Goal: Contribute content: Contribute content

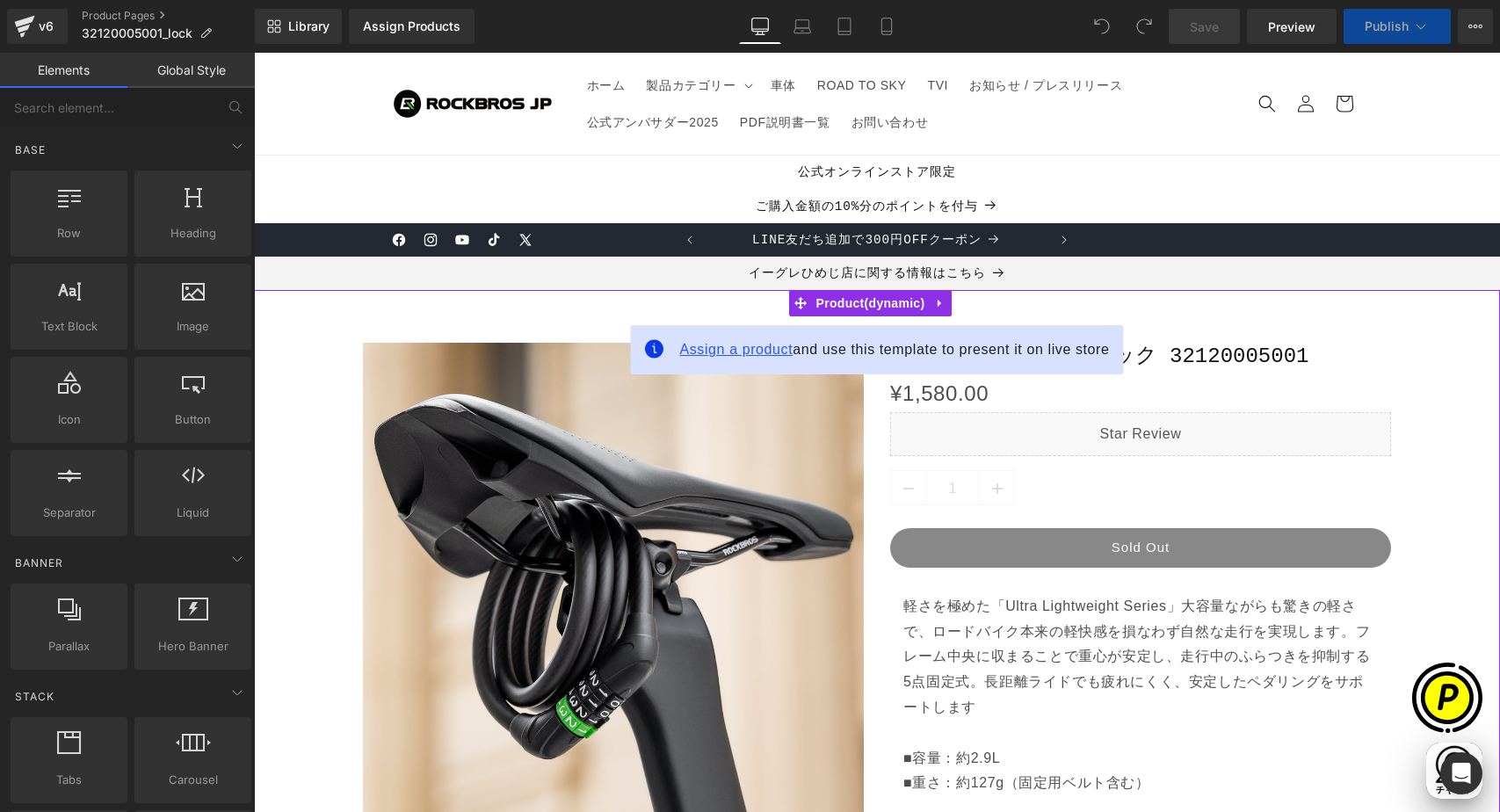
click at [730, 350] on span "Assign a product" at bounding box center [736, 349] width 114 height 15
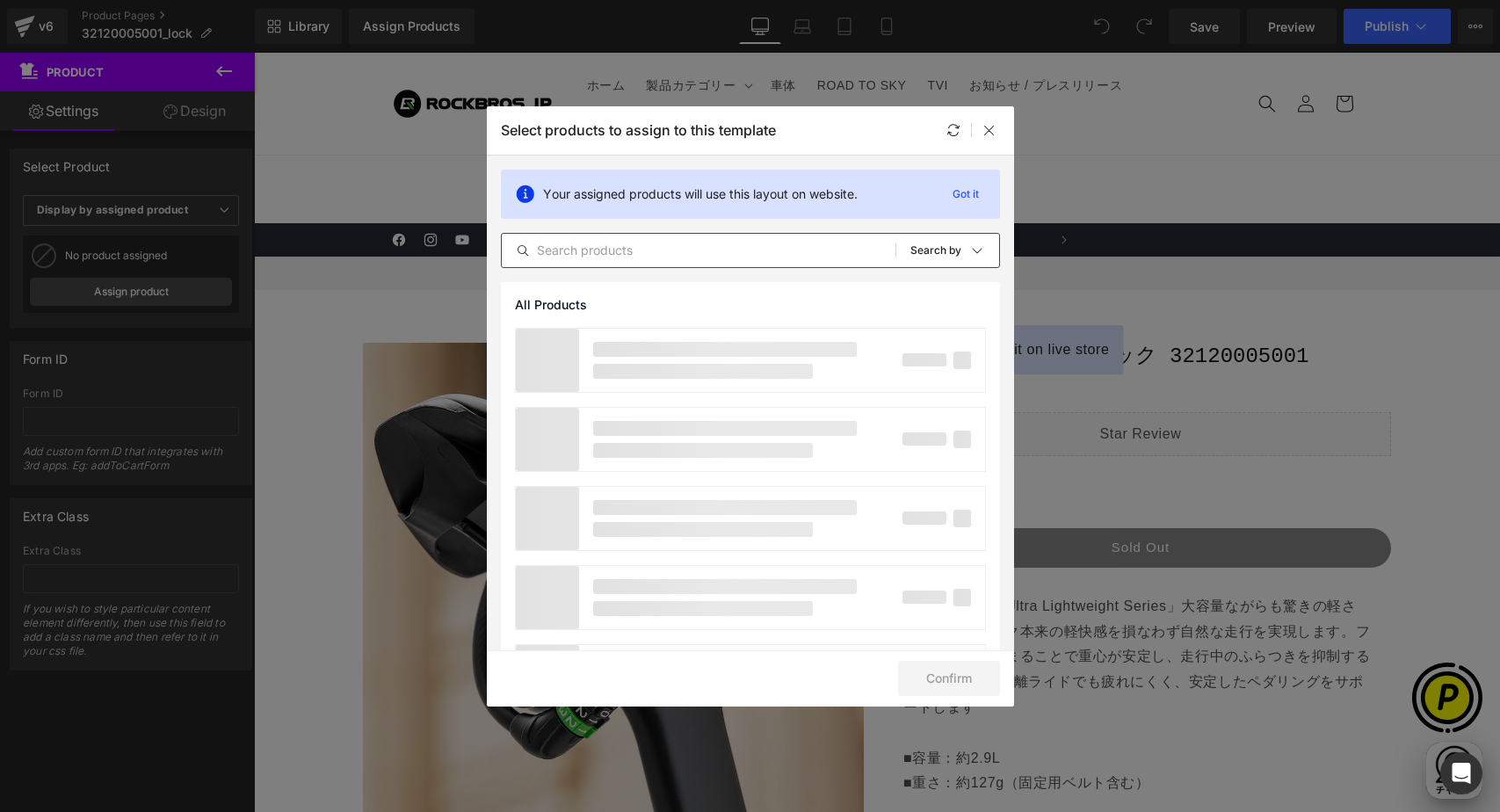
scroll to position [0, 343]
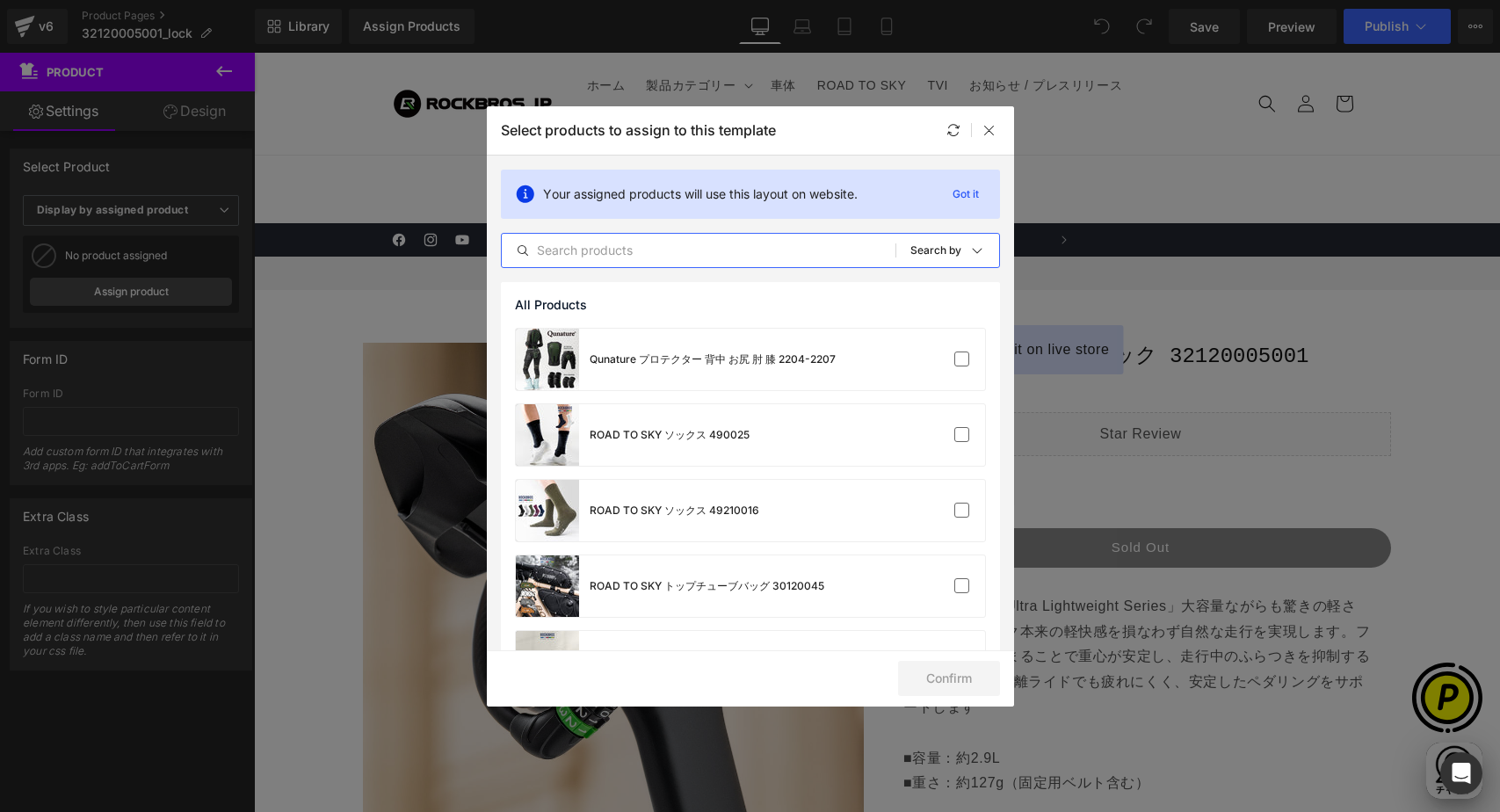
click at [608, 248] on input "text" at bounding box center [698, 250] width 394 height 21
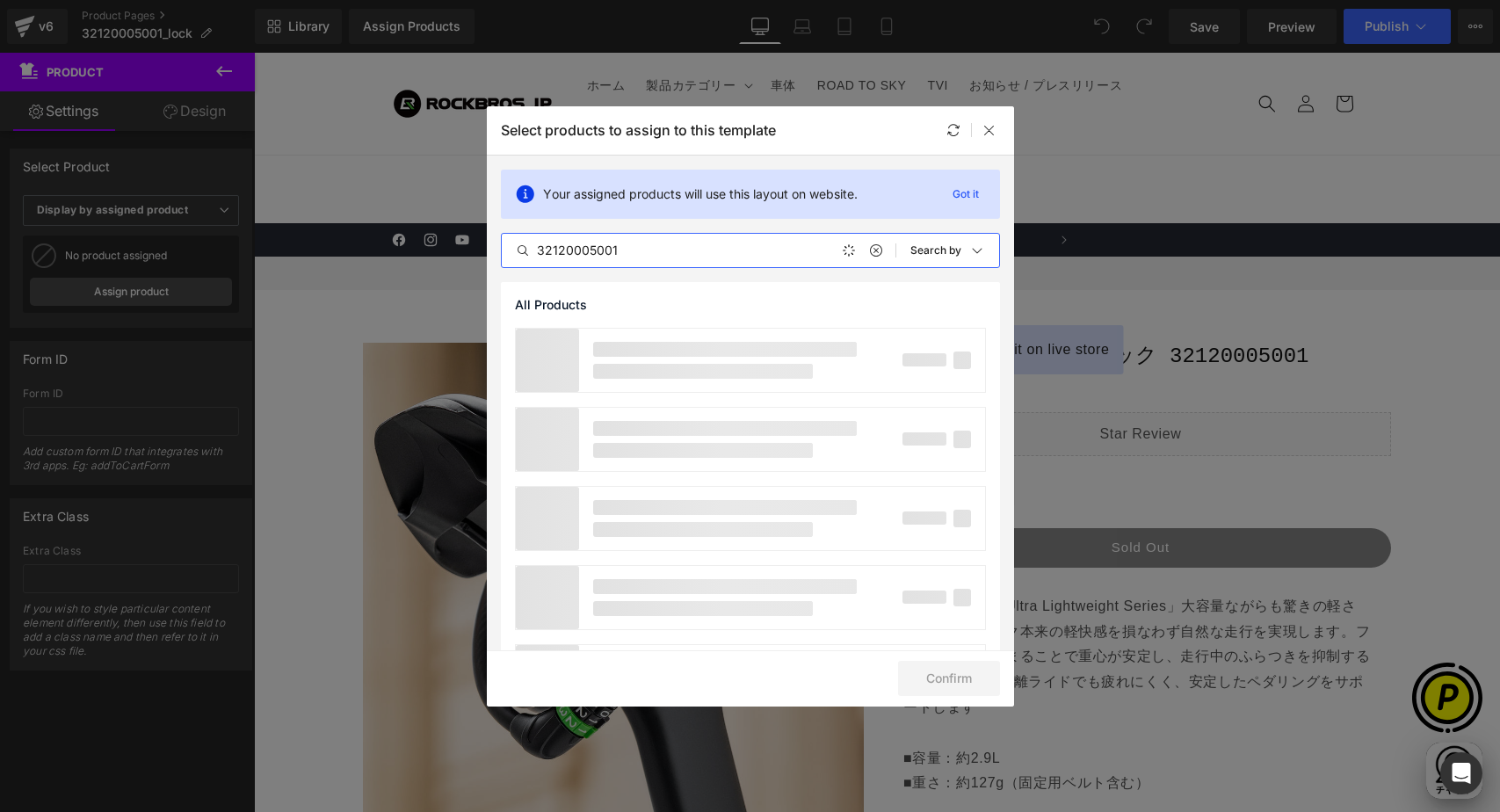
scroll to position [0, 685]
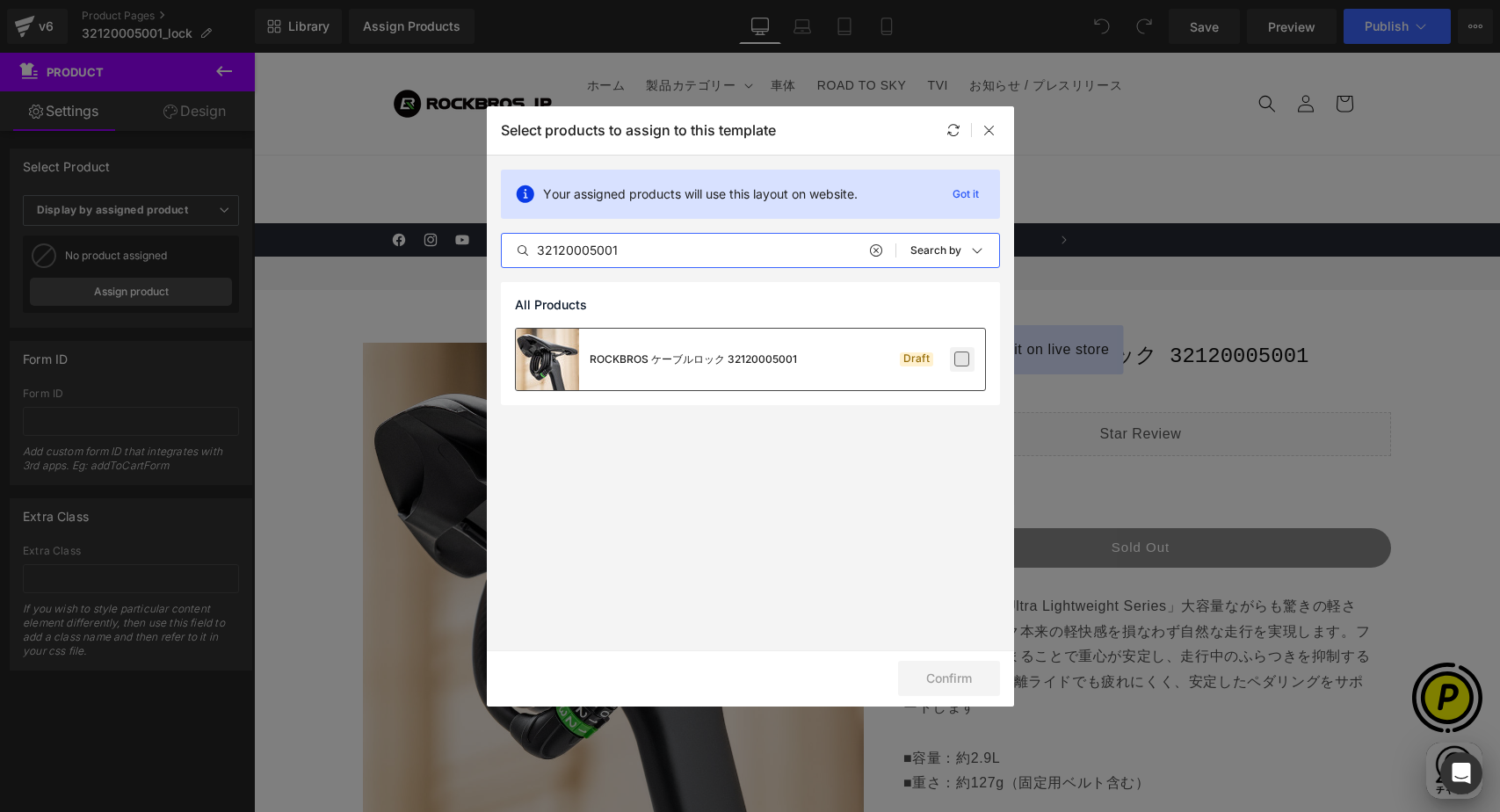
type input "32120005001"
click at [967, 361] on label at bounding box center [962, 359] width 15 height 15
click at [962, 359] on input "checkbox" at bounding box center [962, 359] width 0 height 0
click at [913, 668] on button "Confirm" at bounding box center [949, 678] width 102 height 36
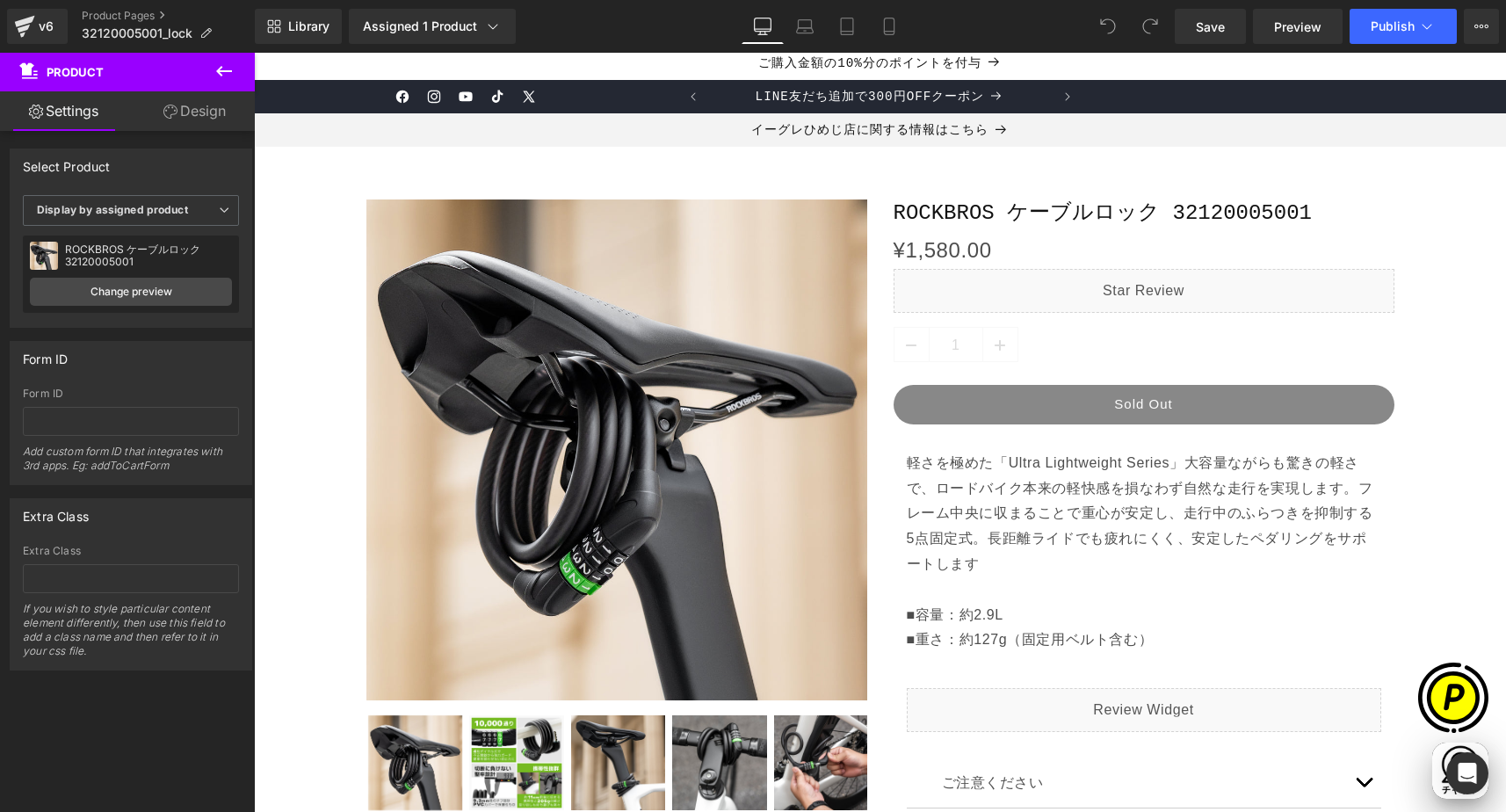
scroll to position [0, 343]
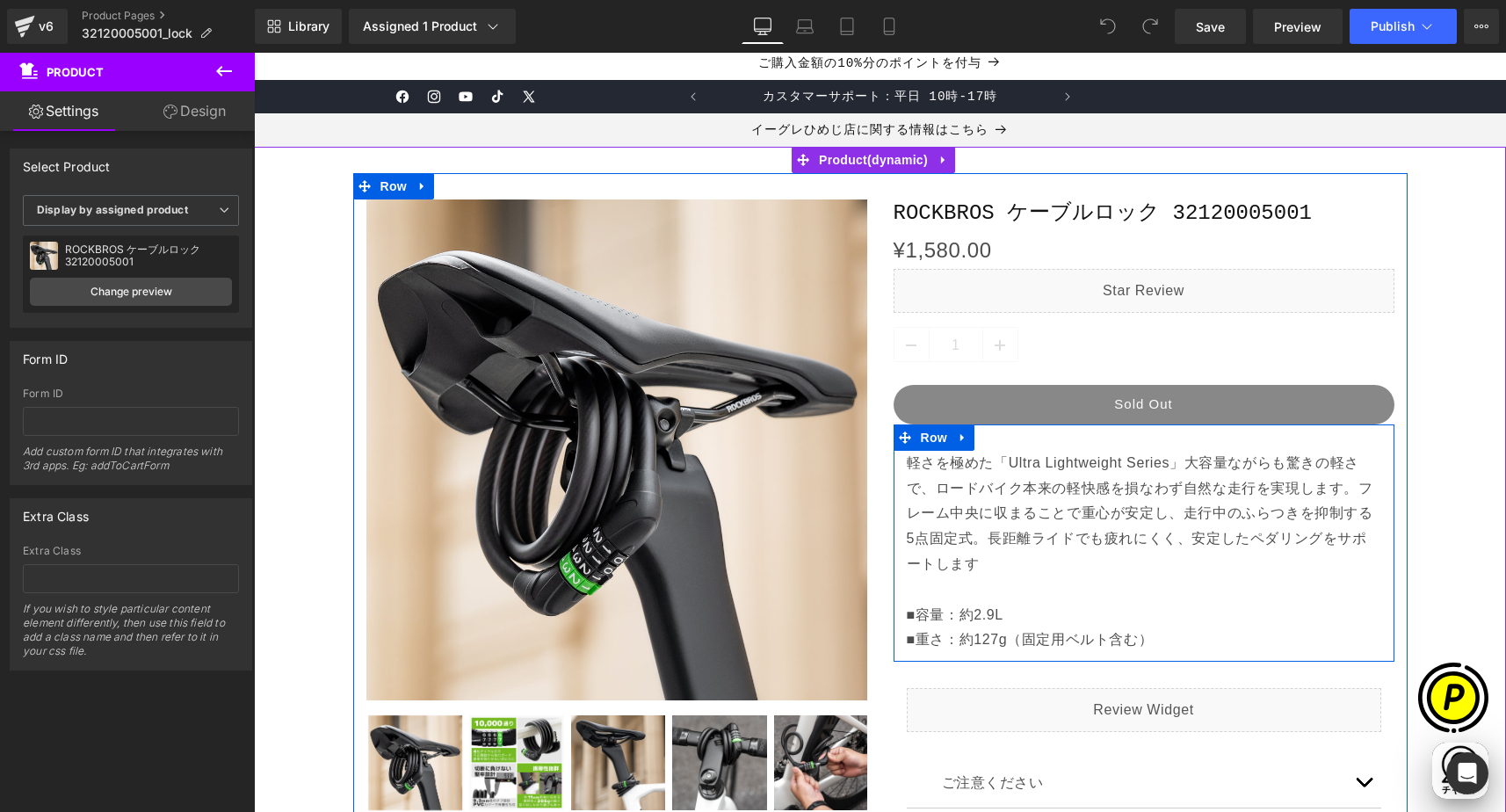
click at [935, 472] on p "軽さを極めた「Ultra Lightweight Series」大容量ながらも驚きの軽さで、ロードバイク本来の軽快感を損なわず自然な走行を実現します。フレーム…" at bounding box center [1143, 539] width 474 height 177
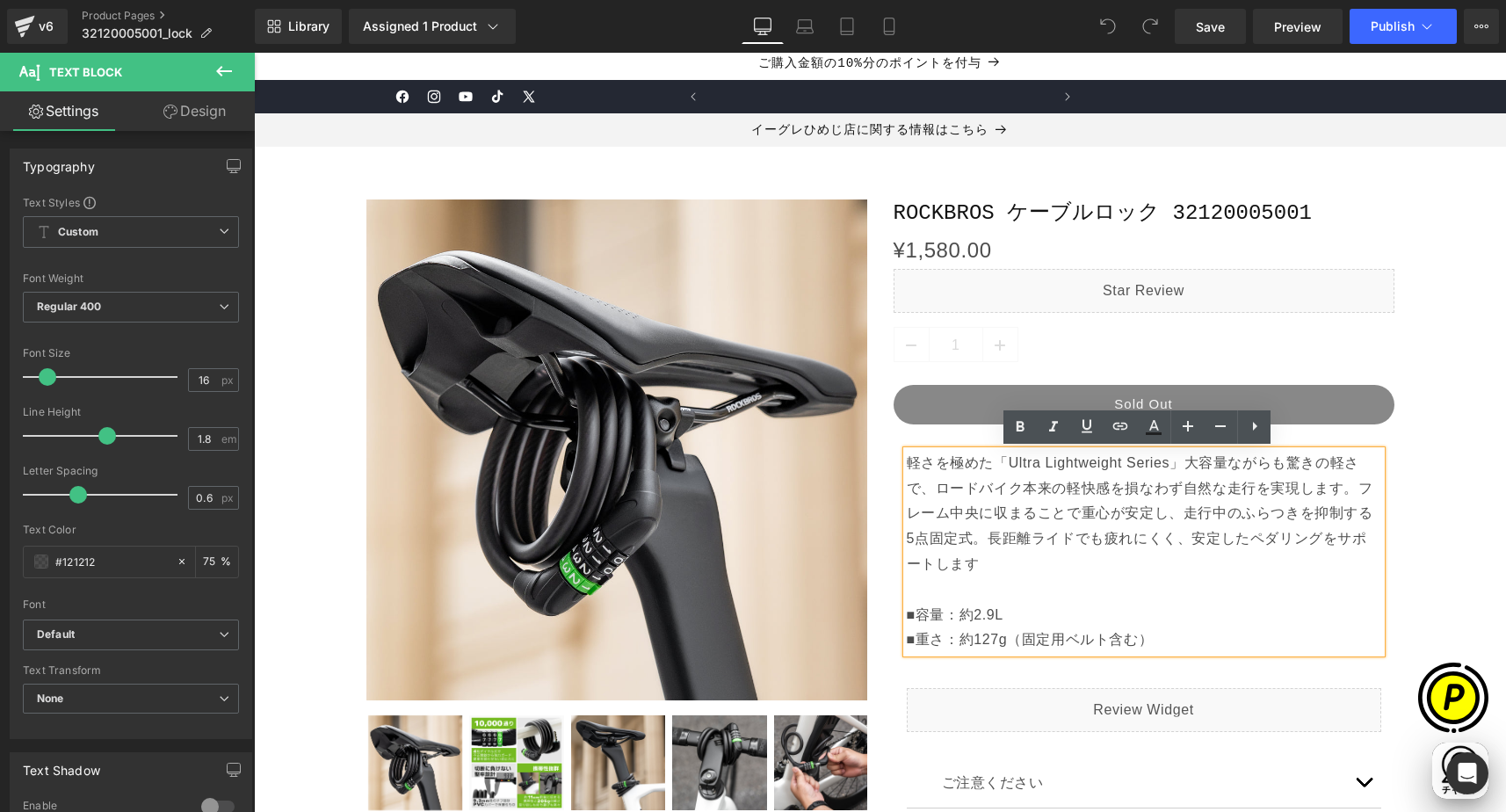
drag, startPoint x: 899, startPoint y: 458, endPoint x: 933, endPoint y: 561, distance: 108.5
click at [983, 572] on p "軽さを極めた「Ultra Lightweight Series」大容量ながらも驚きの軽さで、ロードバイク本来の軽快感を損なわず自然な走行を実現します。フレーム…" at bounding box center [1143, 539] width 474 height 177
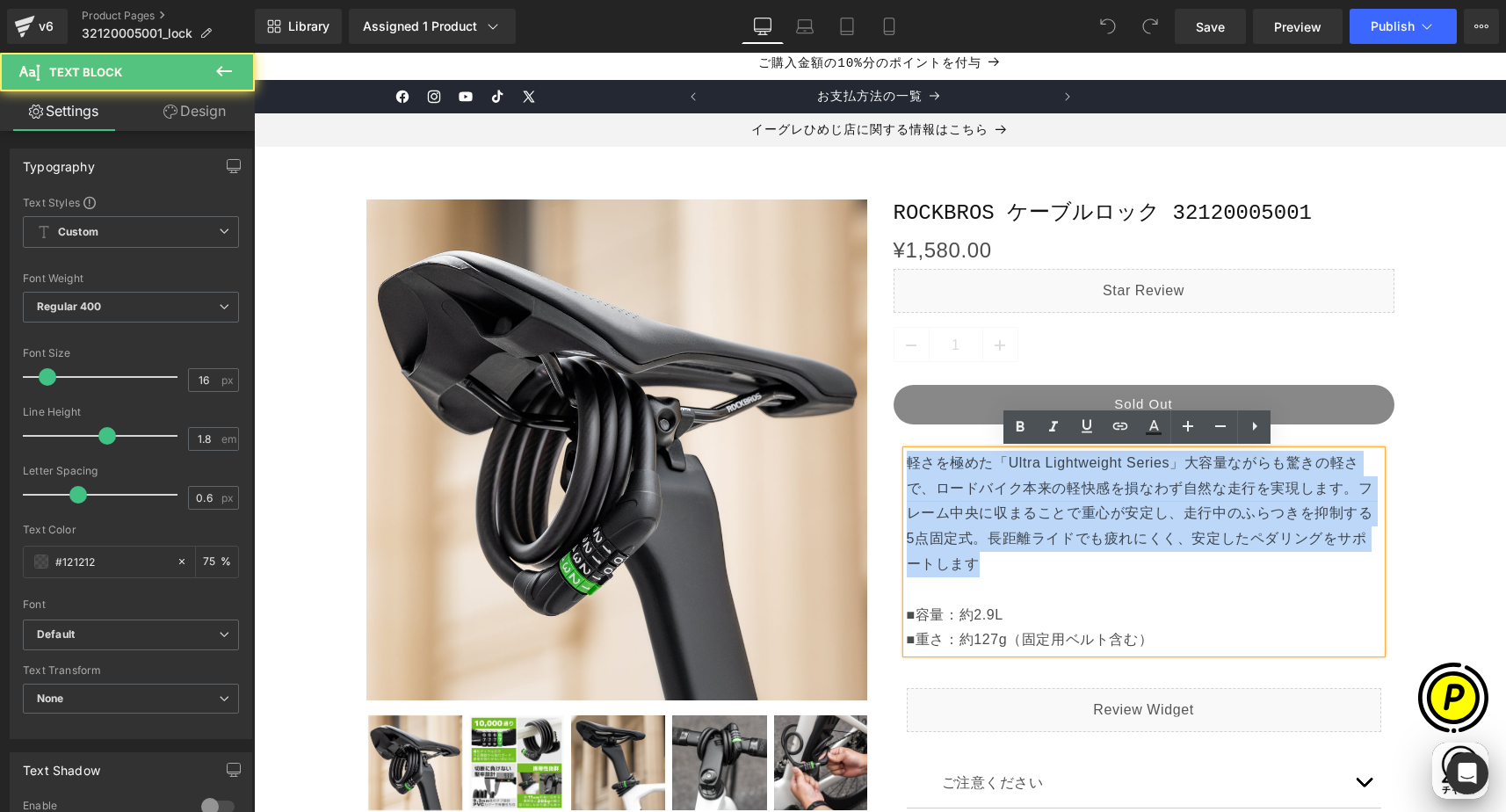
drag, startPoint x: 912, startPoint y: 549, endPoint x: 906, endPoint y: 469, distance: 80.2
click at [906, 469] on p "軽さを極めた「Ultra Lightweight Series」大容量ながらも驚きの軽さで、ロードバイク本来の軽快感を損なわず自然な走行を実現します。フレーム…" at bounding box center [1143, 539] width 474 height 177
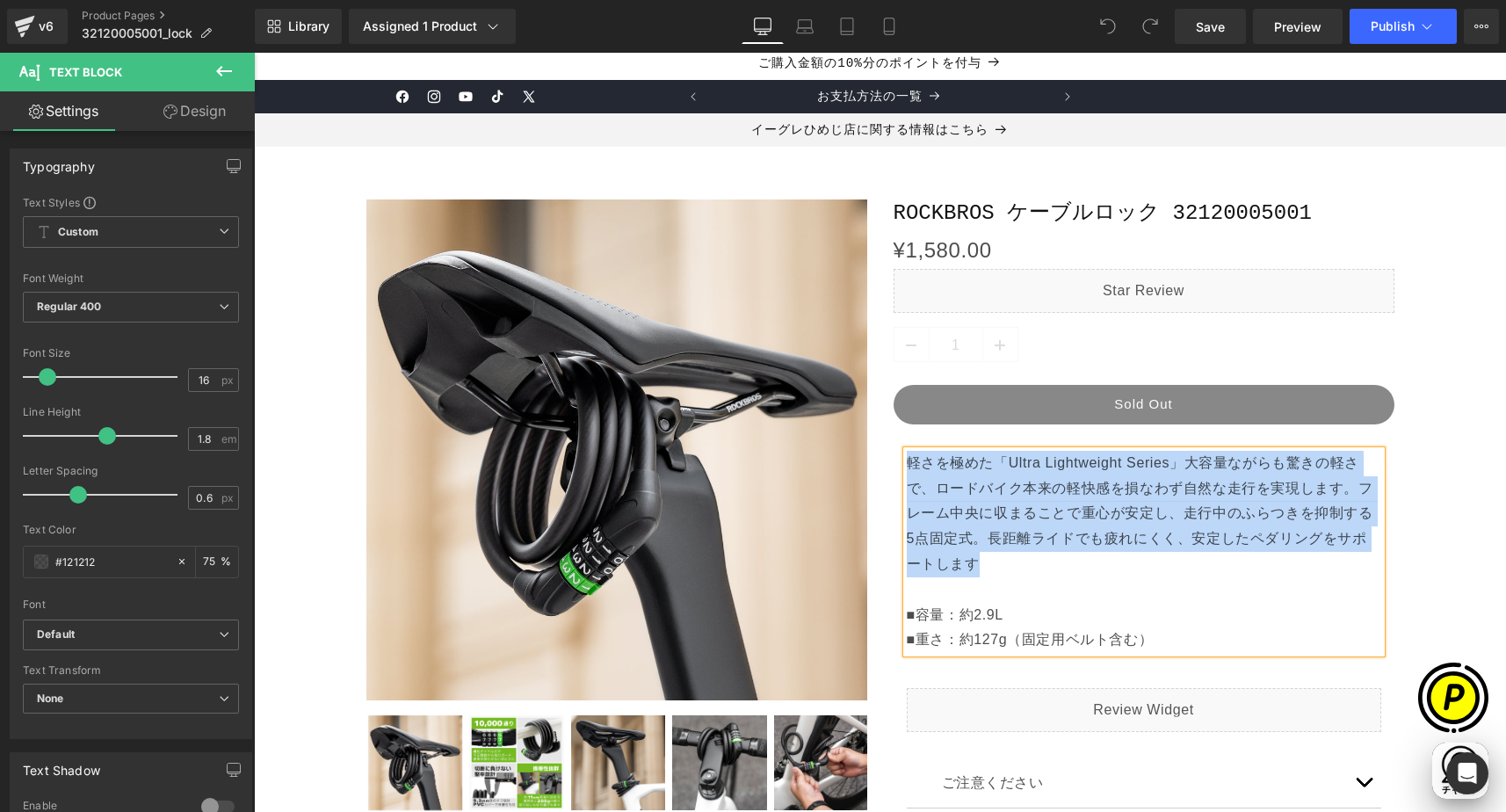
paste div
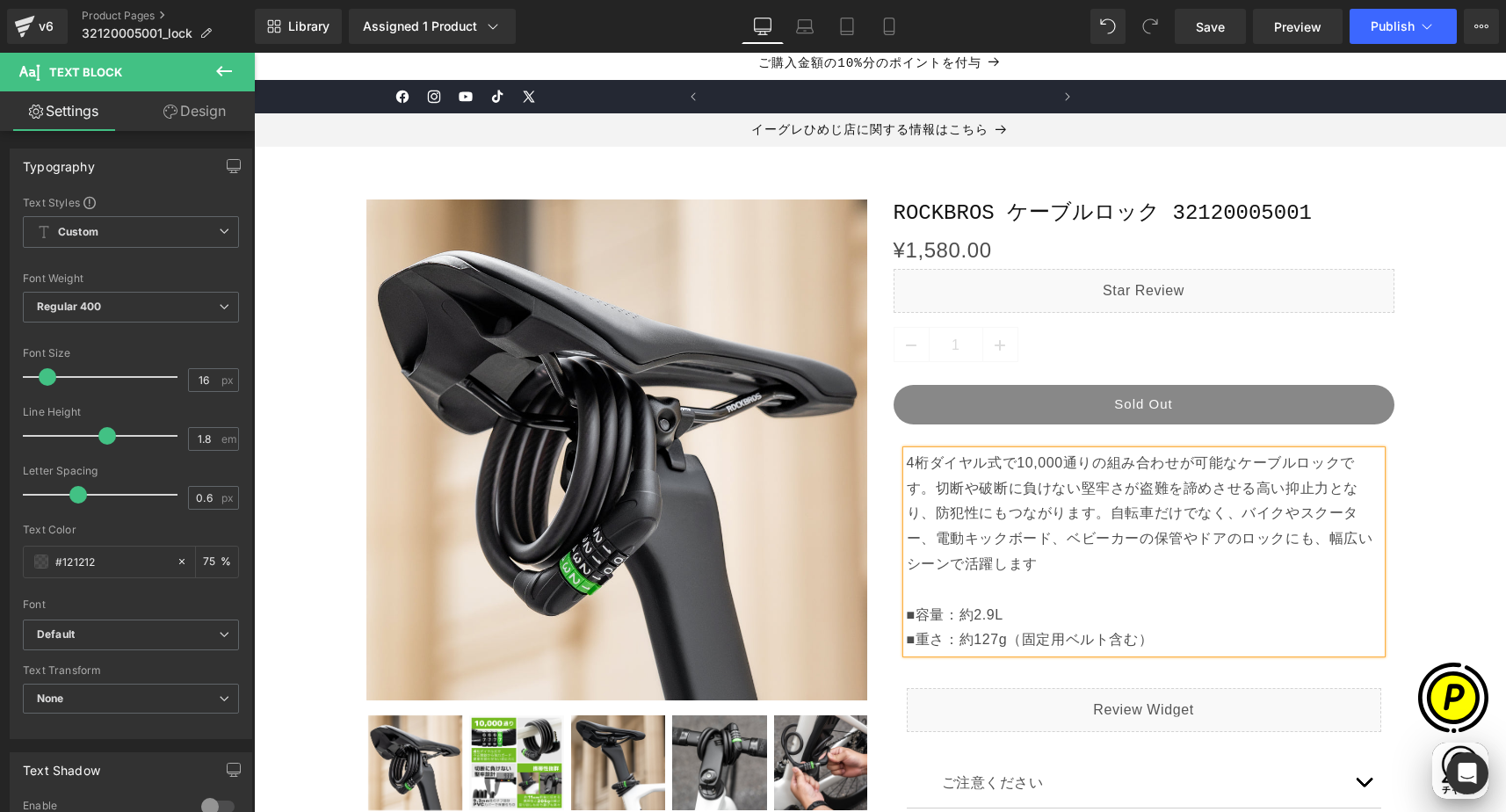
scroll to position [0, 1028]
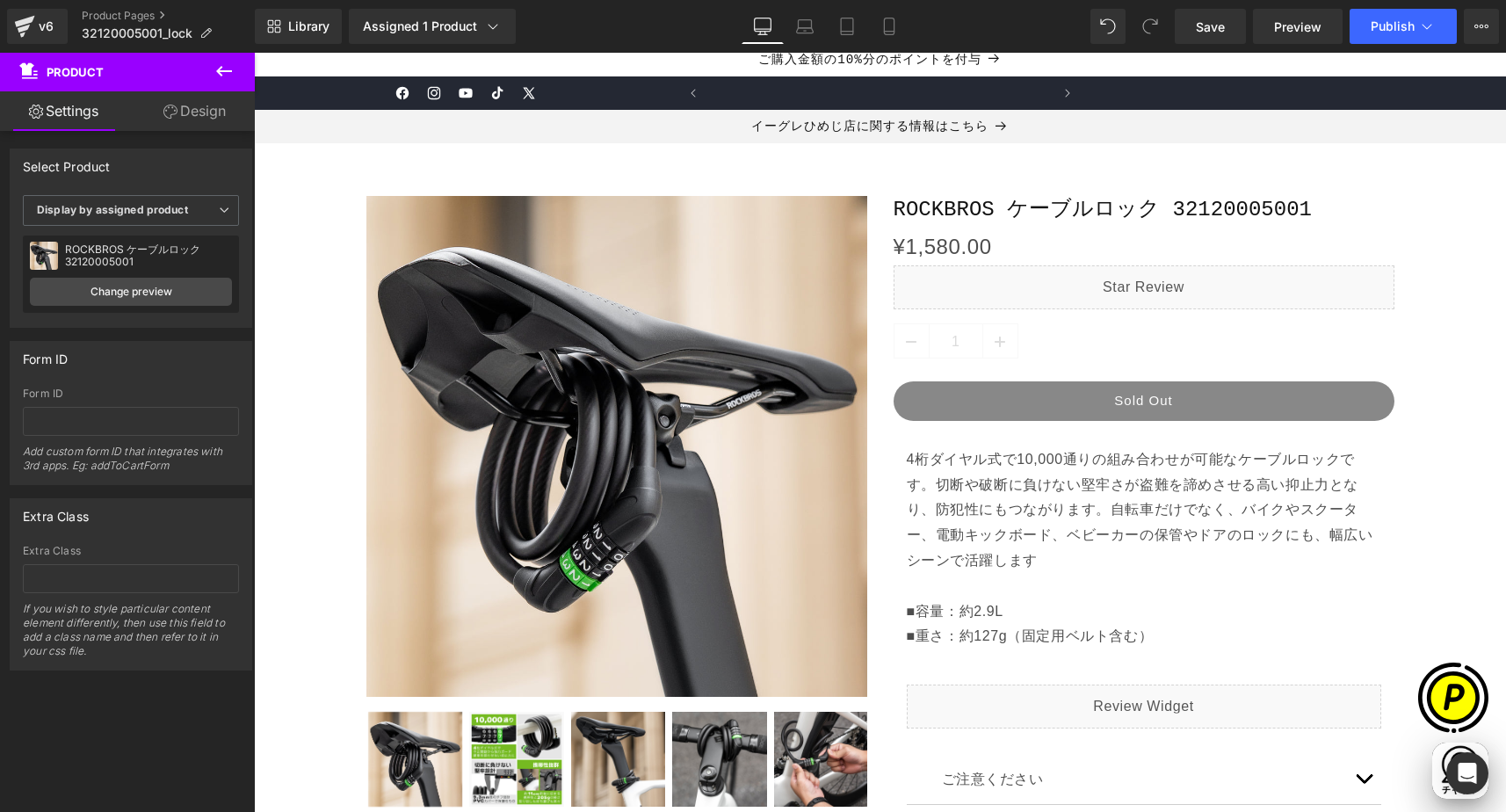
scroll to position [0, 685]
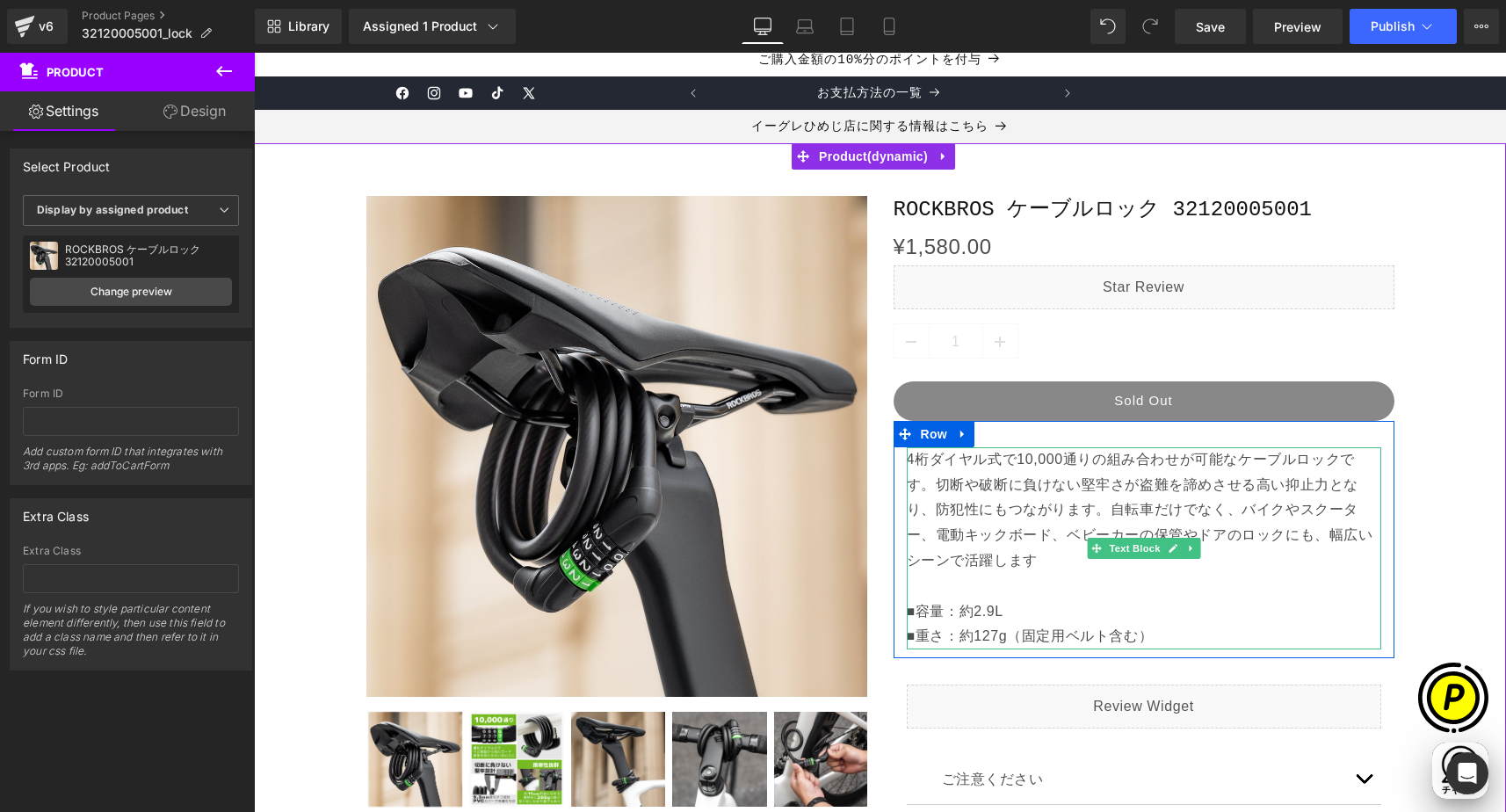
click at [940, 613] on p "4桁ダイヤル式で10,000通りの組み合わせが可能なケーブルロックです。切断や破断に負けない堅牢さが盗難を諦めさせる高い抑止力となり、防犯性にもつながります。…" at bounding box center [1143, 536] width 474 height 177
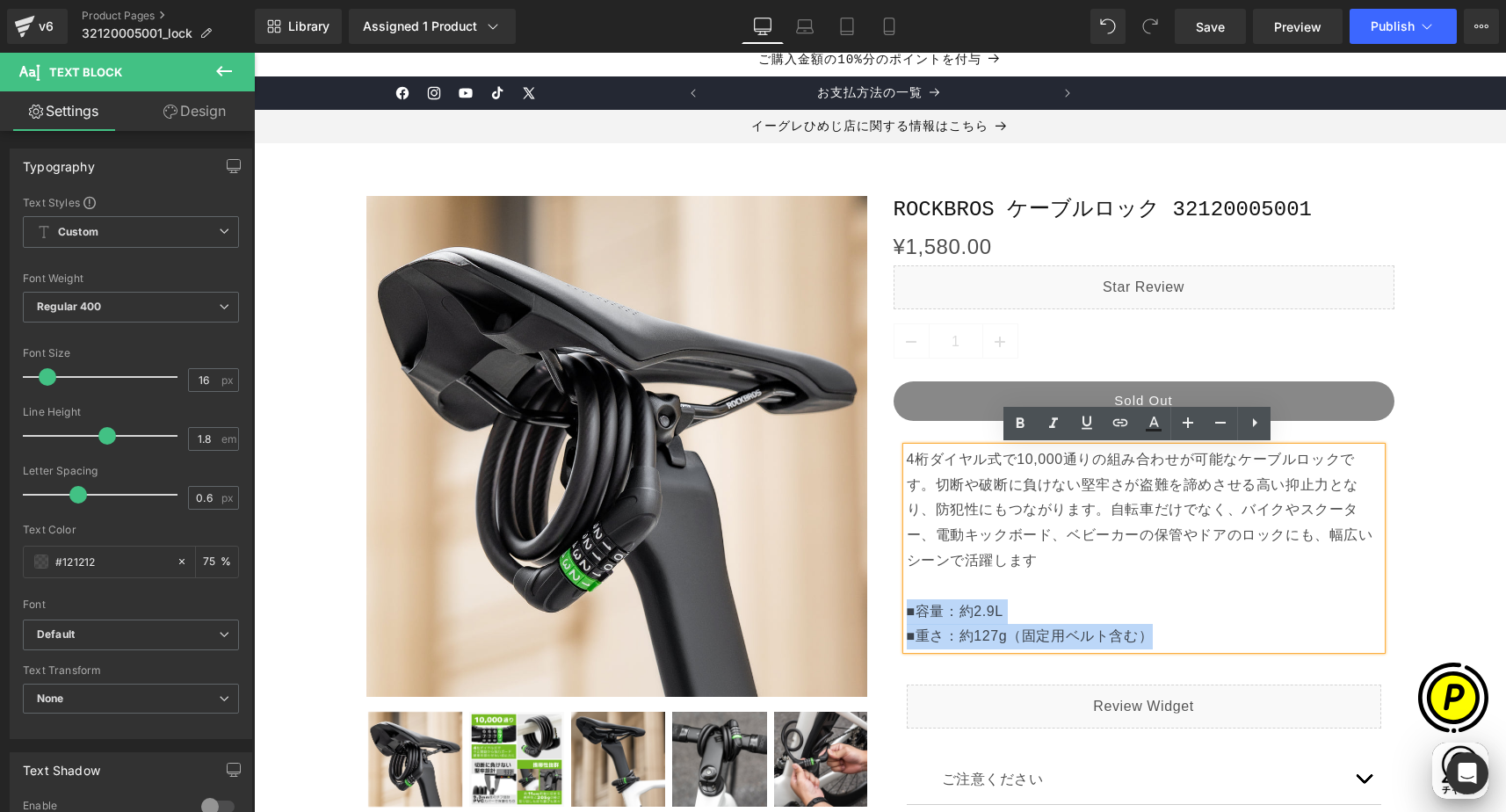
click at [906, 611] on div "4桁ダイヤル式で10,000通りの組み合わせが可能なケーブルロックです。切断や破断に負けない堅牢さが盗難を諦めさせる高い抑止力となり、防犯性にもつながります。…" at bounding box center [1143, 548] width 474 height 202
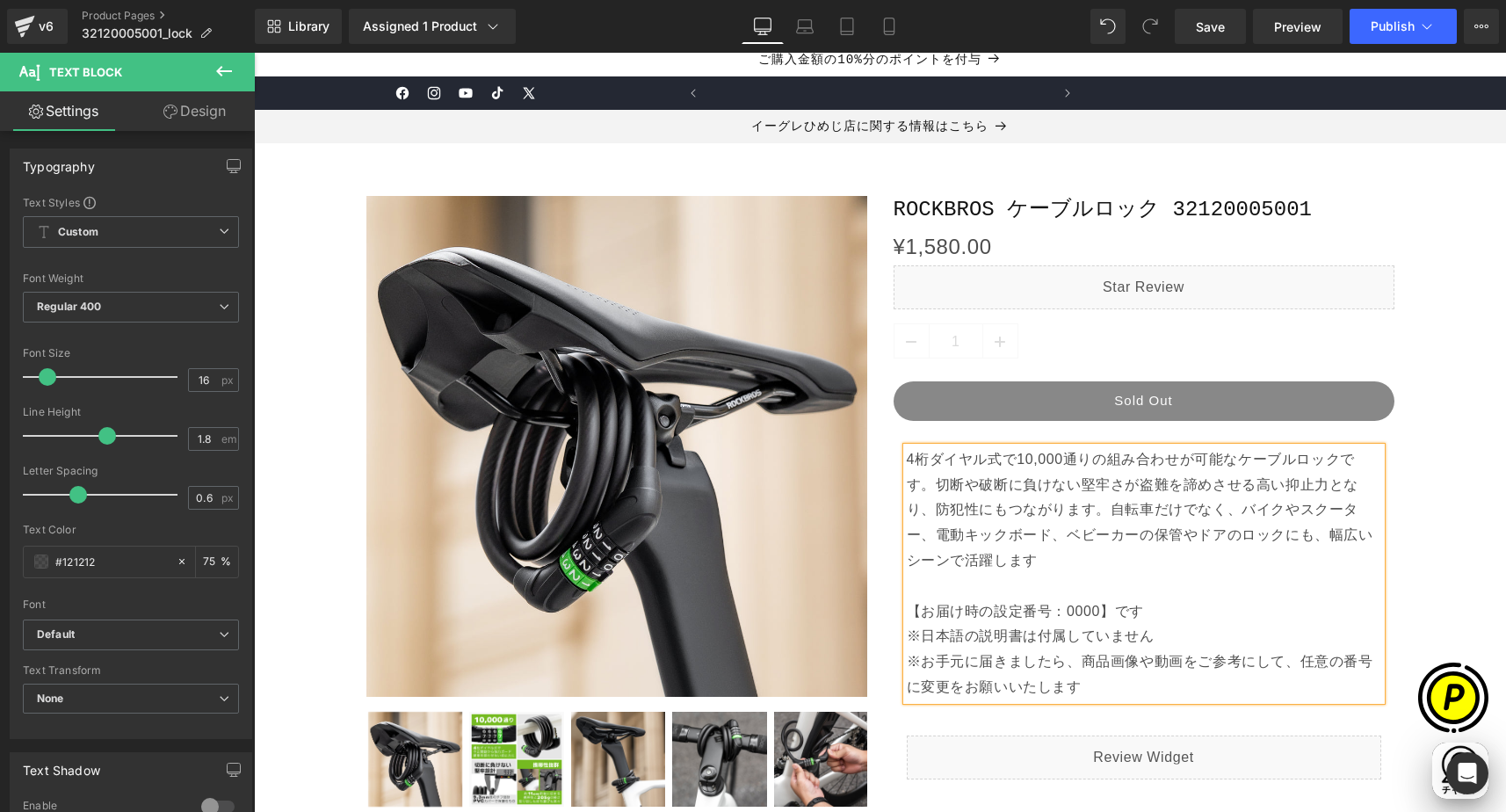
scroll to position [0, 1028]
click at [1154, 609] on p "4桁ダイヤル式で10,000通りの組み合わせが可能なケーブルロックです。切断や破断に負けない堅牢さが盗難を諦めさせる高い抑止力となり、防犯性にもつながります。…" at bounding box center [1143, 536] width 474 height 177
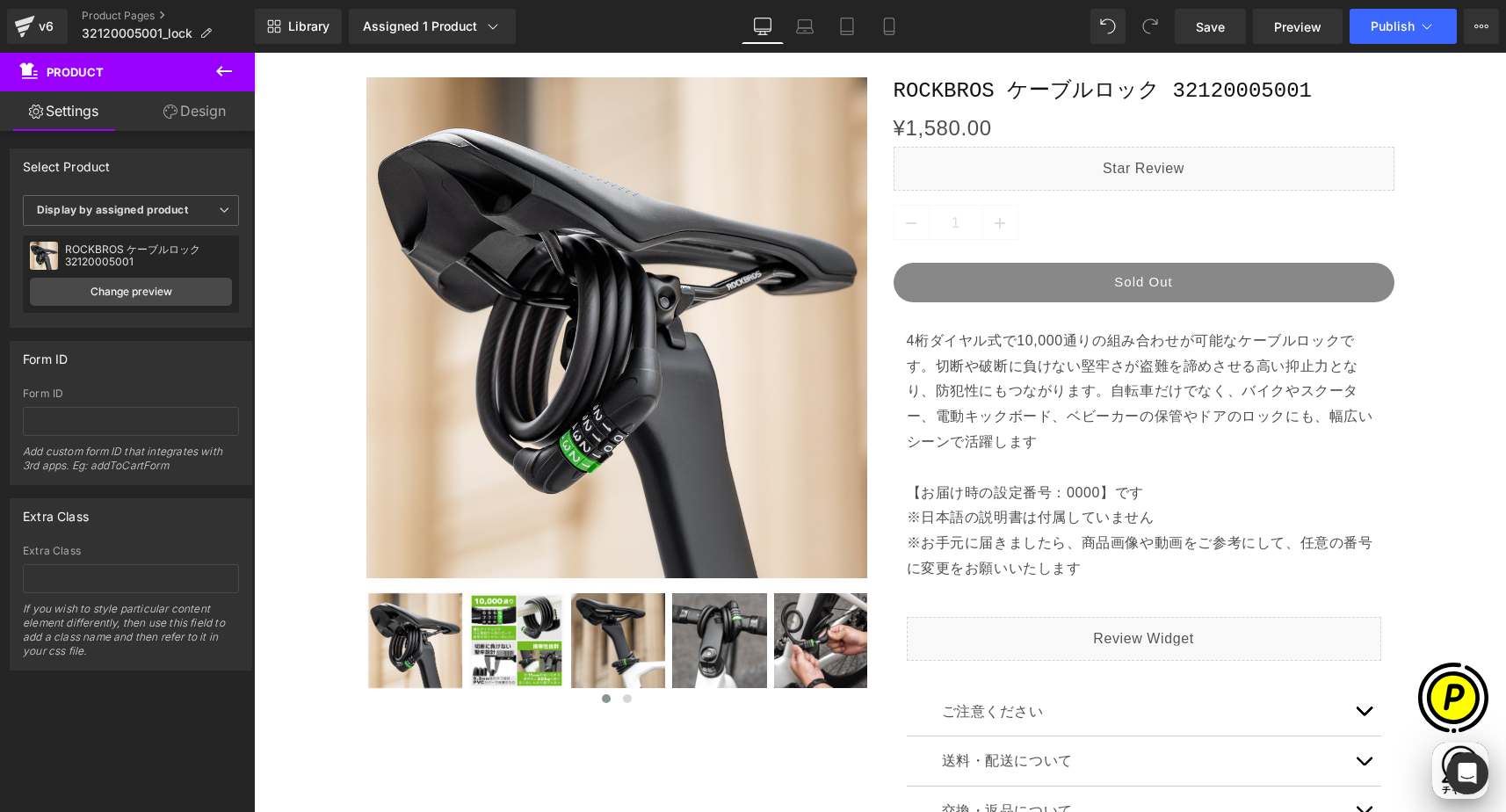
scroll to position [297, 0]
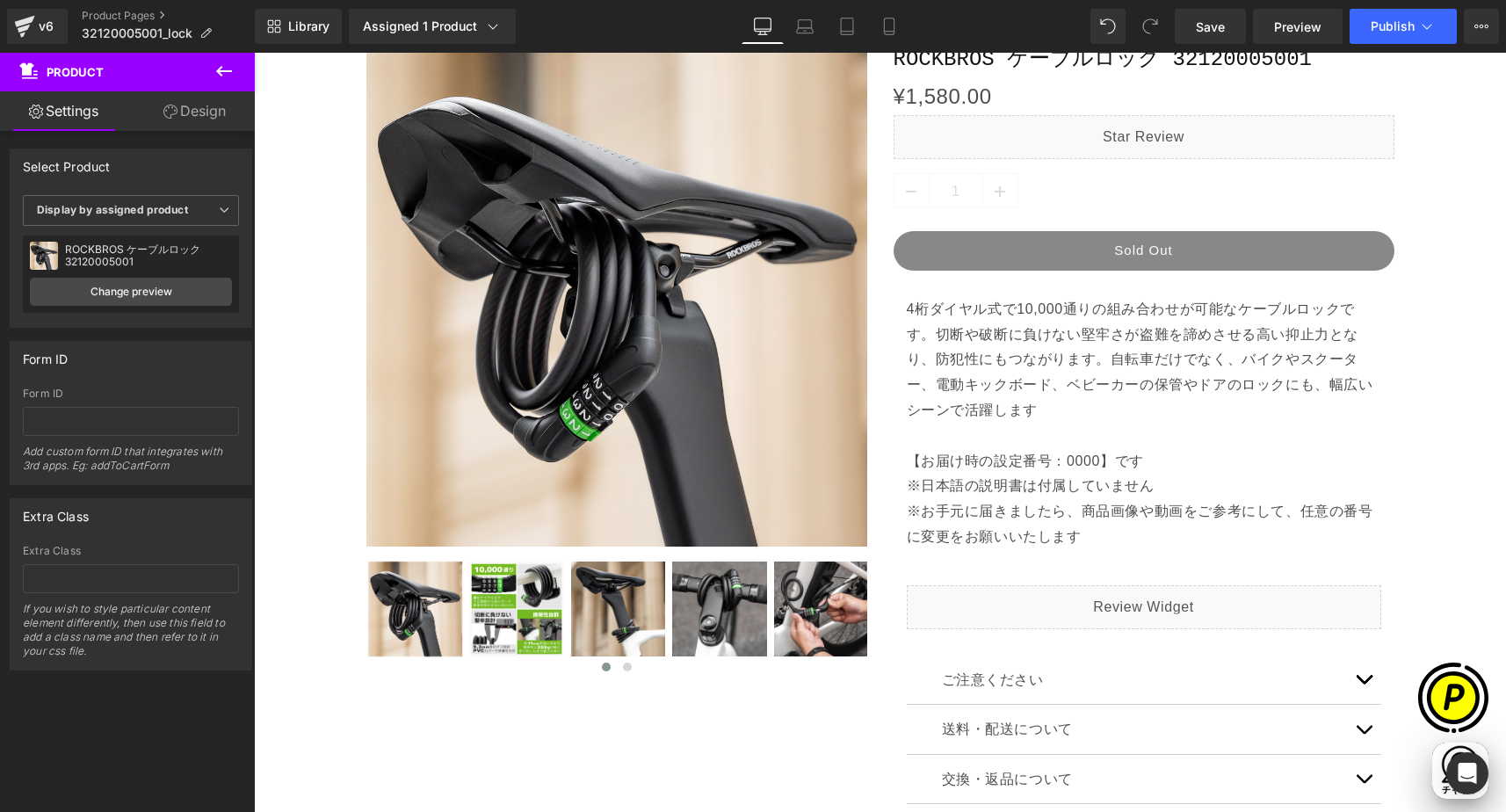
click at [1077, 538] on p "※お手元に届きましたら、商品画像や動画をご参考にして、任意の番号に変更をお願いいたします" at bounding box center [1143, 524] width 474 height 51
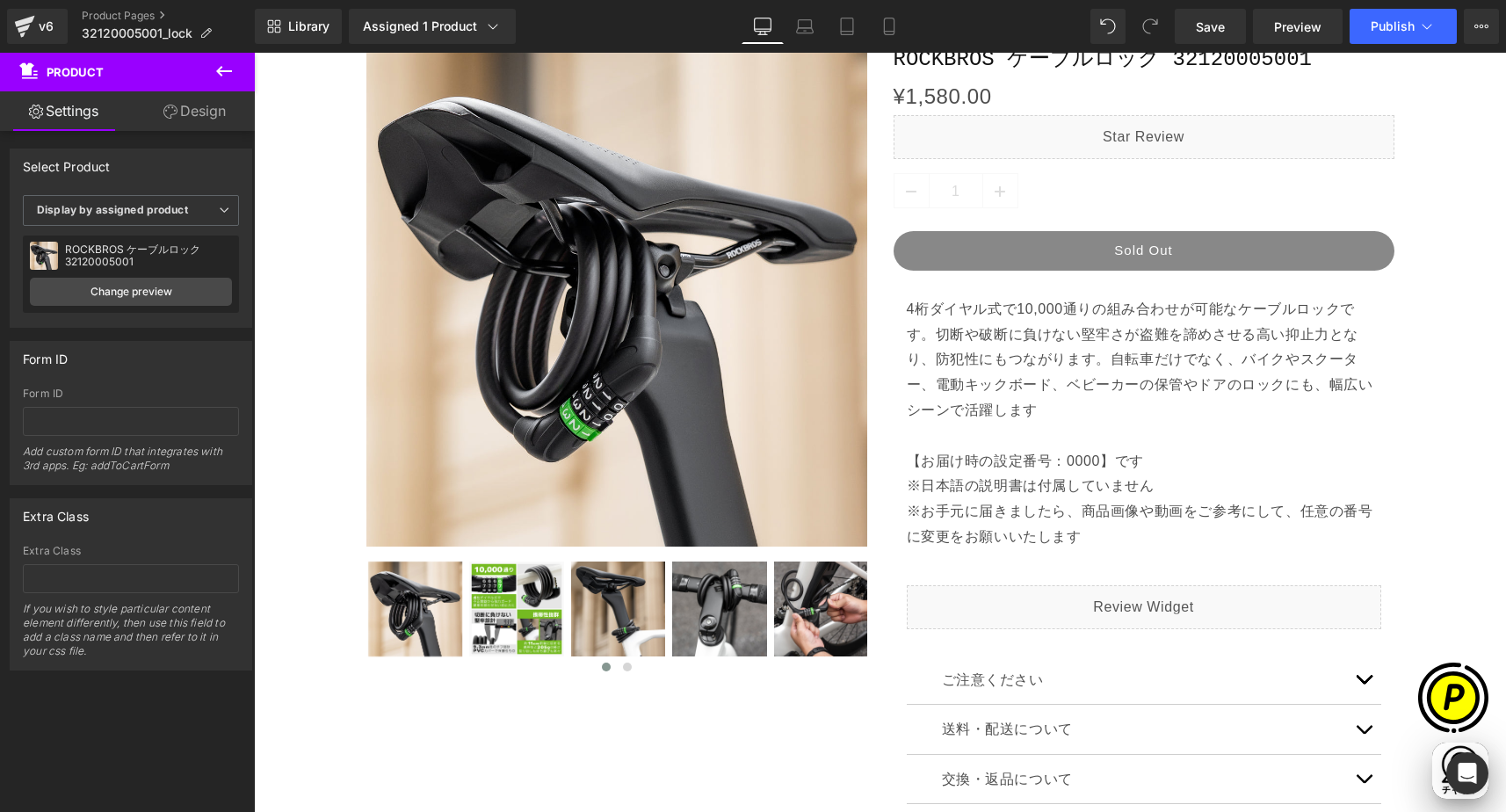
click at [219, 74] on icon at bounding box center [224, 70] width 15 height 11
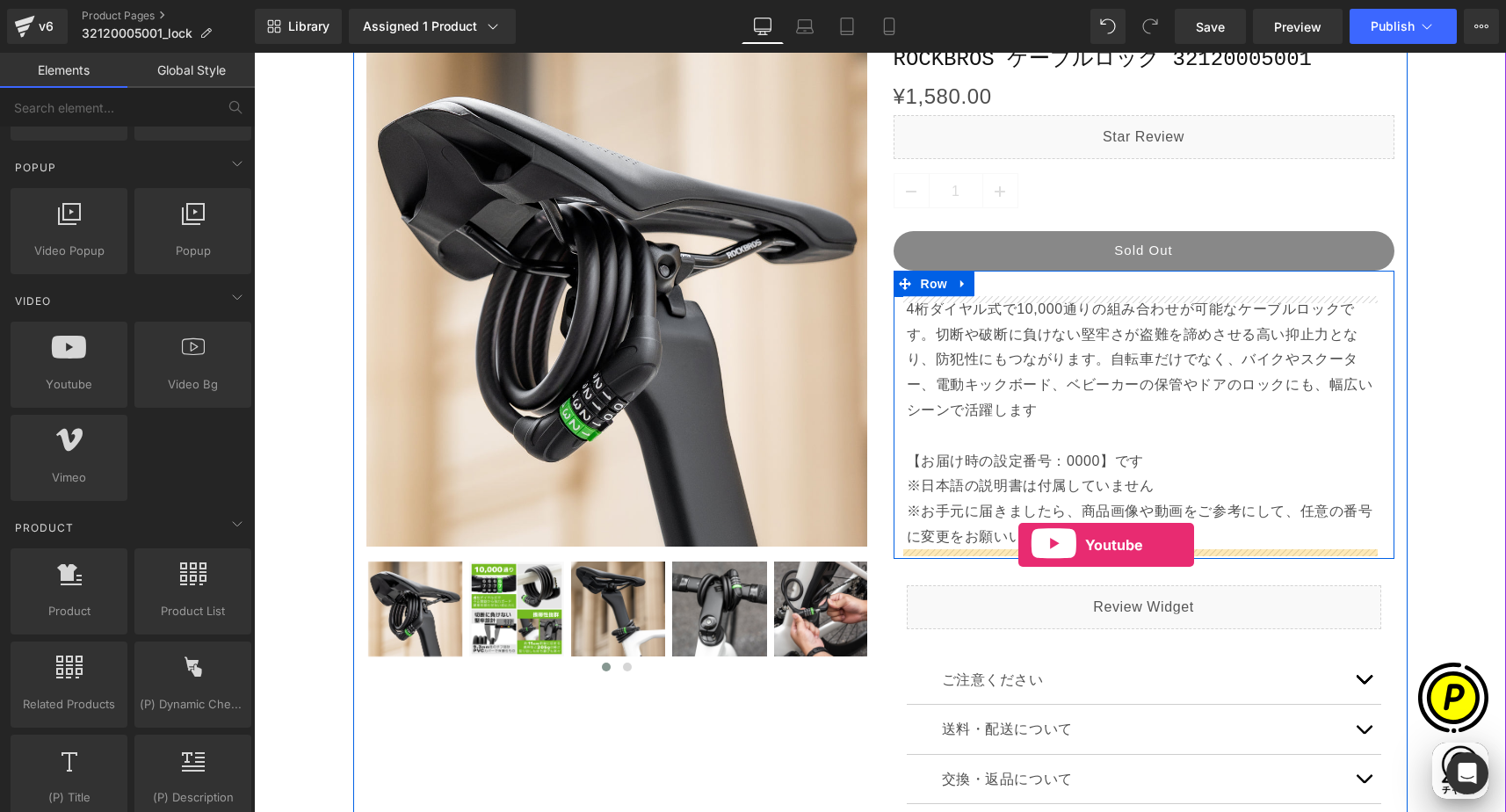
scroll to position [0, 685]
drag, startPoint x: 334, startPoint y: 433, endPoint x: 1017, endPoint y: 542, distance: 691.6
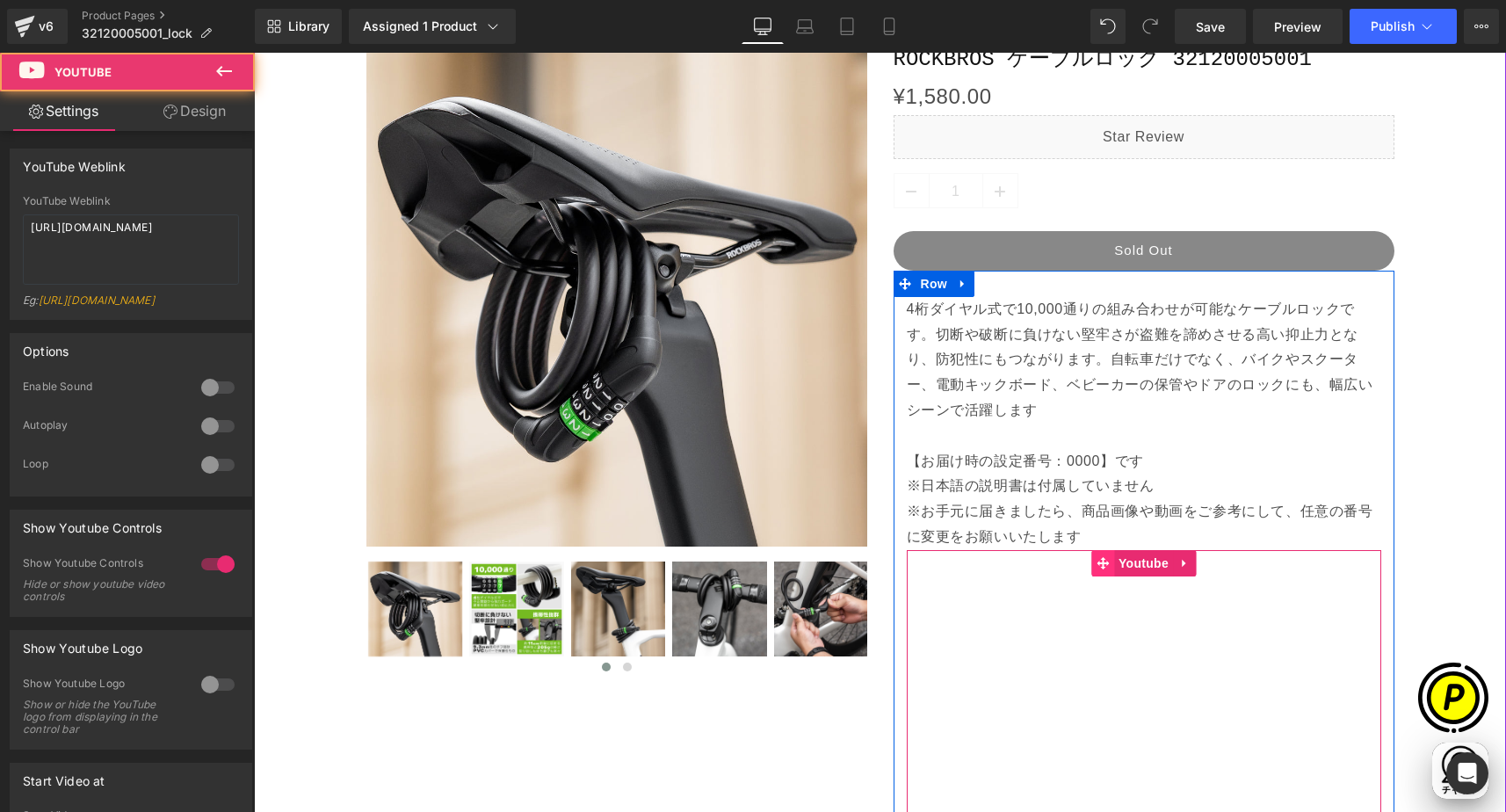
scroll to position [0, 1028]
click at [1139, 561] on span "Youtube" at bounding box center [1143, 564] width 59 height 26
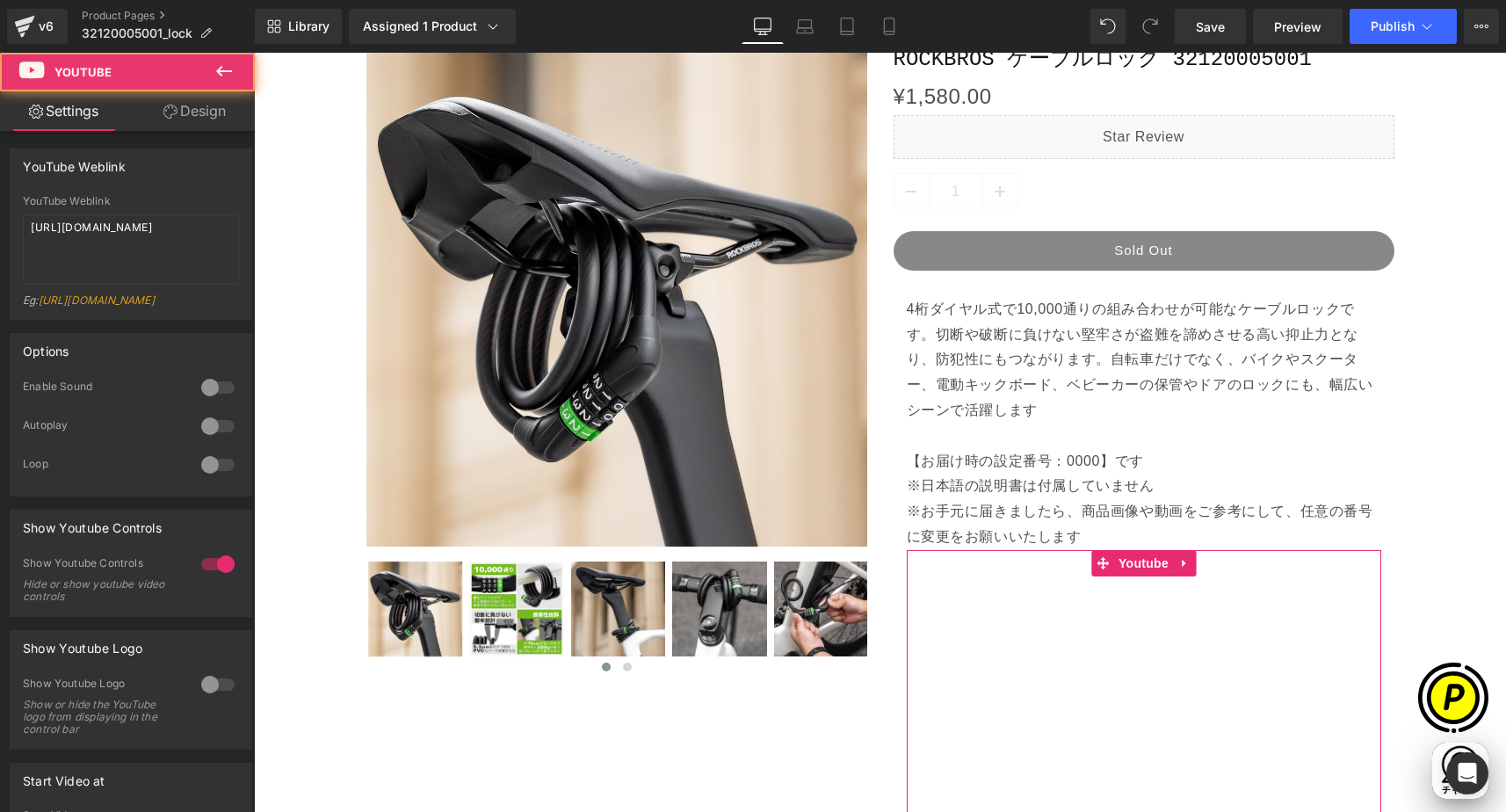
click at [207, 102] on link "Design" at bounding box center [194, 111] width 127 height 39
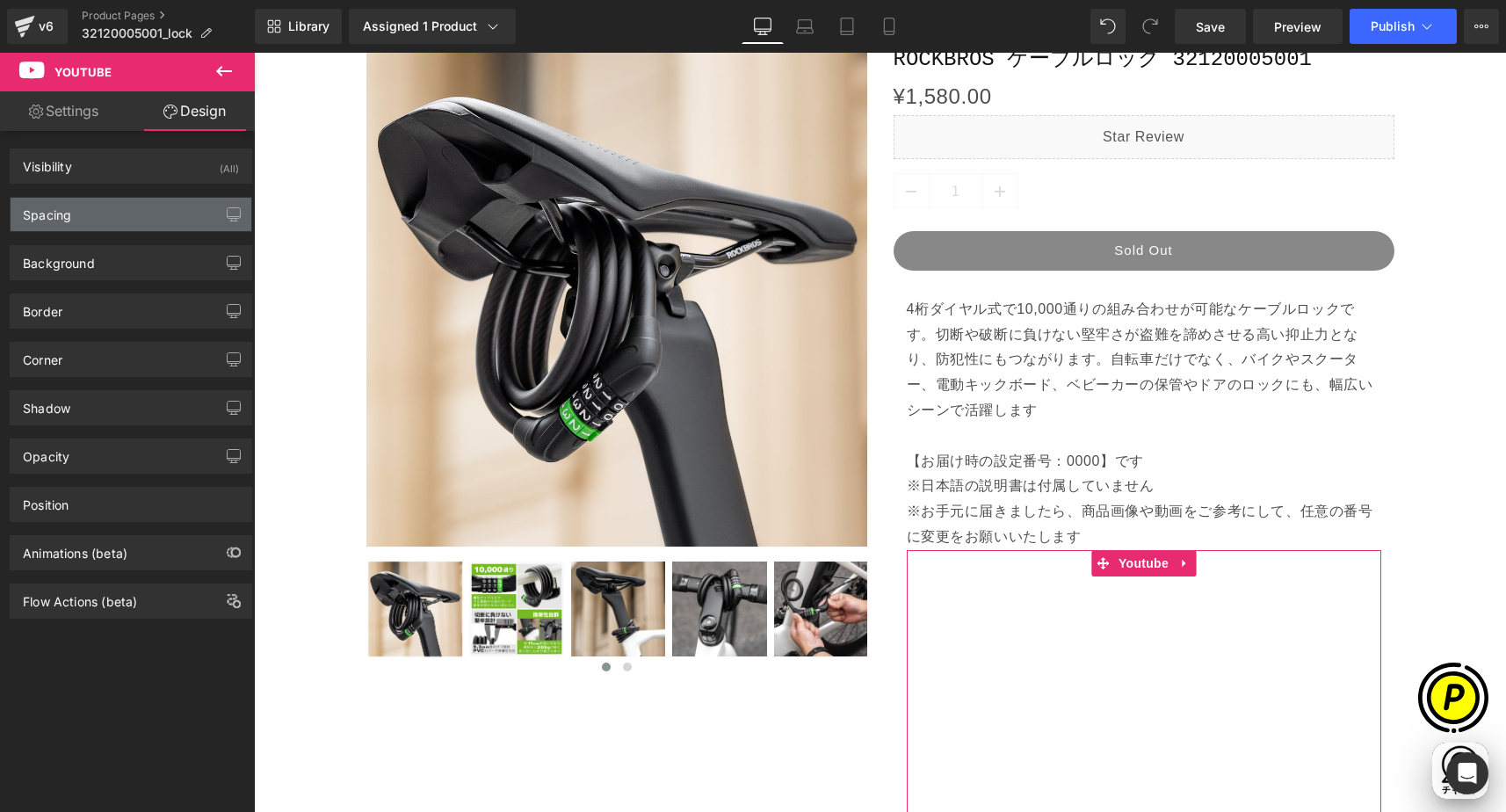
click at [119, 207] on div "Spacing" at bounding box center [131, 214] width 241 height 34
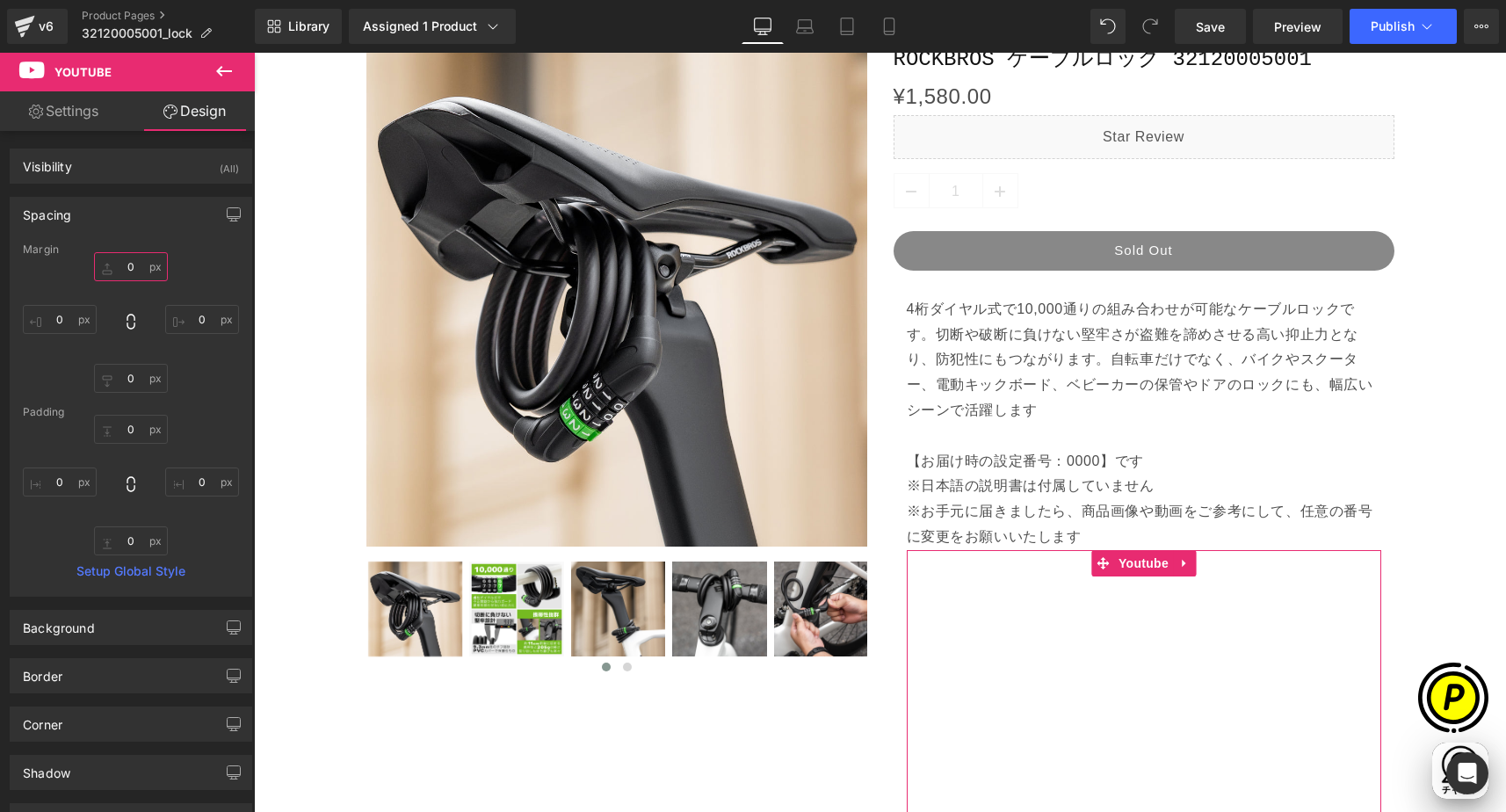
drag, startPoint x: 127, startPoint y: 265, endPoint x: 166, endPoint y: 271, distance: 39.5
click at [126, 265] on input "0" at bounding box center [131, 266] width 74 height 29
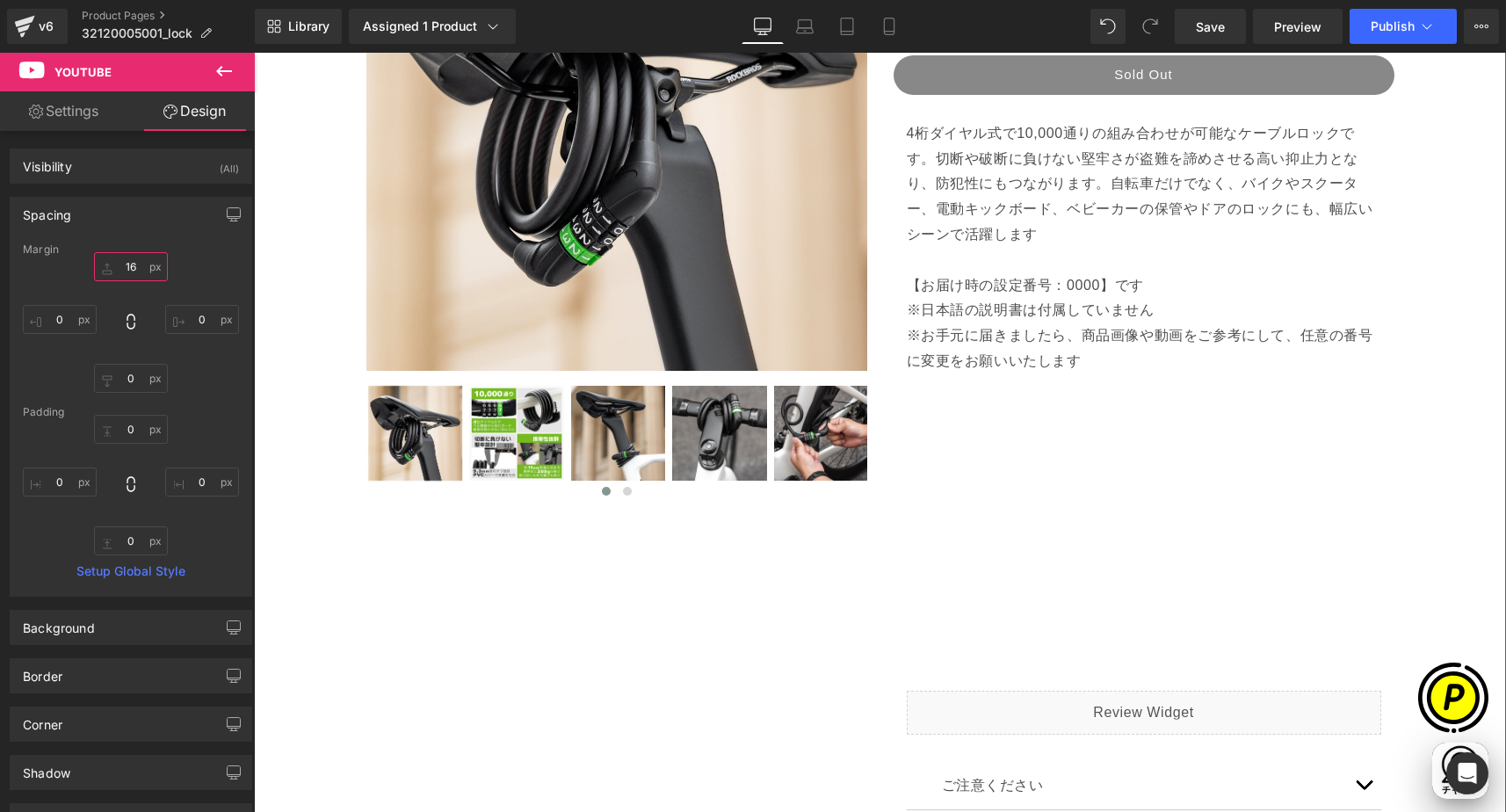
scroll to position [506, 0]
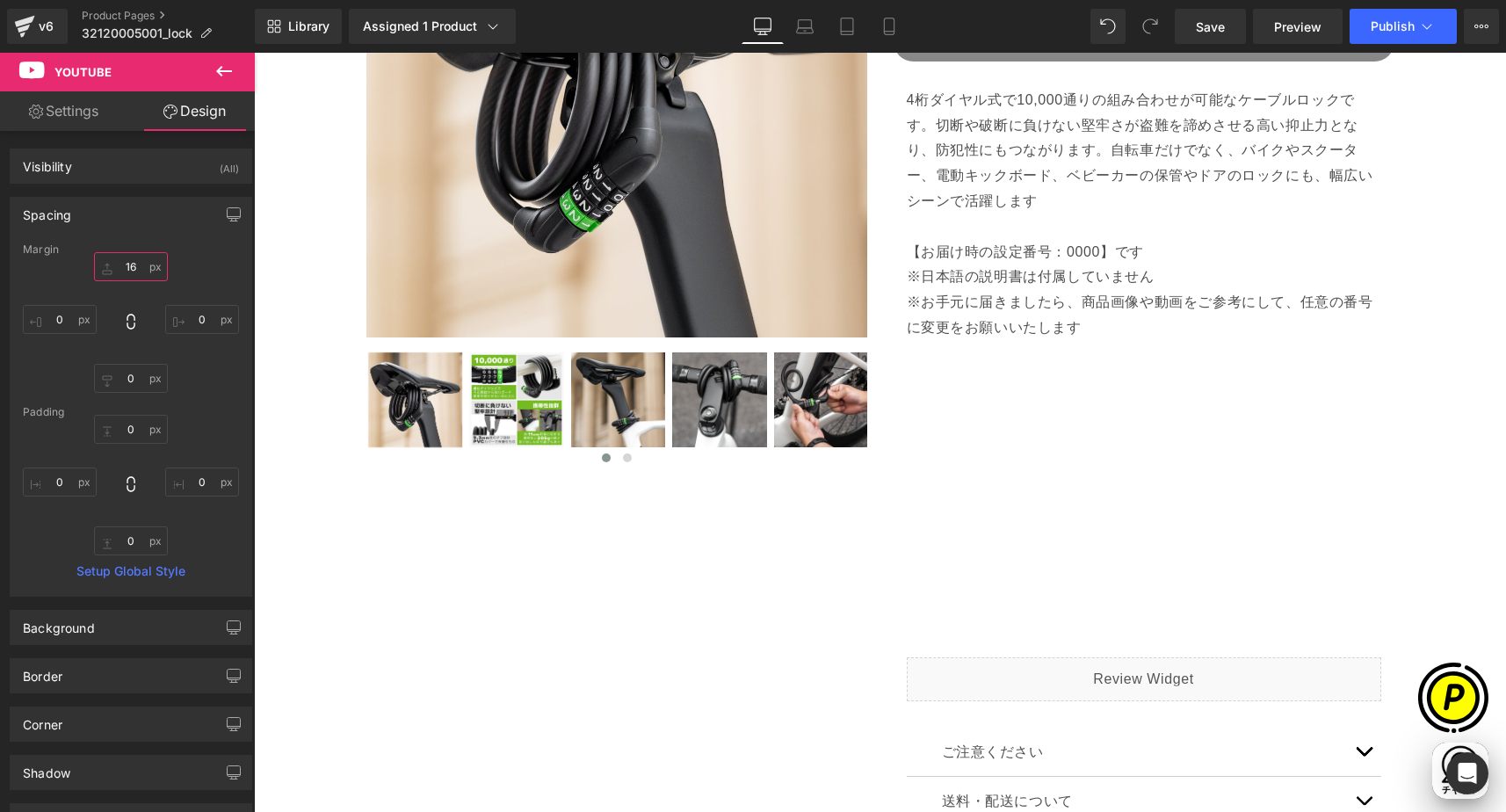
type input "16"
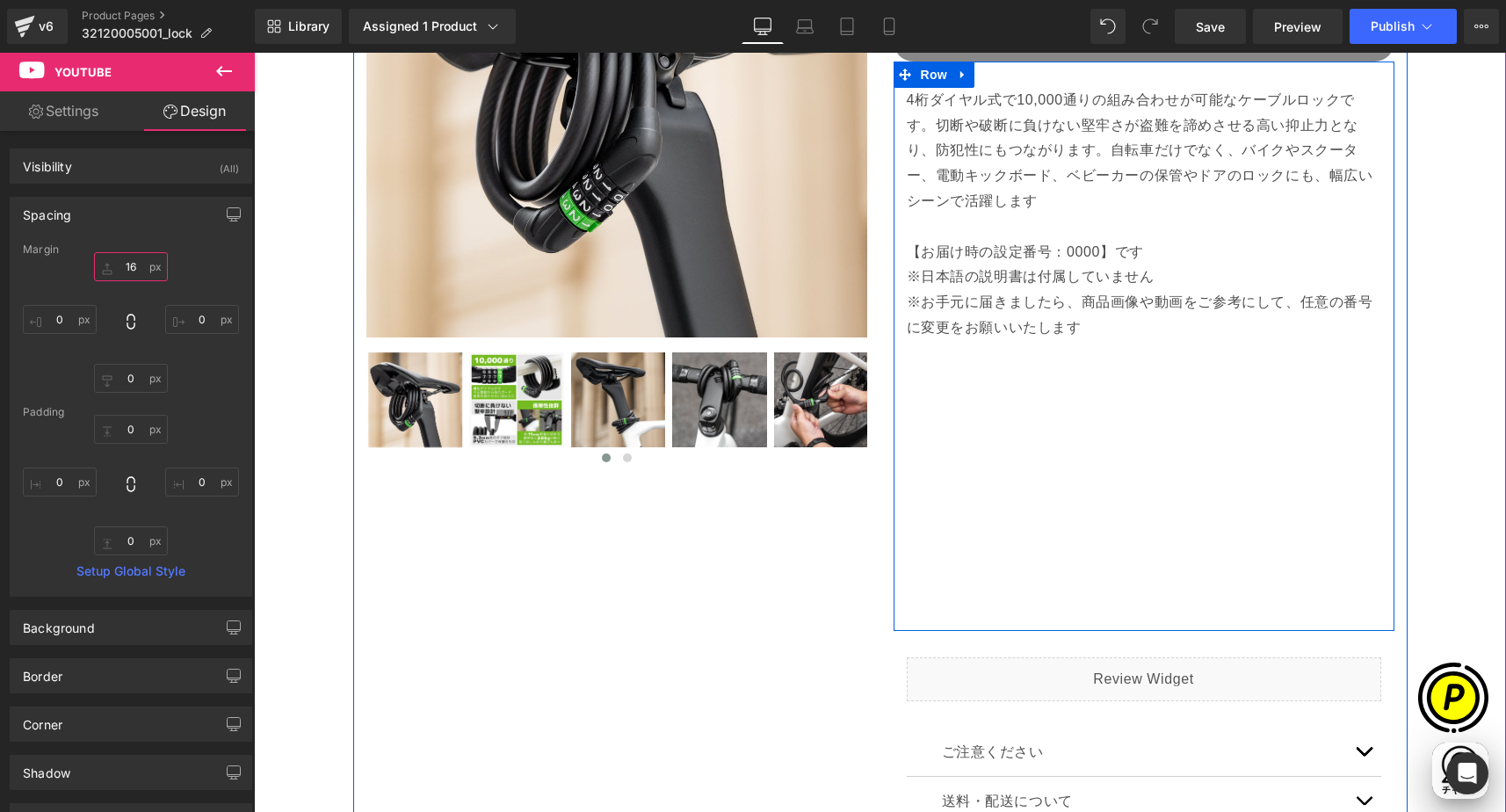
scroll to position [0, 685]
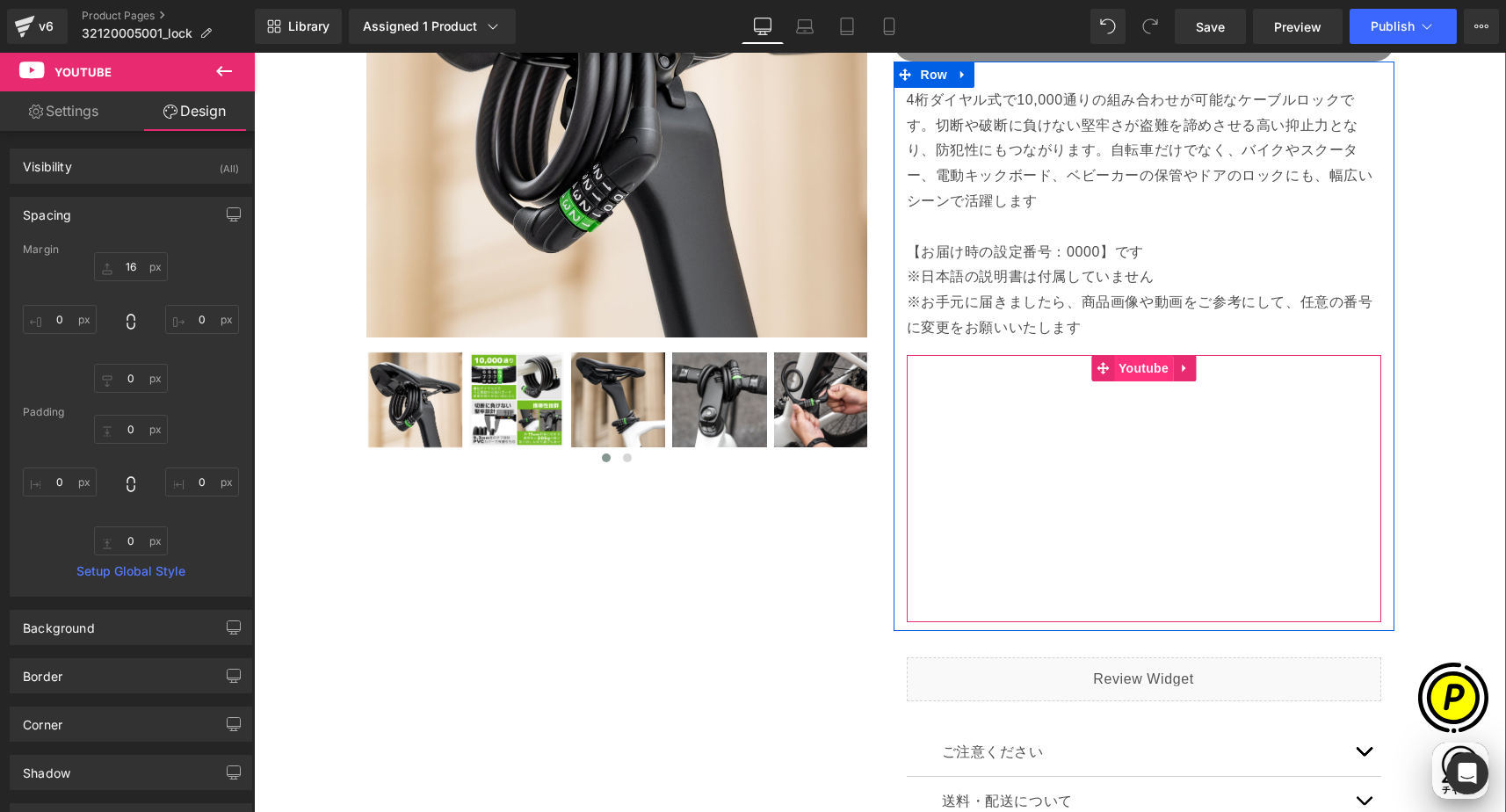
click at [1139, 369] on span "Youtube" at bounding box center [1143, 368] width 59 height 26
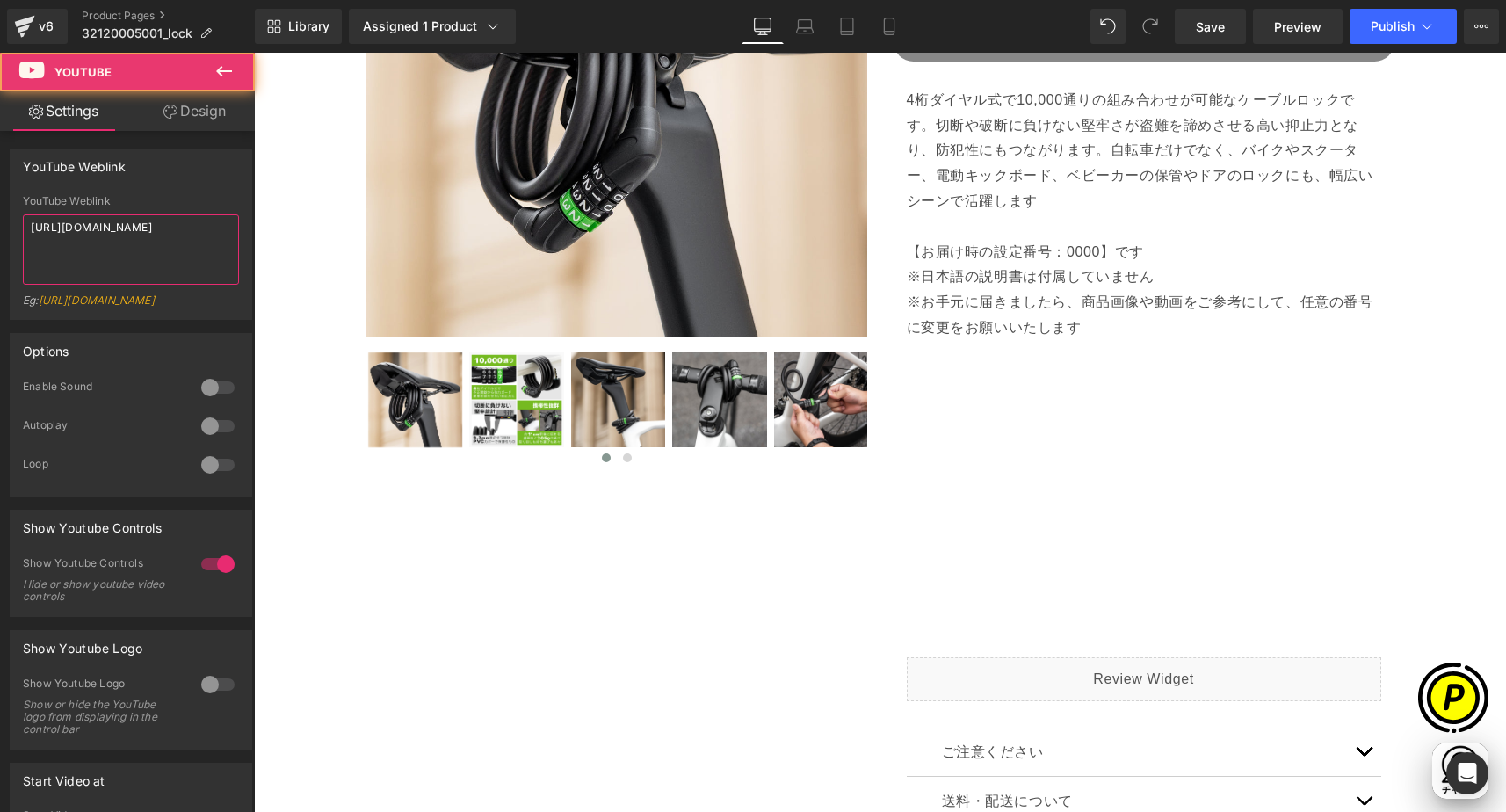
drag, startPoint x: 161, startPoint y: 242, endPoint x: -8, endPoint y: 164, distance: 186.1
click at [0, 164] on html "Youtube You are previewing how the will restyle your page. You can not edit Ele…" at bounding box center [753, 406] width 1506 height 812
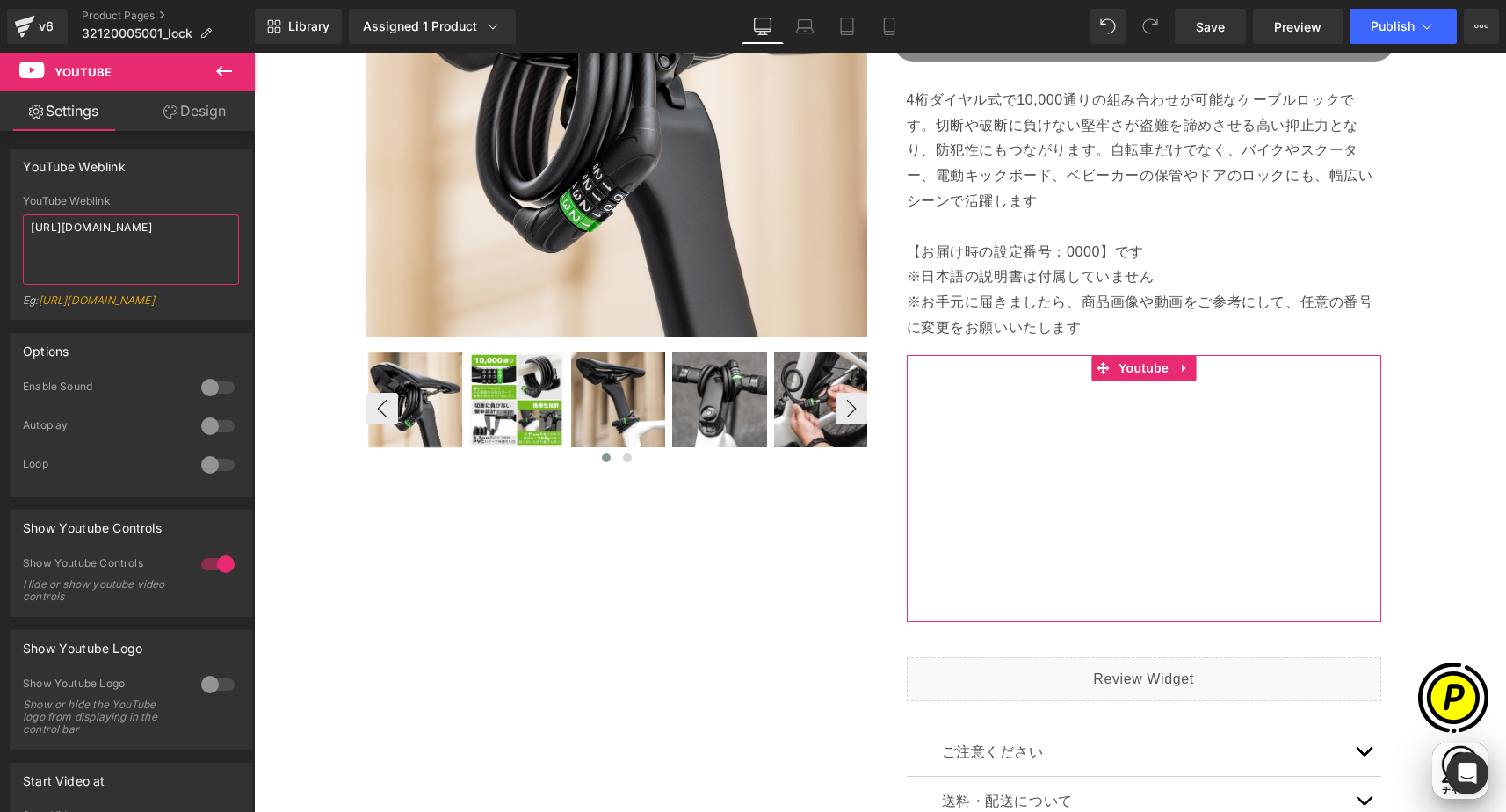
paste textarea "[DOMAIN_NAME][URL]"
type textarea "[URL][DOMAIN_NAME]"
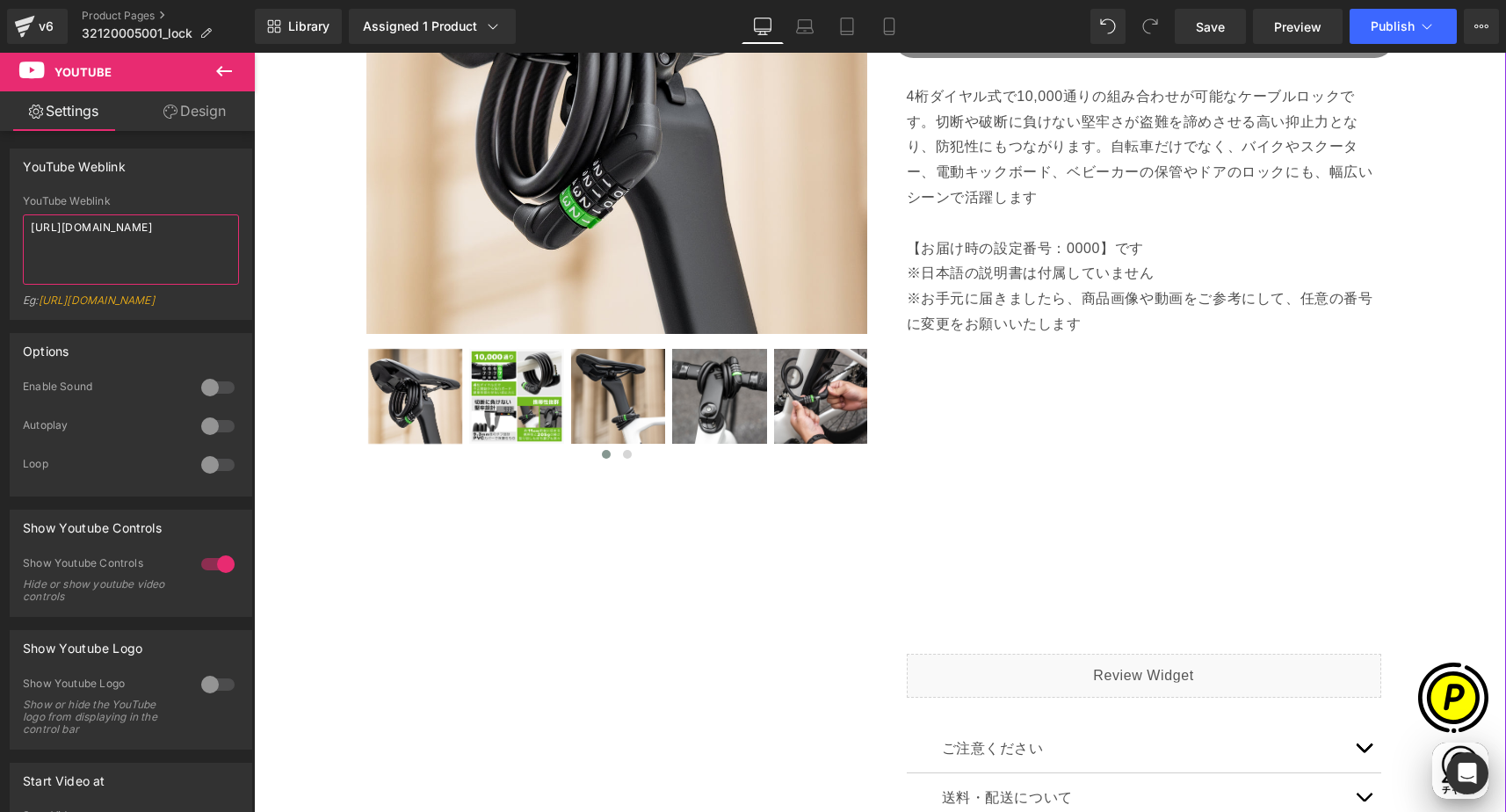
scroll to position [0, 1028]
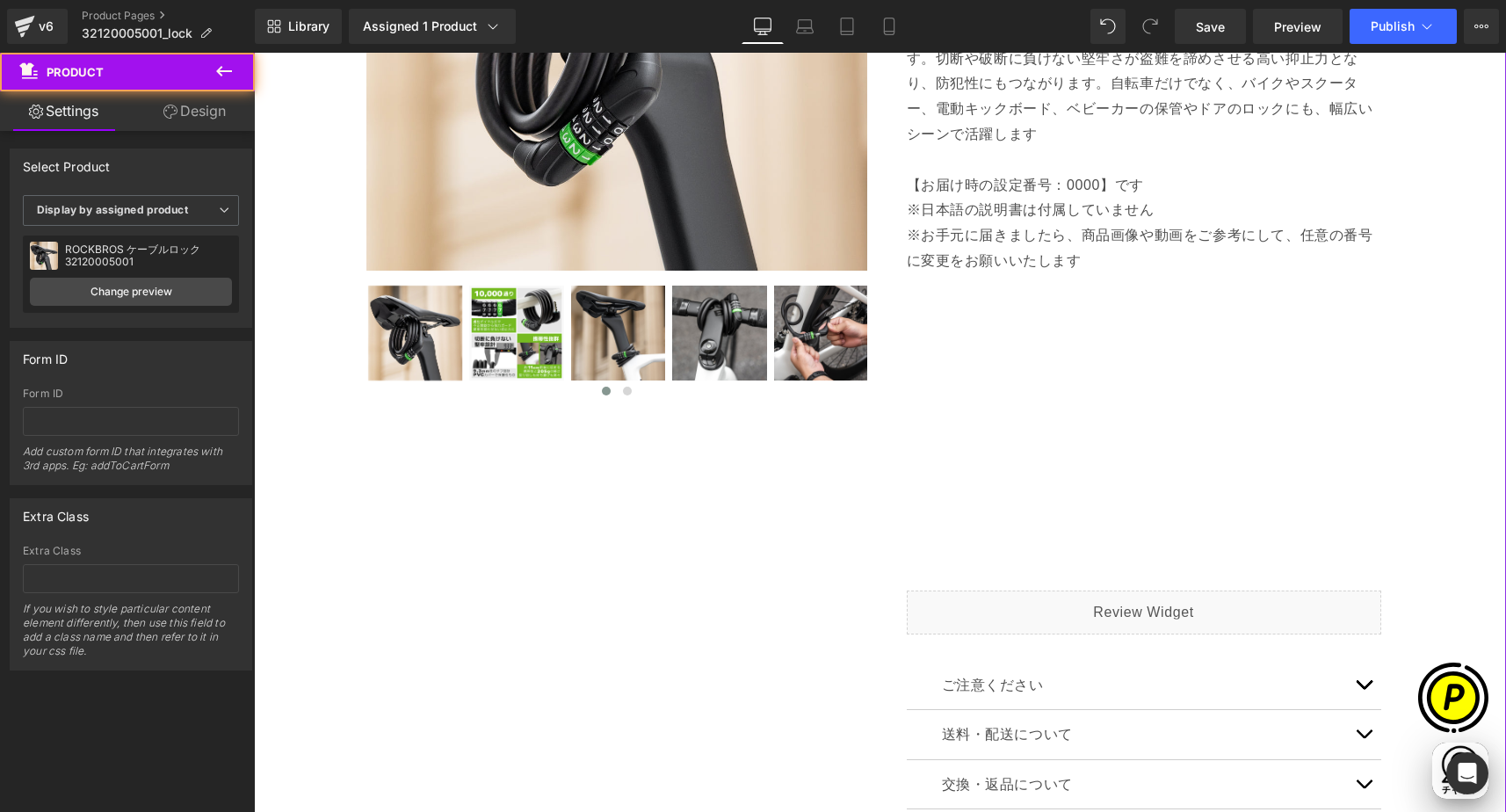
scroll to position [576, 0]
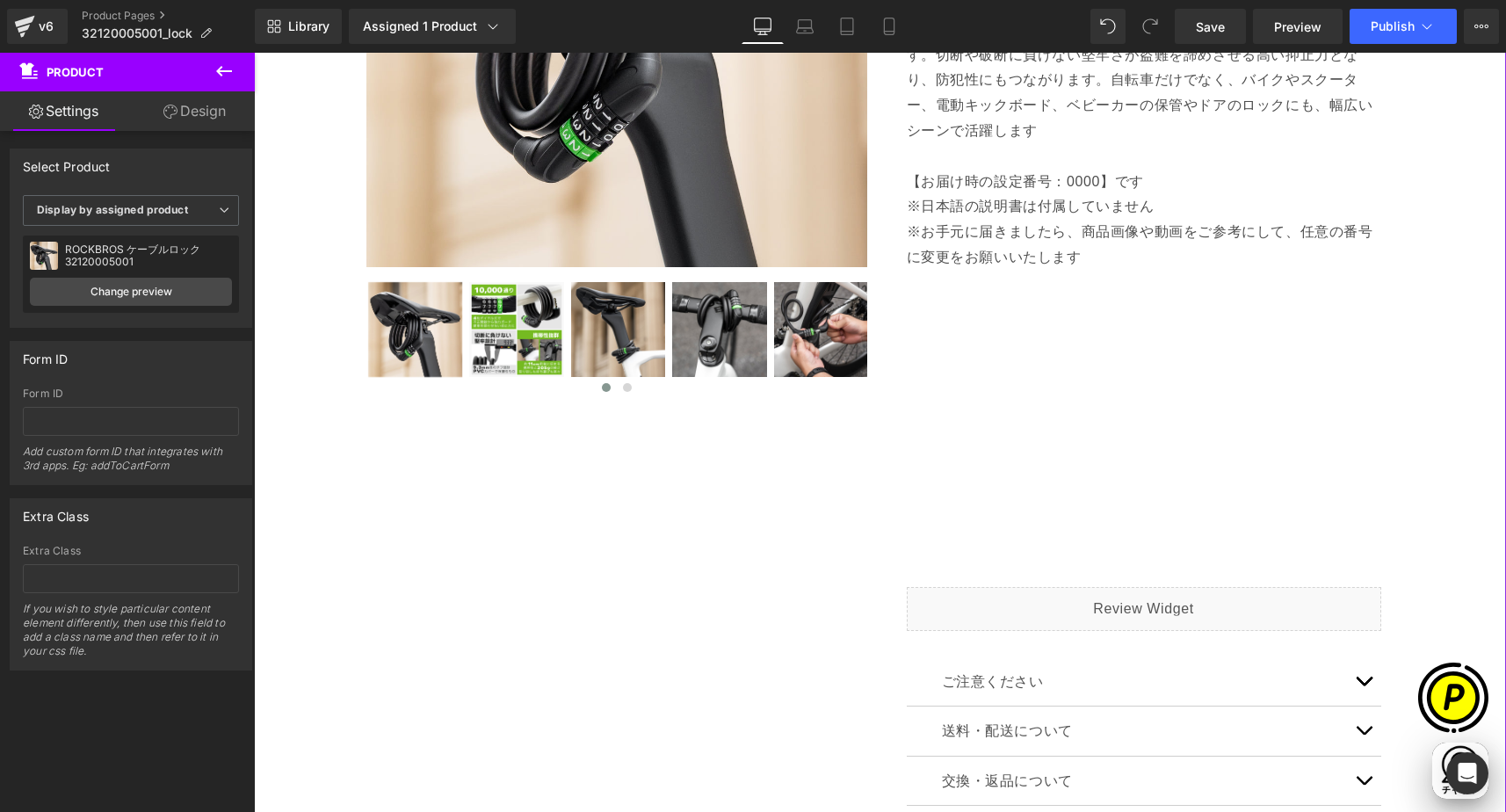
click at [1351, 672] on button "button" at bounding box center [1364, 681] width 36 height 49
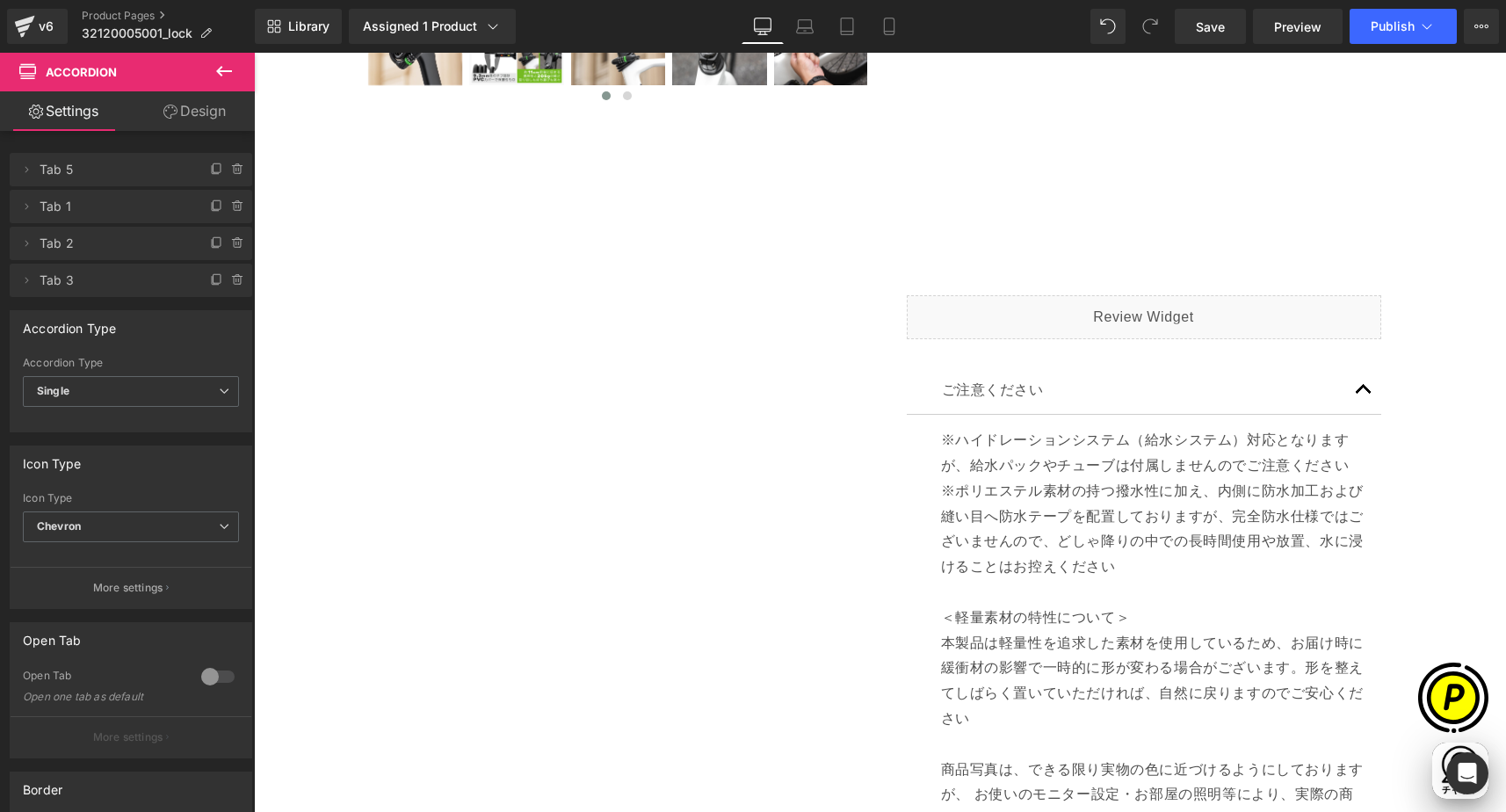
scroll to position [0, 343]
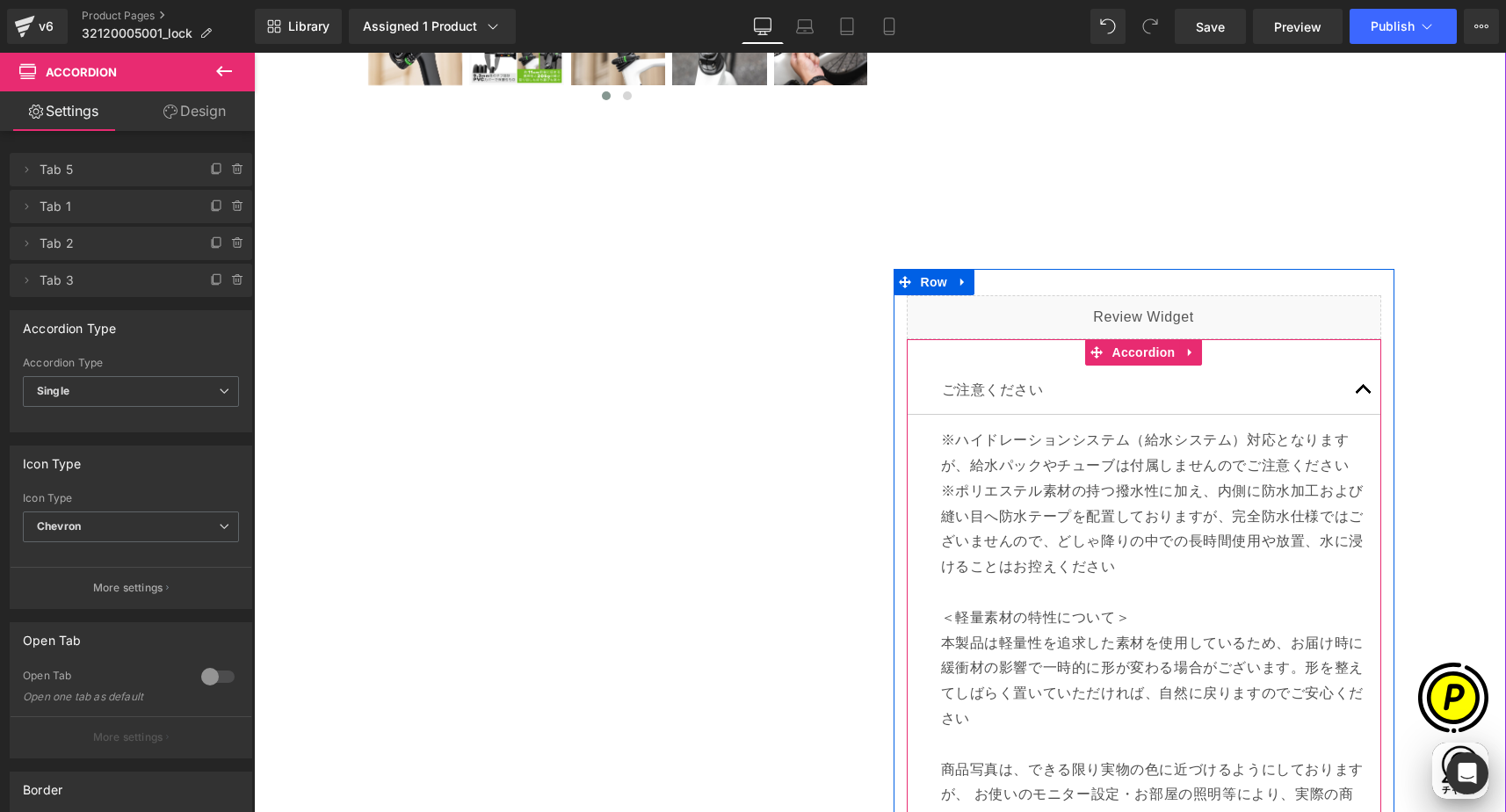
click at [962, 447] on p "※ハイドレーションシステム（給水システム）対応となりますが、給水パックやチューブは付属しませんのでご注意ください ※ポリエステル素材の持つ撥水性に加え、内側に…" at bounding box center [1155, 529] width 427 height 202
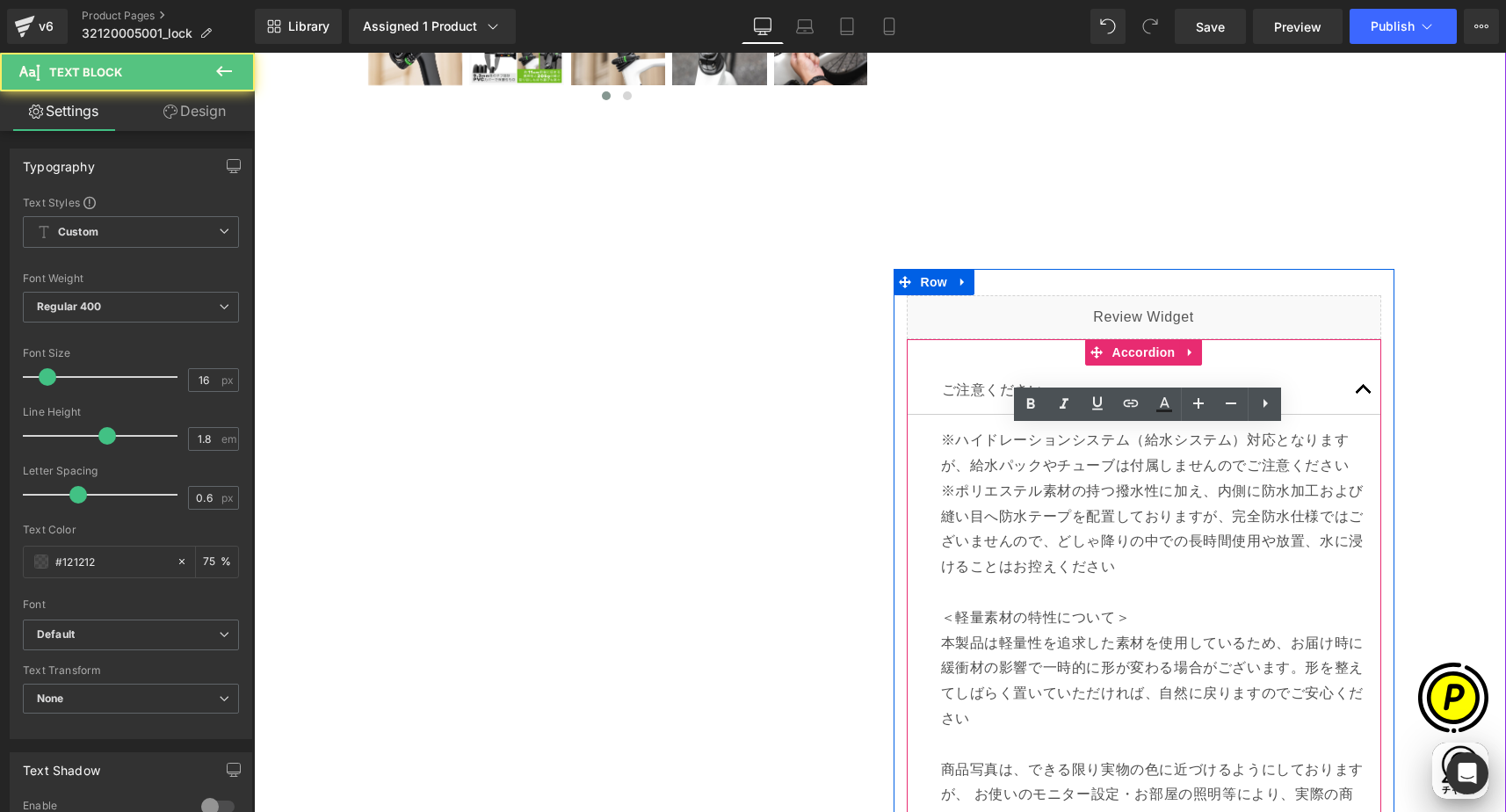
scroll to position [0, 685]
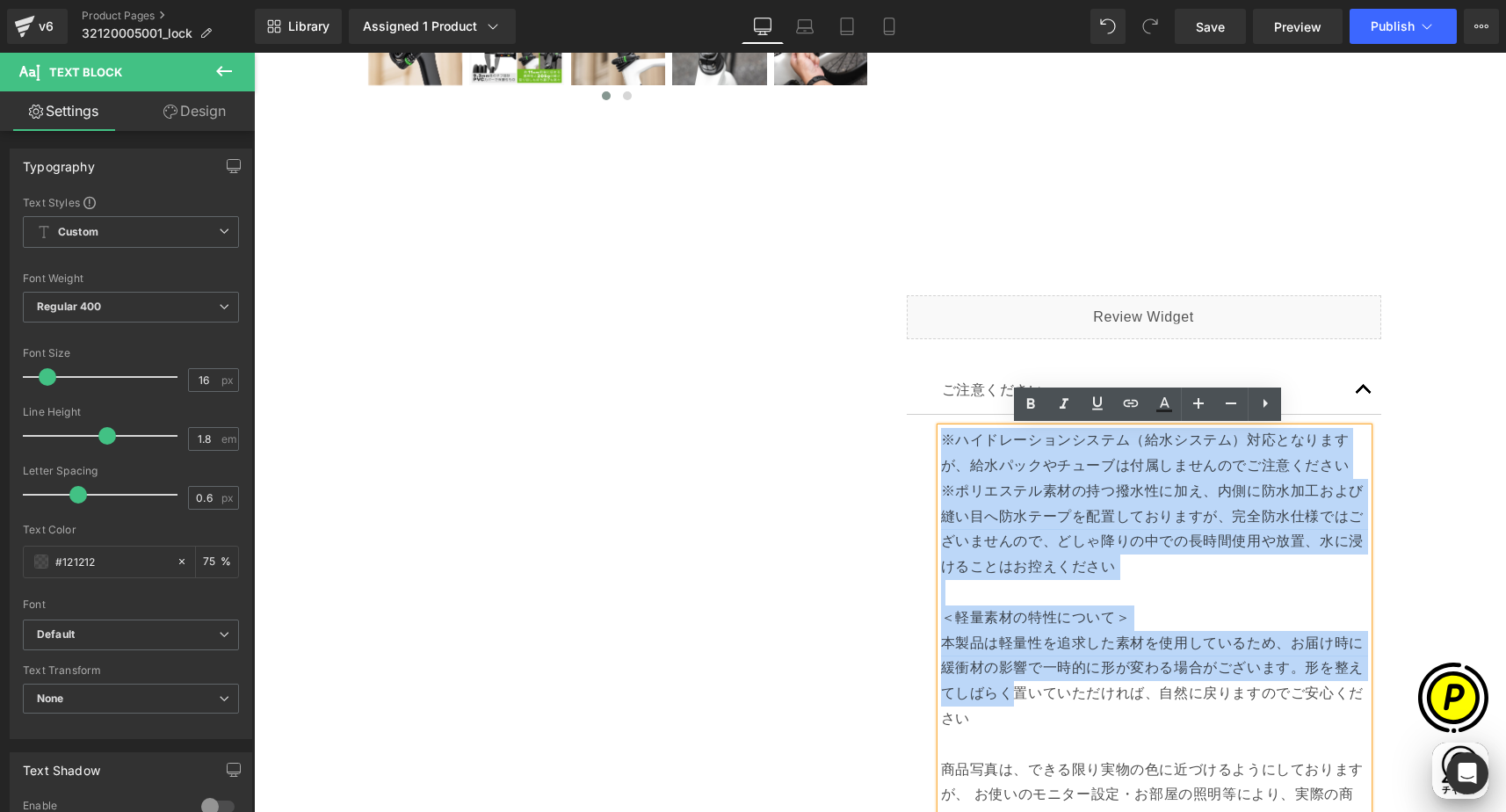
drag, startPoint x: 935, startPoint y: 439, endPoint x: 1006, endPoint y: 705, distance: 275.3
click at [1006, 705] on div "※ハイドレーションシステム（給水システム）対応となりますが、給水パックやチューブは付属しませんのでご注意ください ※ポリエステル素材の持つ撥水性に加え、内側に…" at bounding box center [1155, 630] width 427 height 405
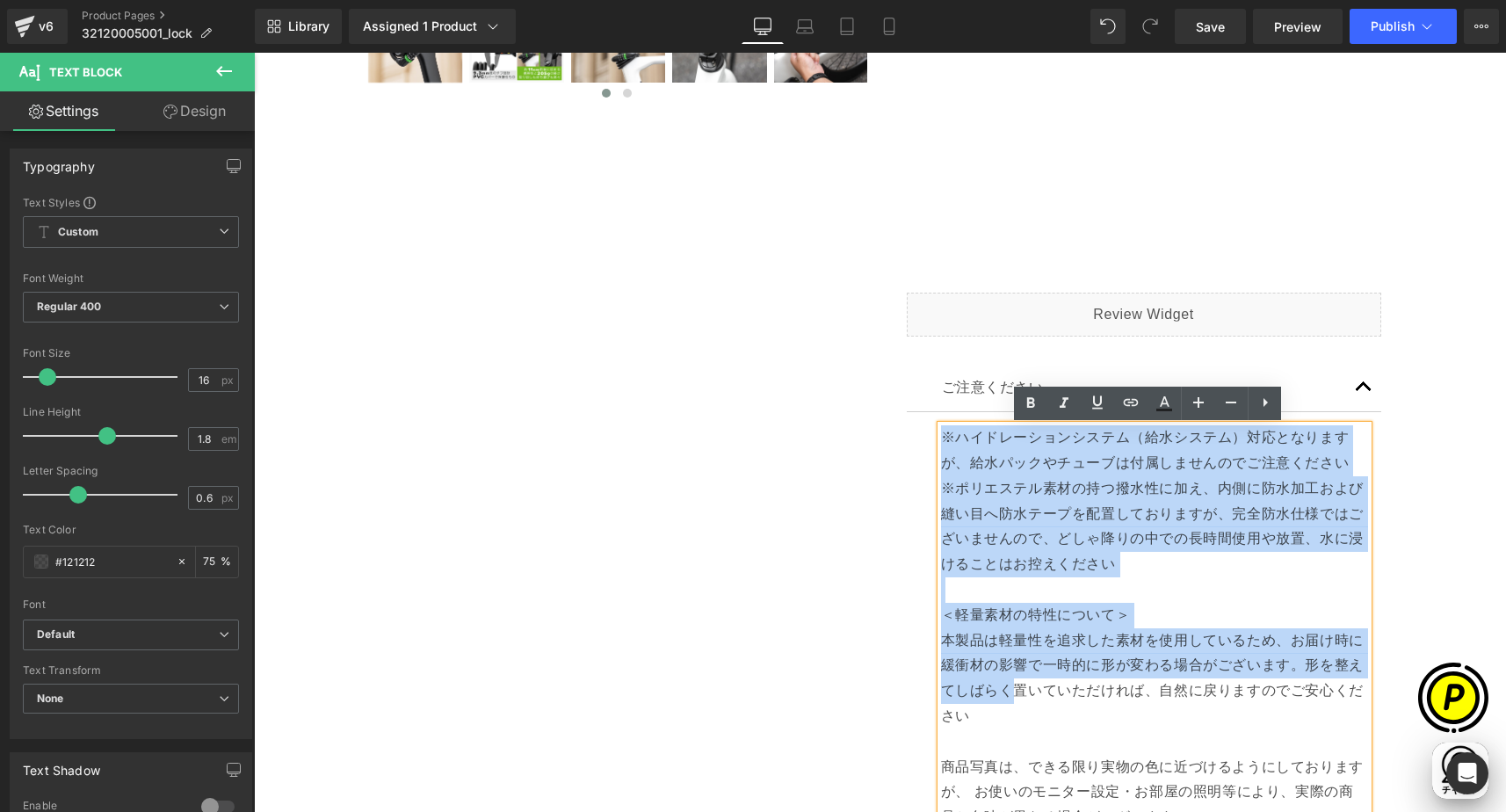
scroll to position [872, 0]
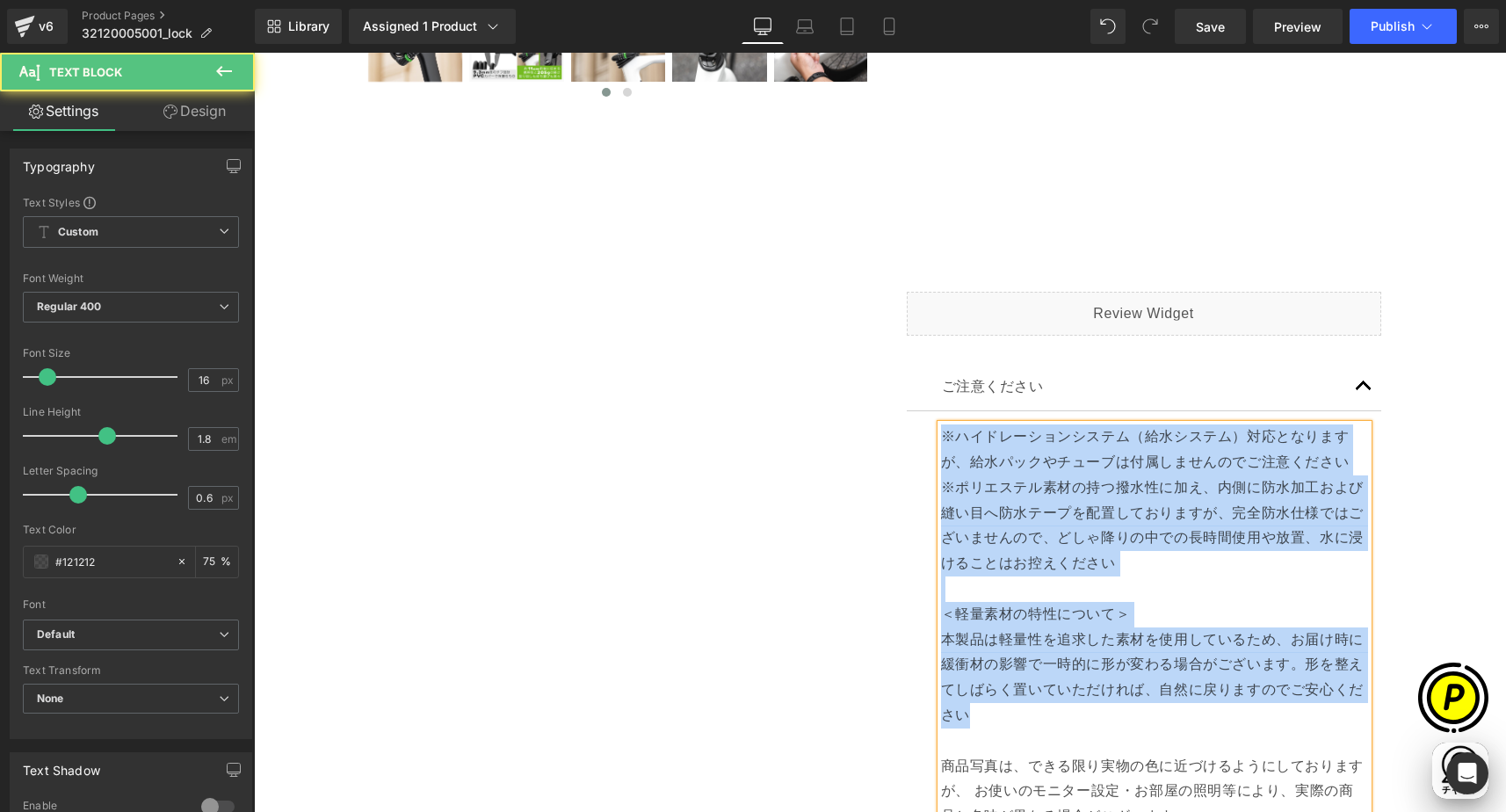
click at [983, 719] on p "本製品は軽量性を追求した素材を使用しているため、お届け時に緩衝材の影響で一時的に形が変わる場合がございます。形を整えてしばらく置いていただければ、自然に戻りま…" at bounding box center [1155, 677] width 427 height 101
paste div
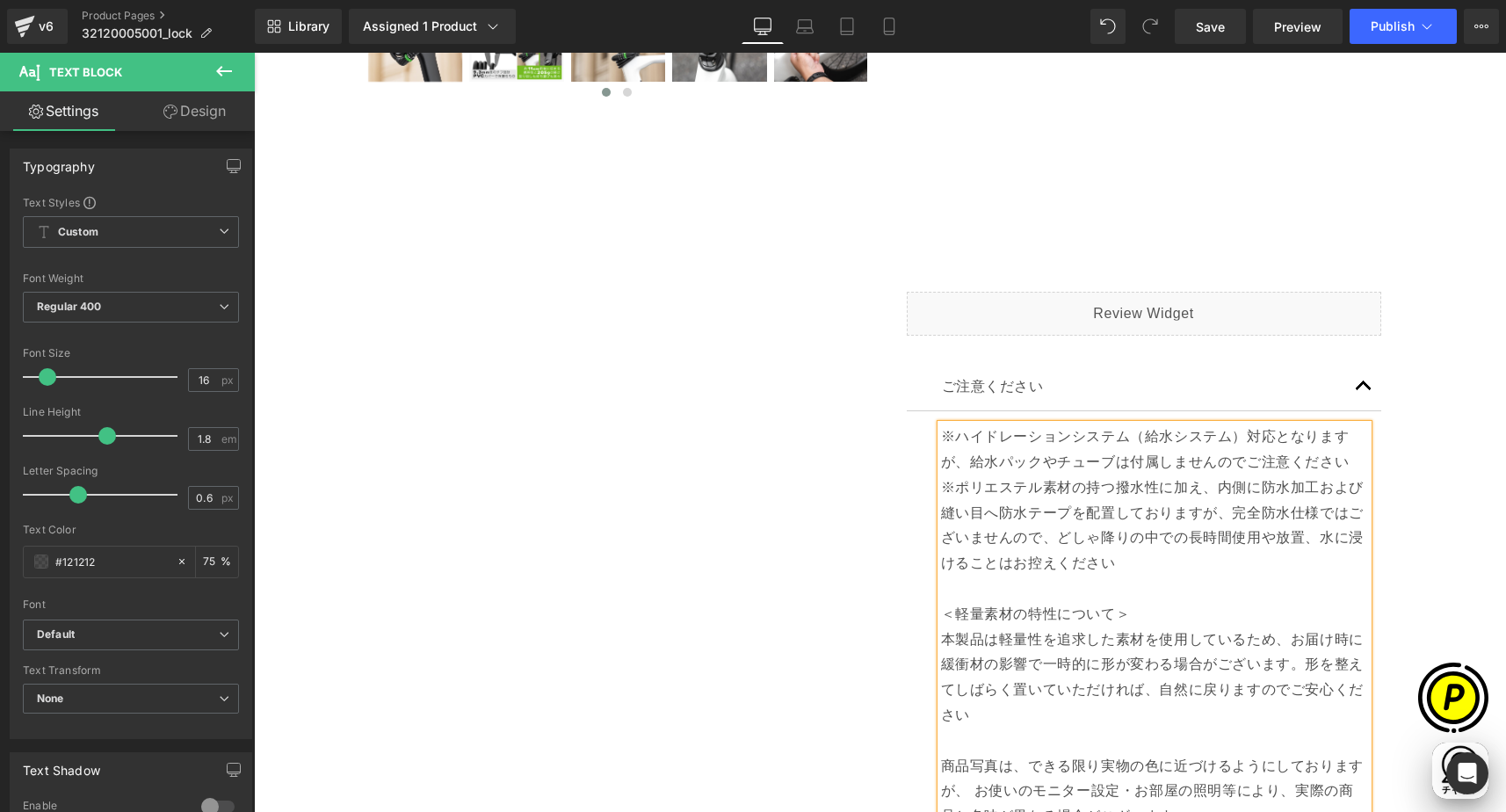
scroll to position [593, 0]
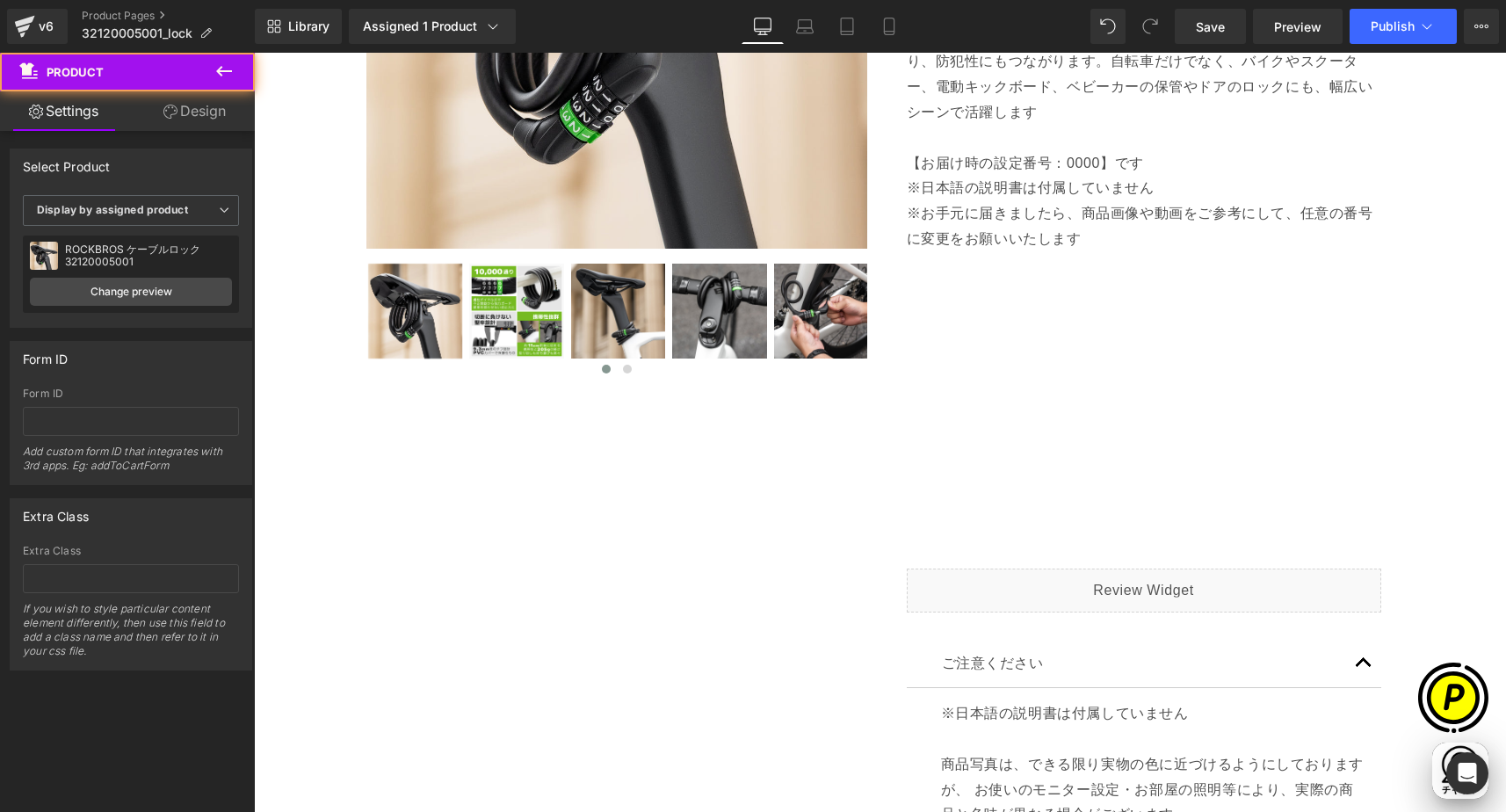
scroll to position [0, 1028]
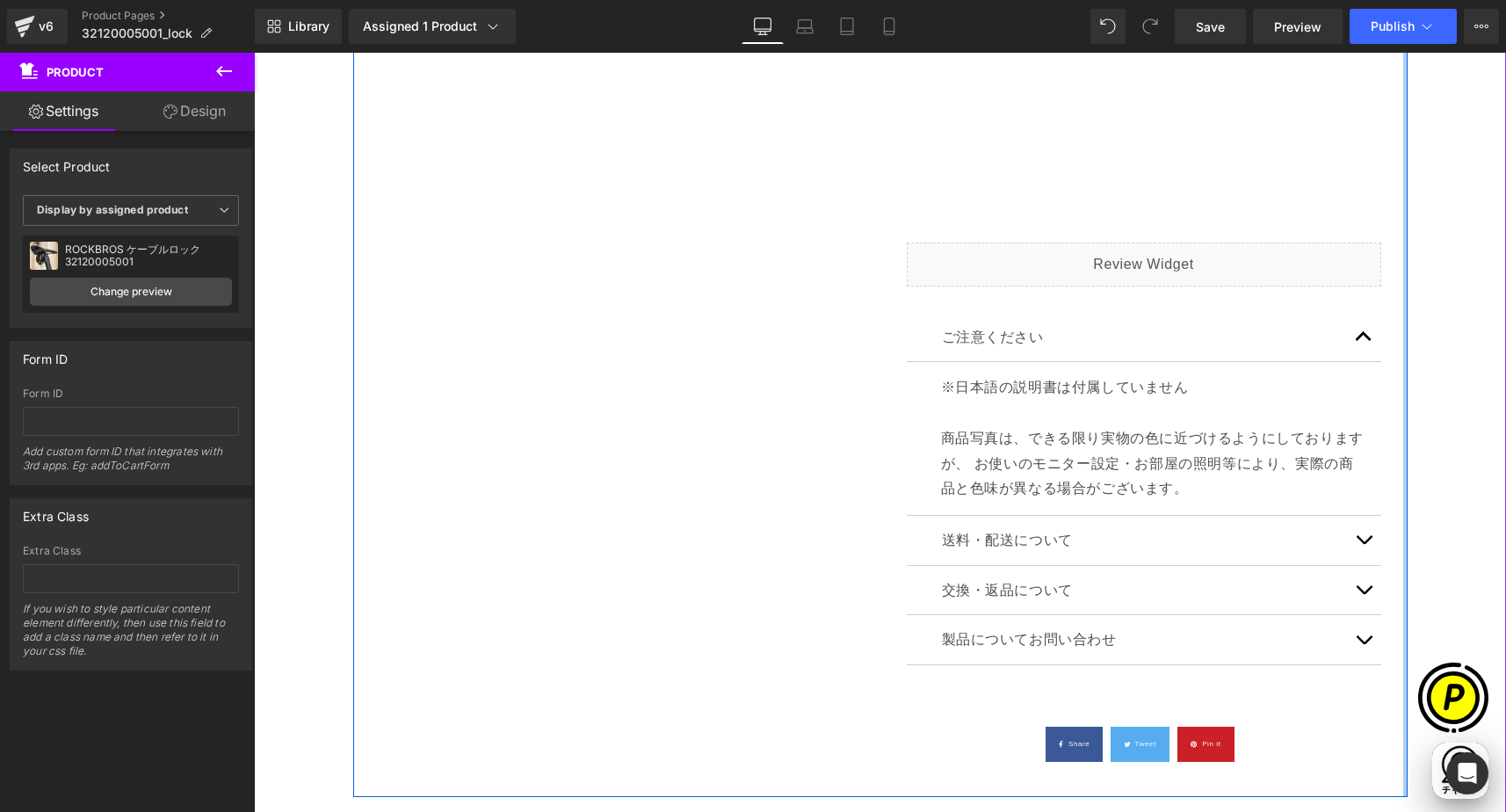
click at [1403, 486] on div at bounding box center [1405, 96] width 5 height 1401
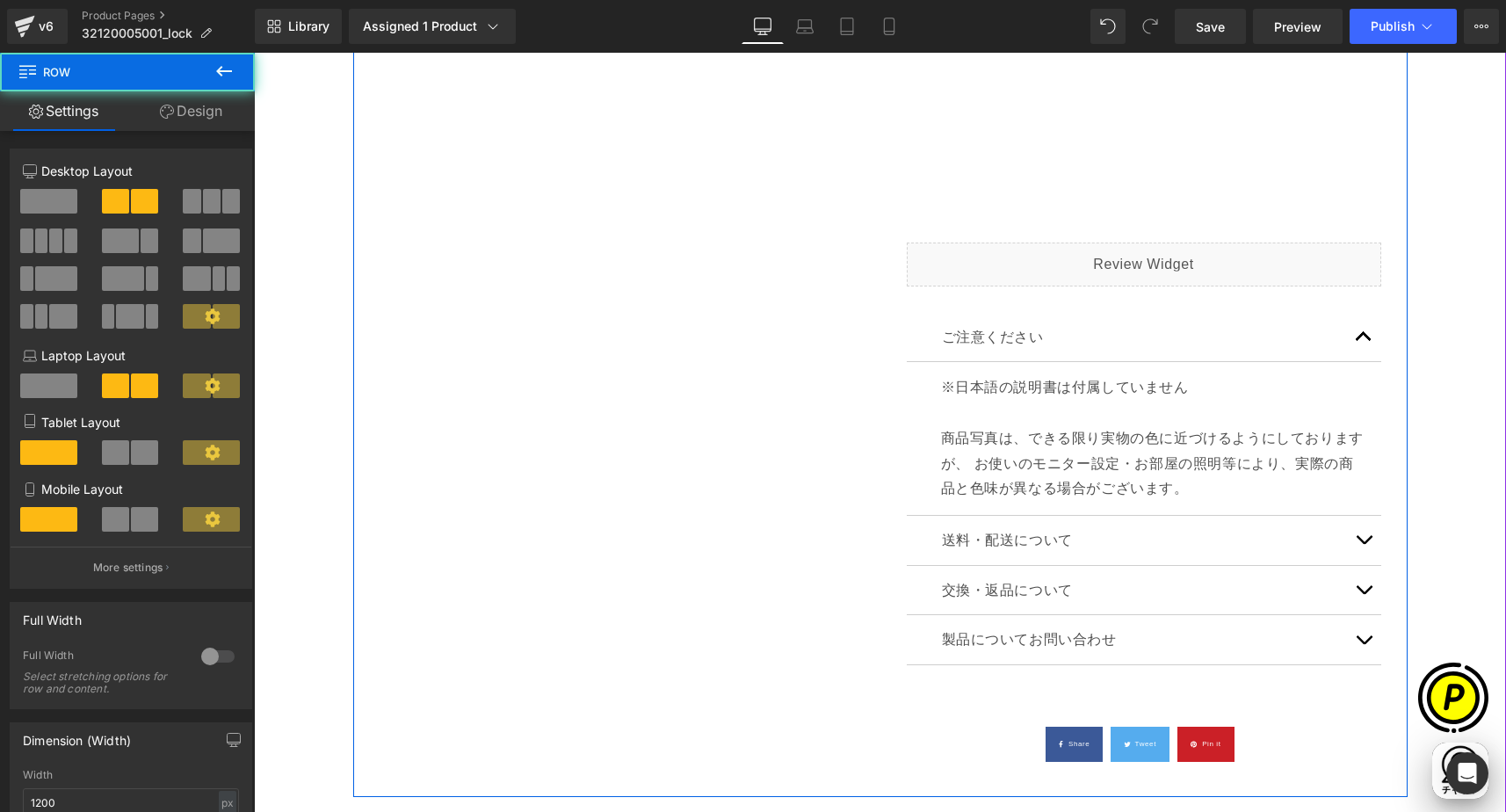
scroll to position [0, 0]
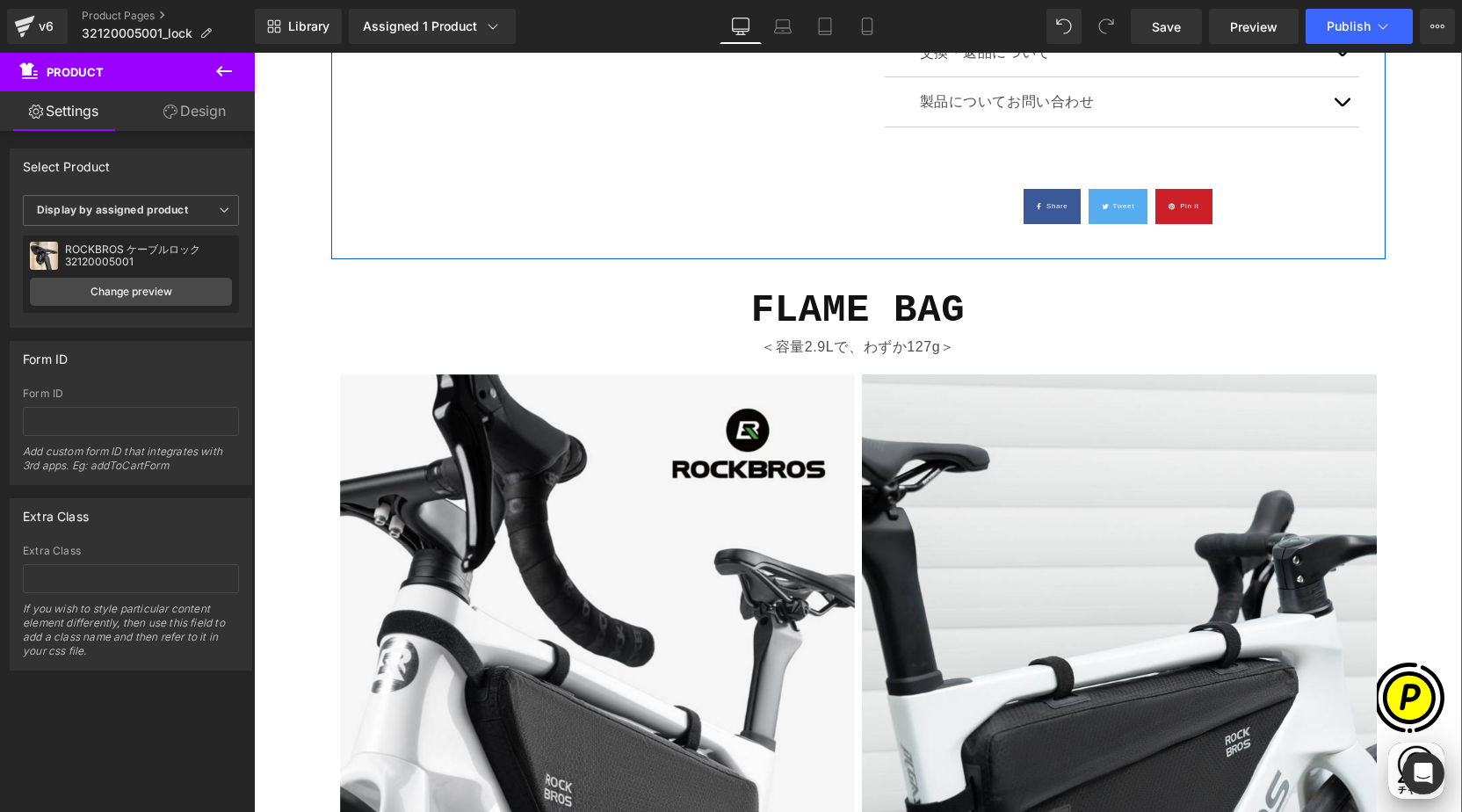
scroll to position [0, 685]
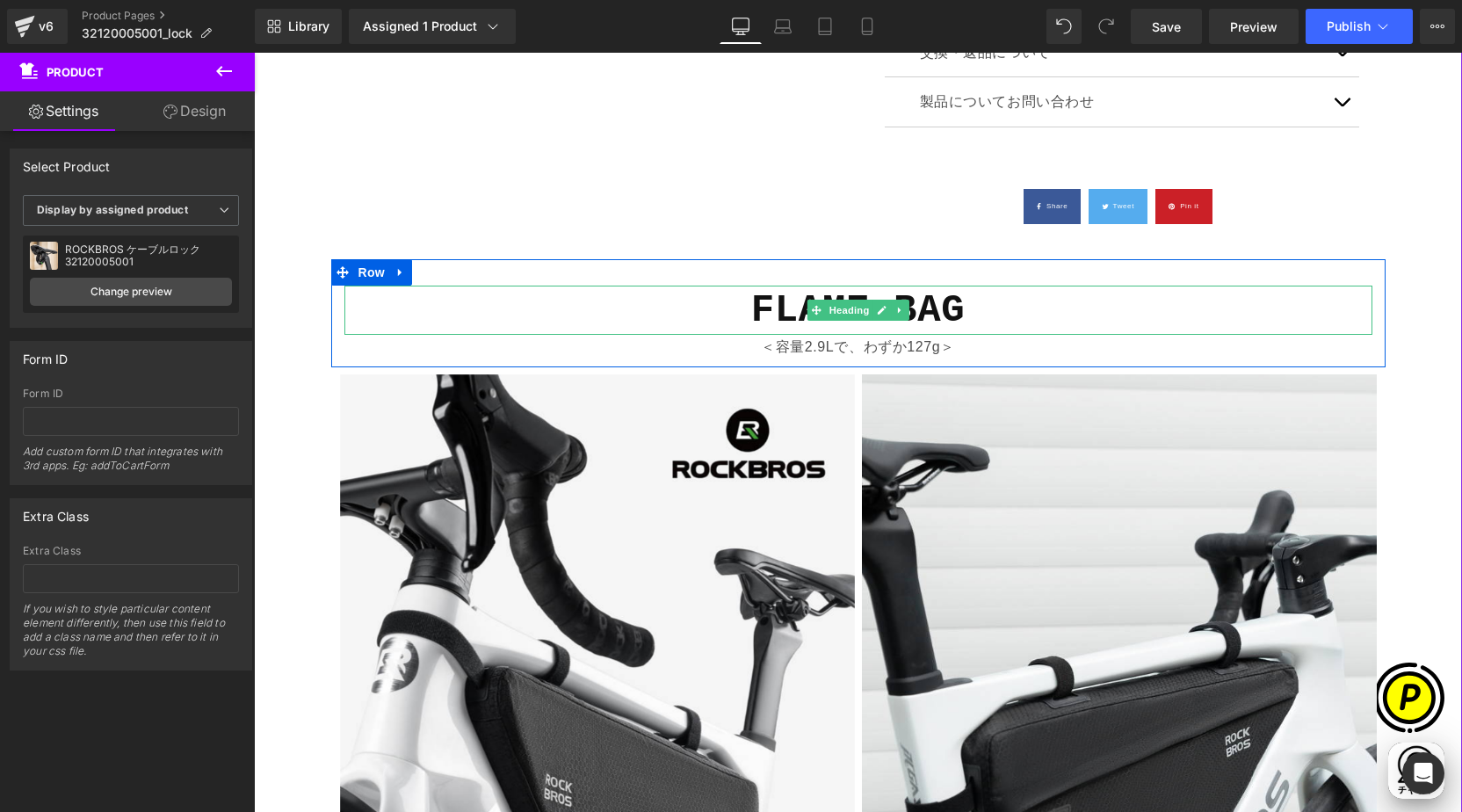
click at [782, 319] on b "FLAME BAG" at bounding box center [859, 311] width 215 height 44
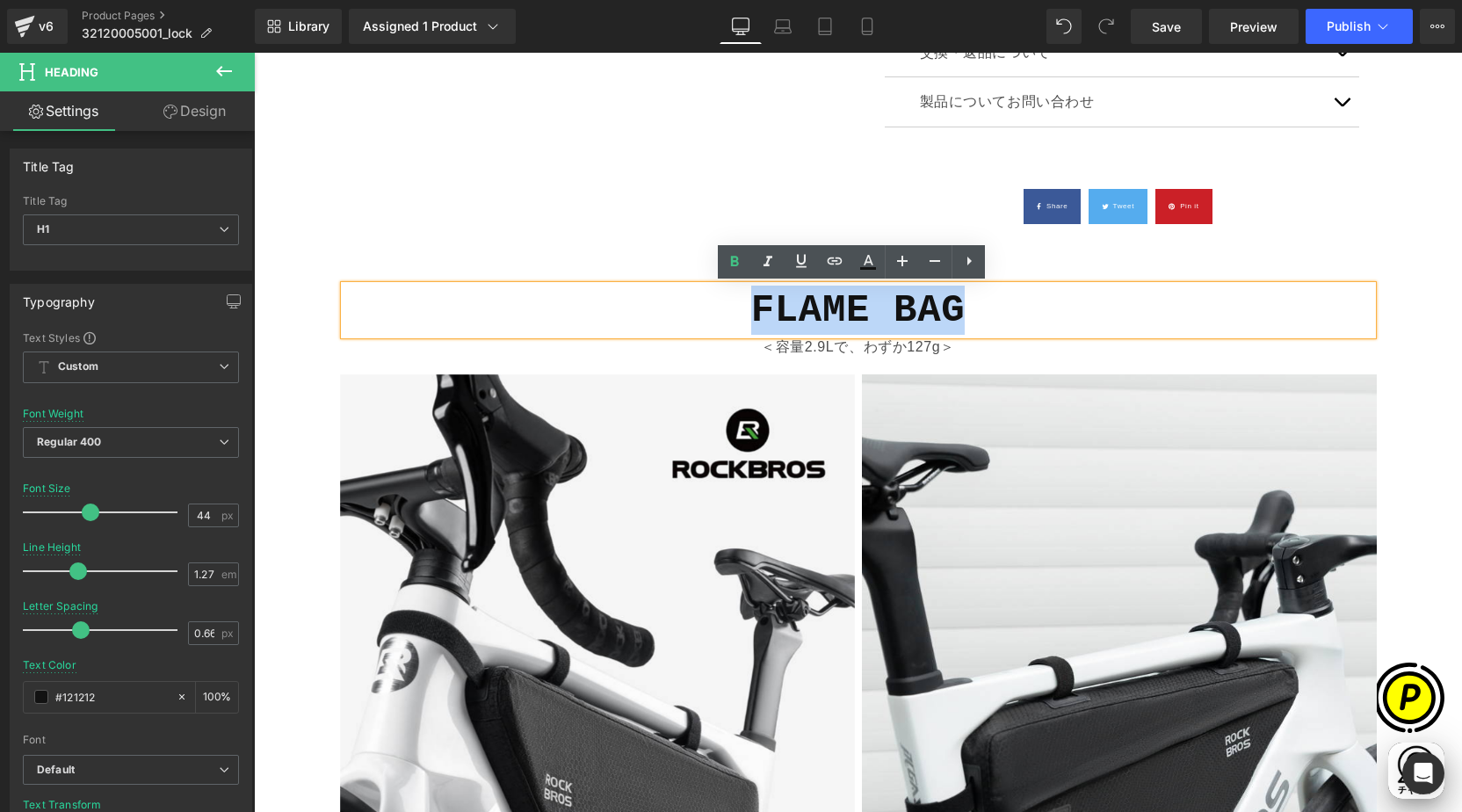
drag, startPoint x: 756, startPoint y: 308, endPoint x: 956, endPoint y: 315, distance: 200.1
click at [982, 314] on h1 "FLAME BAG" at bounding box center [859, 310] width 1028 height 49
paste div
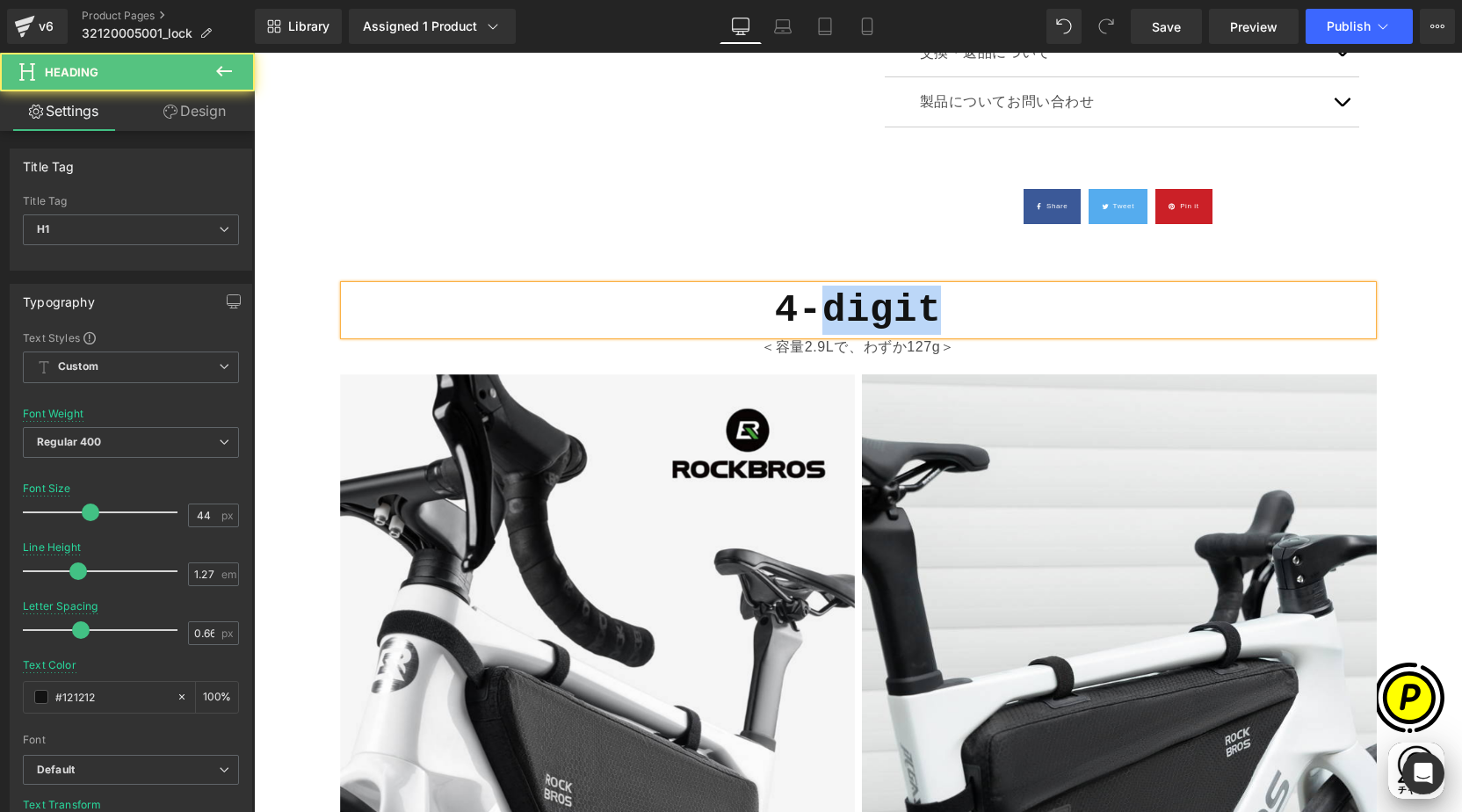
drag, startPoint x: 814, startPoint y: 309, endPoint x: 935, endPoint y: 312, distance: 121.0
click at [935, 312] on b "4-digit" at bounding box center [858, 311] width 167 height 44
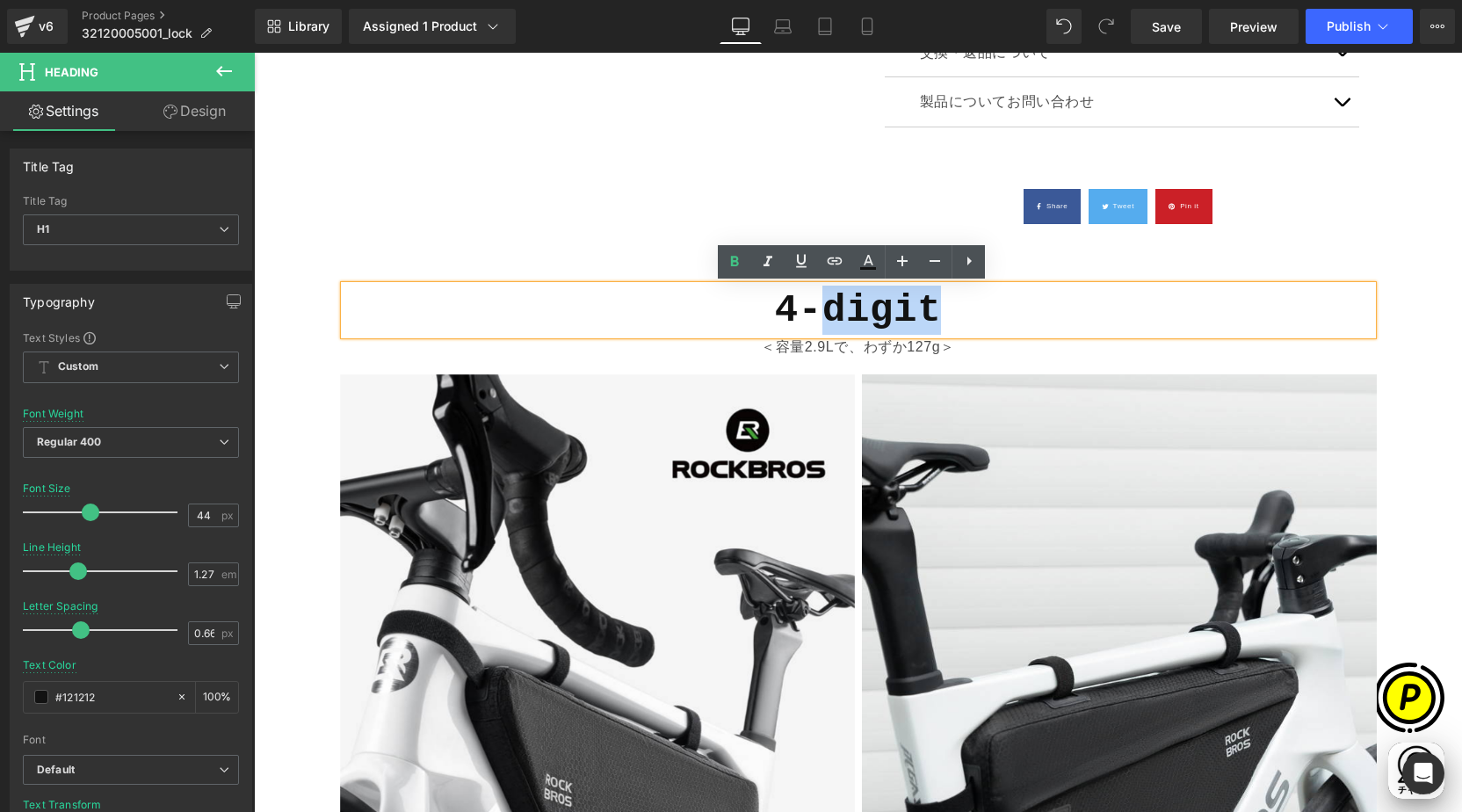
scroll to position [0, 1028]
click at [882, 312] on b "4-digit" at bounding box center [858, 311] width 167 height 44
drag, startPoint x: 816, startPoint y: 309, endPoint x: 833, endPoint y: 311, distance: 17.1
click at [833, 311] on b "4-digit" at bounding box center [858, 311] width 167 height 44
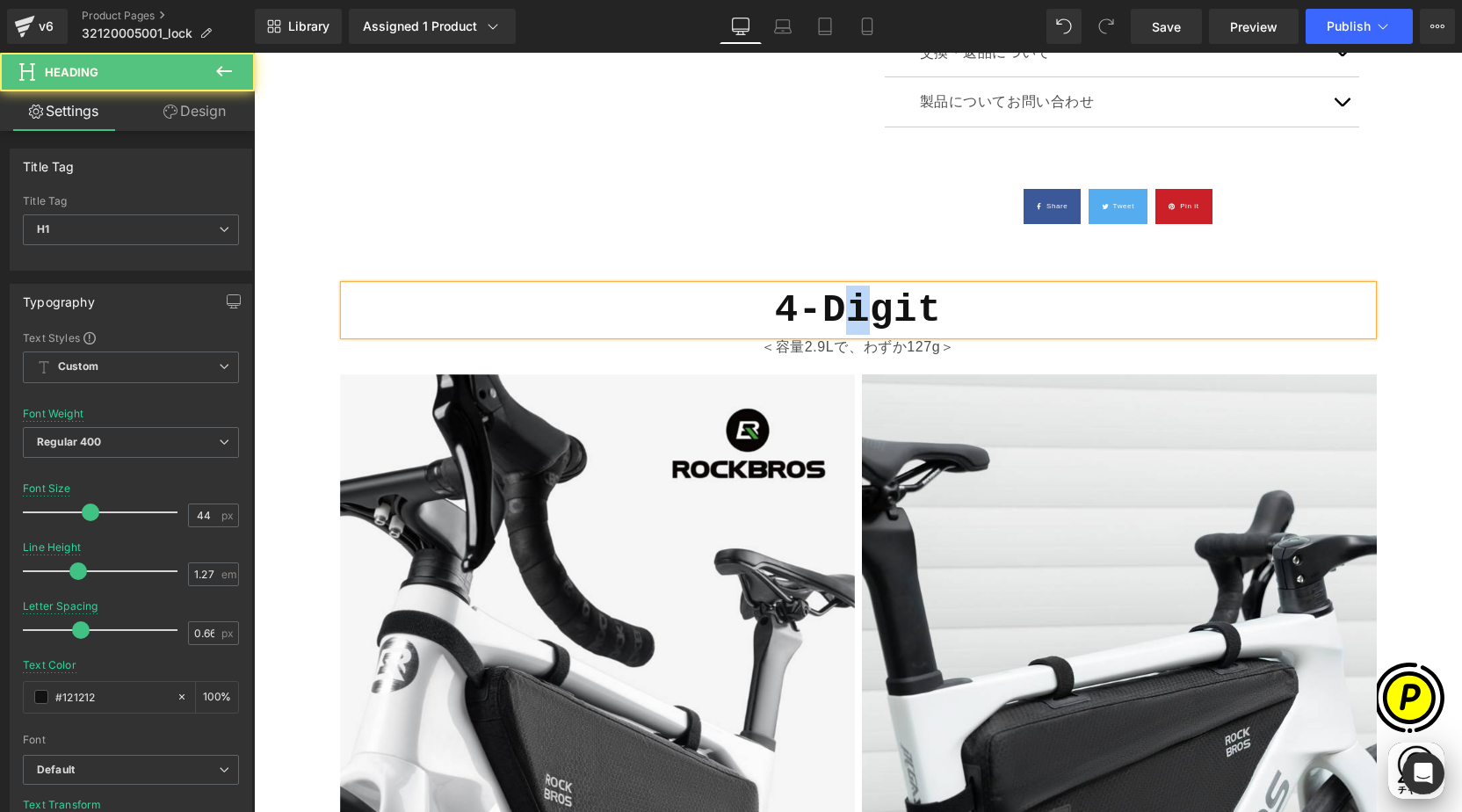
click at [854, 317] on b "4-Digit" at bounding box center [858, 311] width 167 height 44
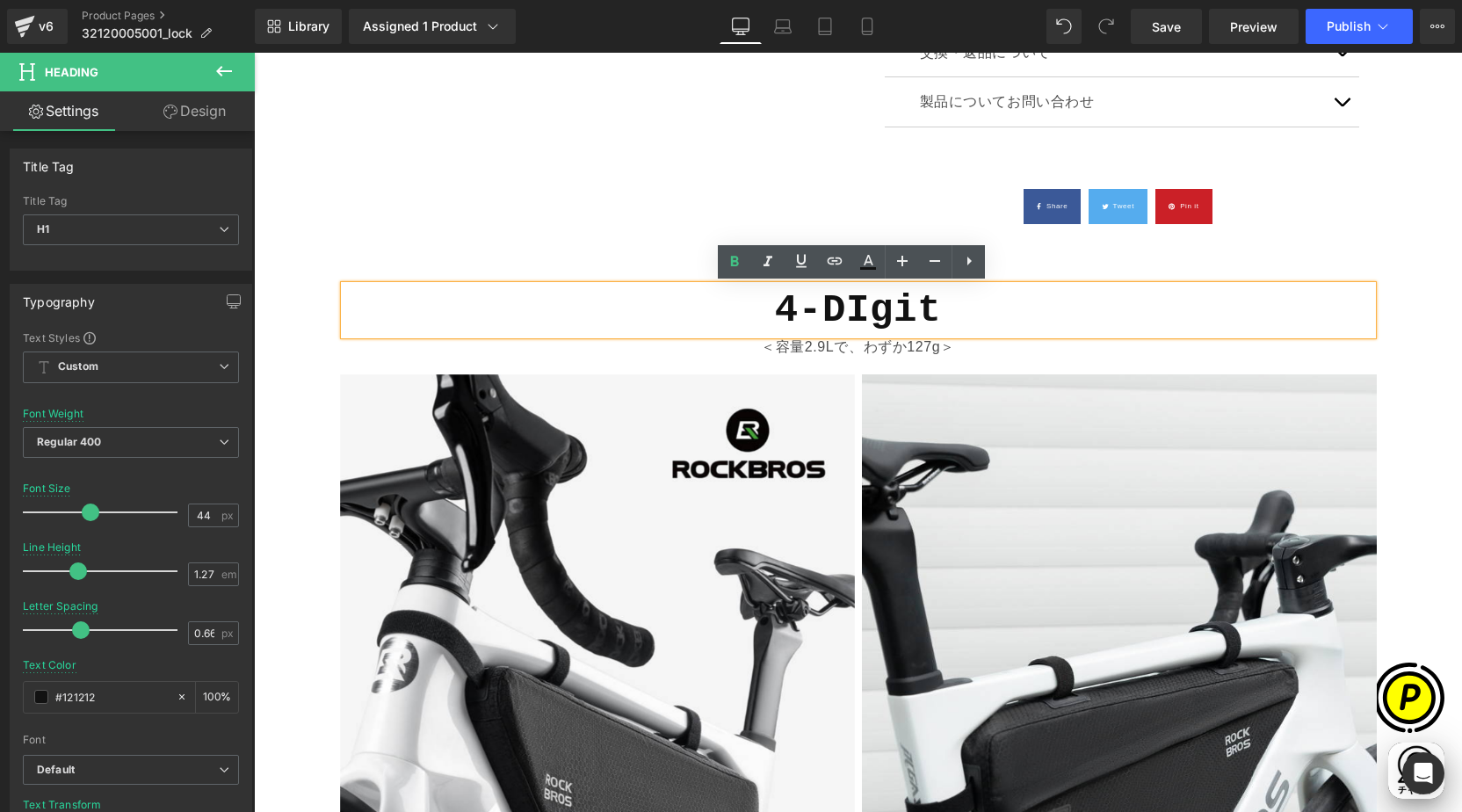
scroll to position [0, 0]
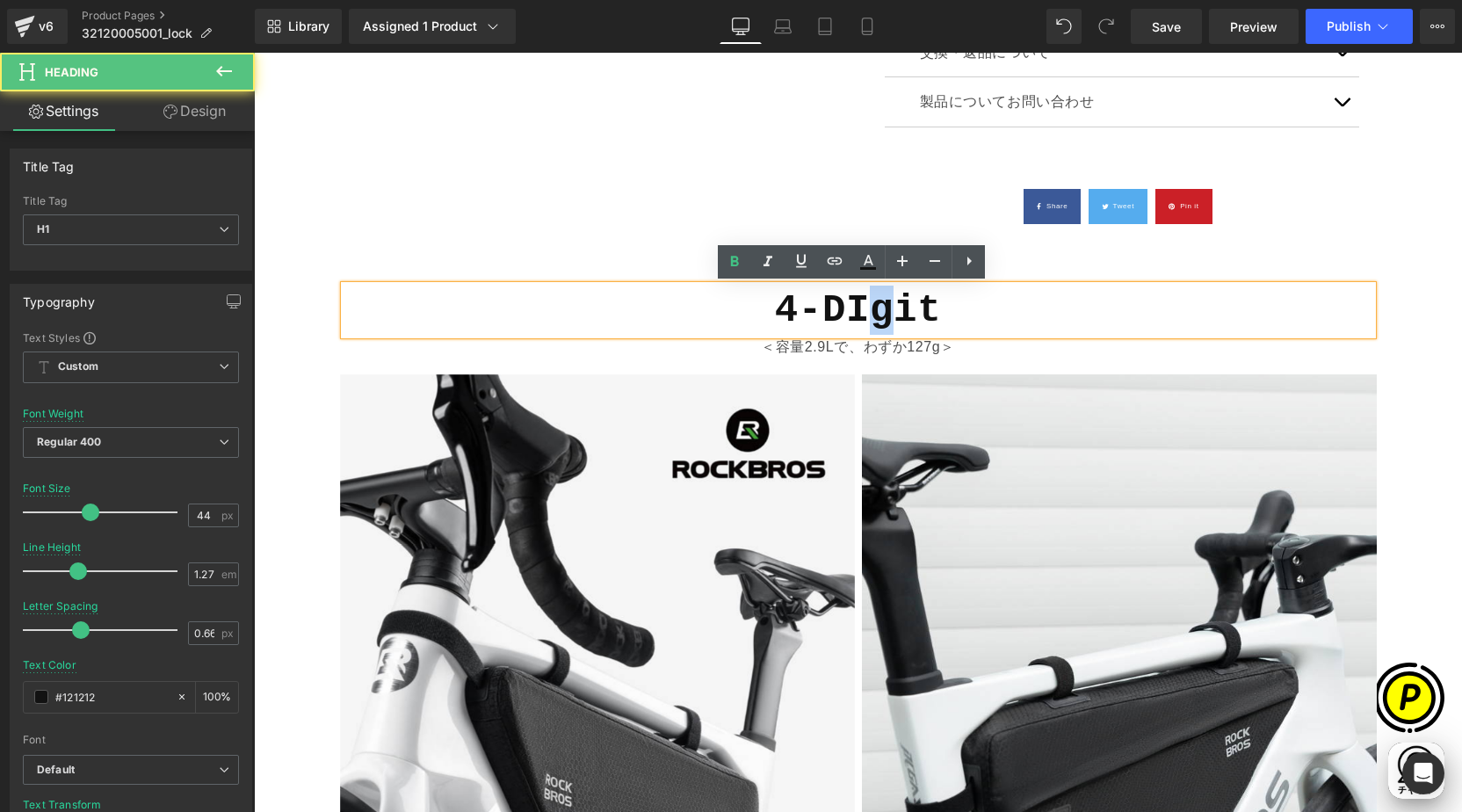
drag, startPoint x: 859, startPoint y: 320, endPoint x: 880, endPoint y: 320, distance: 21.0
click at [880, 320] on b "4-DIgit" at bounding box center [858, 311] width 167 height 44
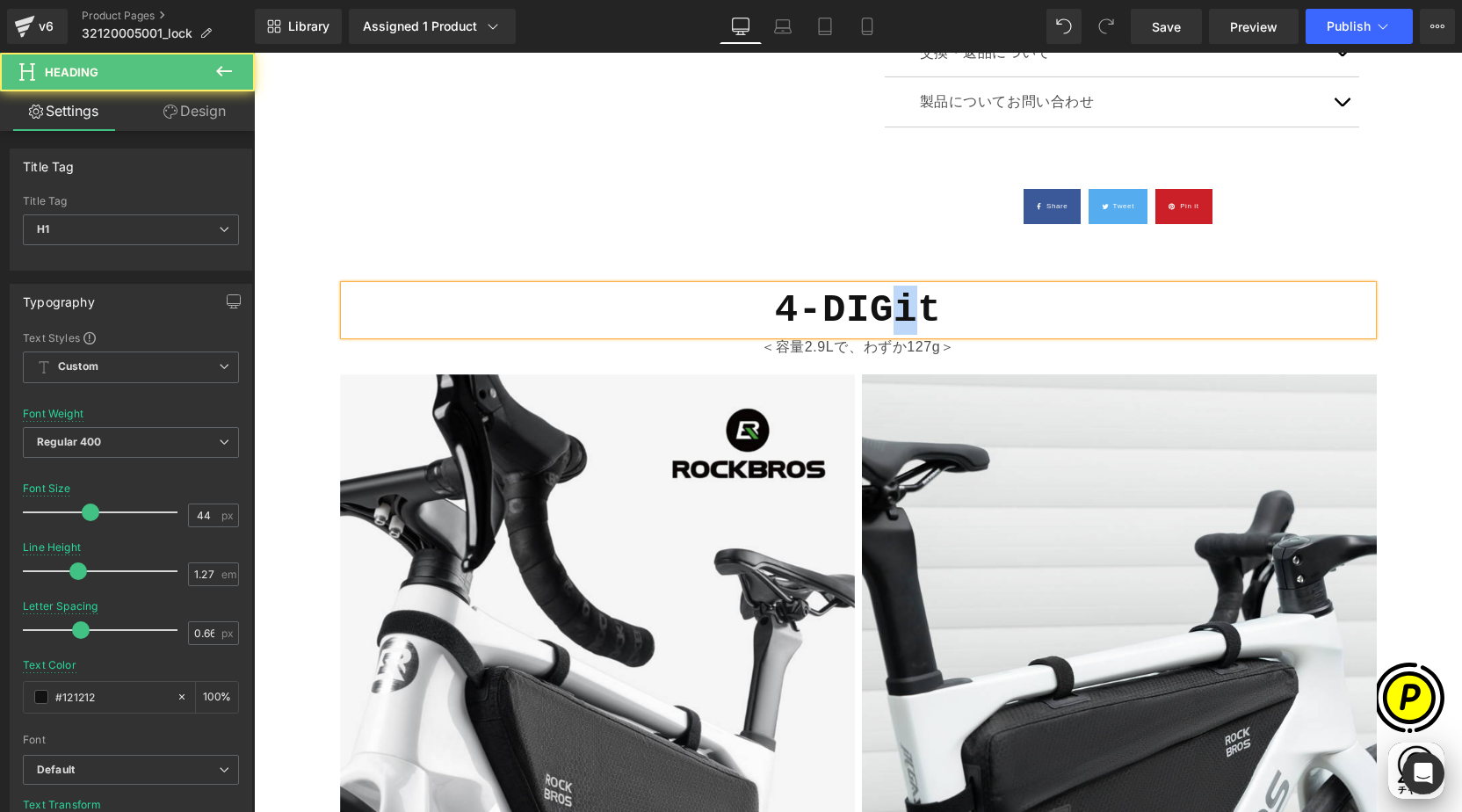
drag, startPoint x: 890, startPoint y: 320, endPoint x: 903, endPoint y: 319, distance: 13.0
click at [903, 319] on b "4-DIGit" at bounding box center [858, 311] width 167 height 44
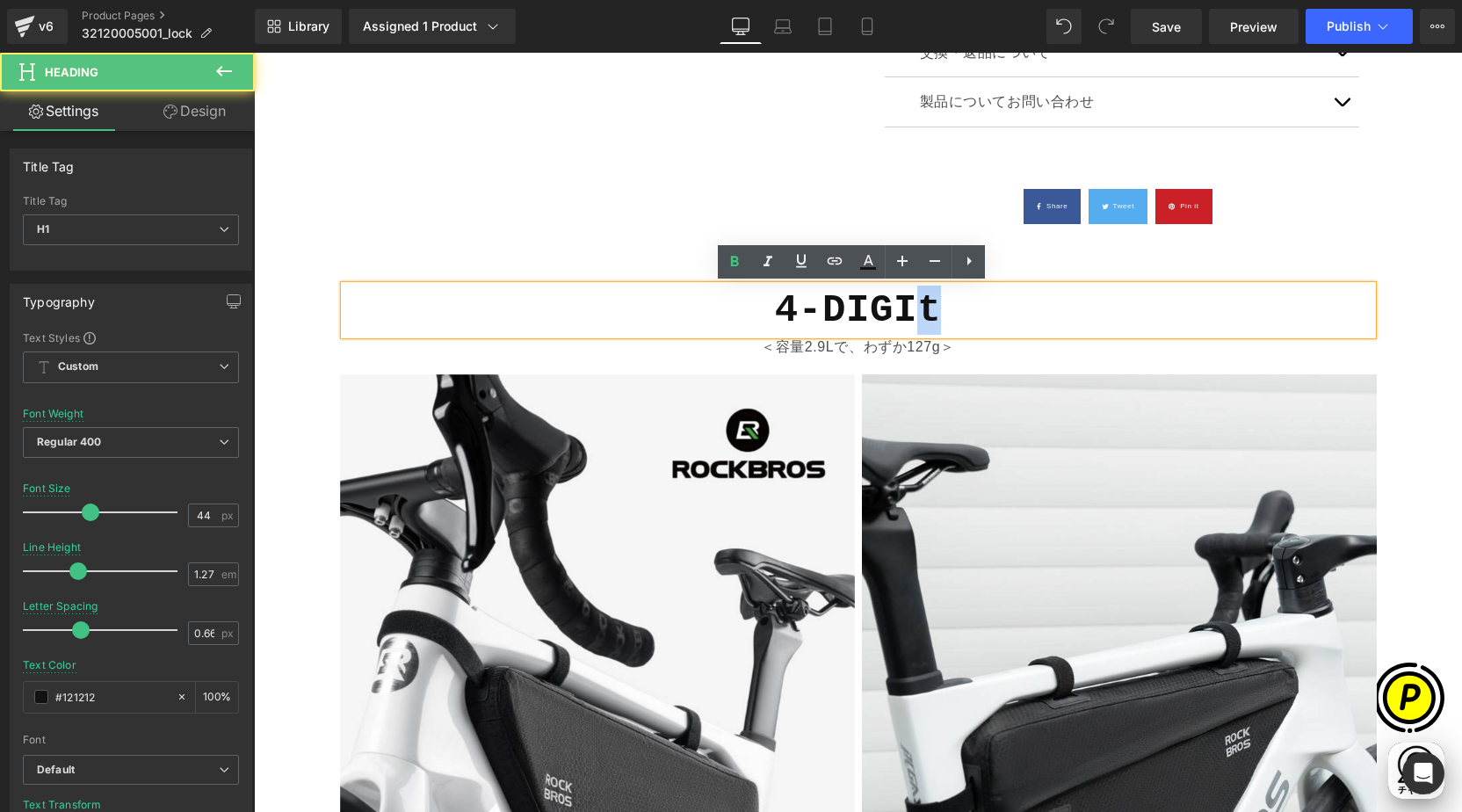
drag, startPoint x: 916, startPoint y: 314, endPoint x: 940, endPoint y: 314, distance: 24.0
click at [939, 313] on h1 "4-DIGIt" at bounding box center [859, 310] width 1028 height 49
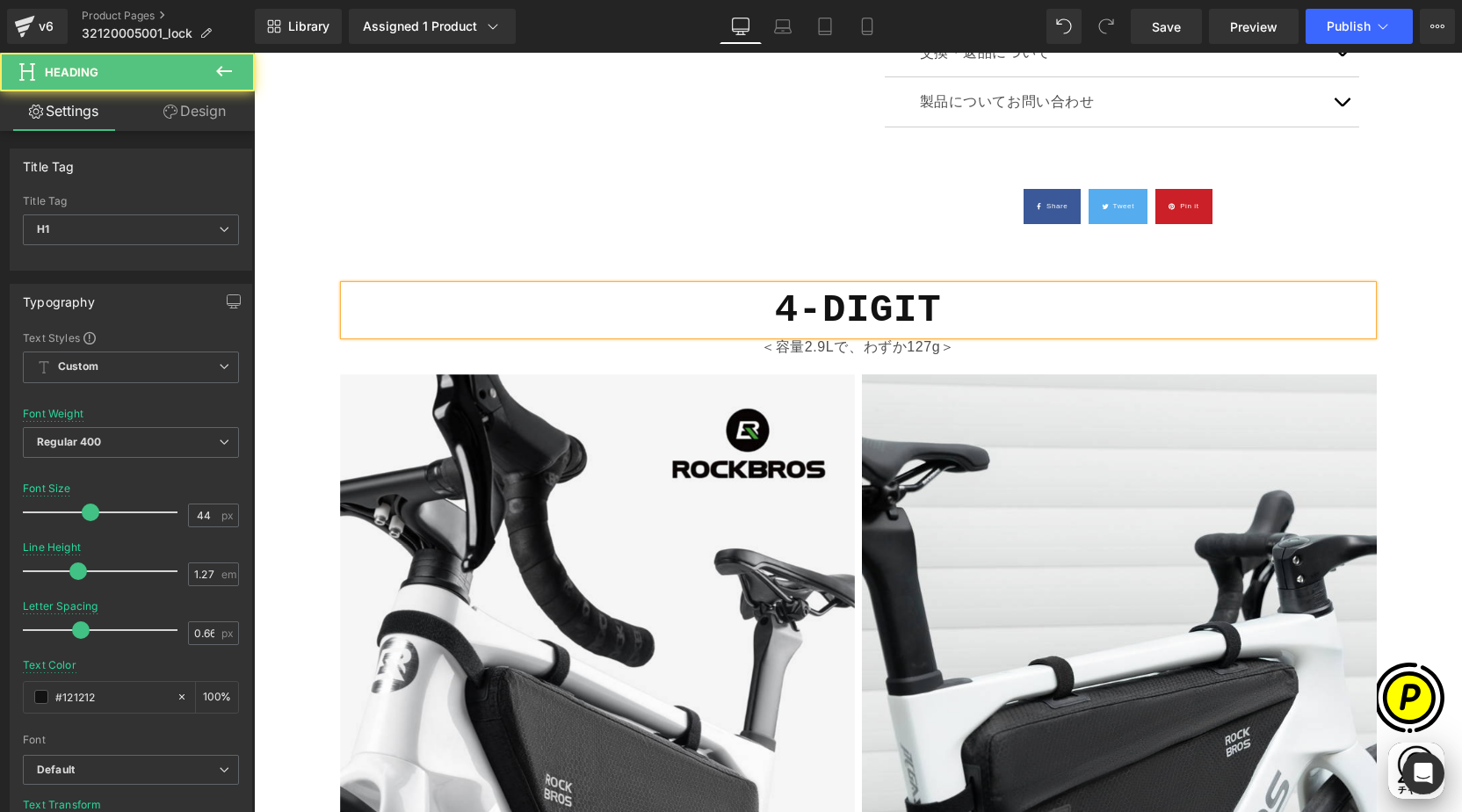
click at [944, 313] on h1 "4-DIGIT" at bounding box center [859, 310] width 1028 height 49
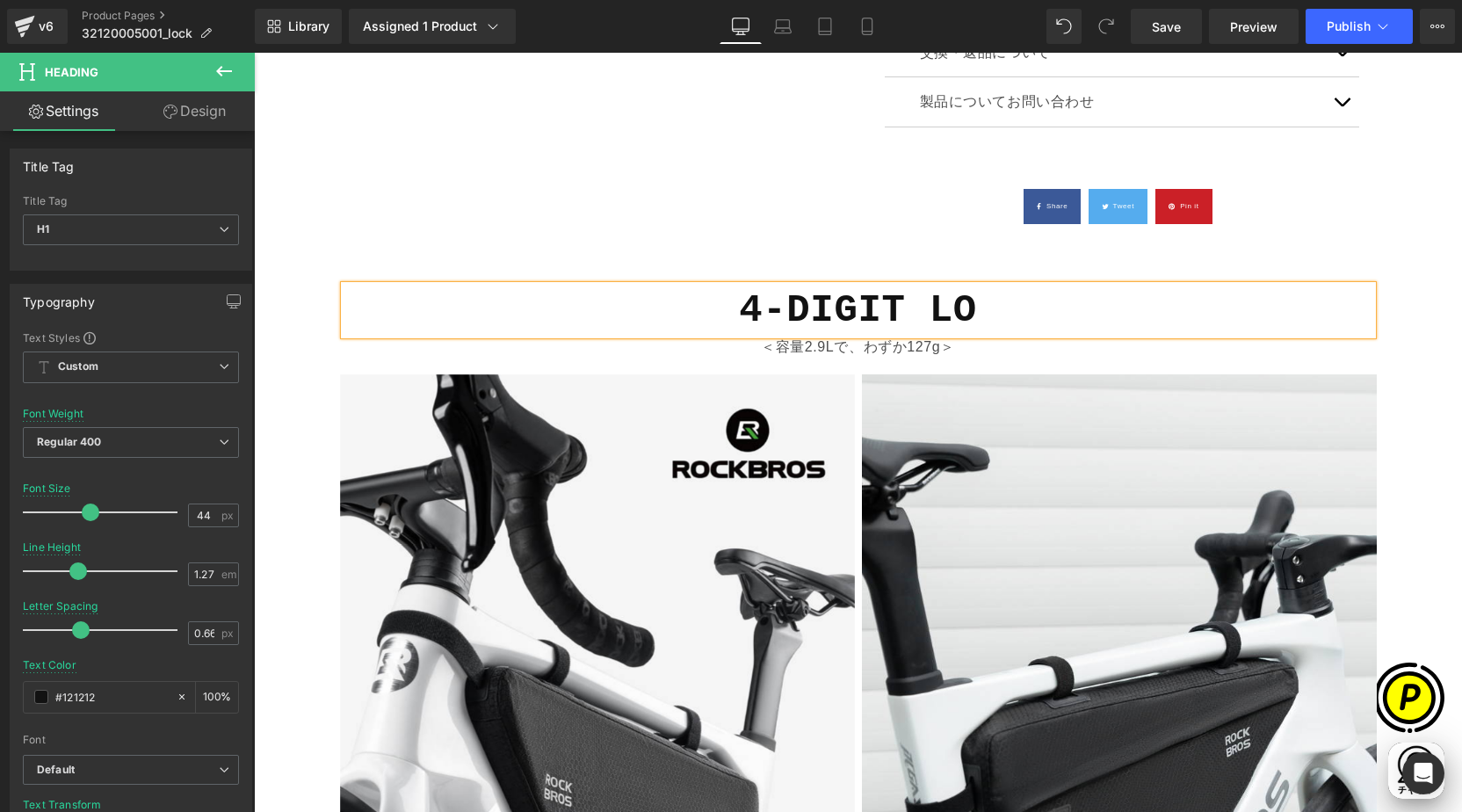
scroll to position [0, 685]
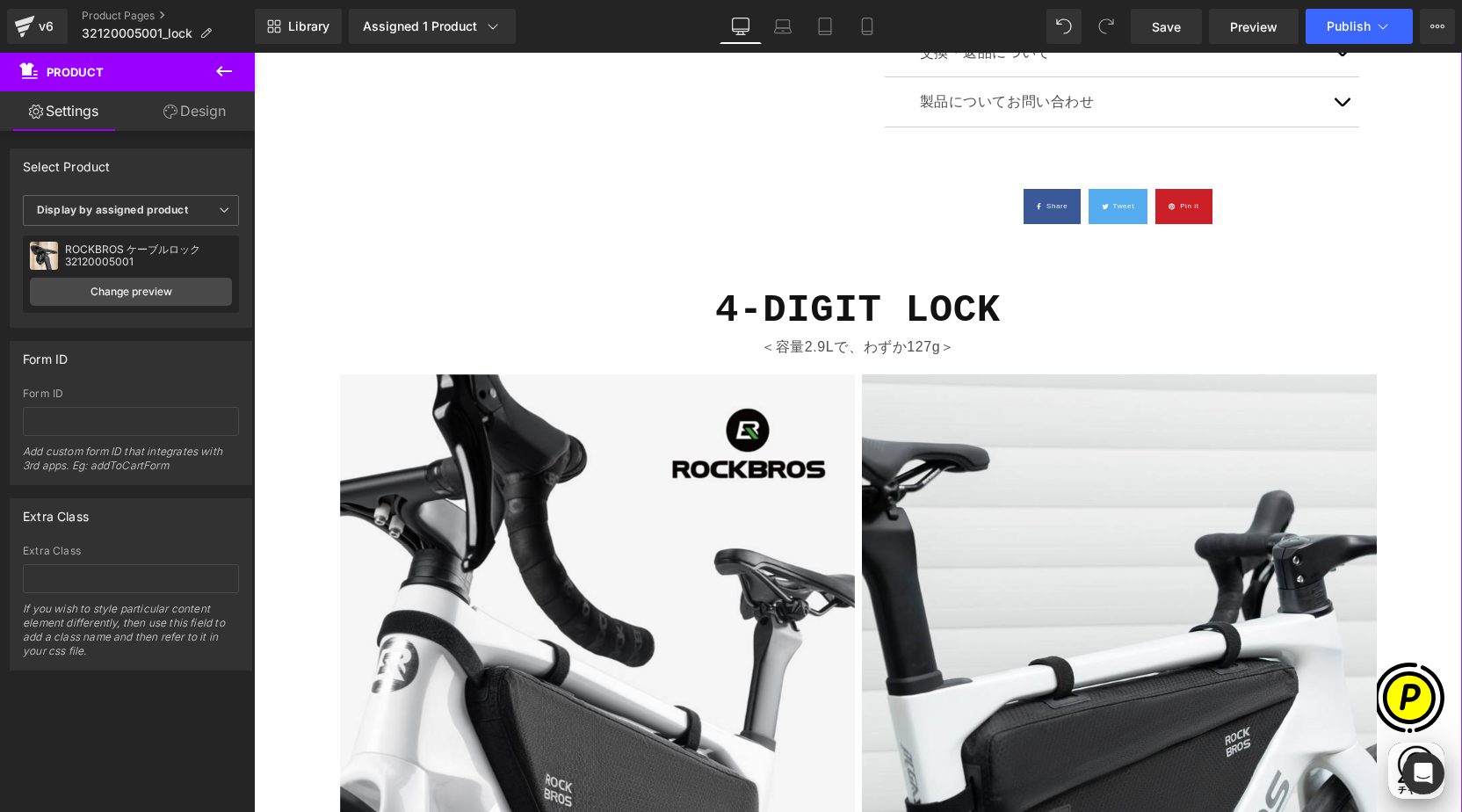
scroll to position [0, 0]
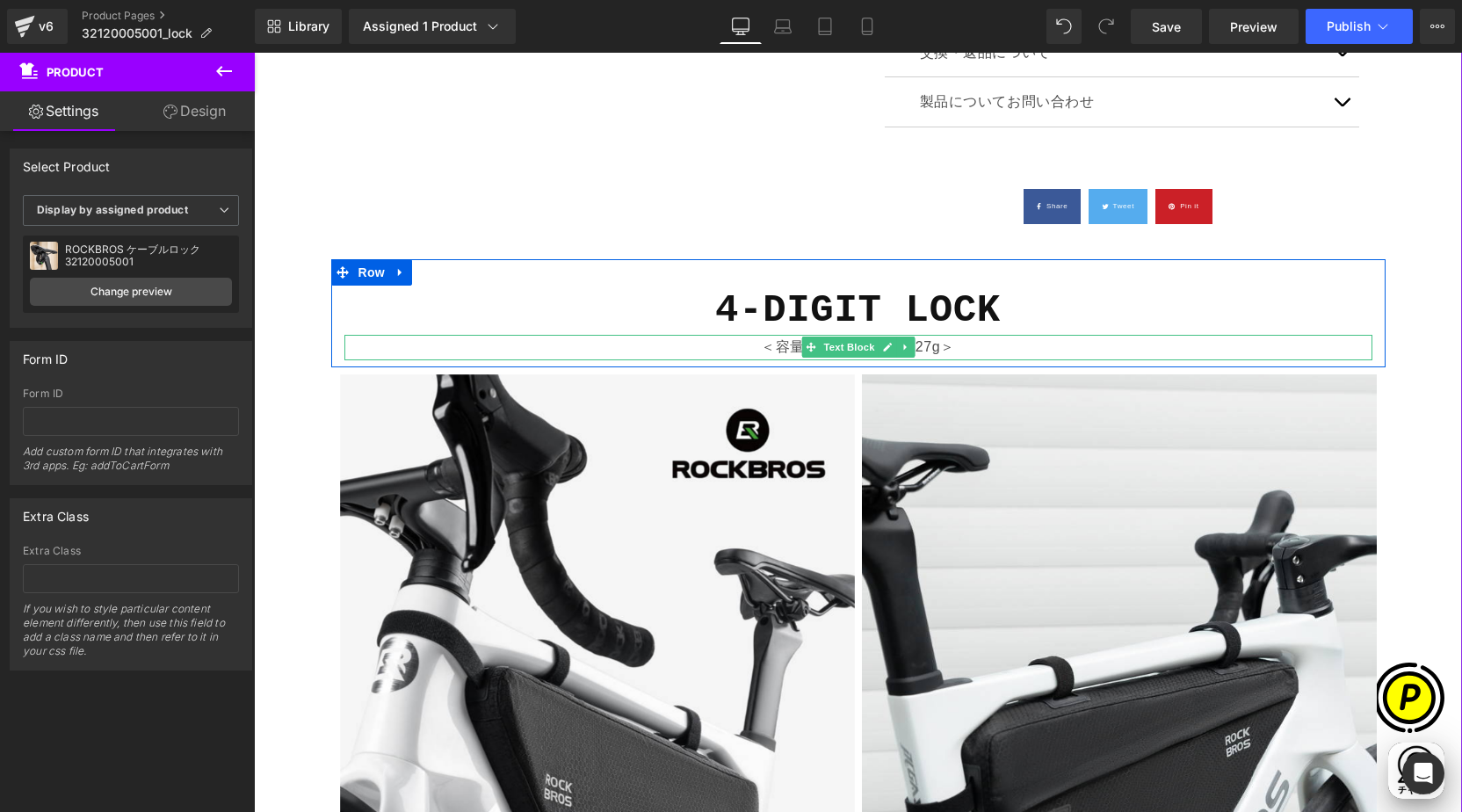
click at [781, 349] on p "＜容量2.9Lで、わずか127g＞" at bounding box center [859, 347] width 1028 height 25
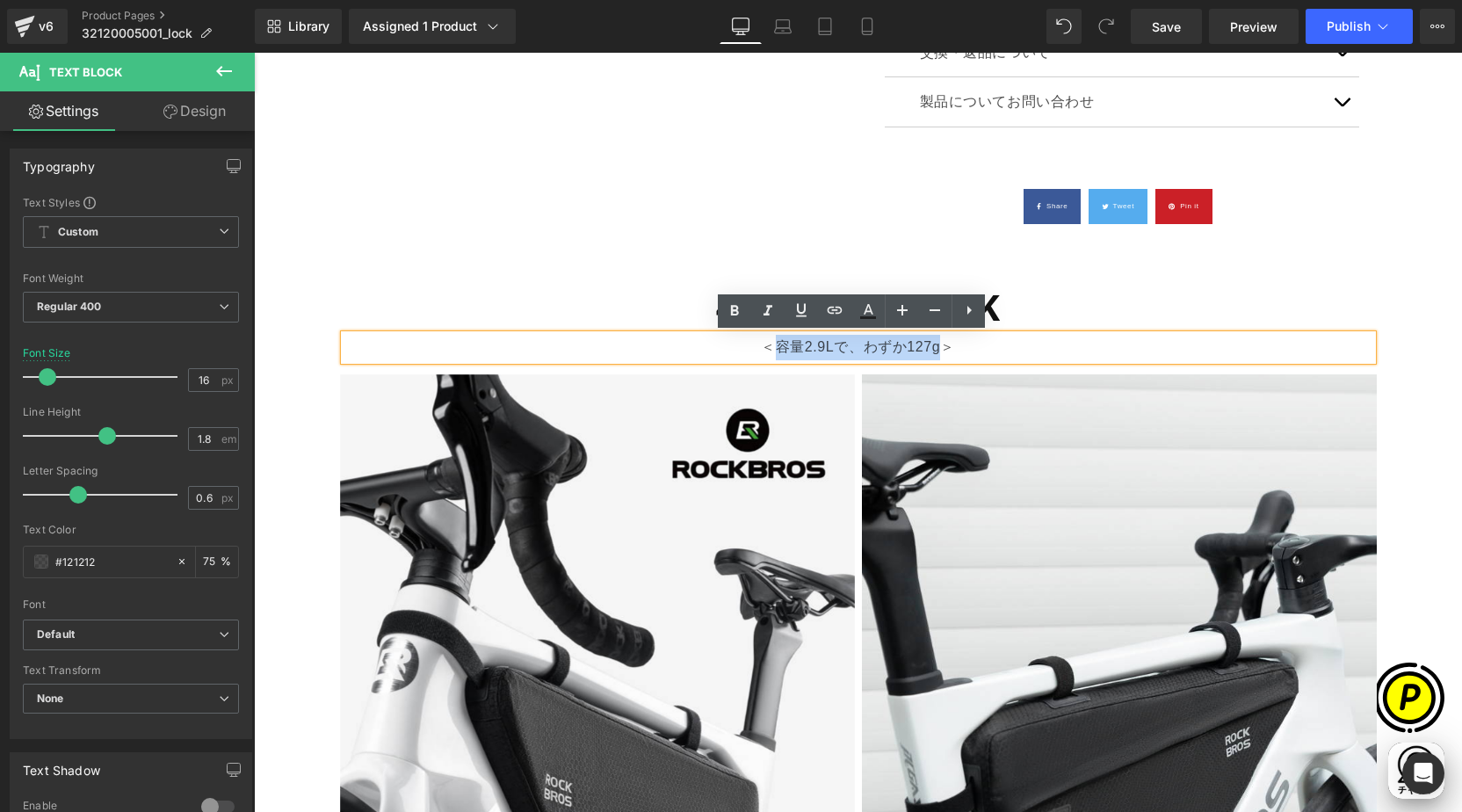
drag, startPoint x: 774, startPoint y: 348, endPoint x: 934, endPoint y: 355, distance: 160.2
click at [934, 355] on p "＜容量2.9Lで、わずか127g＞" at bounding box center [859, 347] width 1028 height 25
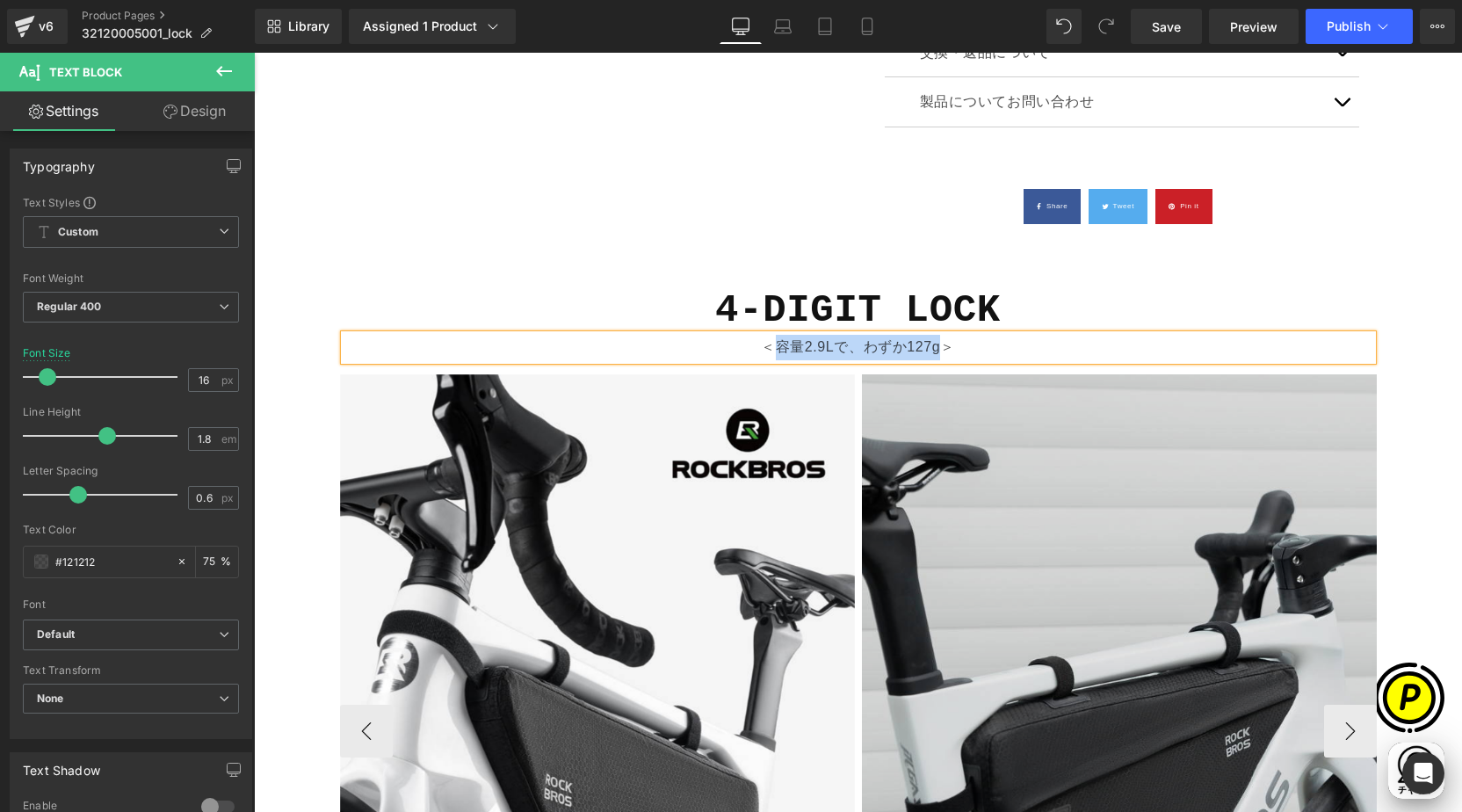
paste div
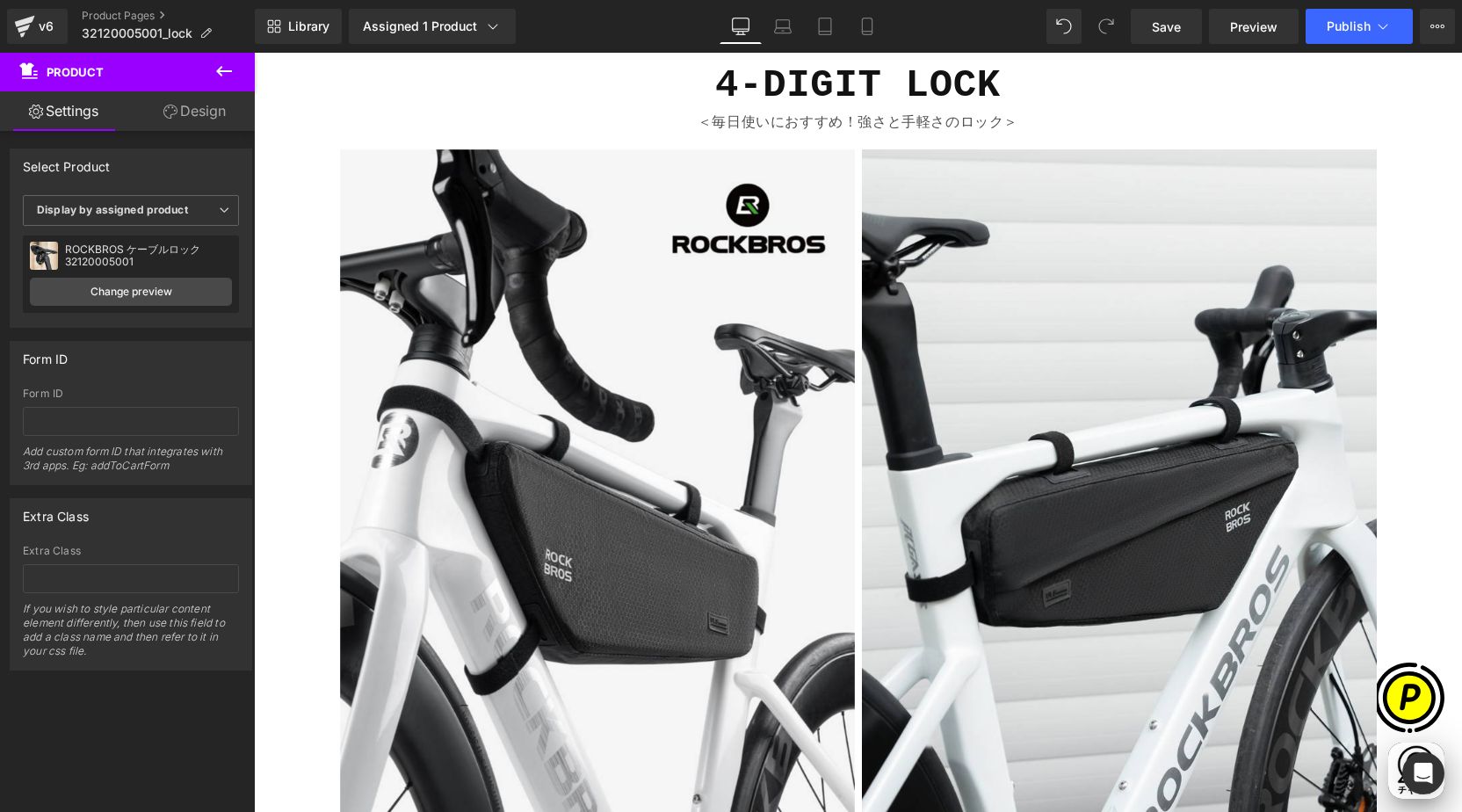
scroll to position [0, 343]
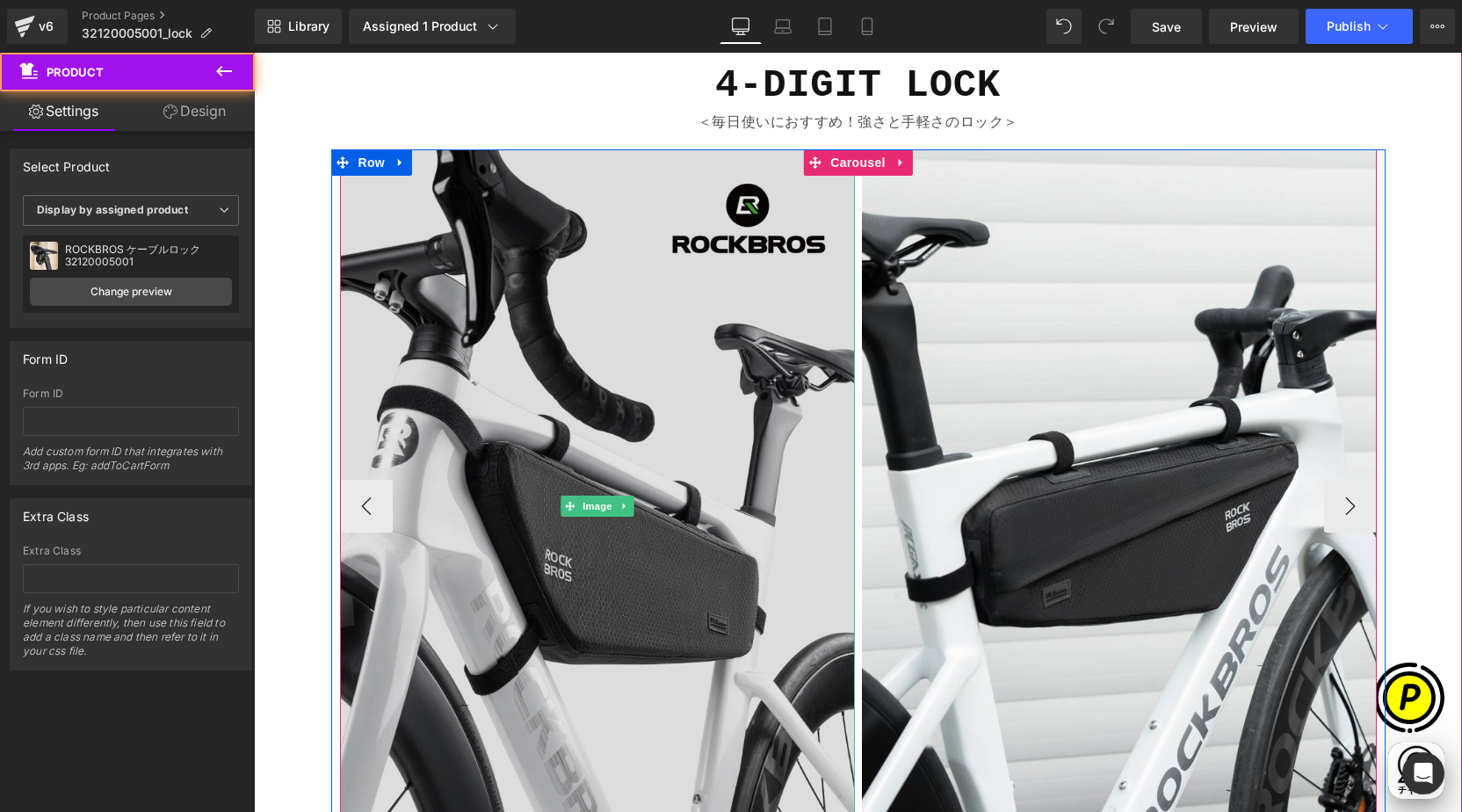
click at [684, 339] on img at bounding box center [597, 506] width 515 height 714
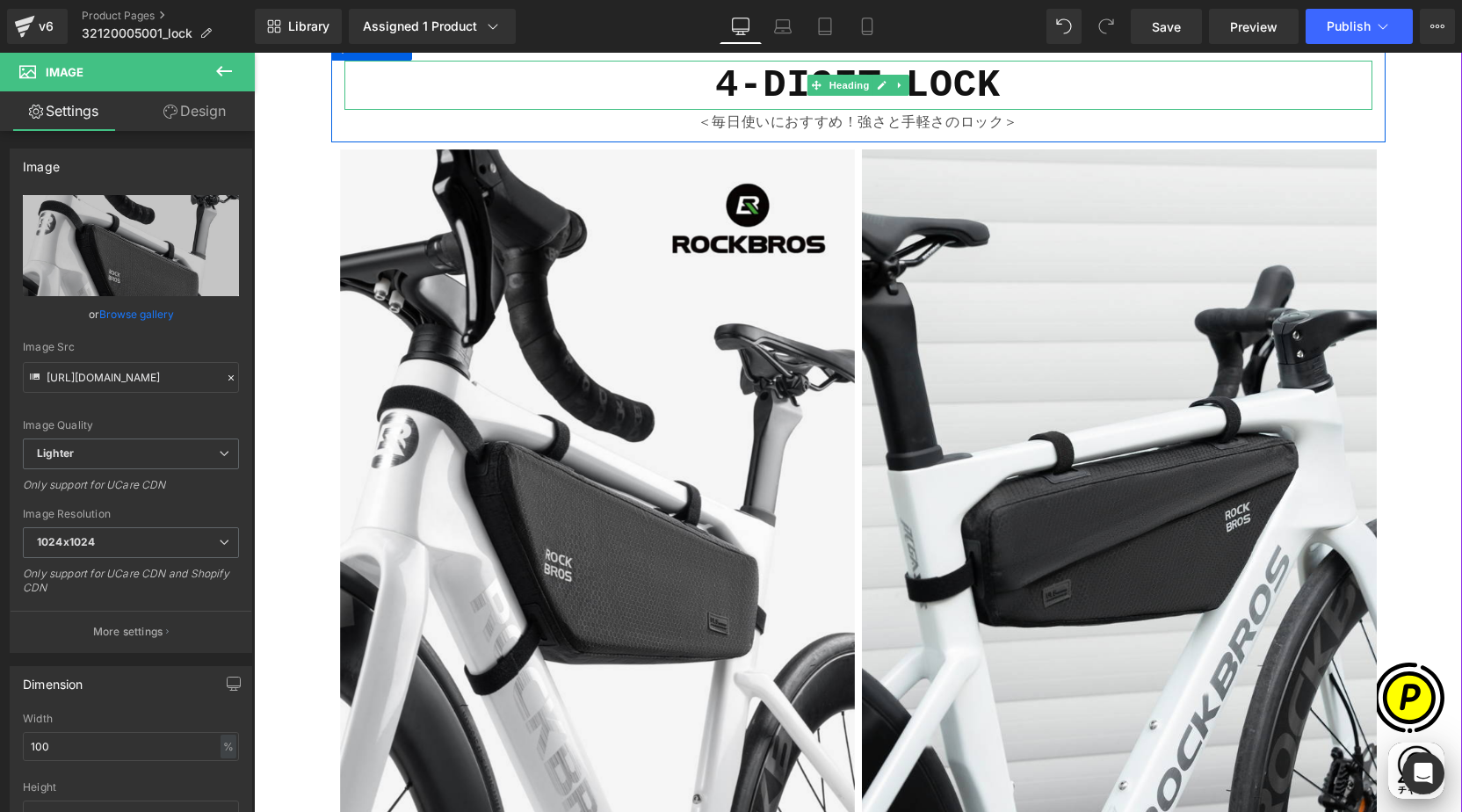
click at [752, 91] on b "4-DIGIT LOCK" at bounding box center [858, 86] width 286 height 44
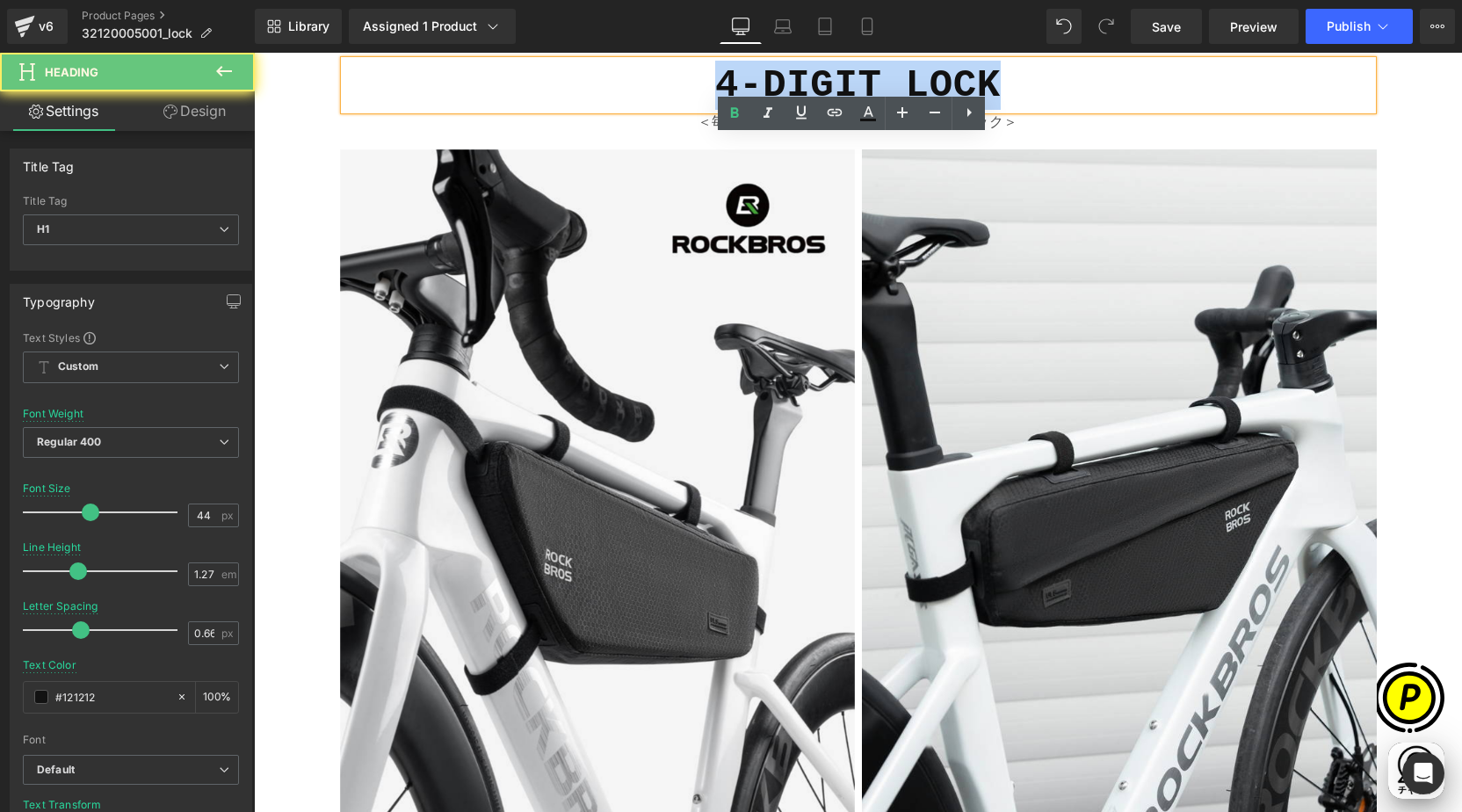
drag, startPoint x: 753, startPoint y: 79, endPoint x: 1019, endPoint y: 91, distance: 266.3
click at [1019, 91] on h1 "4-DIGIT LOCK" at bounding box center [859, 85] width 1028 height 49
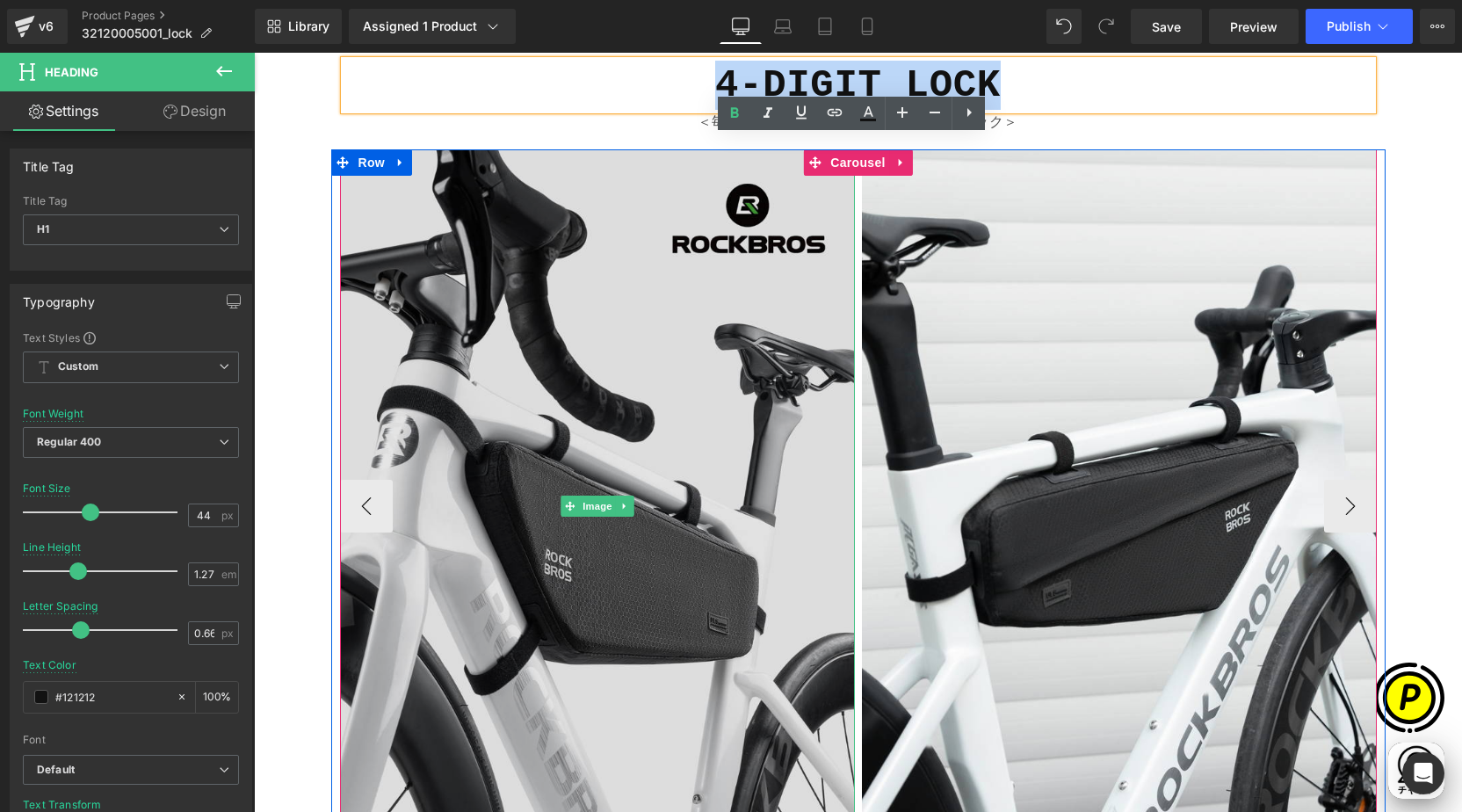
click at [751, 270] on img at bounding box center [597, 506] width 515 height 714
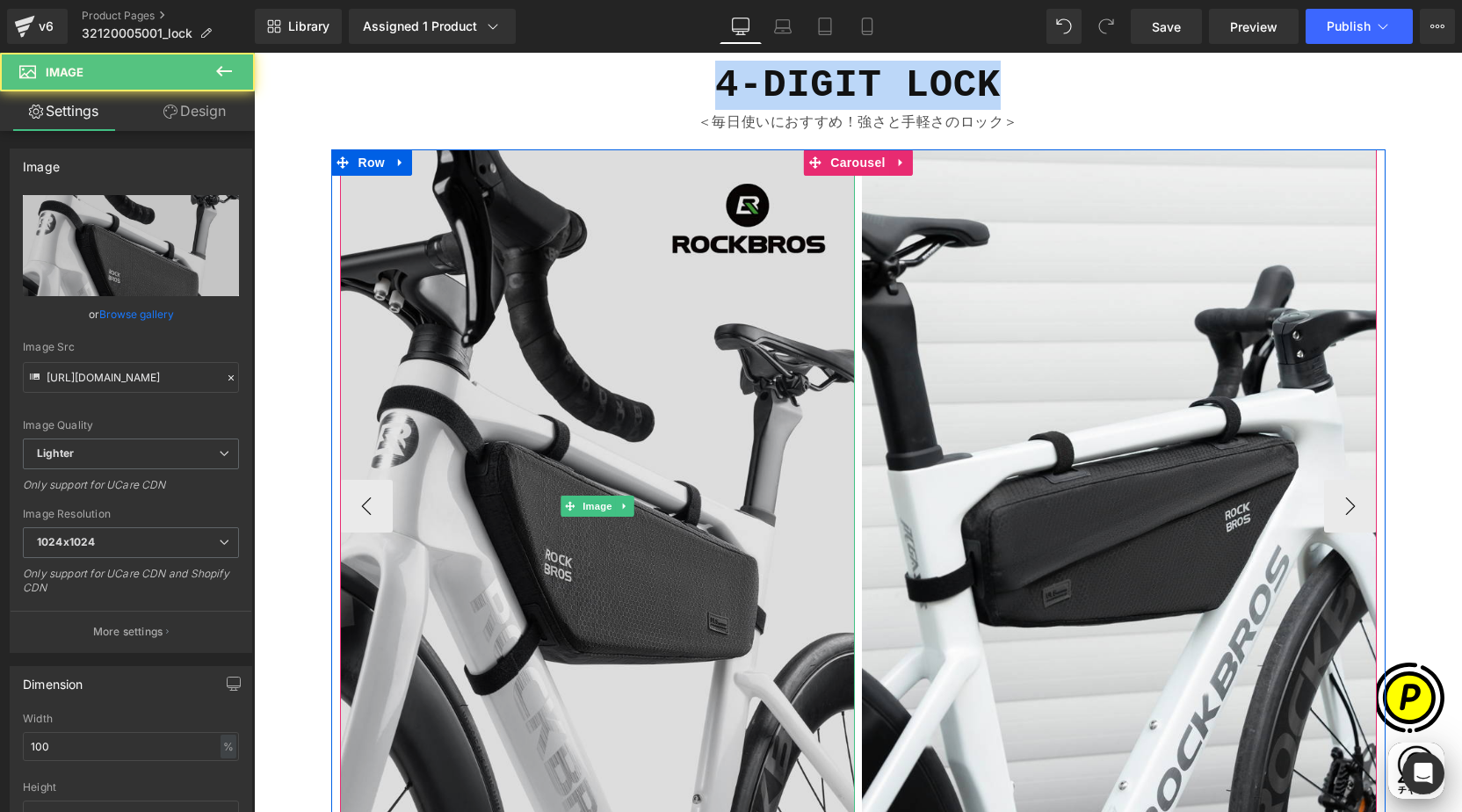
drag, startPoint x: 681, startPoint y: 363, endPoint x: 697, endPoint y: 374, distance: 19.4
click at [682, 362] on img at bounding box center [597, 506] width 515 height 714
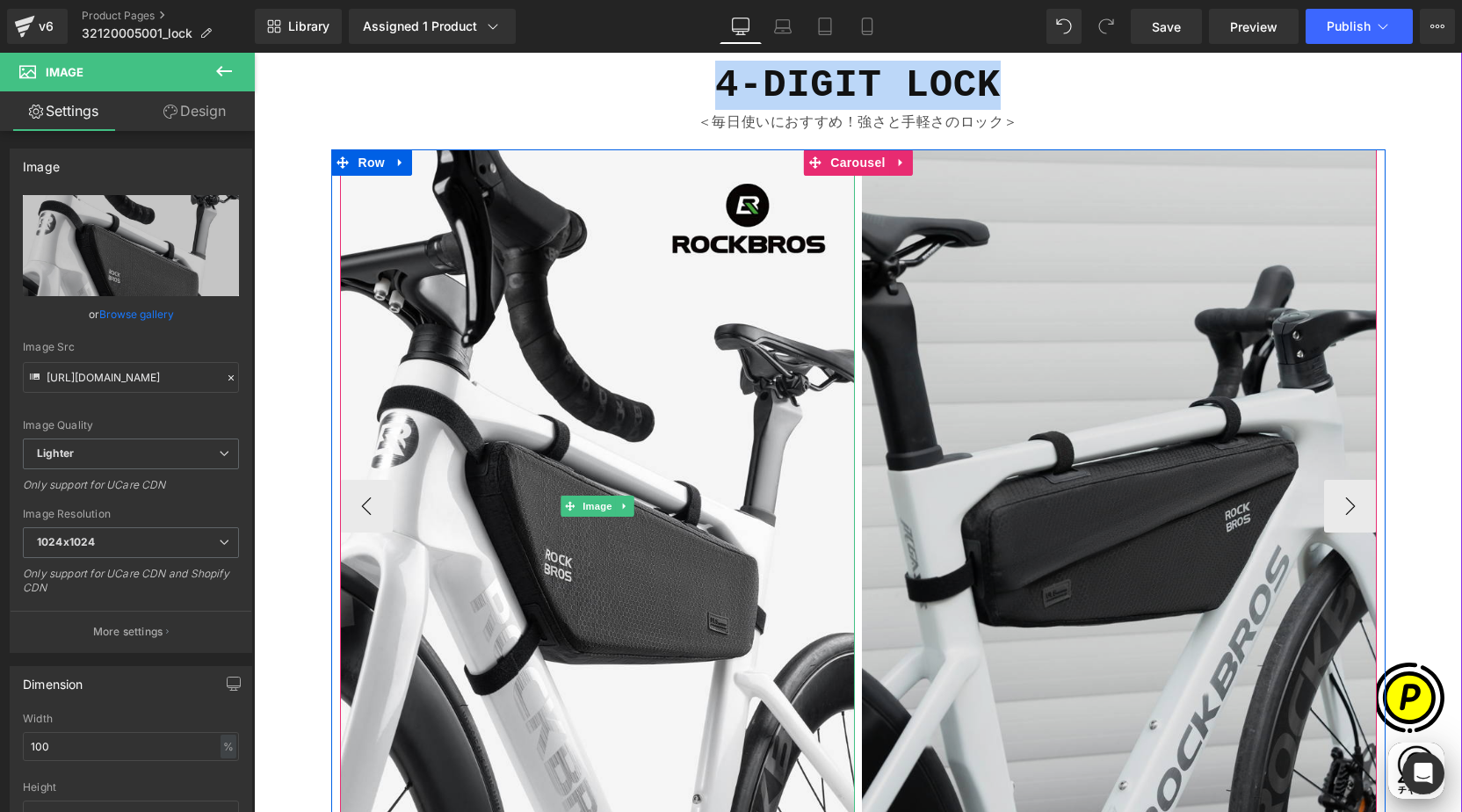
scroll to position [0, 685]
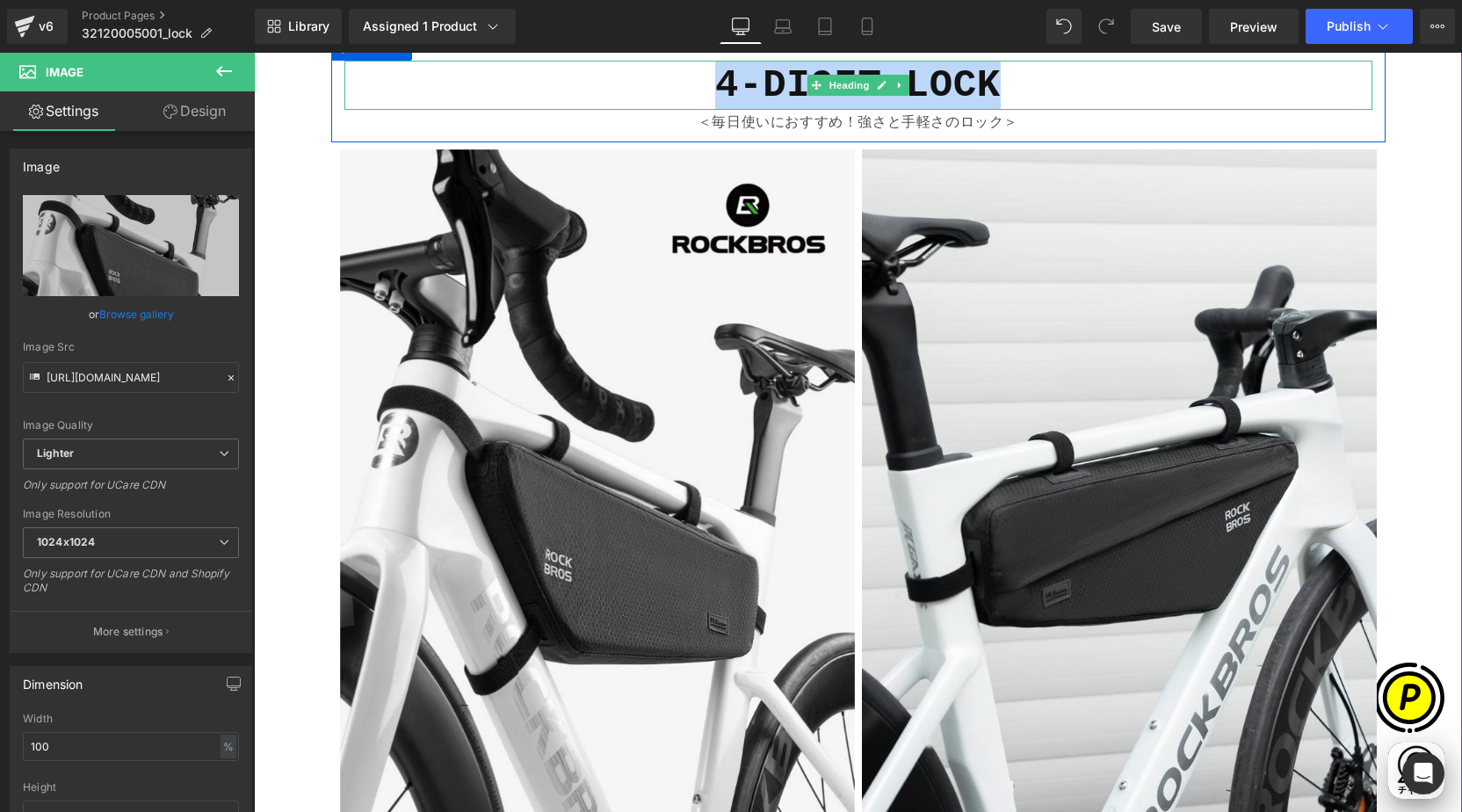
drag, startPoint x: 1004, startPoint y: 92, endPoint x: 1023, endPoint y: 101, distance: 21.0
click at [1005, 92] on h1 "4-DIGIT LOCK" at bounding box center [859, 85] width 1028 height 49
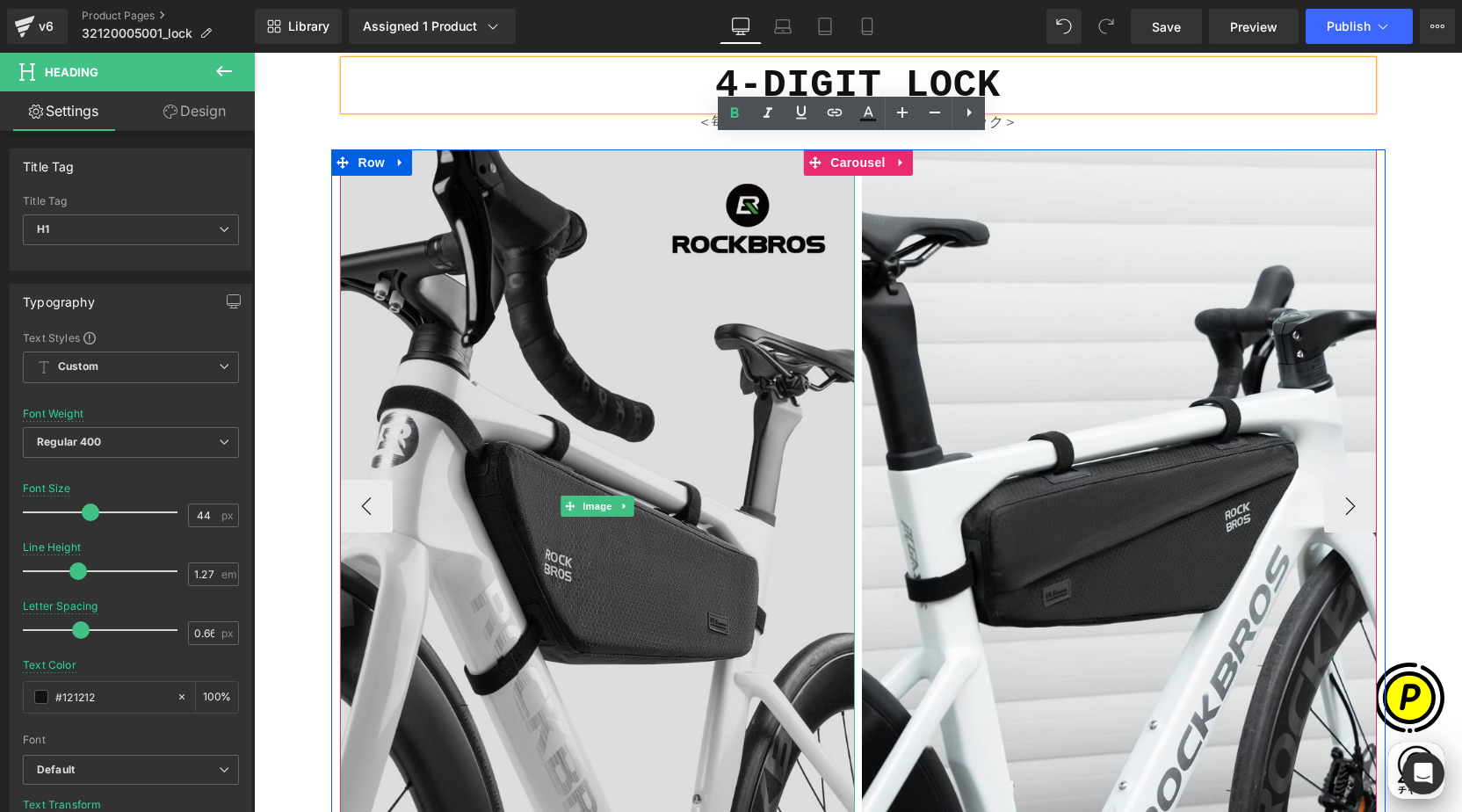
click at [678, 377] on img at bounding box center [597, 506] width 515 height 714
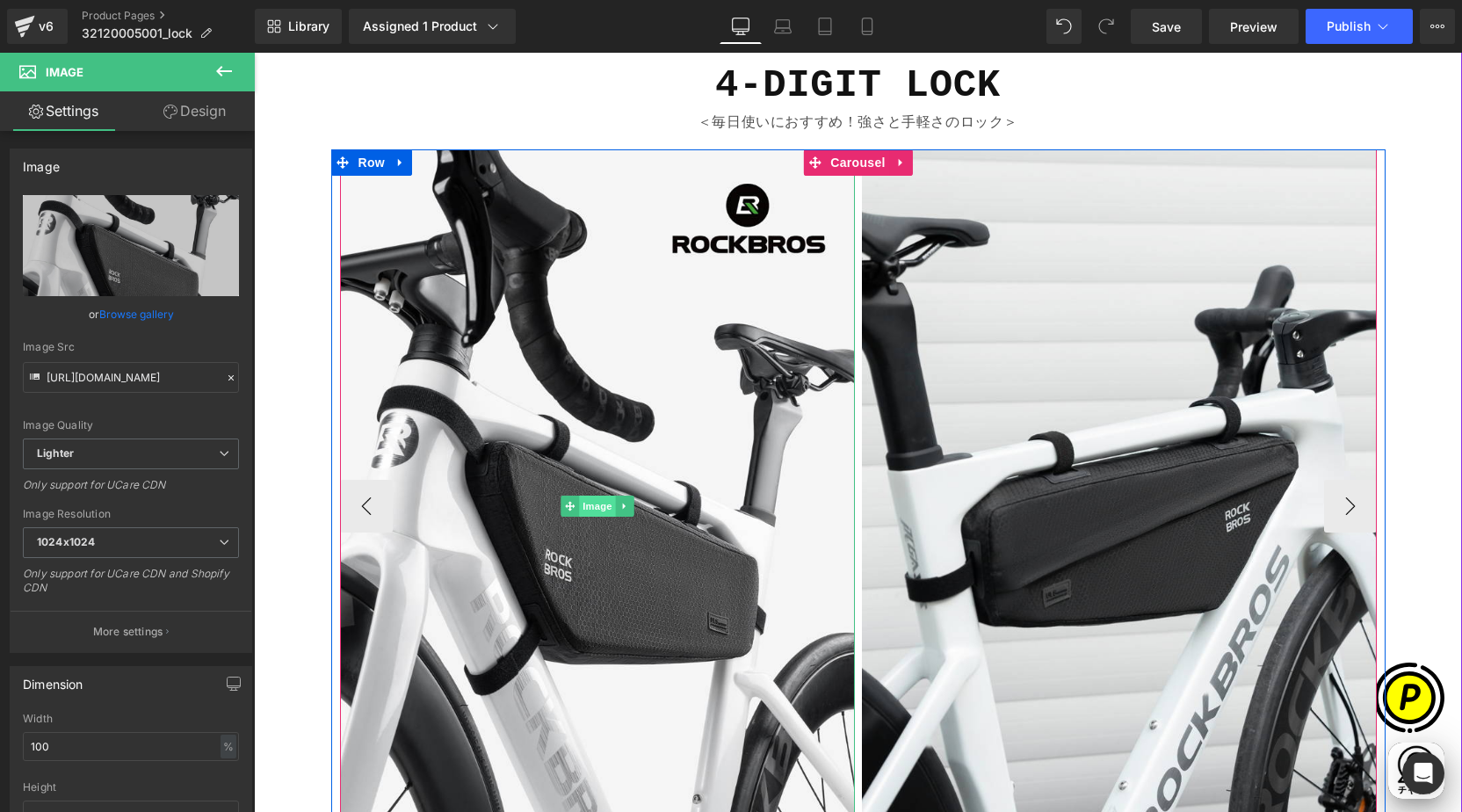
click at [592, 508] on span "Image" at bounding box center [598, 506] width 37 height 21
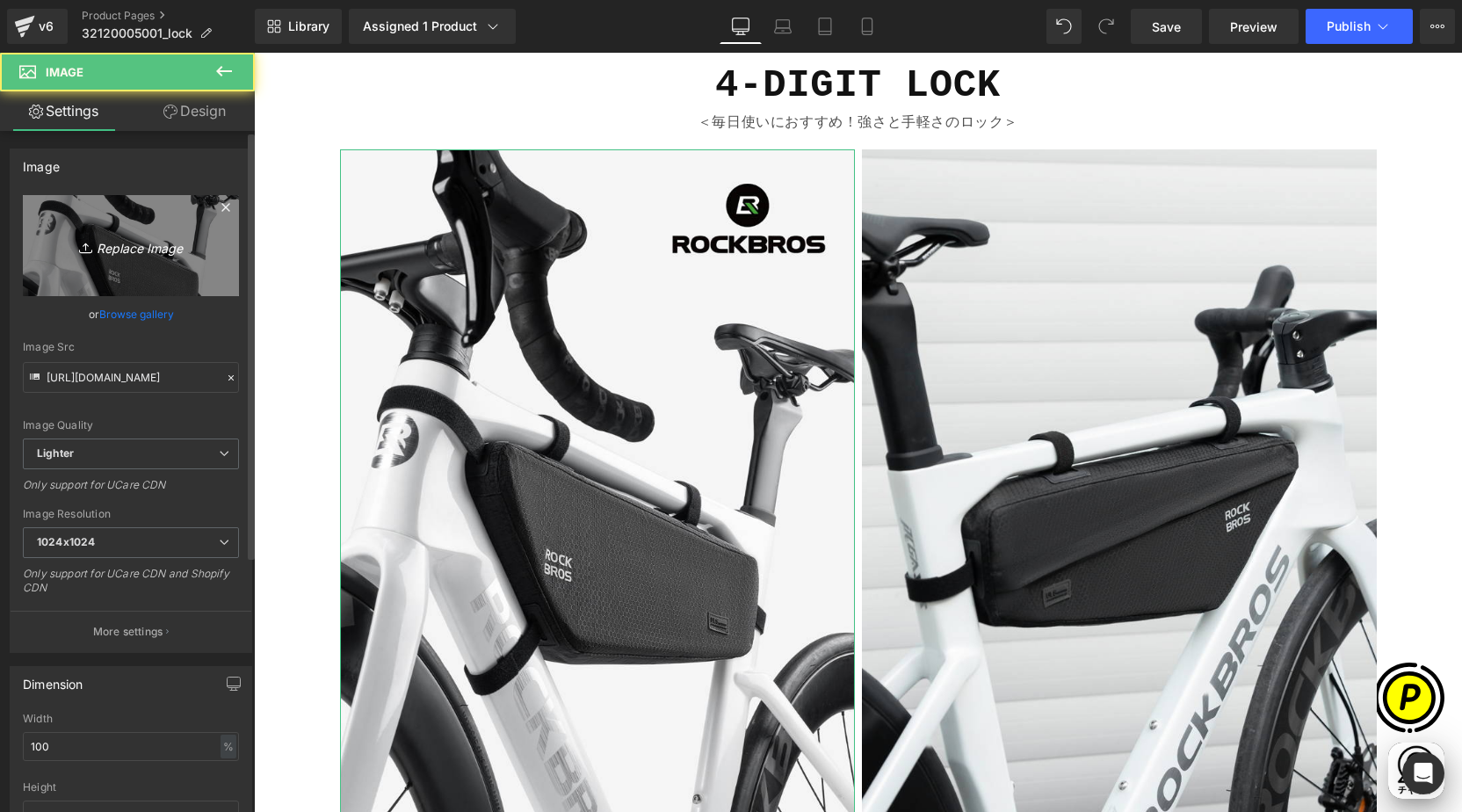
click at [138, 244] on icon "Replace Image" at bounding box center [131, 245] width 141 height 22
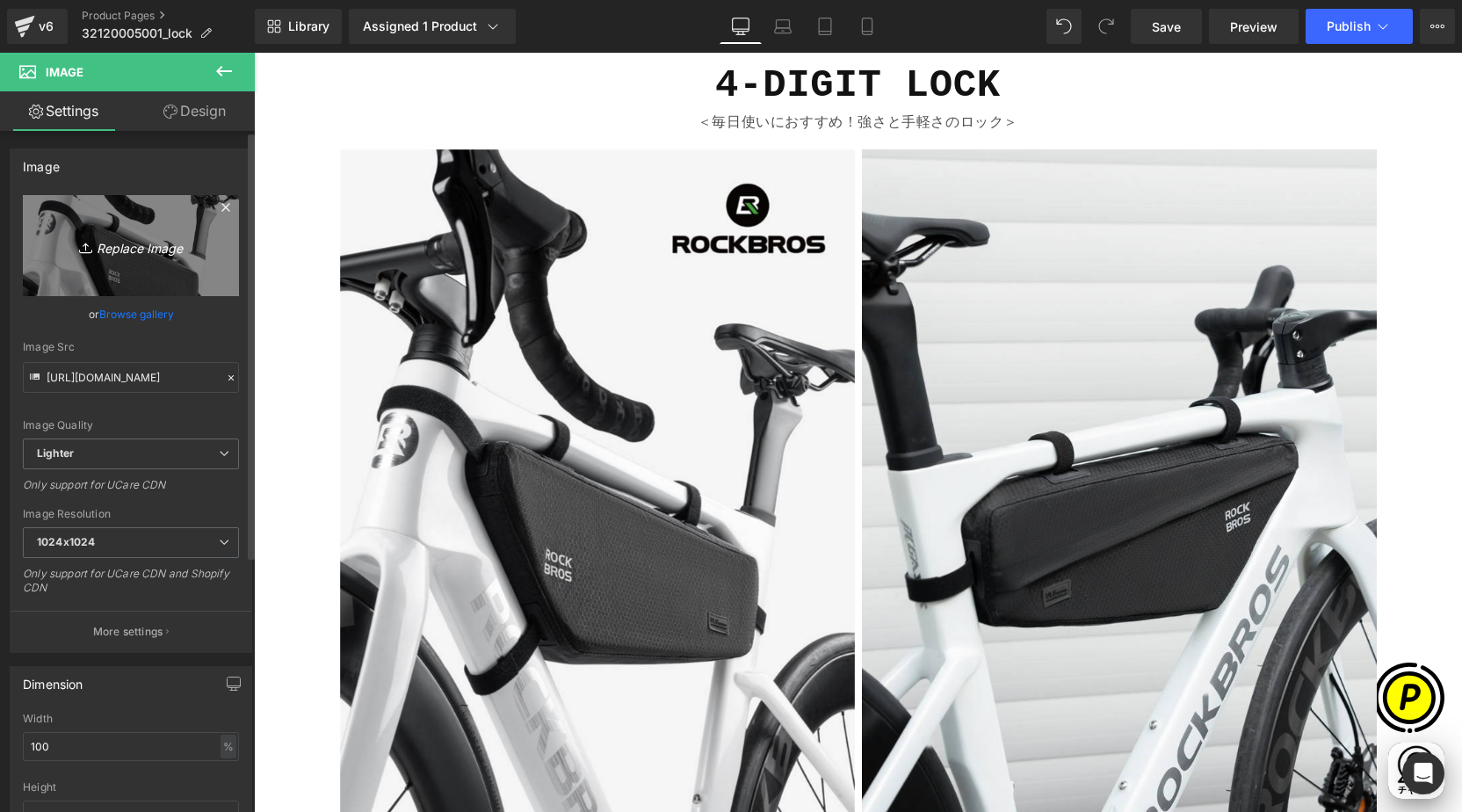
scroll to position [0, 1028]
type input "C:\fakepath\shopify-LP-32120005001_01-1.jpg"
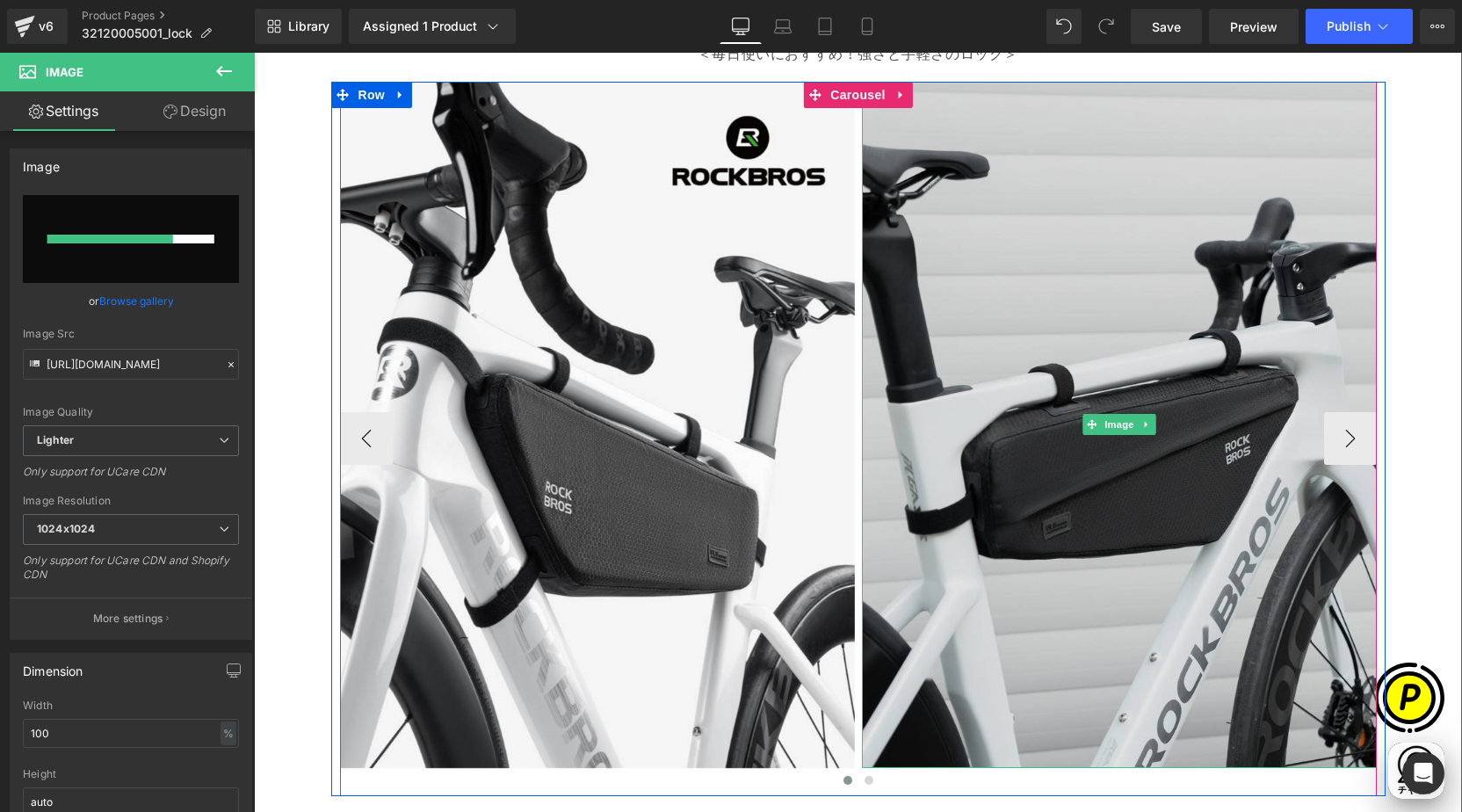
click at [1017, 338] on img at bounding box center [1119, 424] width 515 height 686
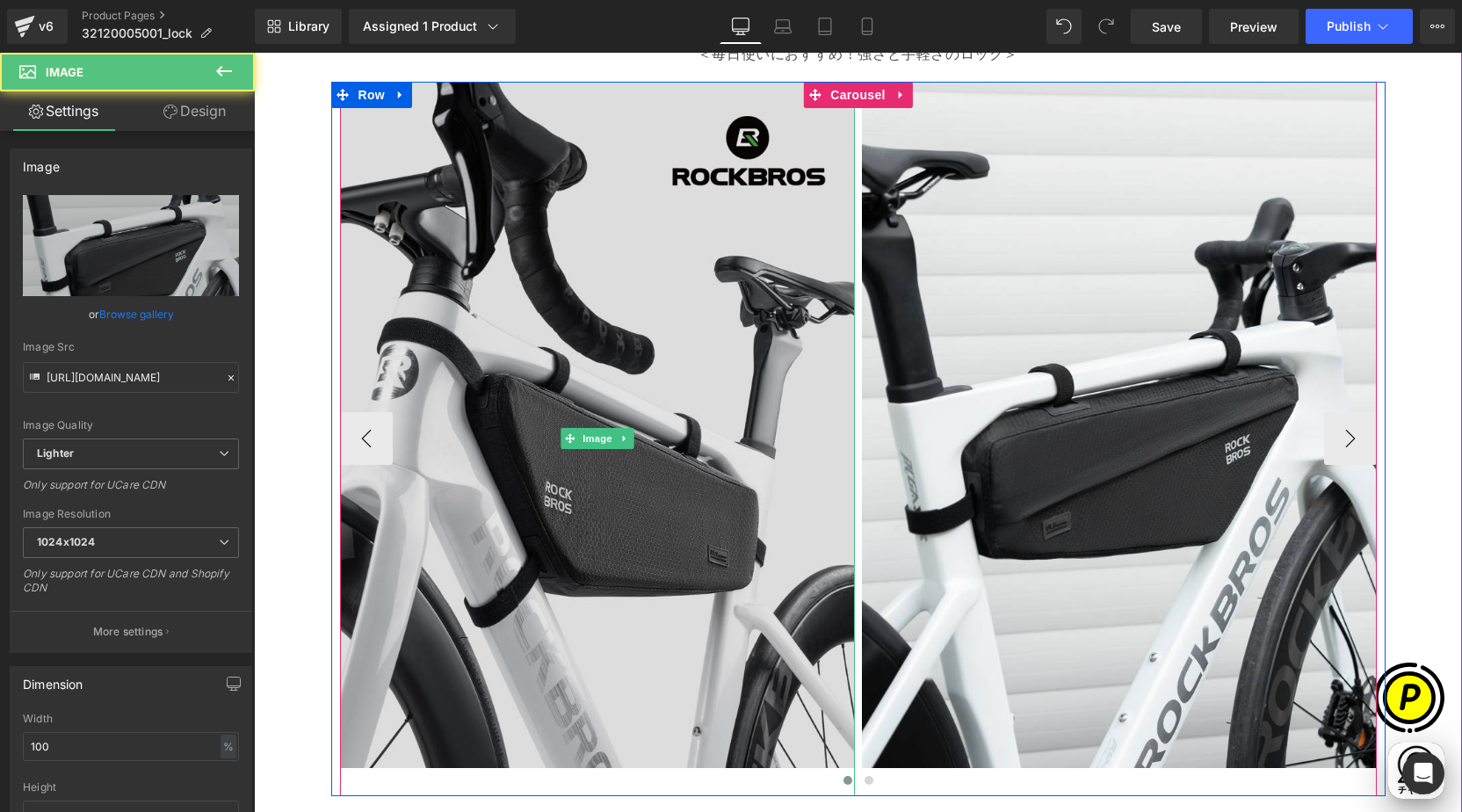
click at [579, 295] on img at bounding box center [597, 439] width 515 height 714
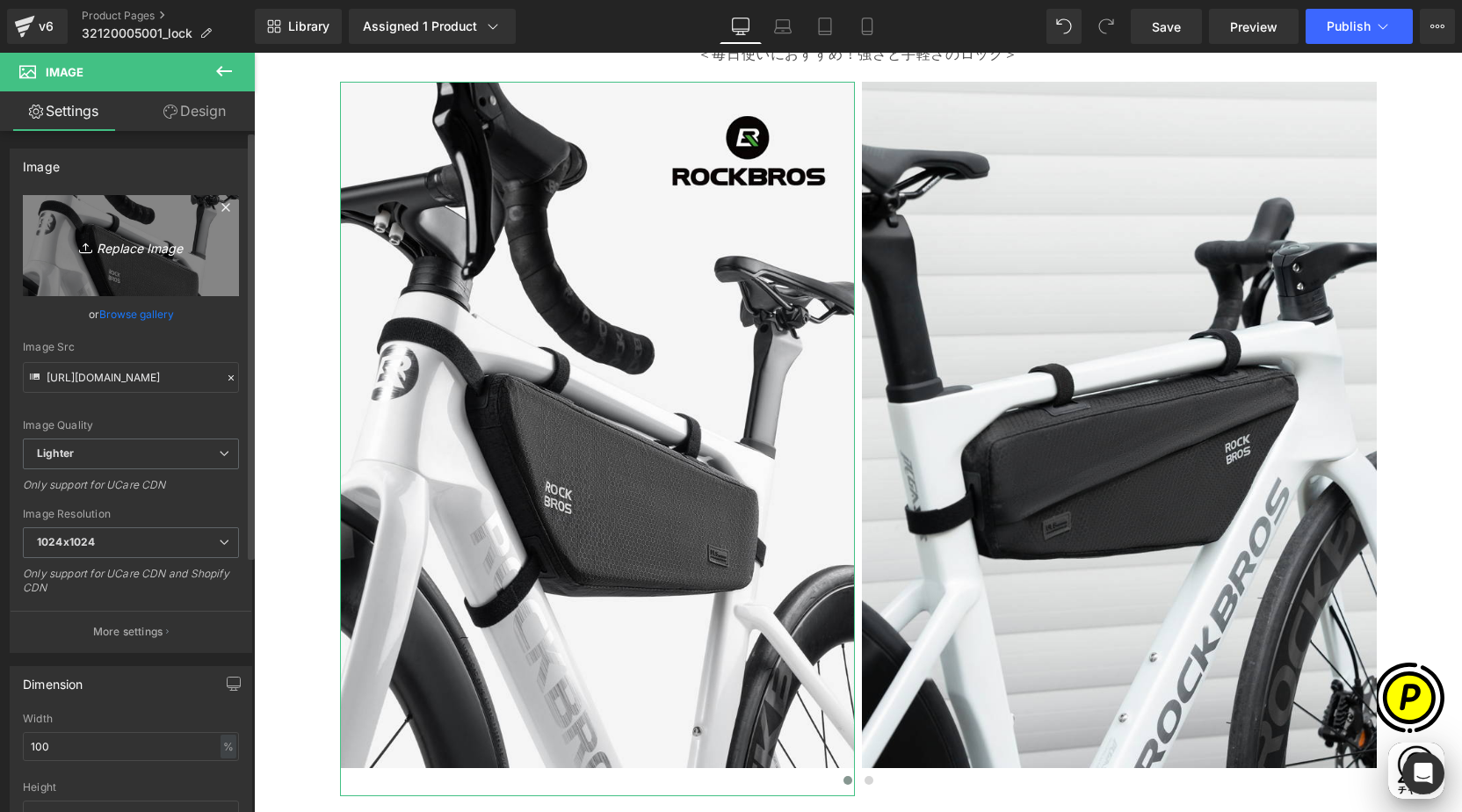
click at [137, 254] on icon "Replace Image" at bounding box center [131, 245] width 141 height 22
type input "C:\fakepath\shopify-LP-32120005001_01-1.jpg"
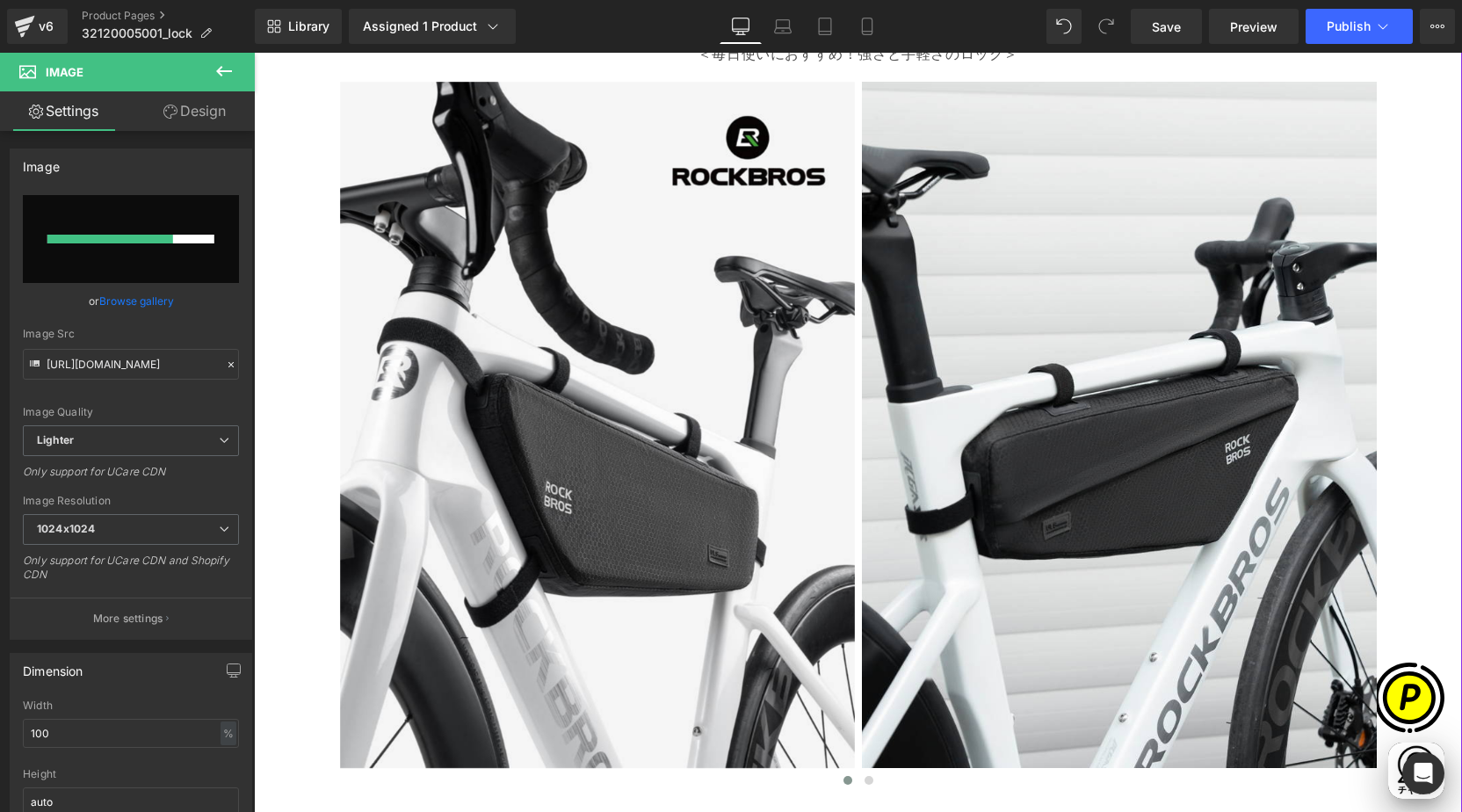
scroll to position [0, 685]
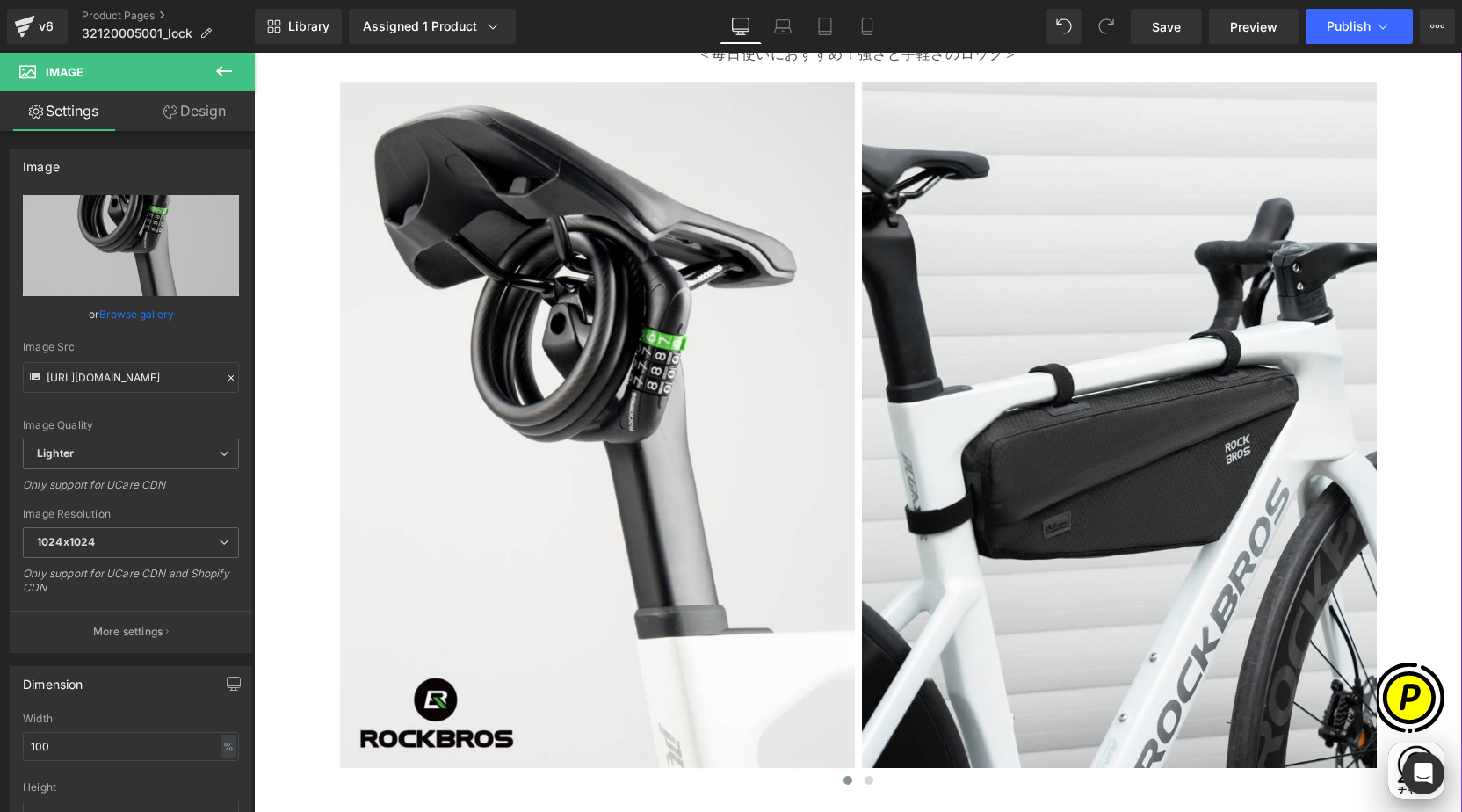
type input "[URL][DOMAIN_NAME]"
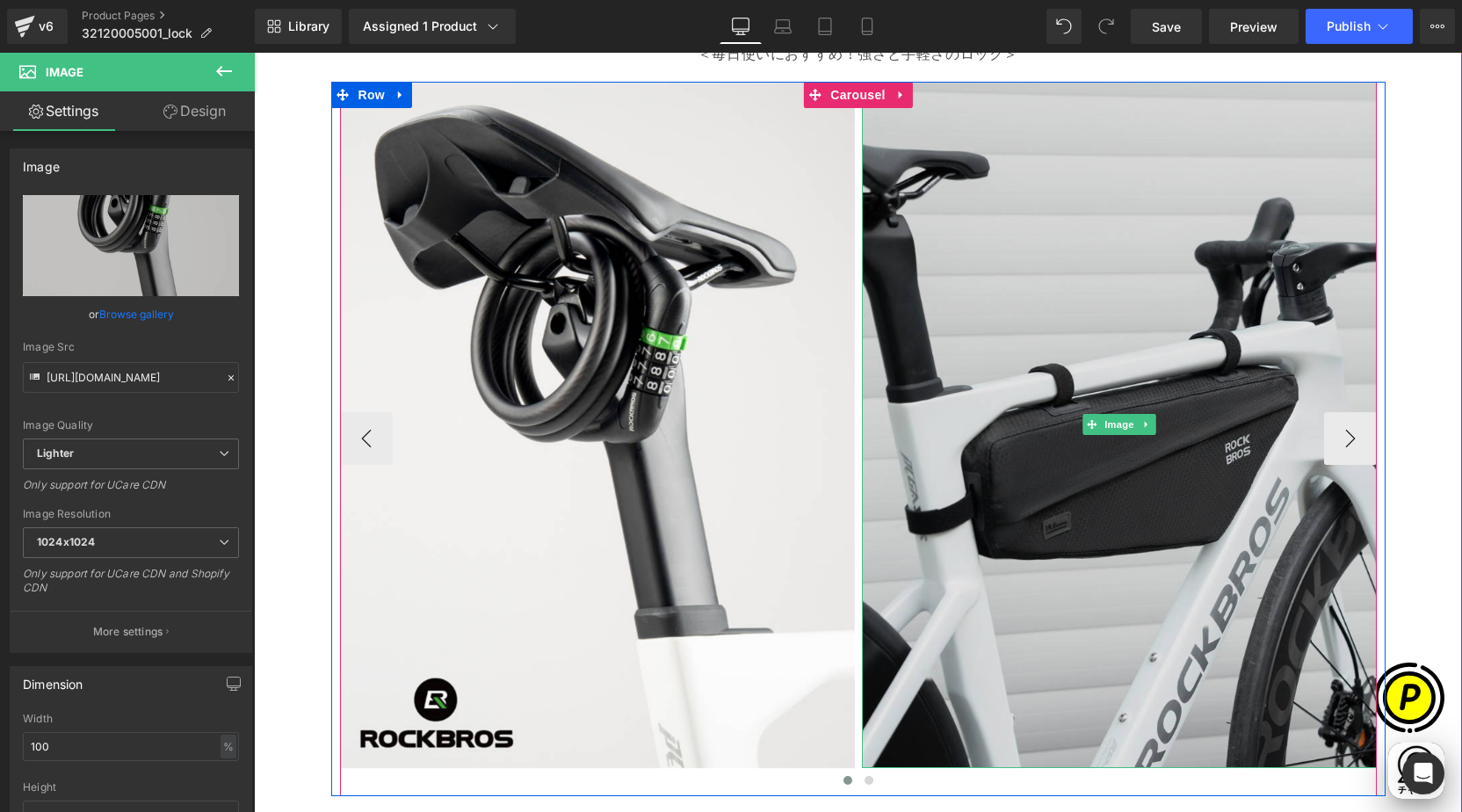
click at [1078, 341] on img at bounding box center [1119, 424] width 515 height 686
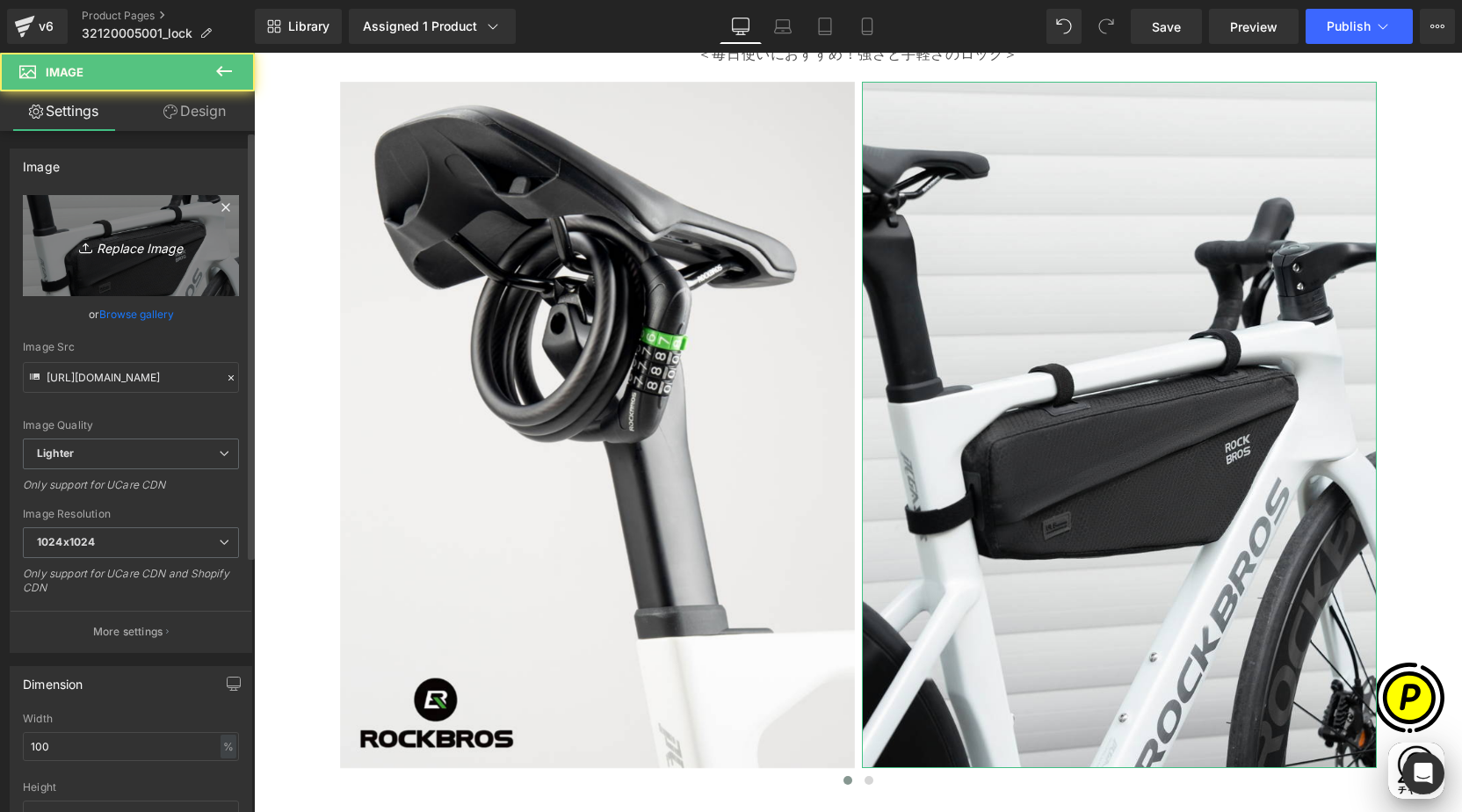
click at [80, 235] on icon "Replace Image" at bounding box center [131, 245] width 141 height 22
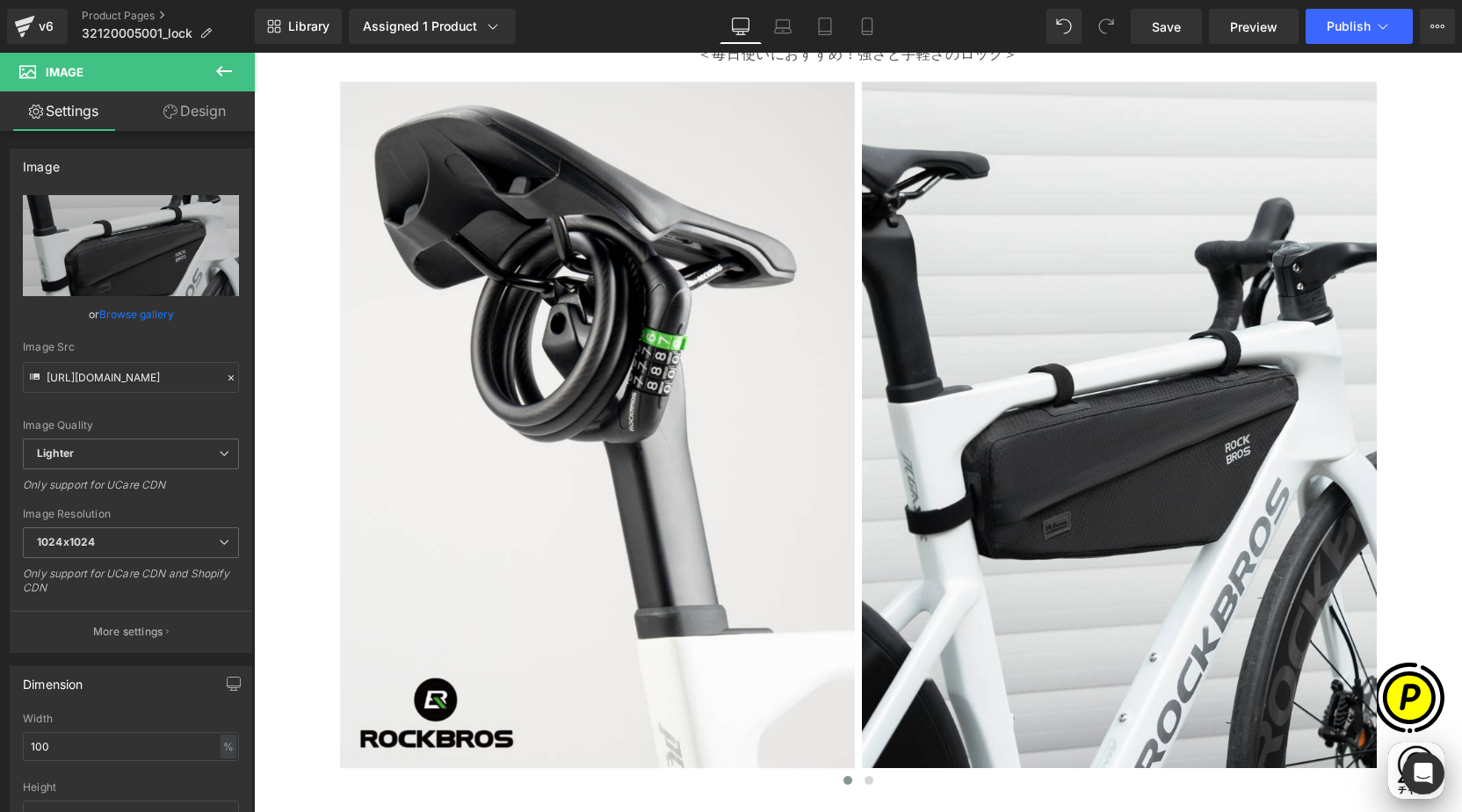
type input "C:\fakepath\shopify-LP-32120005001_01-2.jpg"
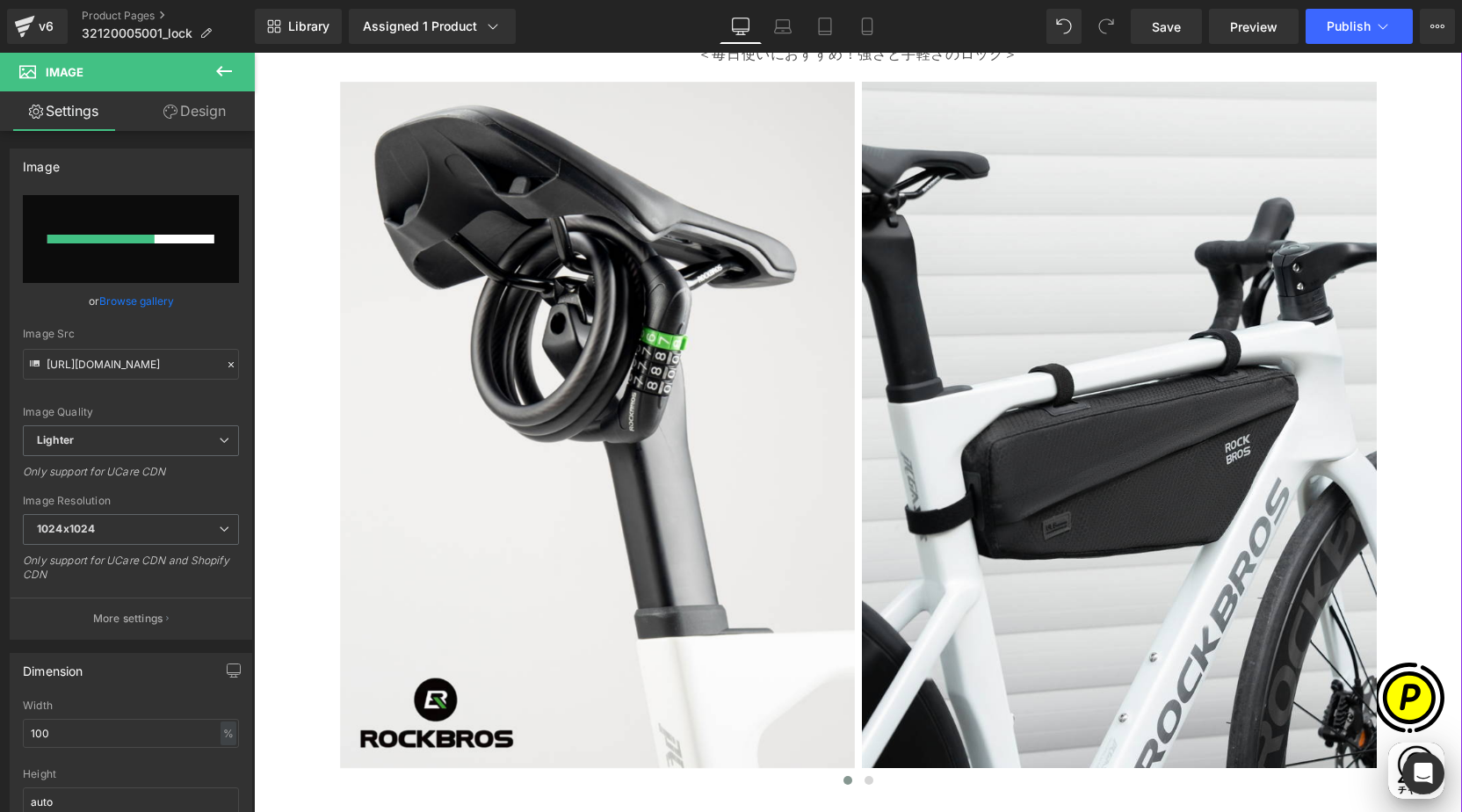
scroll to position [0, 343]
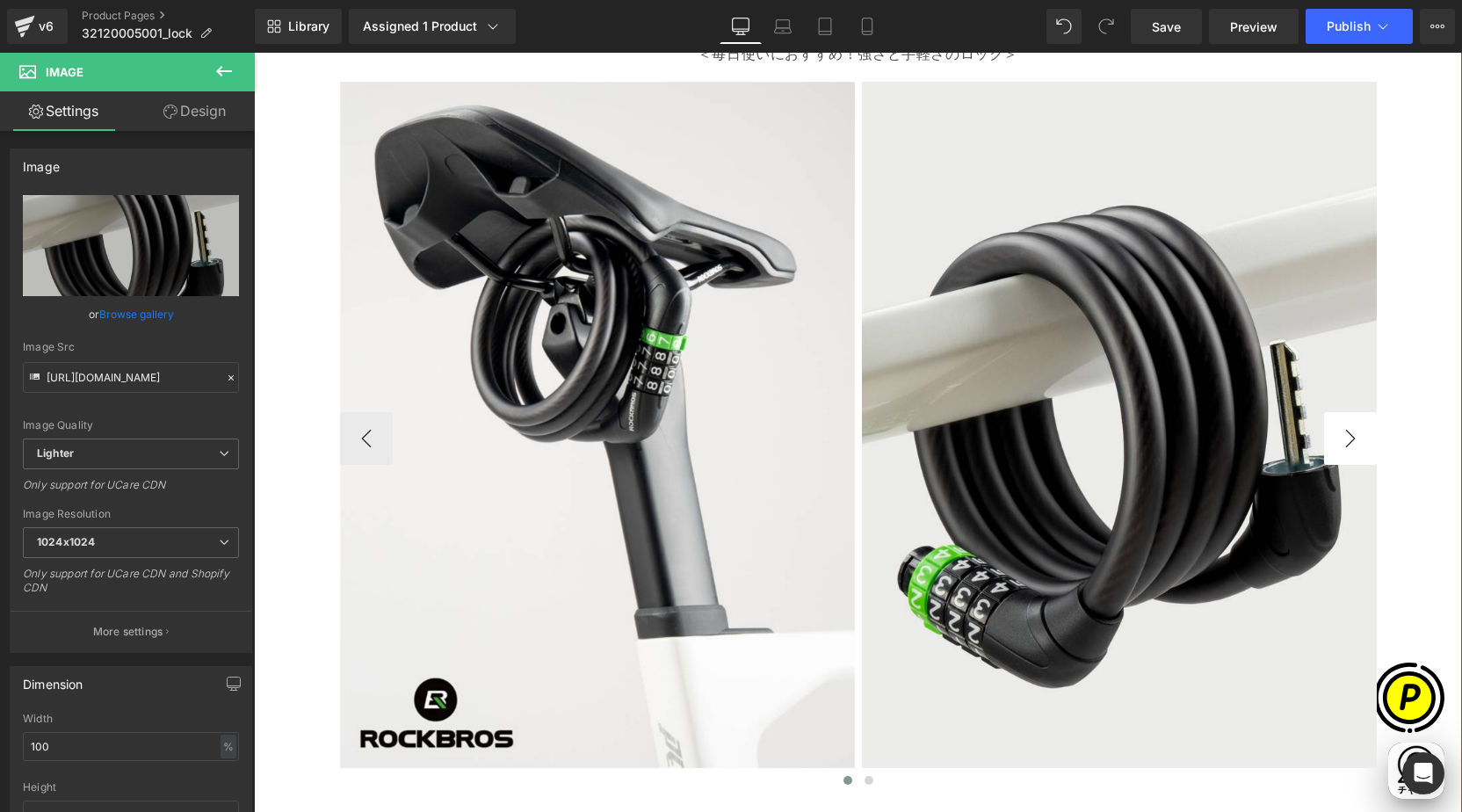
type input "[URL][DOMAIN_NAME]"
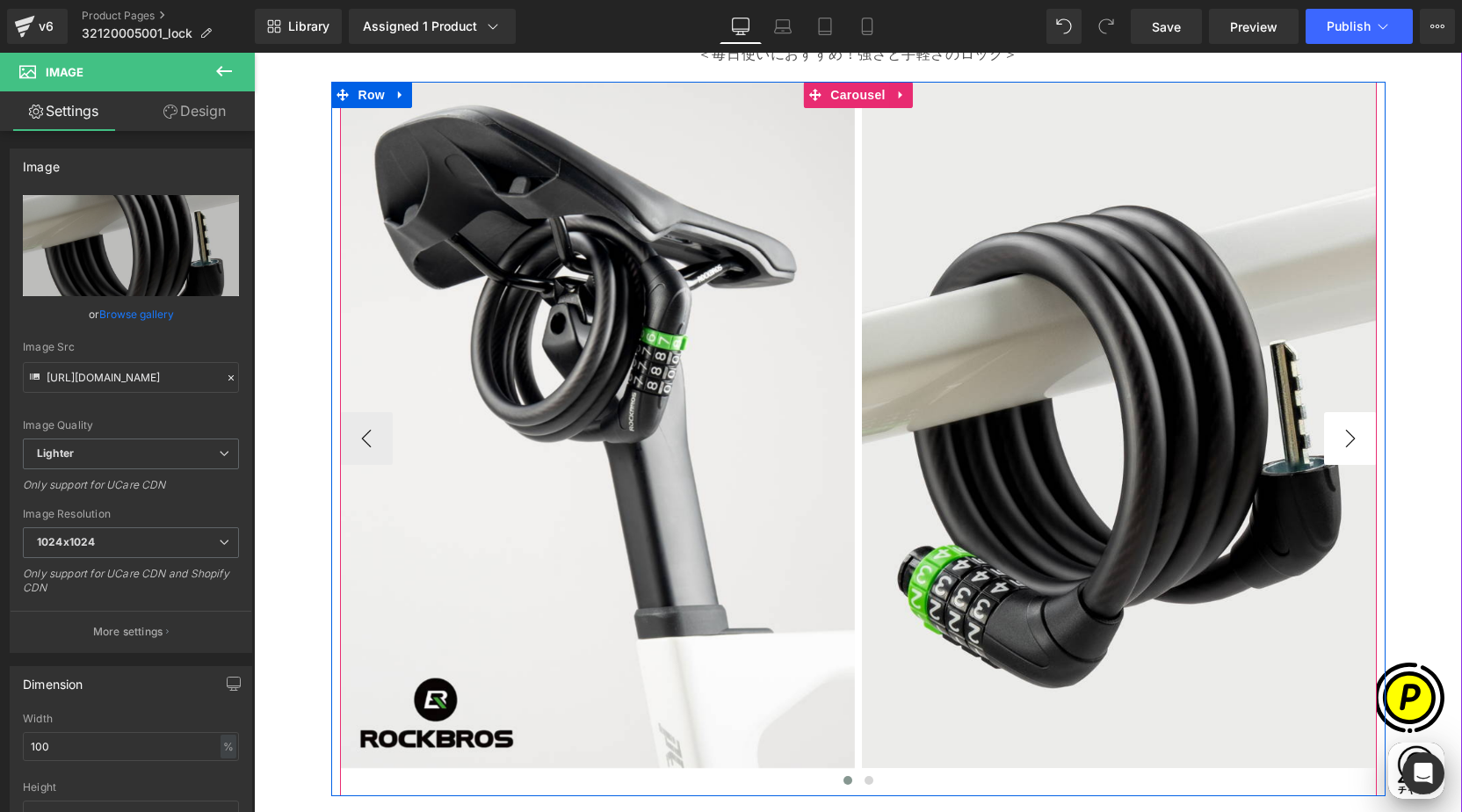
click at [1341, 432] on button "›" at bounding box center [1350, 438] width 53 height 53
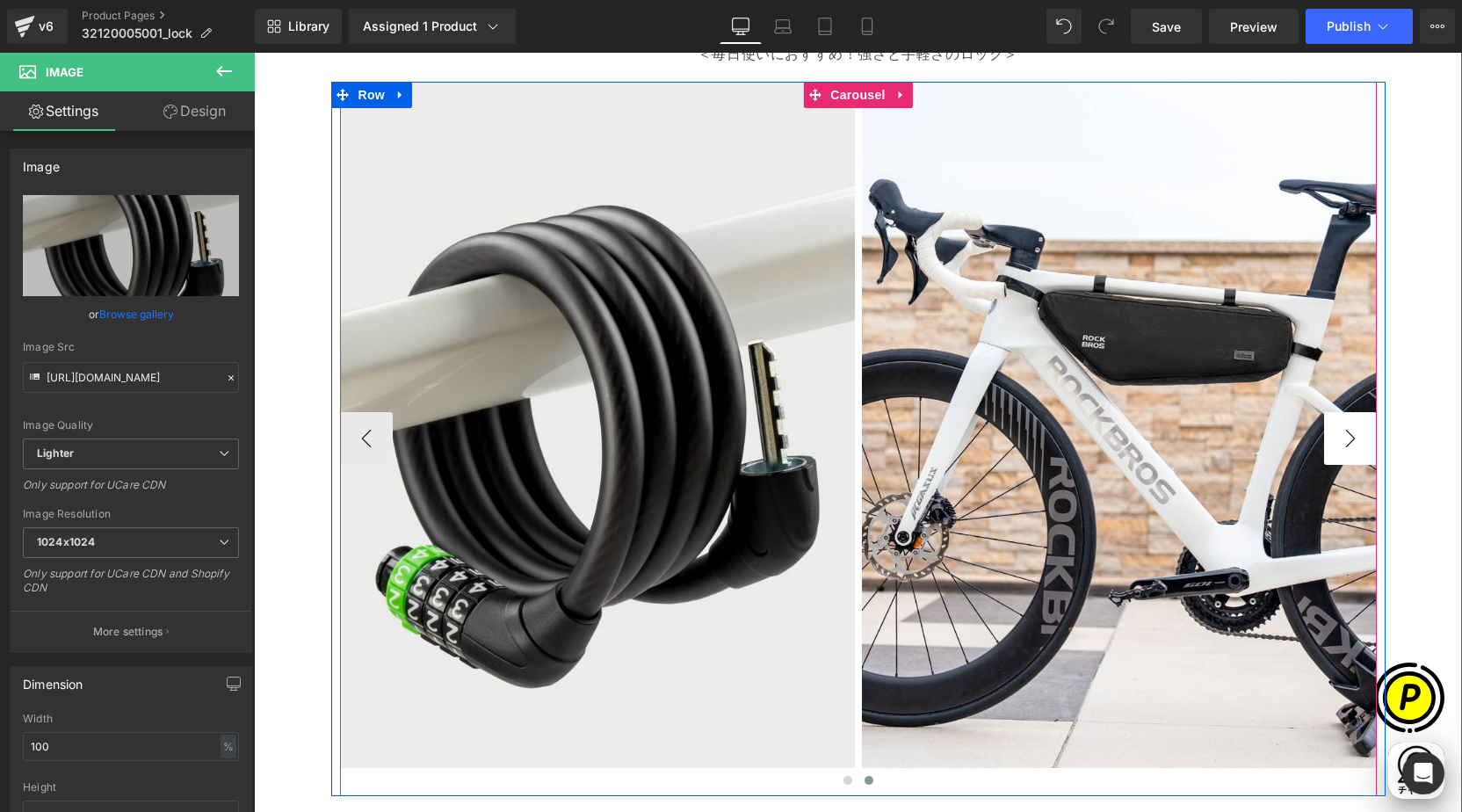
click at [1338, 432] on button "›" at bounding box center [1350, 438] width 53 height 53
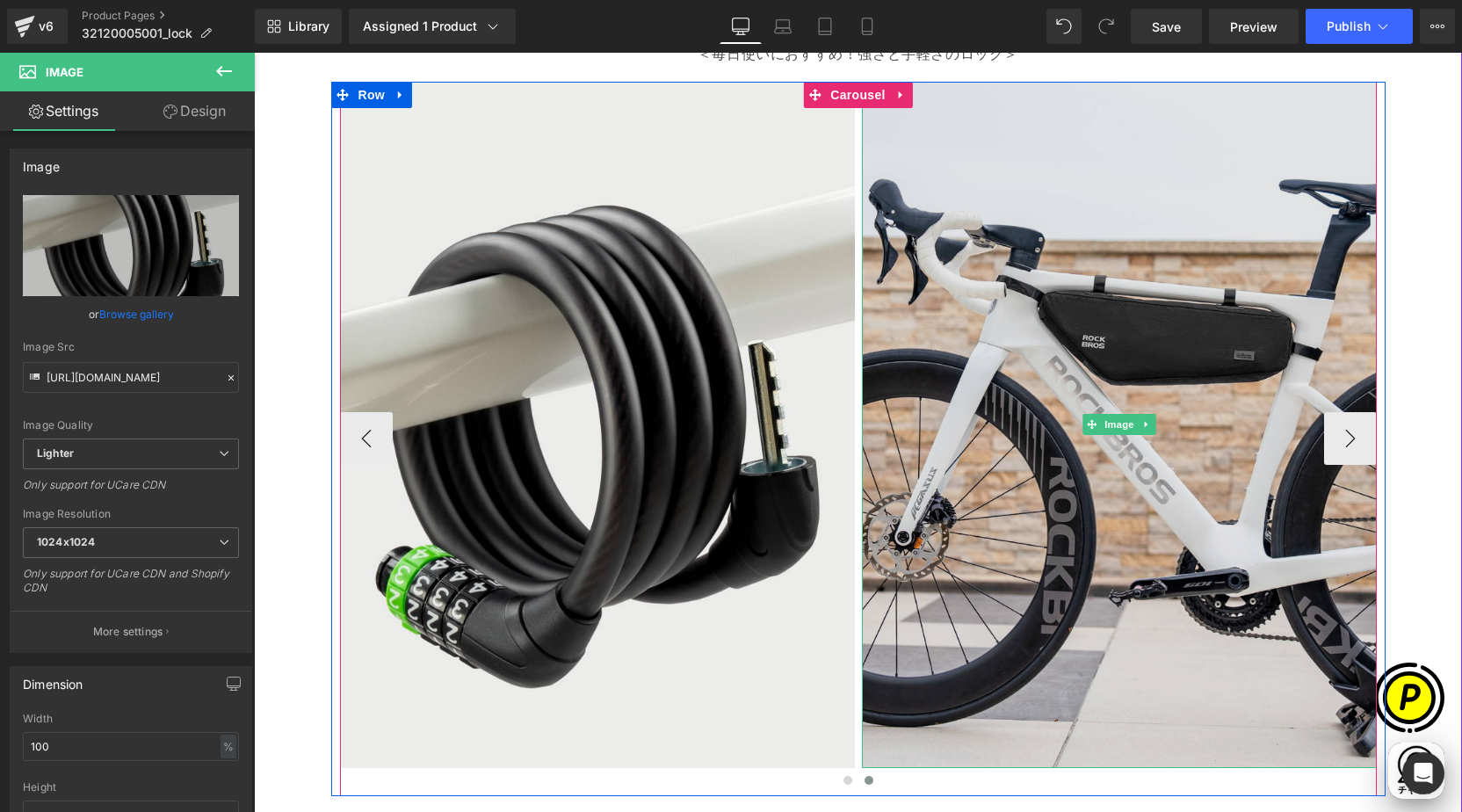
click at [944, 298] on img at bounding box center [1119, 424] width 515 height 686
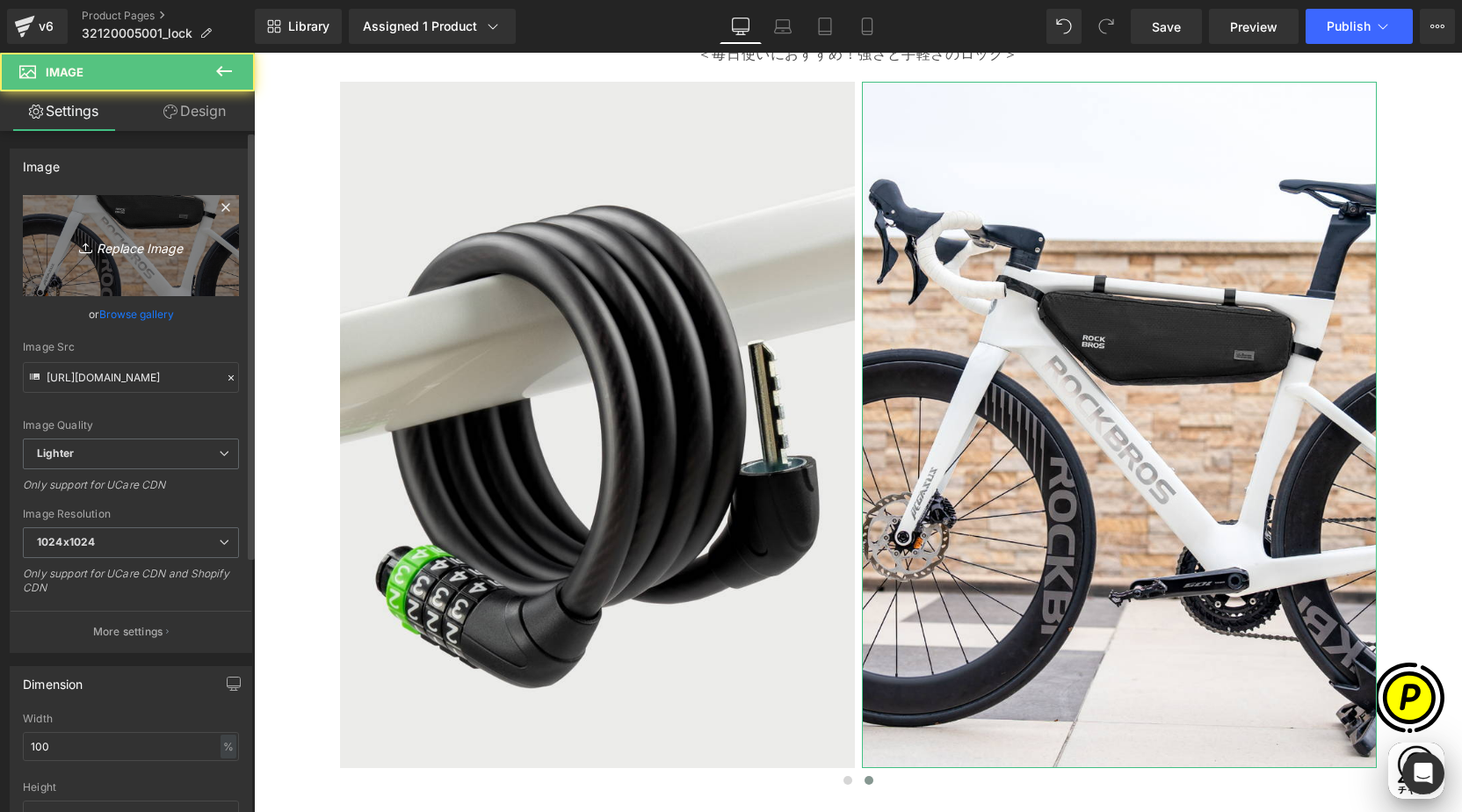
click at [59, 221] on link "Replace Image" at bounding box center [131, 245] width 217 height 101
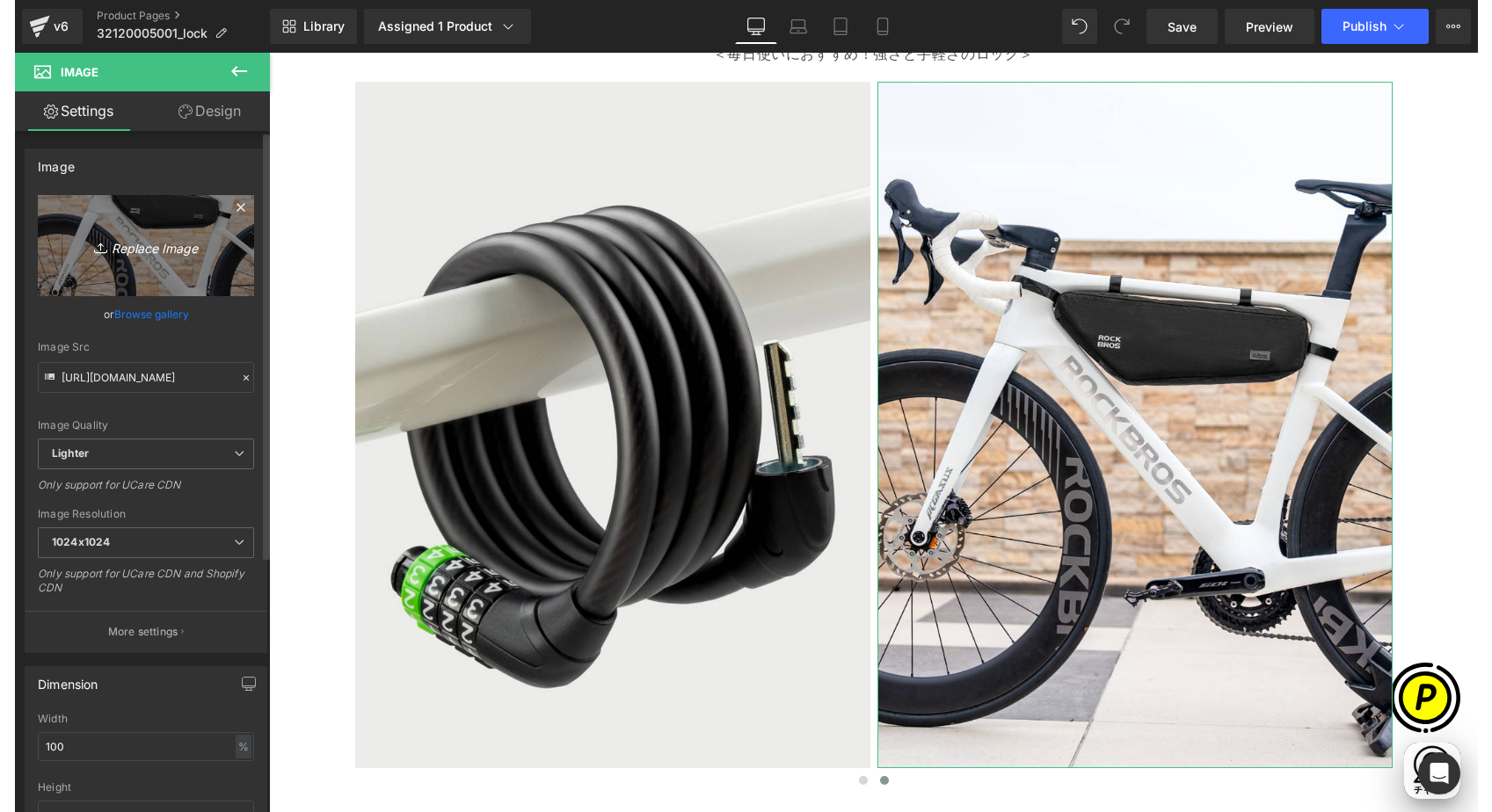
scroll to position [0, 685]
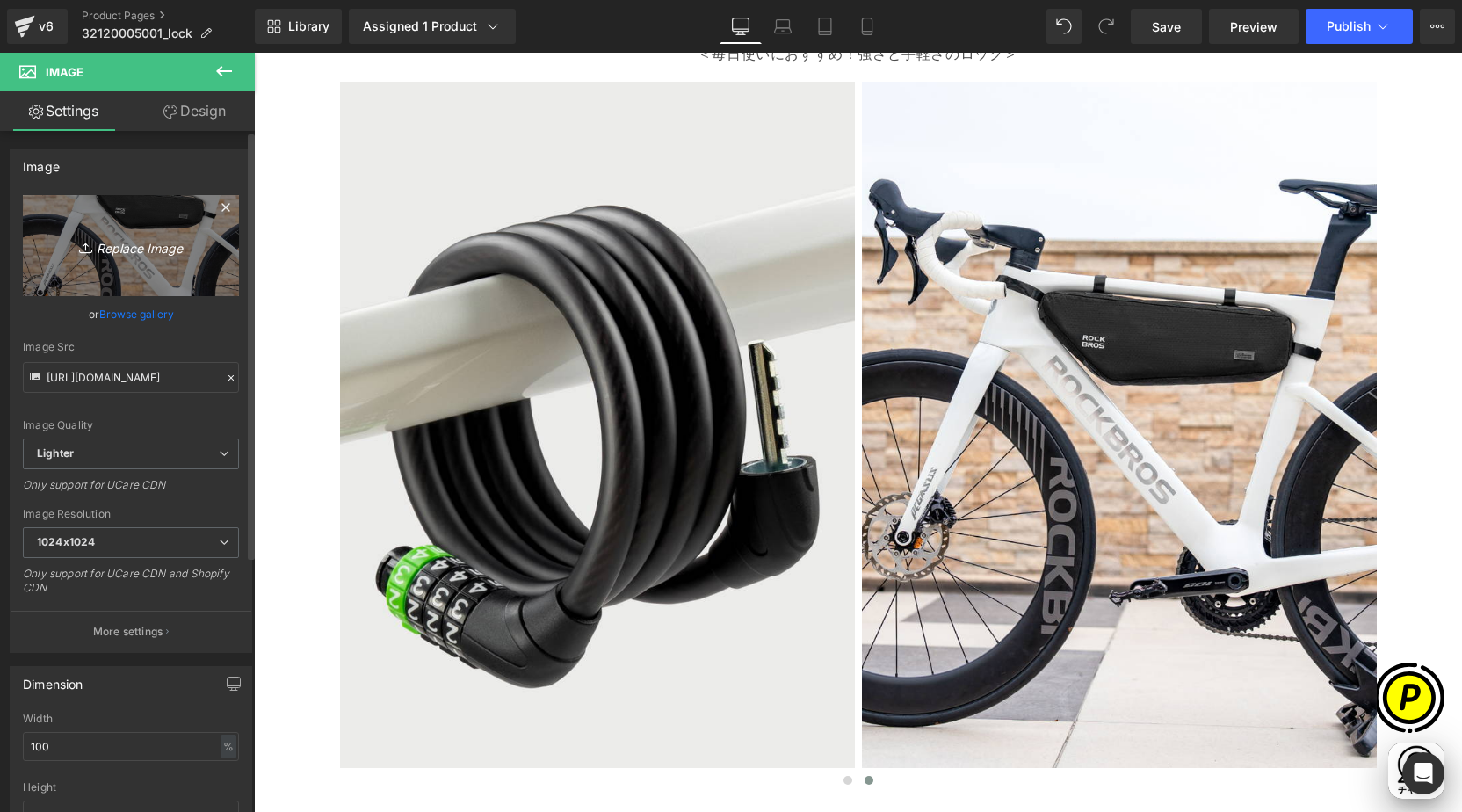
type input "C:\fakepath\shopify-LP-32120005001_01-3.jpg"
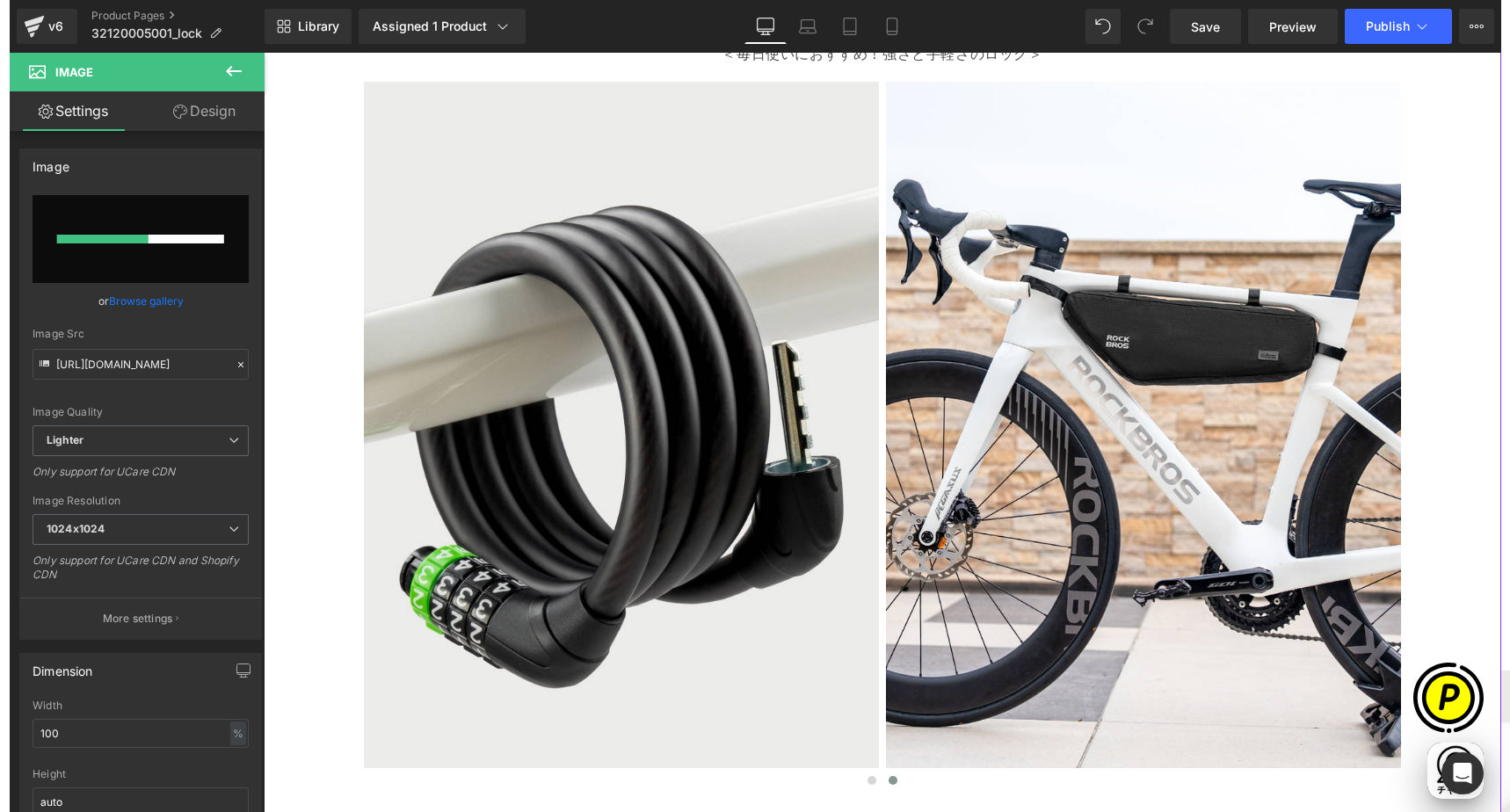
scroll to position [0, 1028]
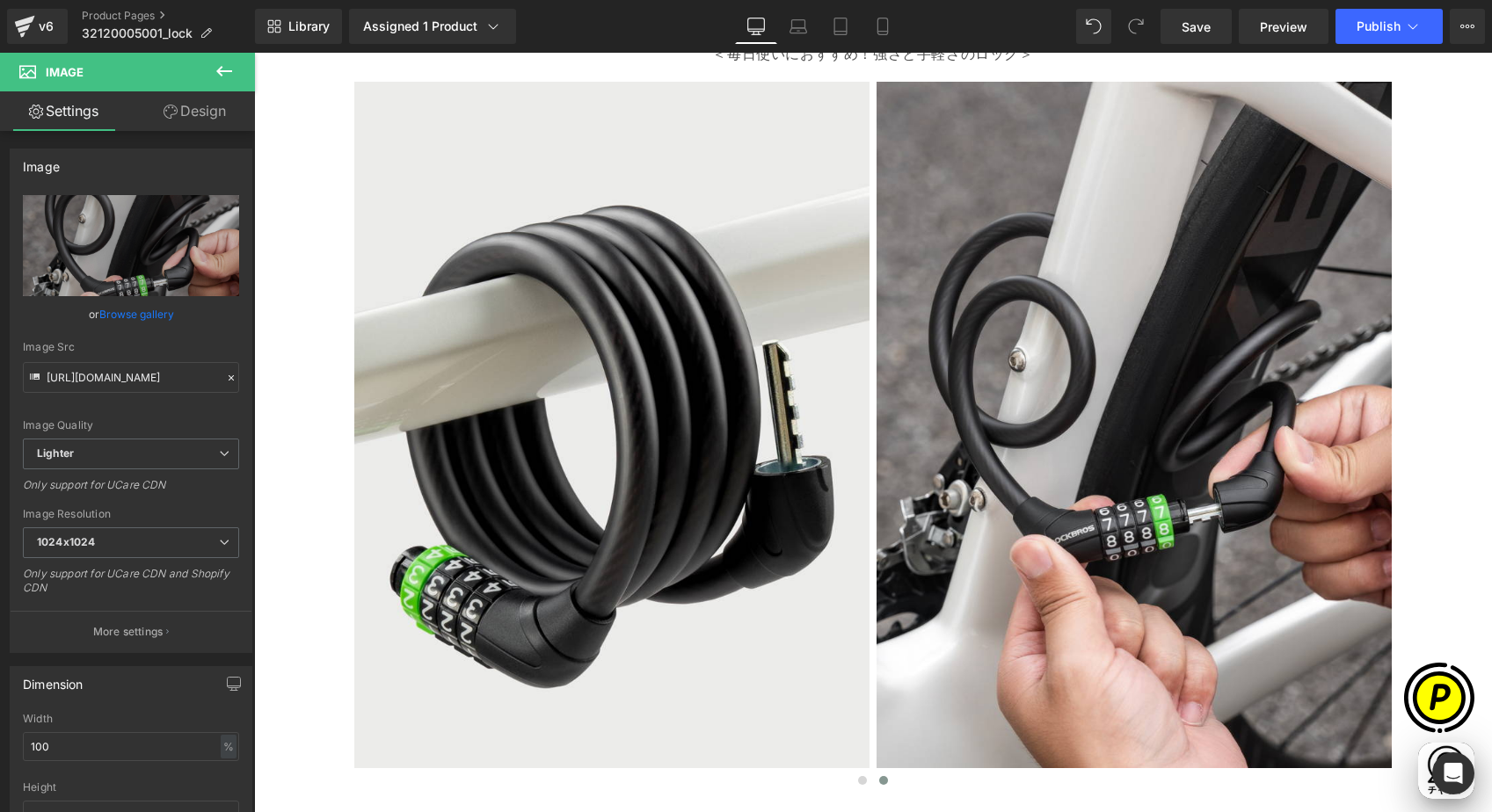
type input "[URL][DOMAIN_NAME]"
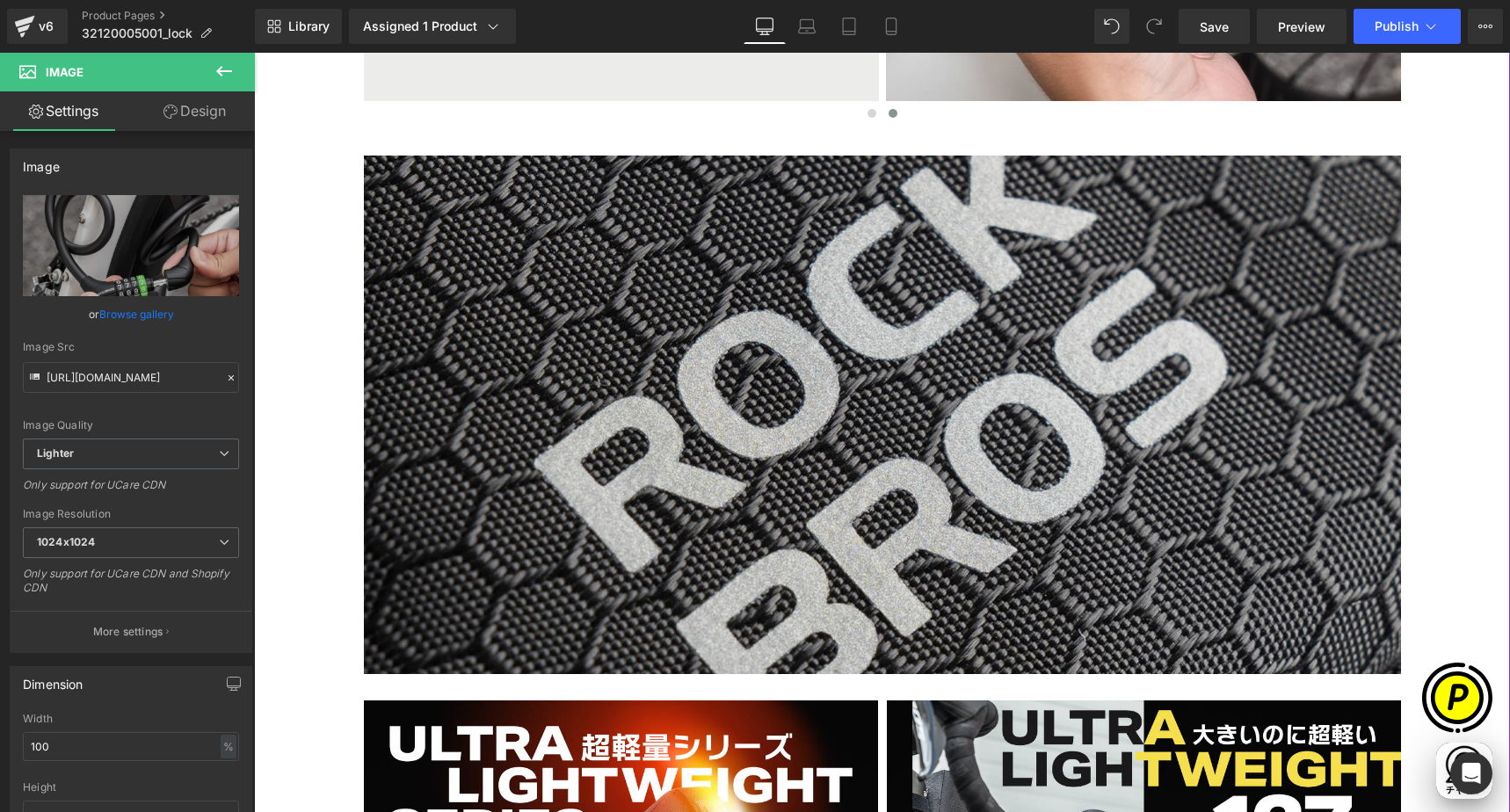
scroll to position [0, 0]
click at [866, 355] on img at bounding box center [882, 415] width 1037 height 519
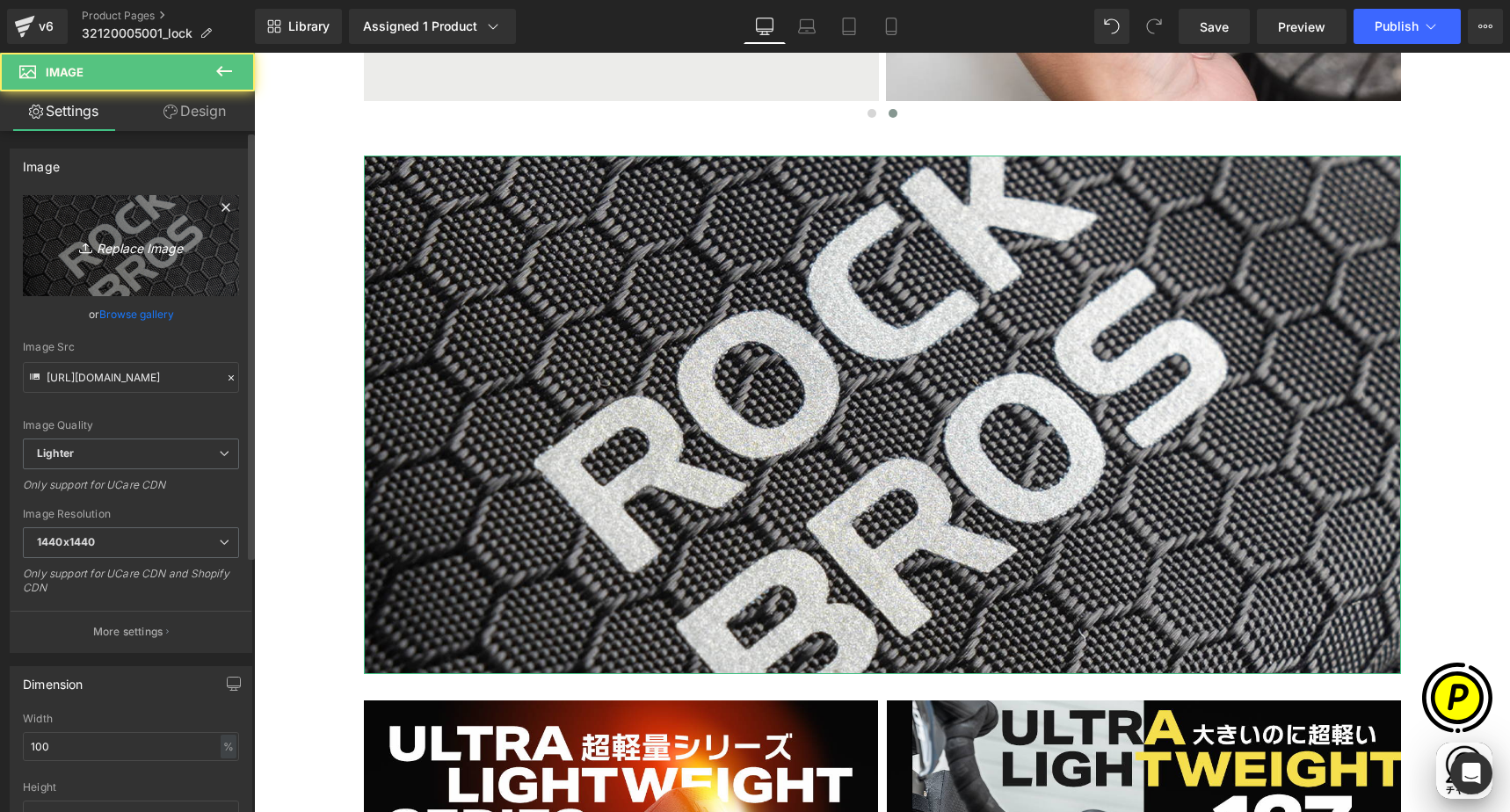
click at [142, 228] on link "Replace Image" at bounding box center [131, 245] width 217 height 101
type input "C:\fakepath\shopify-LP-32120005001_02.jpg"
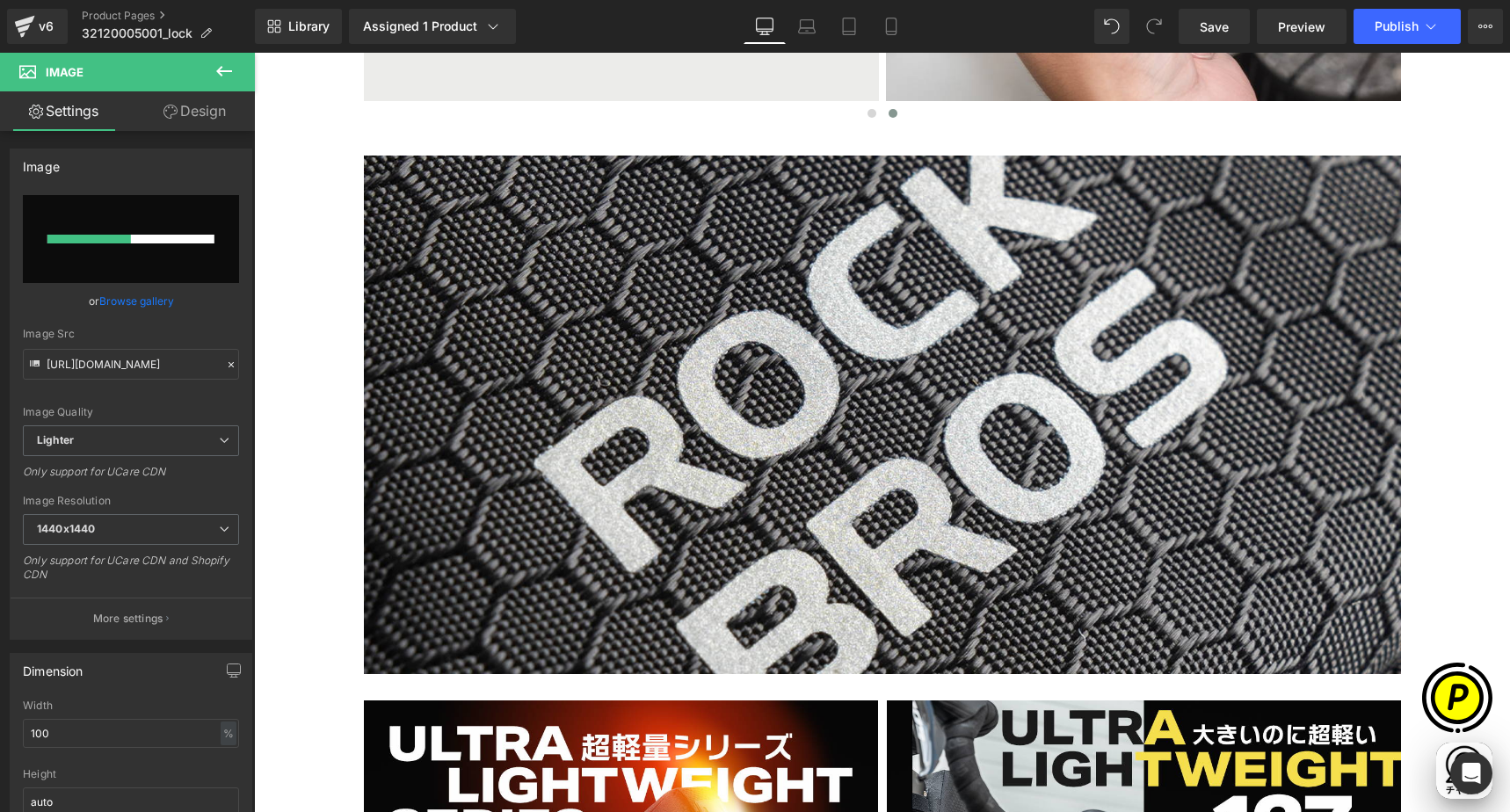
scroll to position [0, 343]
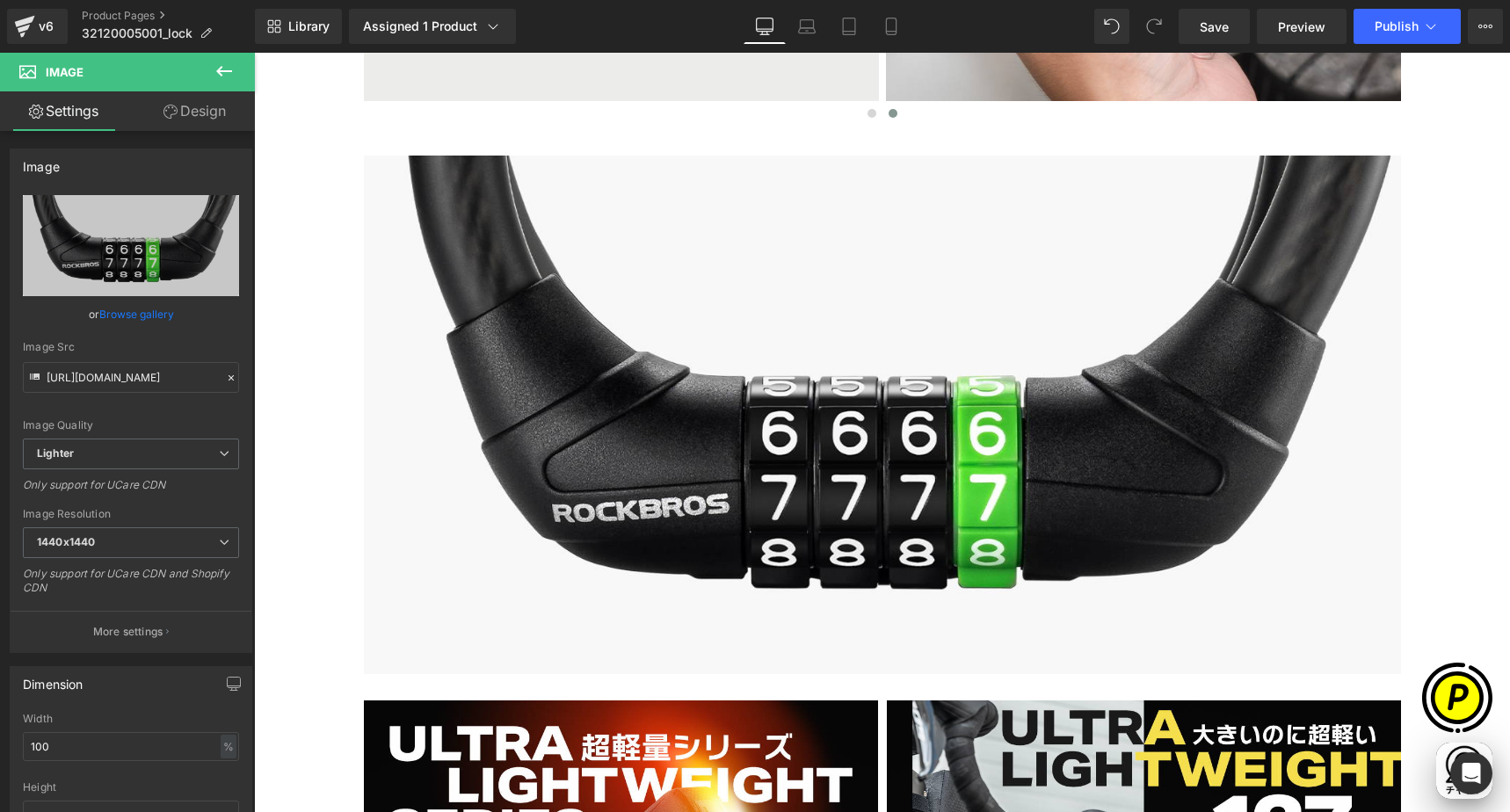
type input "[URL][DOMAIN_NAME]"
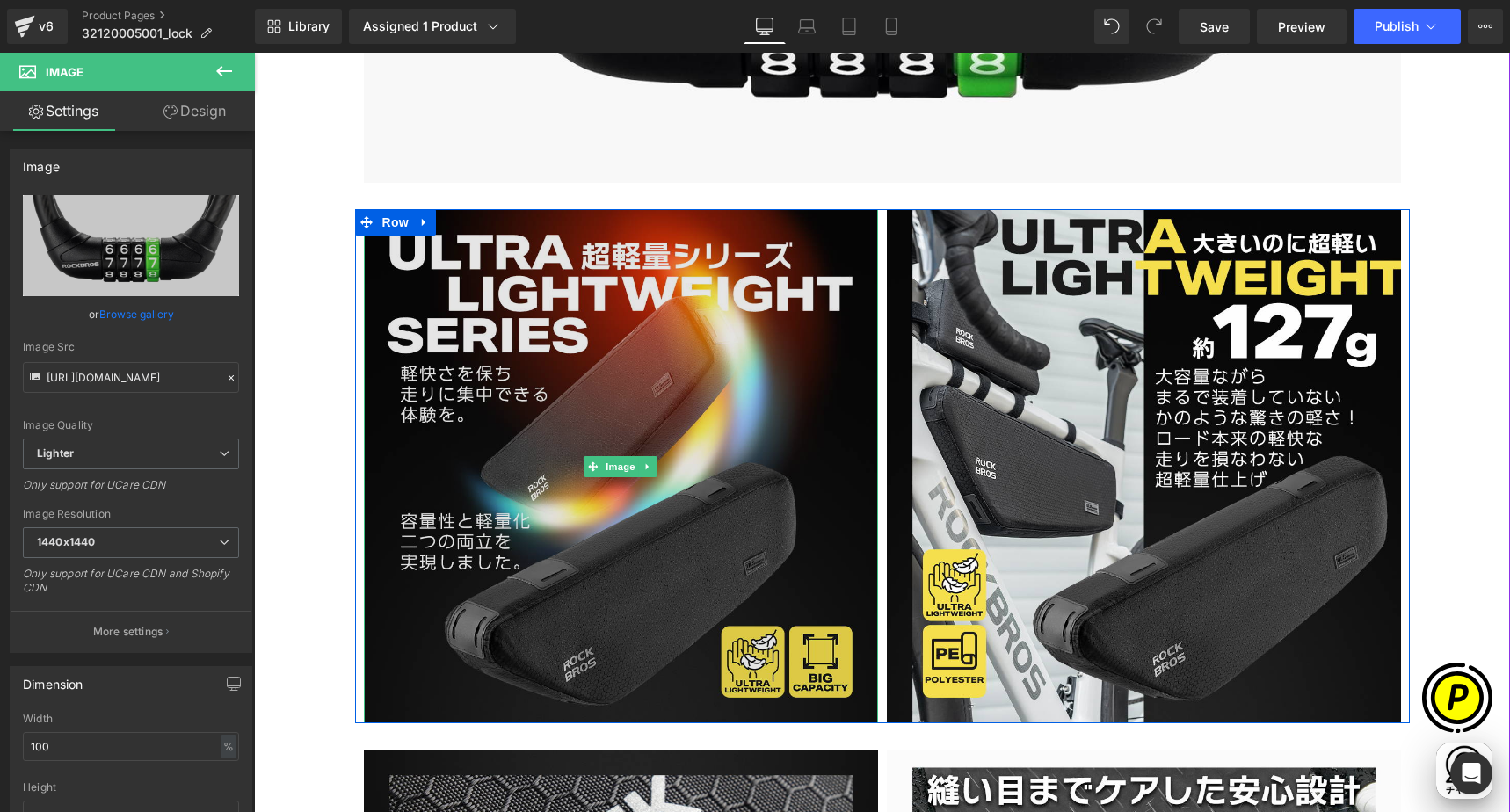
click at [741, 432] on img at bounding box center [621, 466] width 514 height 514
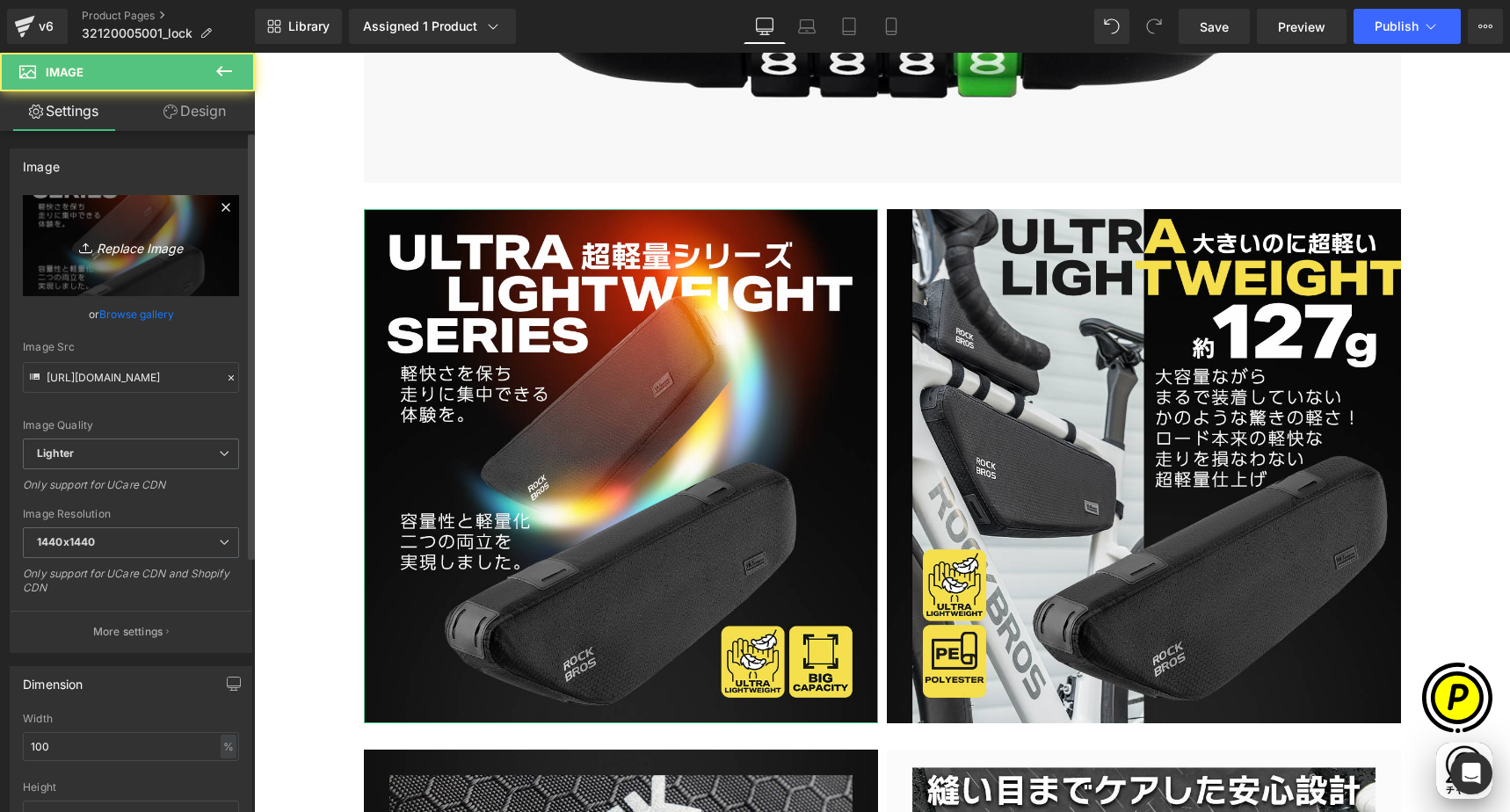
click at [148, 263] on link "Replace Image" at bounding box center [131, 245] width 217 height 101
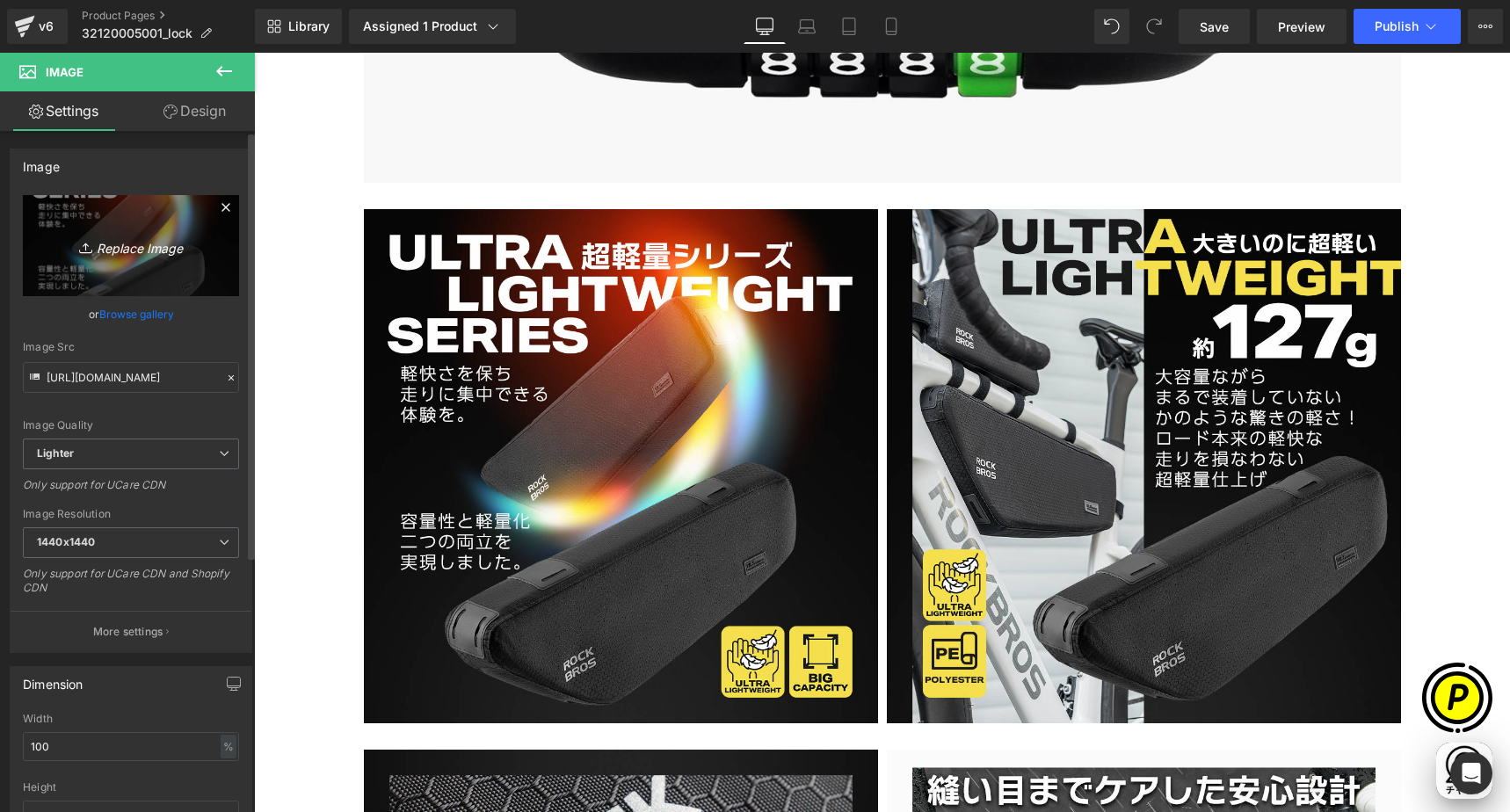
scroll to position [0, 1028]
type input "C:\fakepath\32120005001-2.jpg"
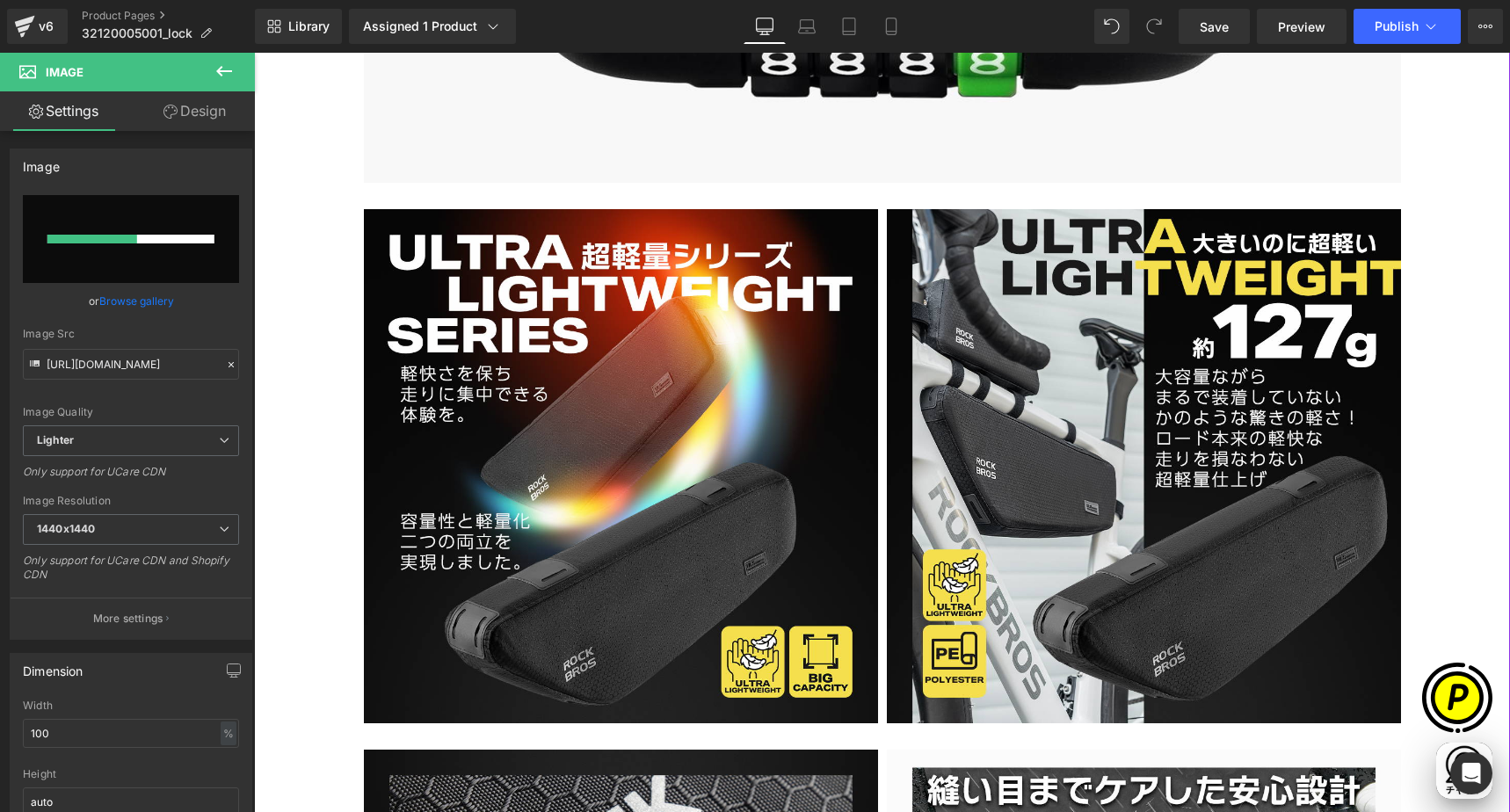
scroll to position [0, 0]
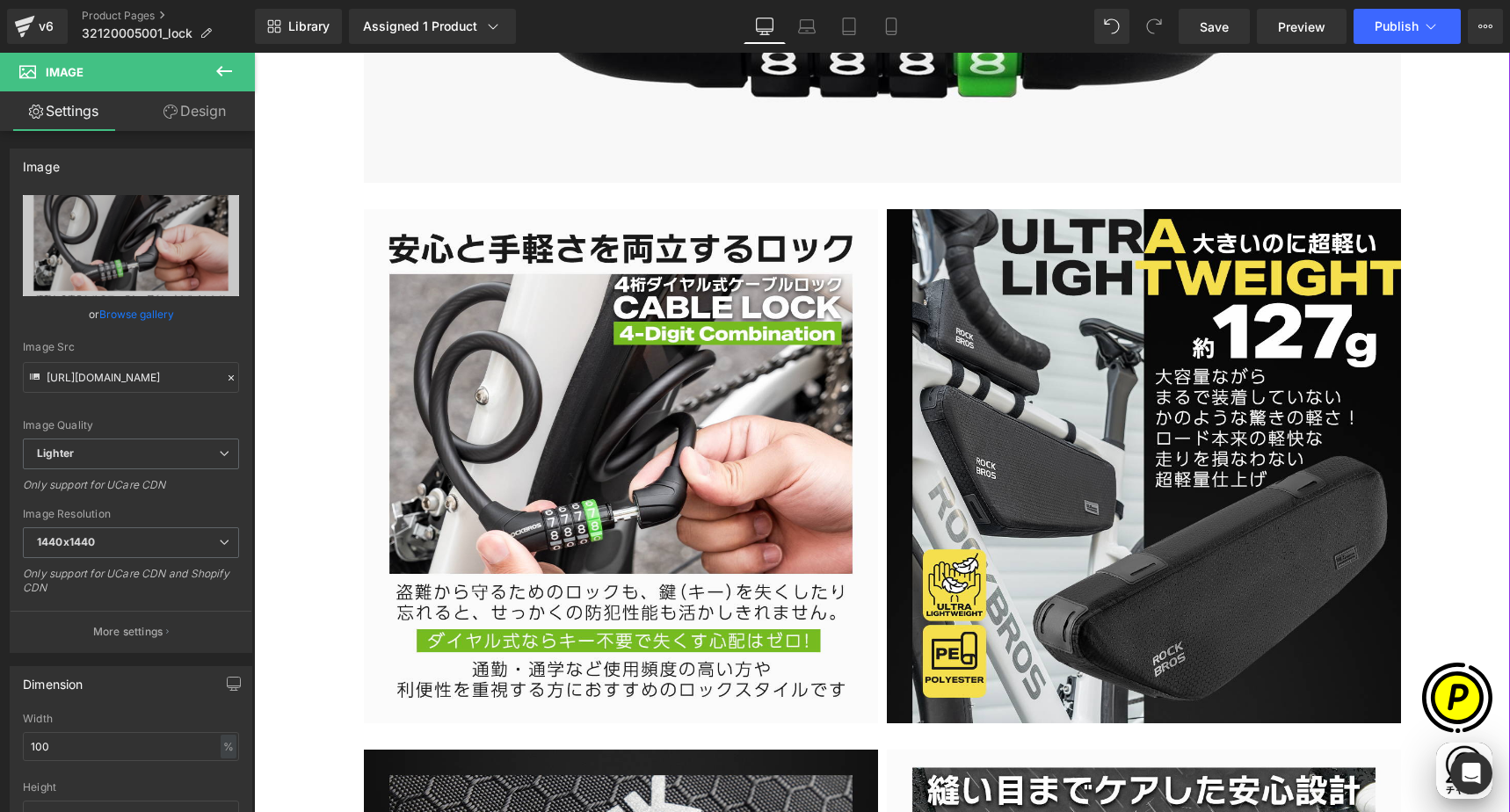
type input "[URL][DOMAIN_NAME]"
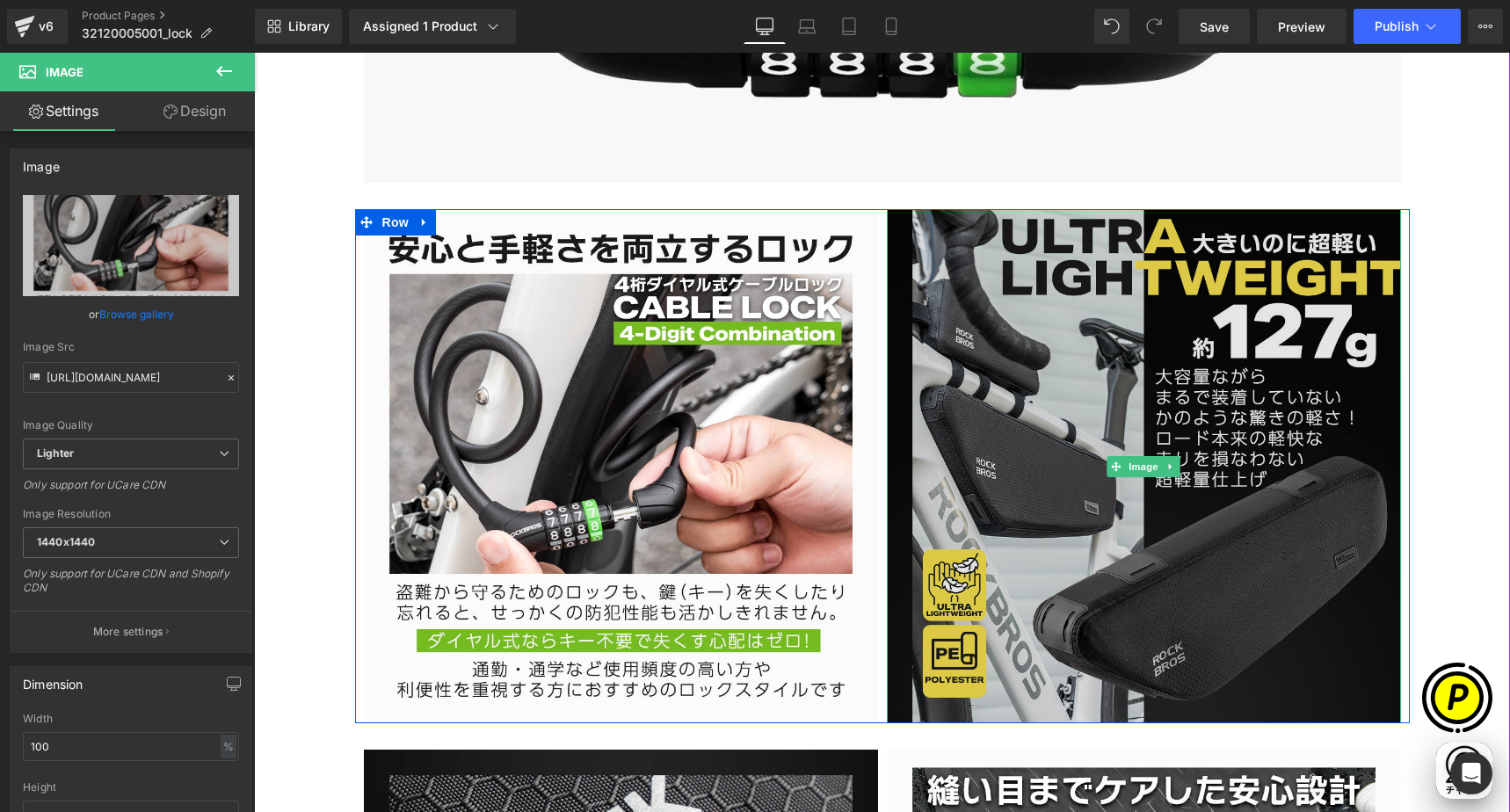
click at [1152, 440] on img at bounding box center [1143, 466] width 514 height 514
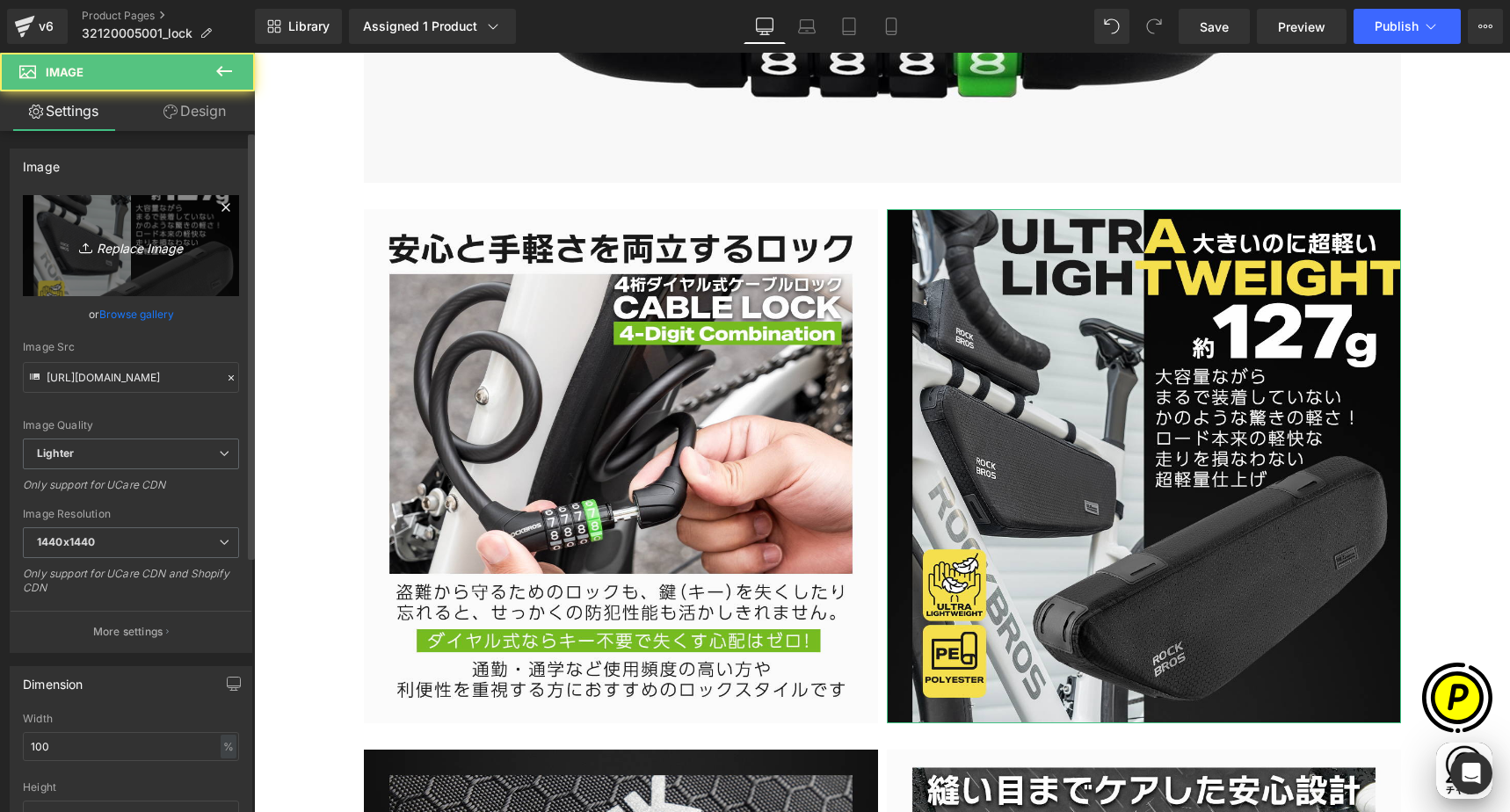
click at [156, 217] on link "Replace Image" at bounding box center [131, 245] width 217 height 101
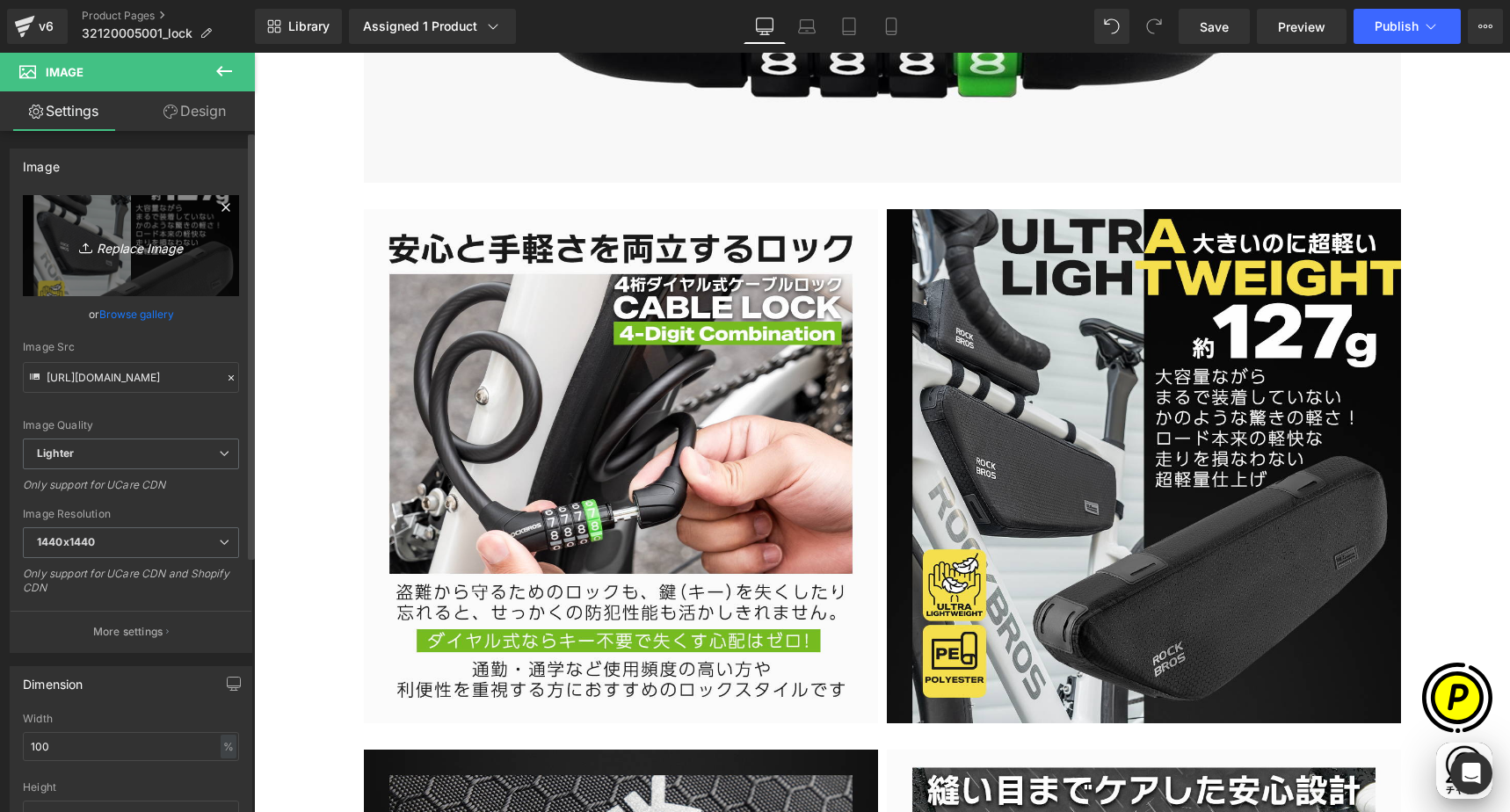
scroll to position [0, 343]
type input "C:\fakepath\32120005001-3.jpg"
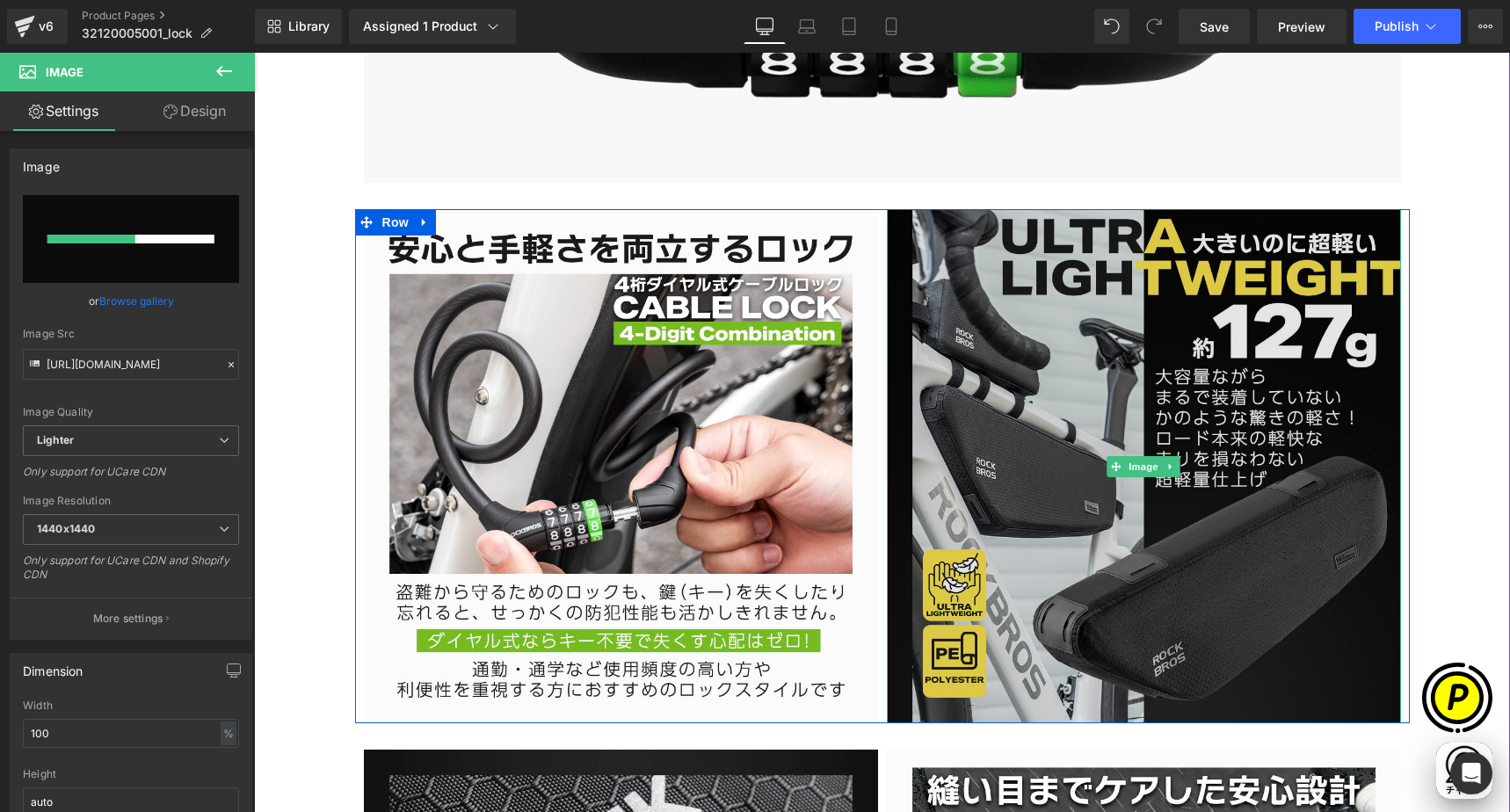
scroll to position [0, 685]
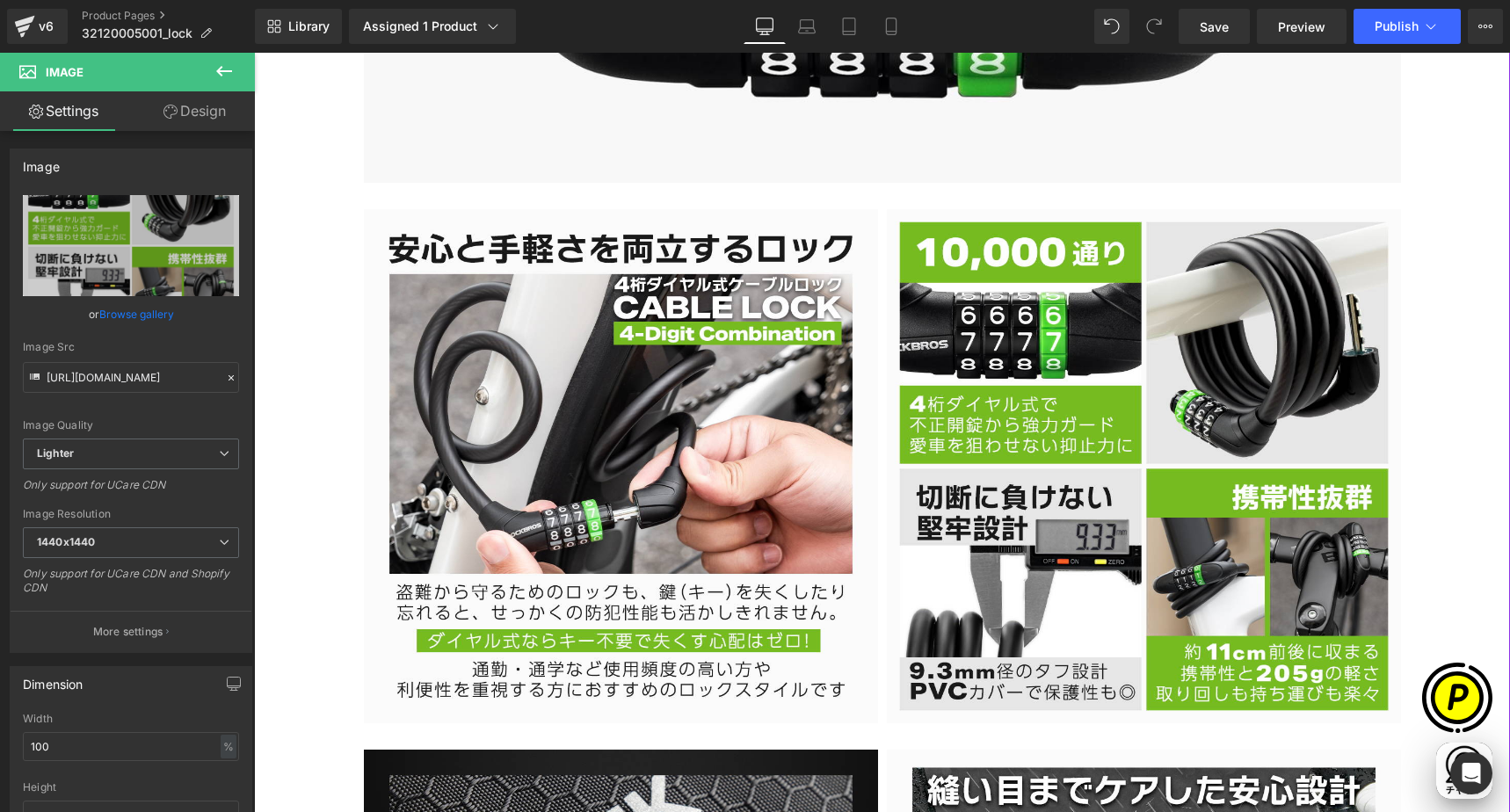
type input "[URL][DOMAIN_NAME]"
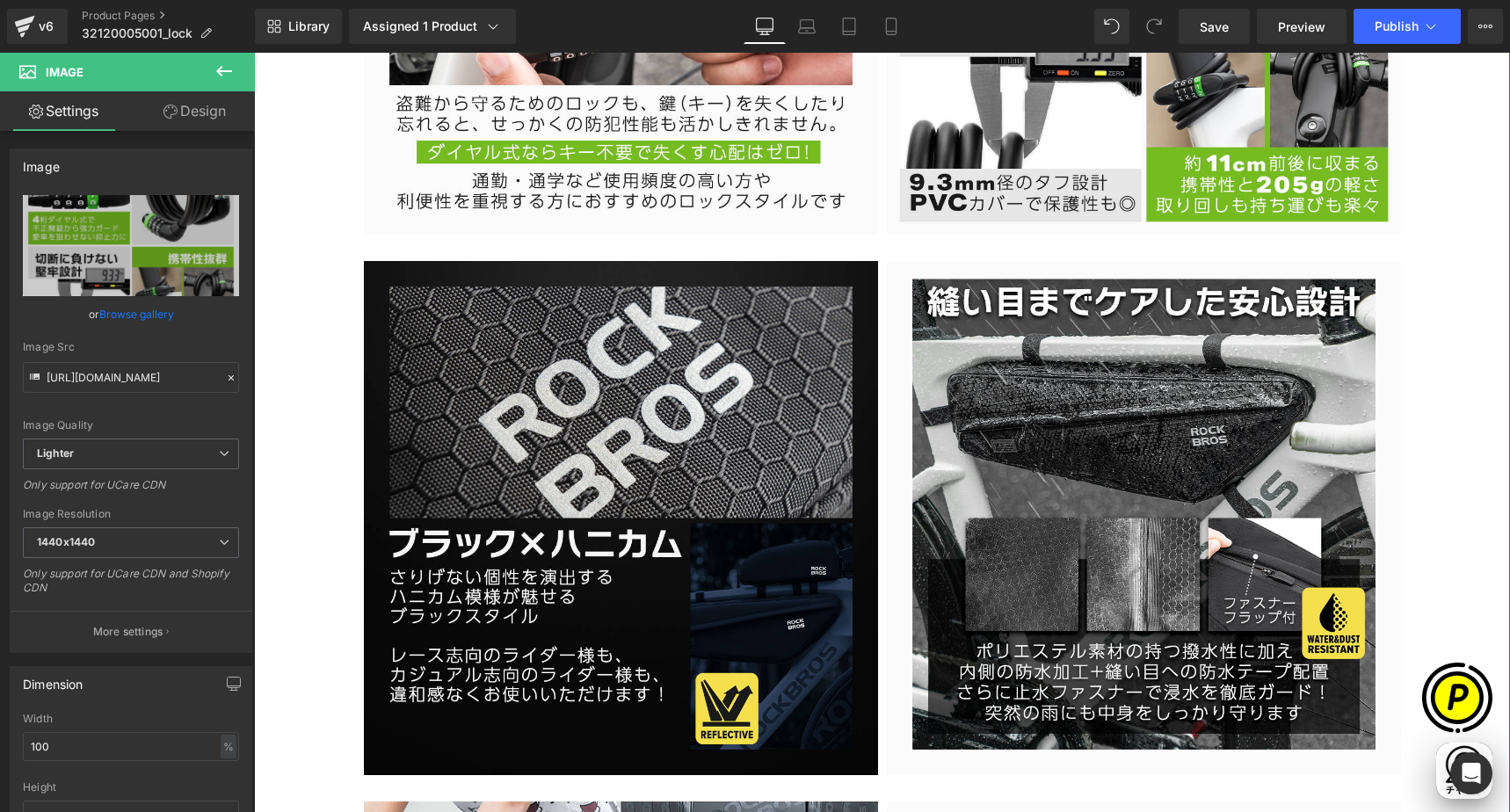
scroll to position [3401, 0]
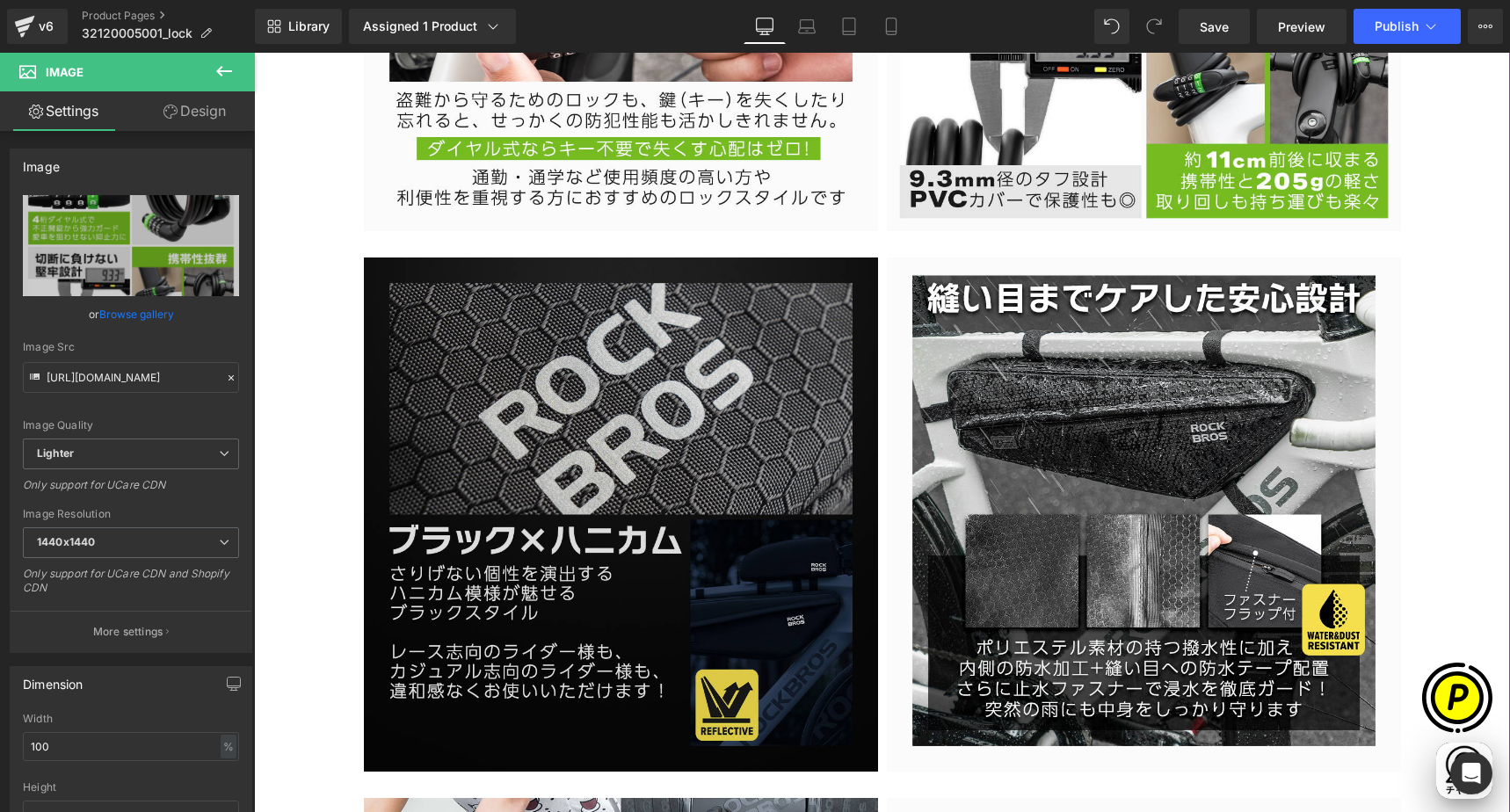
click at [704, 450] on img at bounding box center [621, 515] width 514 height 514
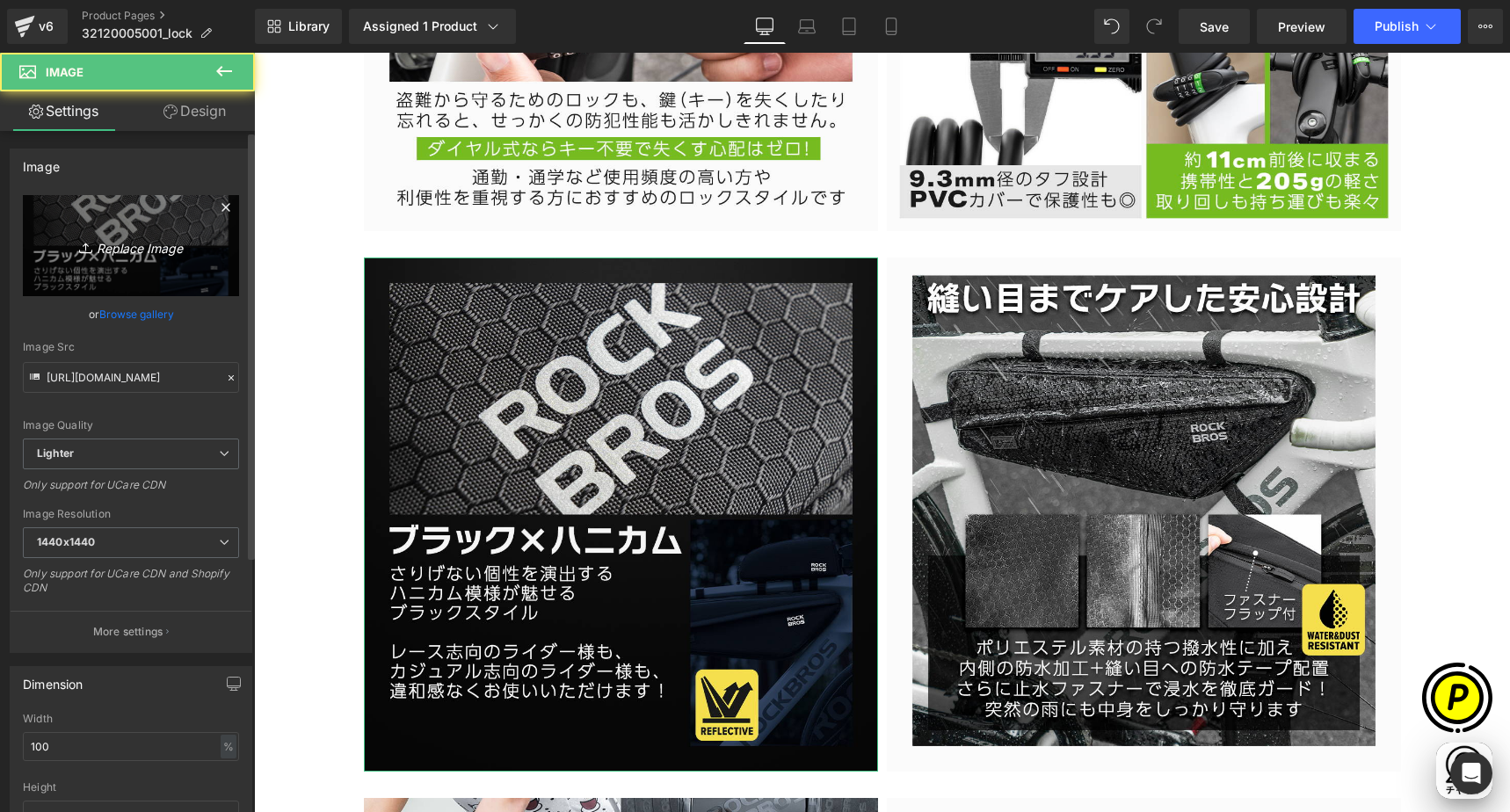
click at [116, 264] on link "Replace Image" at bounding box center [131, 245] width 217 height 101
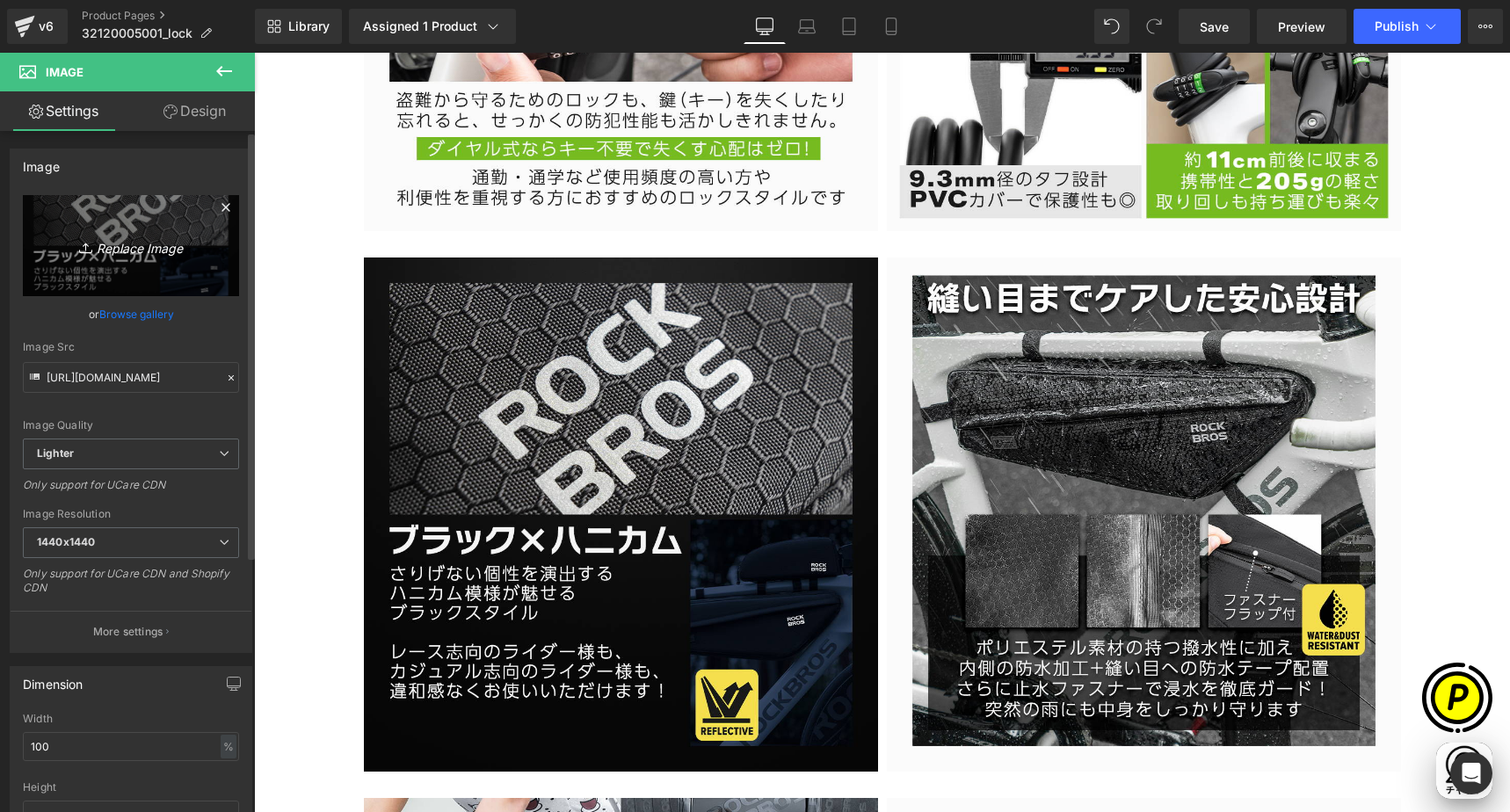
scroll to position [0, 0]
type input "C:\fakepath\32120005001-4.jpg"
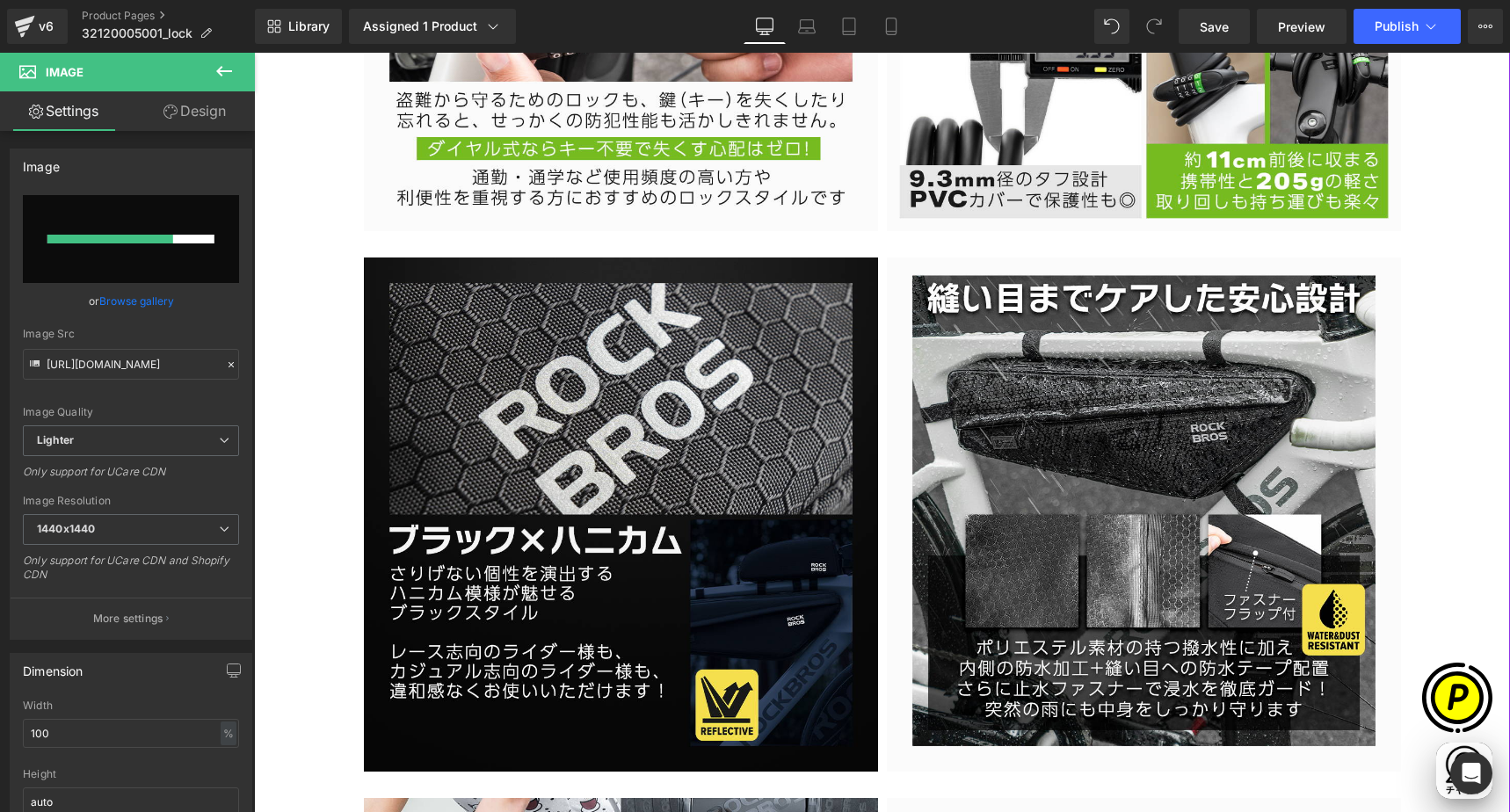
scroll to position [0, 685]
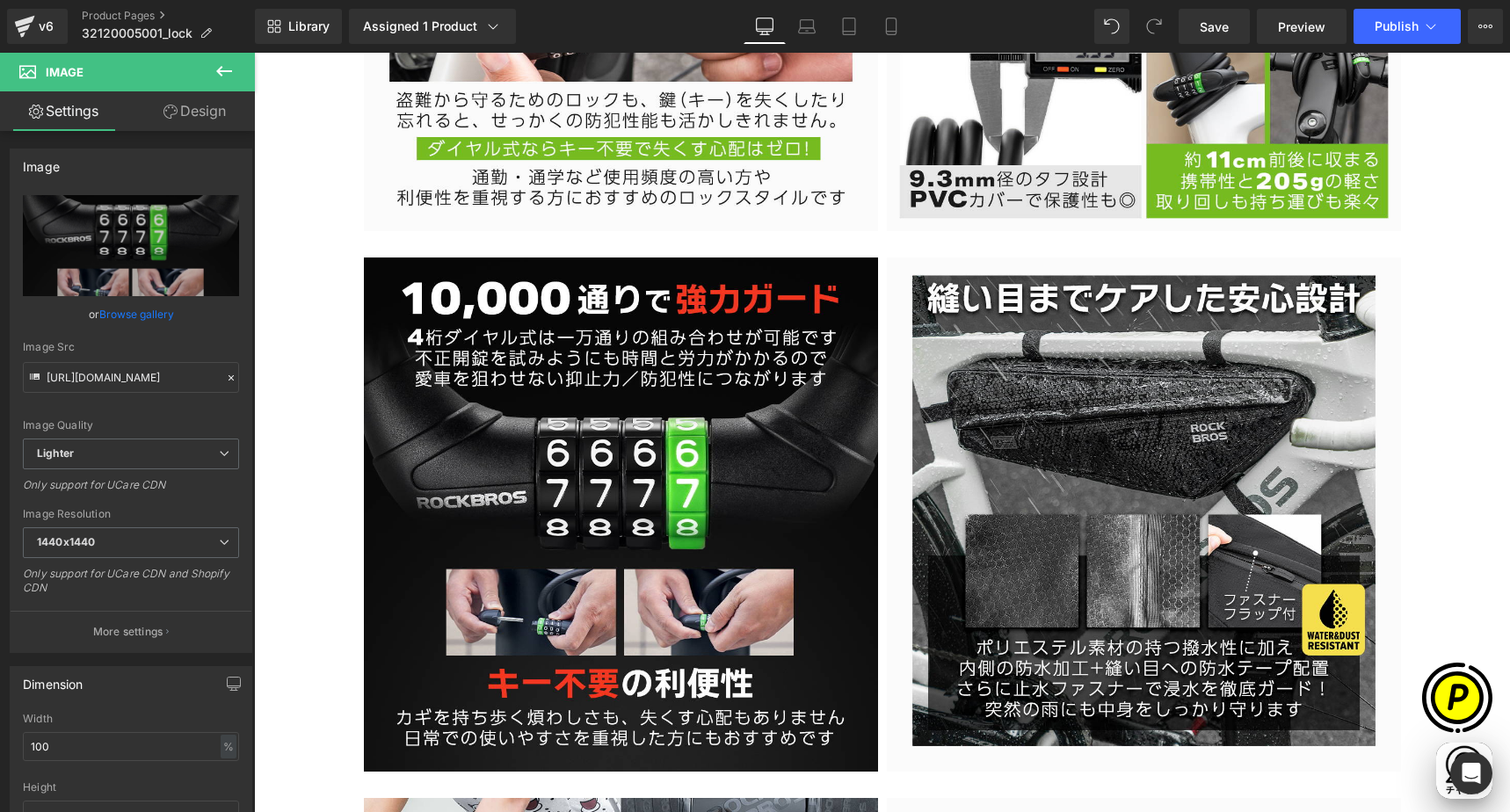
type input "[URL][DOMAIN_NAME]"
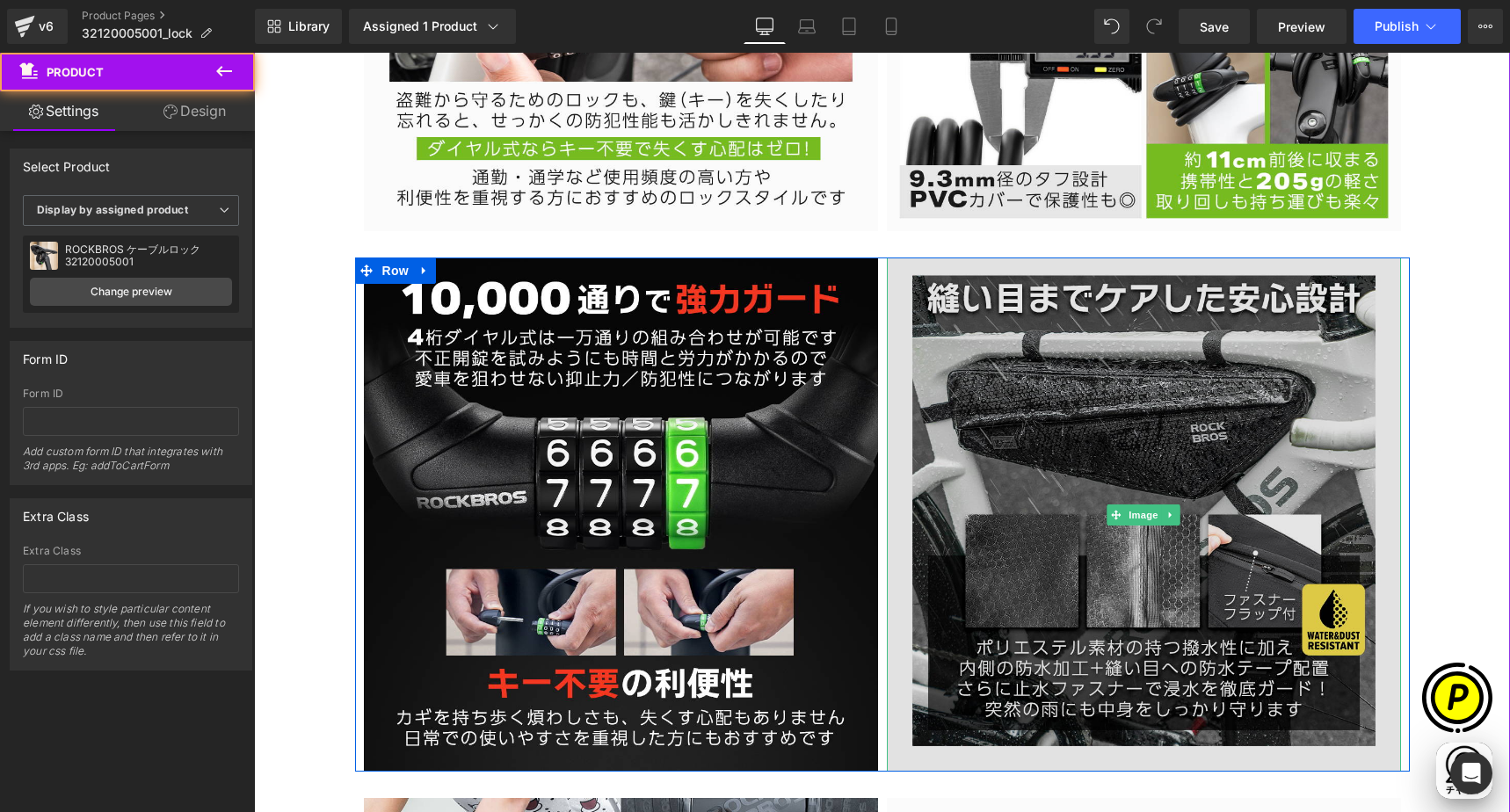
click at [1241, 454] on img at bounding box center [1143, 515] width 514 height 514
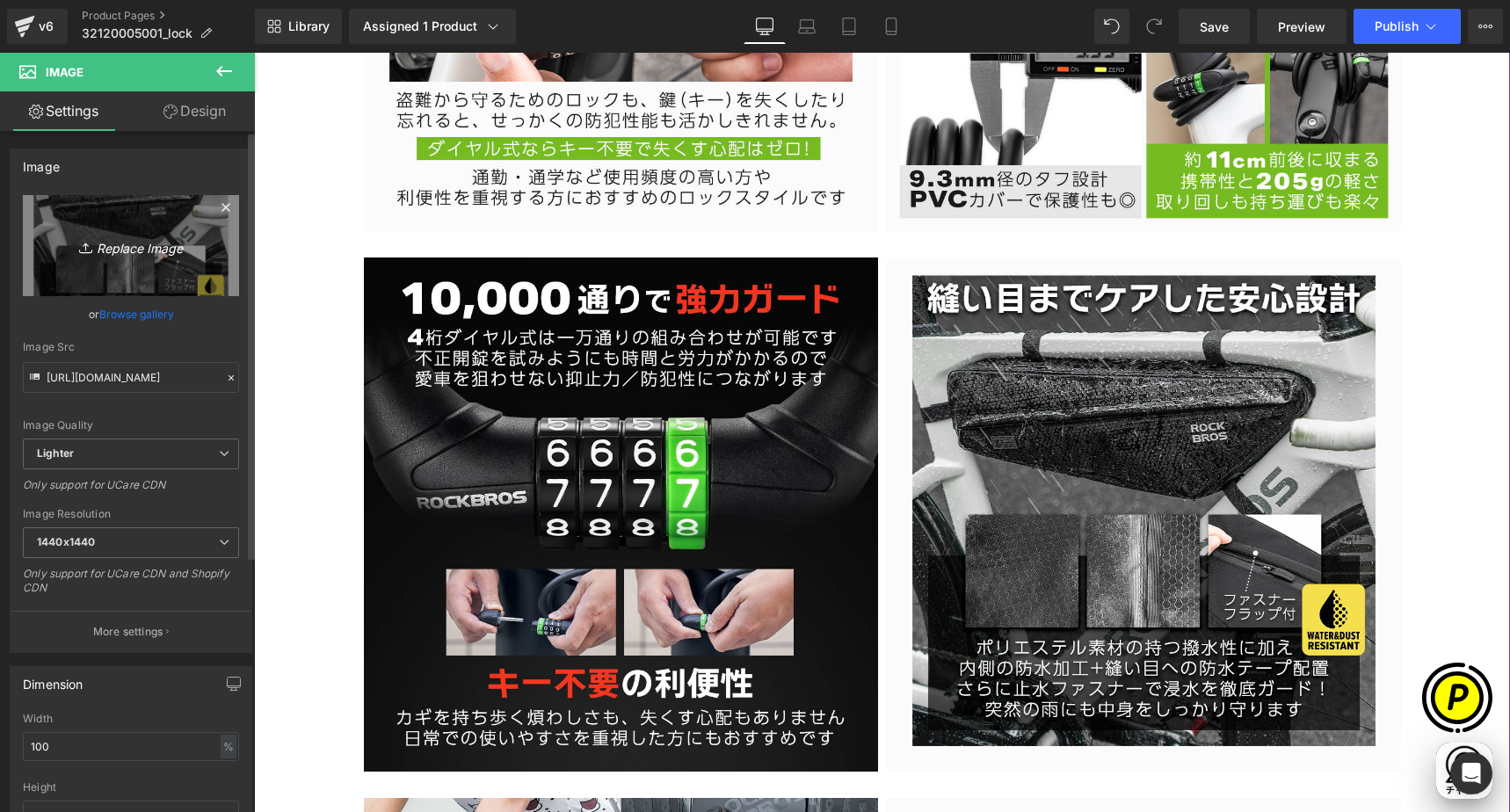
click at [180, 243] on icon "Replace Image" at bounding box center [131, 245] width 141 height 22
type input "C:\fakepath\32120005001-5.jpg"
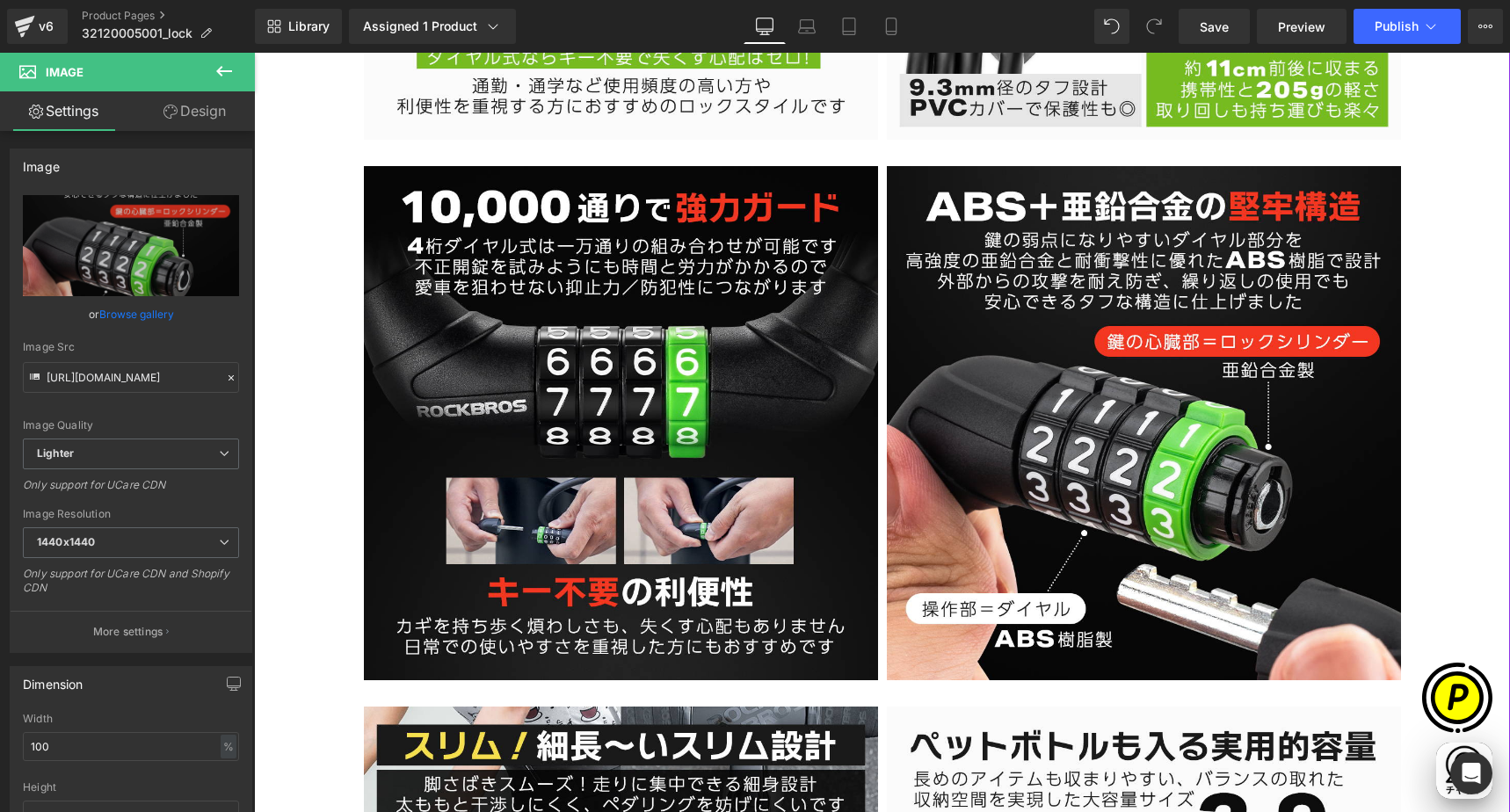
scroll to position [0, 685]
type input "[URL][DOMAIN_NAME]"
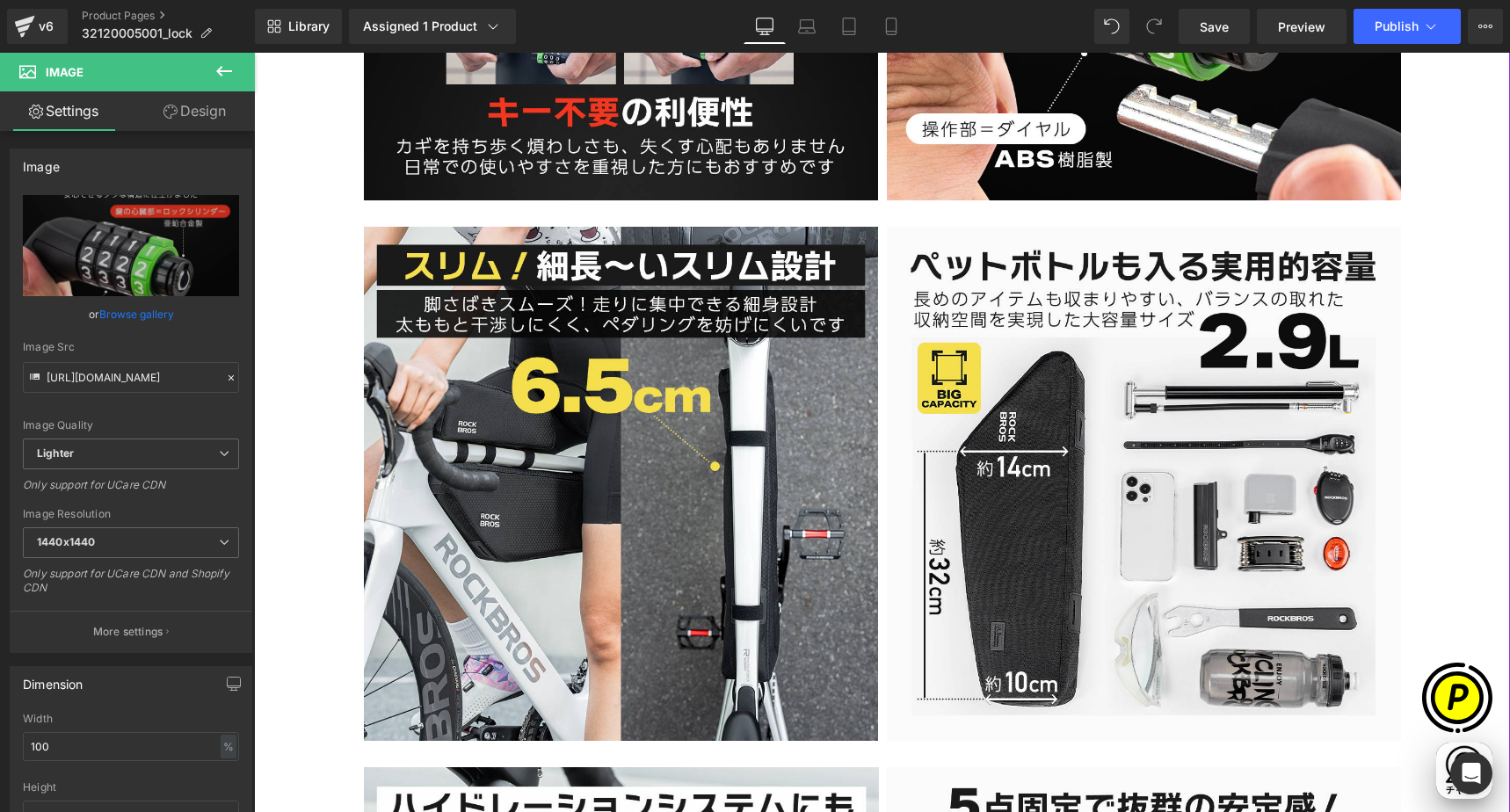
scroll to position [3975, 0]
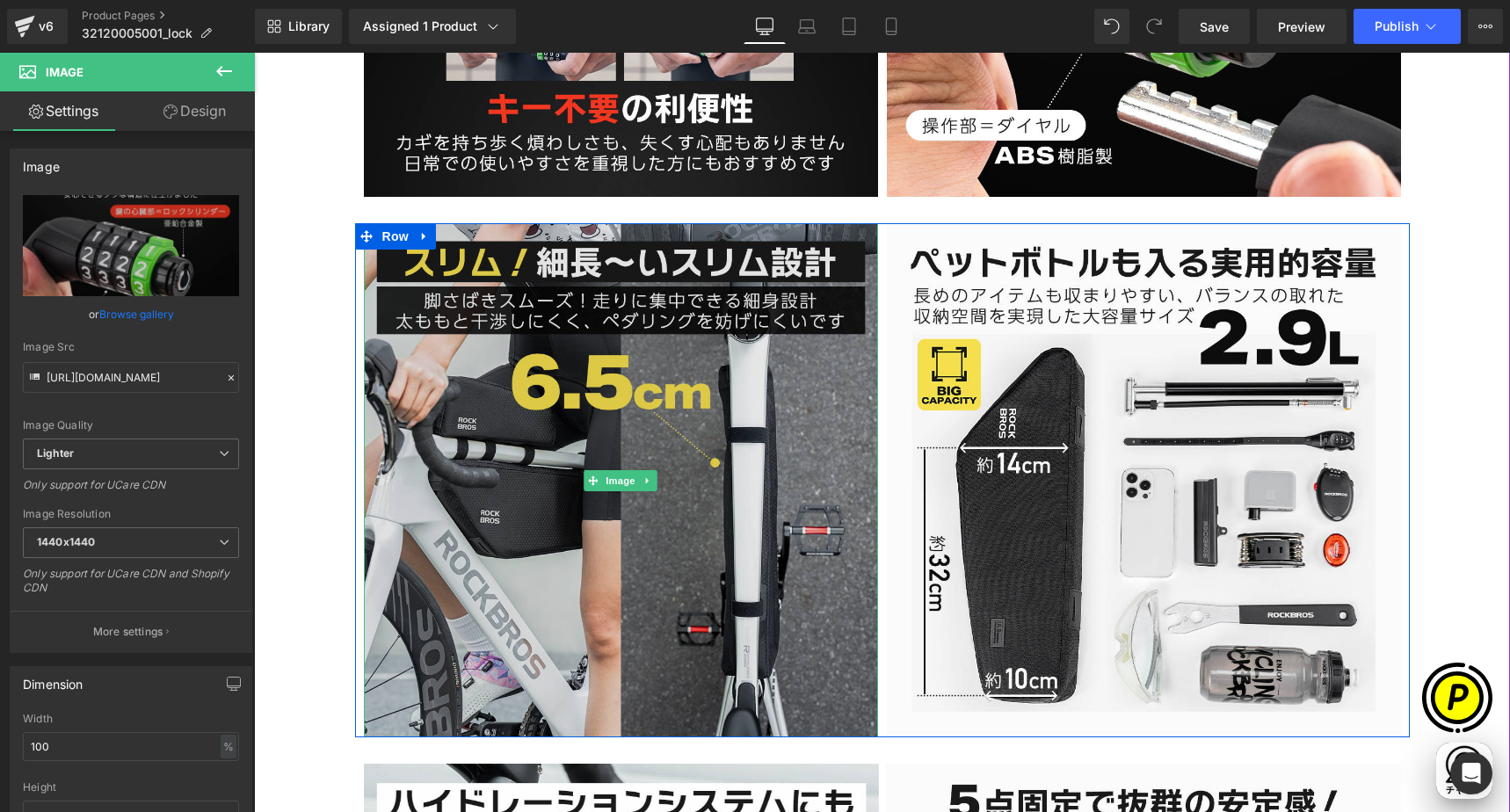
click at [542, 292] on img at bounding box center [621, 480] width 514 height 514
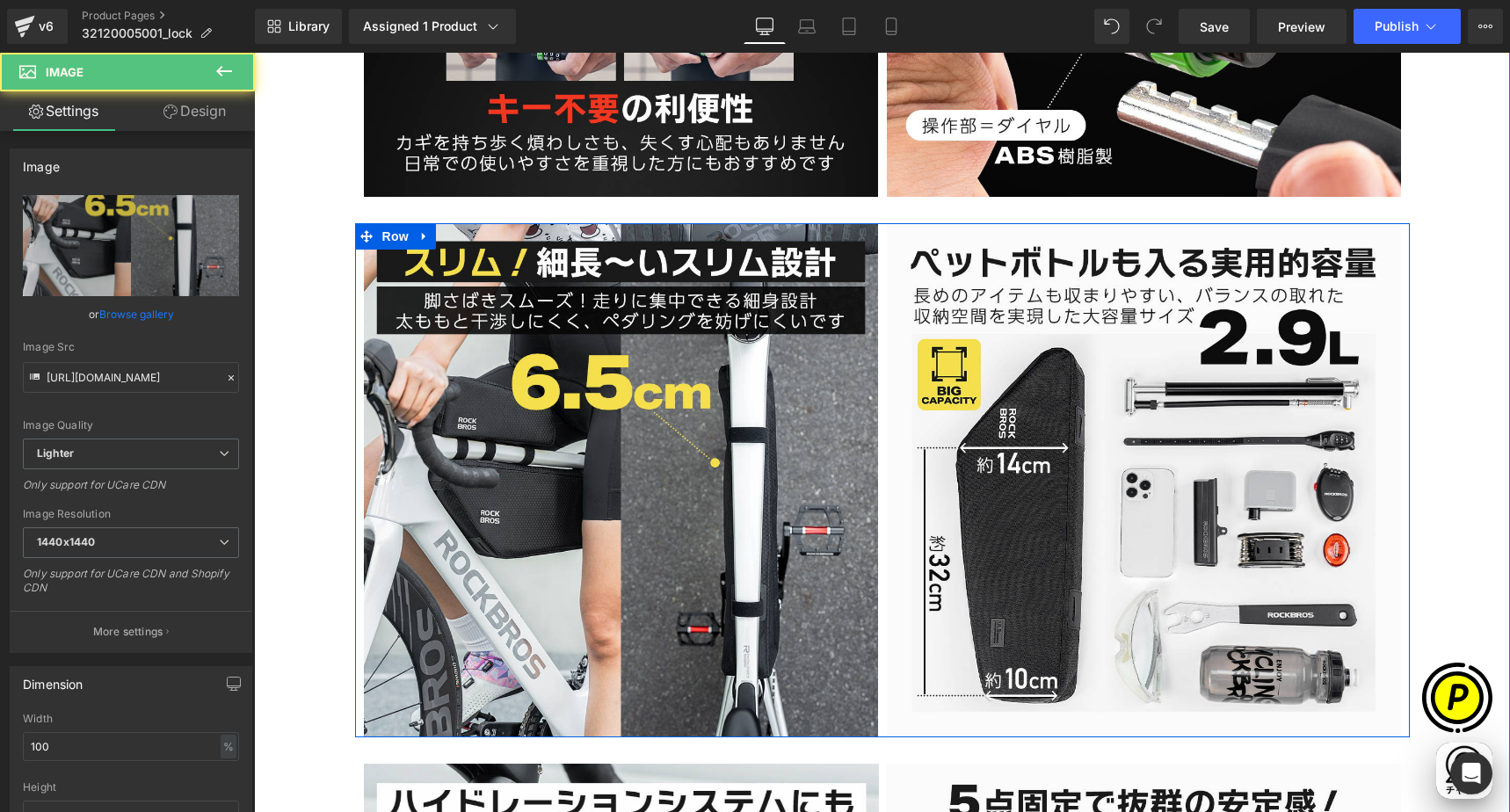
click at [413, 233] on link at bounding box center [424, 236] width 23 height 26
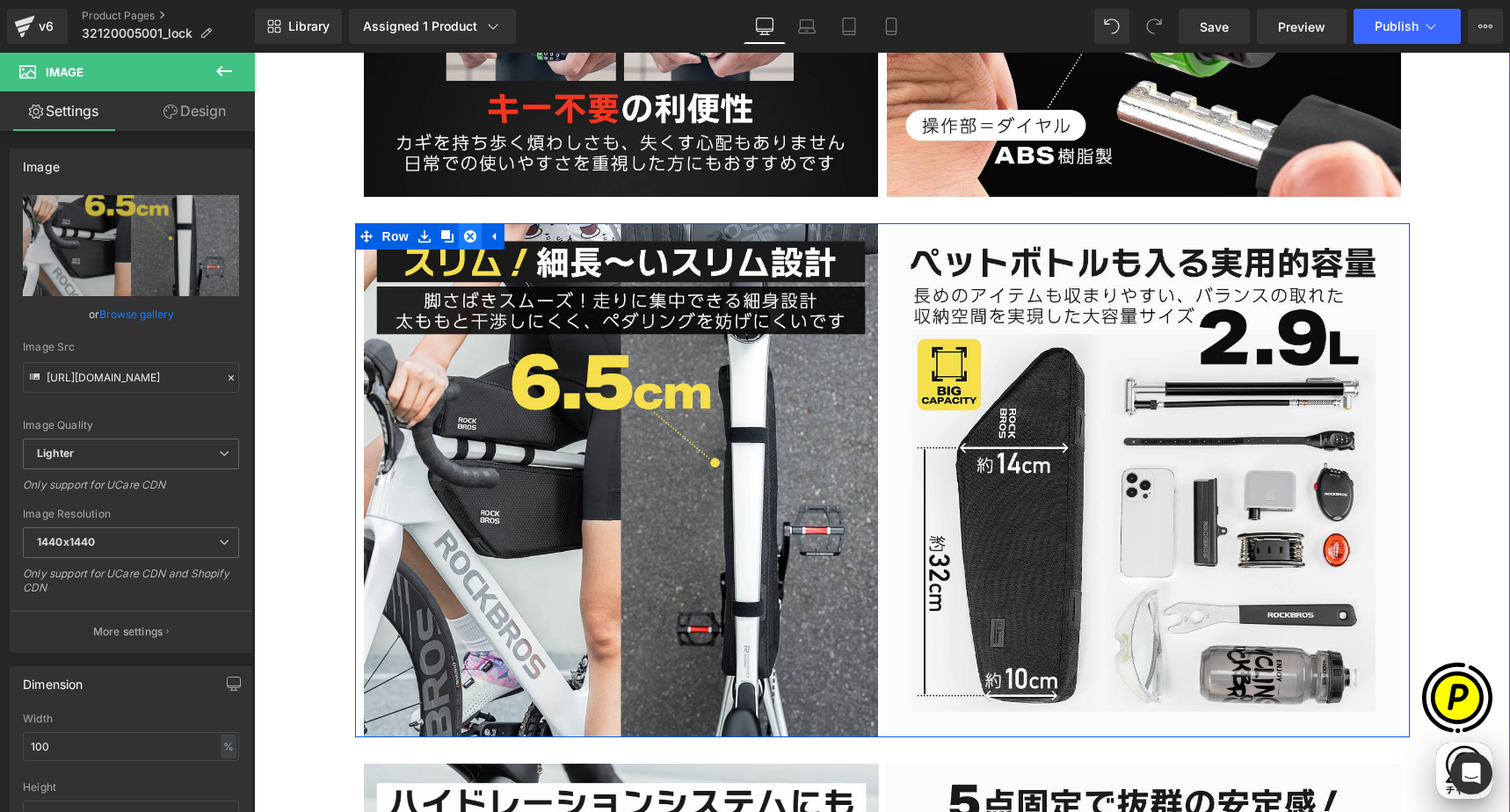
click at [464, 236] on icon at bounding box center [470, 237] width 13 height 13
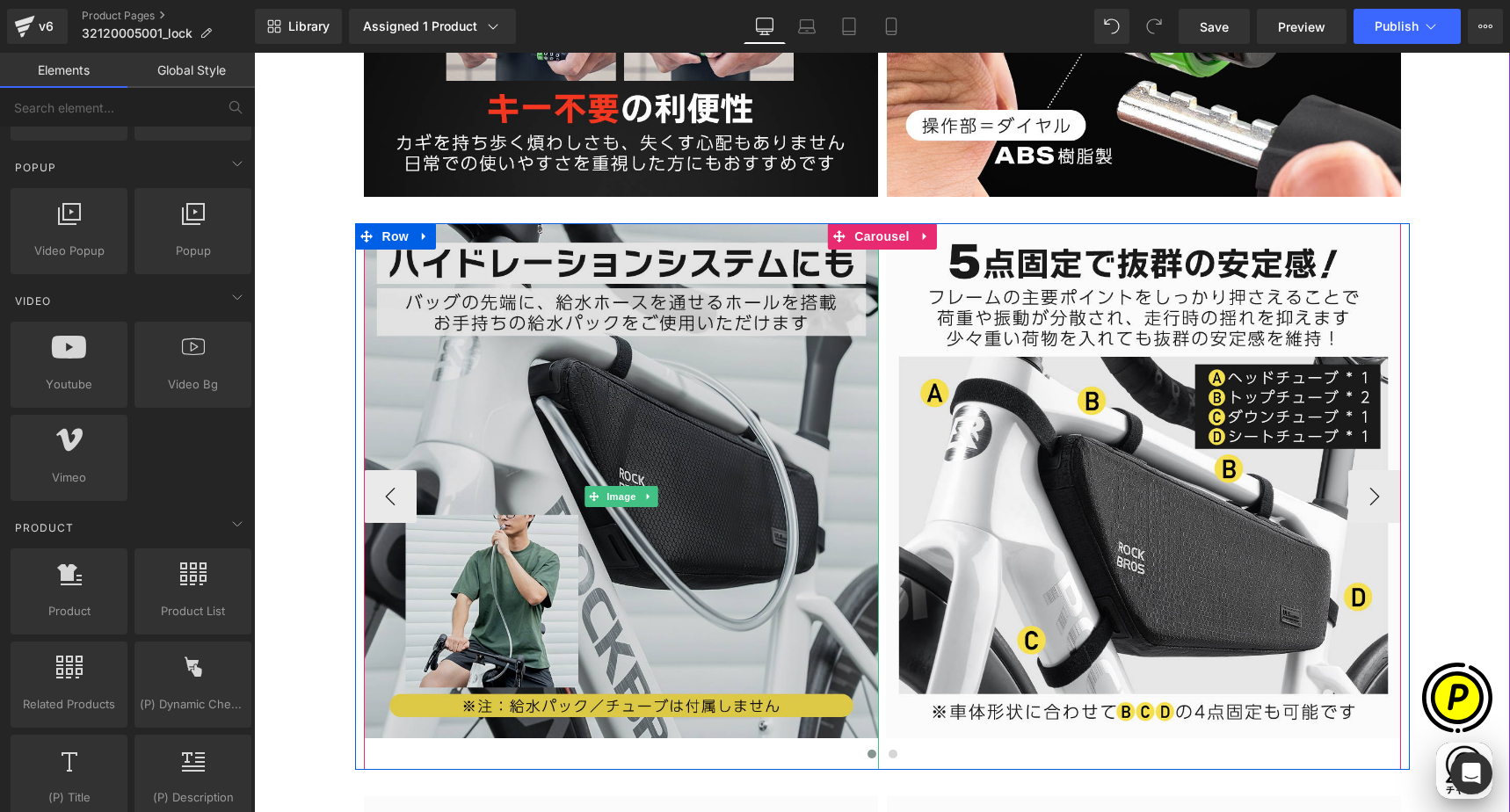
scroll to position [0, 1028]
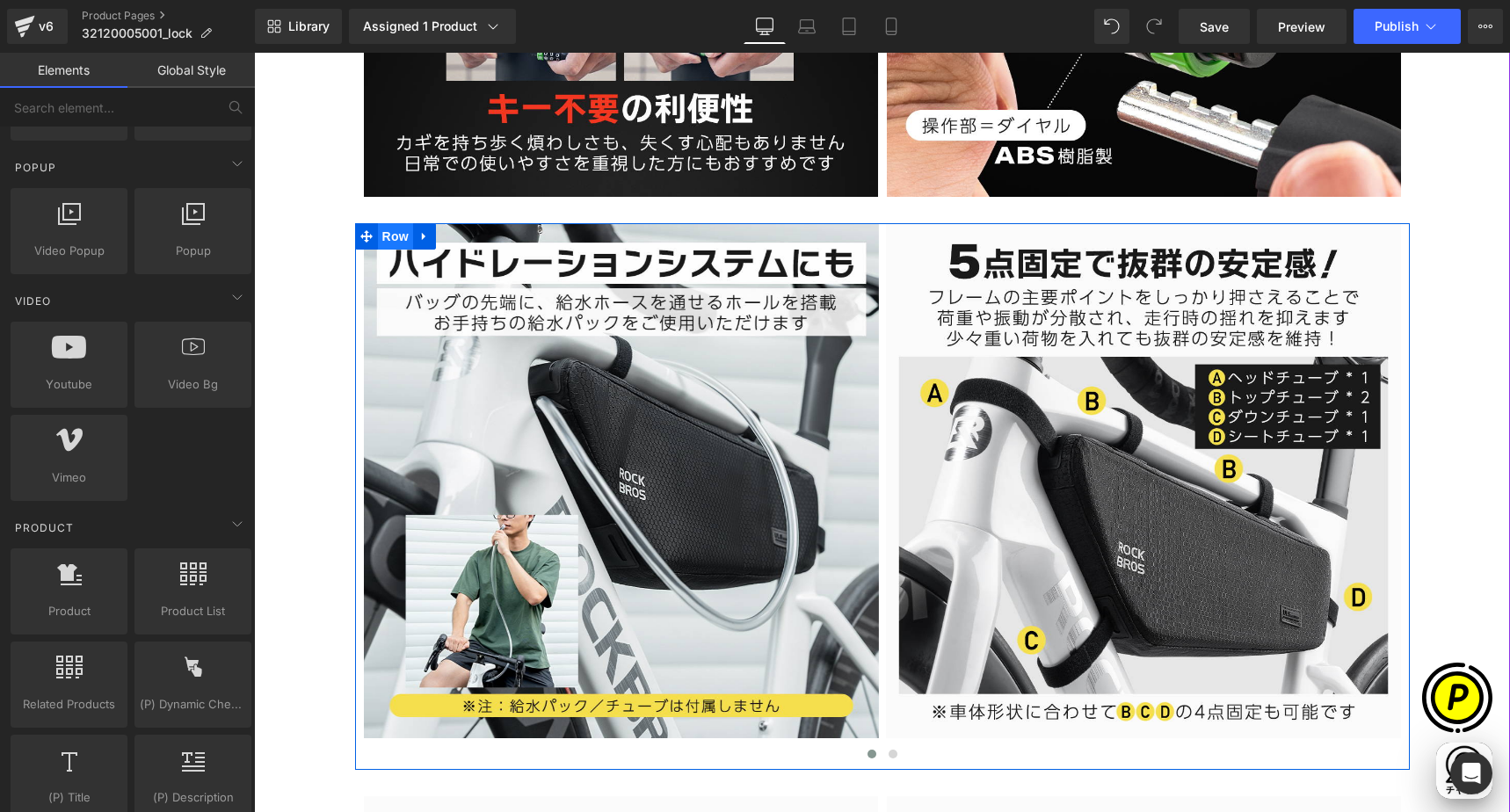
click at [383, 239] on span "Row" at bounding box center [396, 236] width 36 height 26
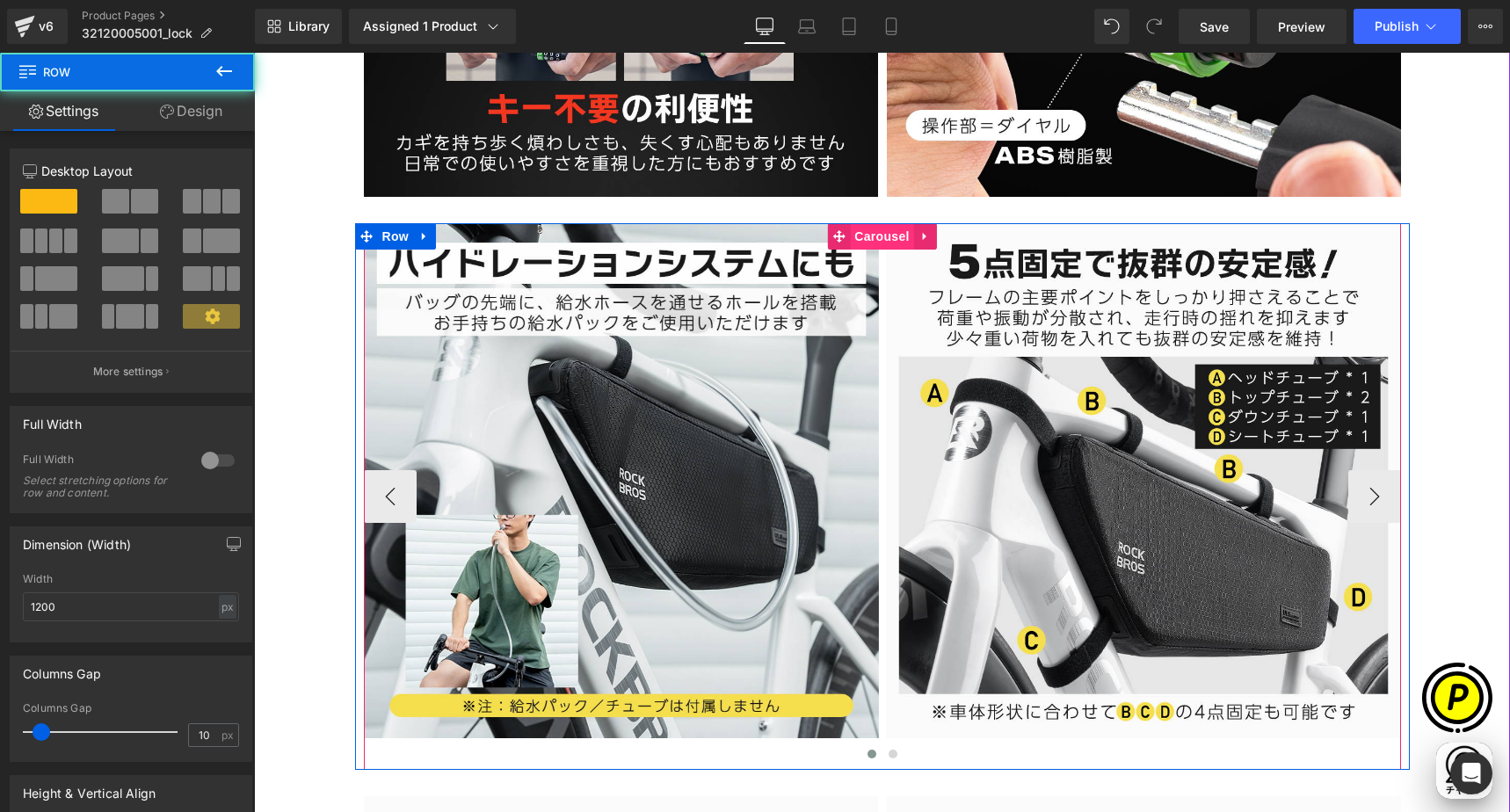
drag, startPoint x: 865, startPoint y: 234, endPoint x: 851, endPoint y: 240, distance: 15.2
click at [865, 234] on span "Carousel" at bounding box center [882, 236] width 64 height 26
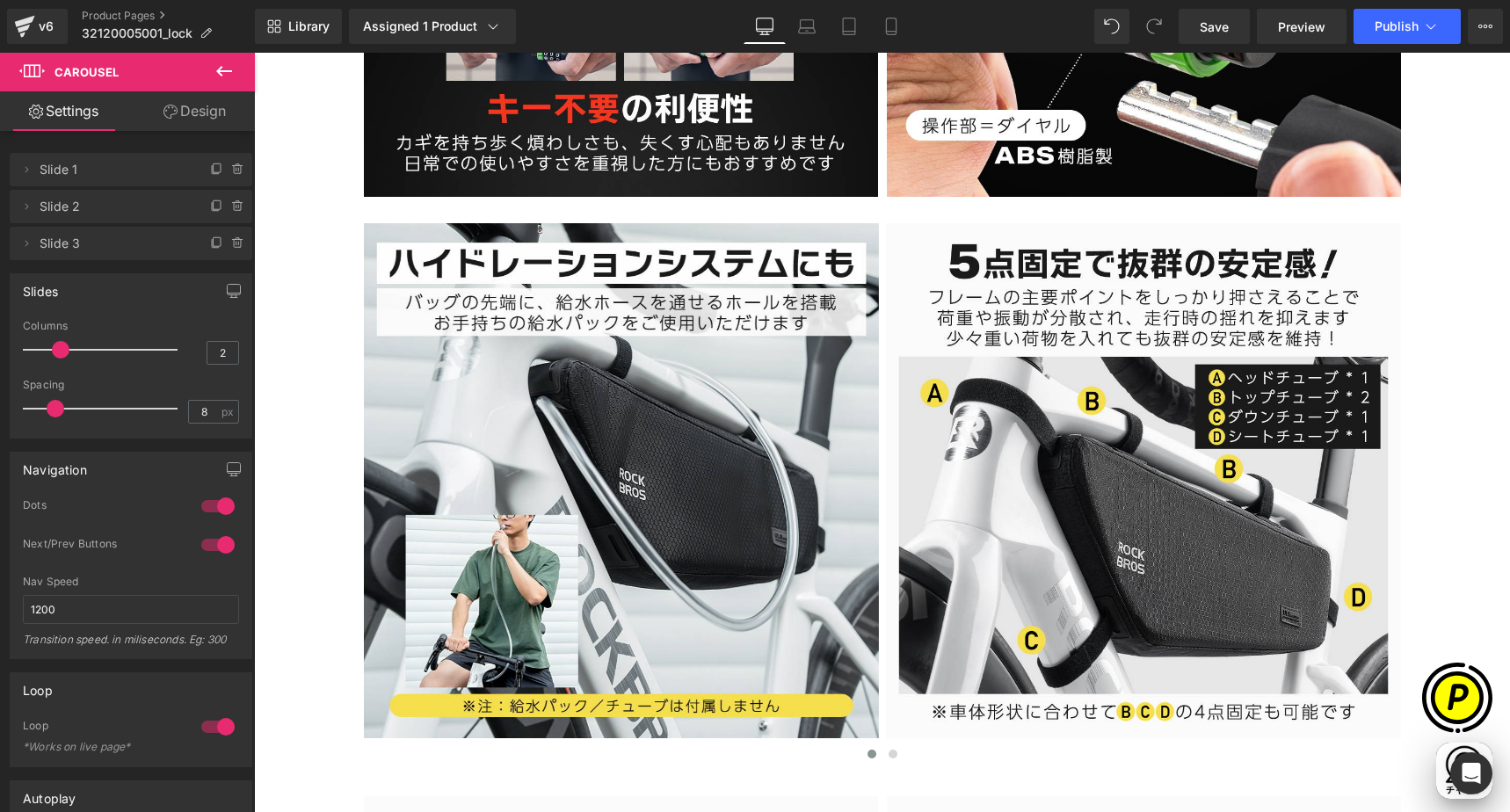
scroll to position [0, 0]
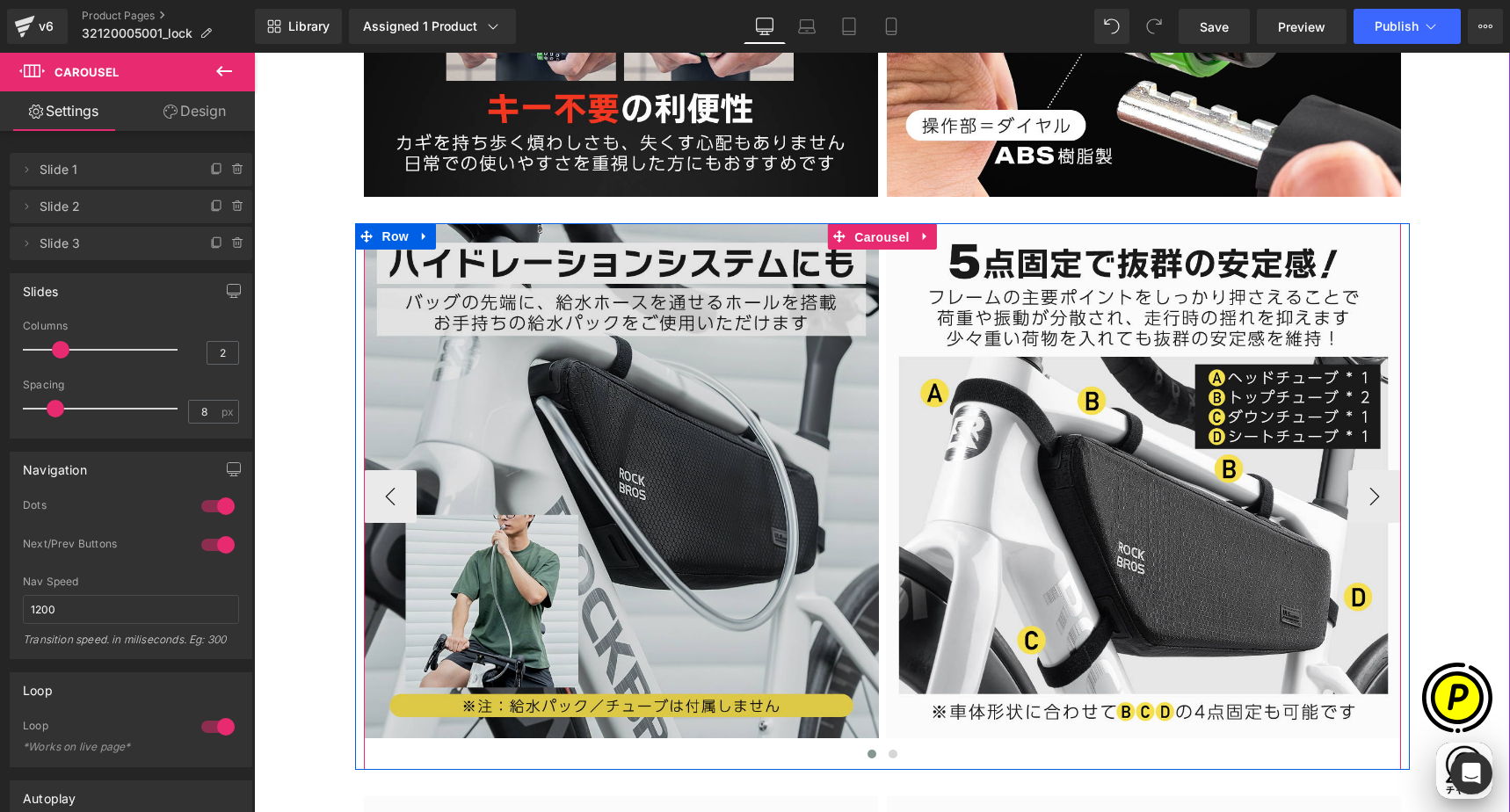
drag, startPoint x: 864, startPoint y: 234, endPoint x: 619, endPoint y: 254, distance: 245.8
click at [864, 234] on span "Carousel" at bounding box center [882, 237] width 64 height 26
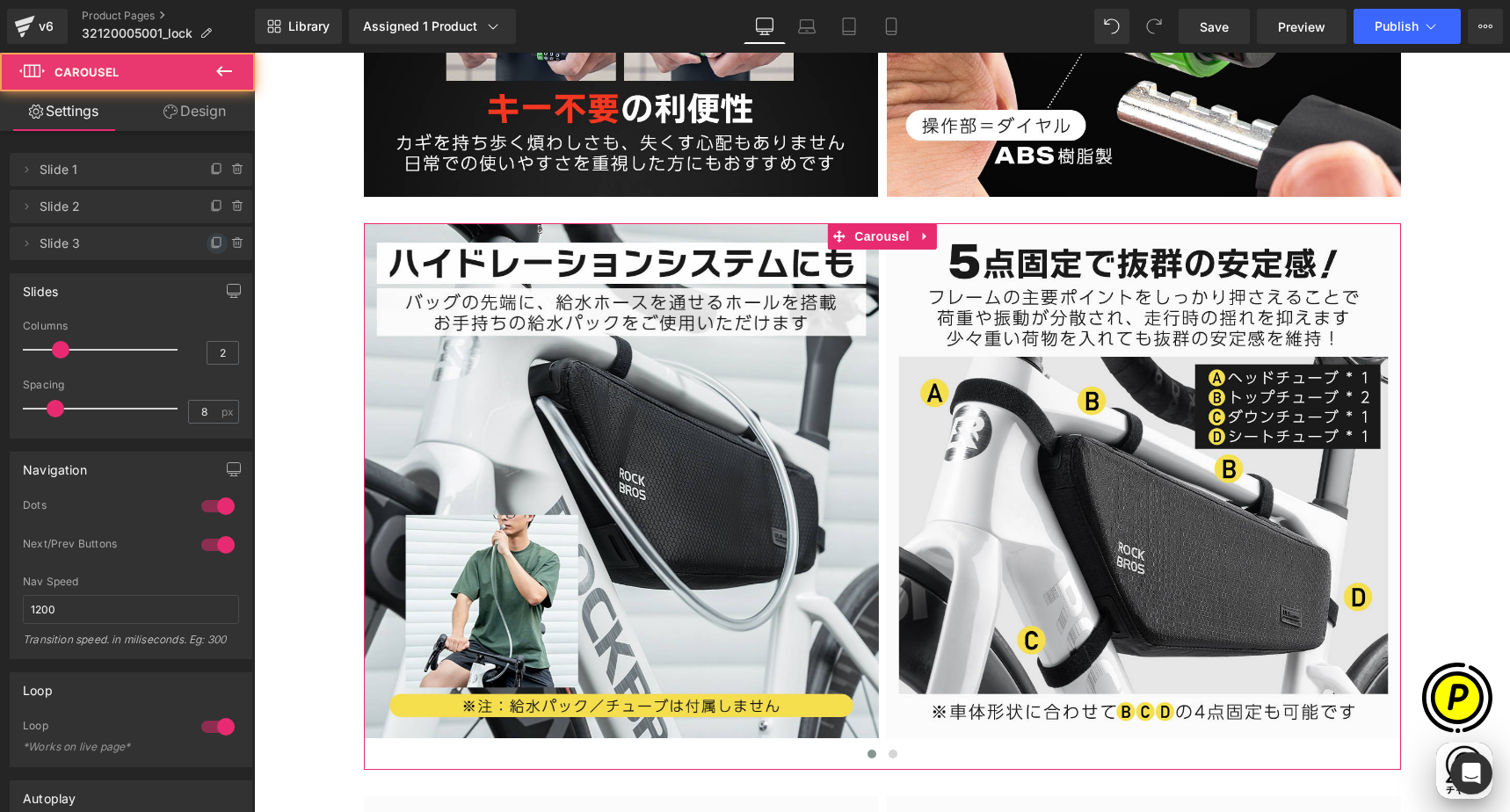
scroll to position [0, 343]
click at [210, 245] on icon at bounding box center [217, 243] width 14 height 14
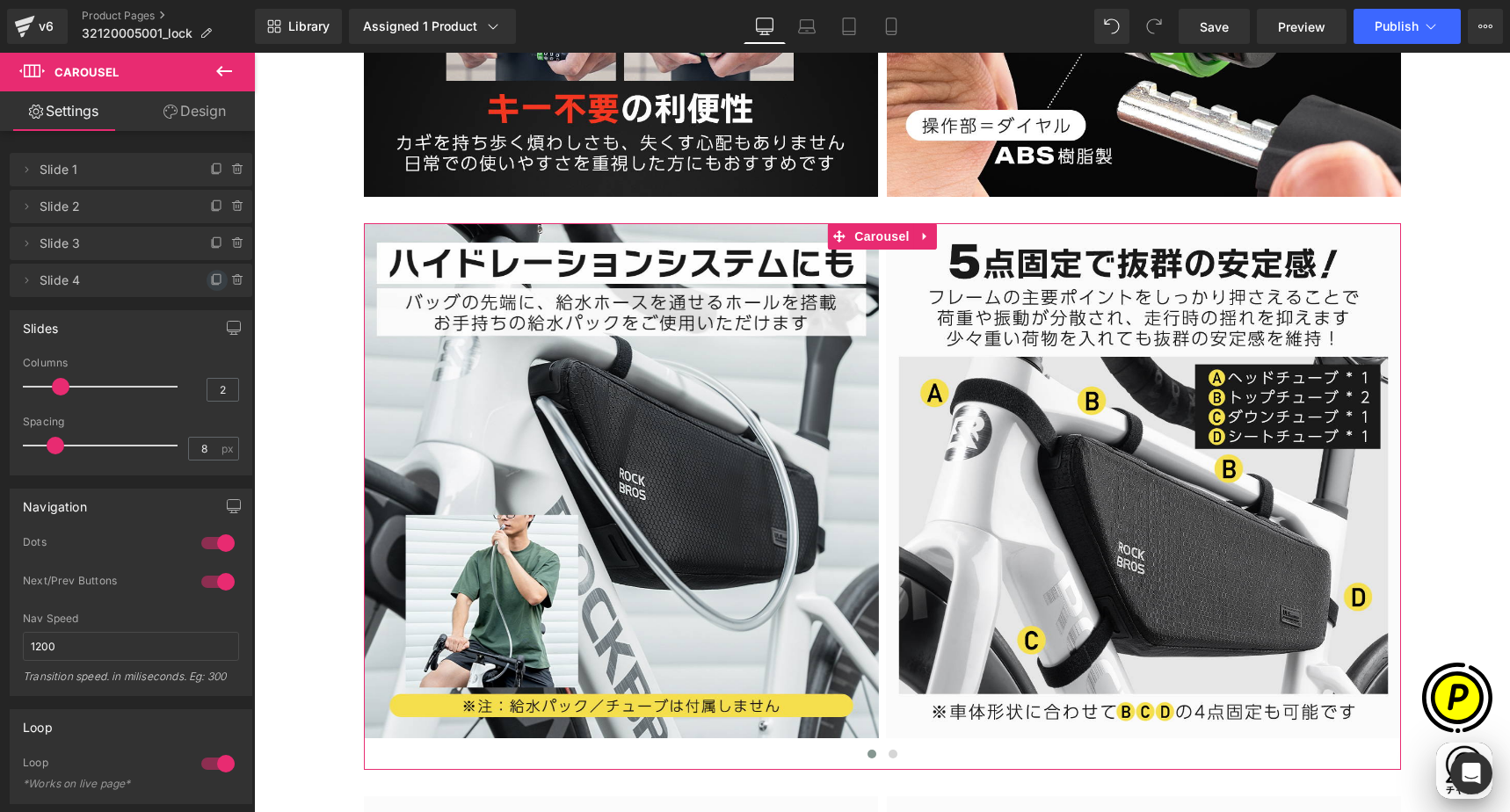
click at [210, 279] on icon at bounding box center [217, 280] width 14 height 14
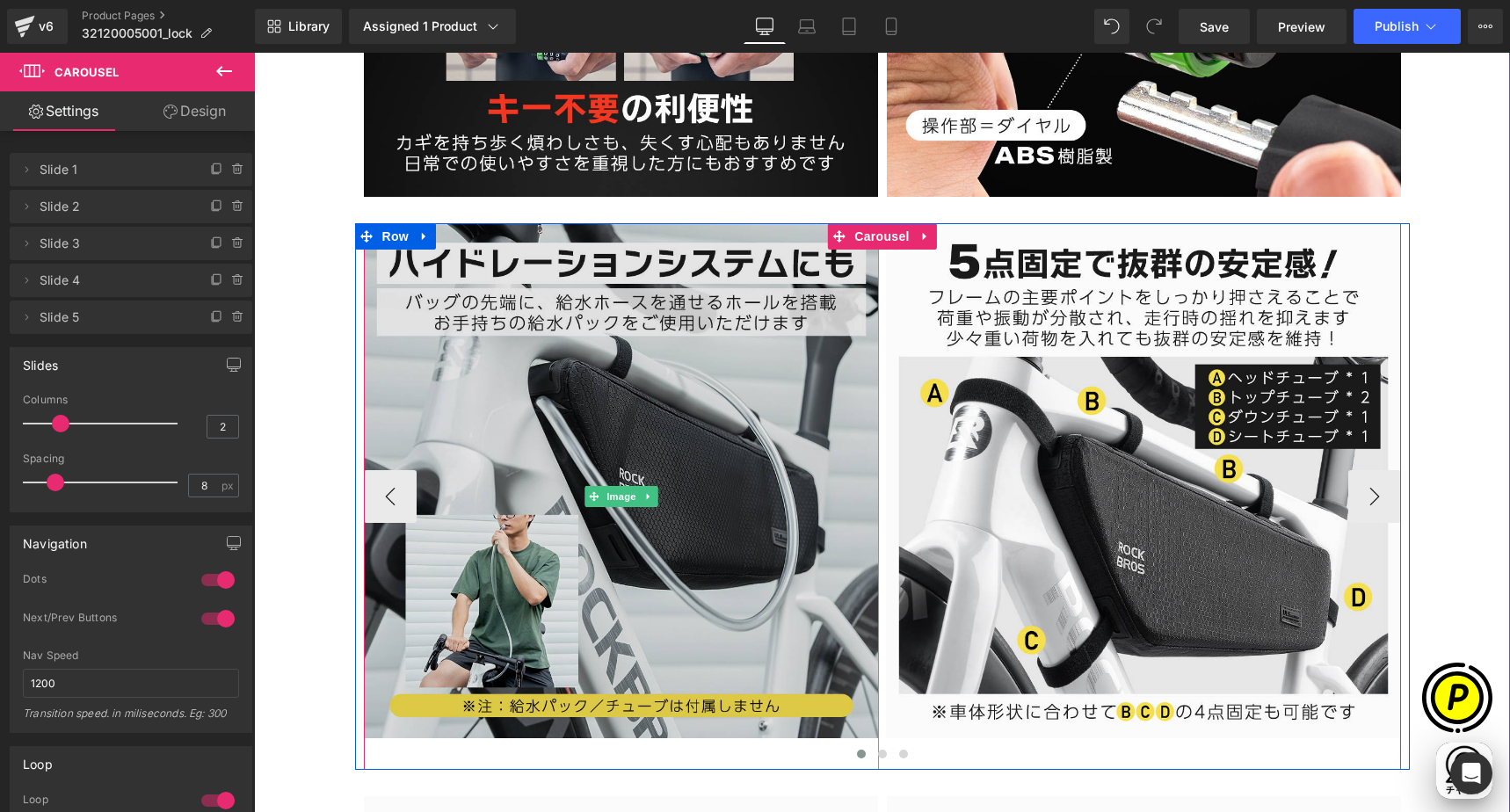
click at [586, 415] on img at bounding box center [621, 496] width 515 height 546
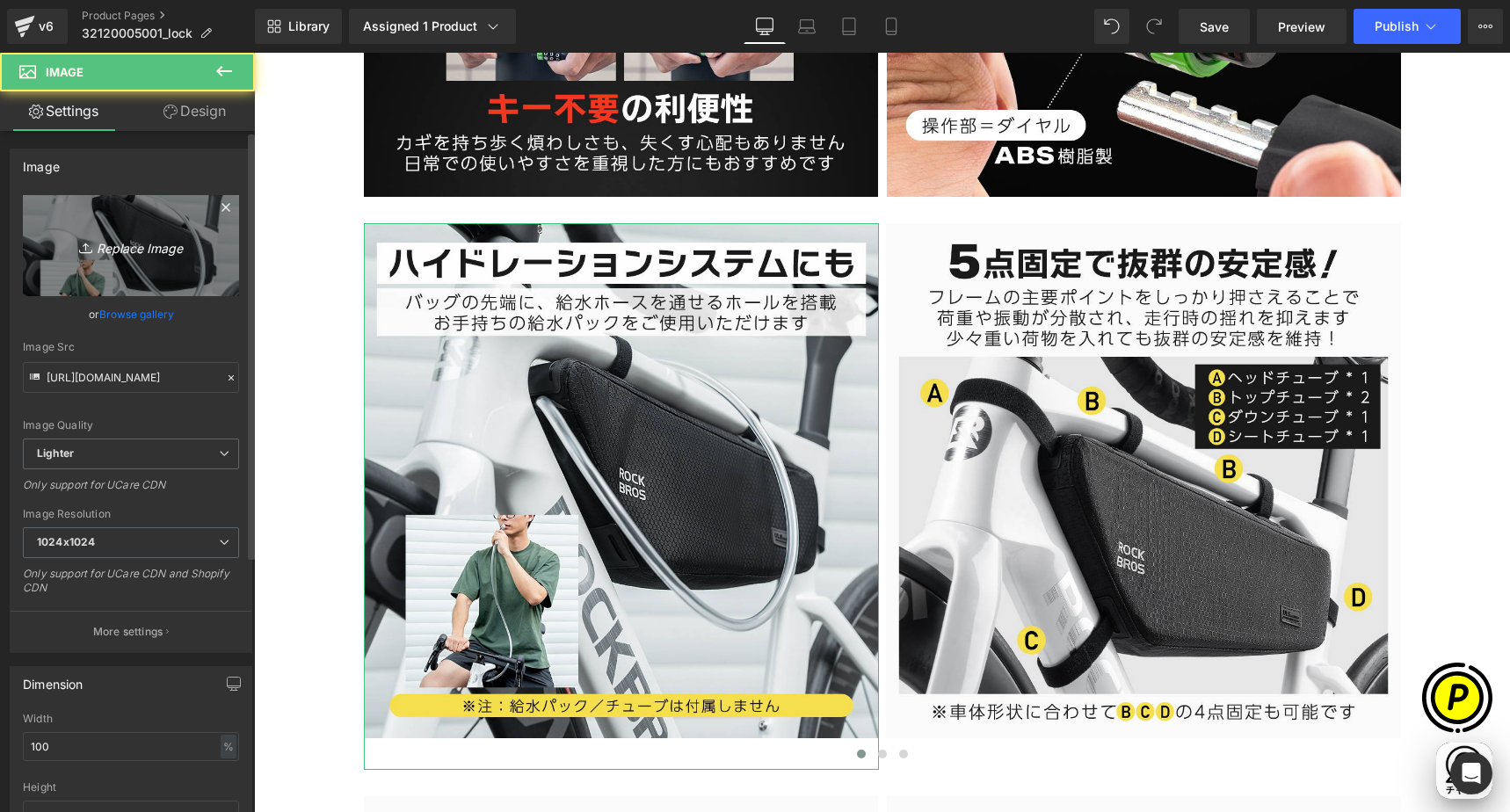
click at [115, 252] on icon "Replace Image" at bounding box center [131, 245] width 141 height 22
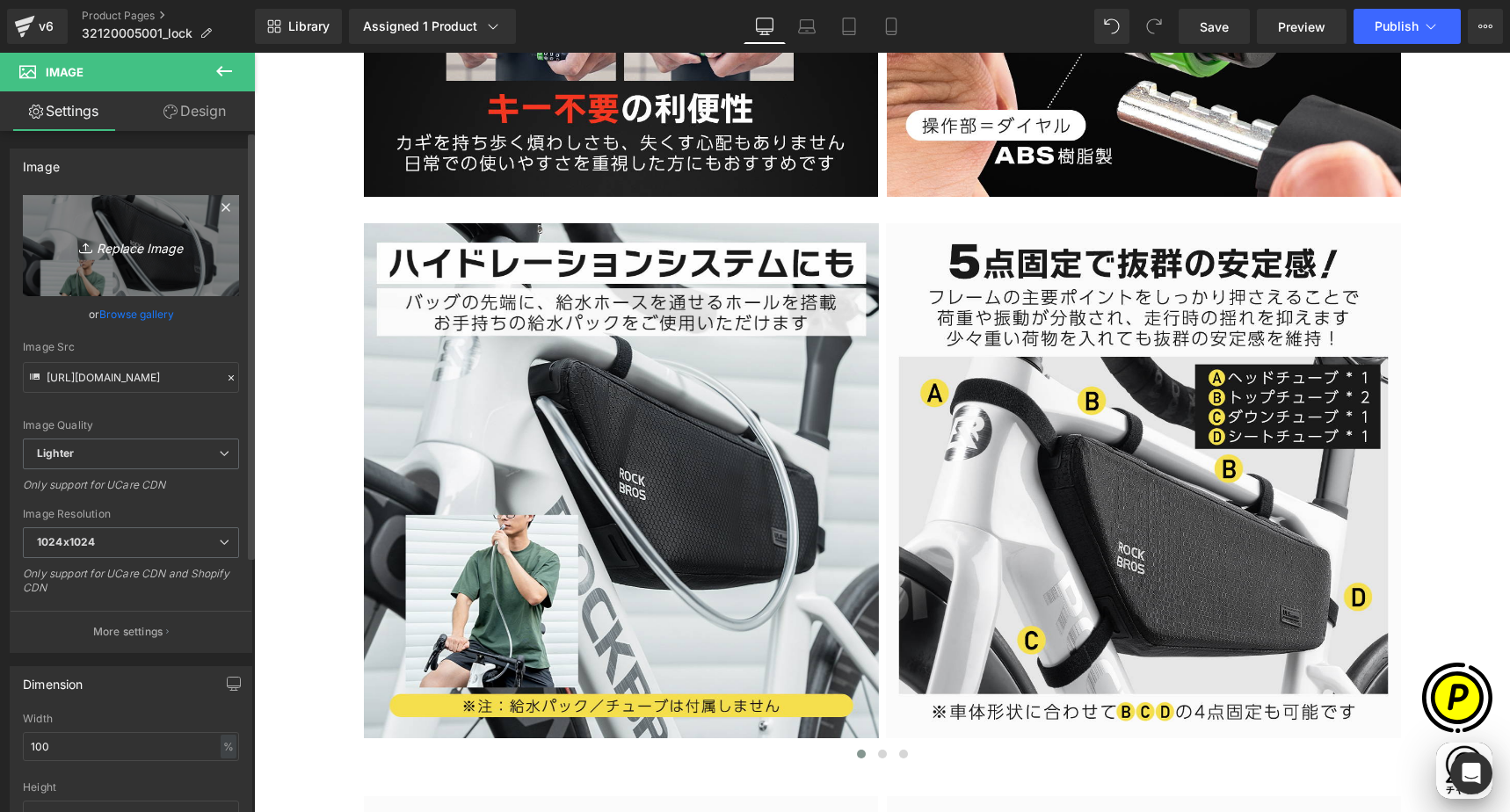
scroll to position [0, 685]
type input "C:\fakepath\32120005001-6.jpg"
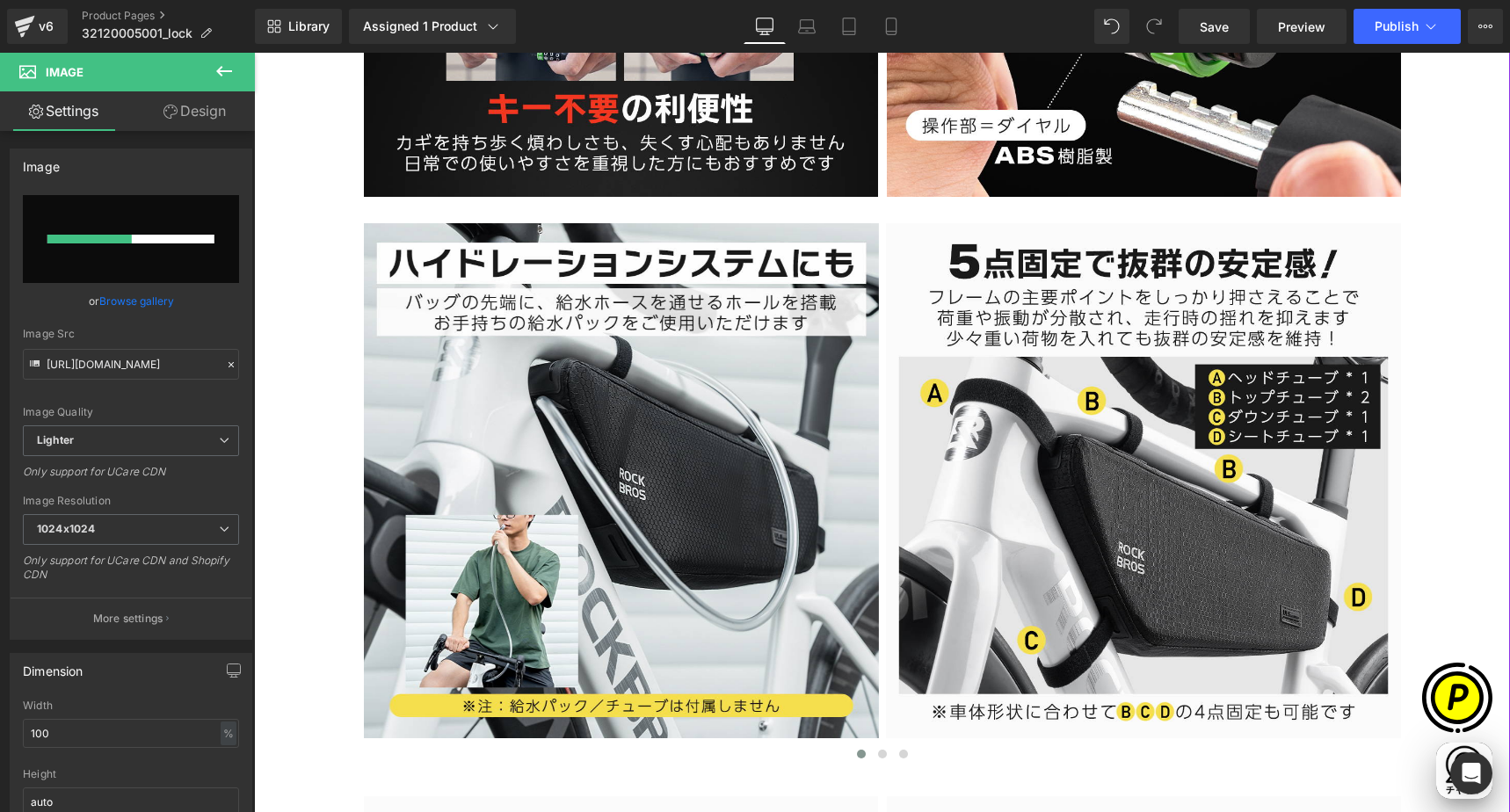
scroll to position [0, 1028]
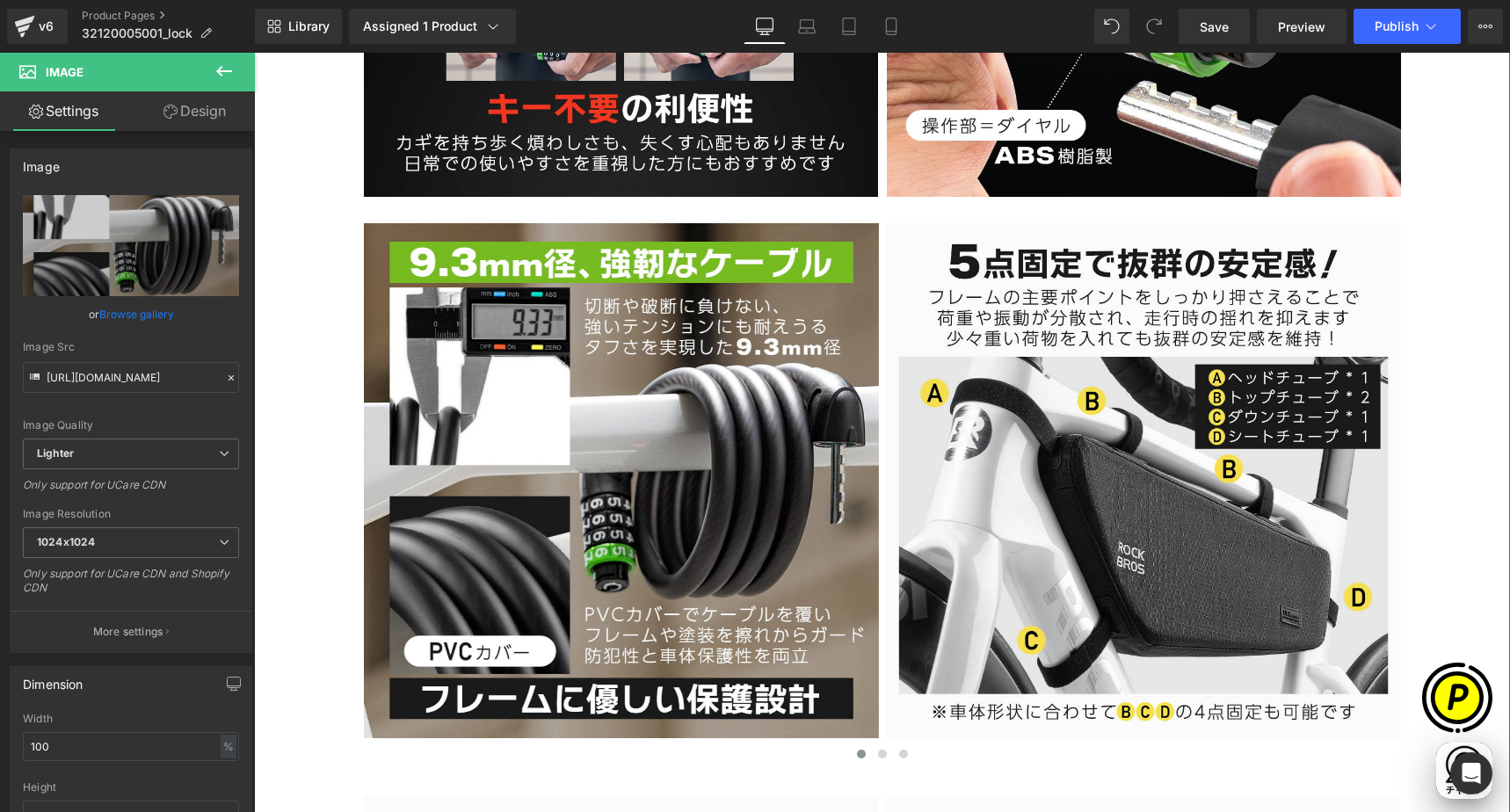
type input "[URL][DOMAIN_NAME]"
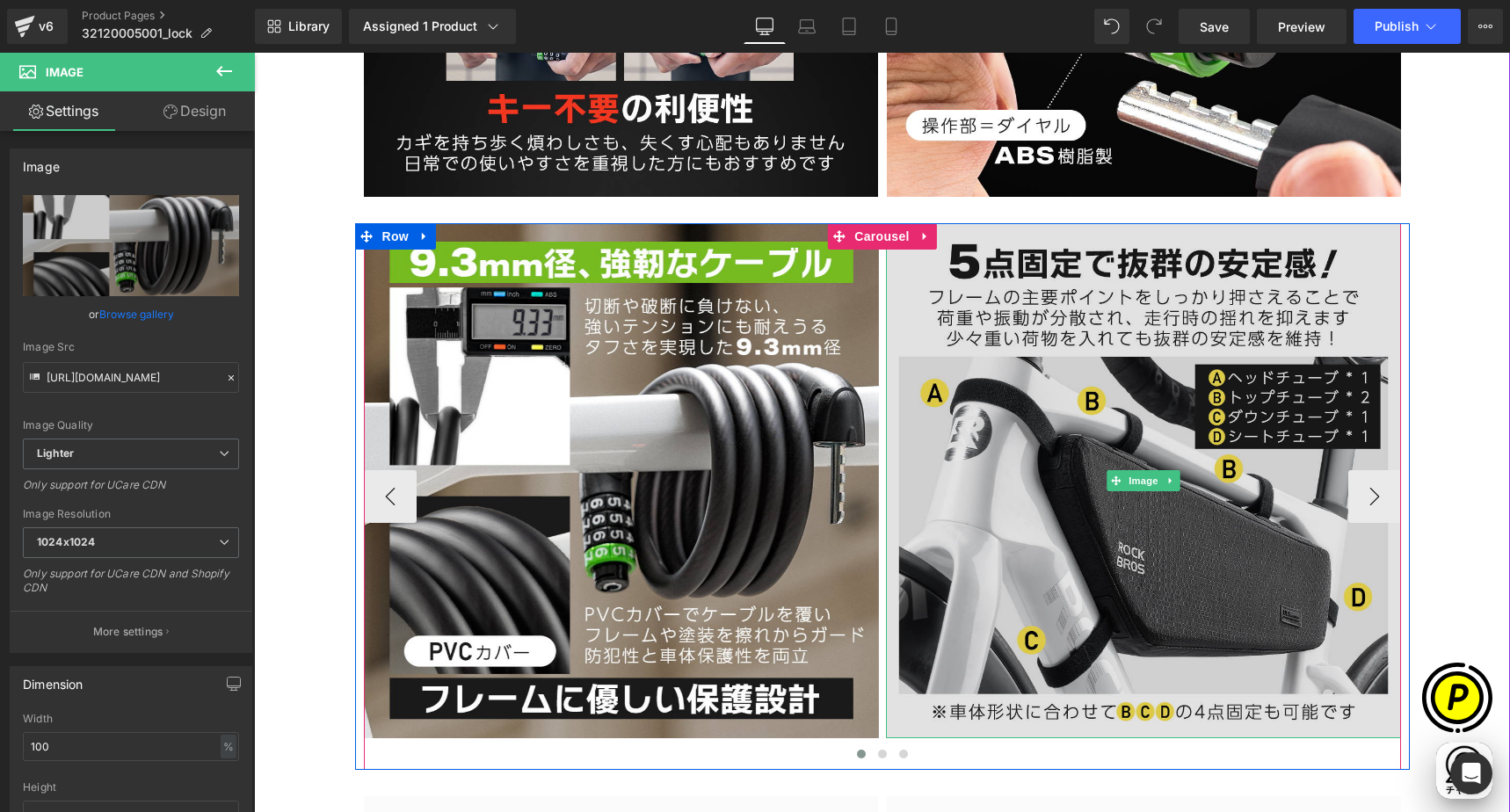
click at [1025, 383] on img at bounding box center [1142, 480] width 515 height 515
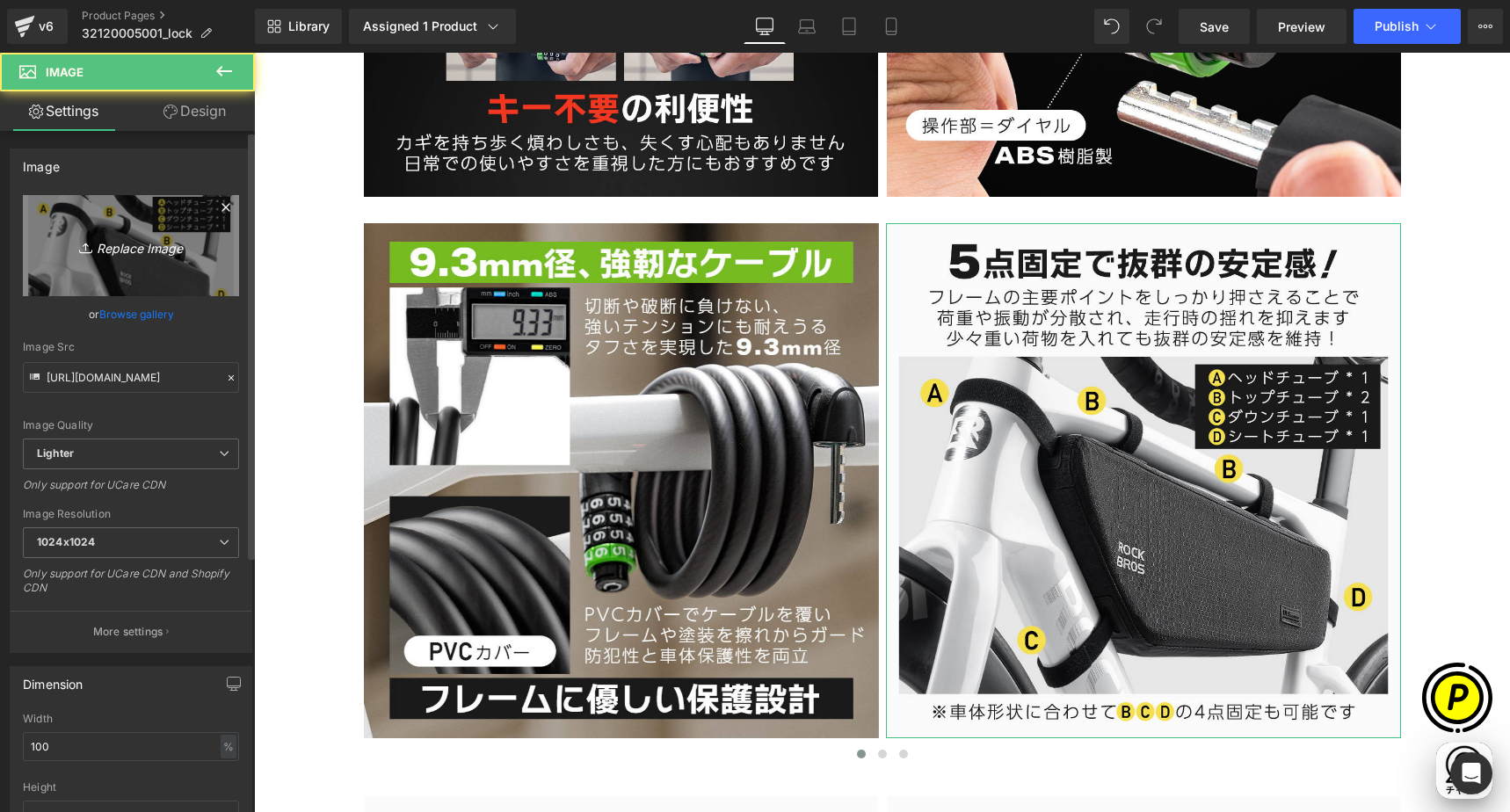
scroll to position [0, 0]
click at [107, 213] on link "Replace Image" at bounding box center [131, 245] width 217 height 101
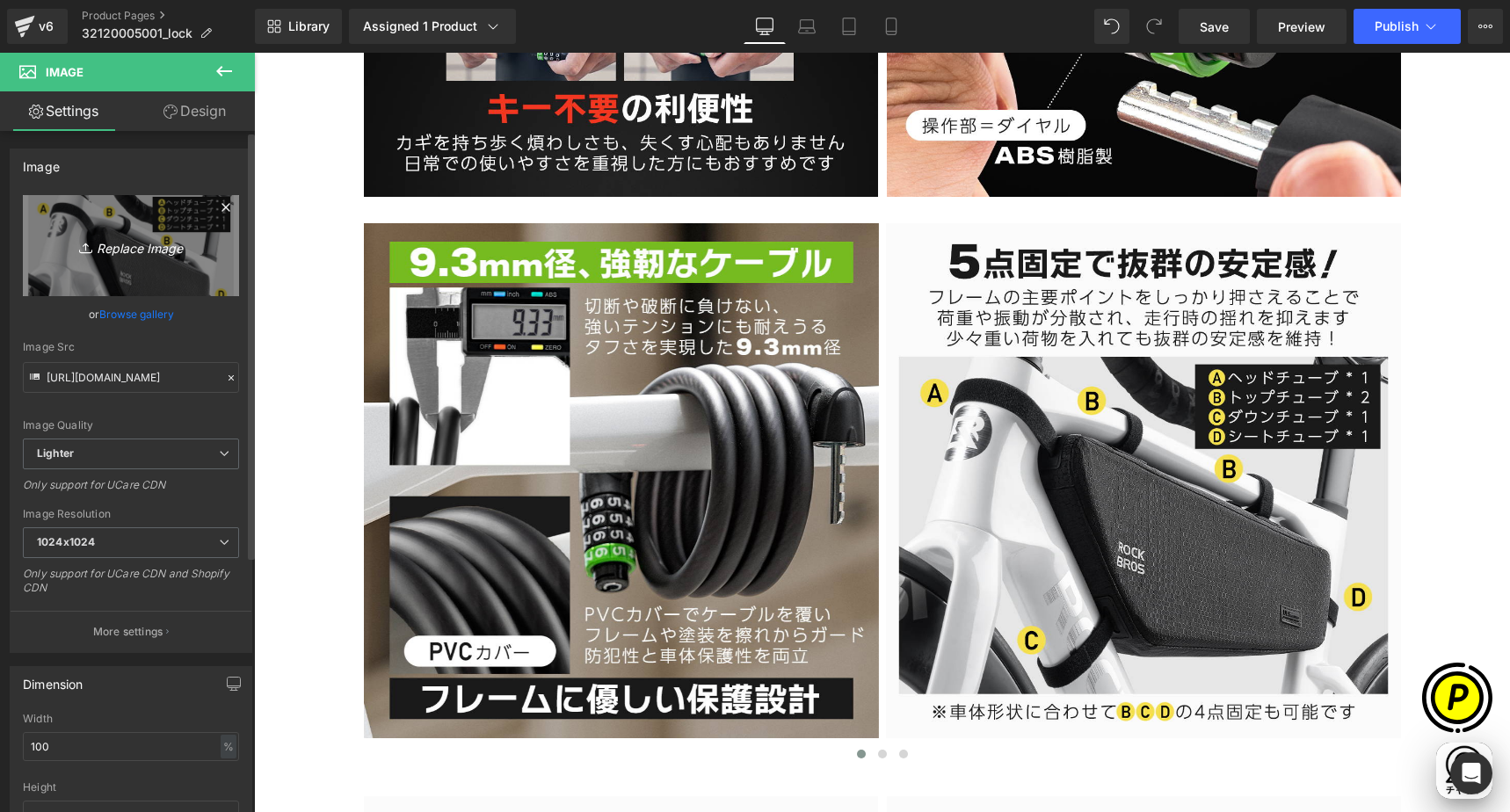
type input "C:\fakepath\32120005001-7.jpg"
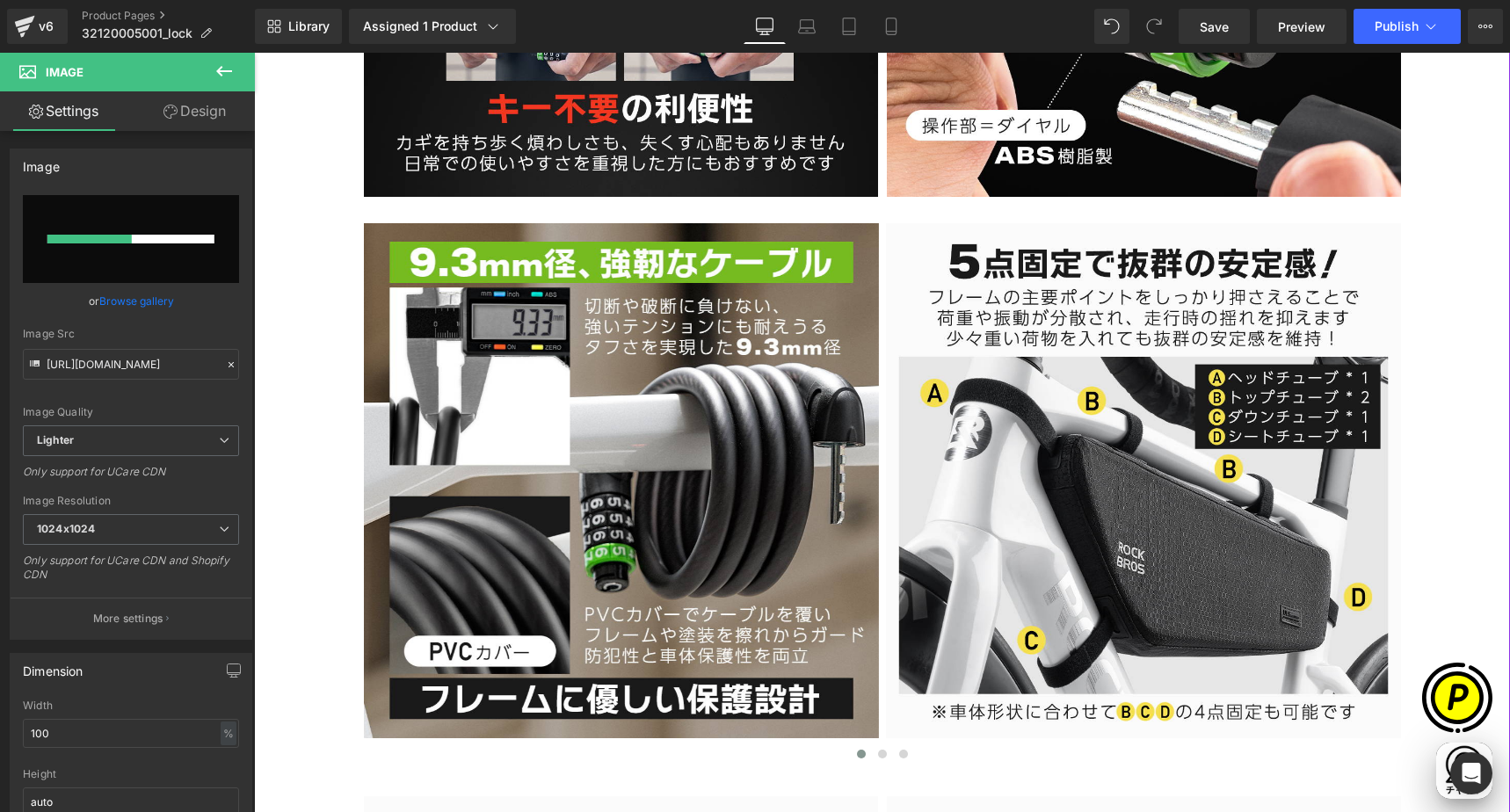
scroll to position [0, 343]
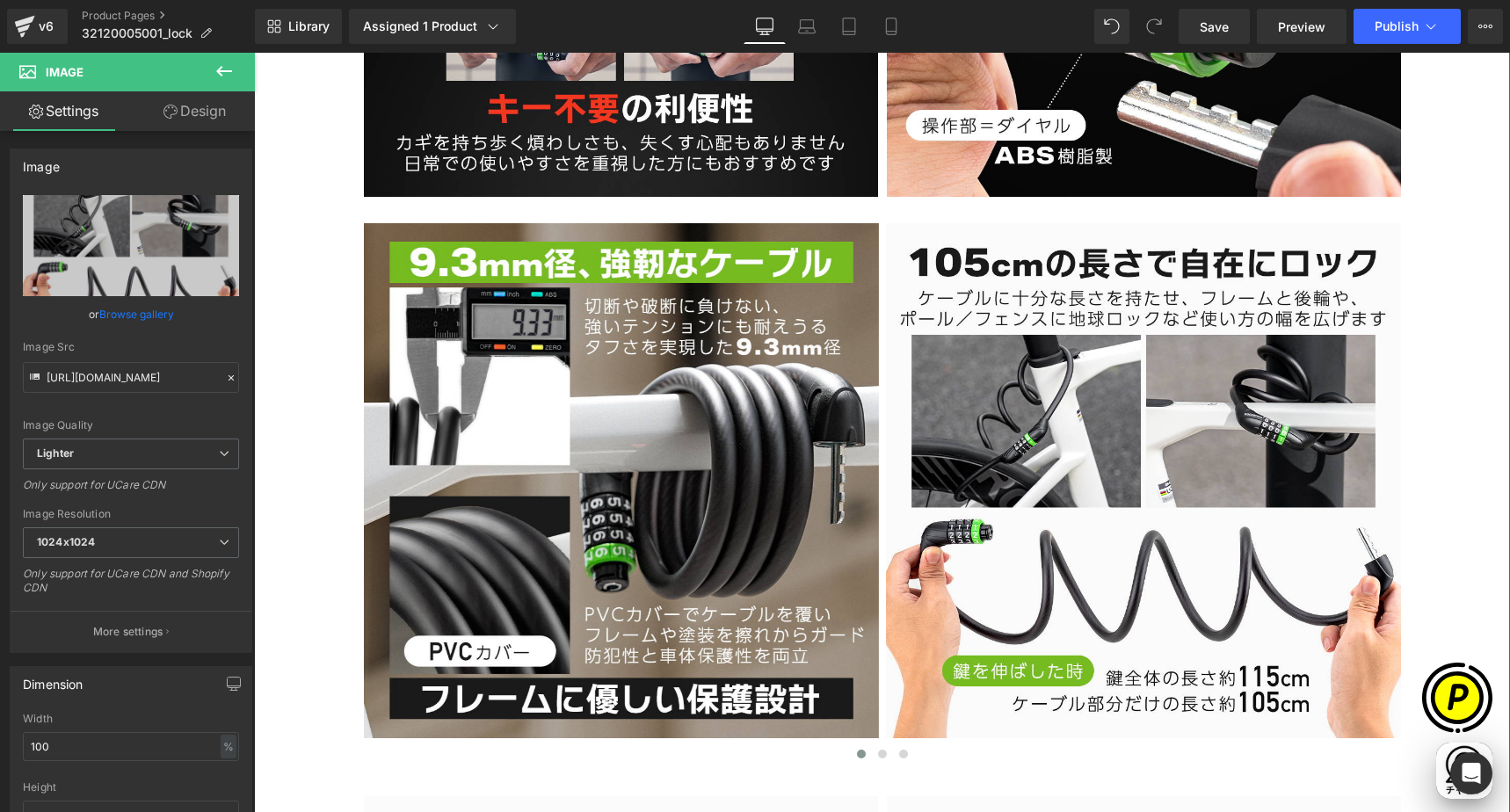
type input "[URL][DOMAIN_NAME]"
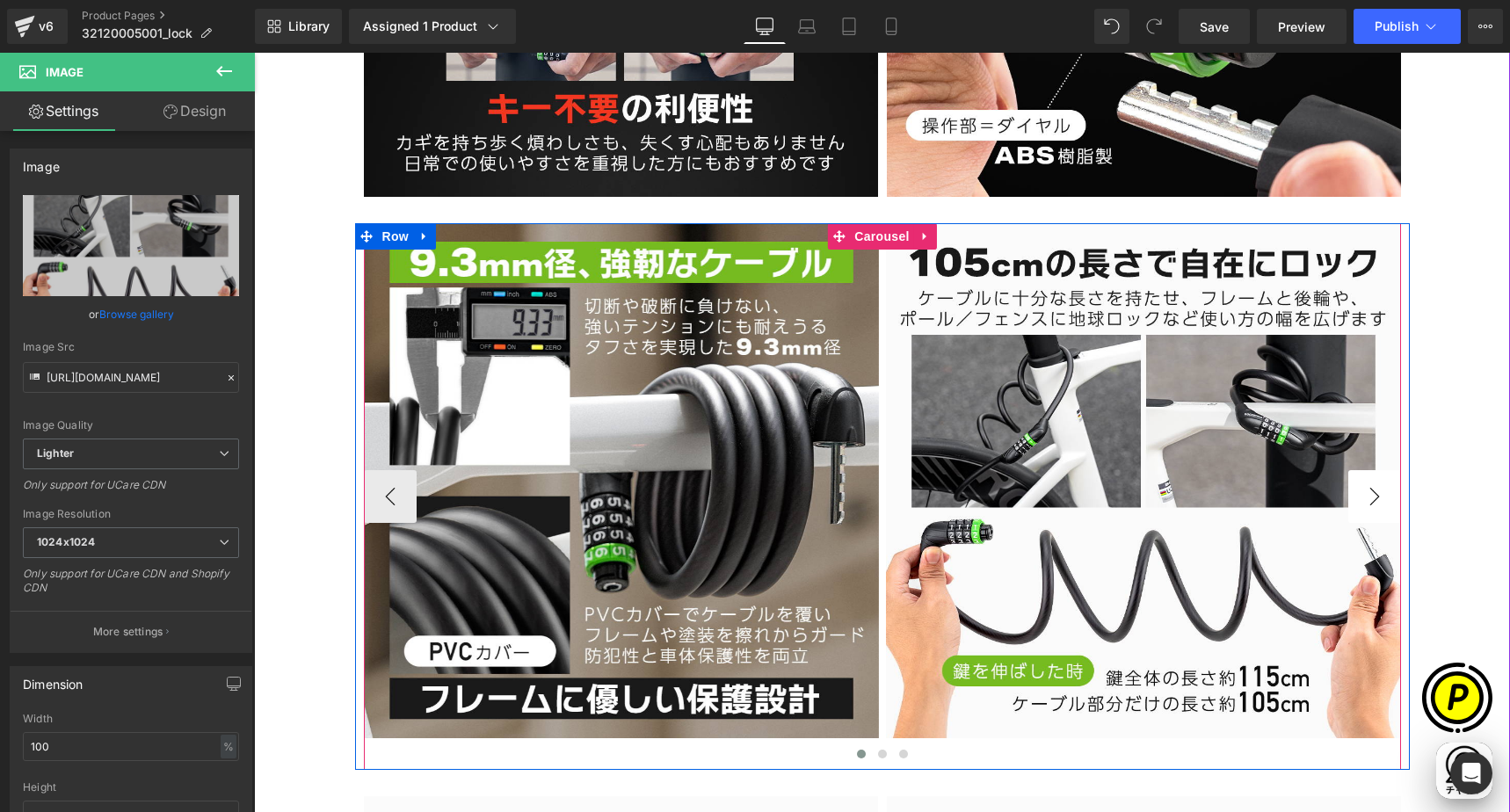
click at [1372, 493] on button "›" at bounding box center [1374, 496] width 53 height 53
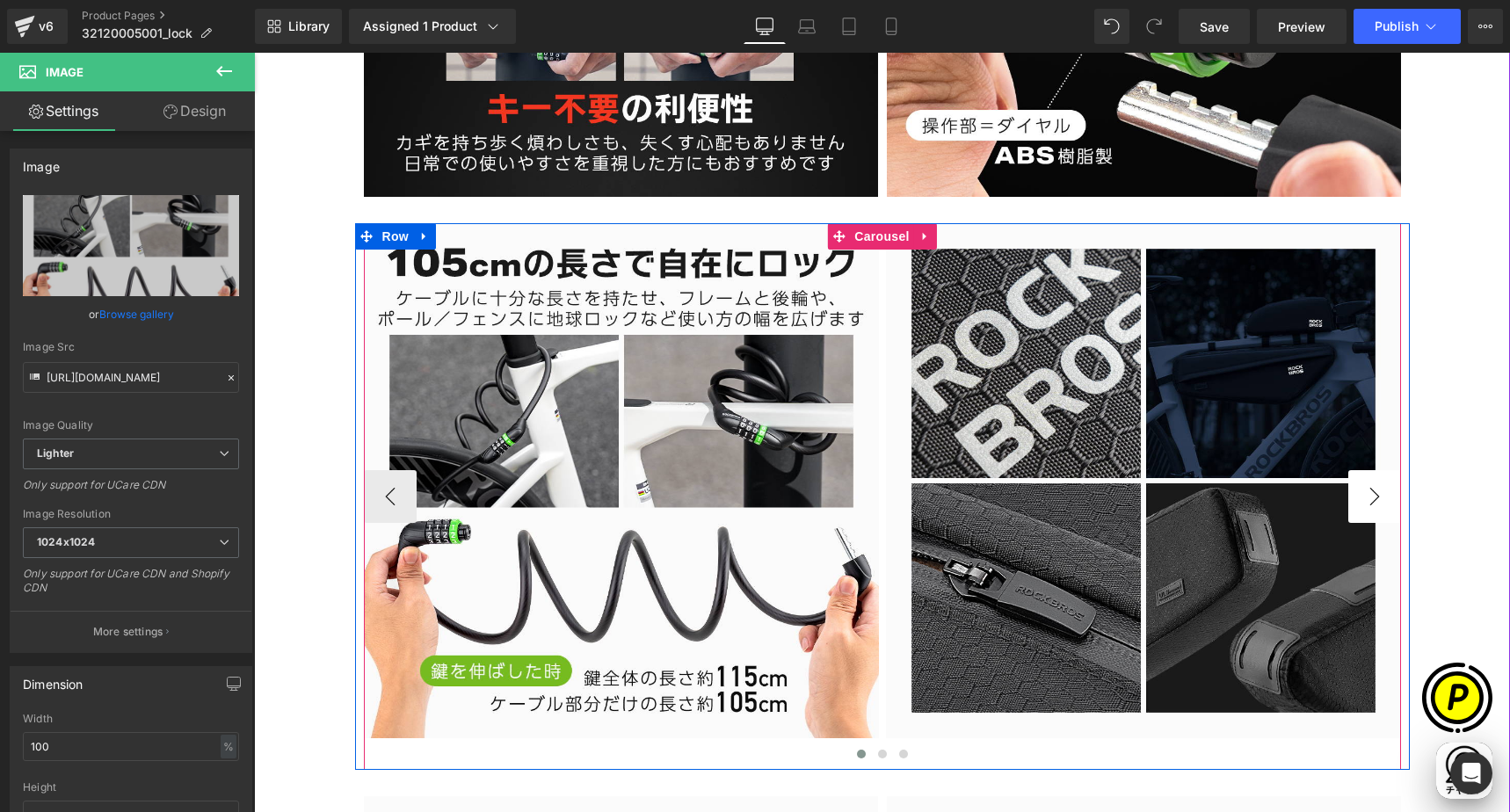
click at [1371, 492] on button "›" at bounding box center [1374, 496] width 53 height 53
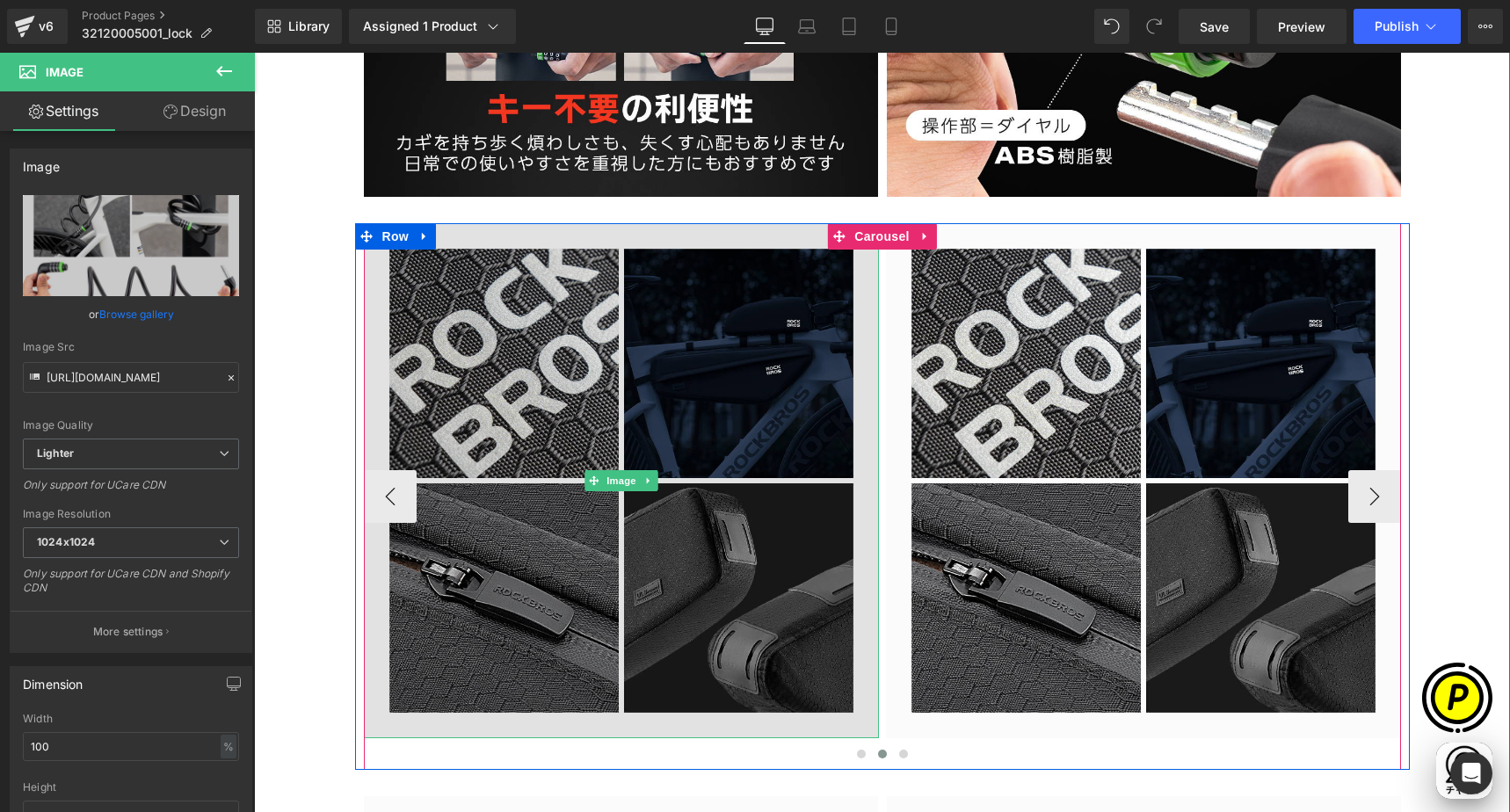
scroll to position [0, 685]
click at [675, 334] on img at bounding box center [621, 480] width 515 height 515
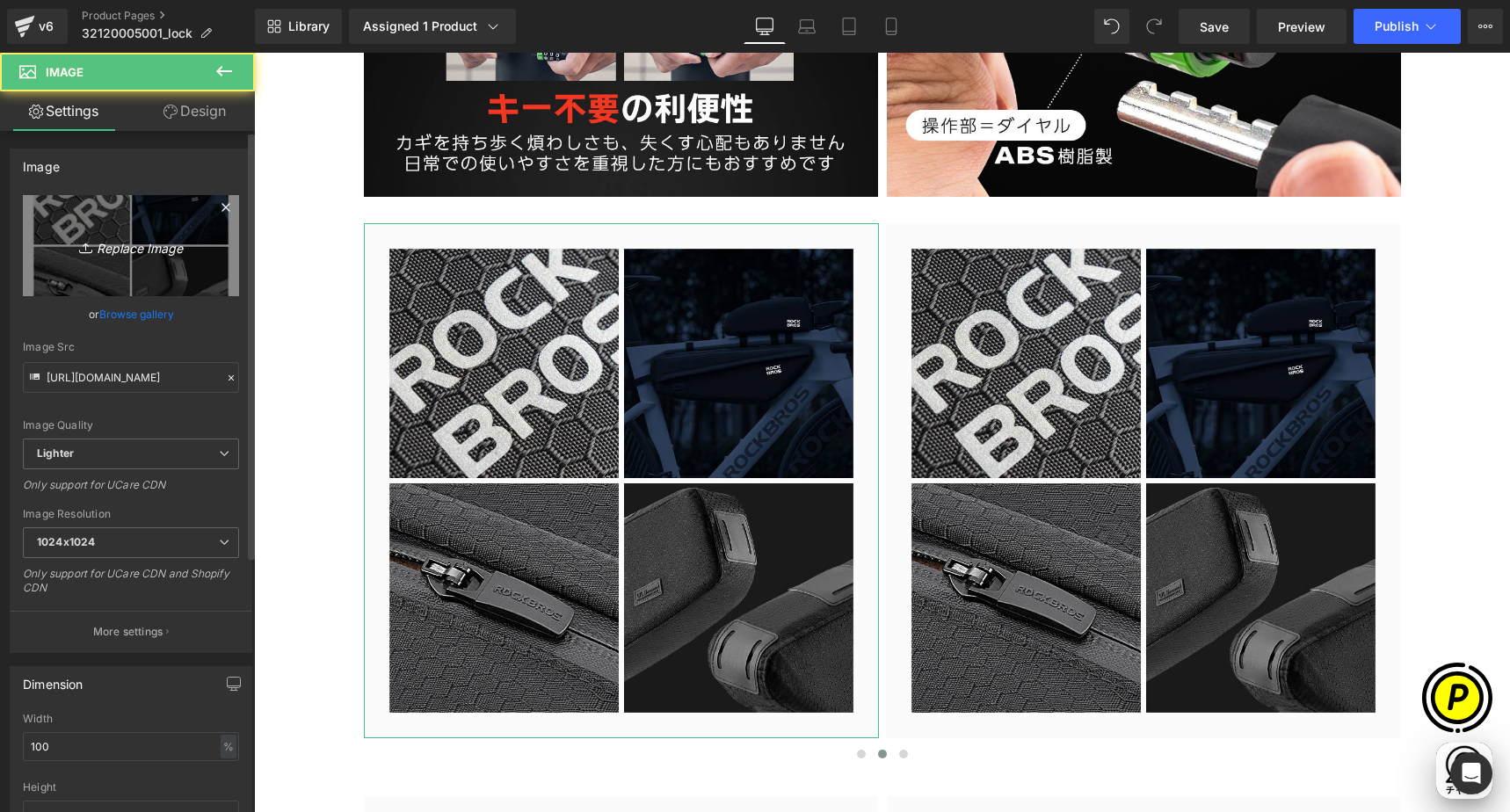
click at [137, 258] on link "Replace Image" at bounding box center [131, 245] width 217 height 101
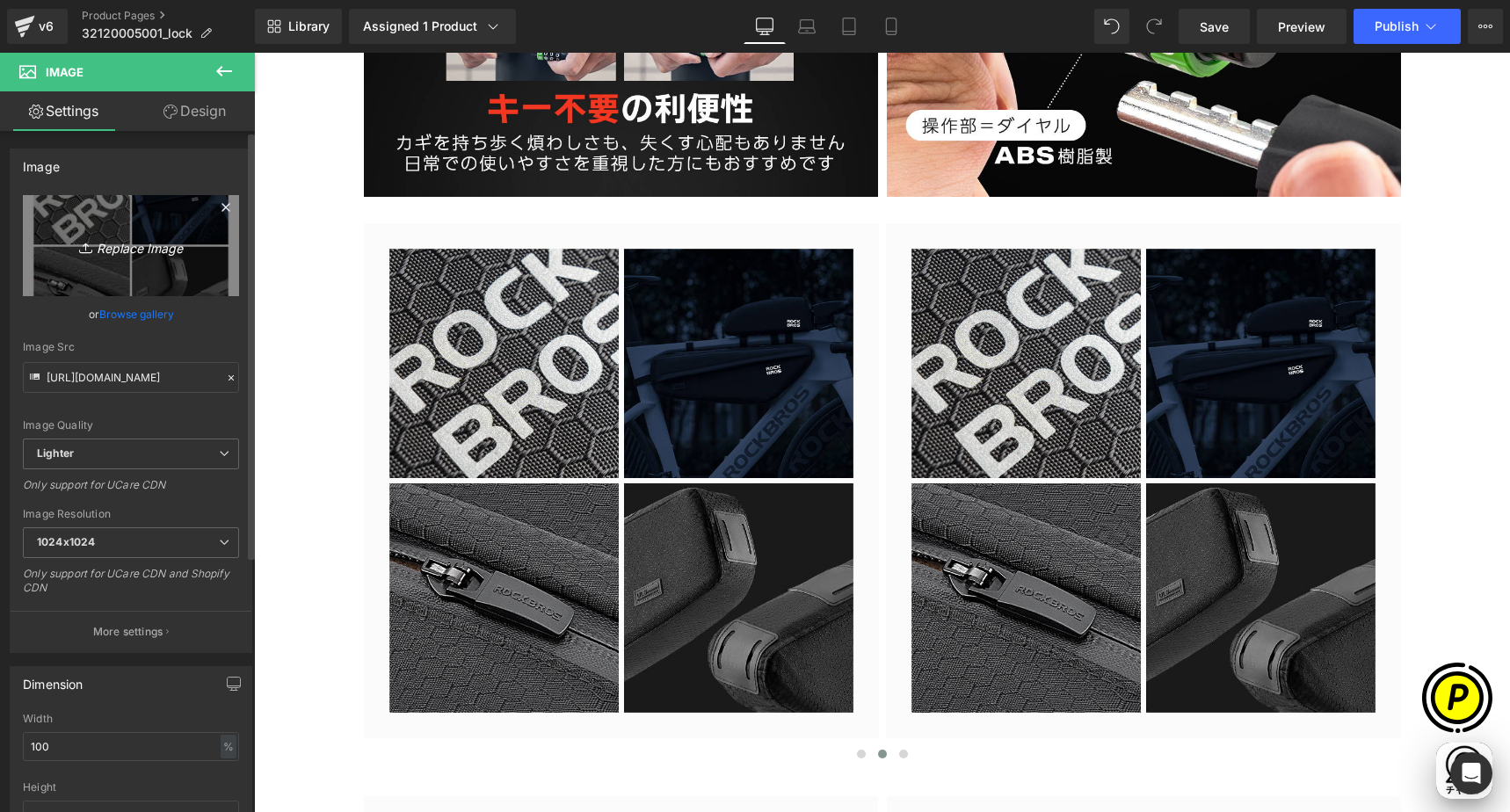
type input "C:\fakepath\32120005001-8.jpg"
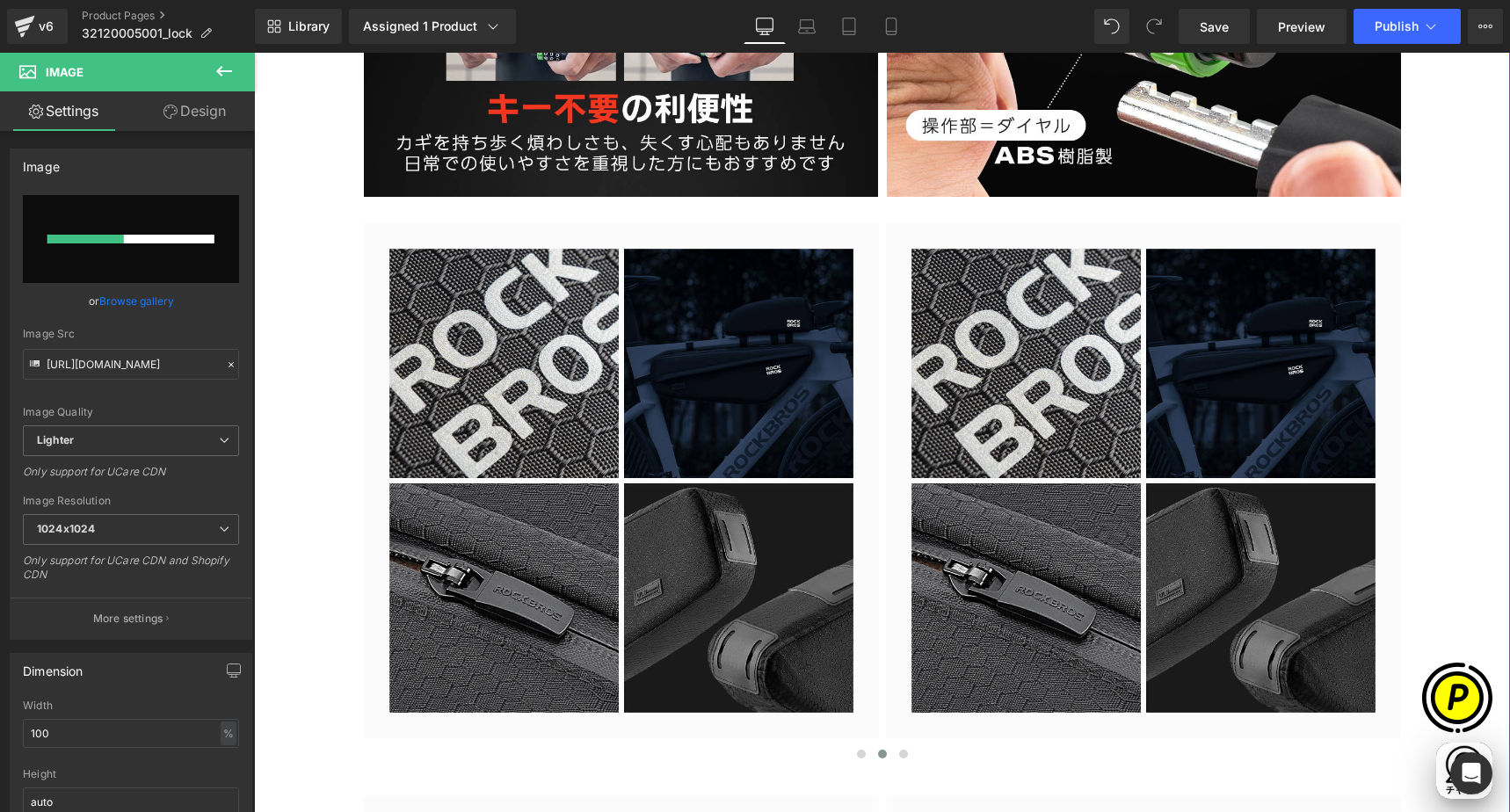
scroll to position [0, 1028]
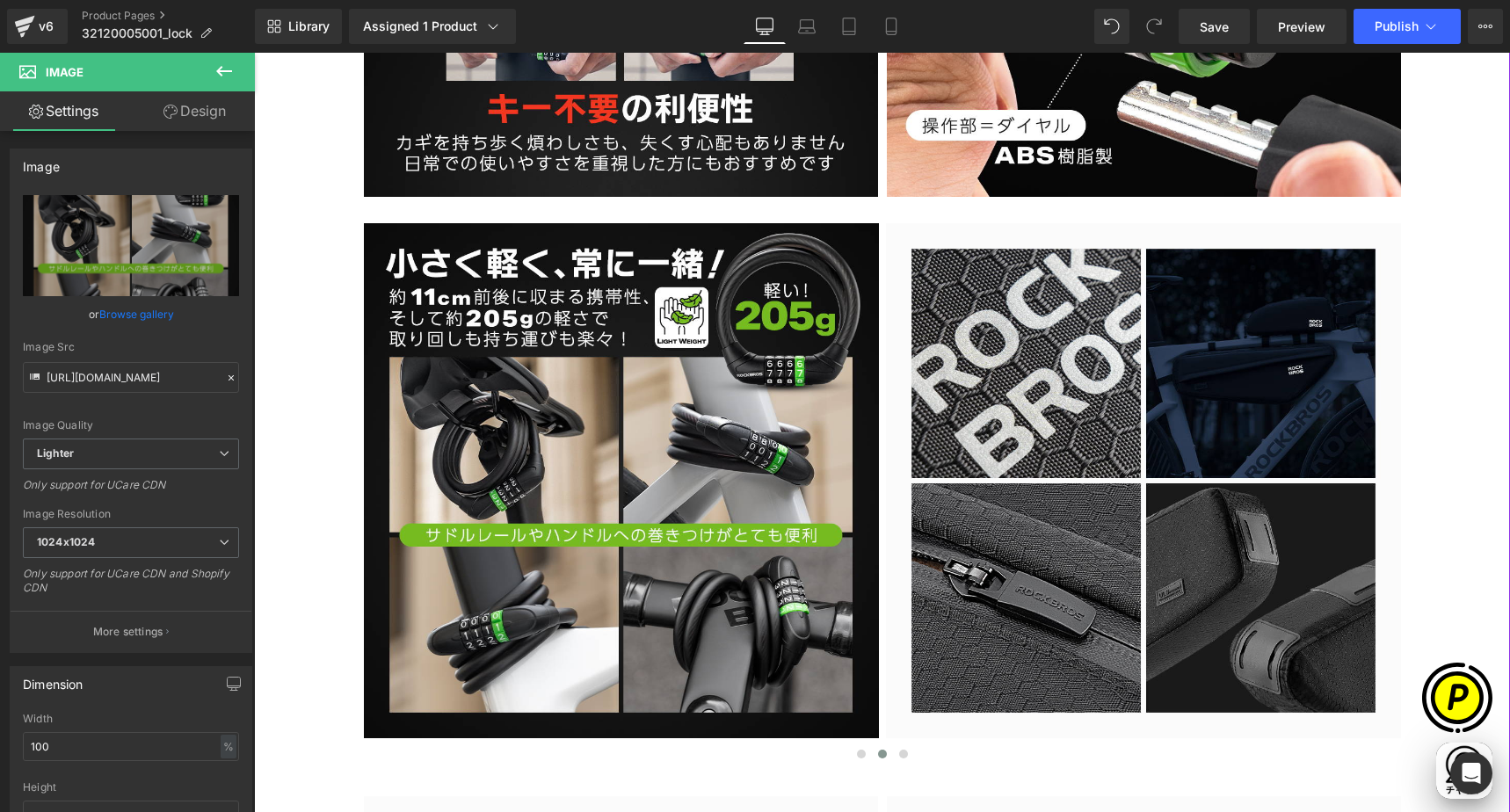
type input "[URL][DOMAIN_NAME]"
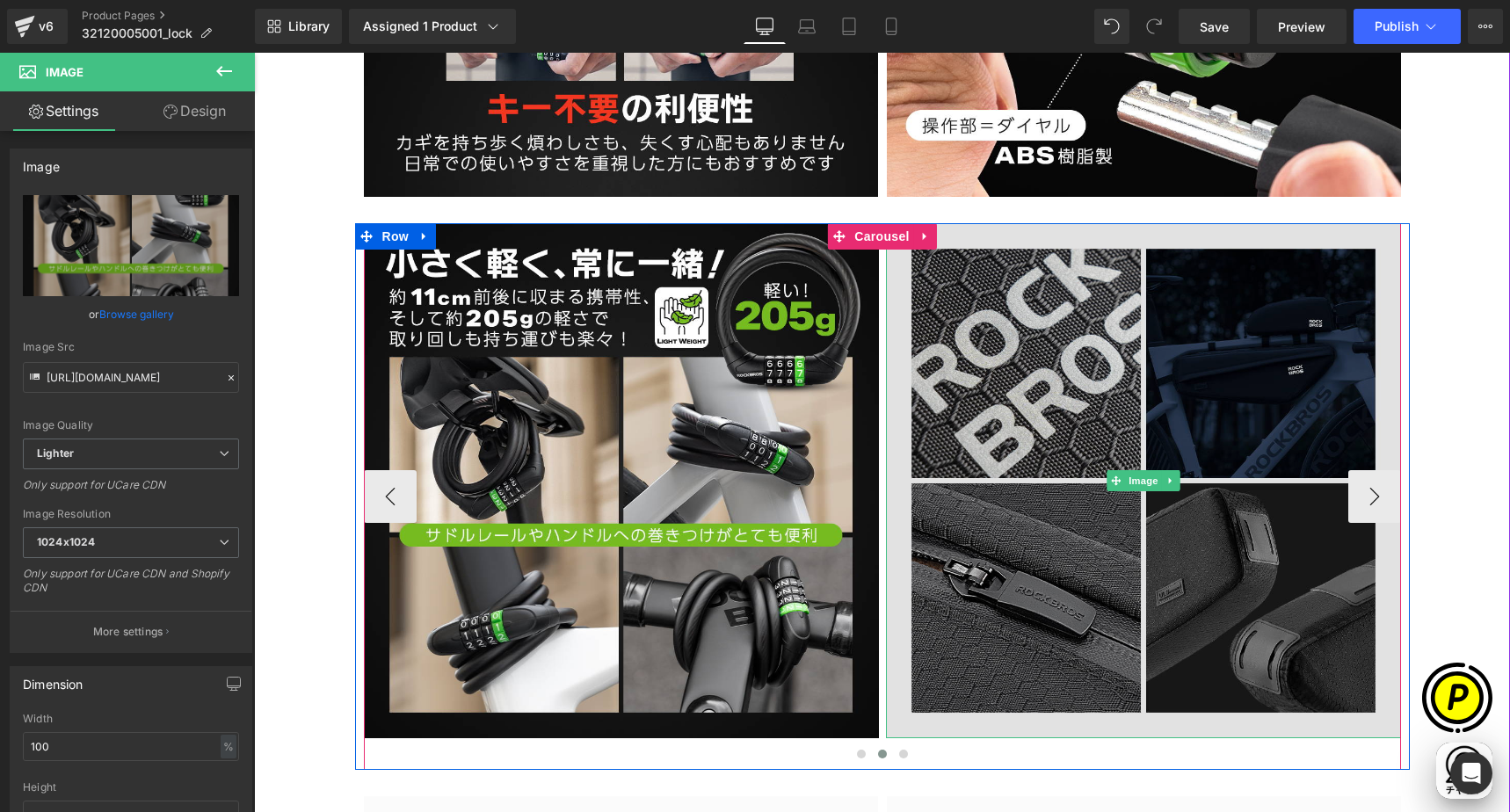
click at [1046, 389] on img at bounding box center [1142, 480] width 515 height 515
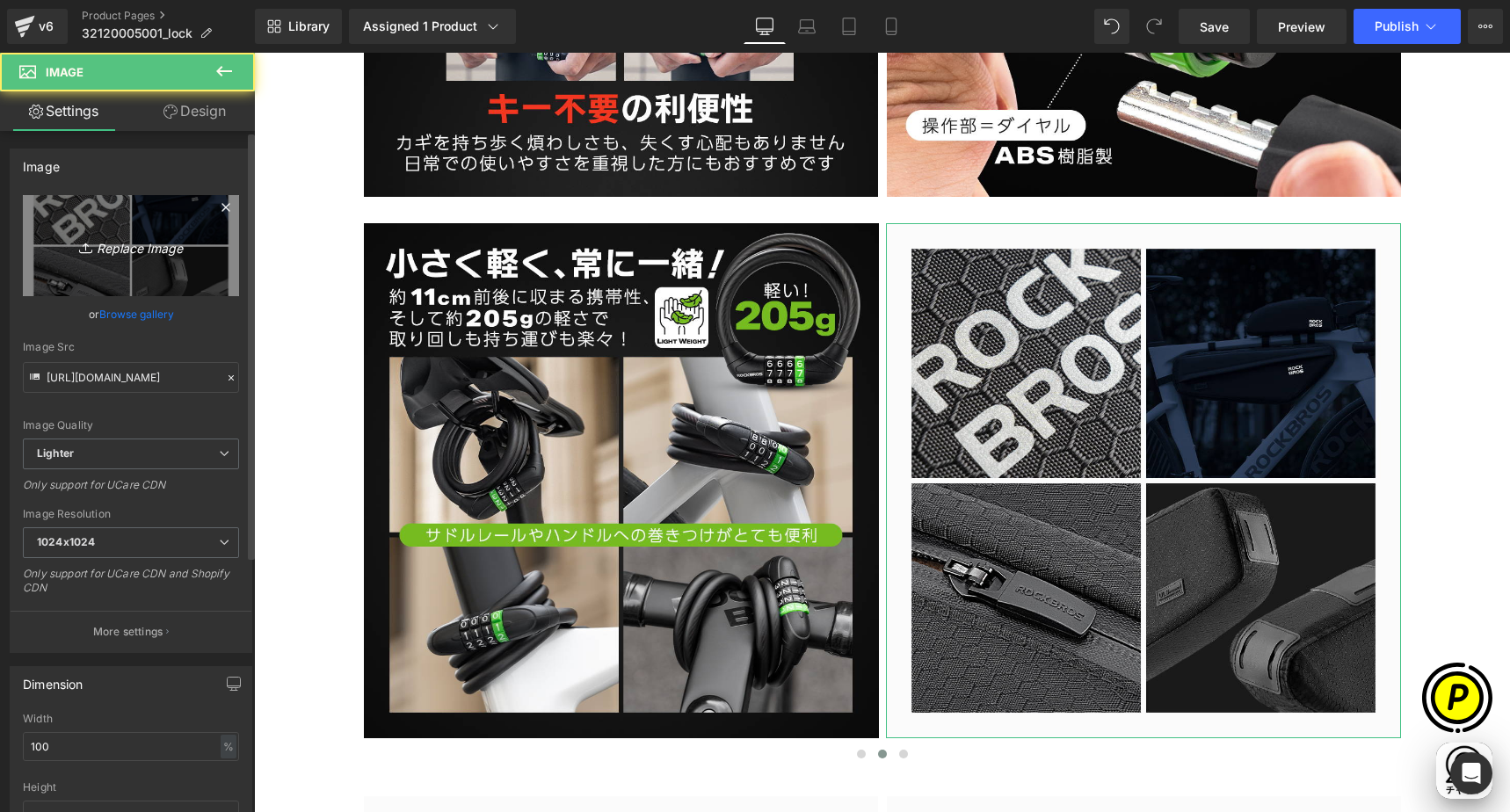
scroll to position [0, 0]
click at [91, 228] on link "Replace Image" at bounding box center [131, 245] width 217 height 101
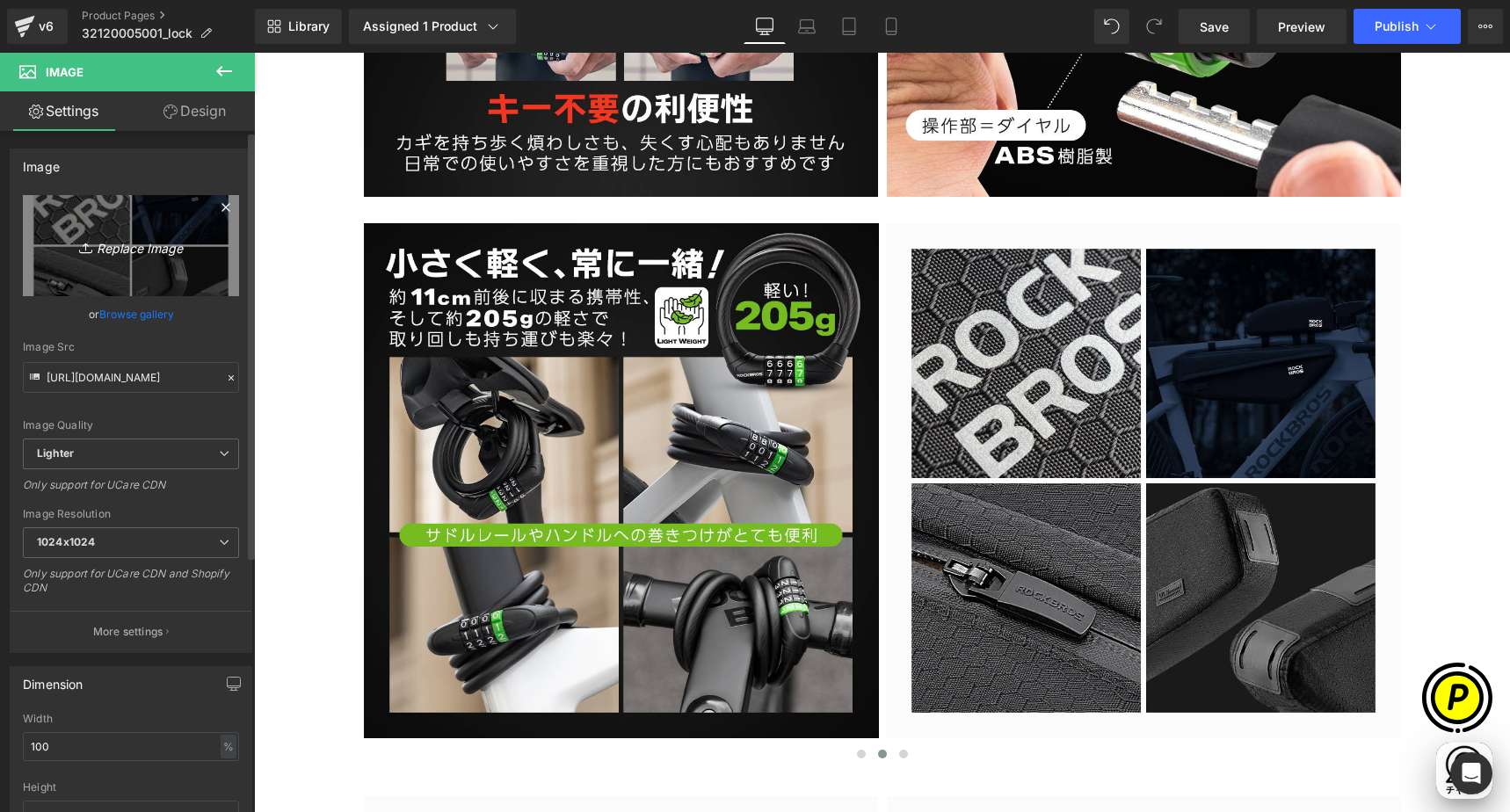
type input "C:\fakepath\32120005001-9.jpg"
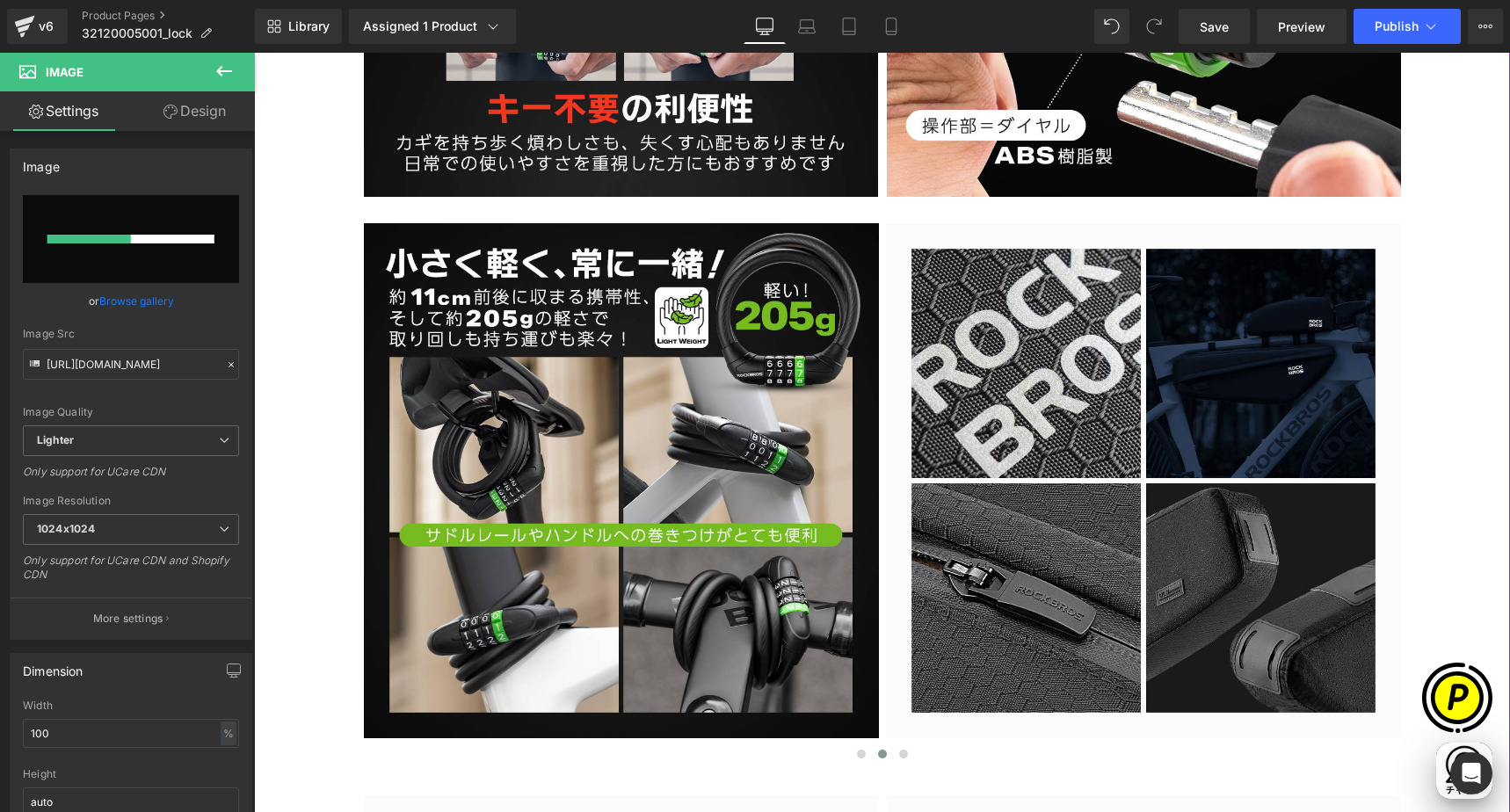
scroll to position [0, 343]
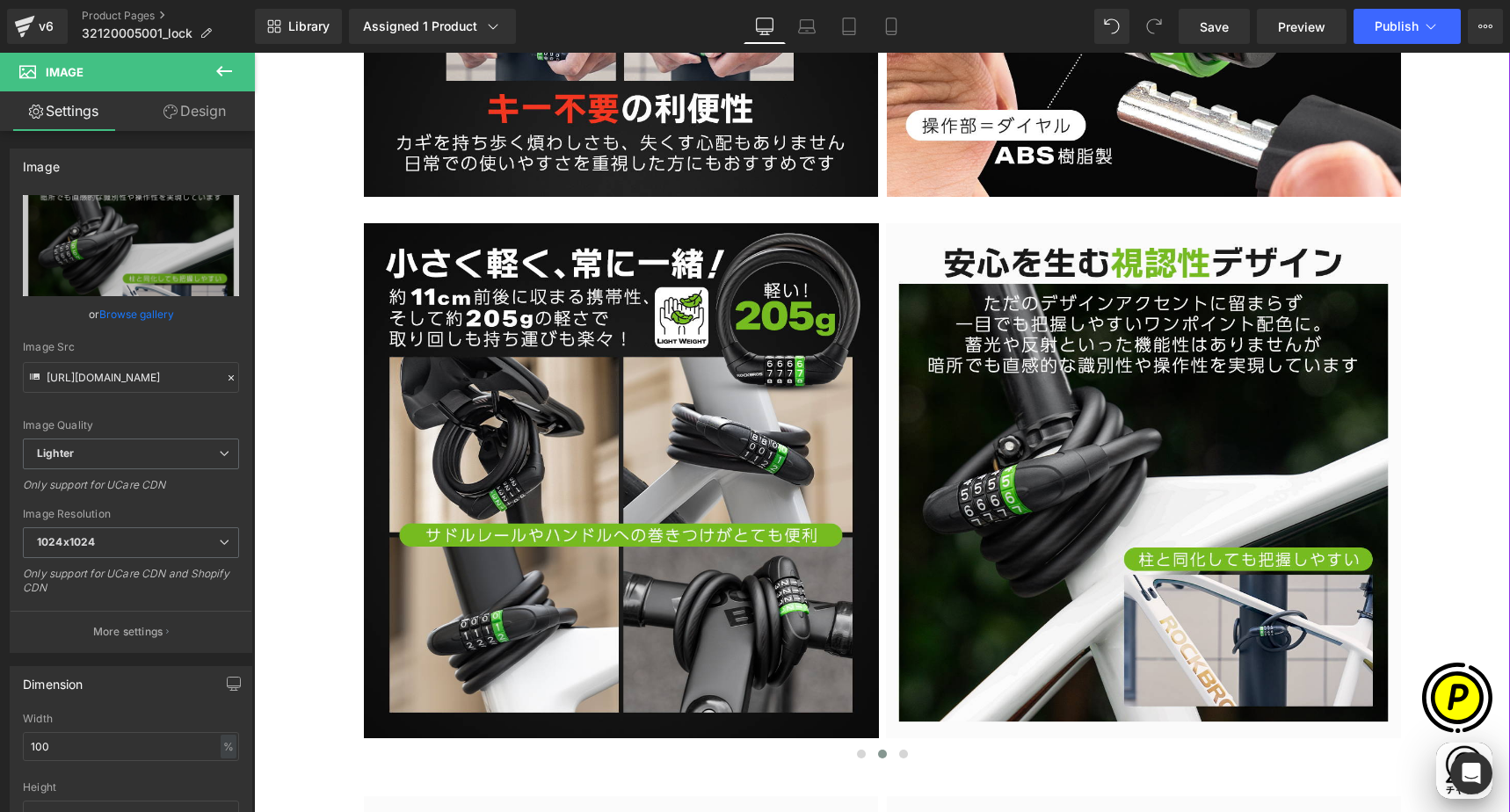
type input "[URL][DOMAIN_NAME]"
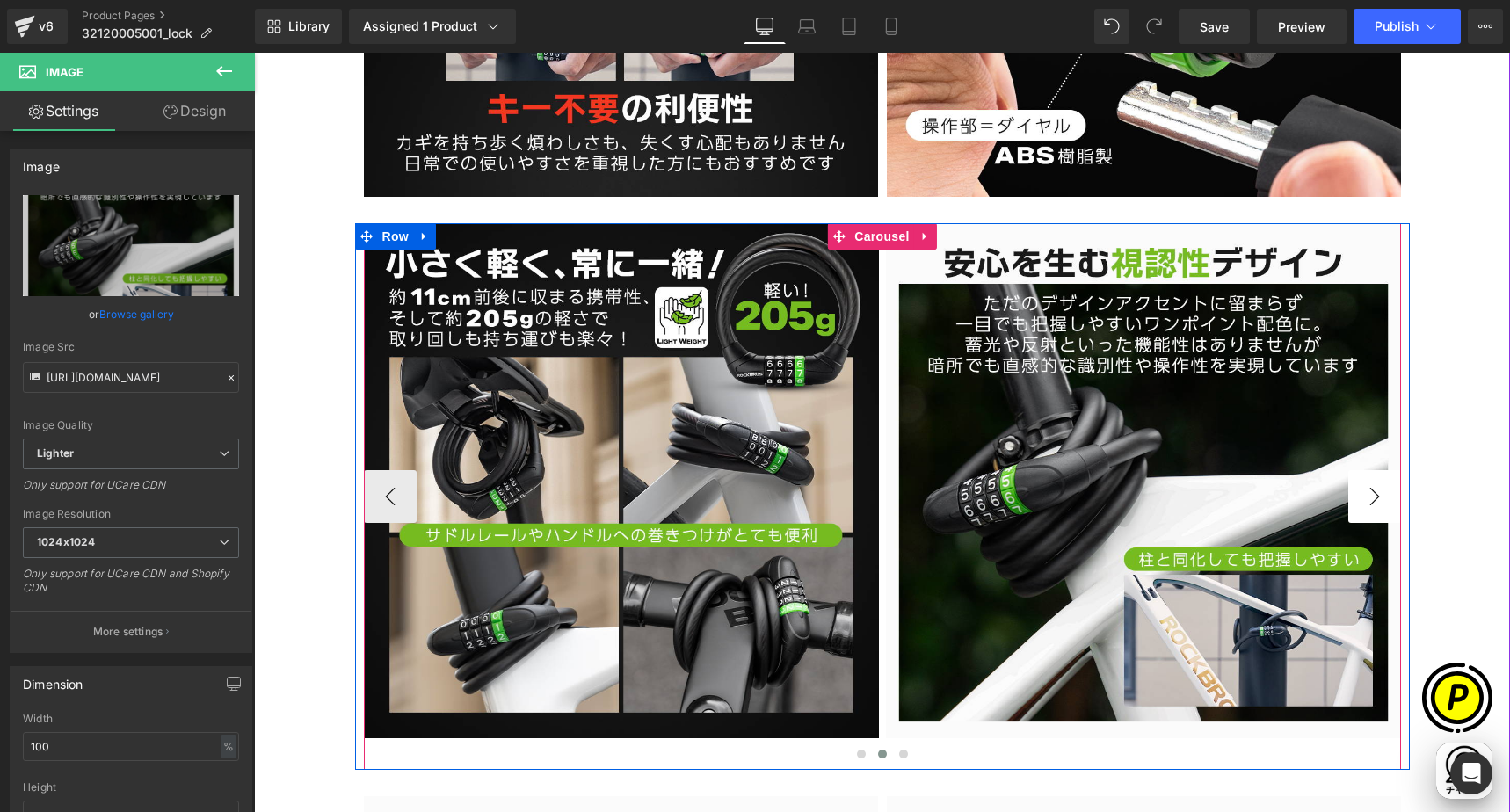
click at [1366, 496] on button "›" at bounding box center [1374, 496] width 53 height 53
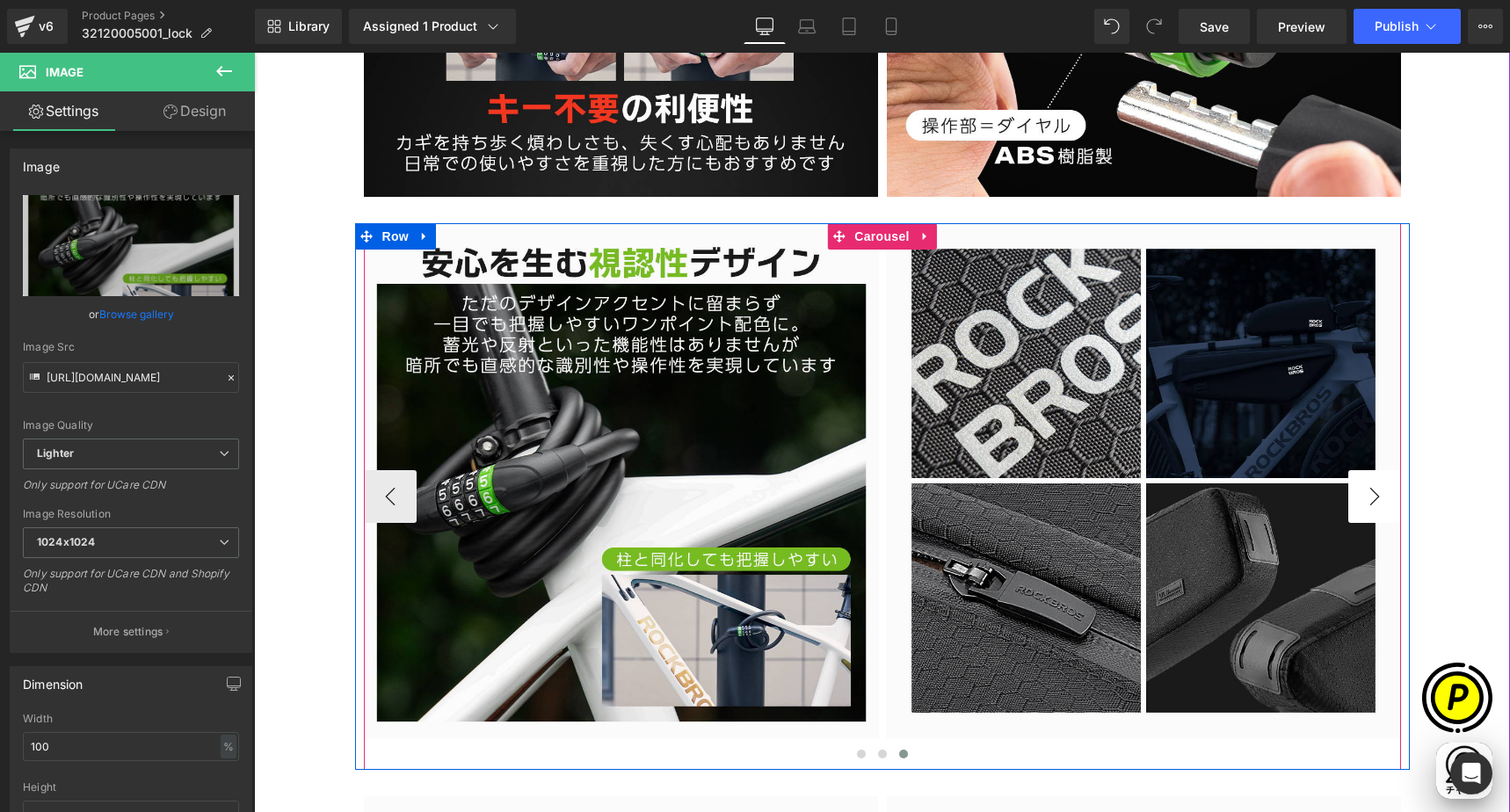
click at [1366, 496] on button "›" at bounding box center [1374, 496] width 53 height 53
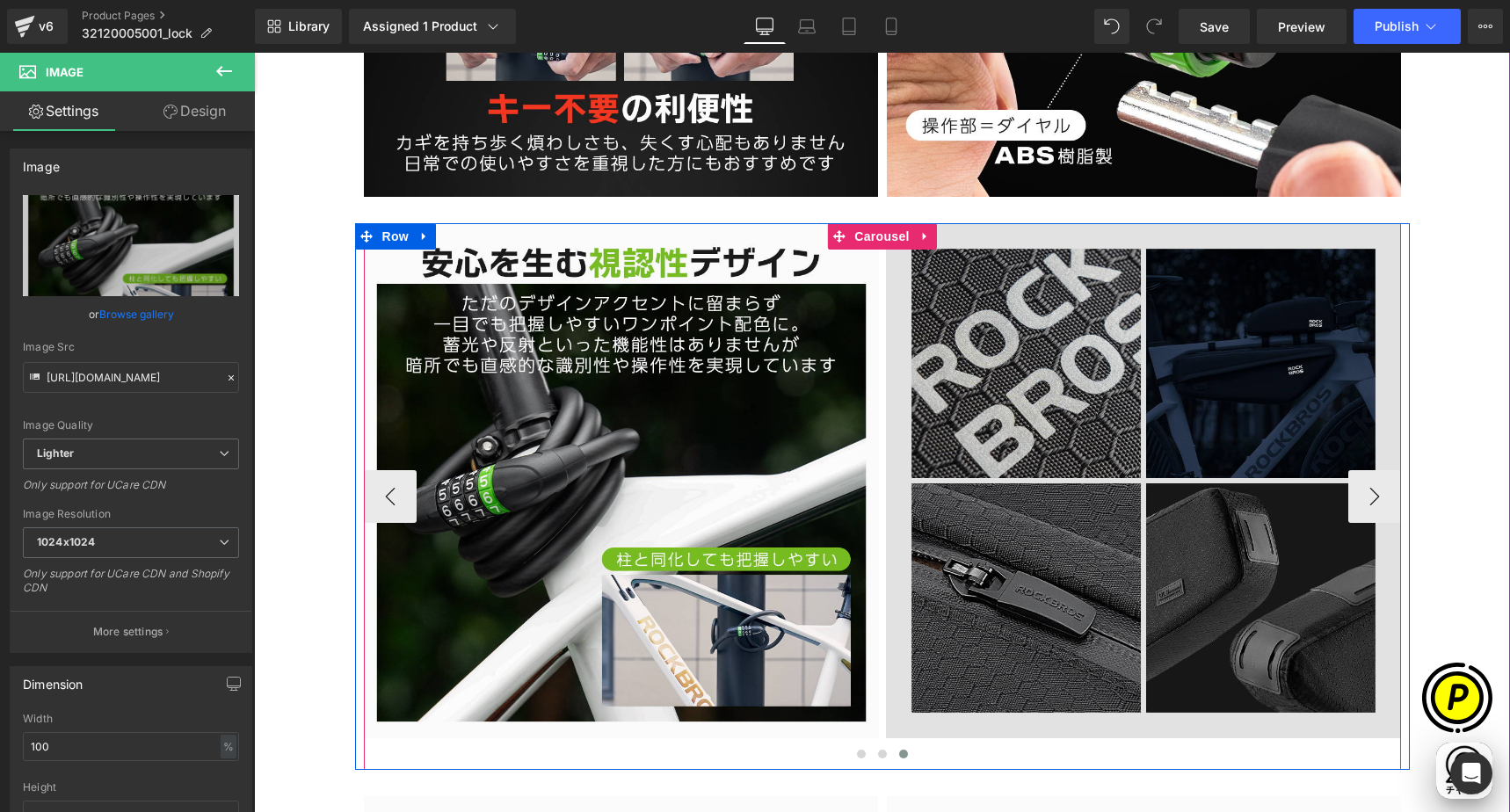
scroll to position [0, 685]
click at [1146, 419] on img at bounding box center [1142, 480] width 515 height 515
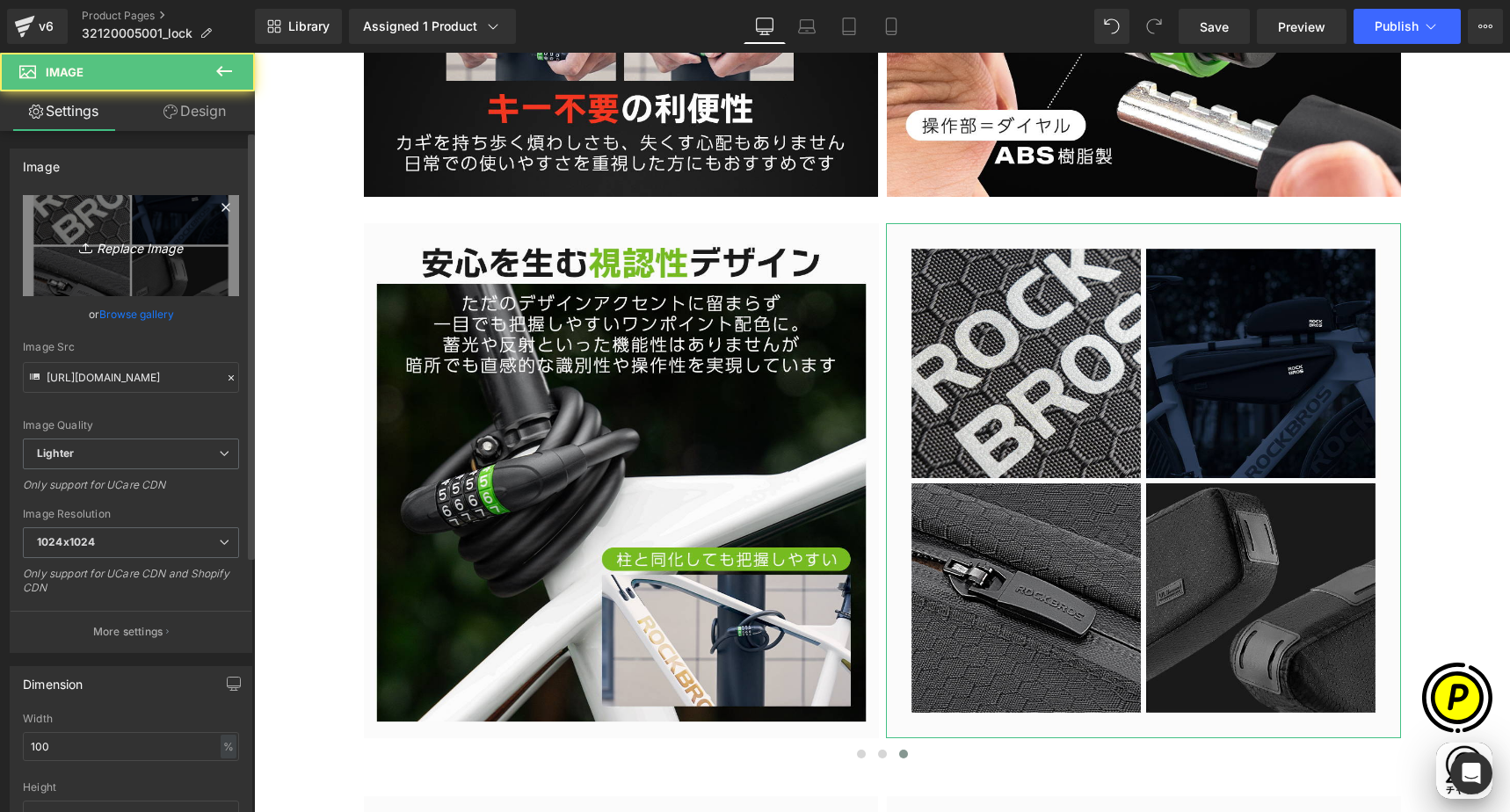
click at [160, 233] on link "Replace Image" at bounding box center [131, 245] width 217 height 101
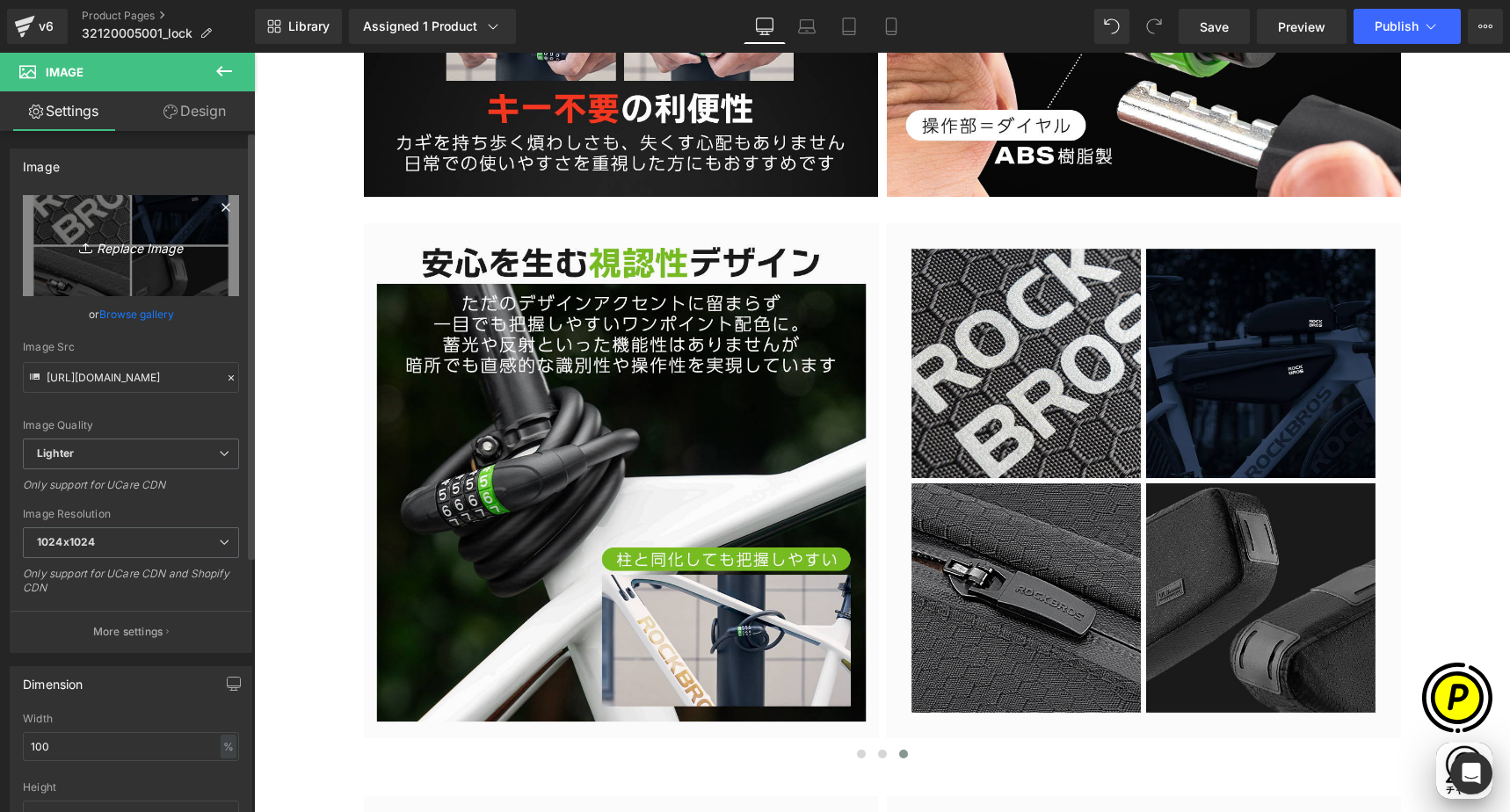
type input "C:\fakepath\32120005001-10.jpg"
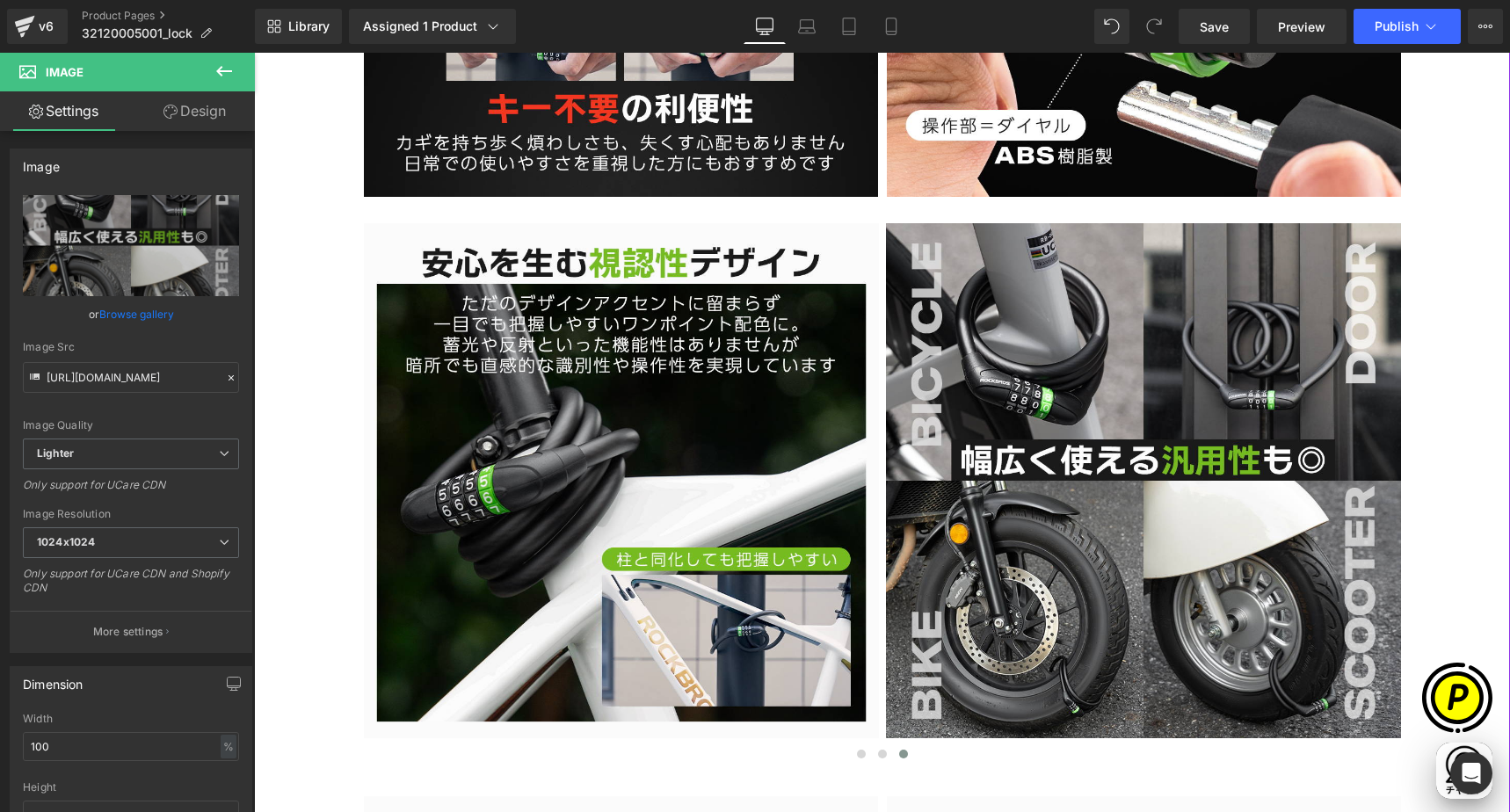
scroll to position [0, 343]
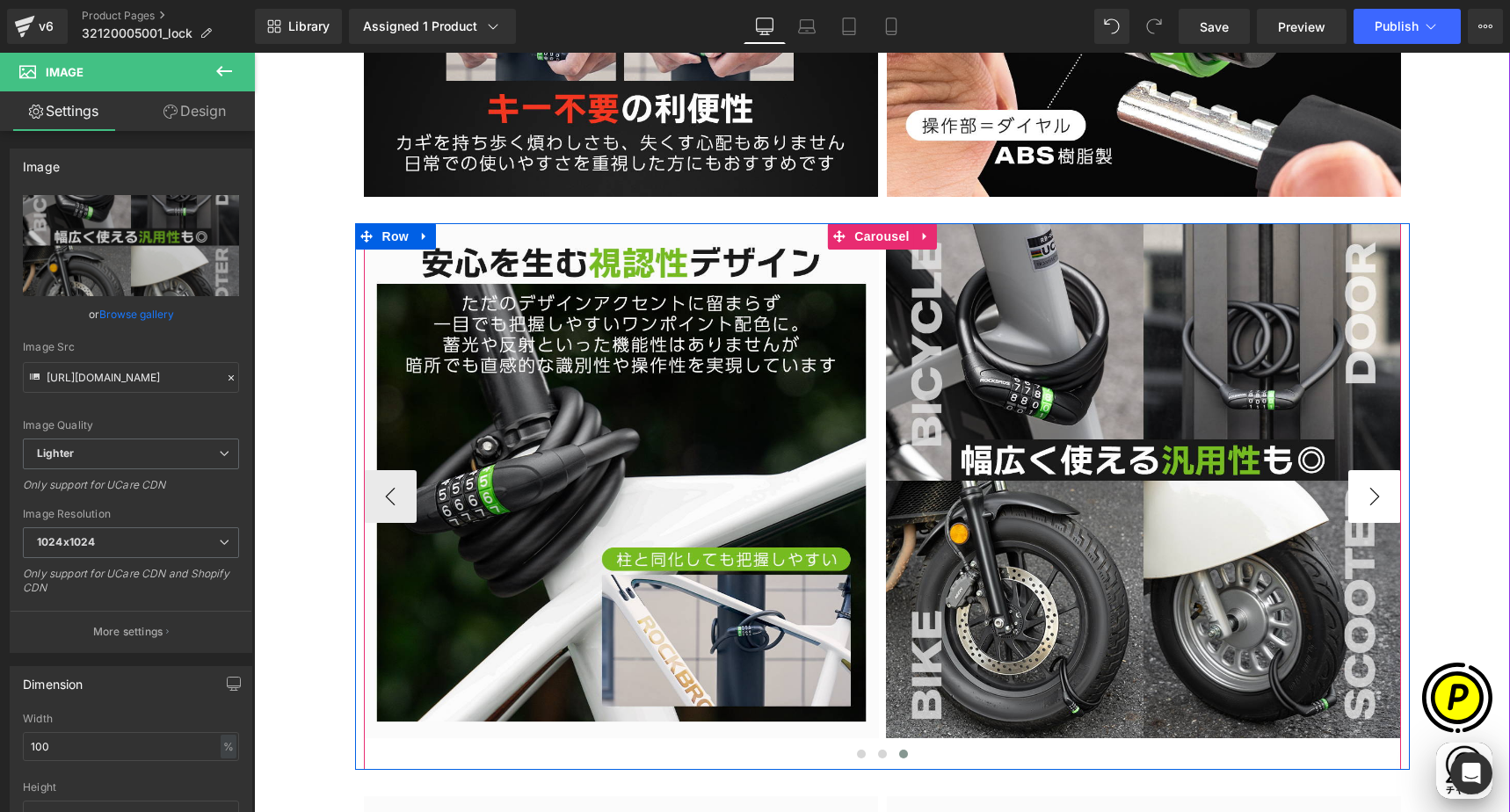
click at [1368, 491] on button "›" at bounding box center [1374, 496] width 53 height 53
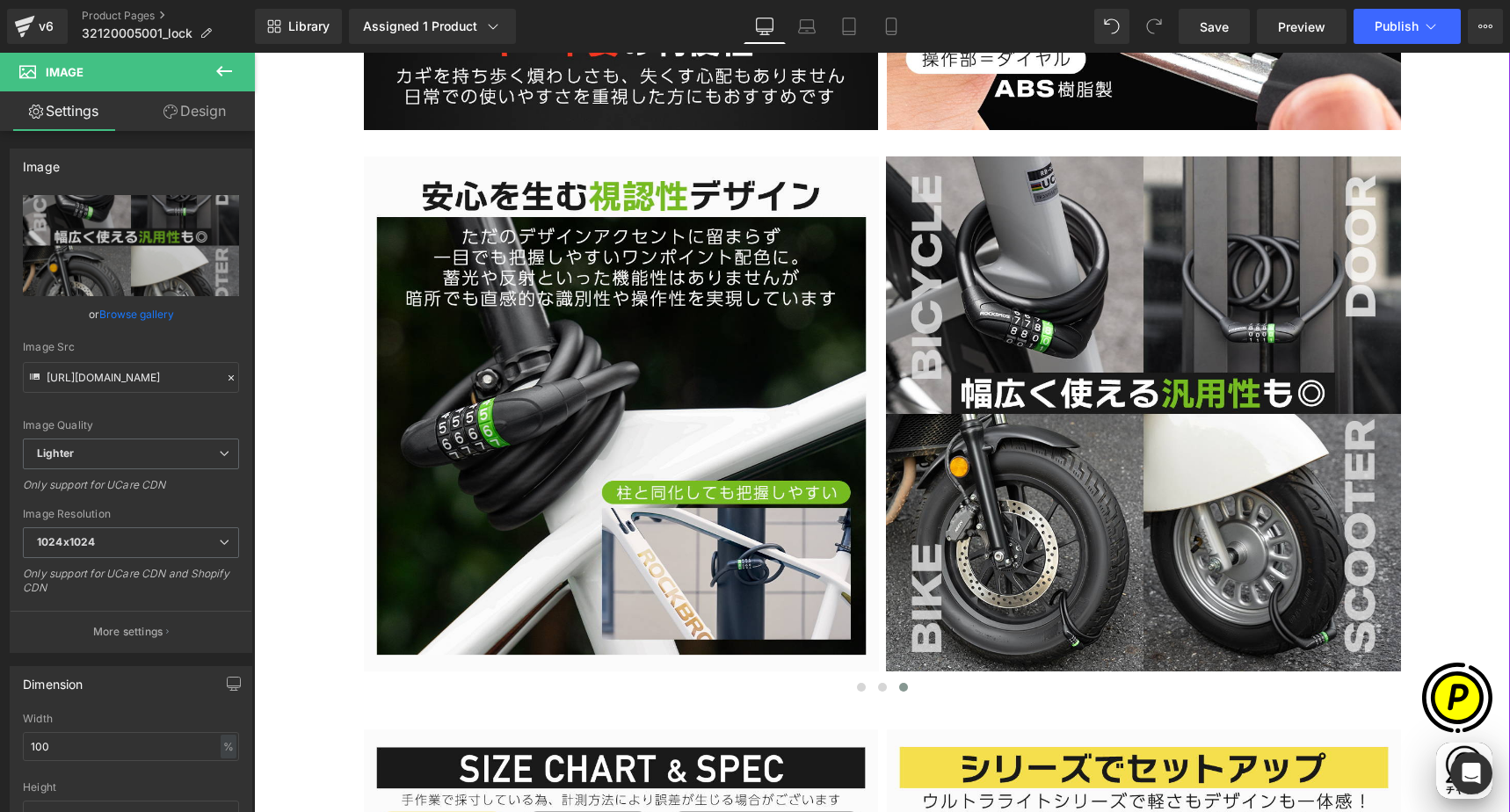
type input "[URL][DOMAIN_NAME]"
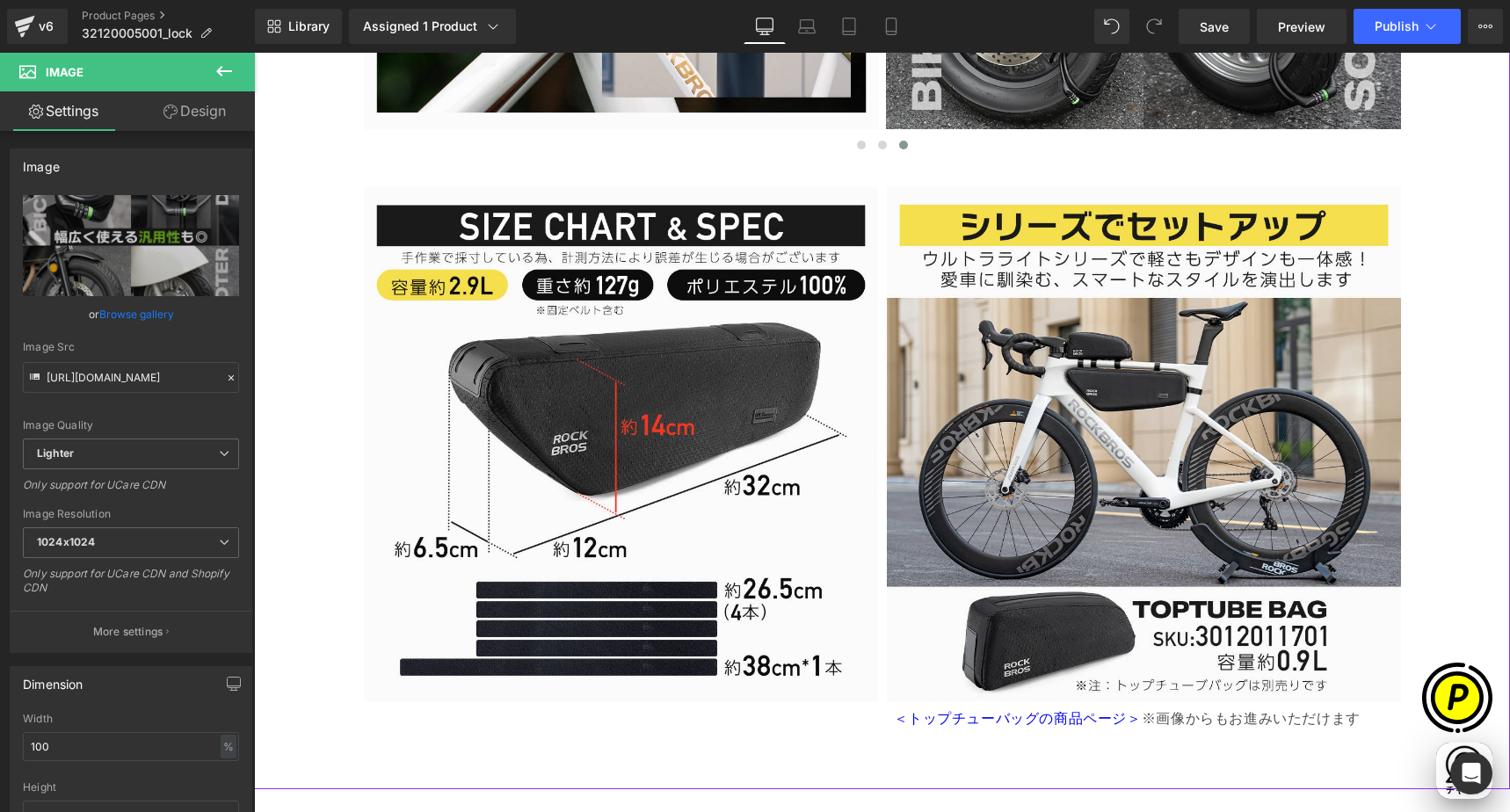
scroll to position [4581, 0]
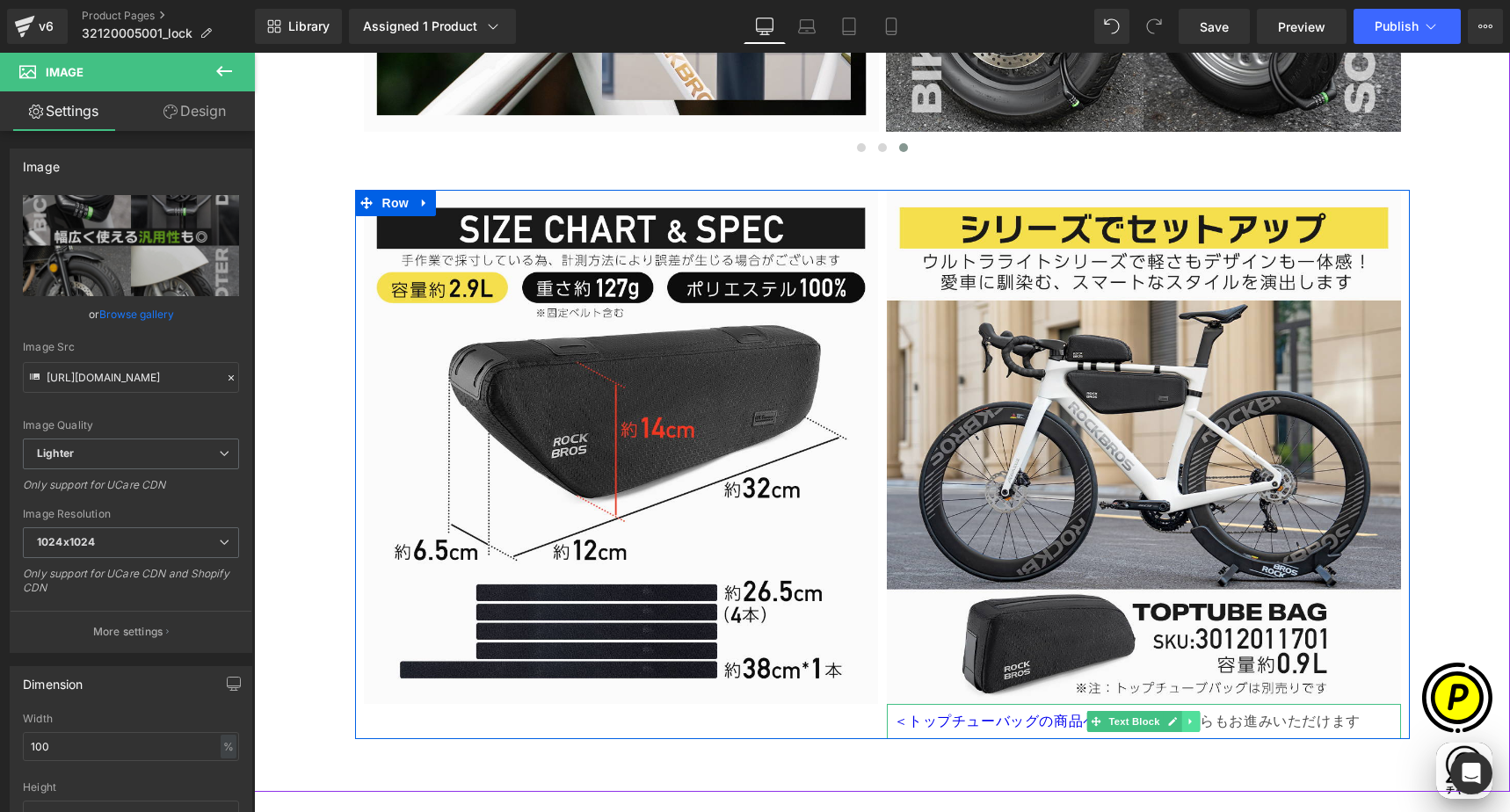
click at [1186, 720] on icon at bounding box center [1190, 721] width 10 height 11
click at [1195, 720] on icon at bounding box center [1200, 721] width 10 height 10
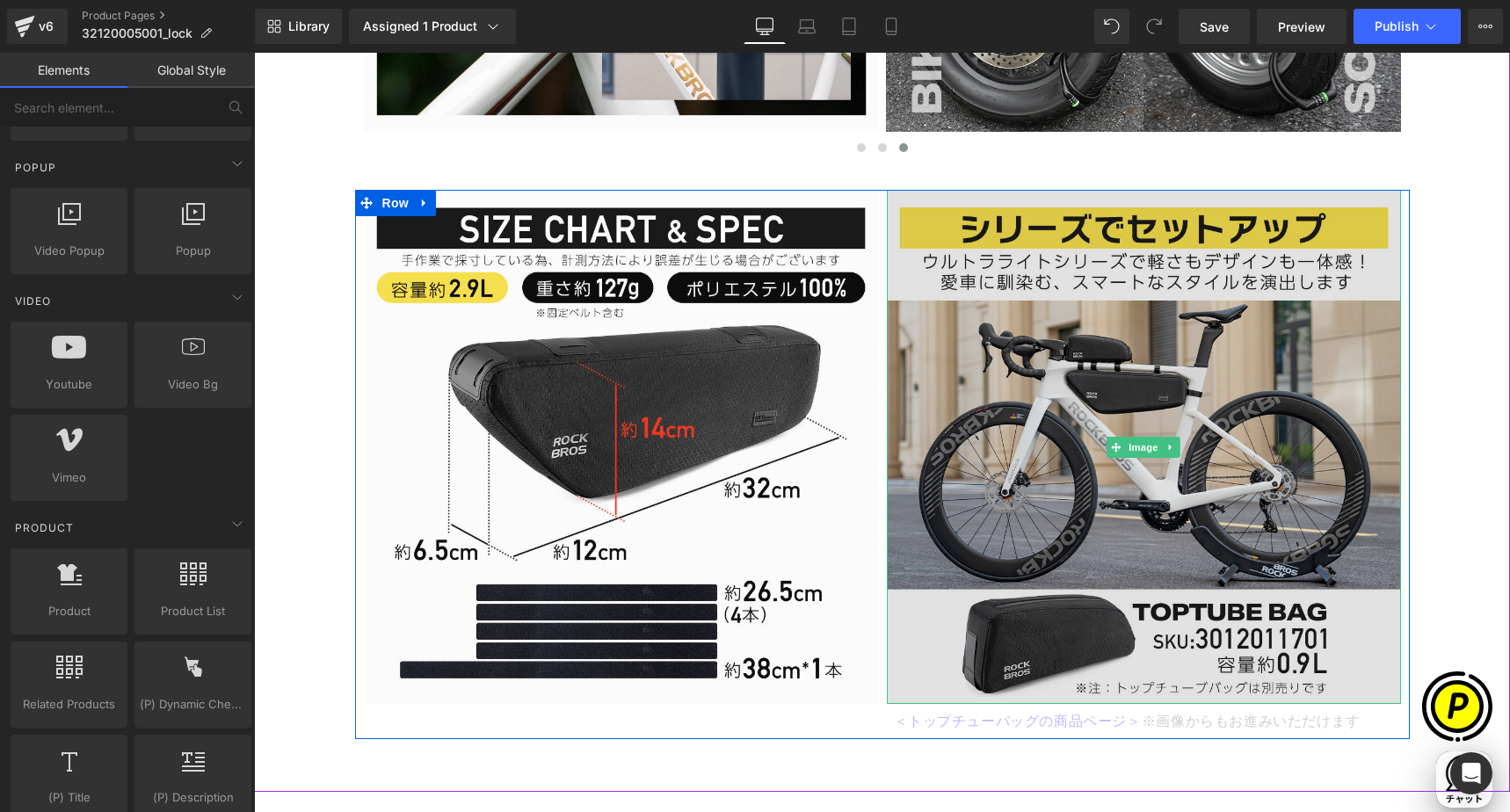
scroll to position [0, 1028]
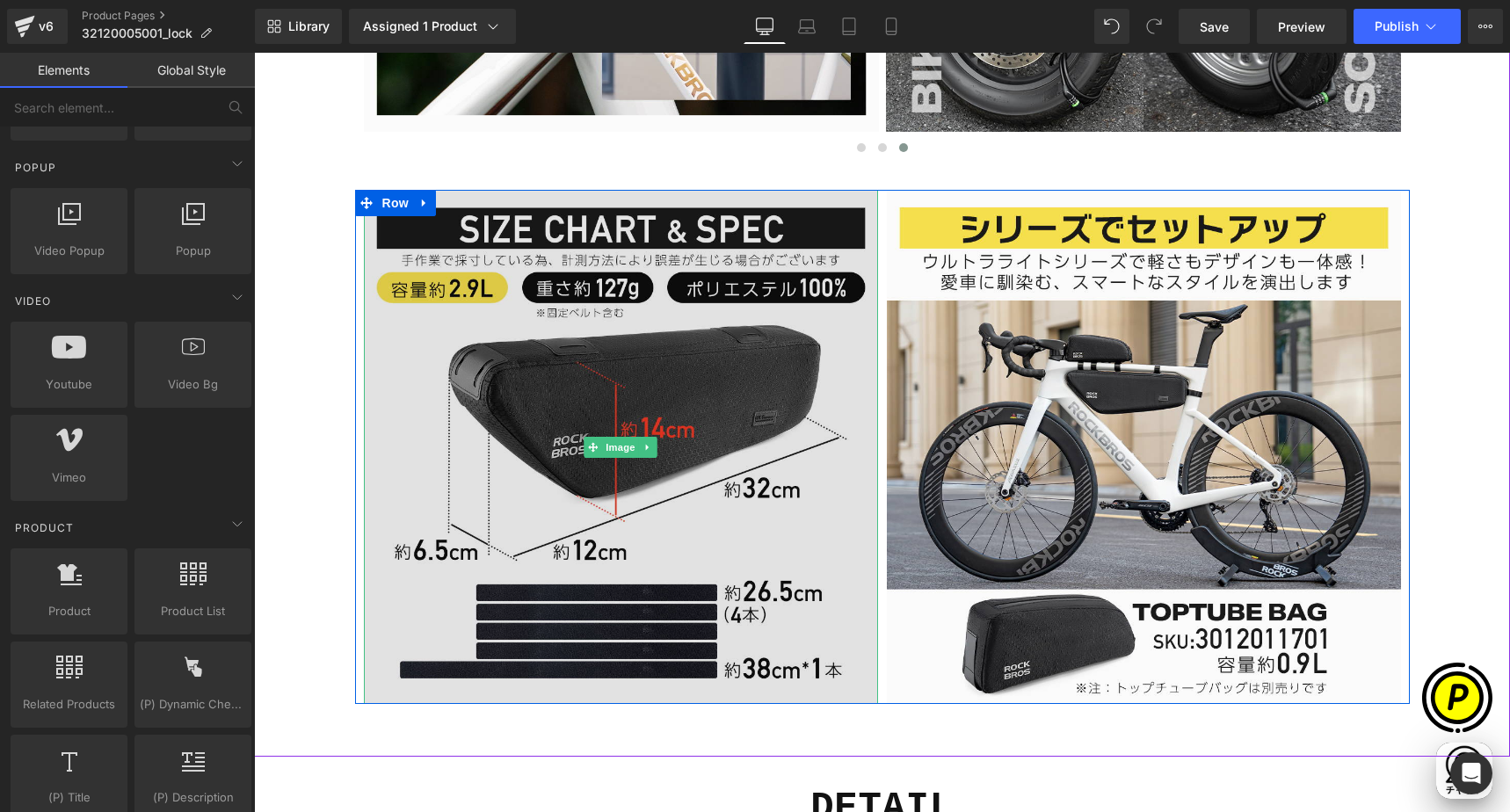
click at [660, 333] on img at bounding box center [621, 446] width 514 height 514
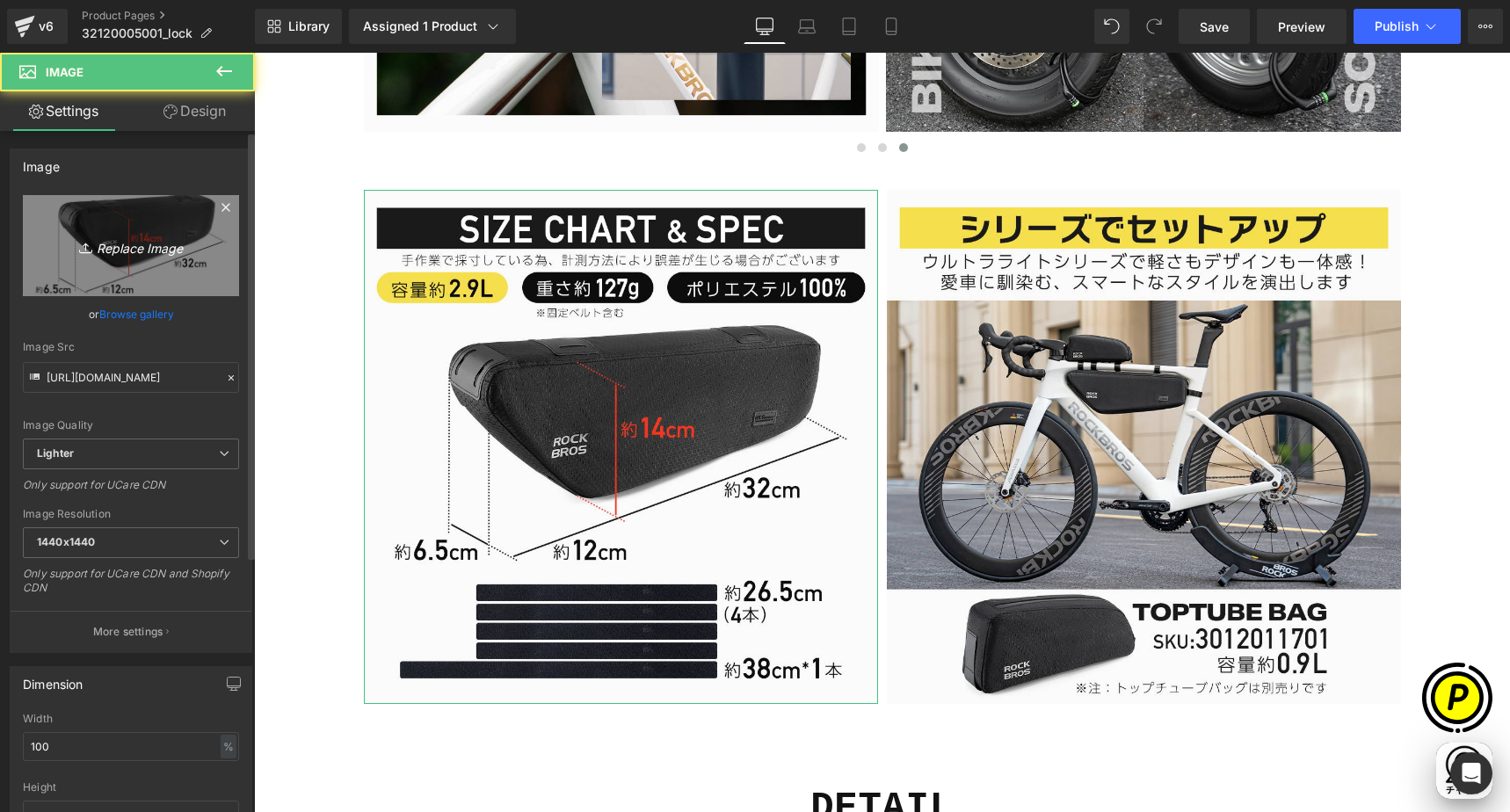
click at [156, 256] on icon "Replace Image" at bounding box center [131, 245] width 141 height 22
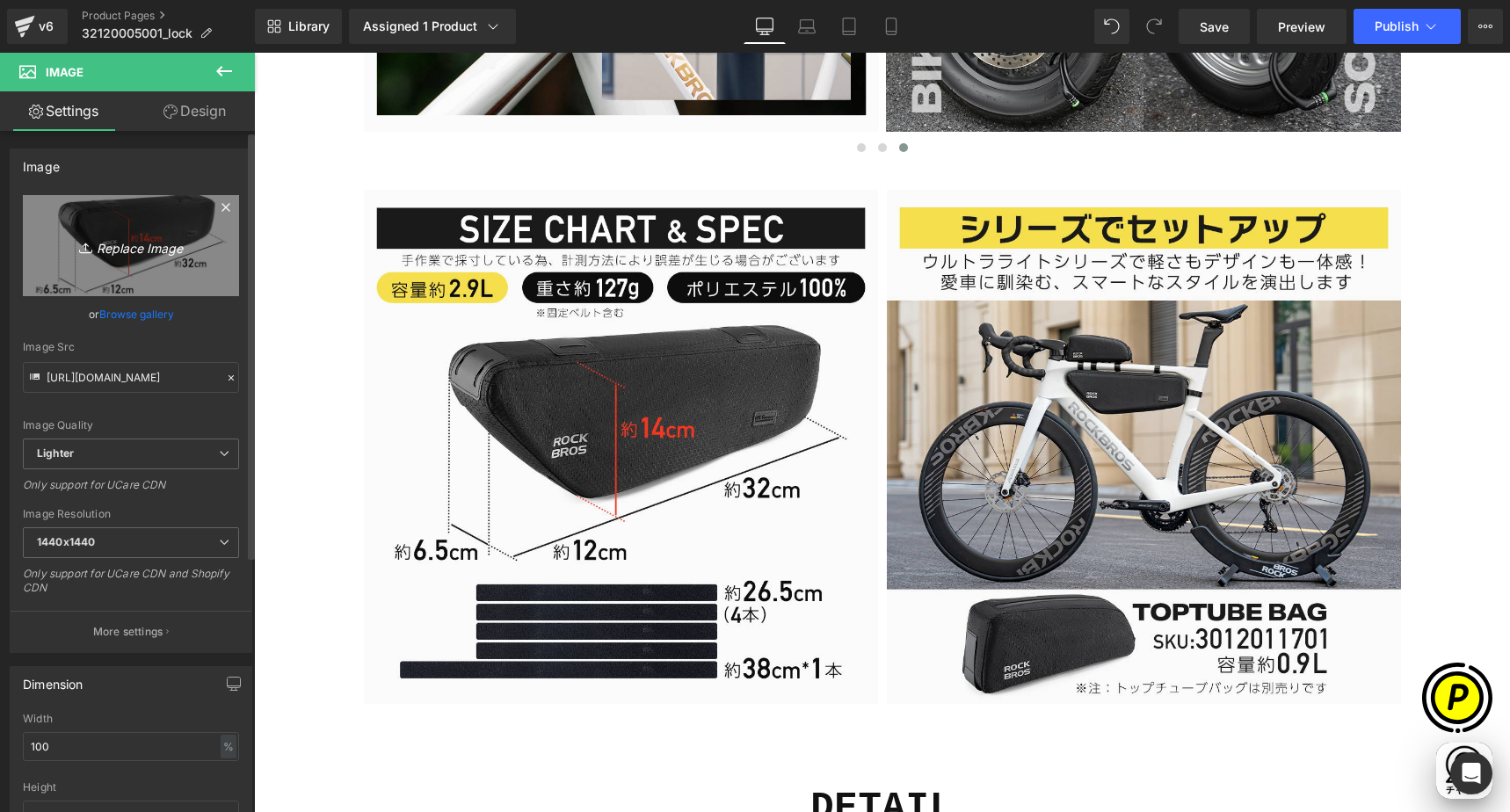
scroll to position [0, 0]
type input "C:\fakepath\32120005001-11.jpg"
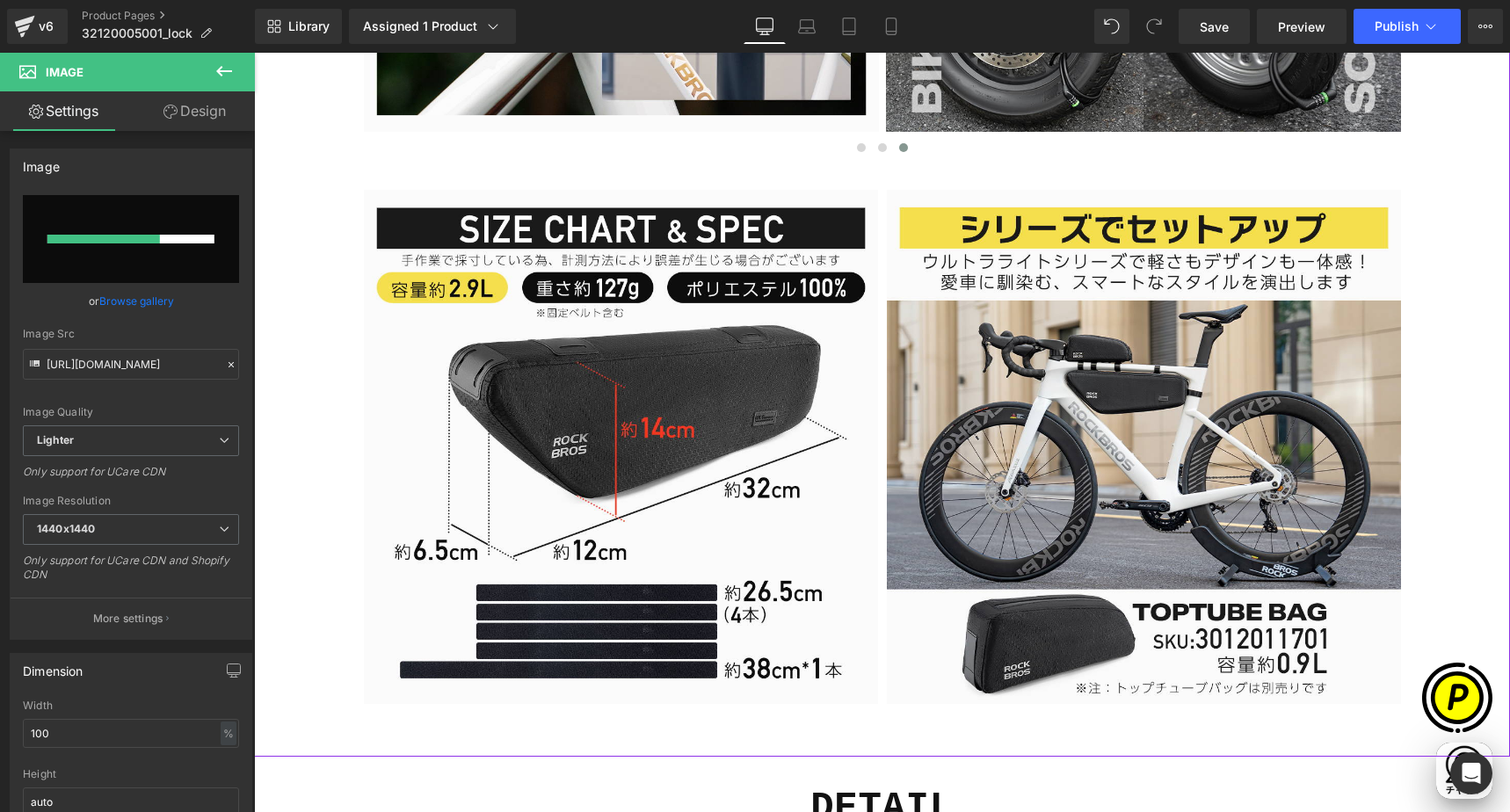
scroll to position [0, 343]
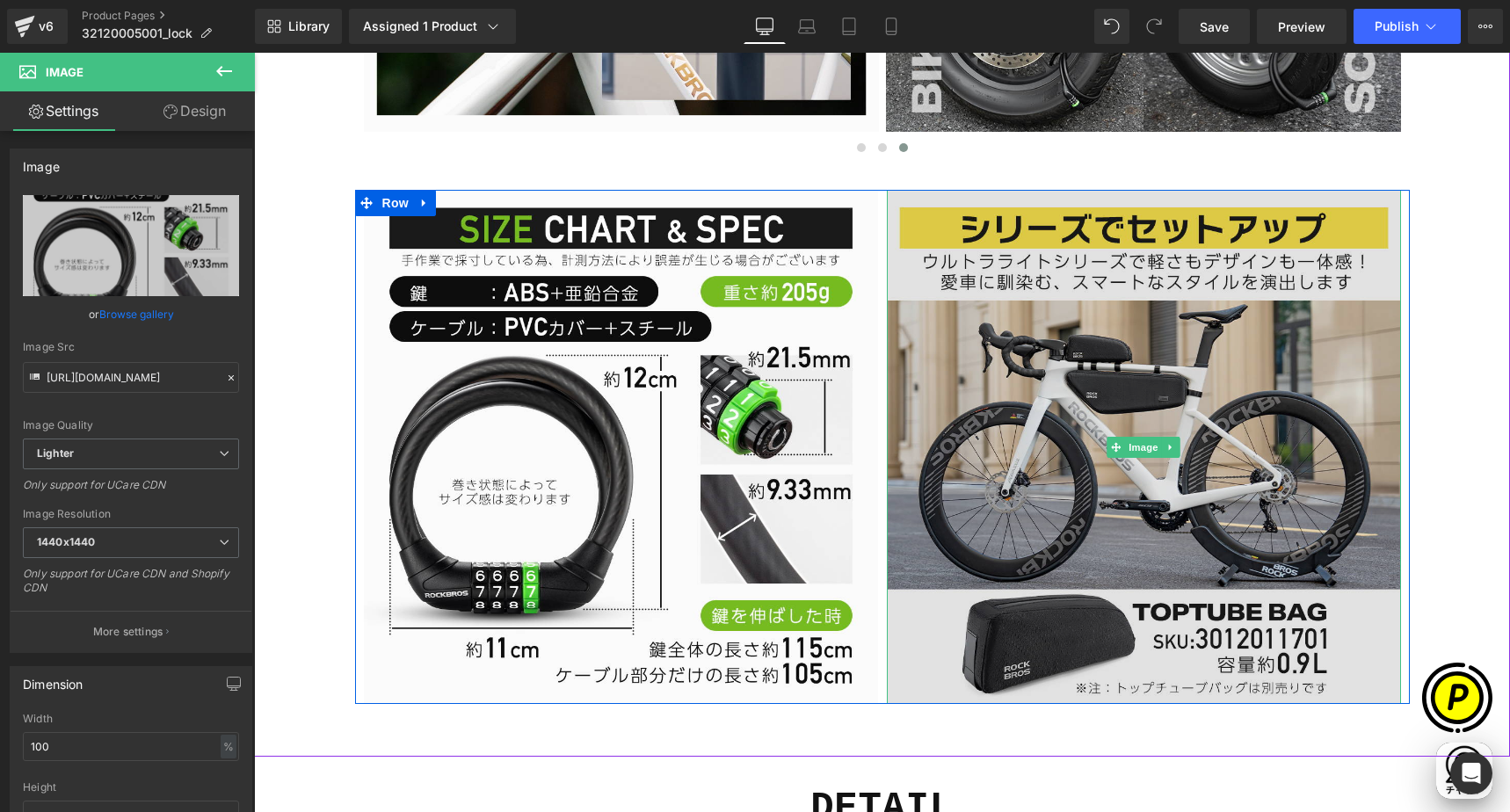
type input "[URL][DOMAIN_NAME]"
click at [1094, 430] on img at bounding box center [1143, 446] width 514 height 514
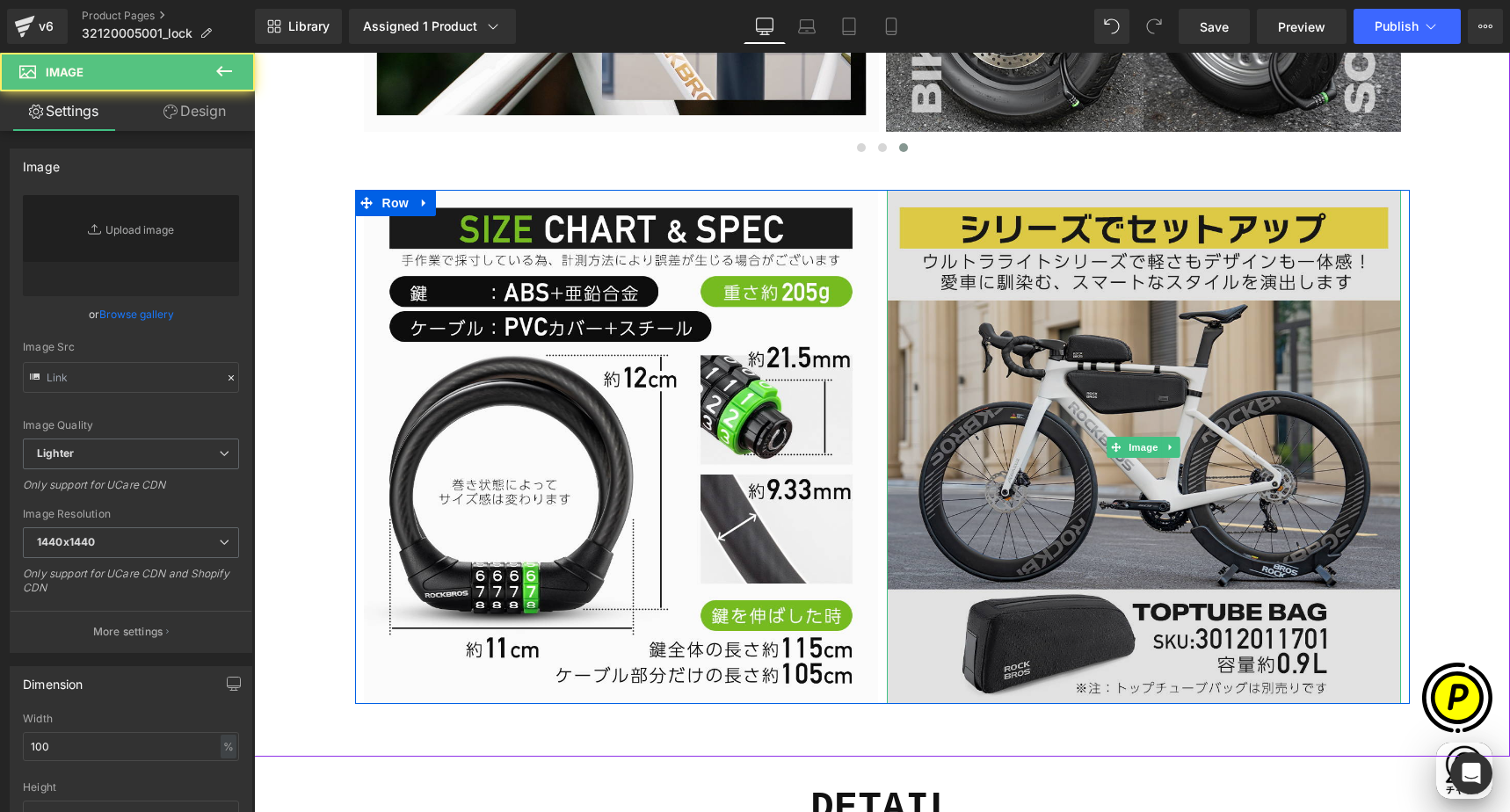
type input "[URL][DOMAIN_NAME]"
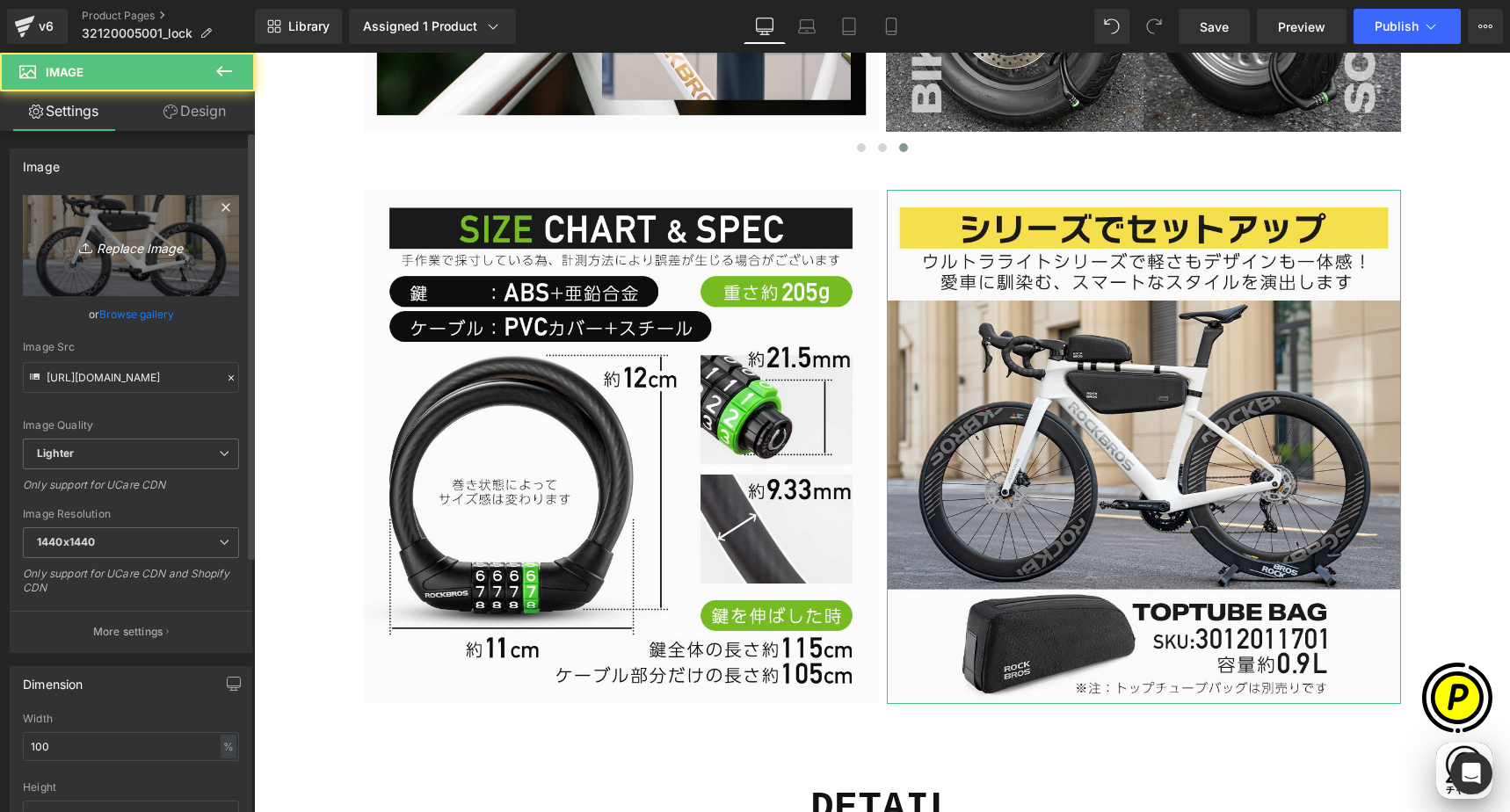
click at [157, 252] on icon "Replace Image" at bounding box center [131, 245] width 141 height 22
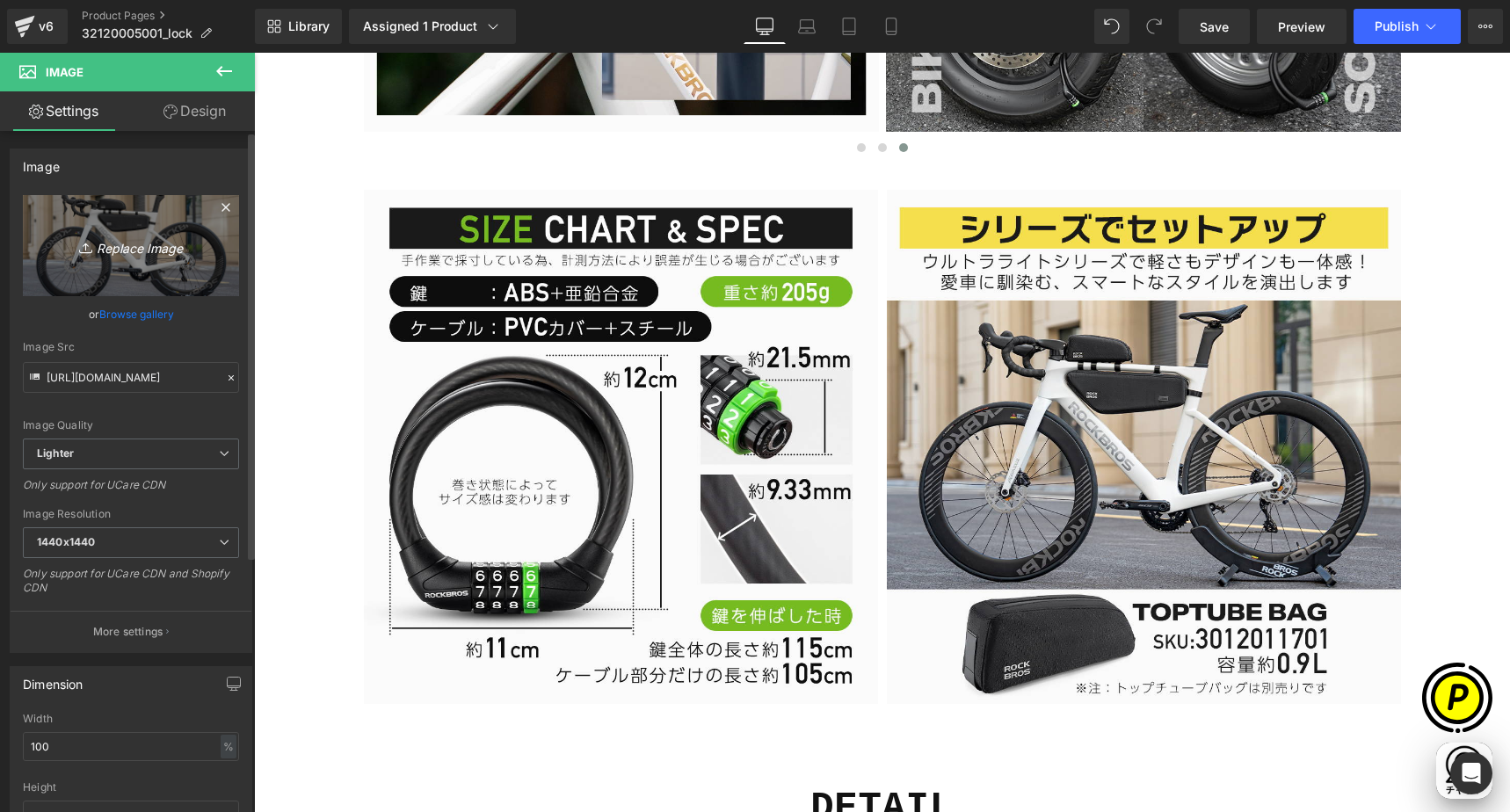
type input "C:\fakepath\32120005001-12.jpg"
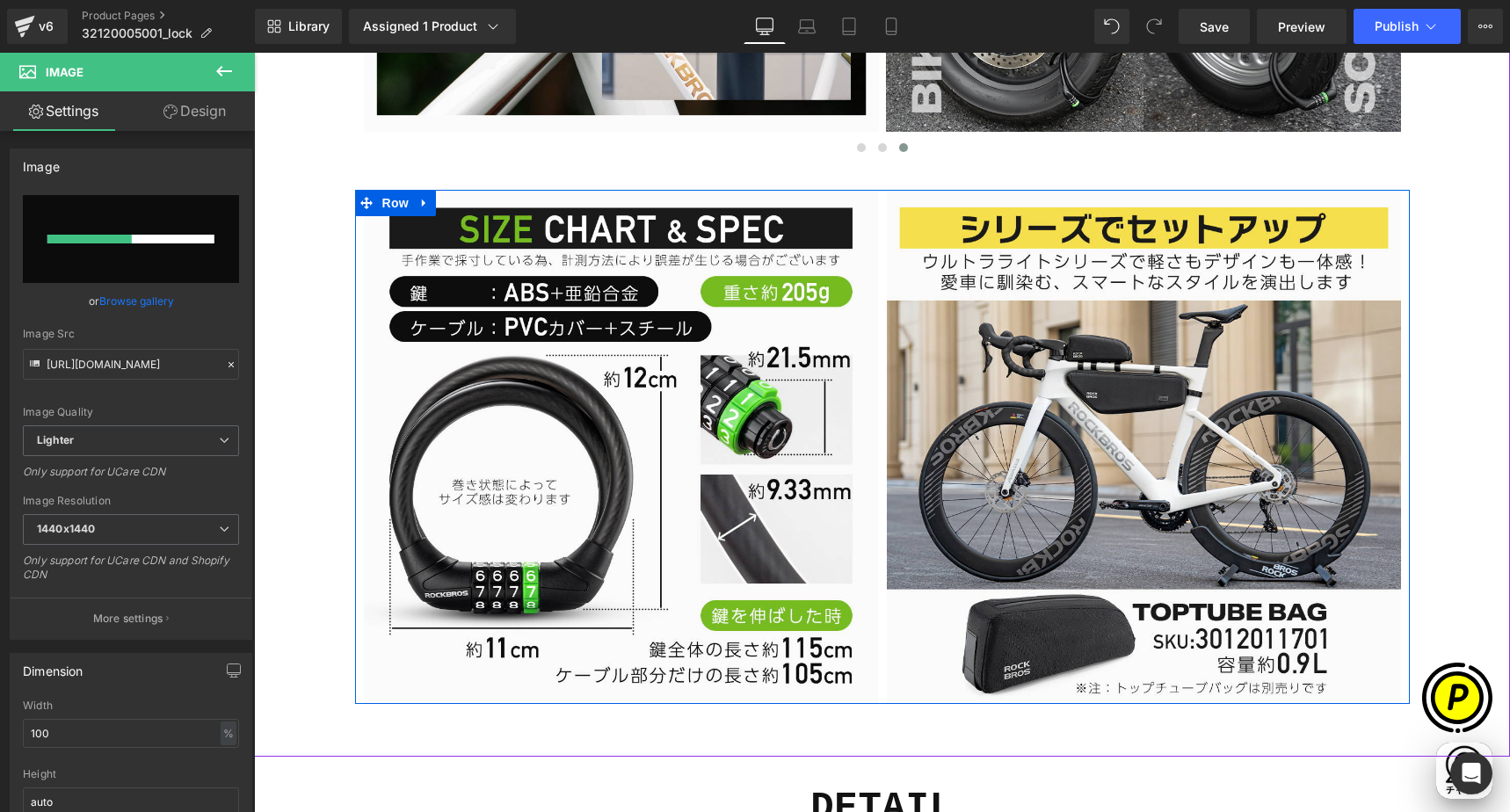
scroll to position [0, 1028]
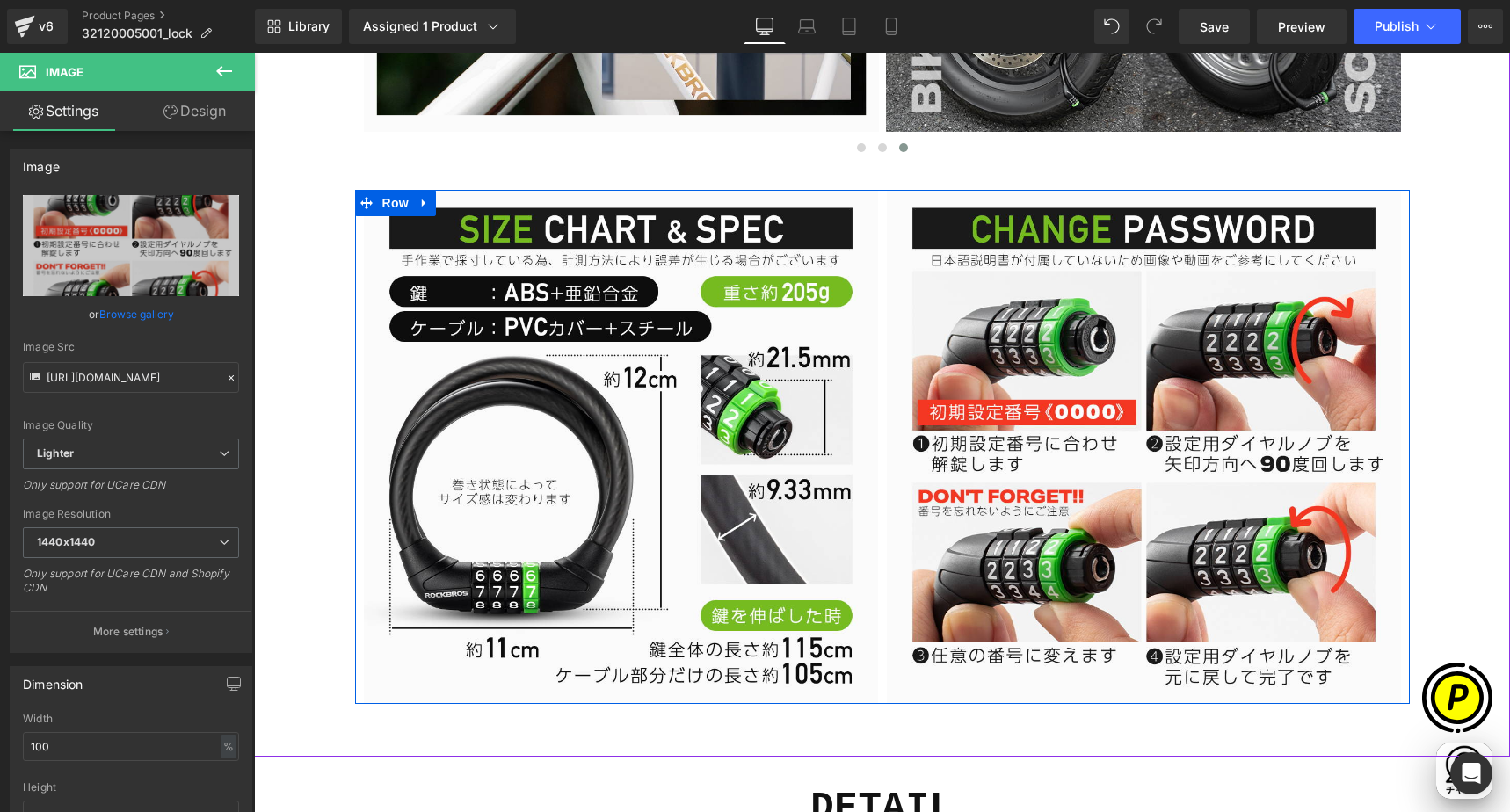
type input "[URL][DOMAIN_NAME]"
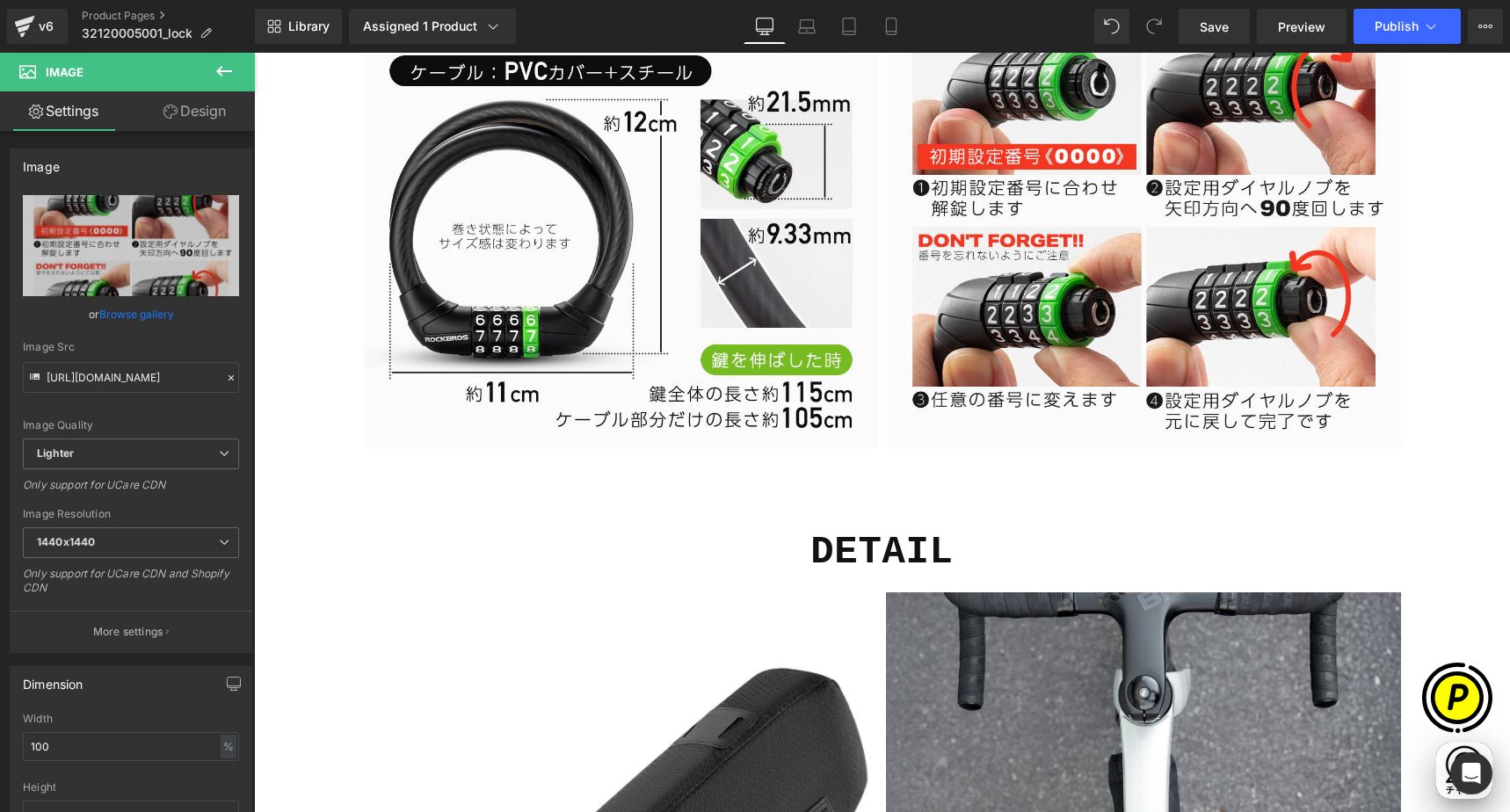
scroll to position [0, 0]
click at [219, 65] on icon at bounding box center [224, 71] width 21 height 21
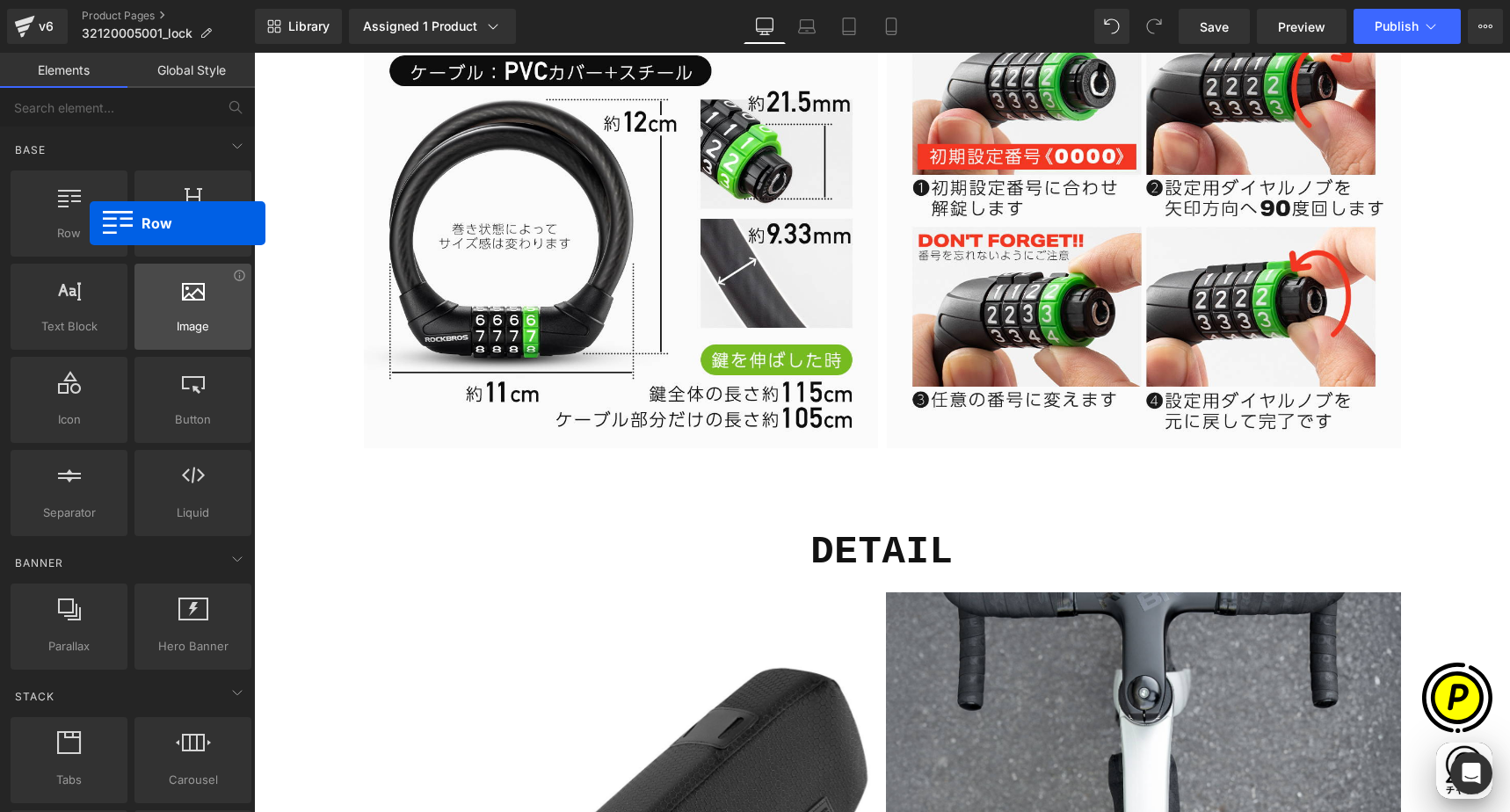
scroll to position [0, 343]
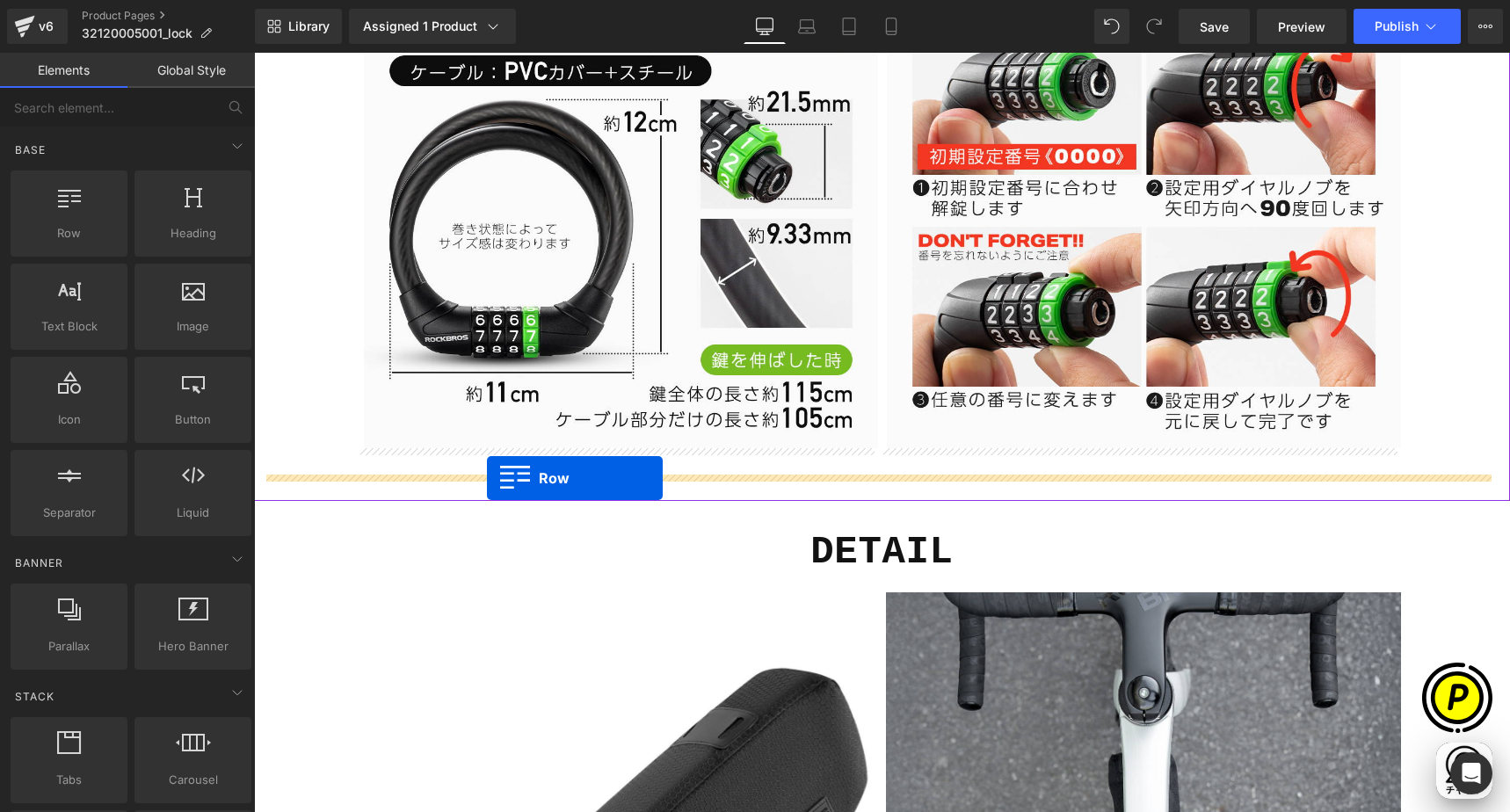
drag, startPoint x: 337, startPoint y: 276, endPoint x: 487, endPoint y: 478, distance: 251.6
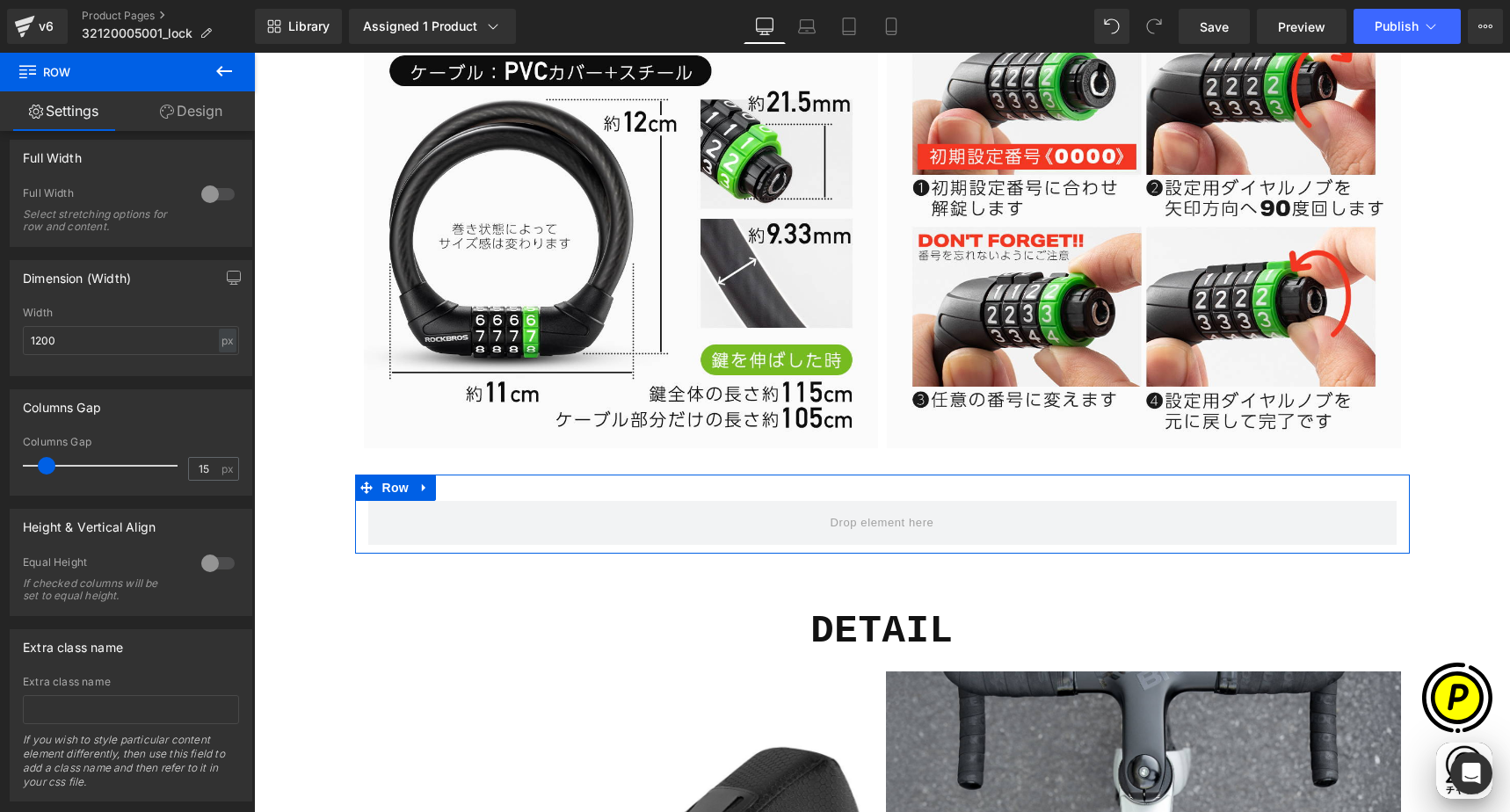
scroll to position [305, 0]
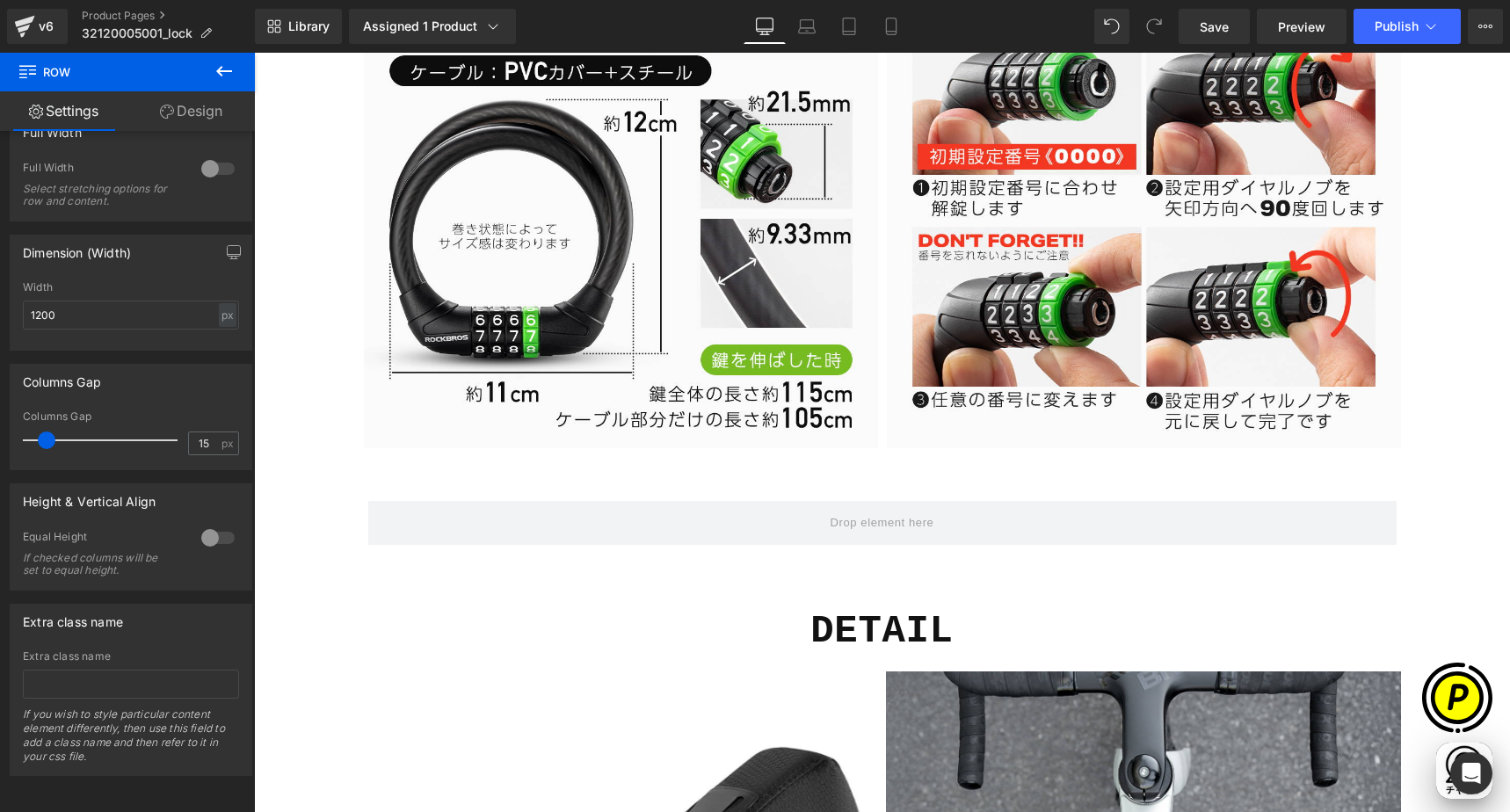
click at [233, 75] on icon at bounding box center [224, 71] width 21 height 21
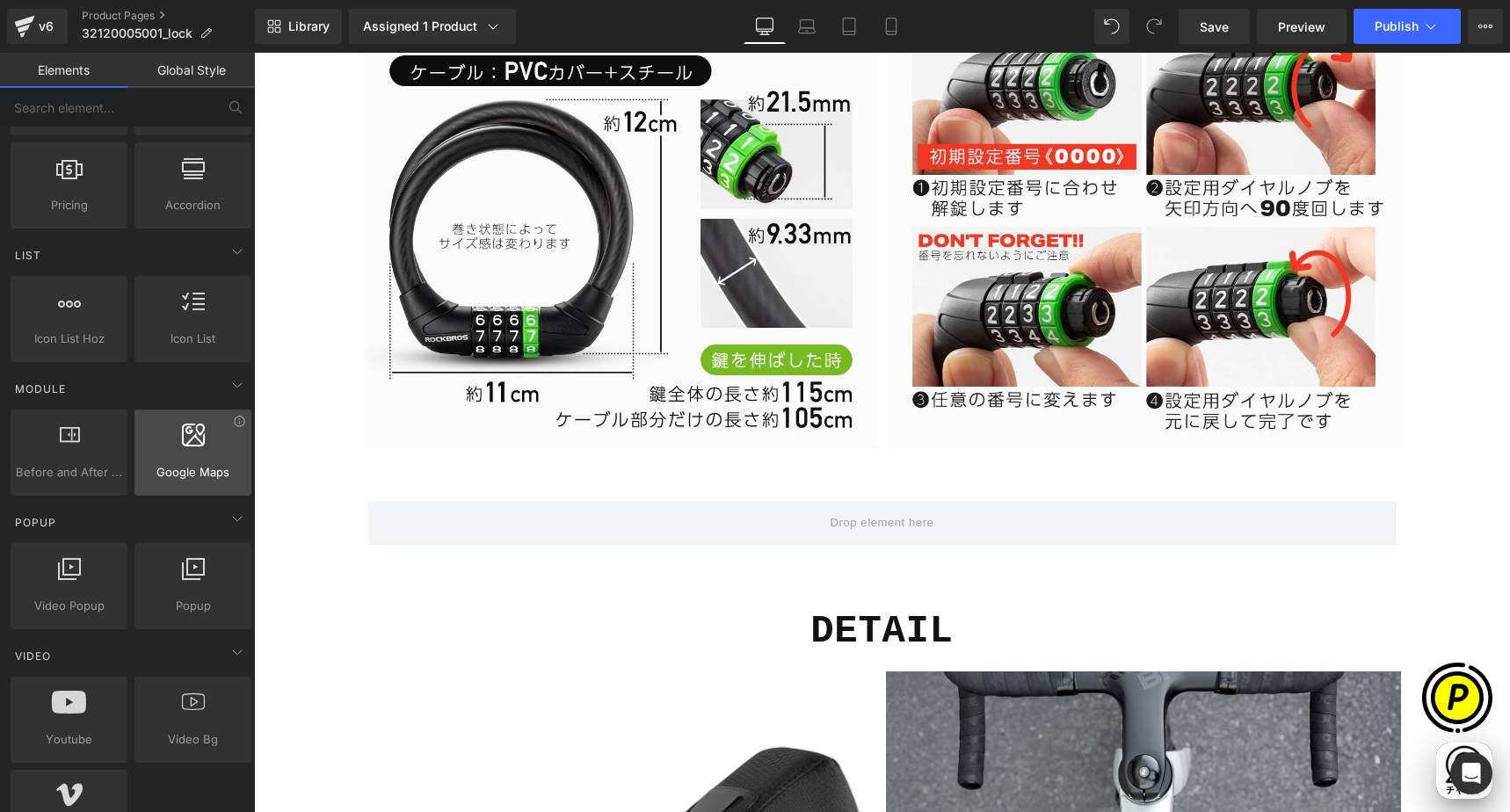
scroll to position [669, 0]
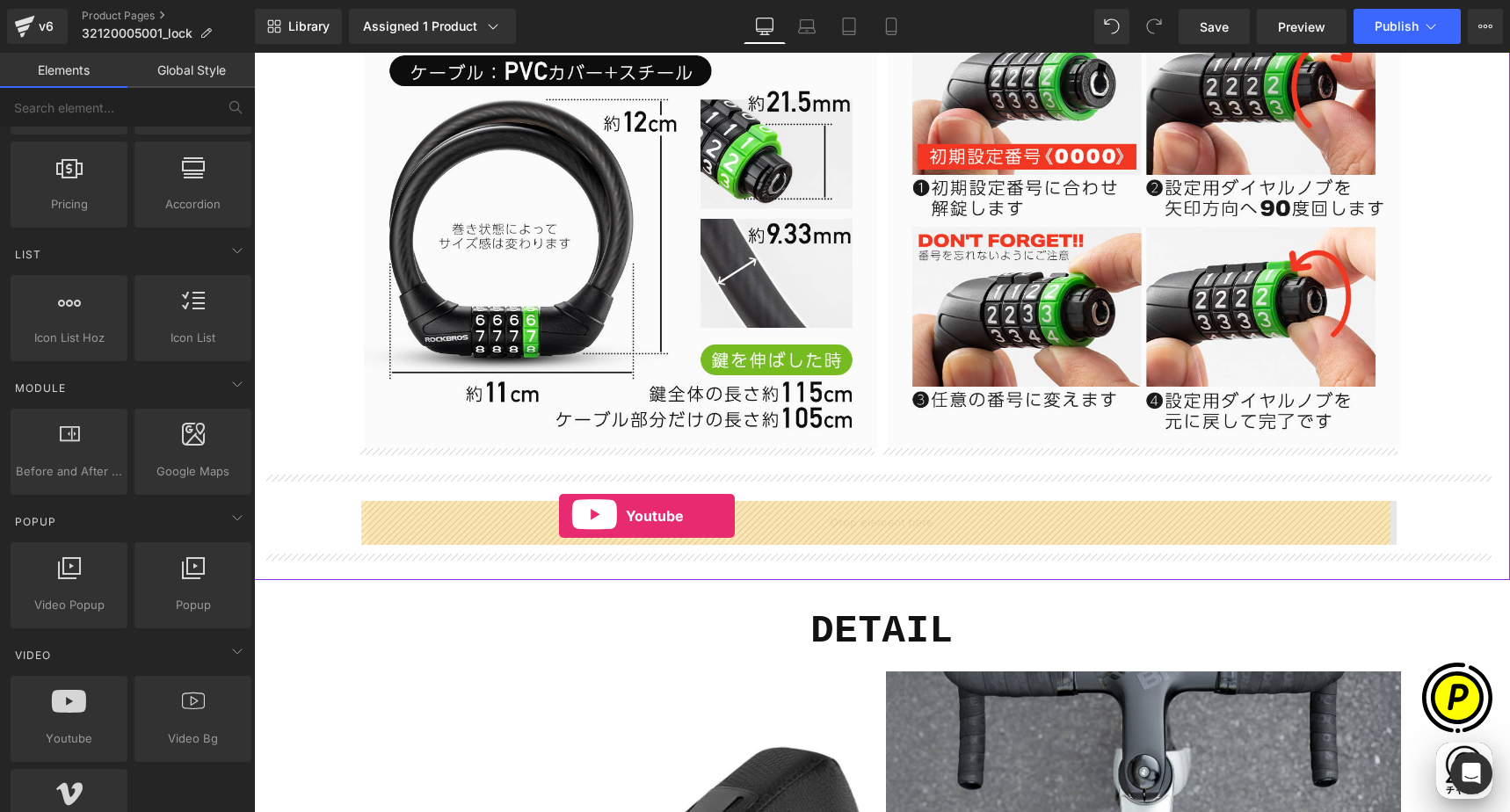
drag, startPoint x: 360, startPoint y: 774, endPoint x: 559, endPoint y: 517, distance: 325.0
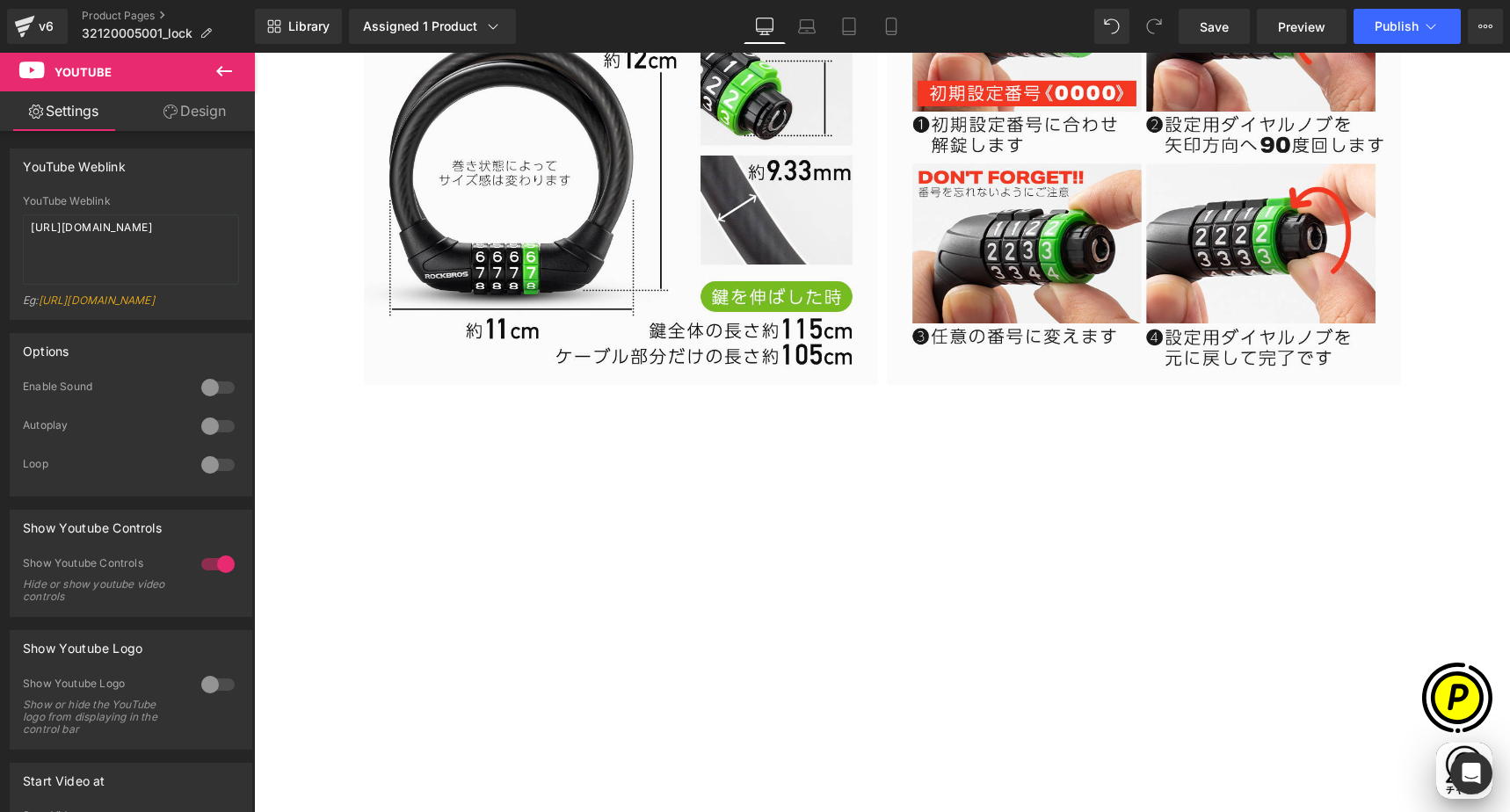
scroll to position [0, 0]
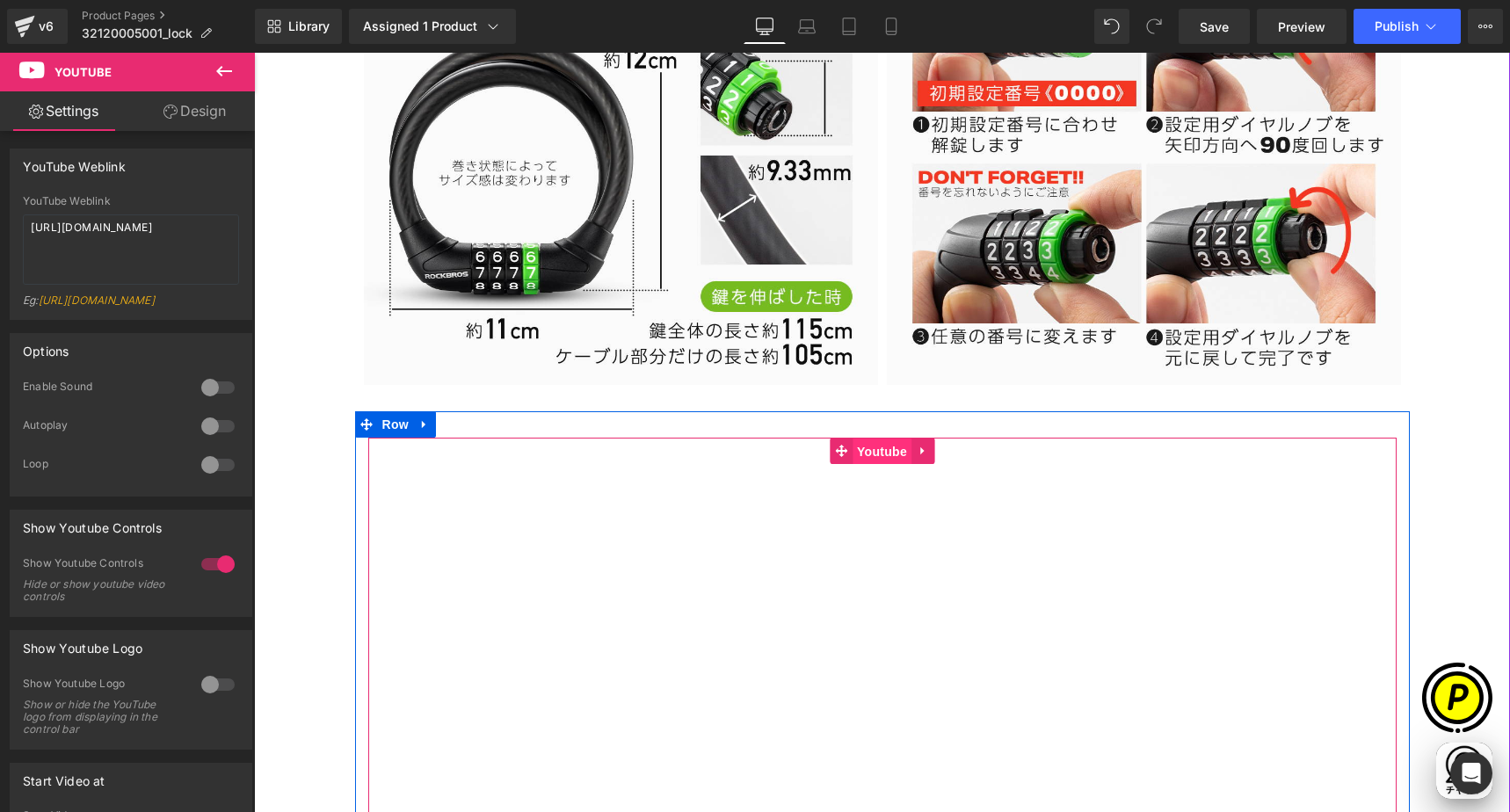
click at [888, 460] on span "Youtube" at bounding box center [882, 451] width 59 height 26
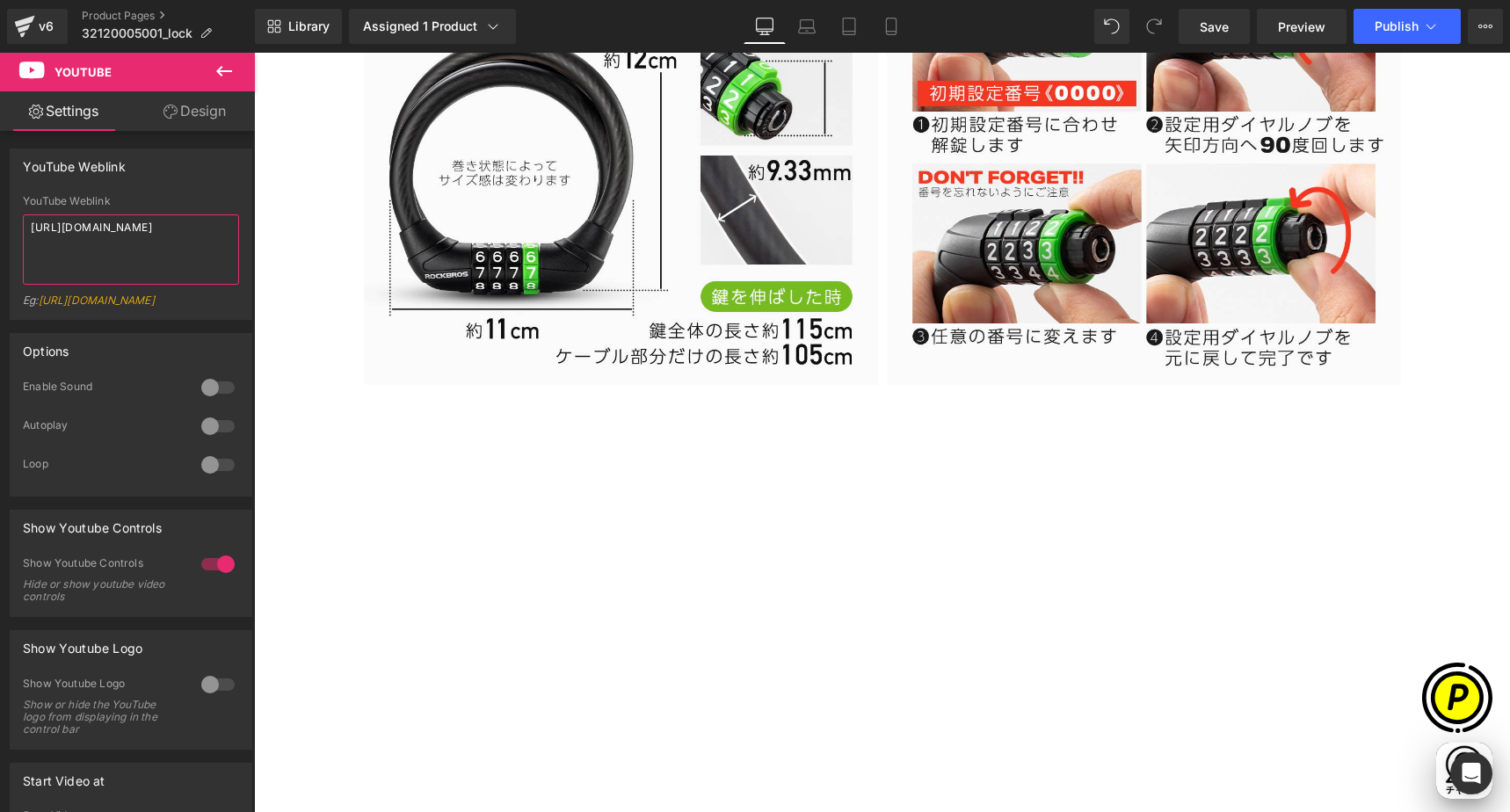
drag, startPoint x: 115, startPoint y: 241, endPoint x: -4, endPoint y: 181, distance: 133.3
click at [0, 181] on html "Youtube You are previewing how the will restyle your page. You can not edit Ele…" at bounding box center [755, 406] width 1510 height 812
paste textarea "[DOMAIN_NAME][URL]"
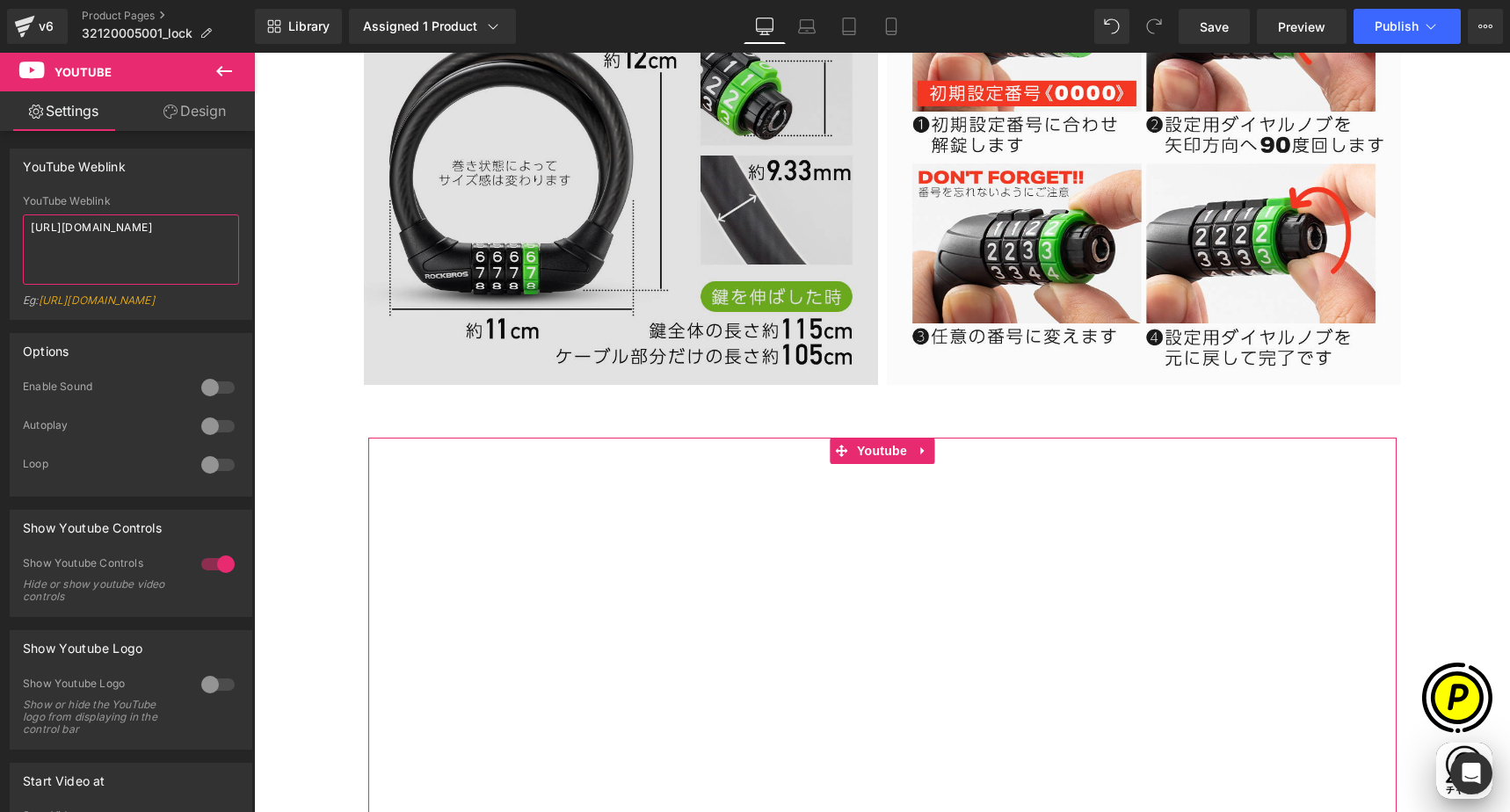
type textarea "[URL][DOMAIN_NAME]"
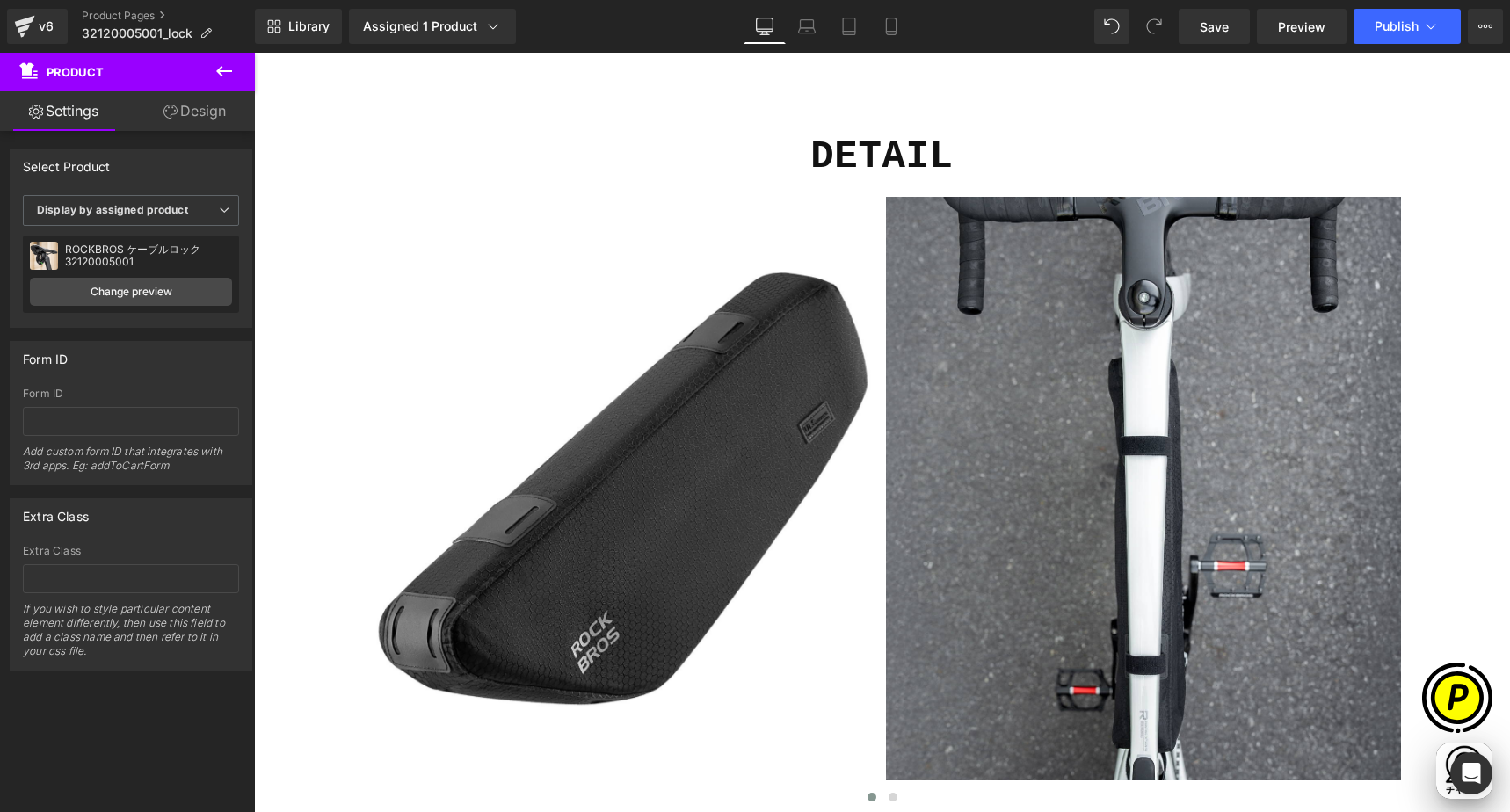
scroll to position [5705, 0]
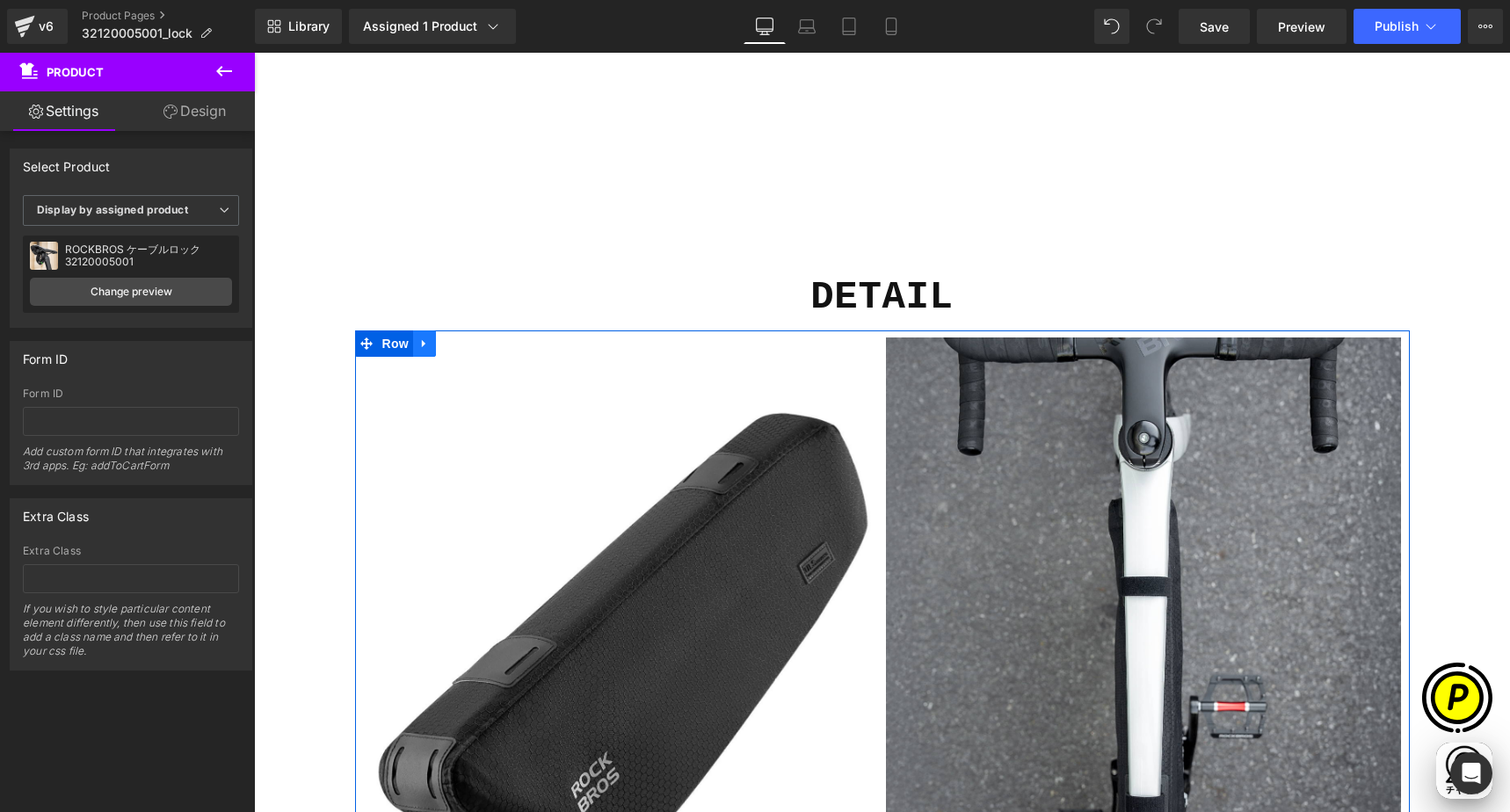
click at [422, 341] on icon at bounding box center [424, 344] width 13 height 13
click at [441, 340] on icon at bounding box center [447, 343] width 13 height 13
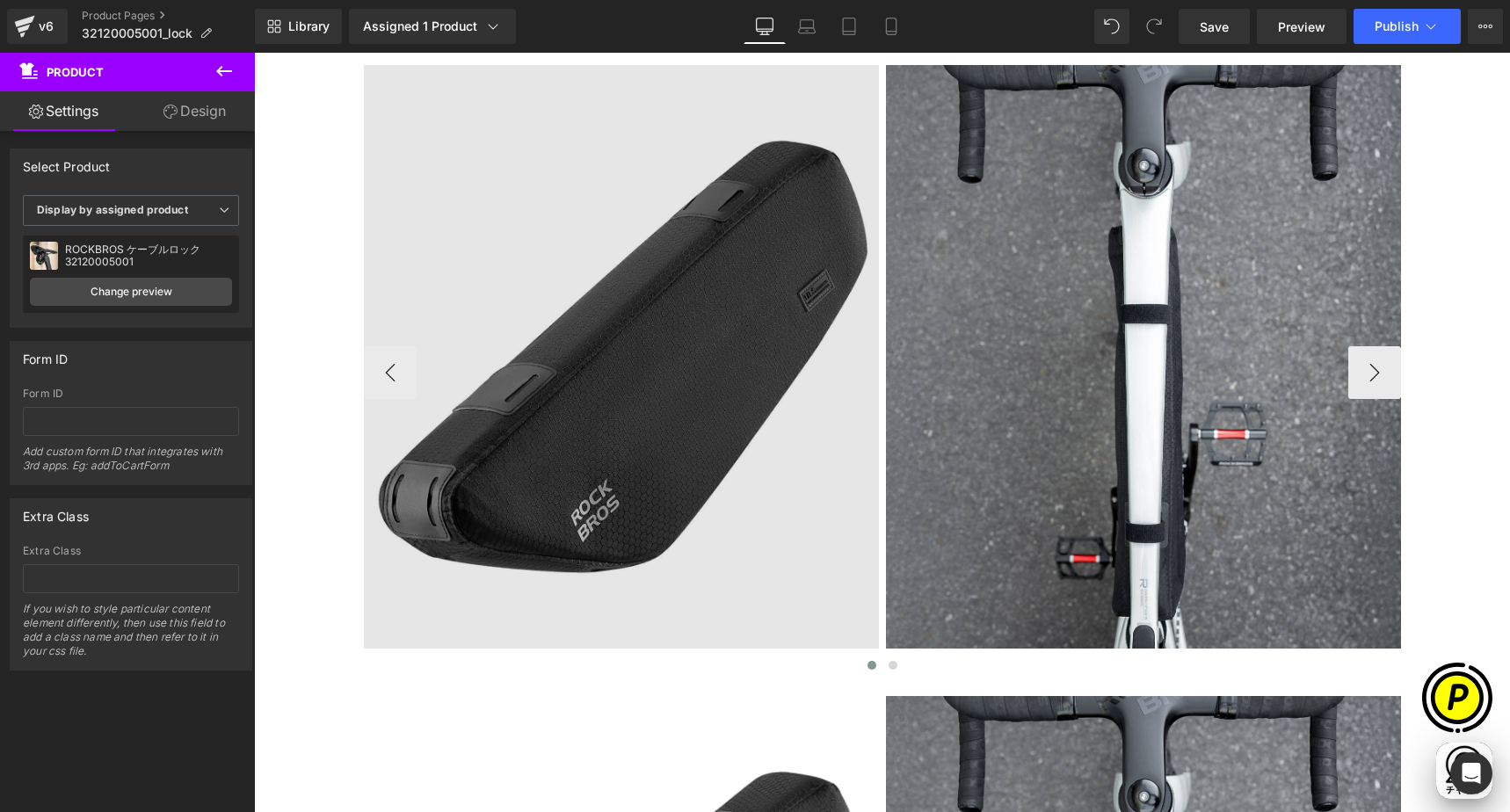
scroll to position [5795, 0]
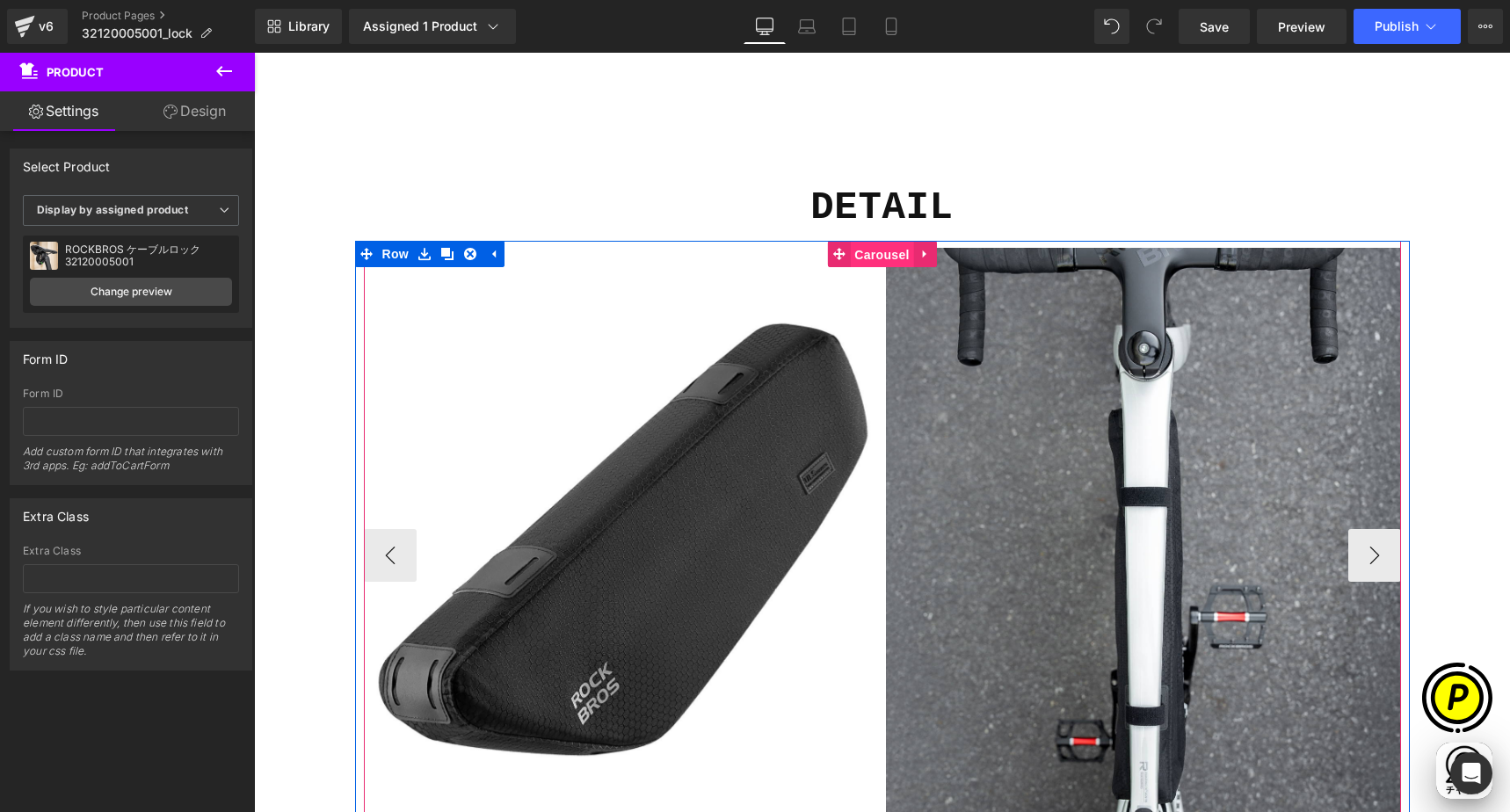
click at [882, 251] on span "Carousel" at bounding box center [882, 254] width 64 height 26
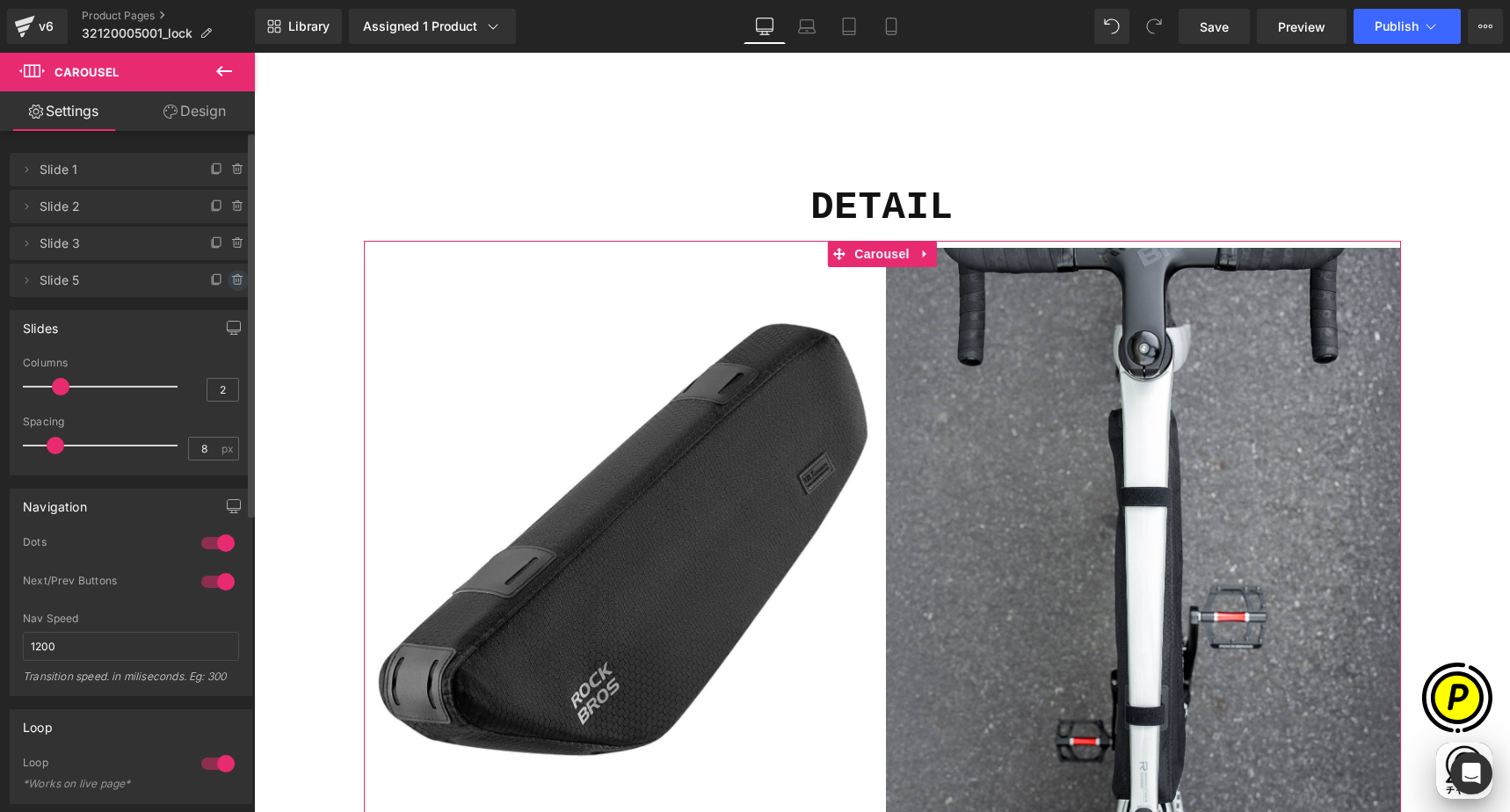
click at [231, 282] on icon at bounding box center [238, 280] width 14 height 14
click at [207, 281] on button "Delete" at bounding box center [219, 281] width 56 height 23
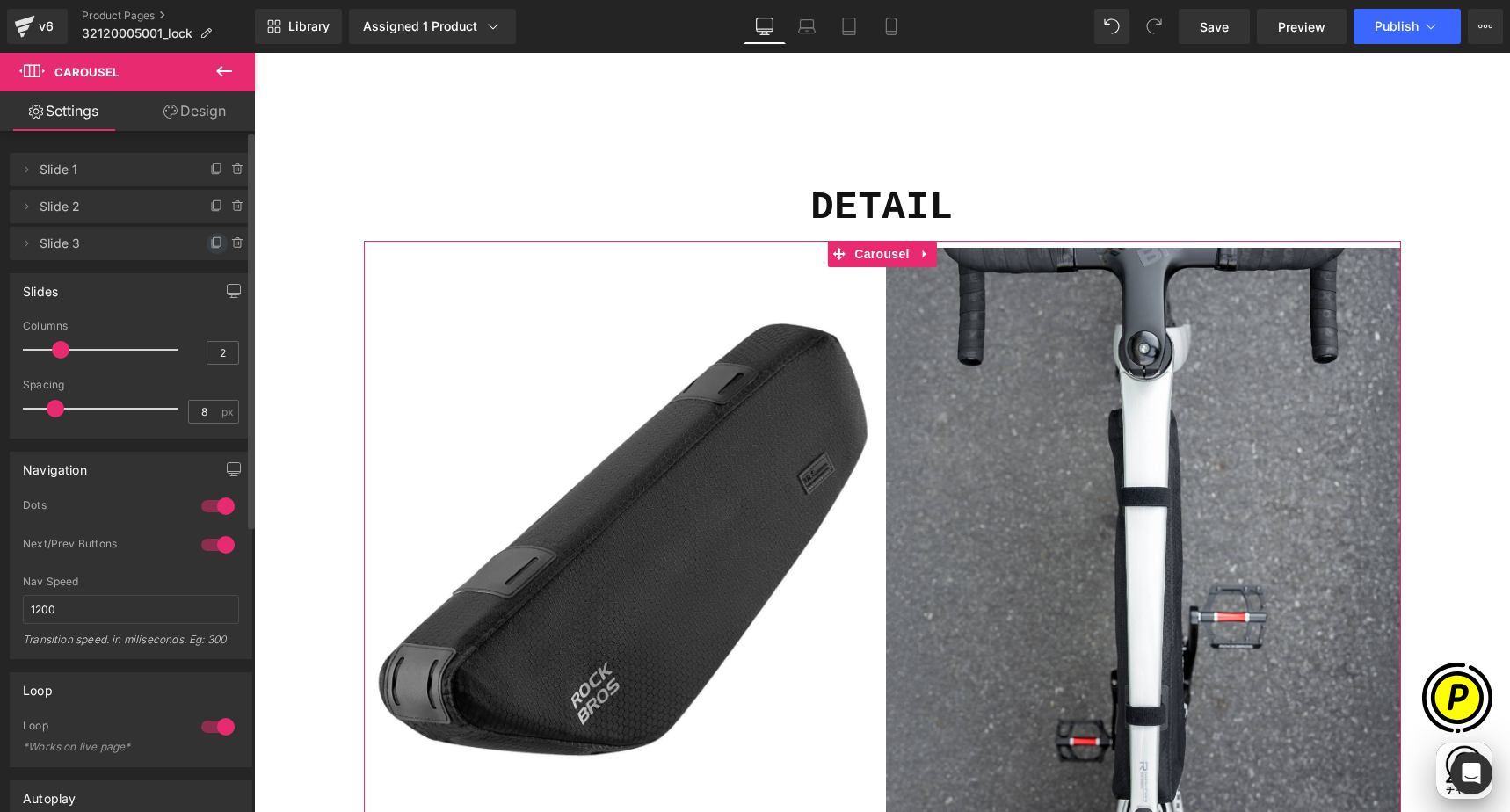
click at [215, 242] on icon at bounding box center [217, 243] width 14 height 14
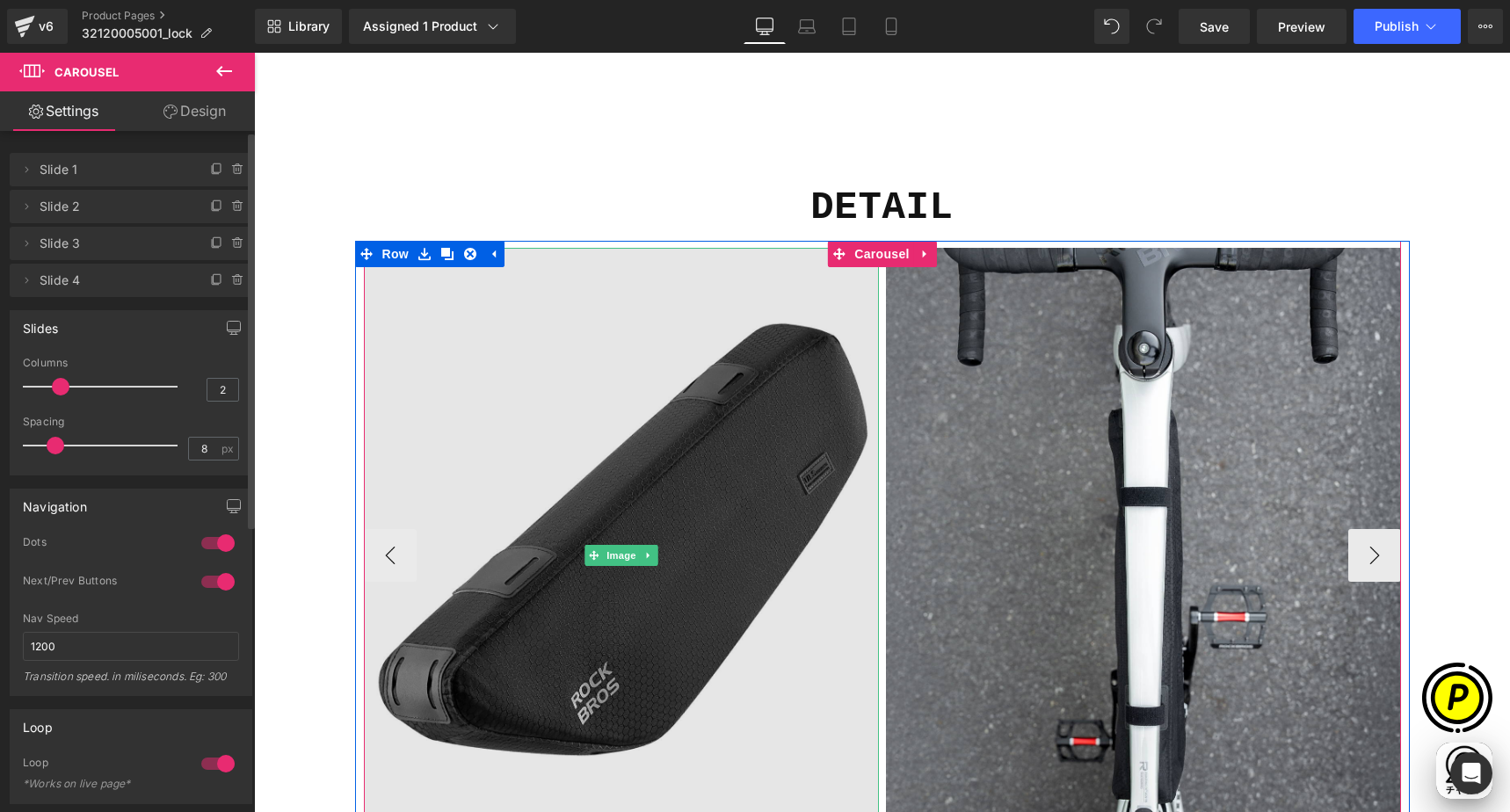
click at [652, 423] on img at bounding box center [621, 554] width 515 height 615
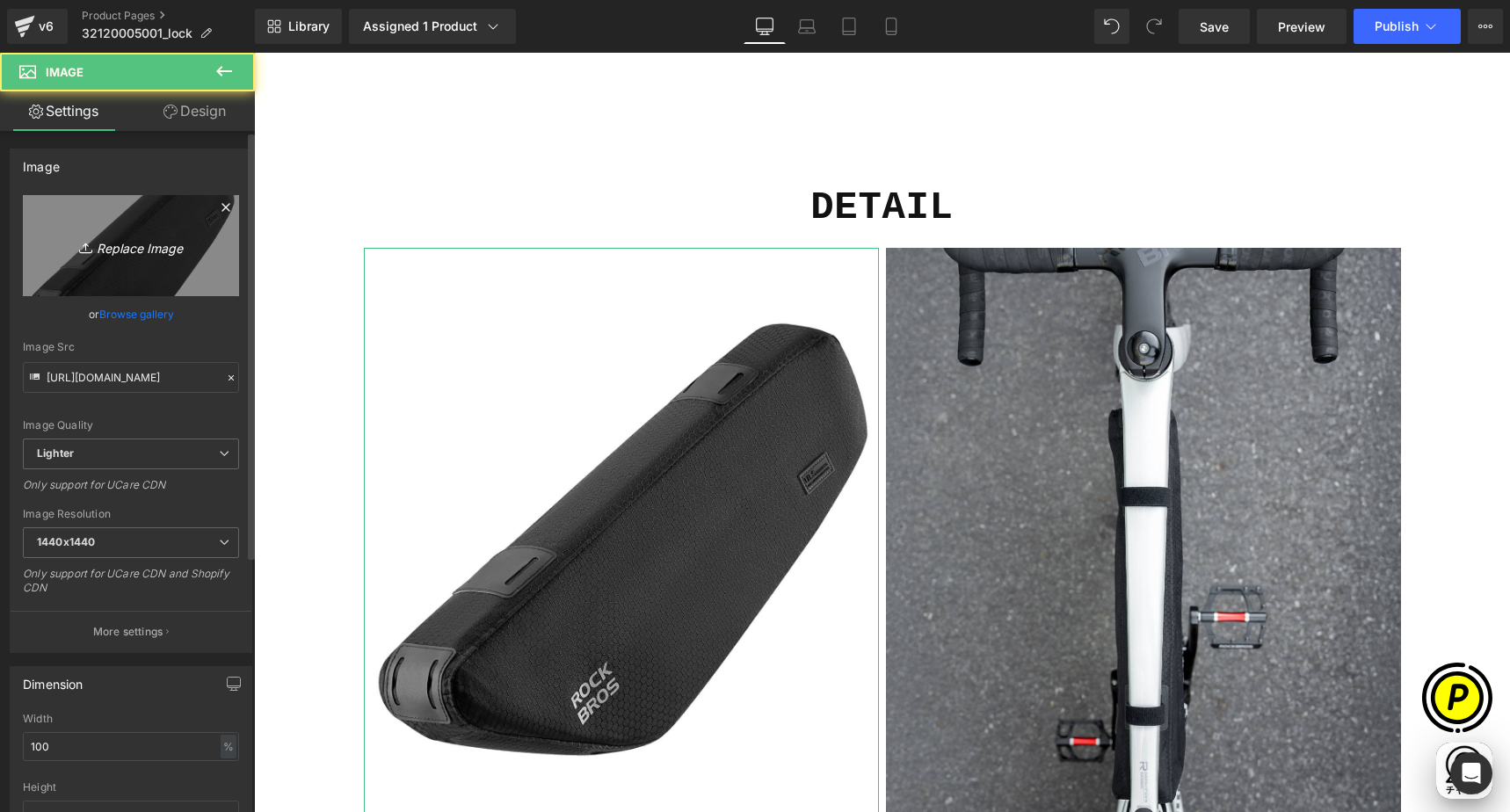
click at [128, 262] on link "Replace Image" at bounding box center [131, 245] width 217 height 101
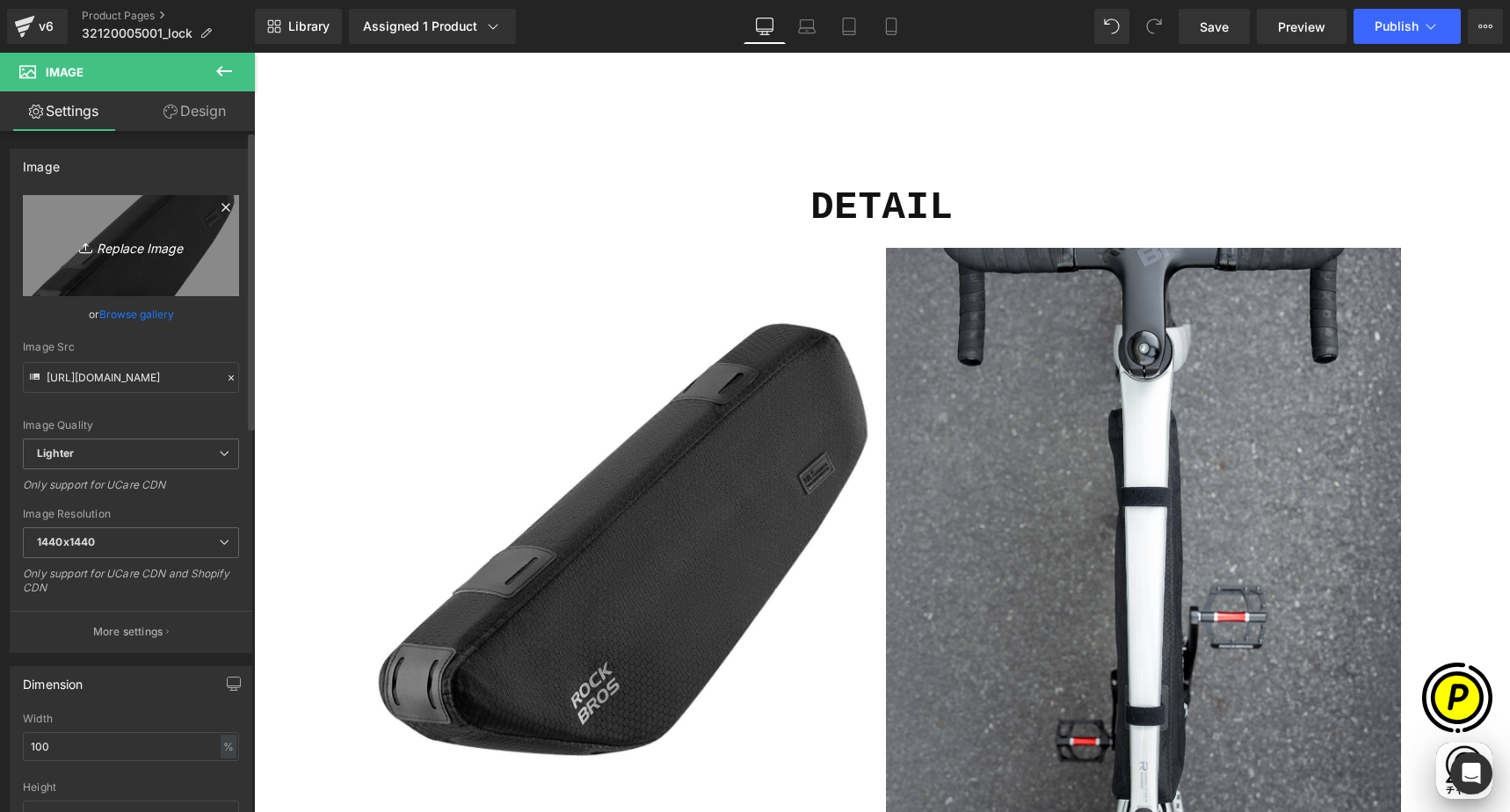
scroll to position [0, 0]
type input "C:\fakepath\shopify-LP-32120005001_04-1.jpg"
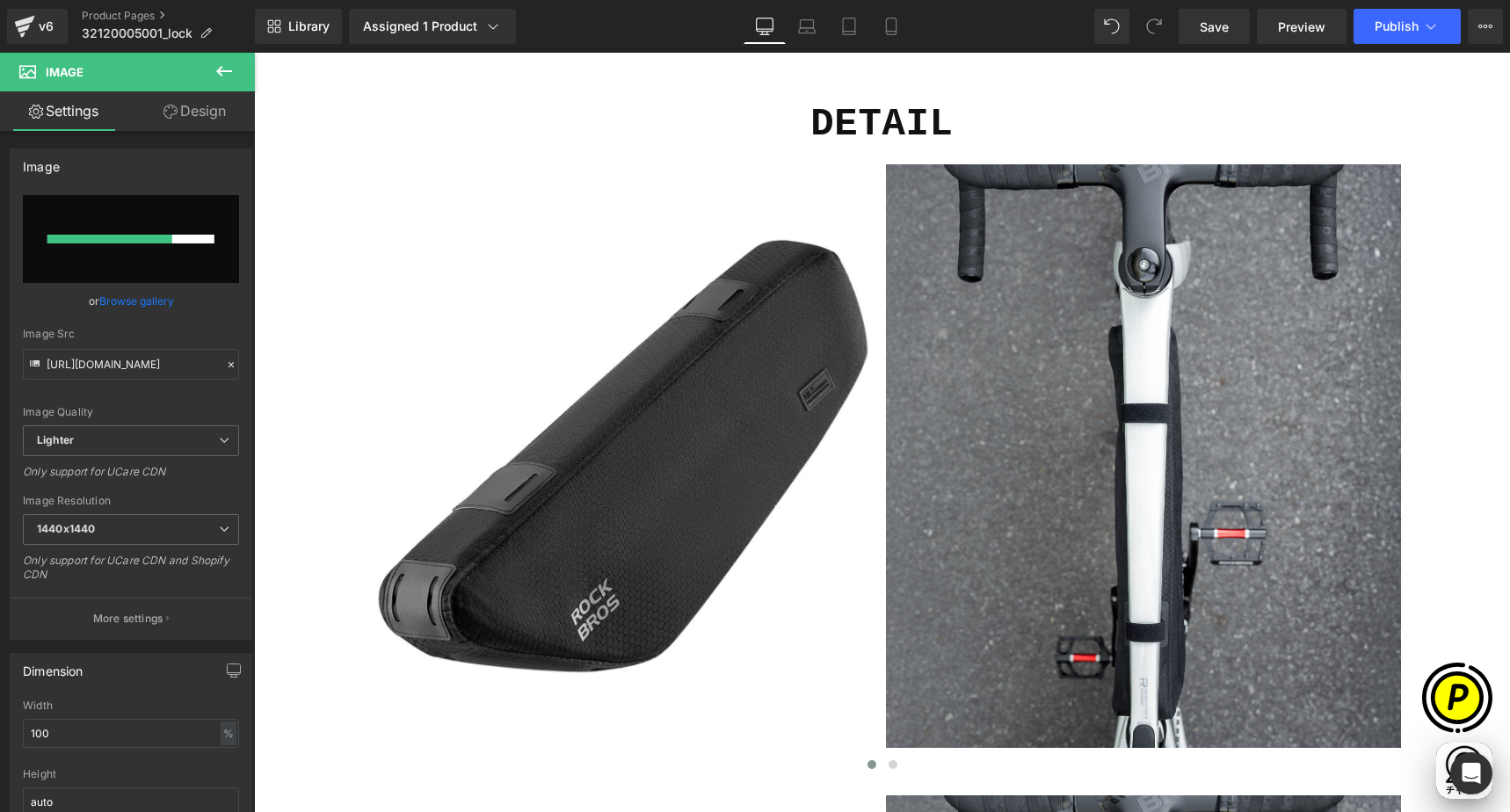
scroll to position [0, 343]
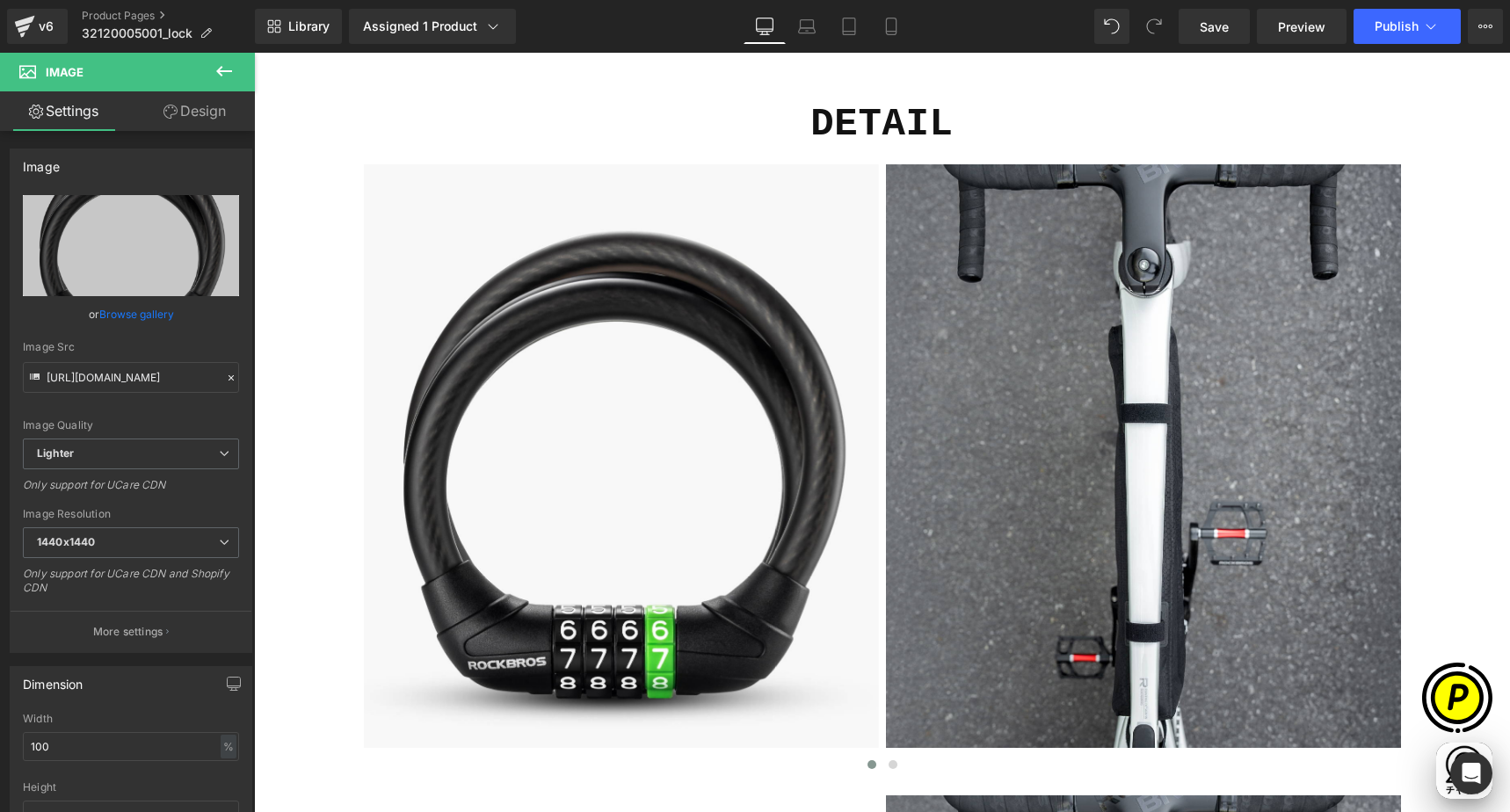
type input "[URL][DOMAIN_NAME]"
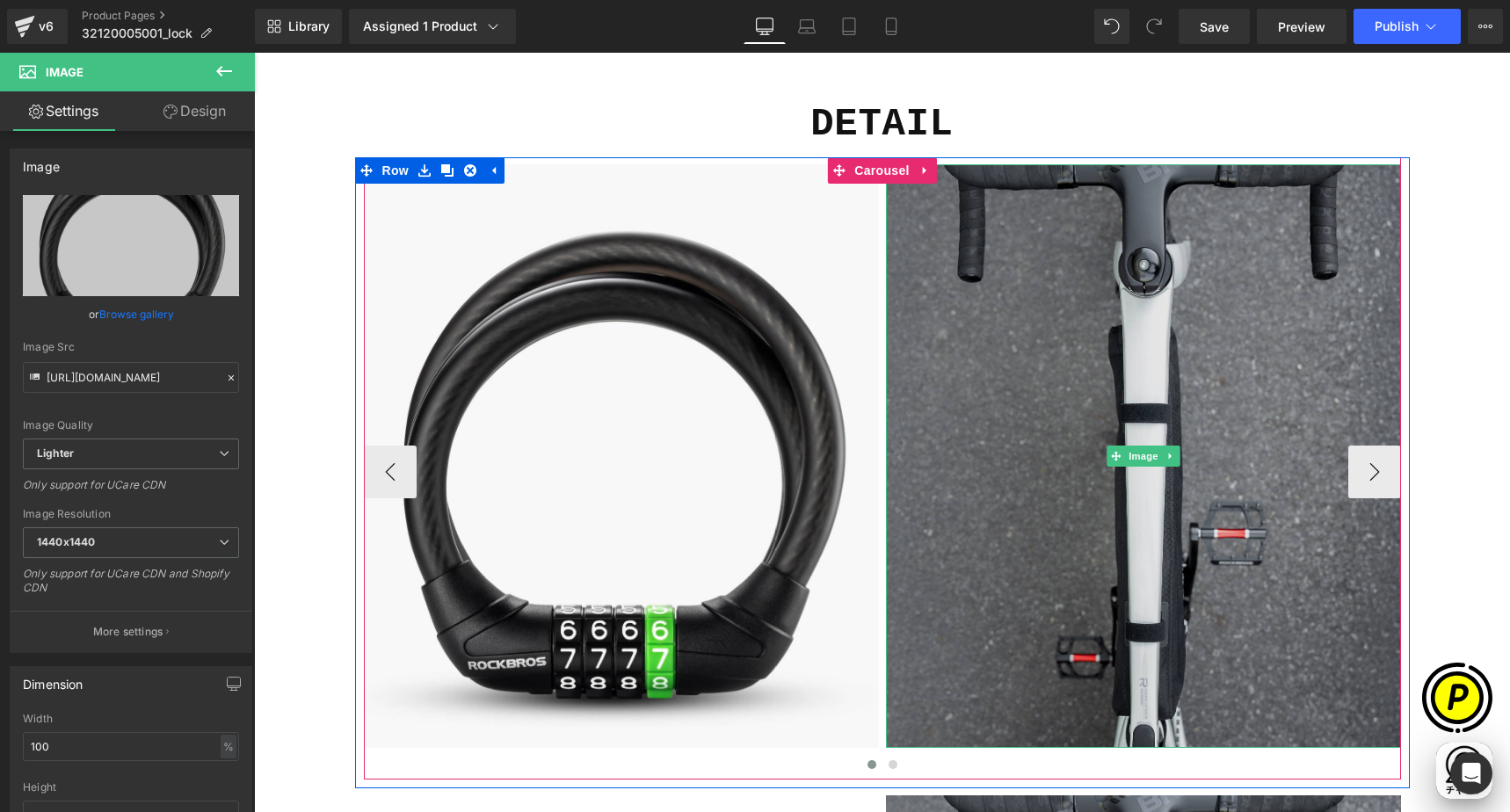
click at [975, 324] on img at bounding box center [1142, 456] width 515 height 583
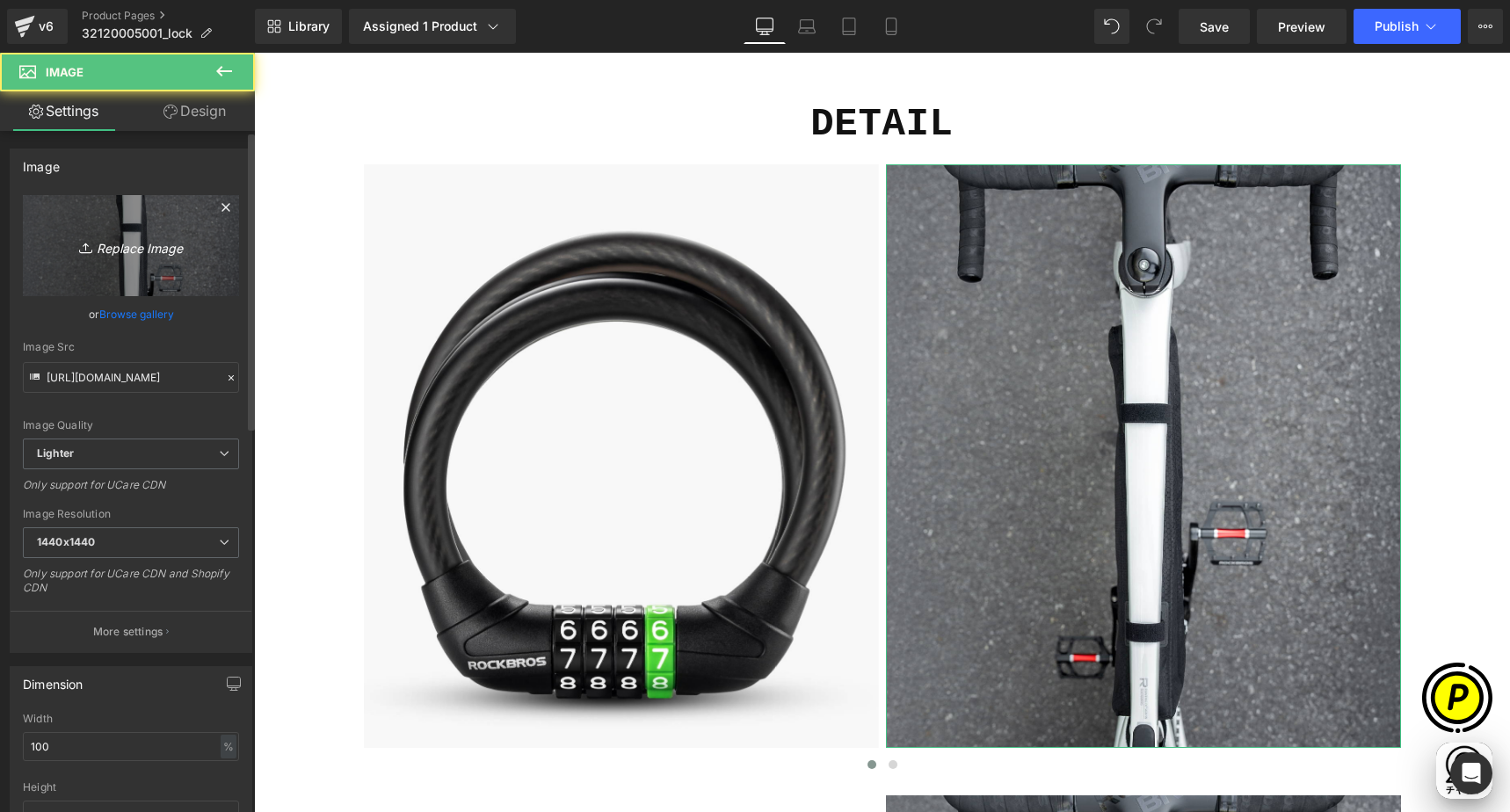
click at [111, 252] on icon "Replace Image" at bounding box center [131, 245] width 141 height 22
type input "C:\fakepath\shopify-LP-32120005001_04-2.jpg"
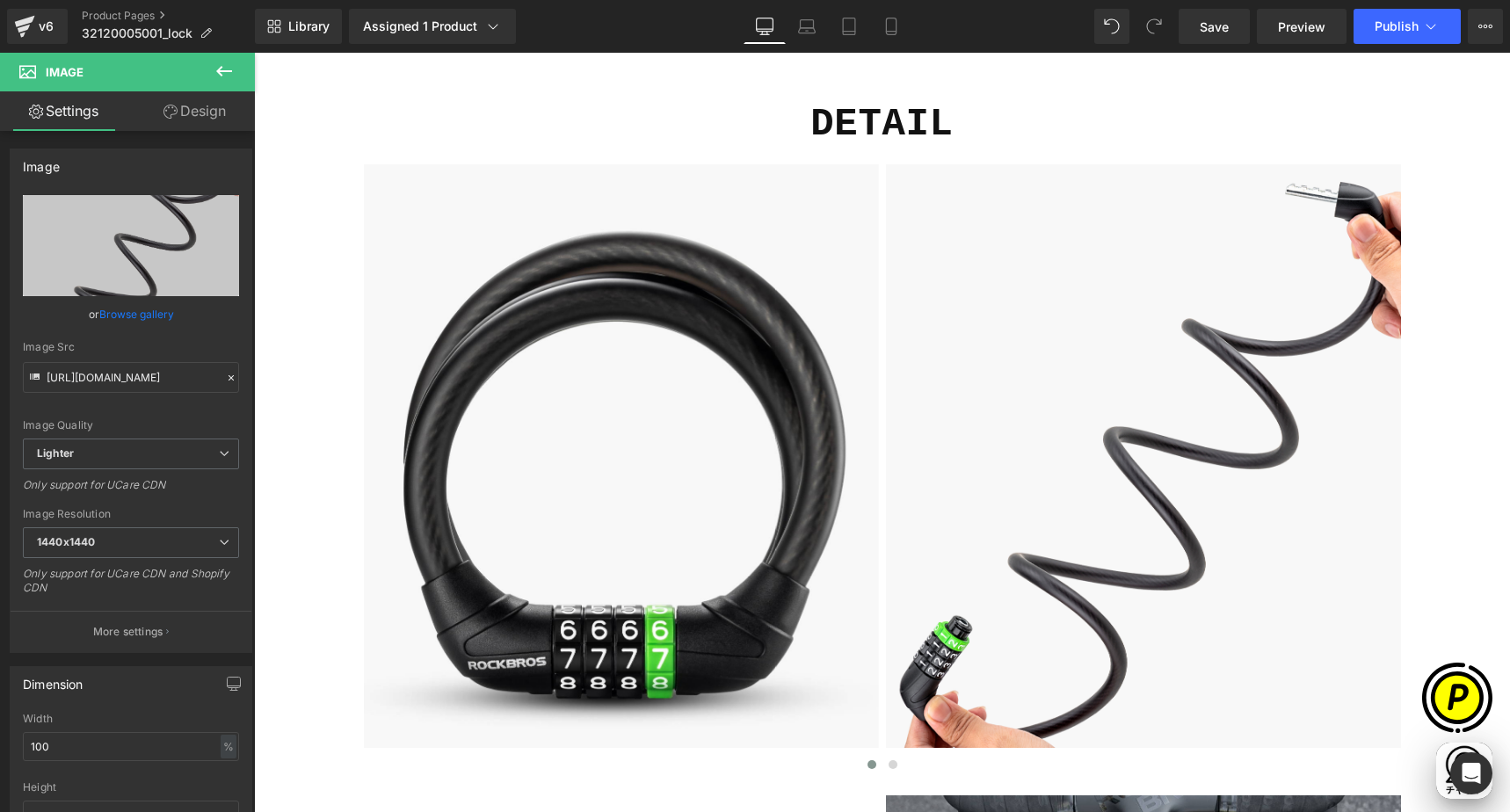
scroll to position [0, 1028]
type input "[URL][DOMAIN_NAME]"
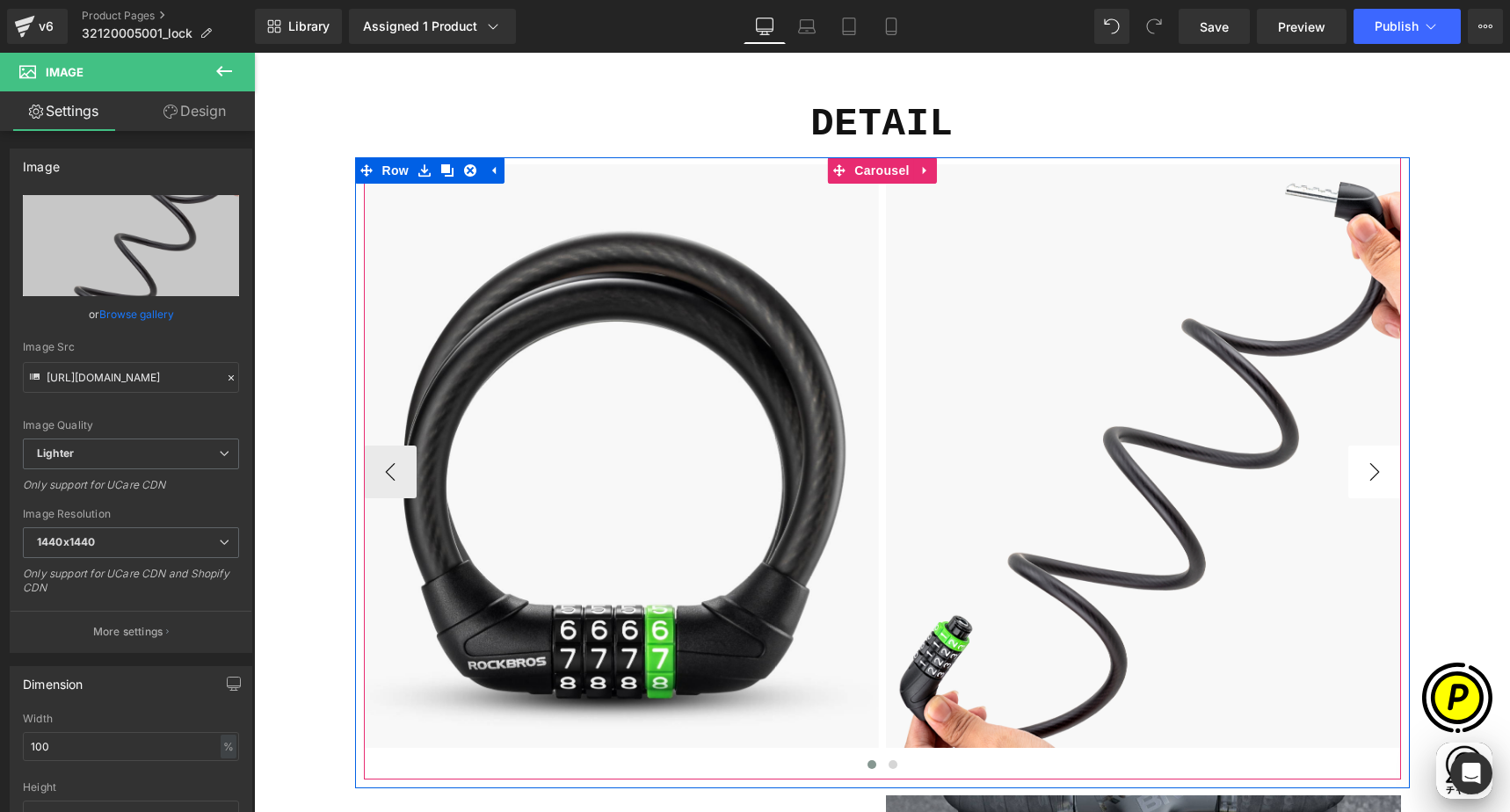
click at [1361, 473] on button "›" at bounding box center [1374, 471] width 53 height 53
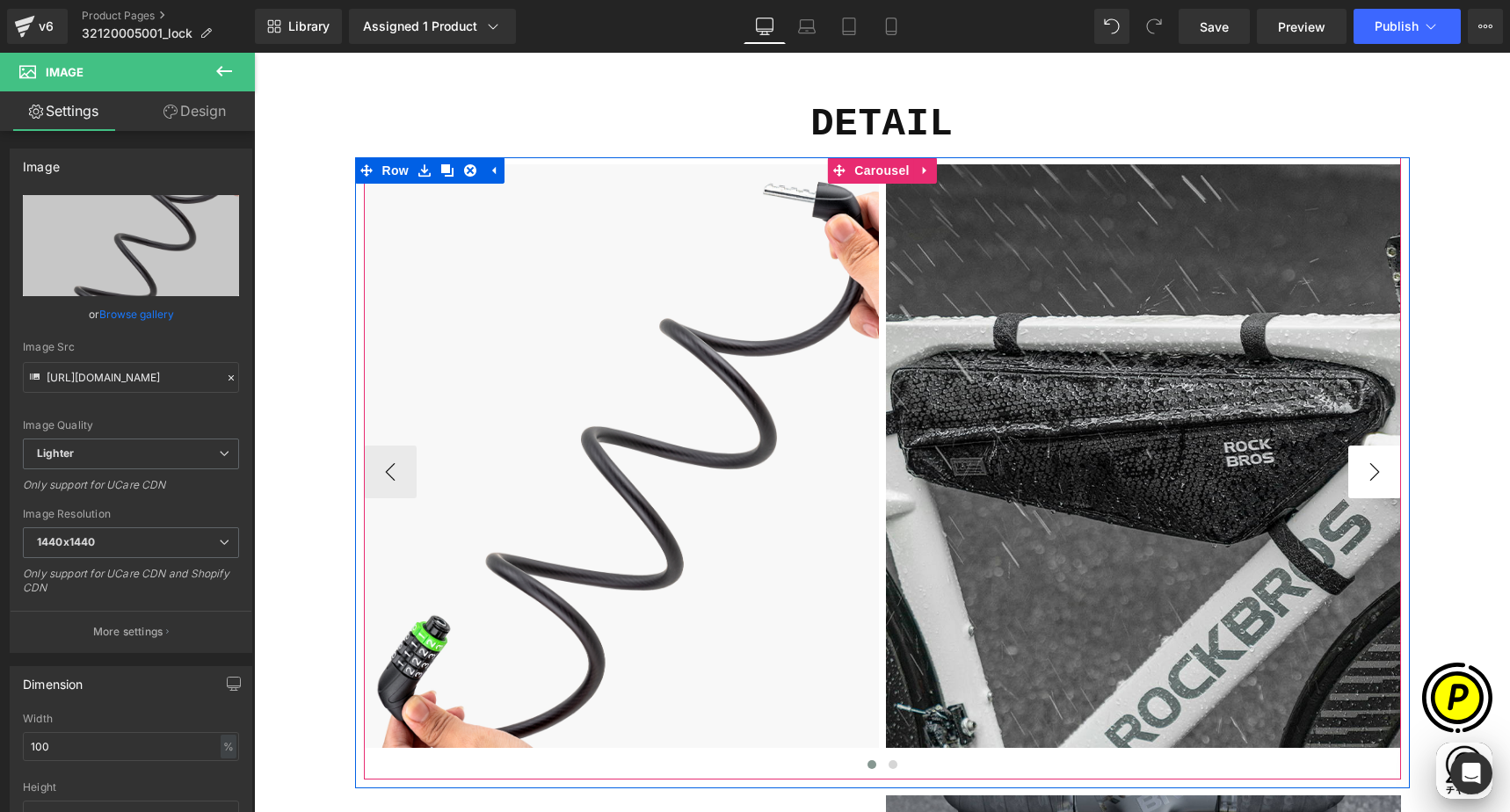
click at [1361, 471] on button "›" at bounding box center [1374, 471] width 53 height 53
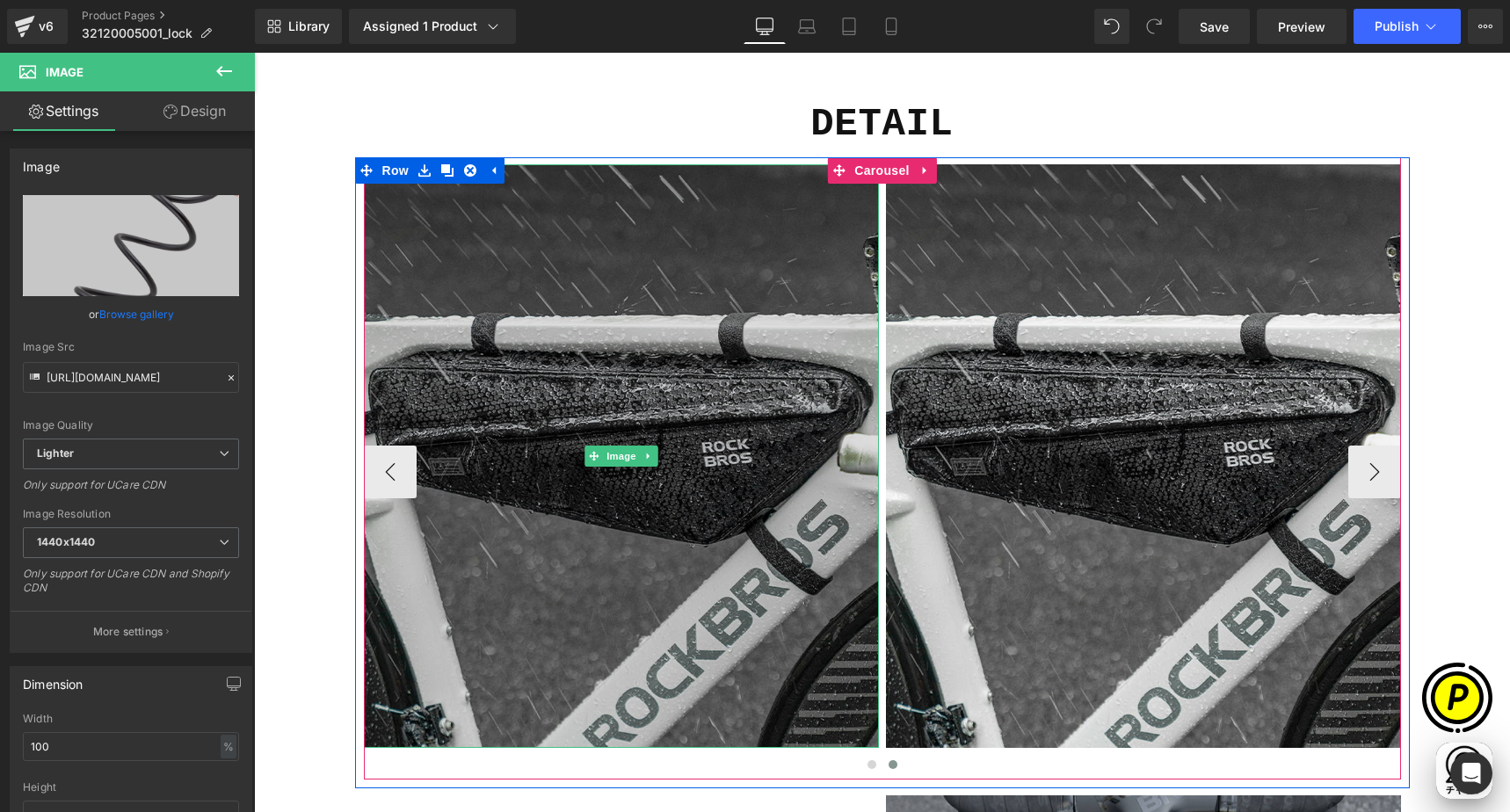
click at [565, 324] on img at bounding box center [621, 456] width 515 height 583
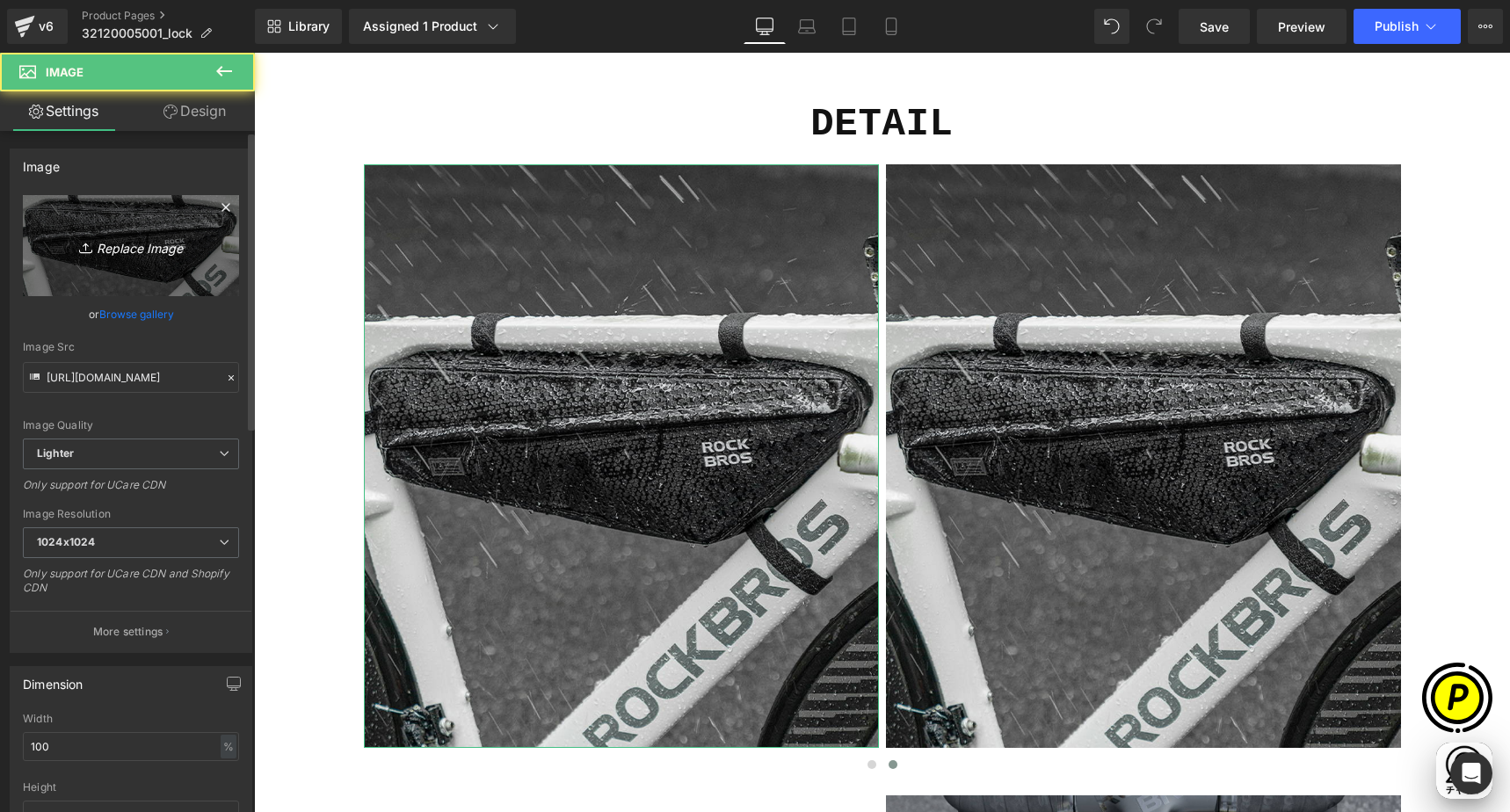
click at [125, 246] on icon "Replace Image" at bounding box center [131, 245] width 141 height 22
type input "C:\fakepath\shopify-LP-32120005001_04-3.jpg"
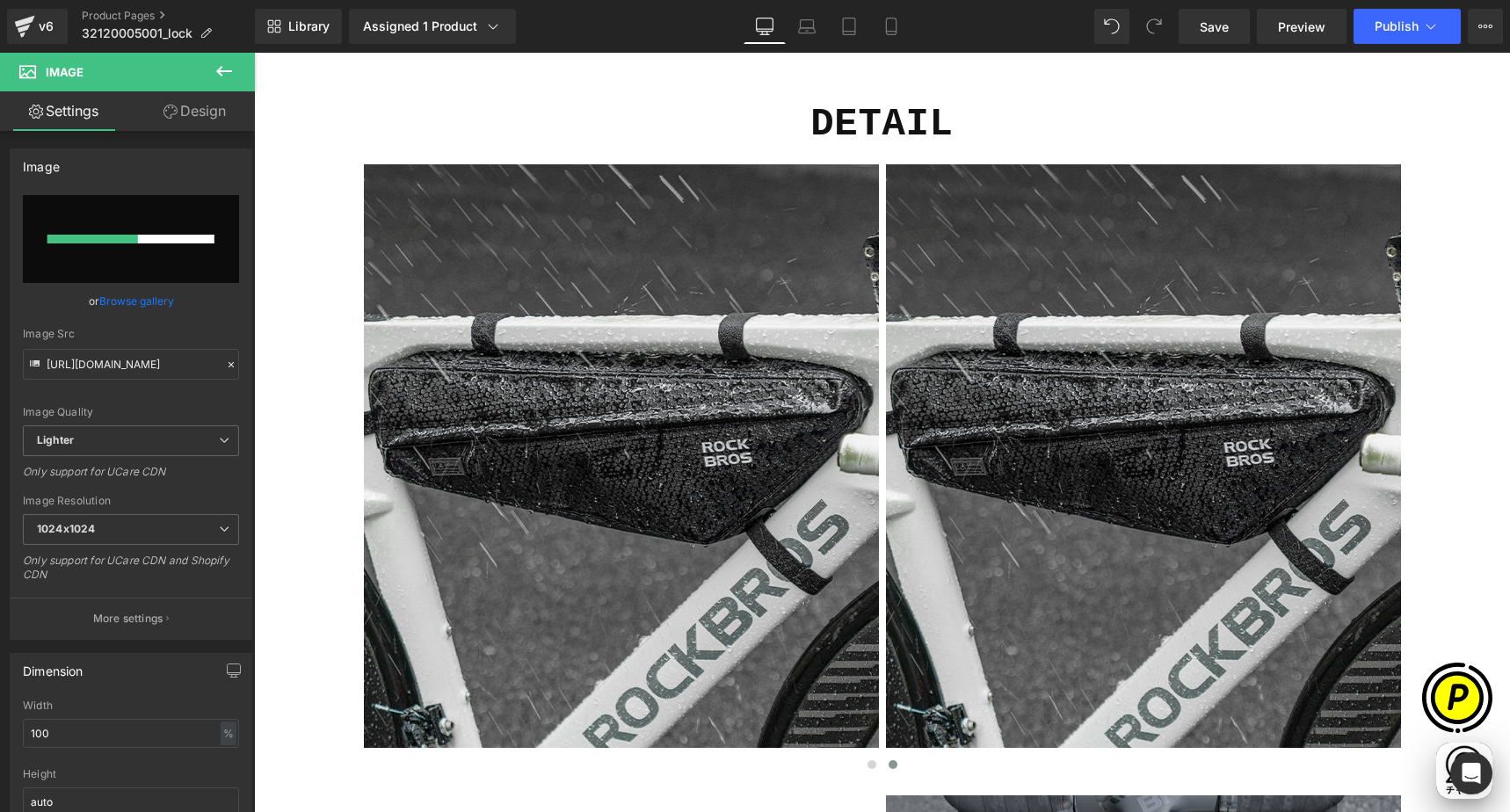
scroll to position [0, 343]
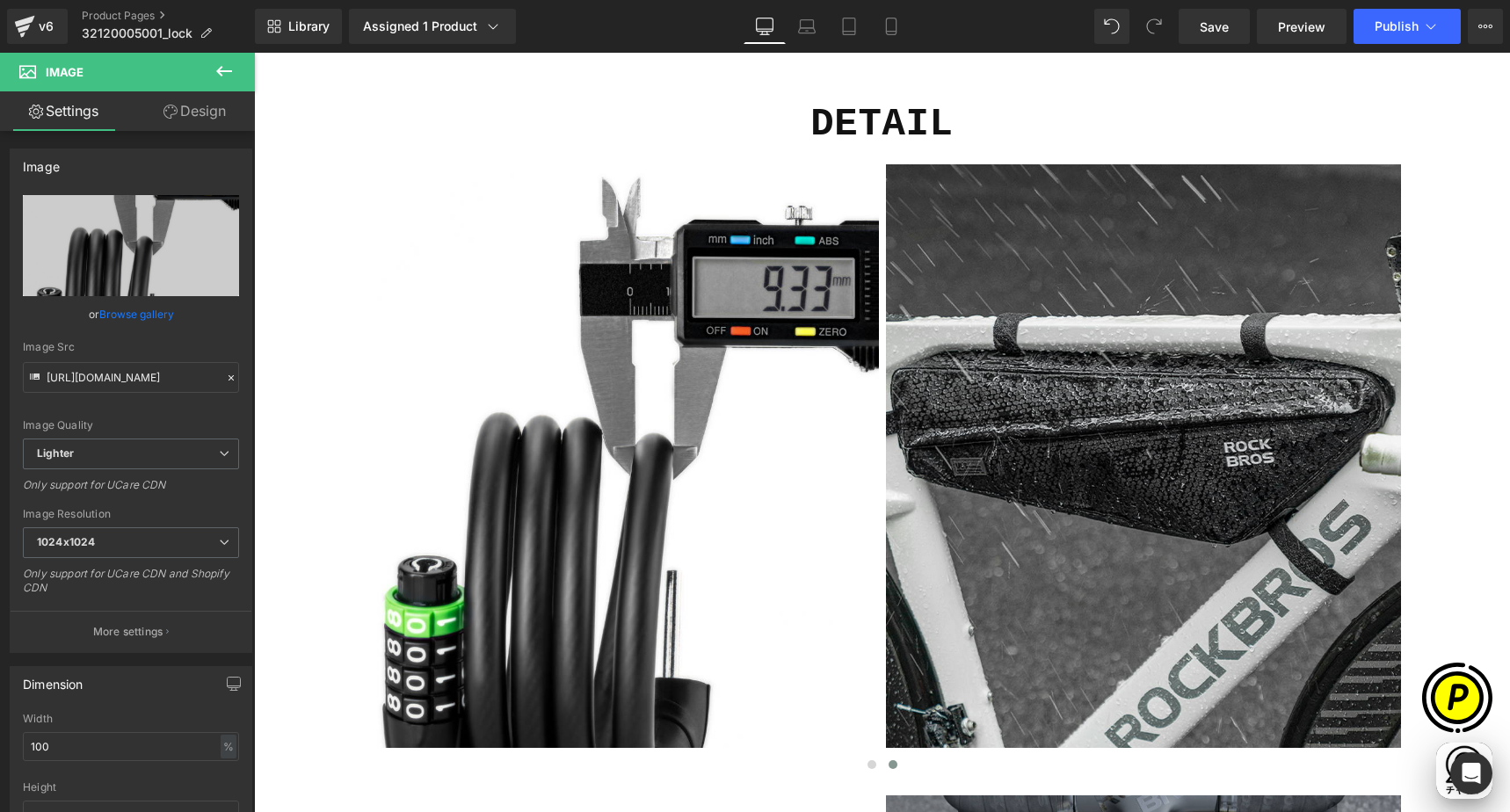
type input "[URL][DOMAIN_NAME]"
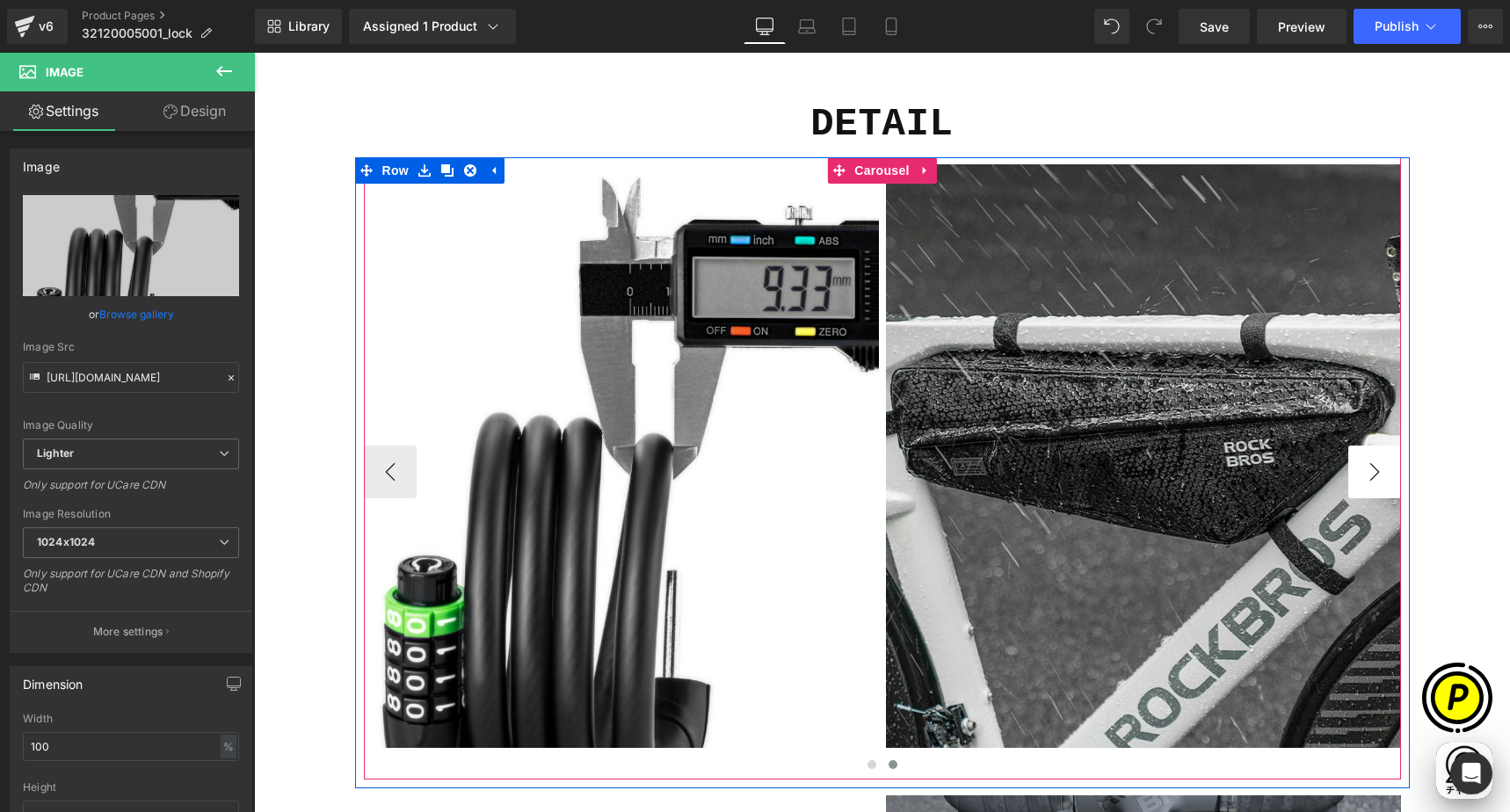
click at [1354, 473] on button "›" at bounding box center [1374, 471] width 53 height 53
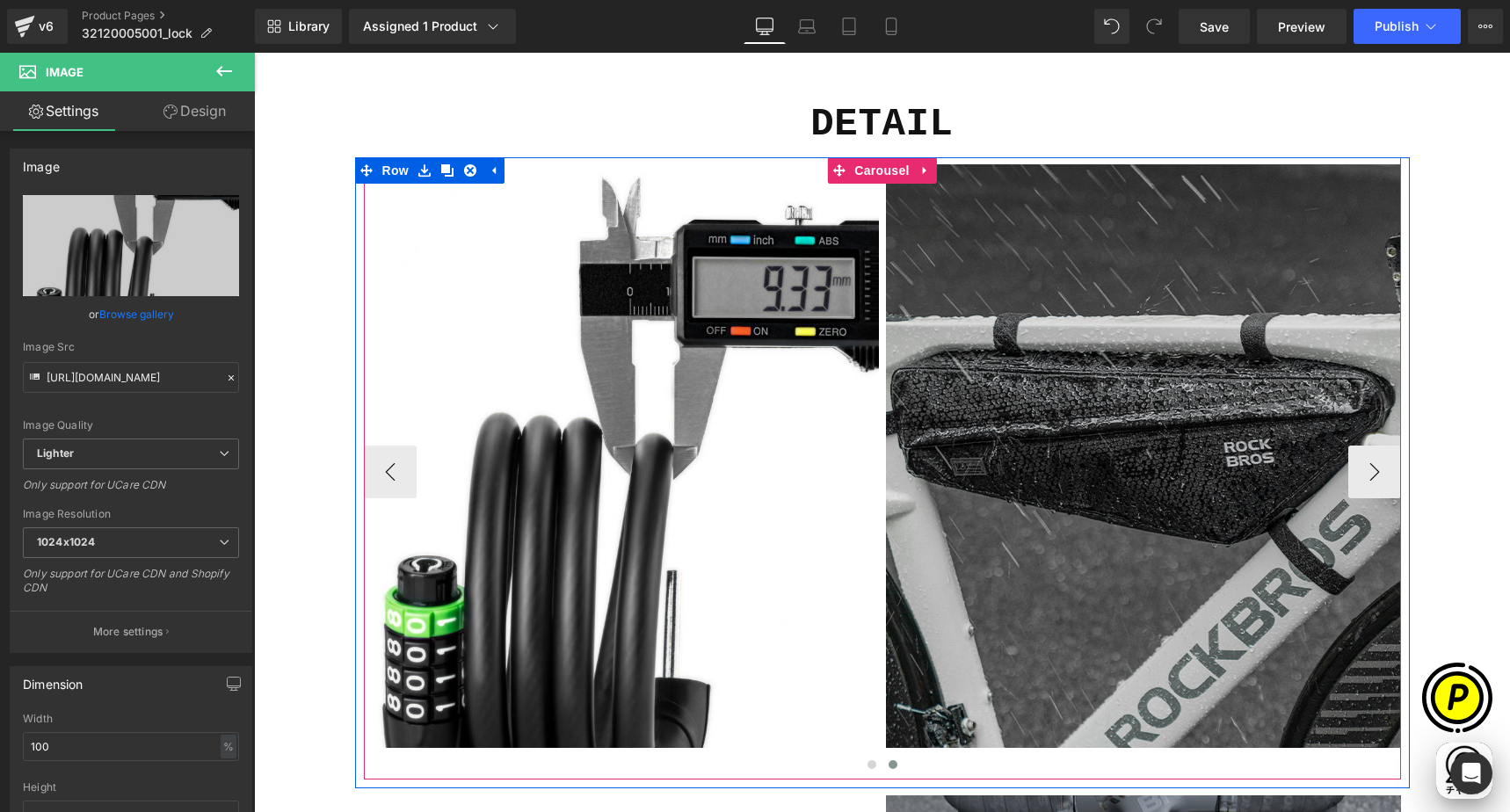
click at [1112, 395] on img at bounding box center [1142, 456] width 515 height 583
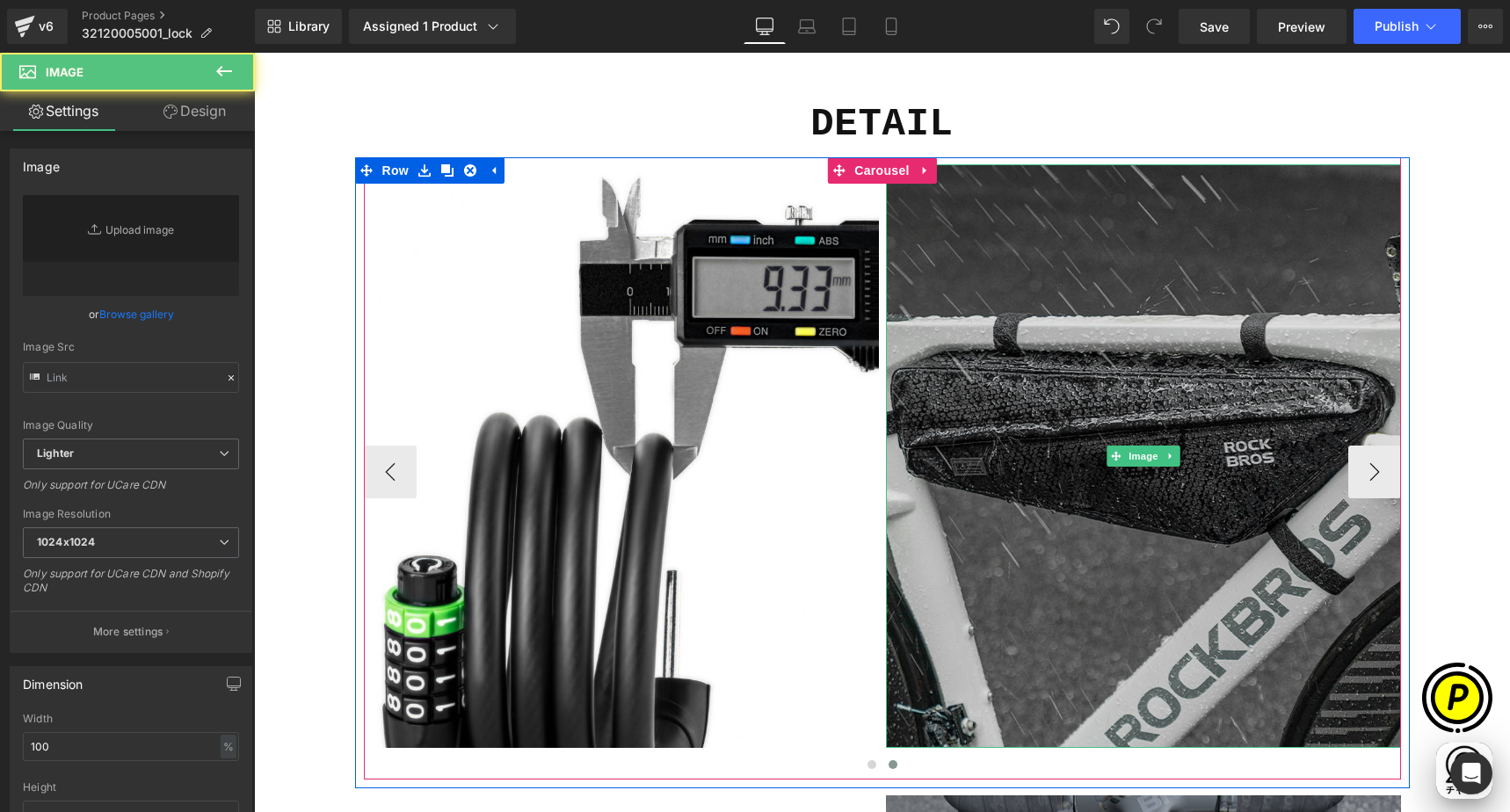
type input "[URL][DOMAIN_NAME]"
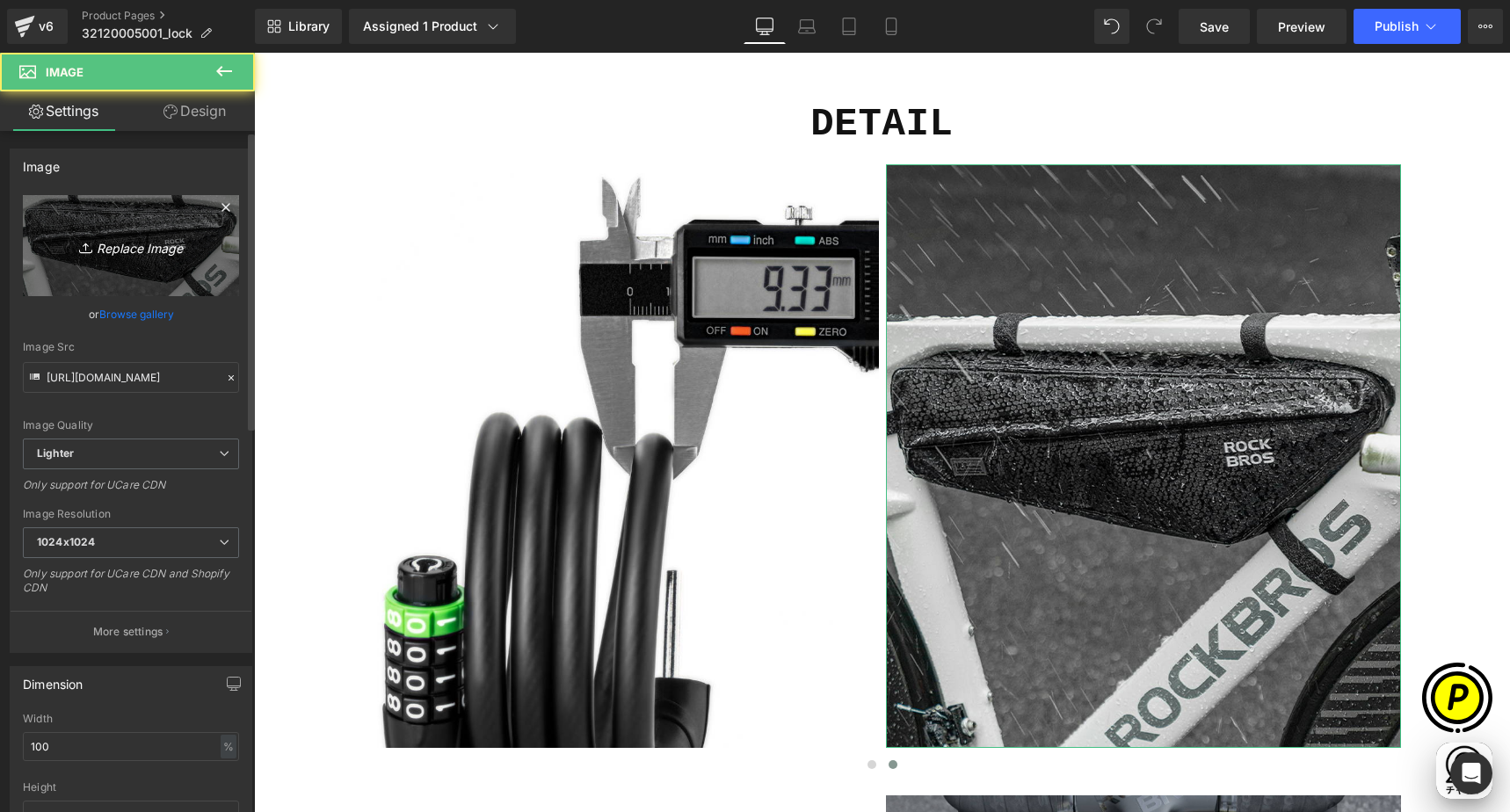
click at [158, 262] on link "Replace Image" at bounding box center [131, 245] width 217 height 101
type input "C:\fakepath\shopify-LP-32120005001_04-4.jpg"
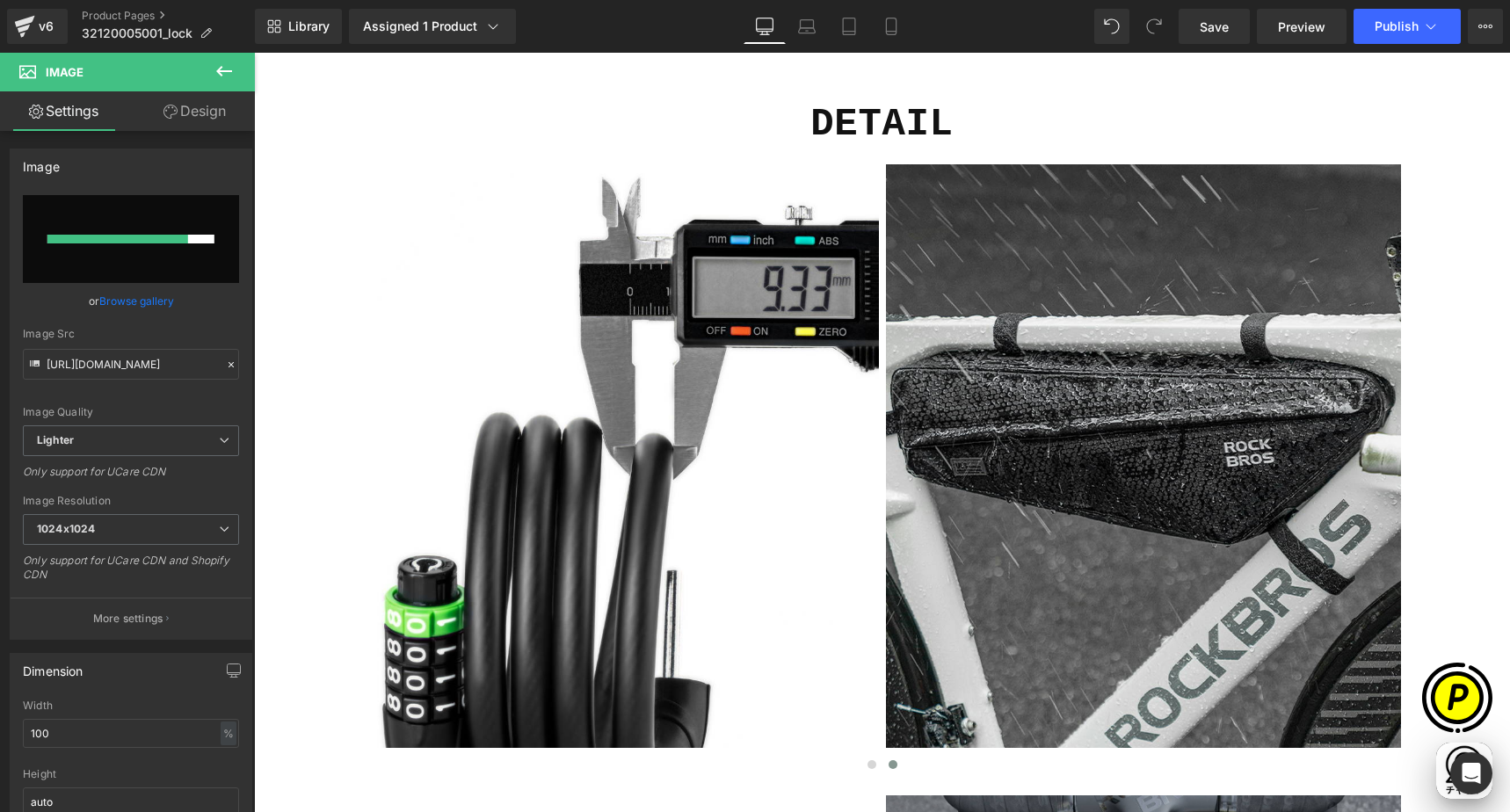
scroll to position [0, 0]
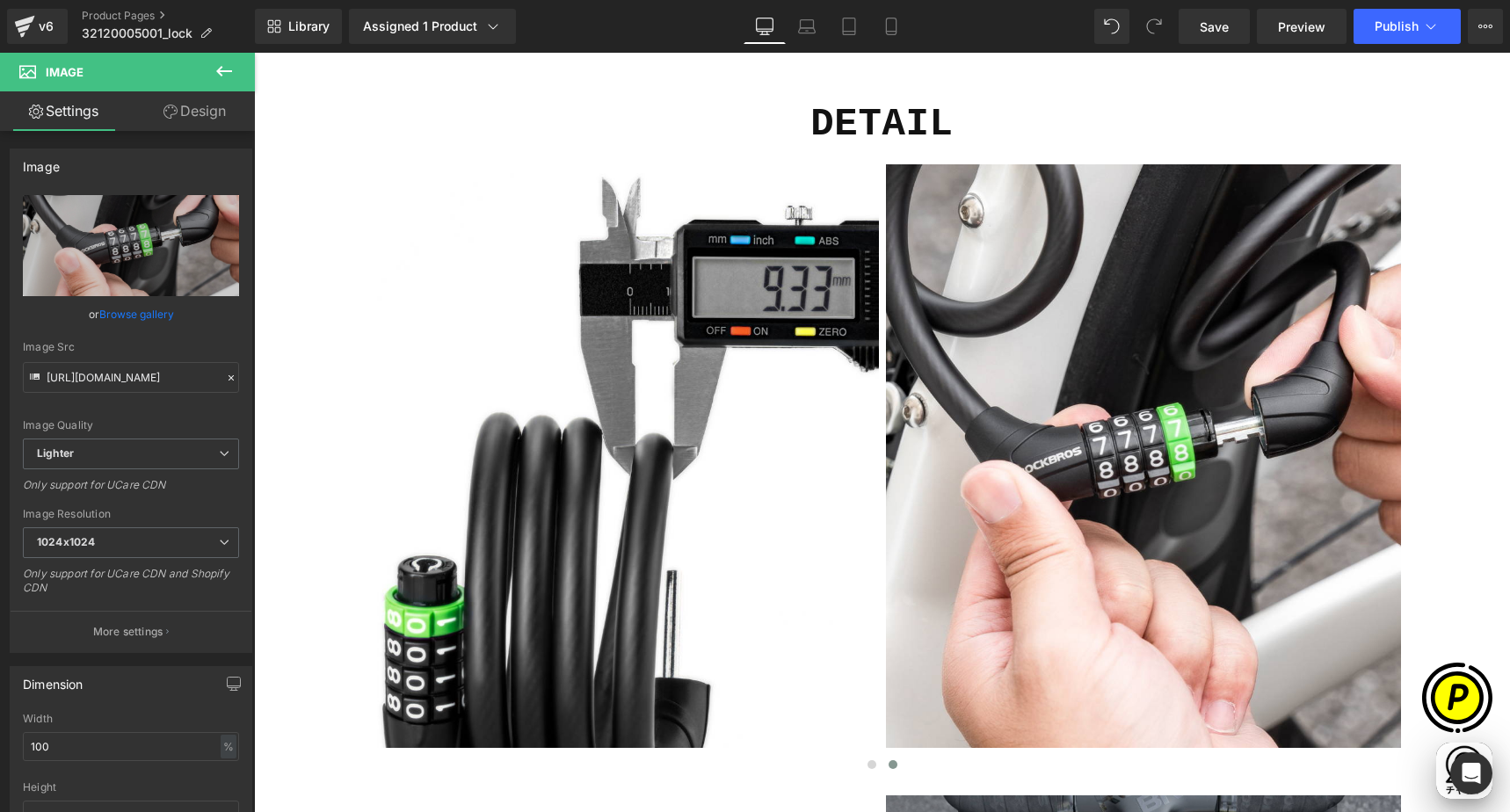
type input "[URL][DOMAIN_NAME]"
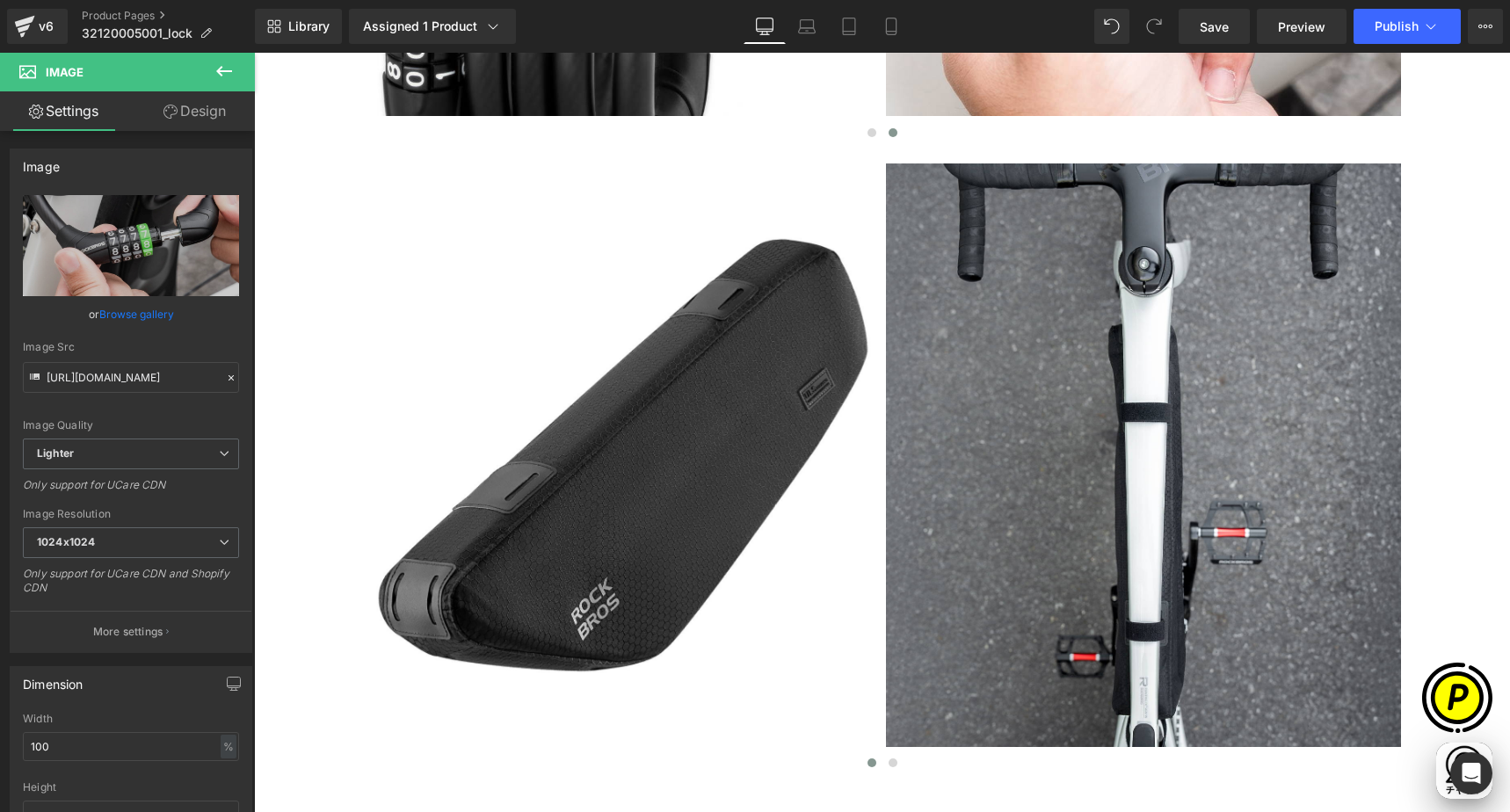
scroll to position [0, 343]
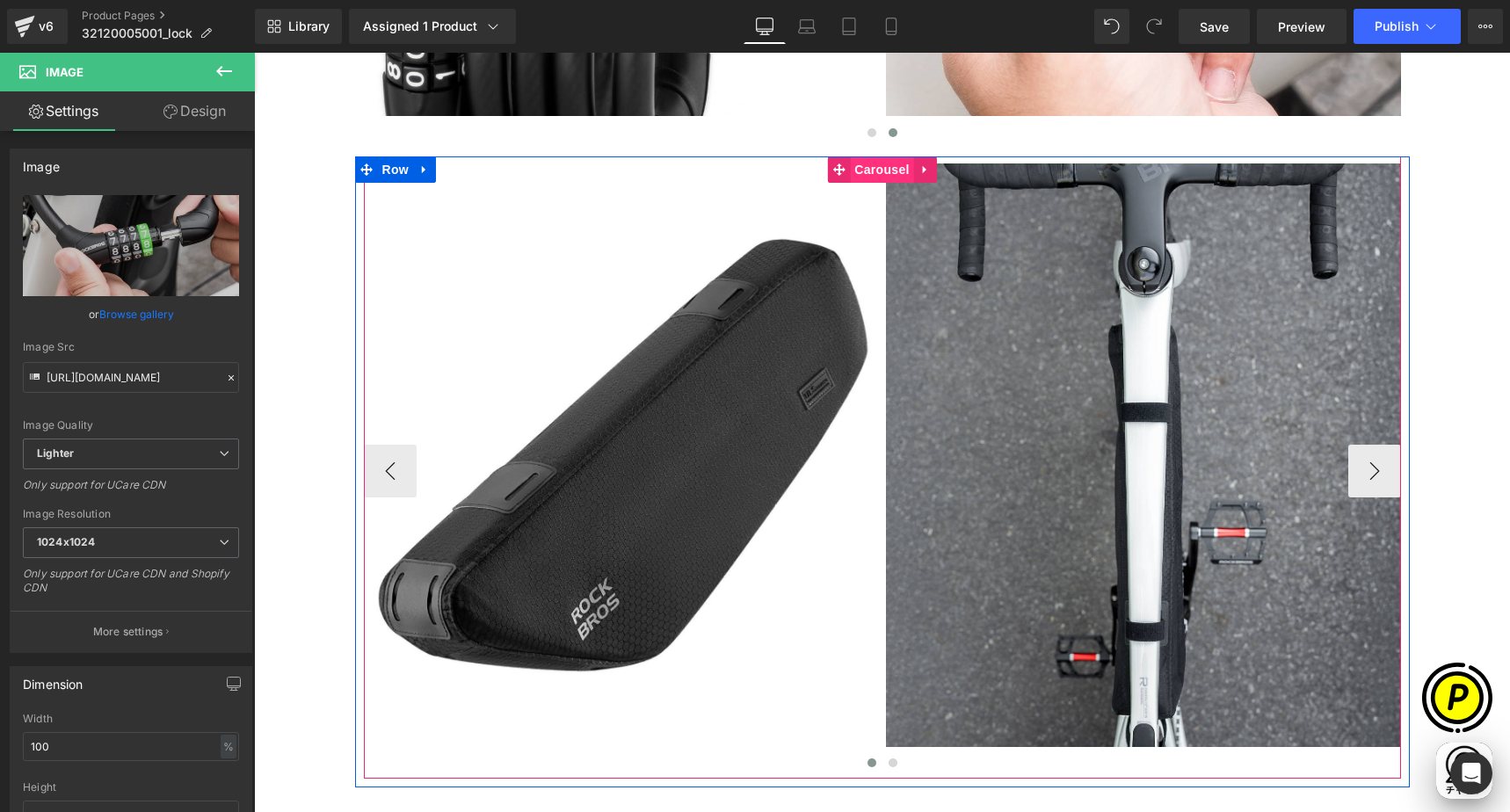
click at [878, 173] on span "Carousel" at bounding box center [882, 169] width 64 height 26
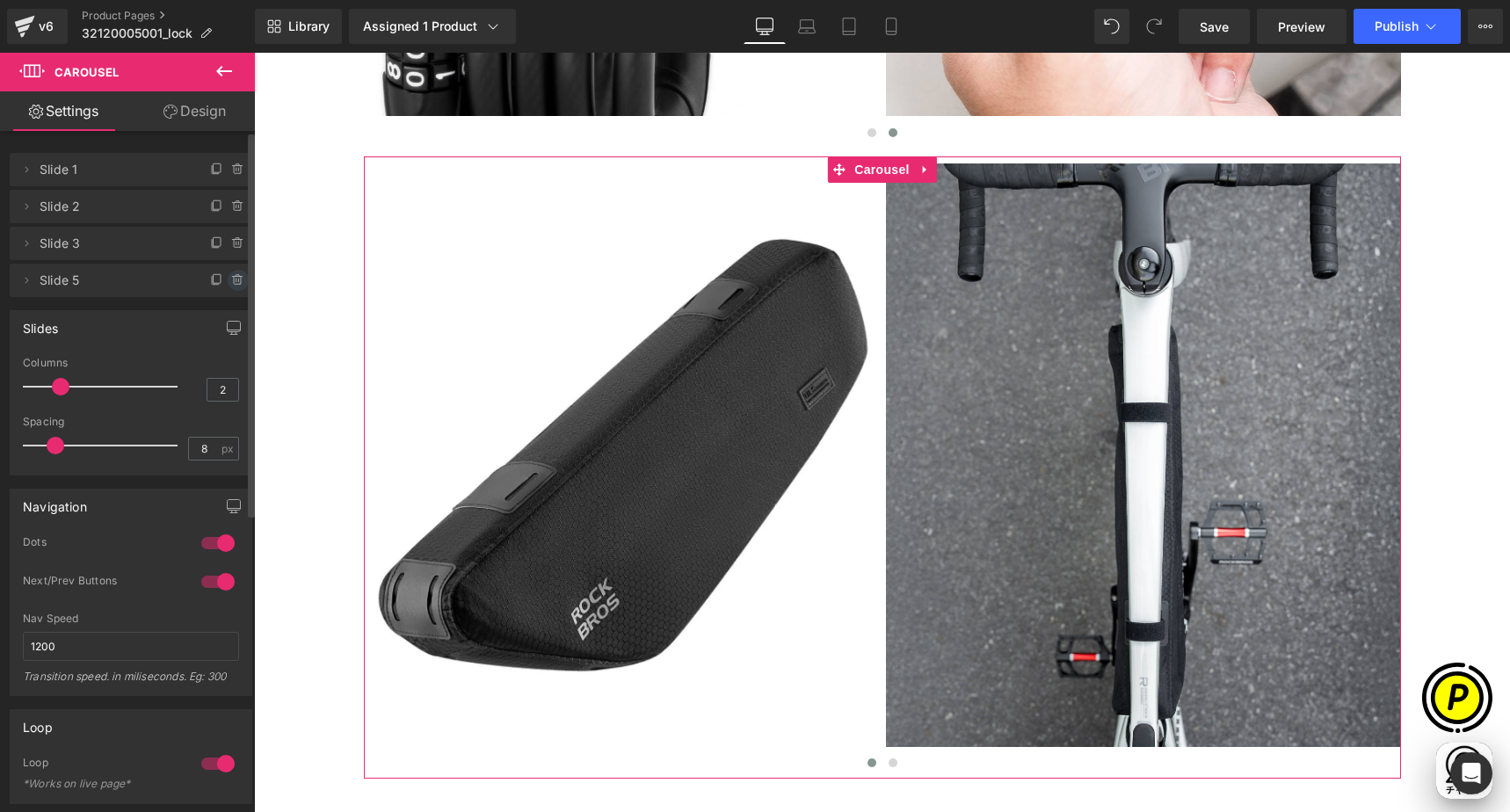
click at [231, 281] on icon at bounding box center [238, 280] width 14 height 14
click at [218, 278] on button "Delete" at bounding box center [219, 281] width 56 height 23
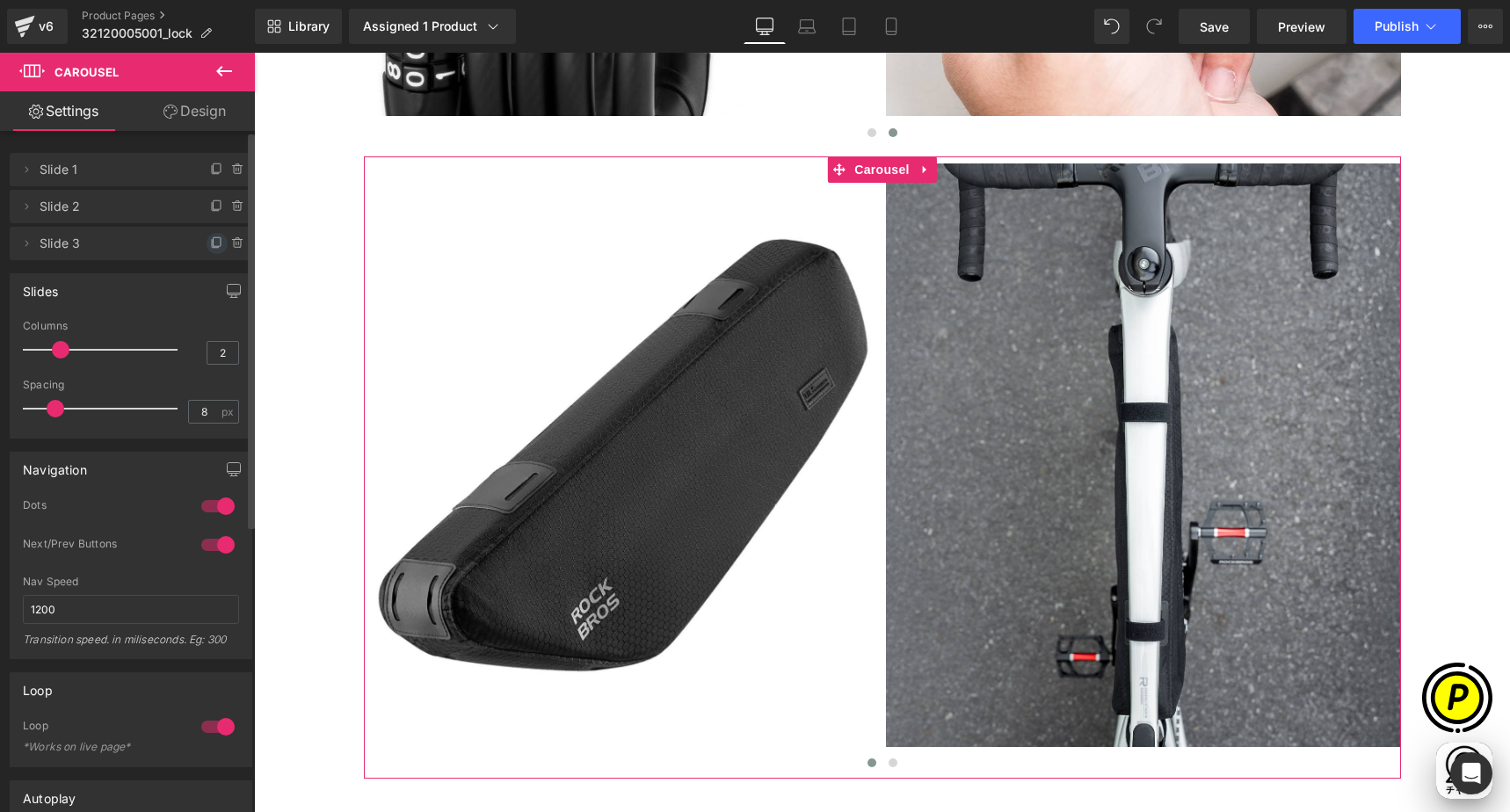
click at [210, 248] on icon at bounding box center [217, 243] width 14 height 14
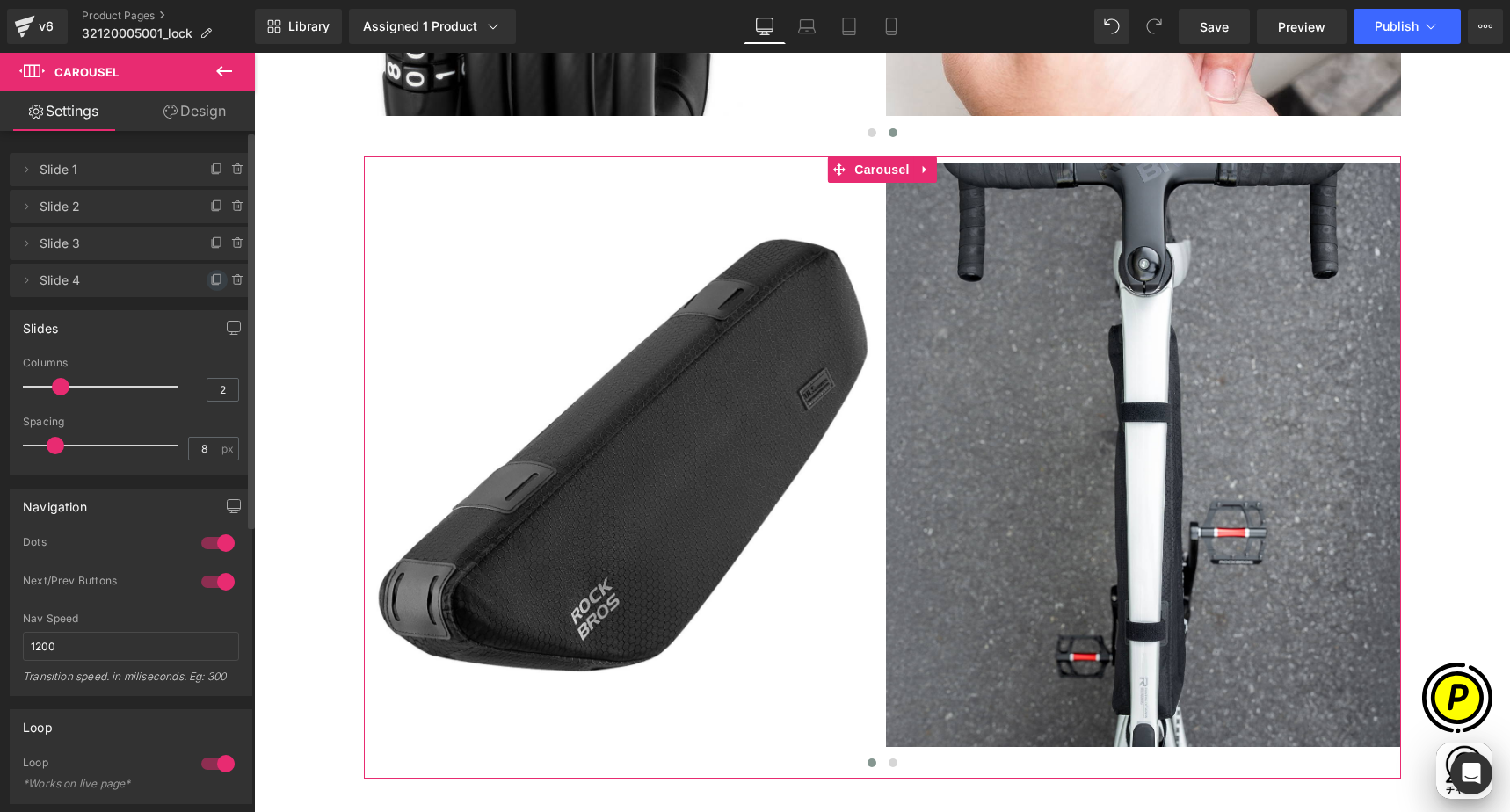
drag, startPoint x: 206, startPoint y: 282, endPoint x: 84, endPoint y: 266, distance: 123.0
click at [214, 282] on icon at bounding box center [217, 278] width 7 height 9
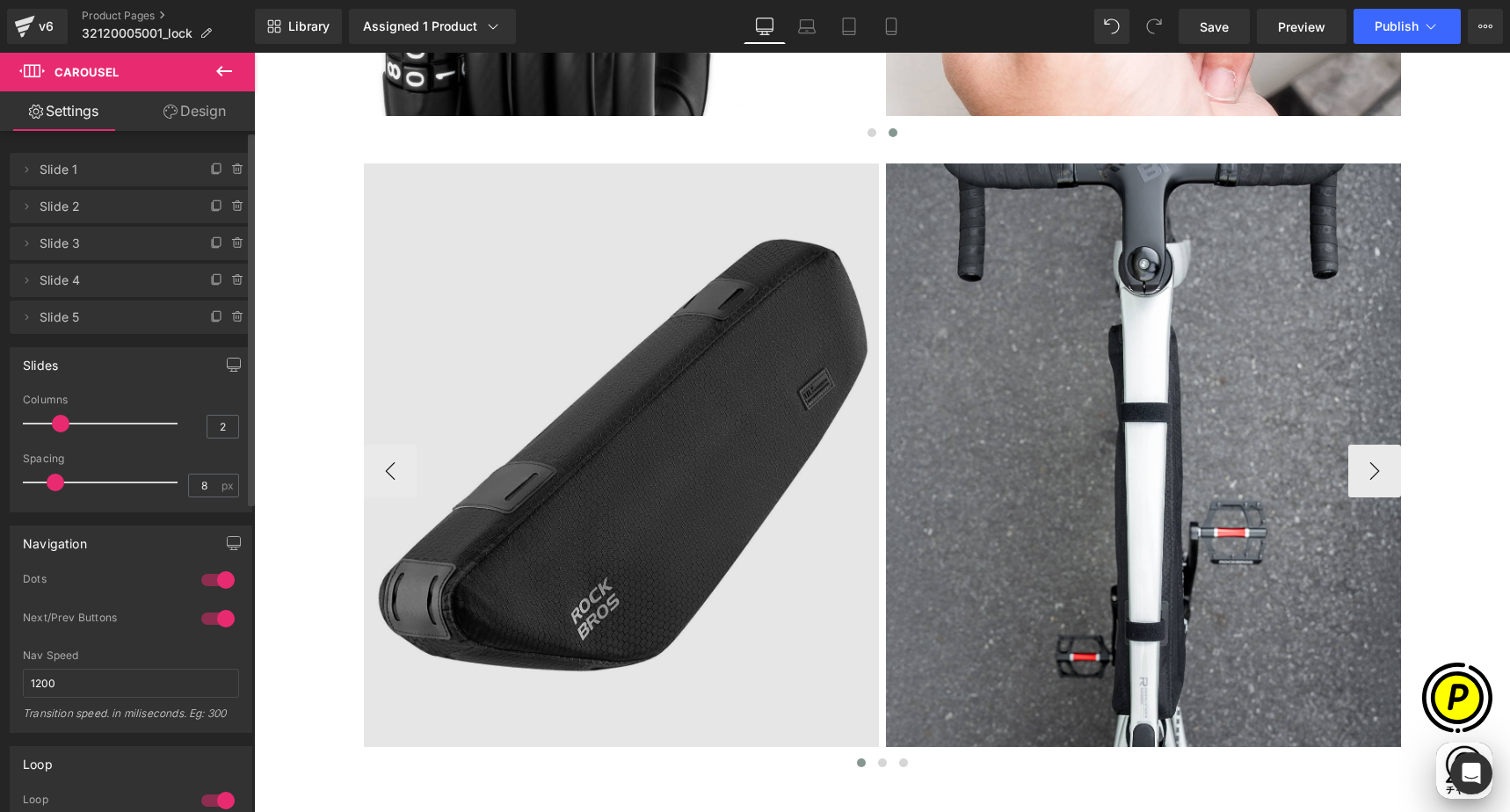
scroll to position [0, 685]
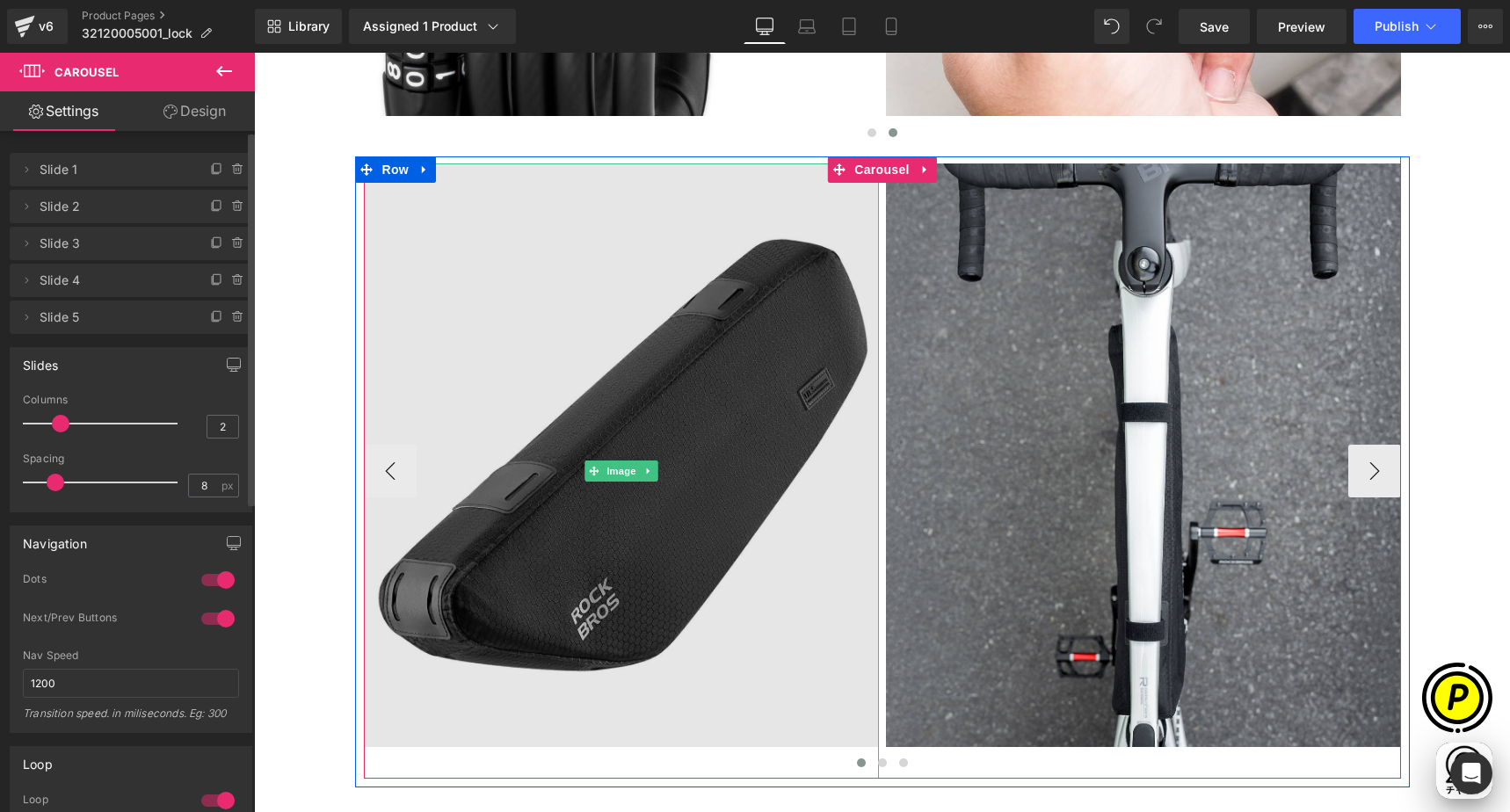
click at [583, 363] on img at bounding box center [621, 470] width 515 height 615
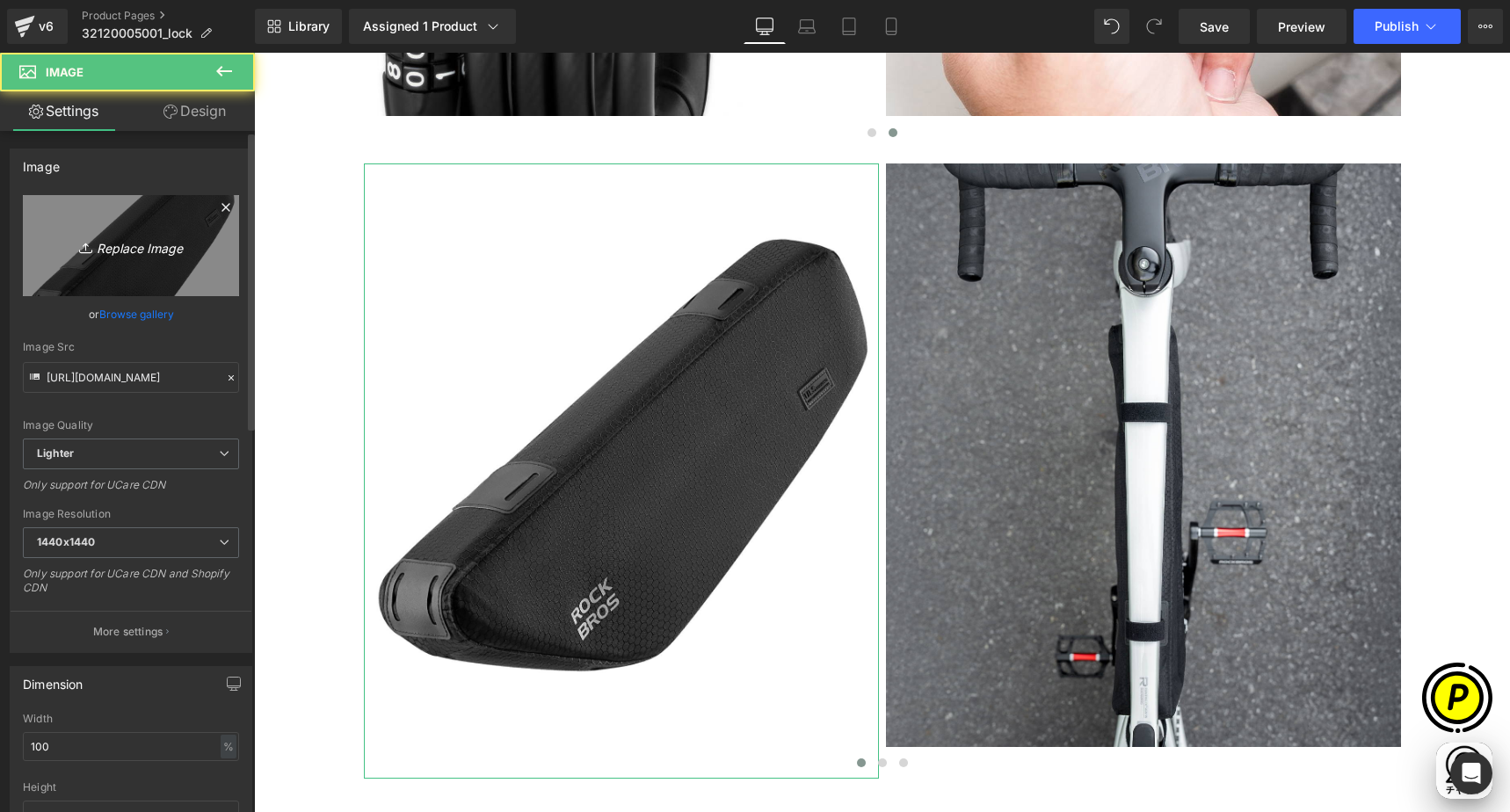
click at [88, 217] on link "Replace Image" at bounding box center [131, 245] width 217 height 101
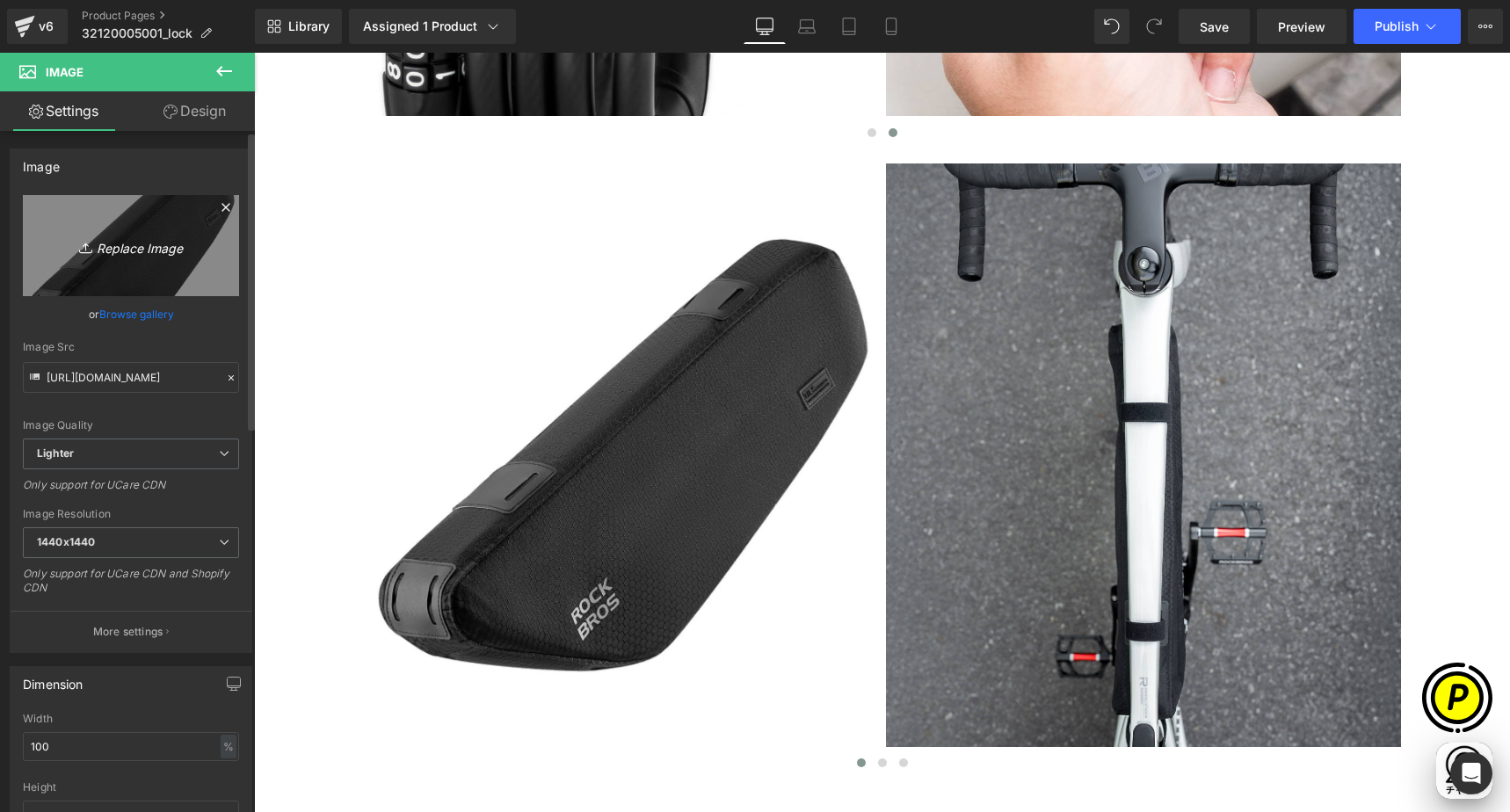
type input "C:\fakepath\shopify-LP-32120005001_05-1.jpg"
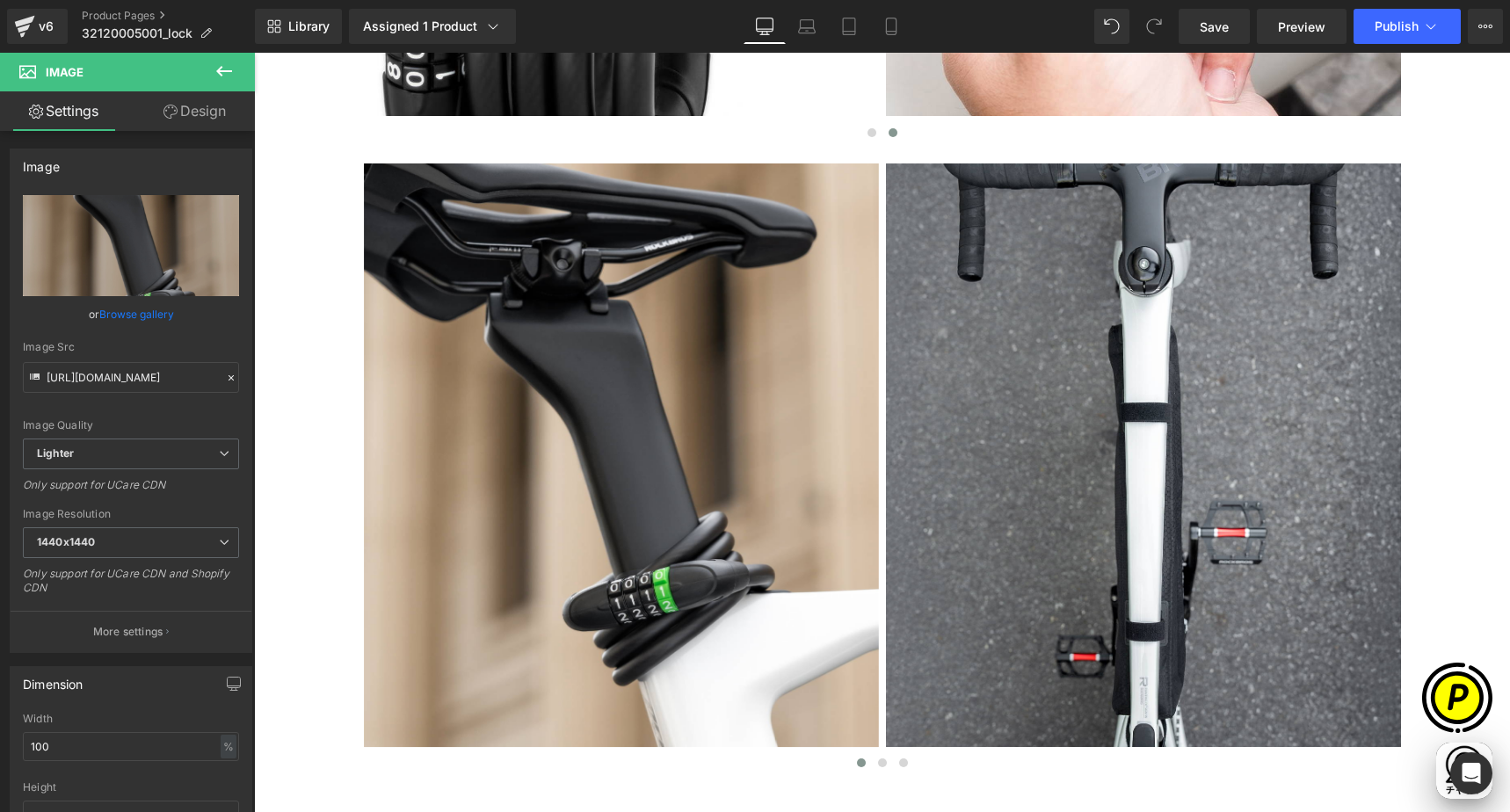
scroll to position [0, 343]
type input "[URL][DOMAIN_NAME]"
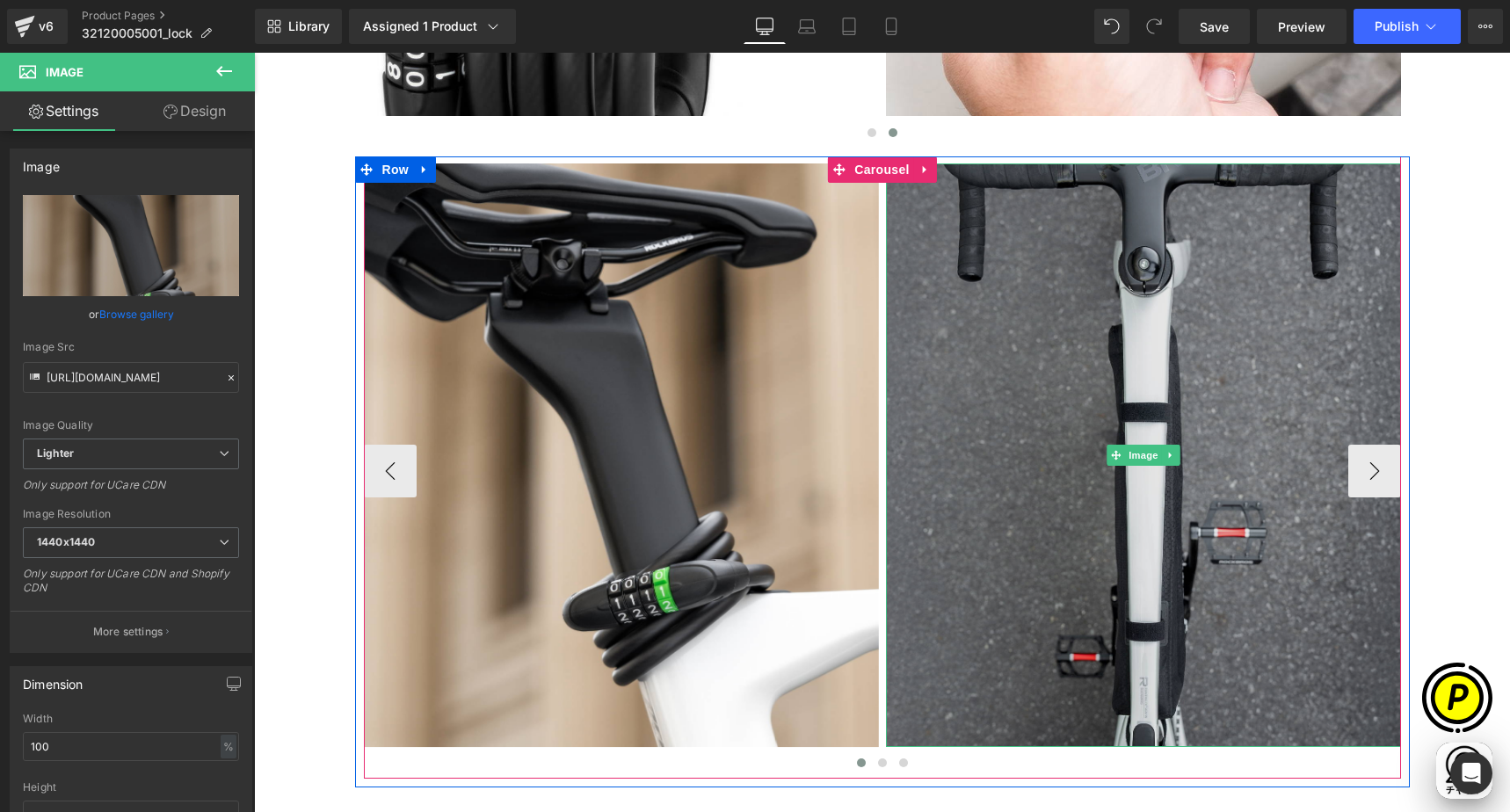
click at [1025, 391] on img at bounding box center [1142, 455] width 515 height 583
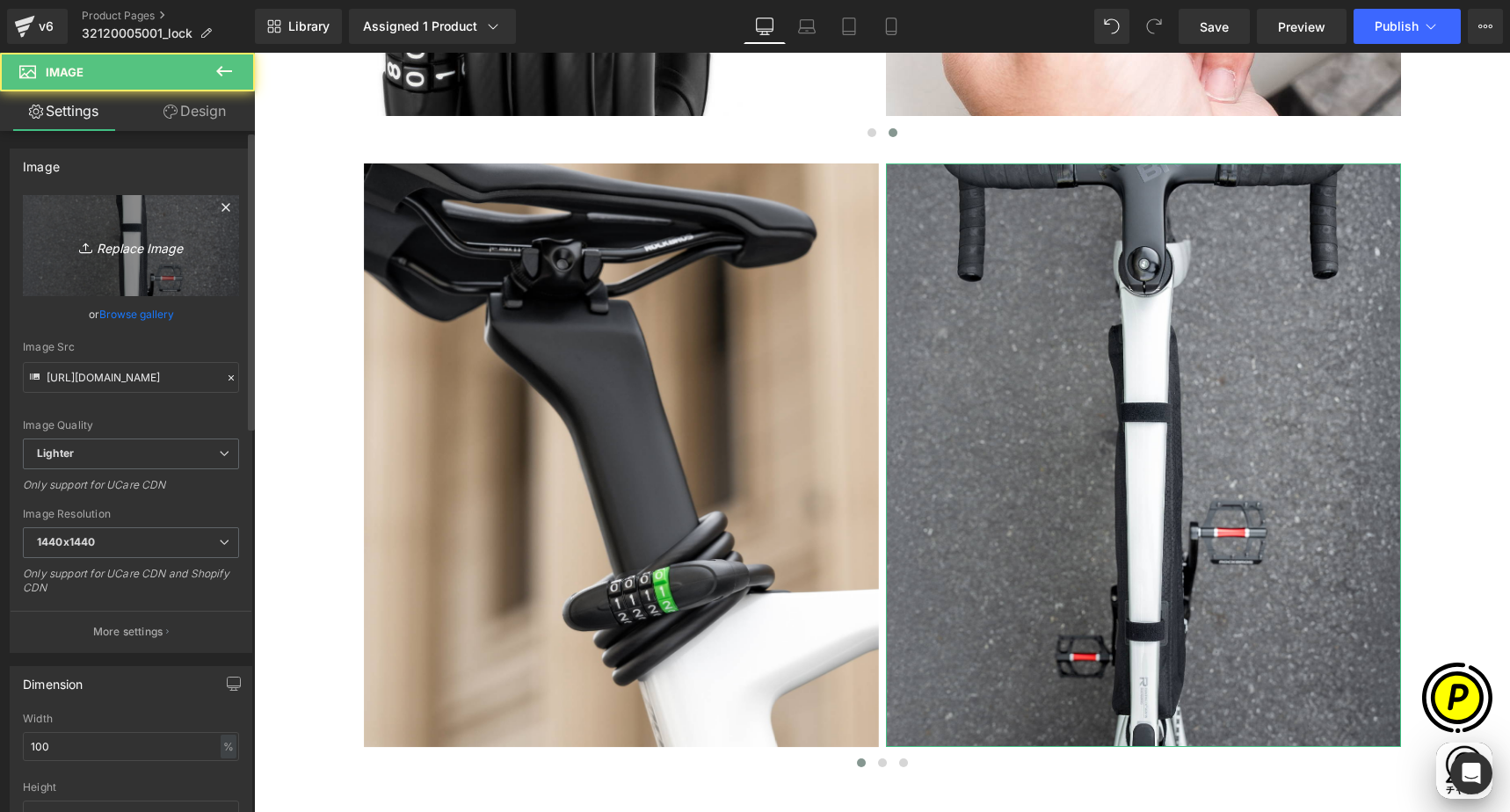
click at [140, 258] on link "Replace Image" at bounding box center [131, 245] width 217 height 101
type input "C:\fakepath\shopify-LP-32120005001_05-2.jpg"
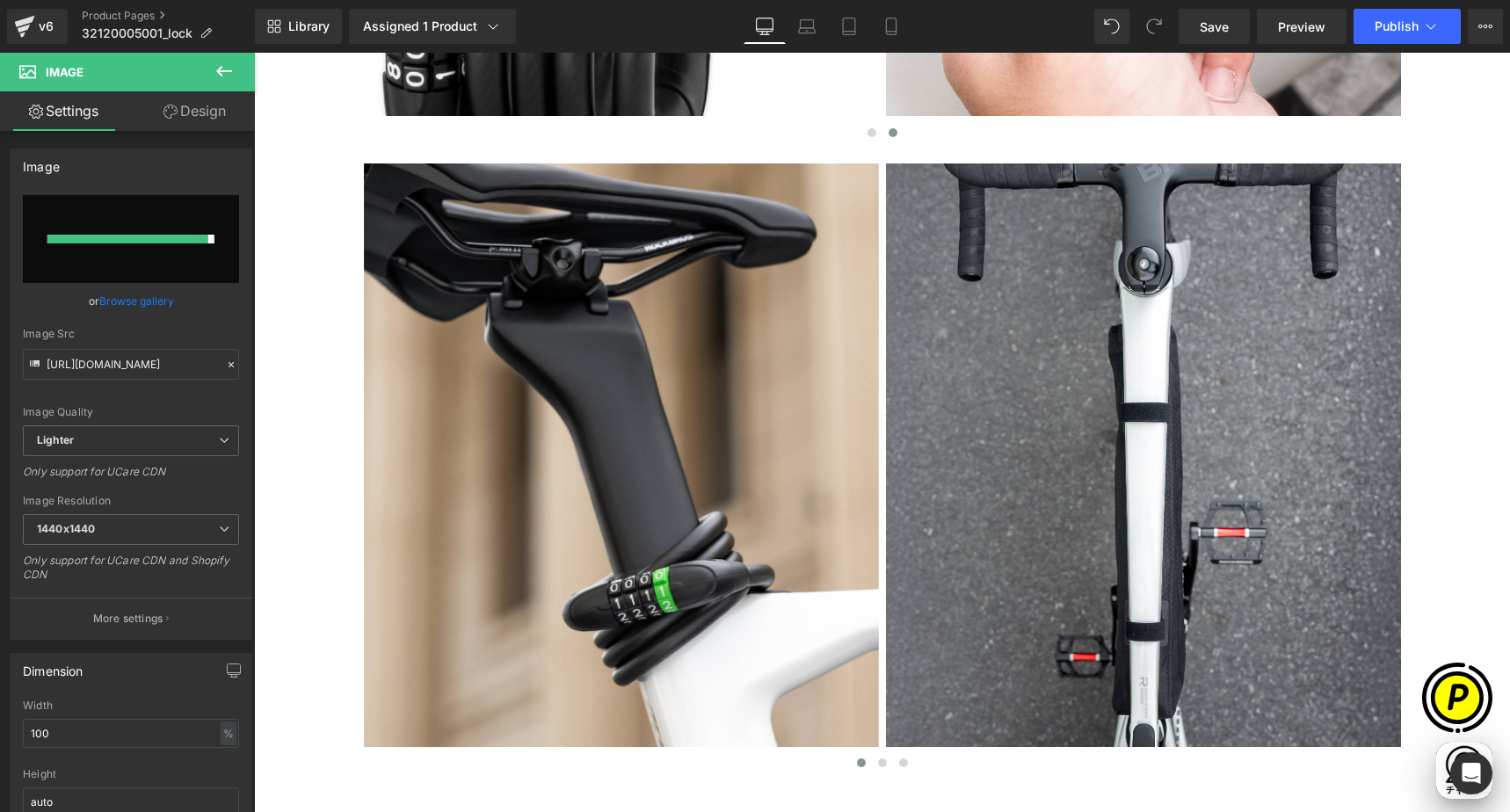
scroll to position [0, 1028]
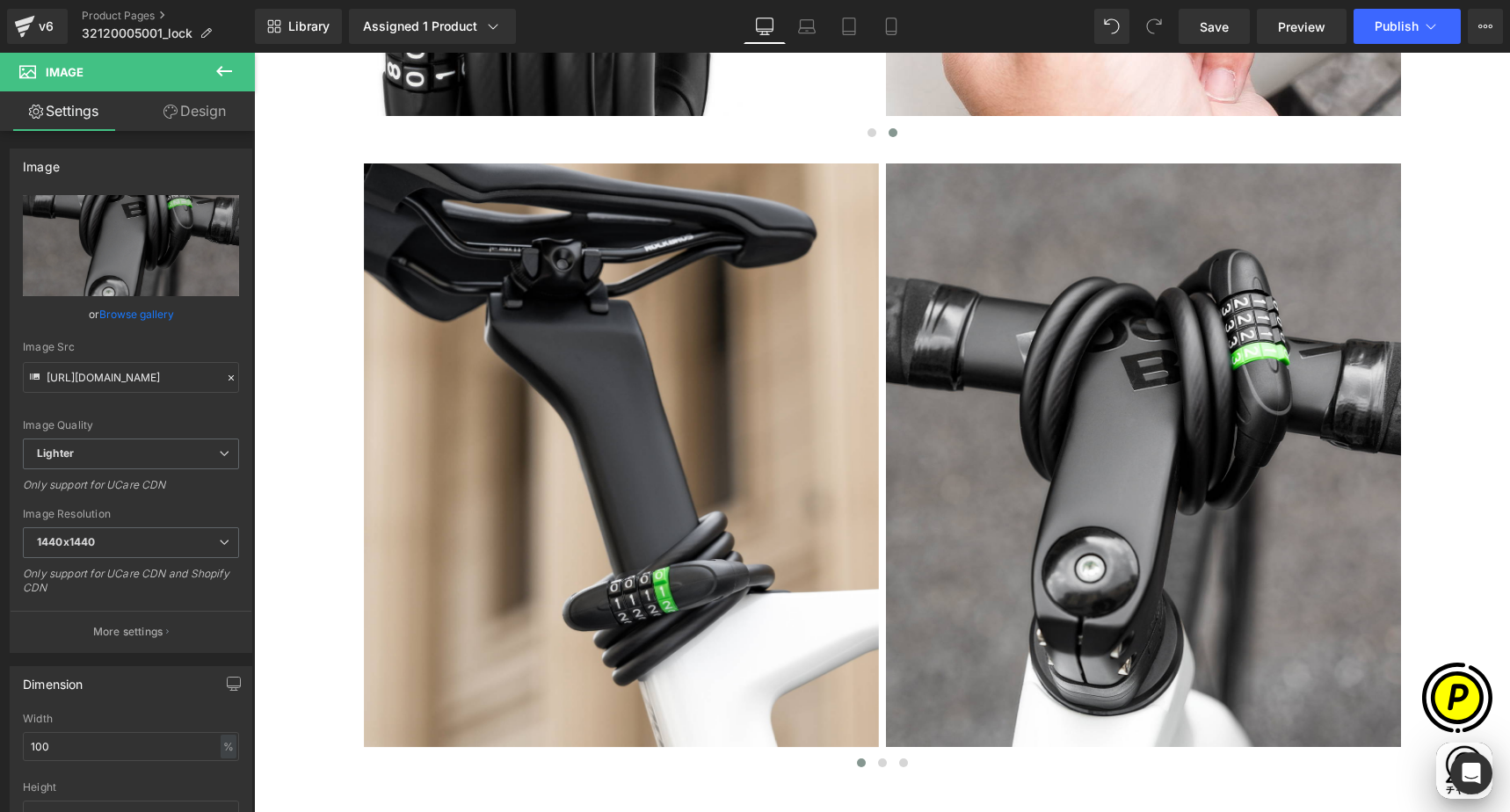
type input "[URL][DOMAIN_NAME]"
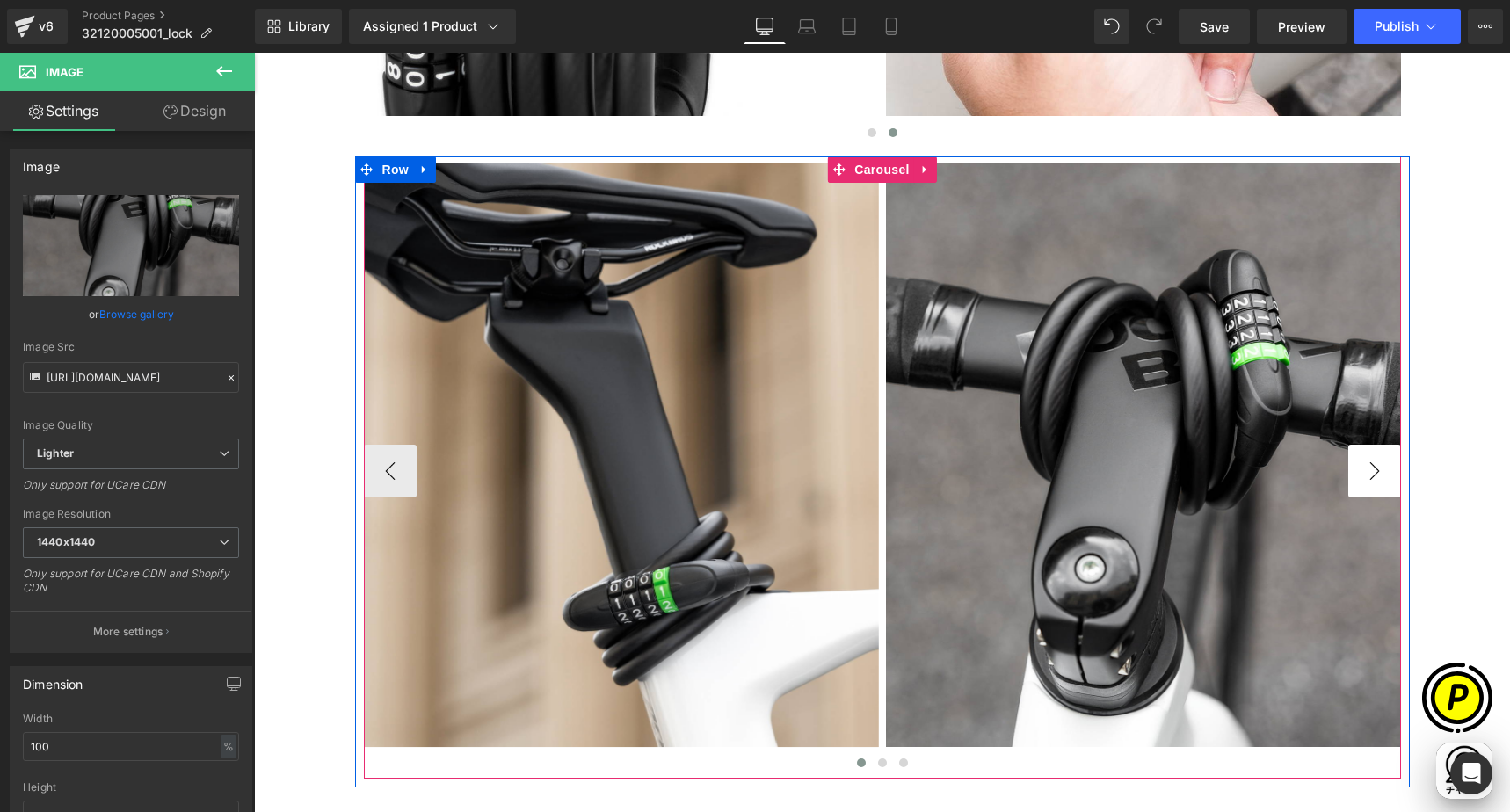
click at [1367, 470] on button "›" at bounding box center [1374, 470] width 53 height 53
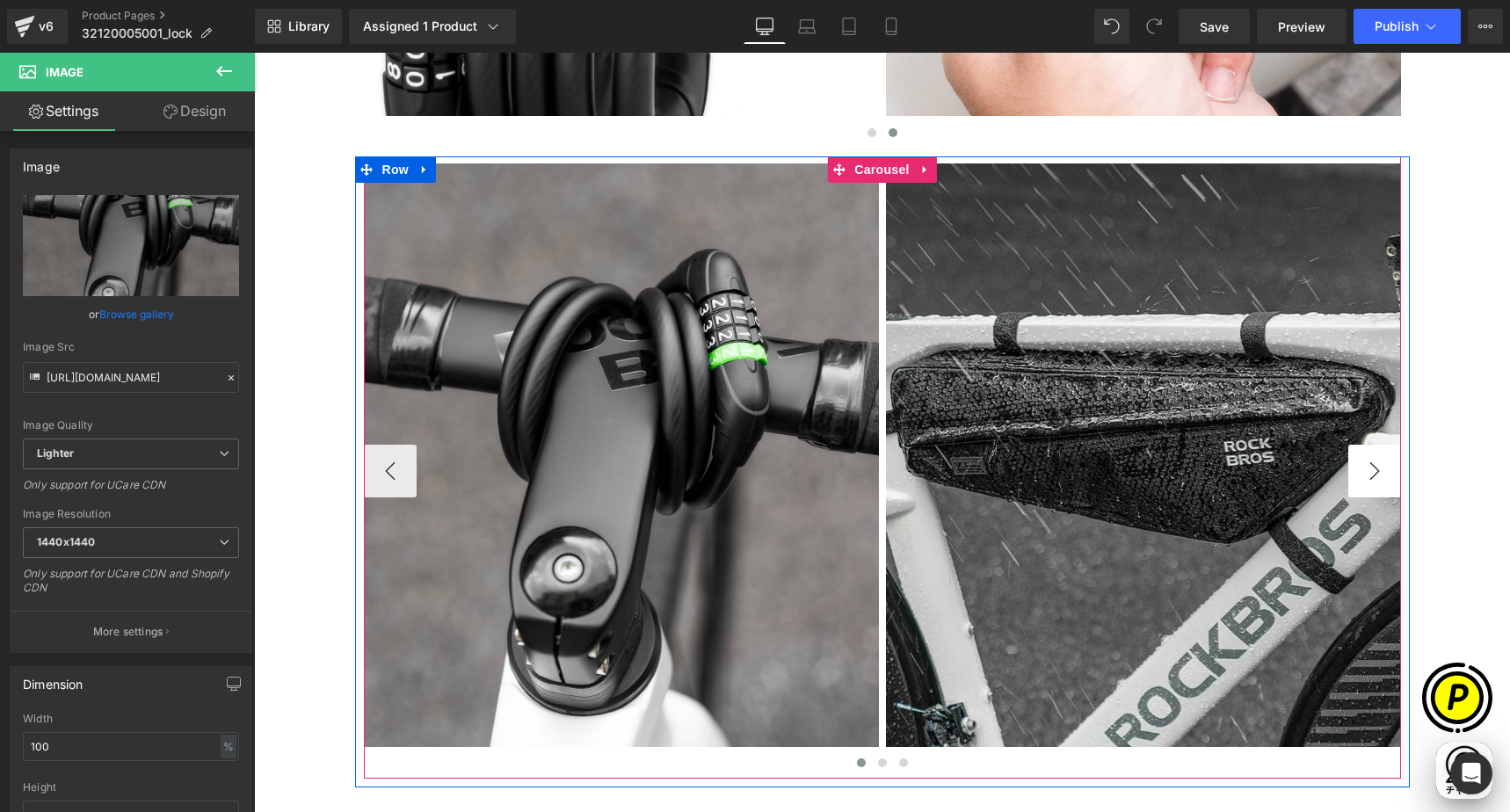
click at [1367, 469] on button "›" at bounding box center [1374, 470] width 53 height 53
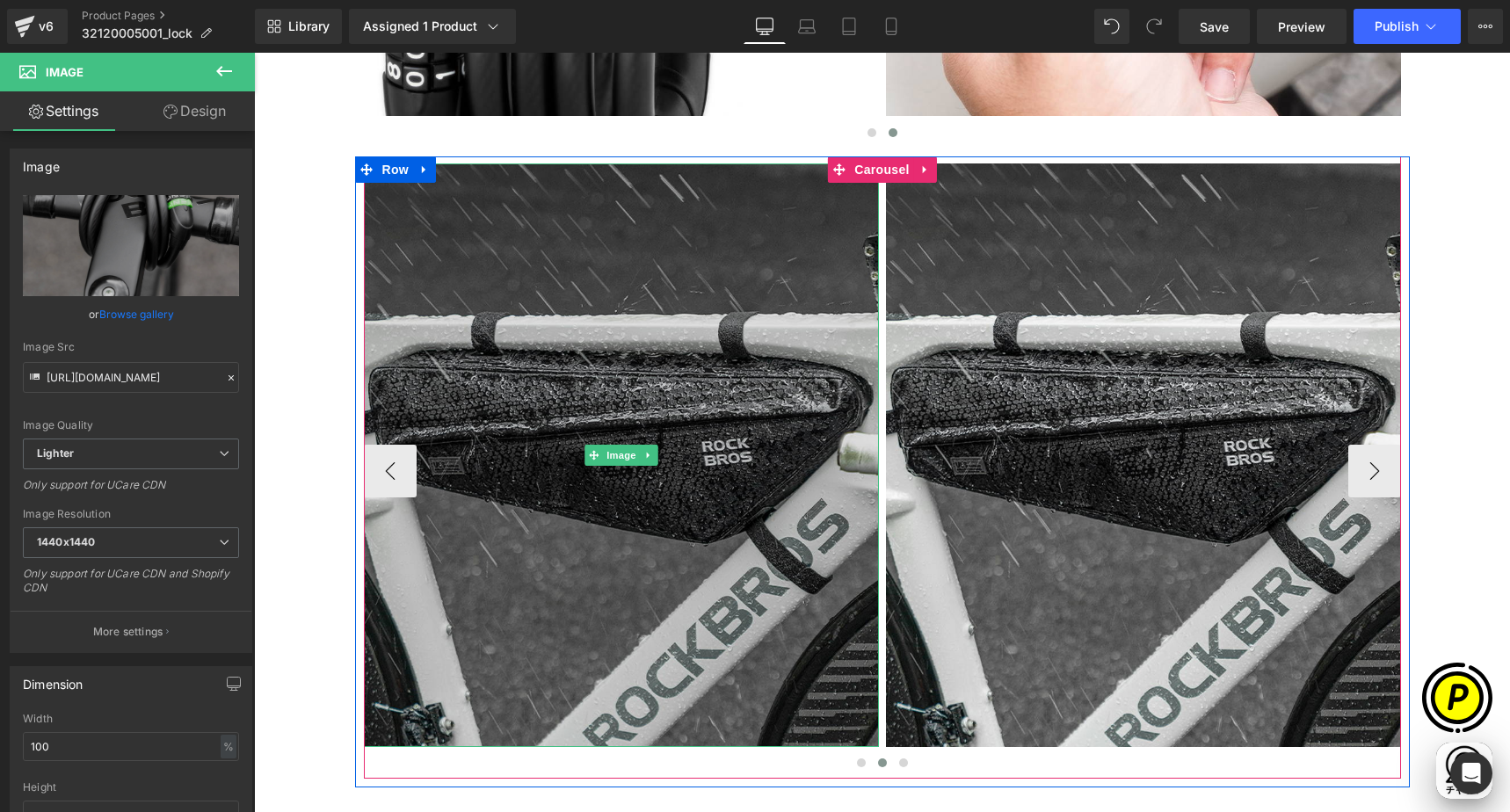
click at [606, 340] on img at bounding box center [621, 455] width 515 height 583
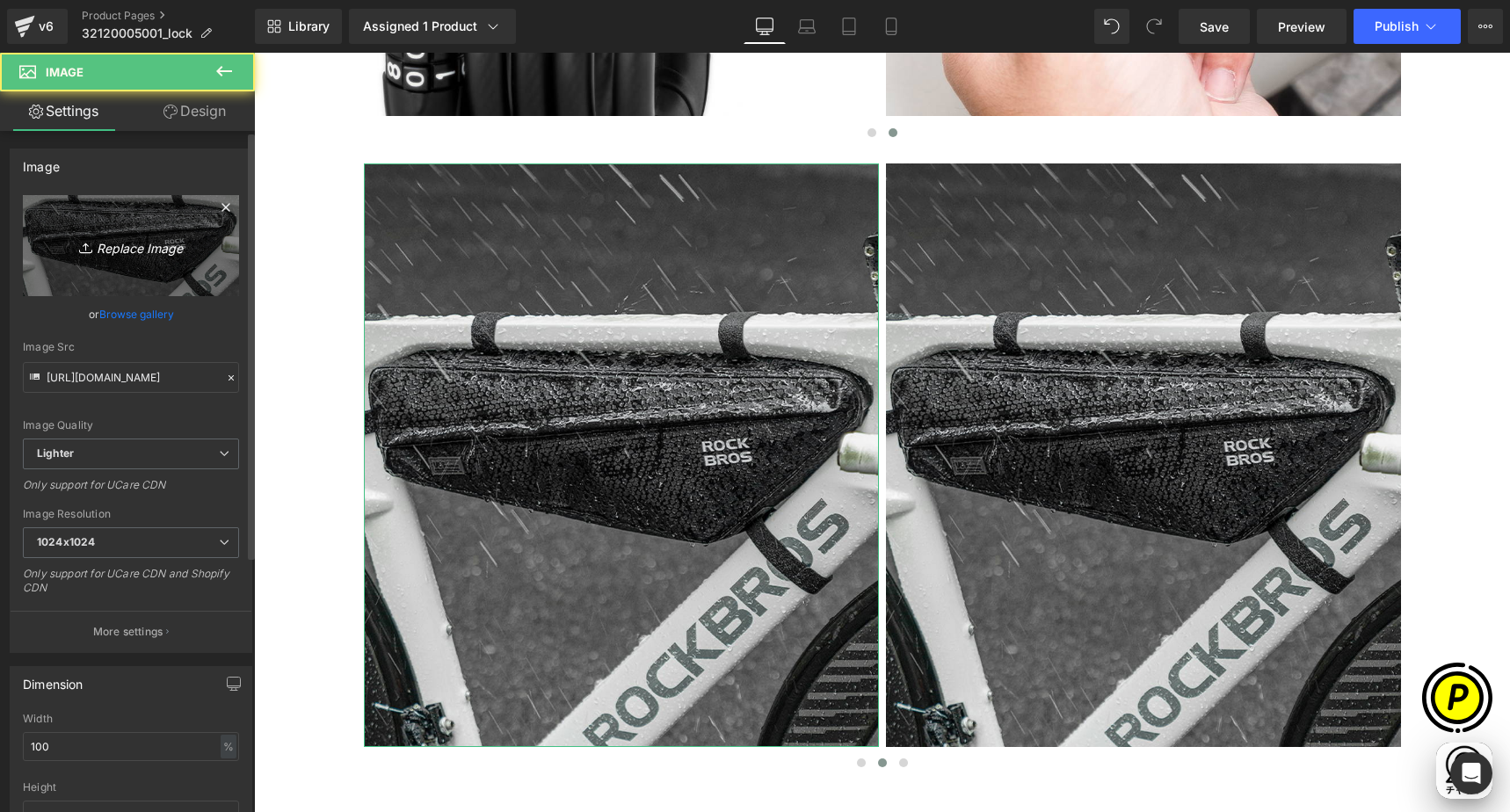
click at [154, 231] on link "Replace Image" at bounding box center [131, 245] width 217 height 101
type input "C:\fakepath\shopify-LP-32120005001_05-3.jpg"
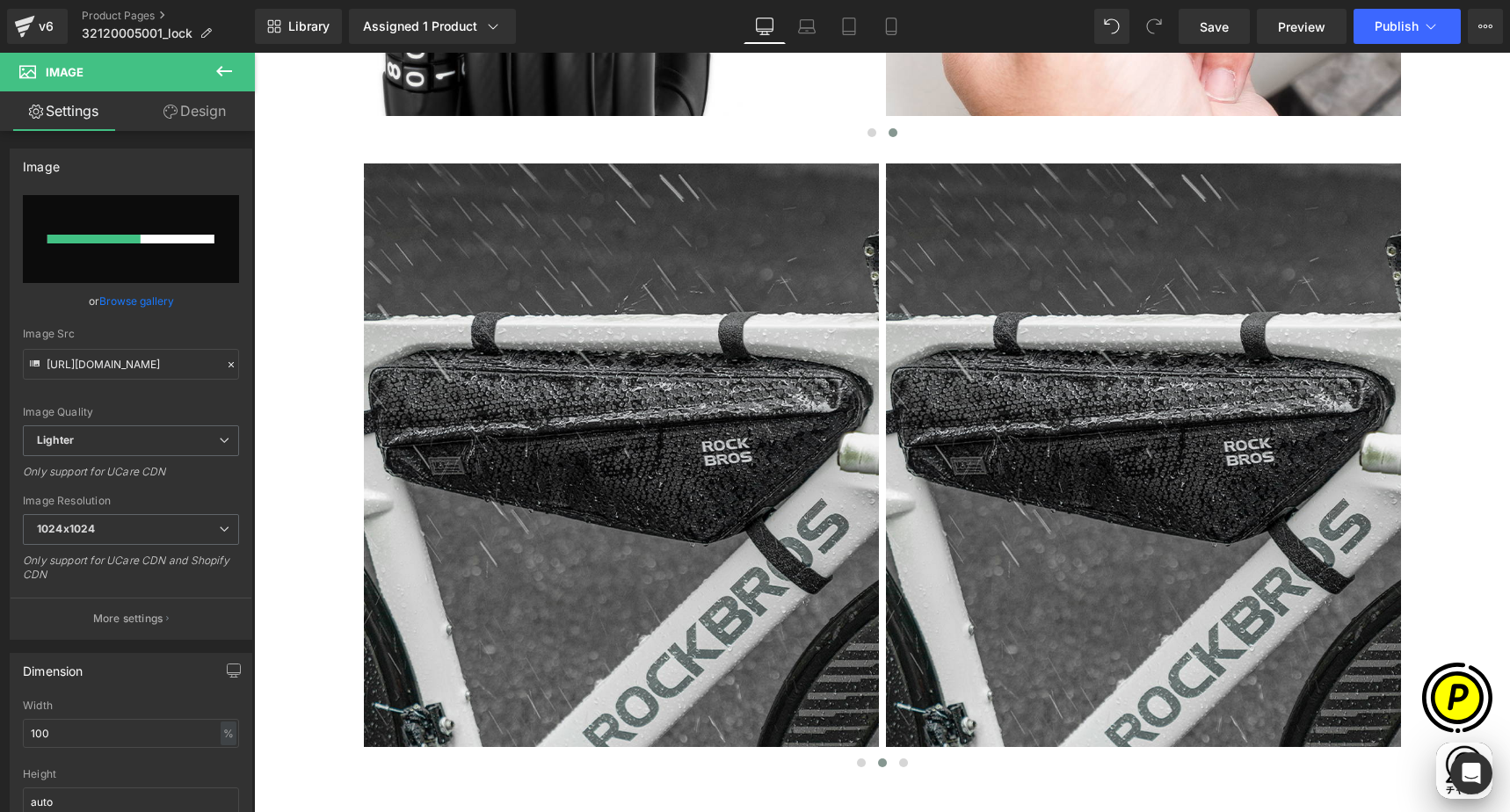
scroll to position [0, 343]
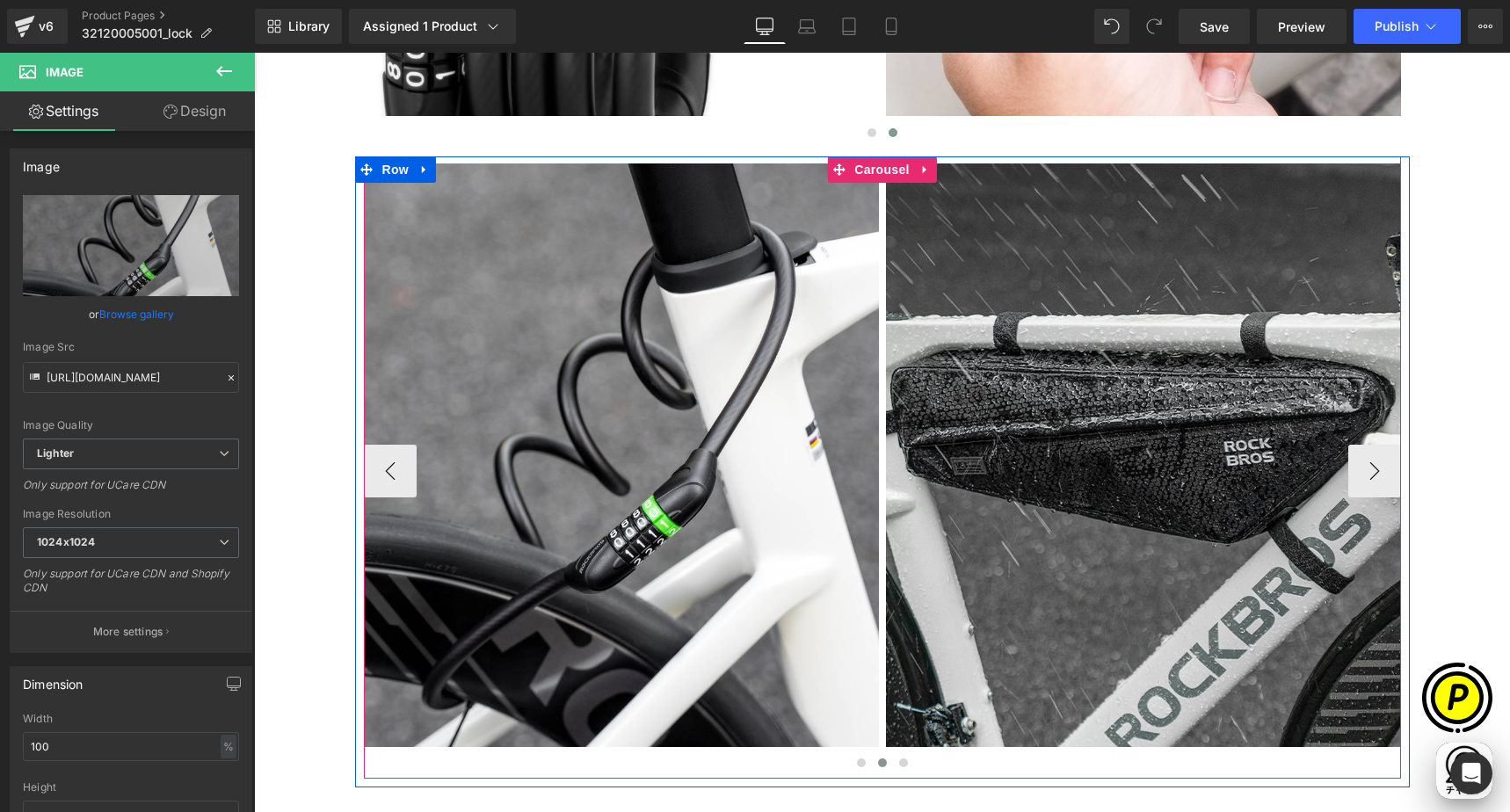
type input "[URL][DOMAIN_NAME]"
click at [1359, 471] on button "›" at bounding box center [1374, 470] width 53 height 53
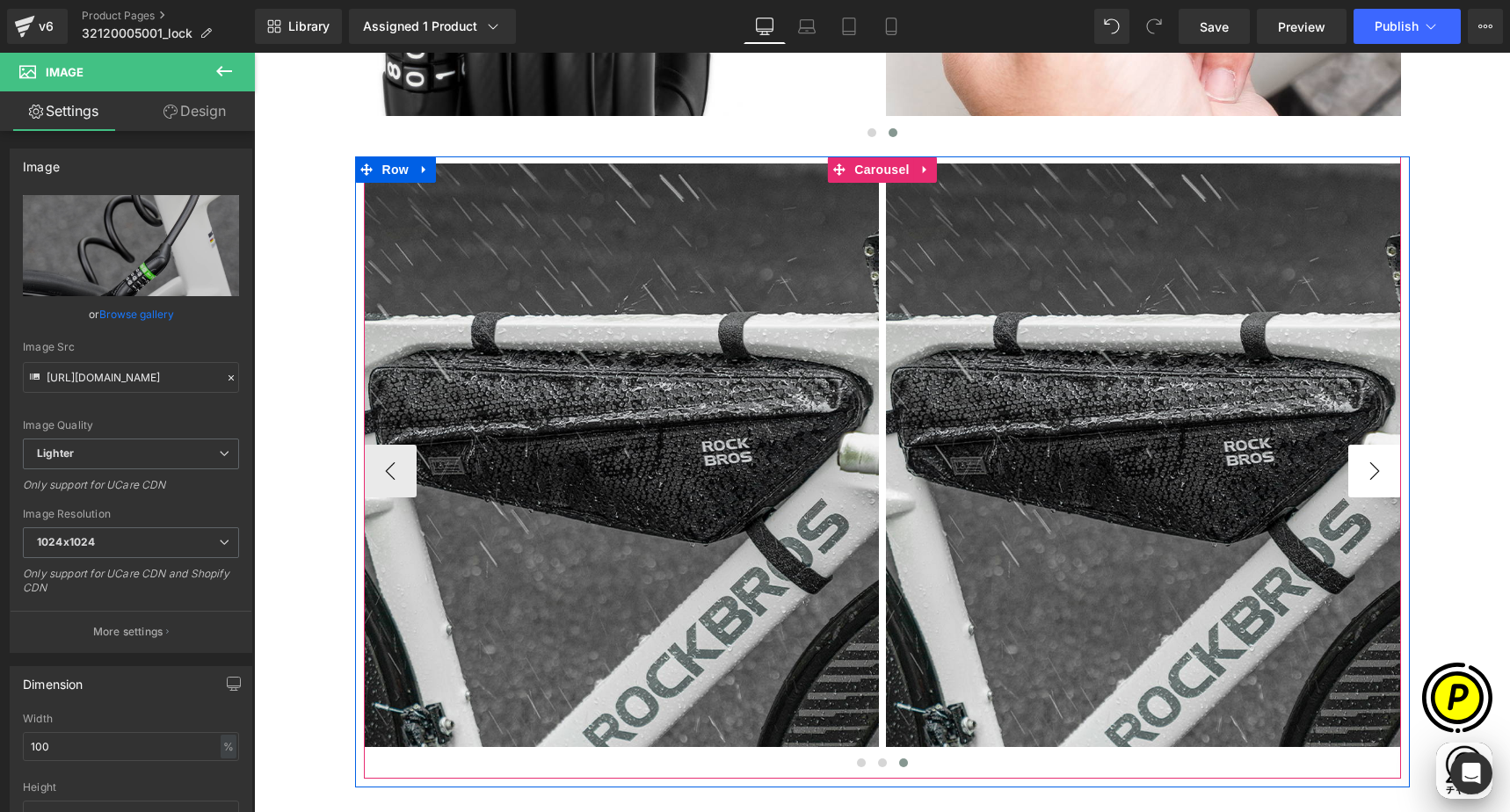
click at [1359, 471] on button "›" at bounding box center [1374, 470] width 53 height 53
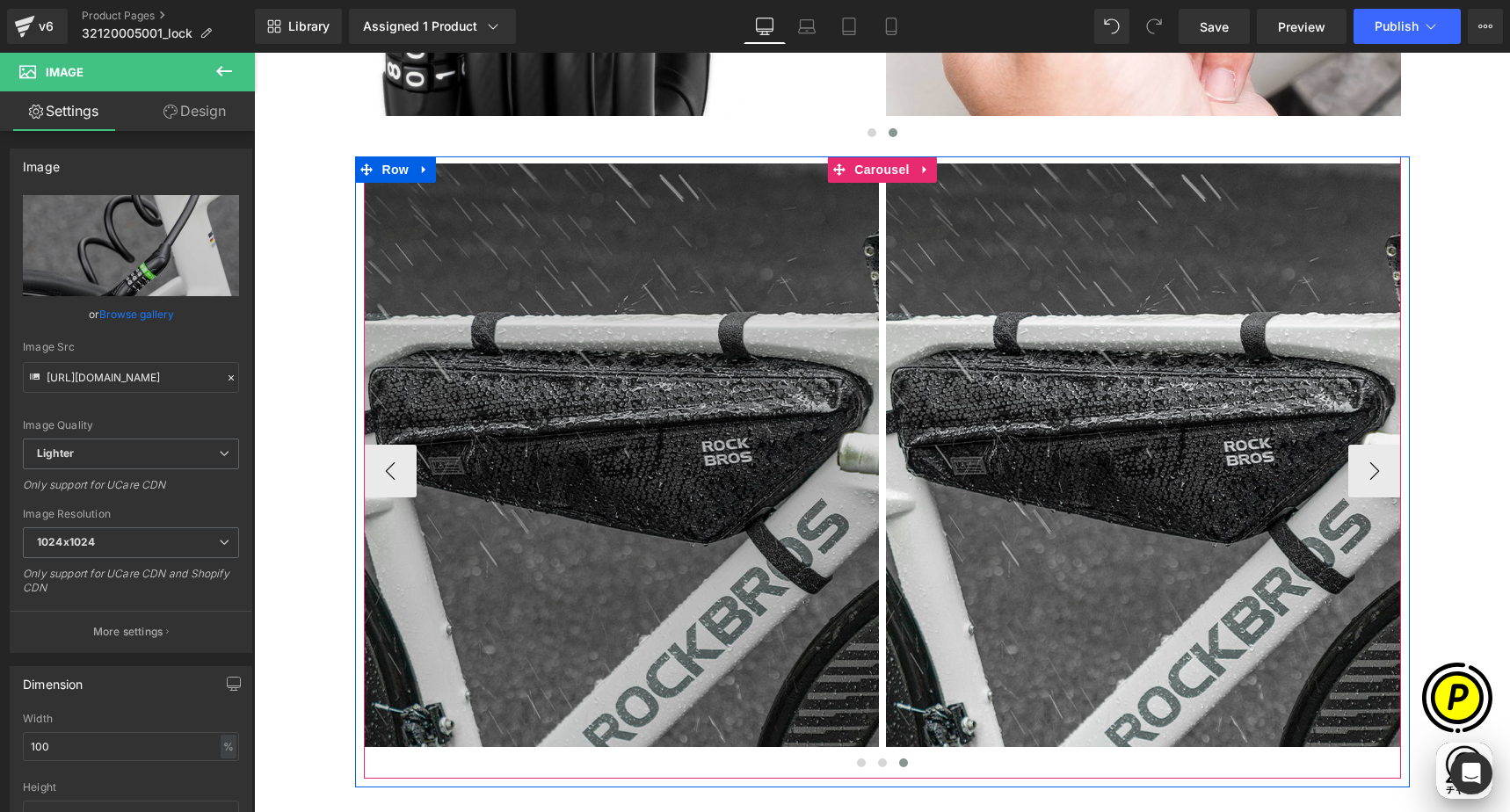
scroll to position [0, 685]
click at [613, 368] on img at bounding box center [621, 455] width 515 height 583
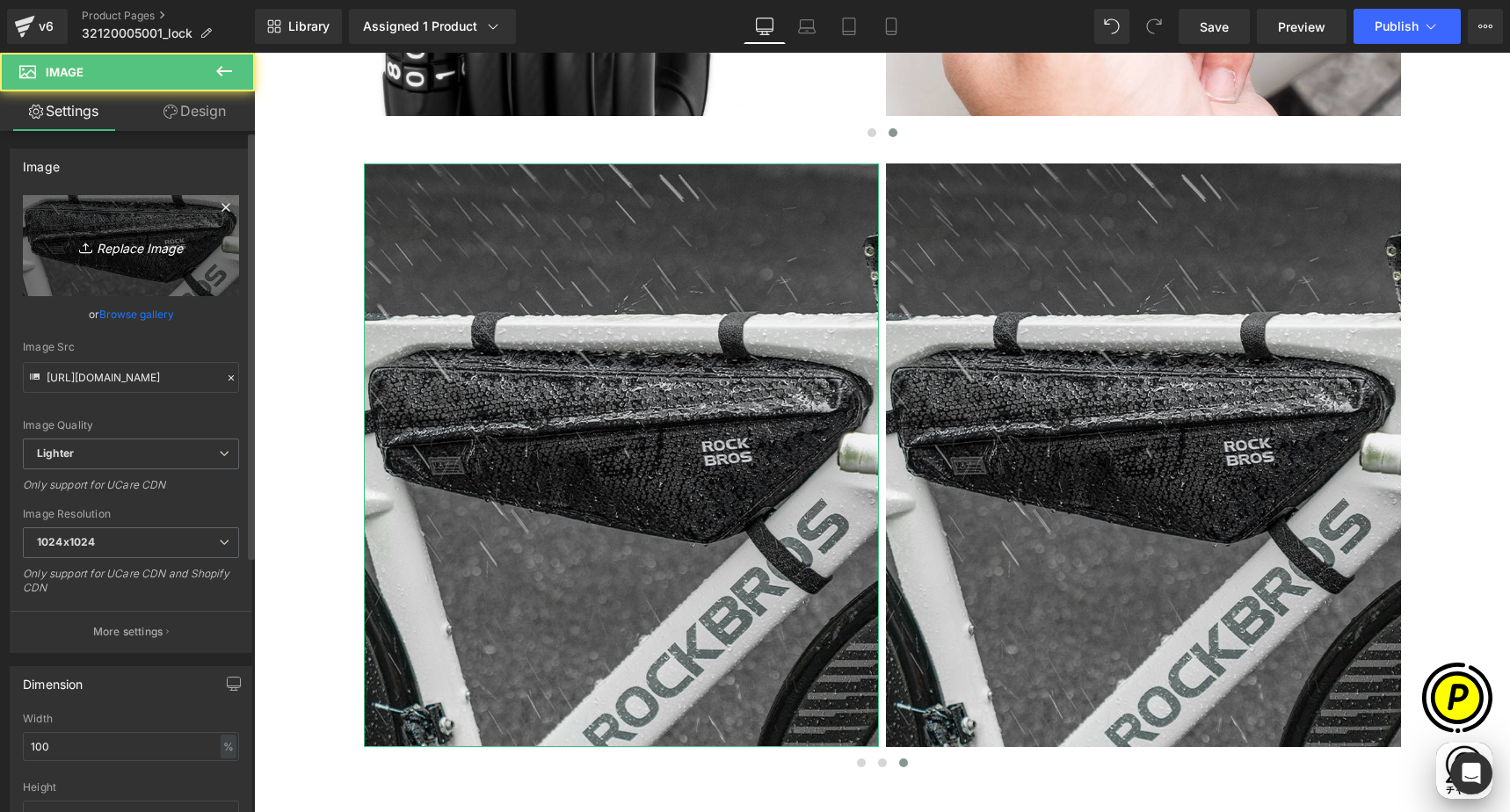
click at [149, 258] on link "Replace Image" at bounding box center [131, 245] width 217 height 101
type input "C:\fakepath\shopify-LP-32120005001_05-4.jpg"
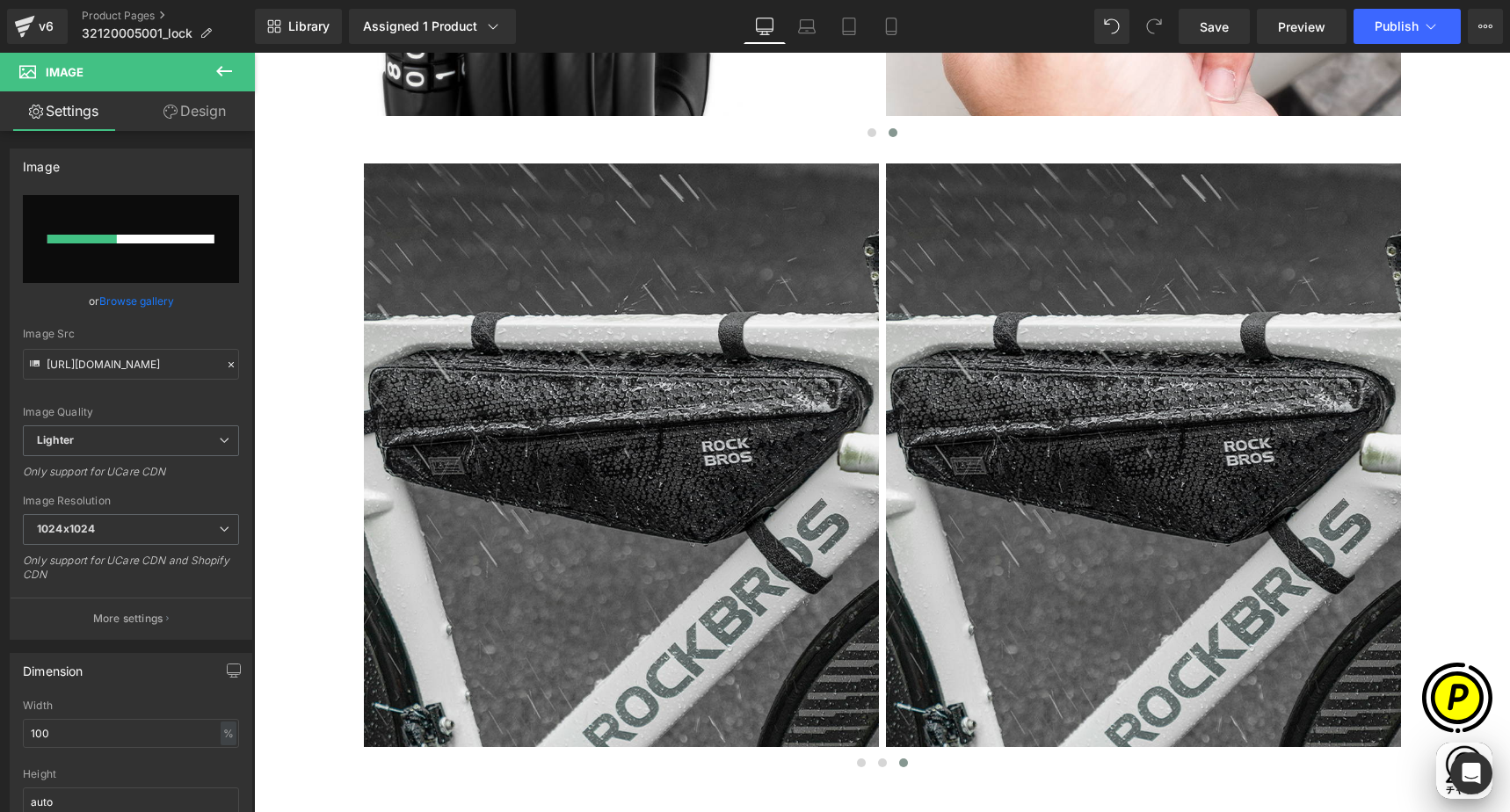
scroll to position [0, 1028]
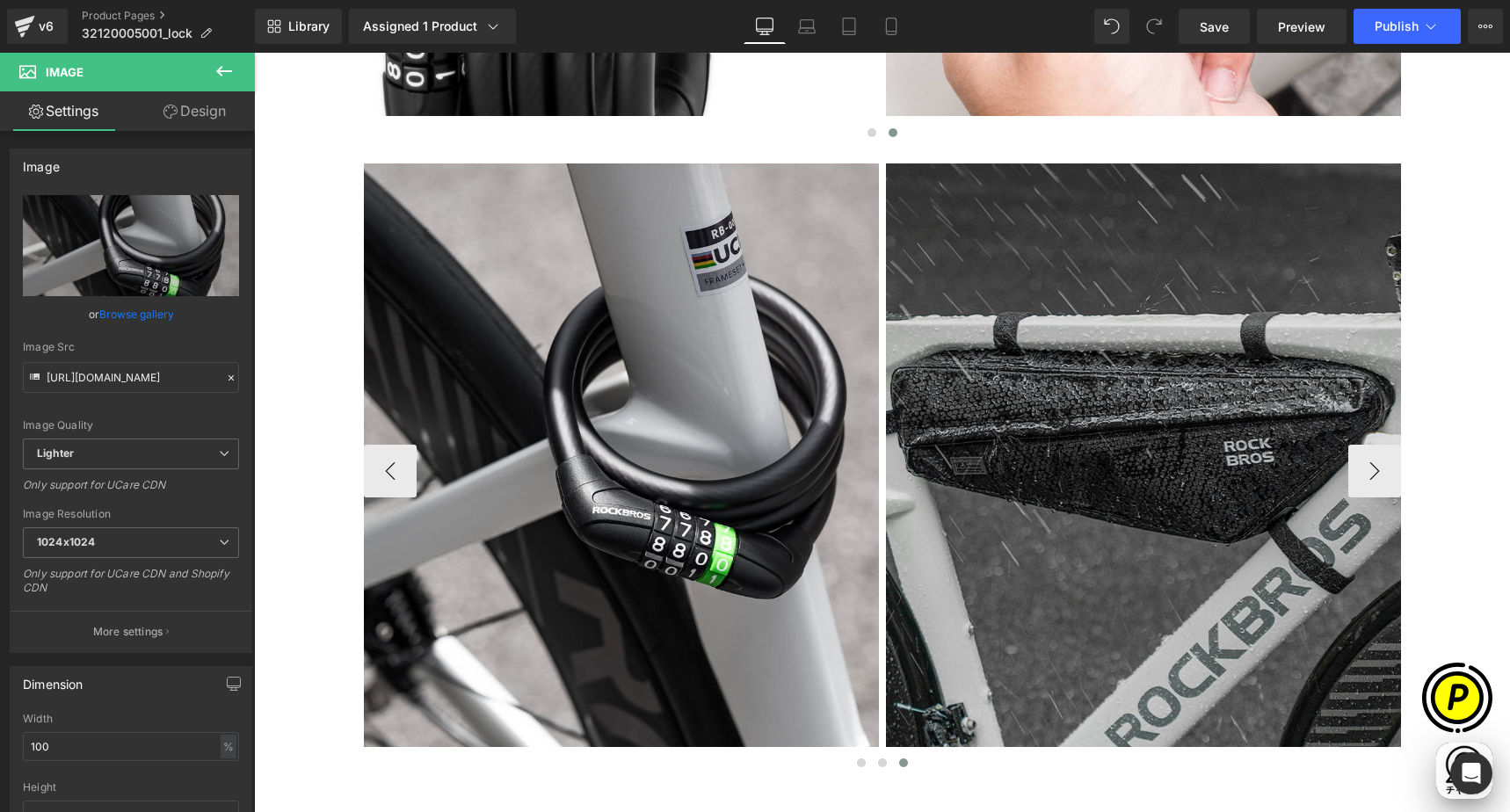
type input "[URL][DOMAIN_NAME]"
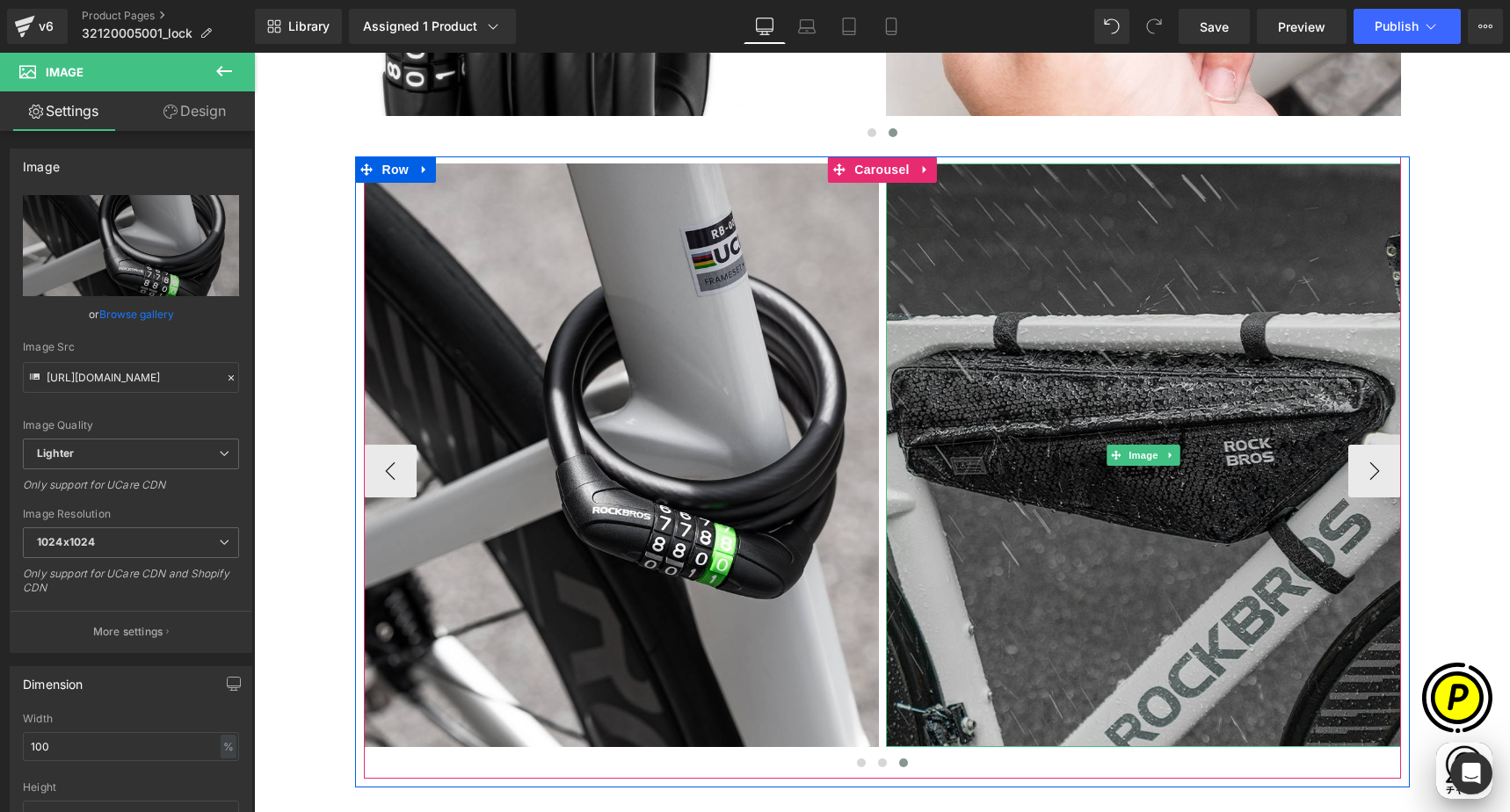
click at [1019, 409] on img at bounding box center [1142, 455] width 515 height 583
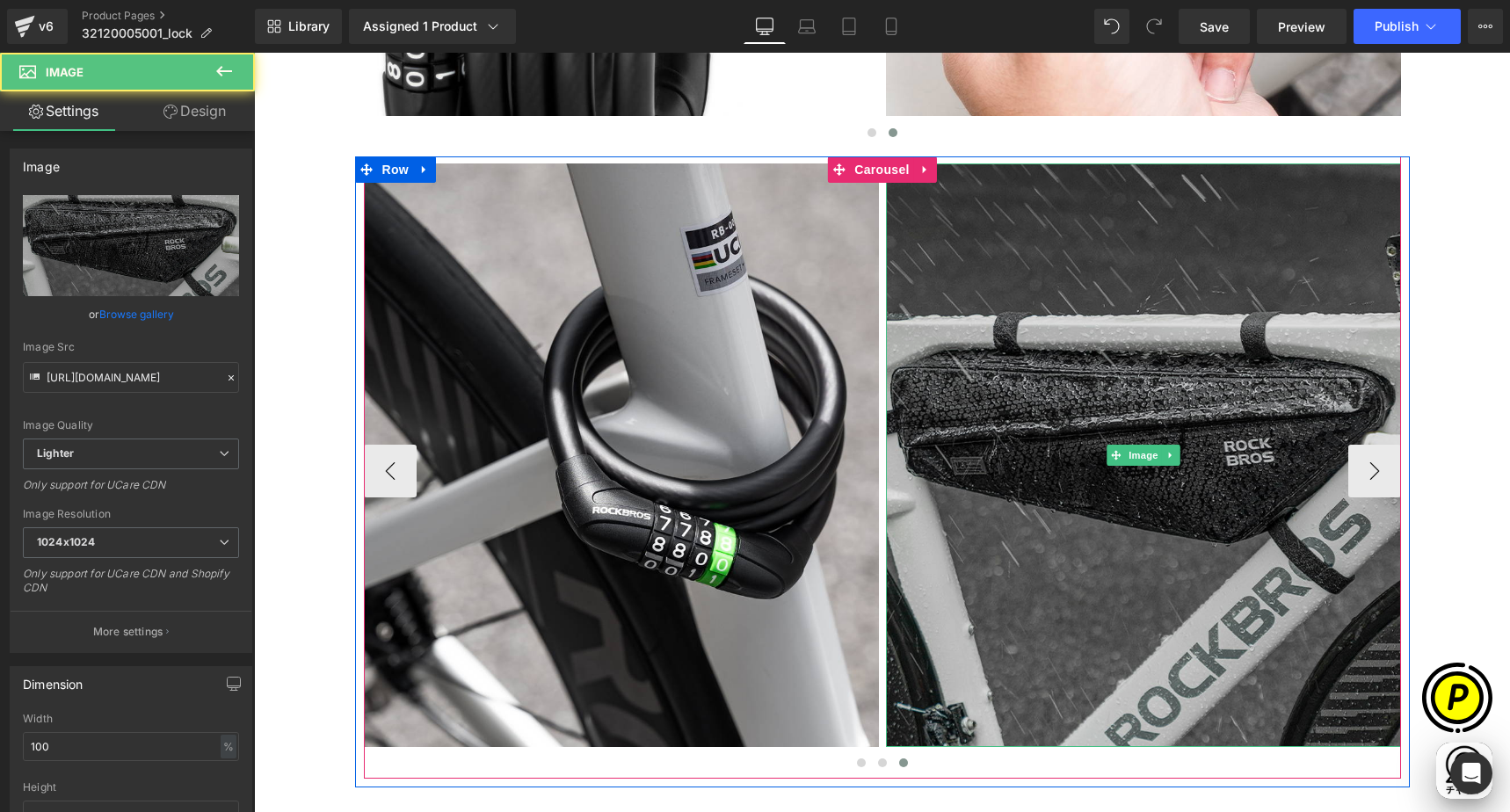
scroll to position [0, 0]
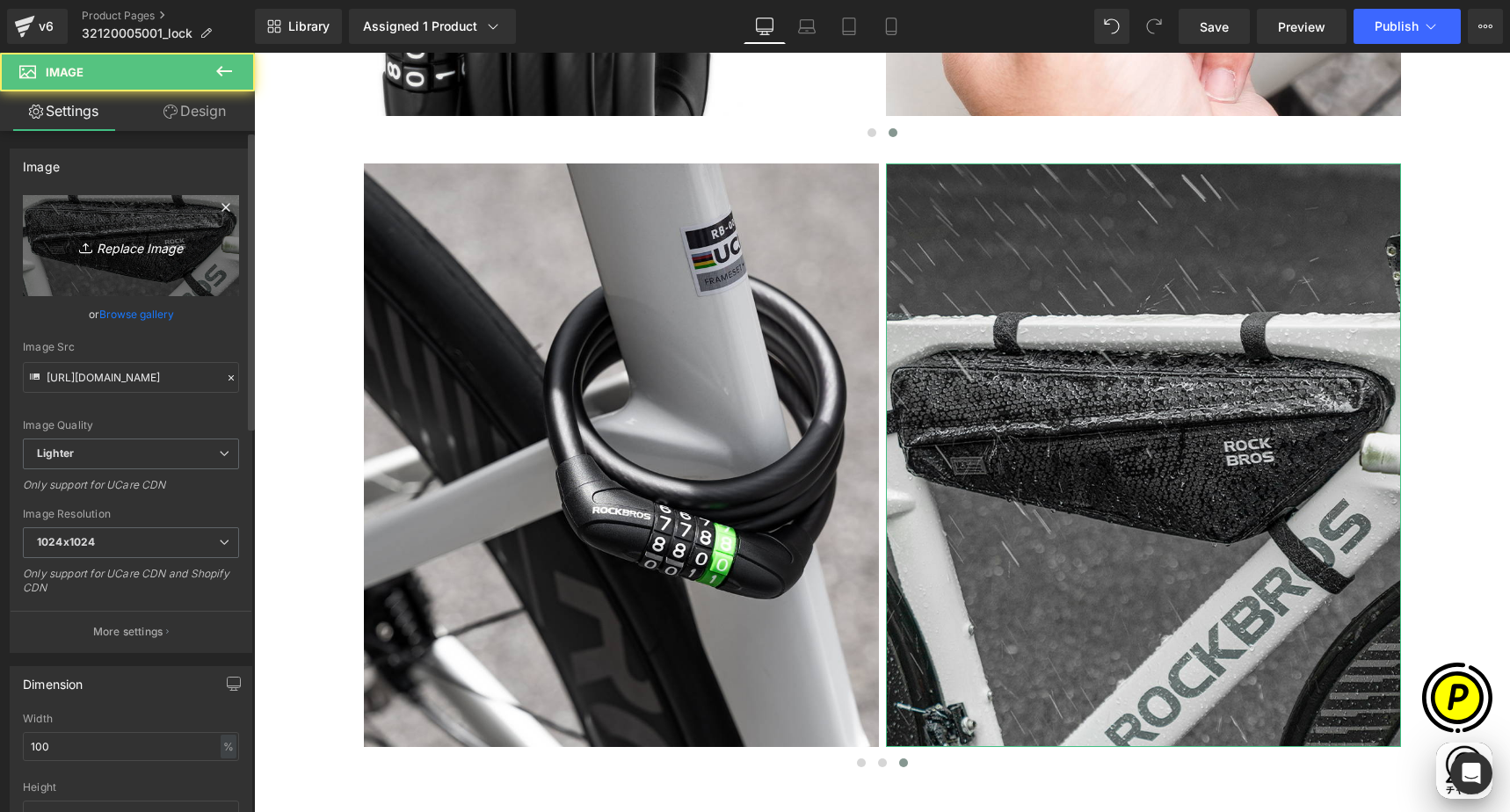
click at [121, 258] on link "Replace Image" at bounding box center [131, 245] width 217 height 101
type input "C:\fakepath\shopify-LP-32120005001_05-5.jpg"
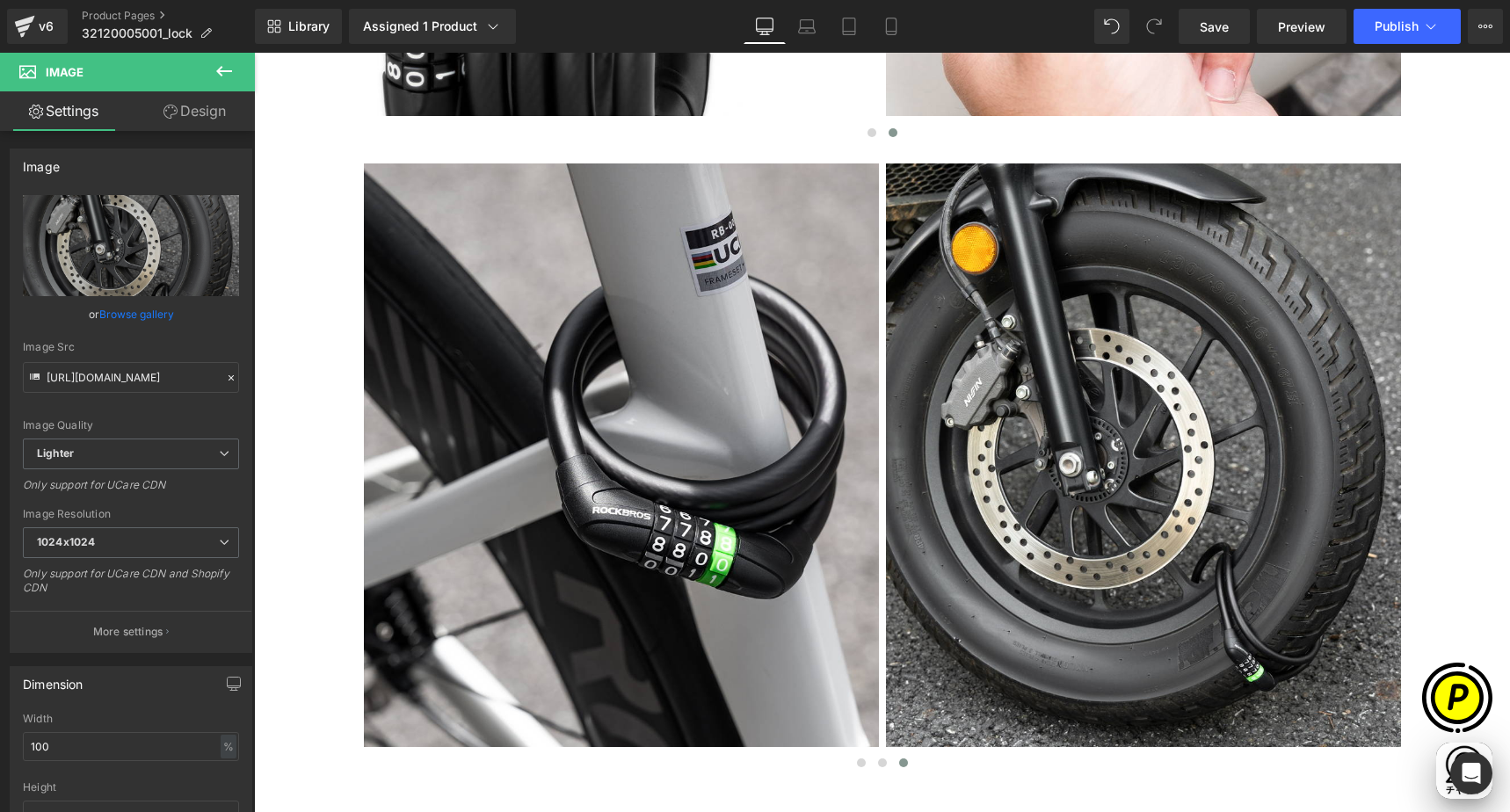
scroll to position [0, 685]
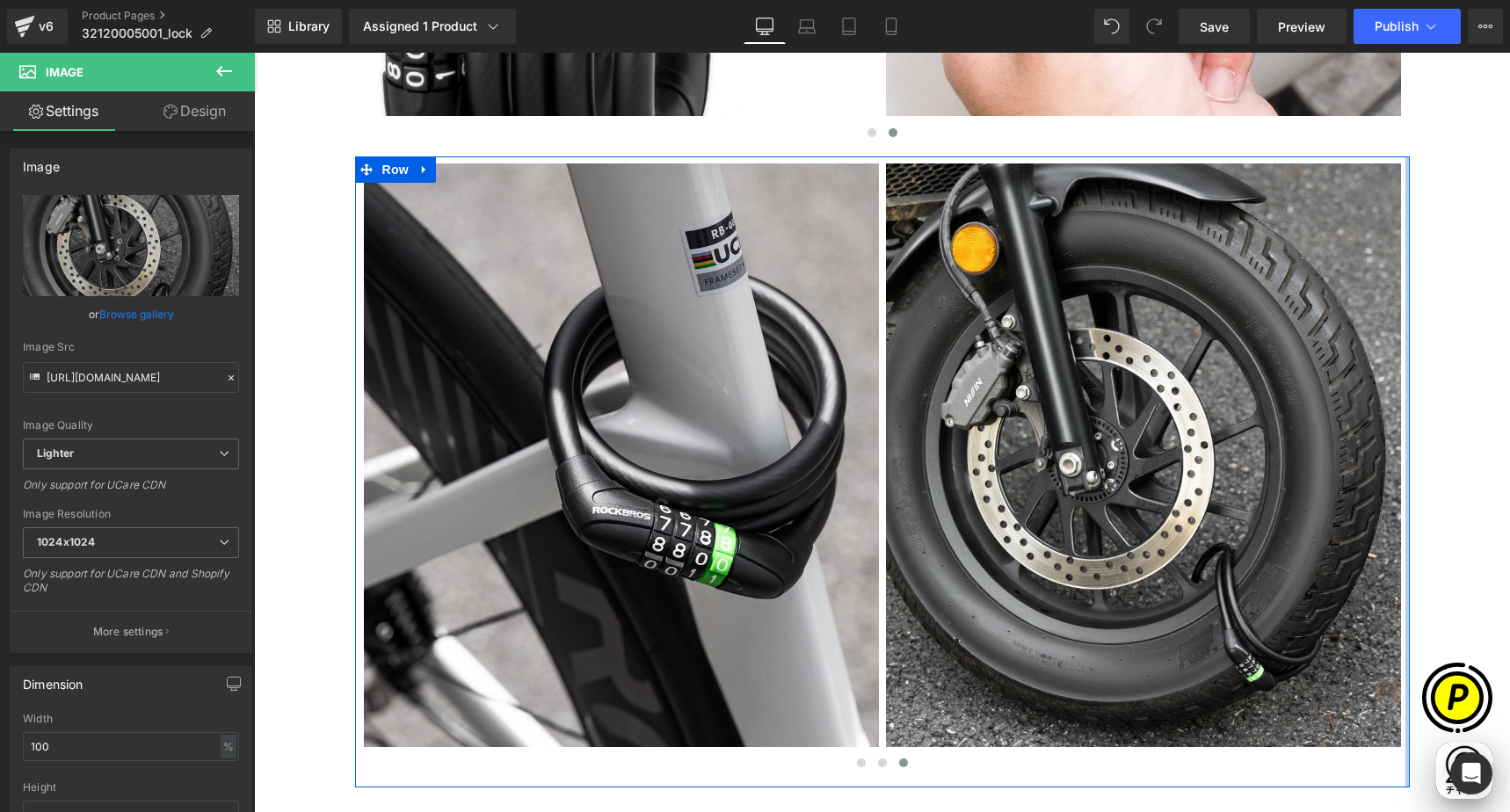
type input "[URL][DOMAIN_NAME]"
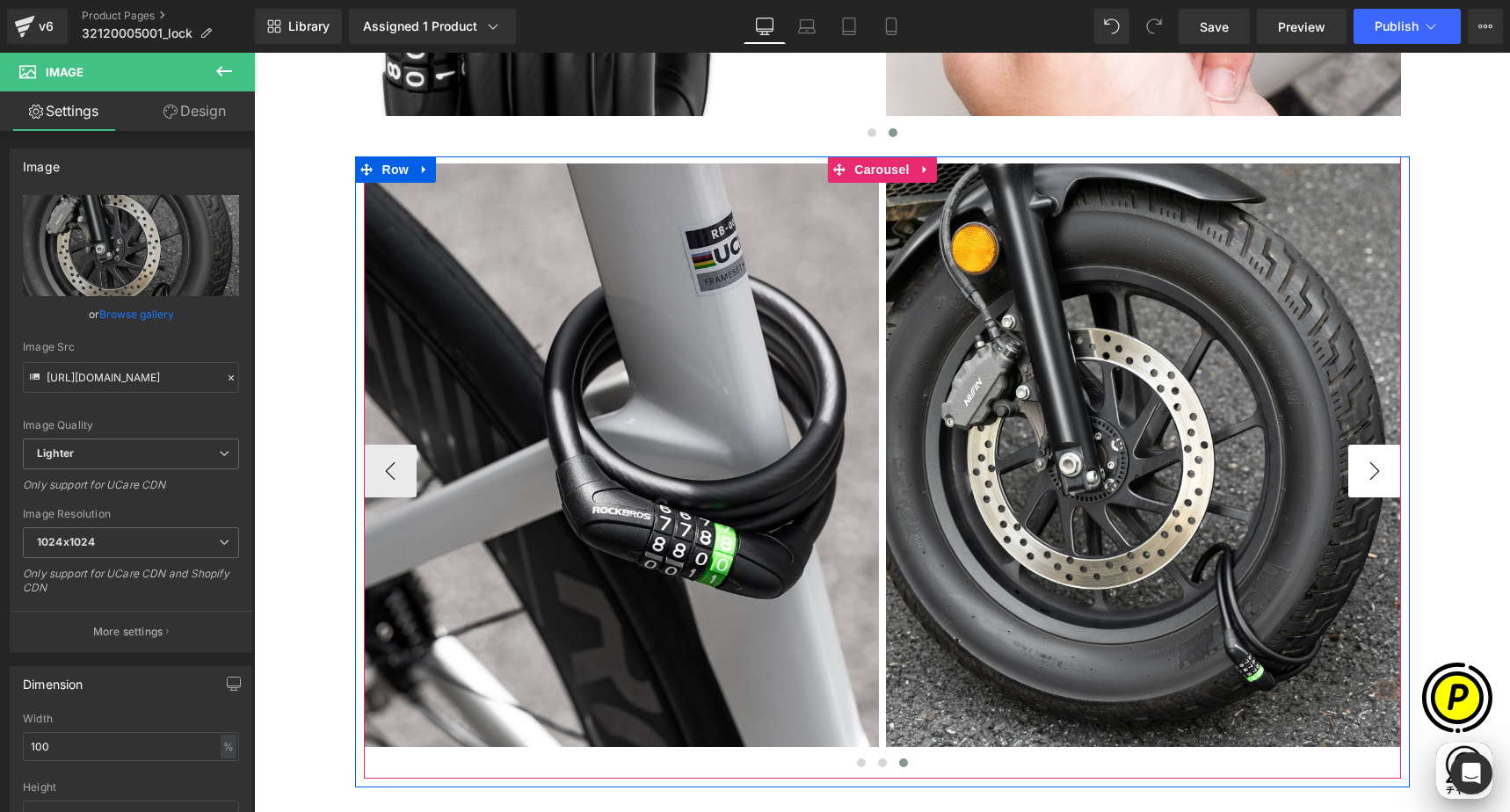
click at [1370, 471] on button "›" at bounding box center [1374, 470] width 53 height 53
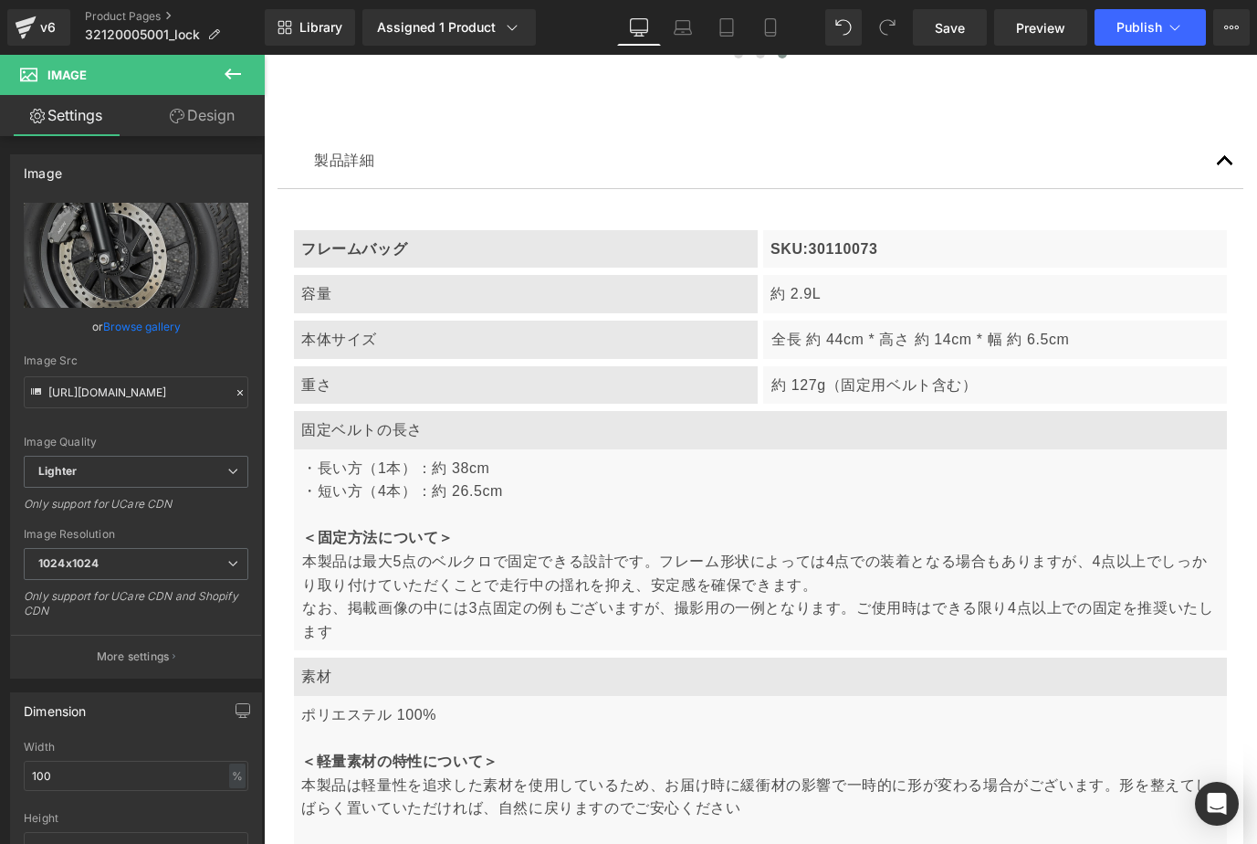
scroll to position [6882, 0]
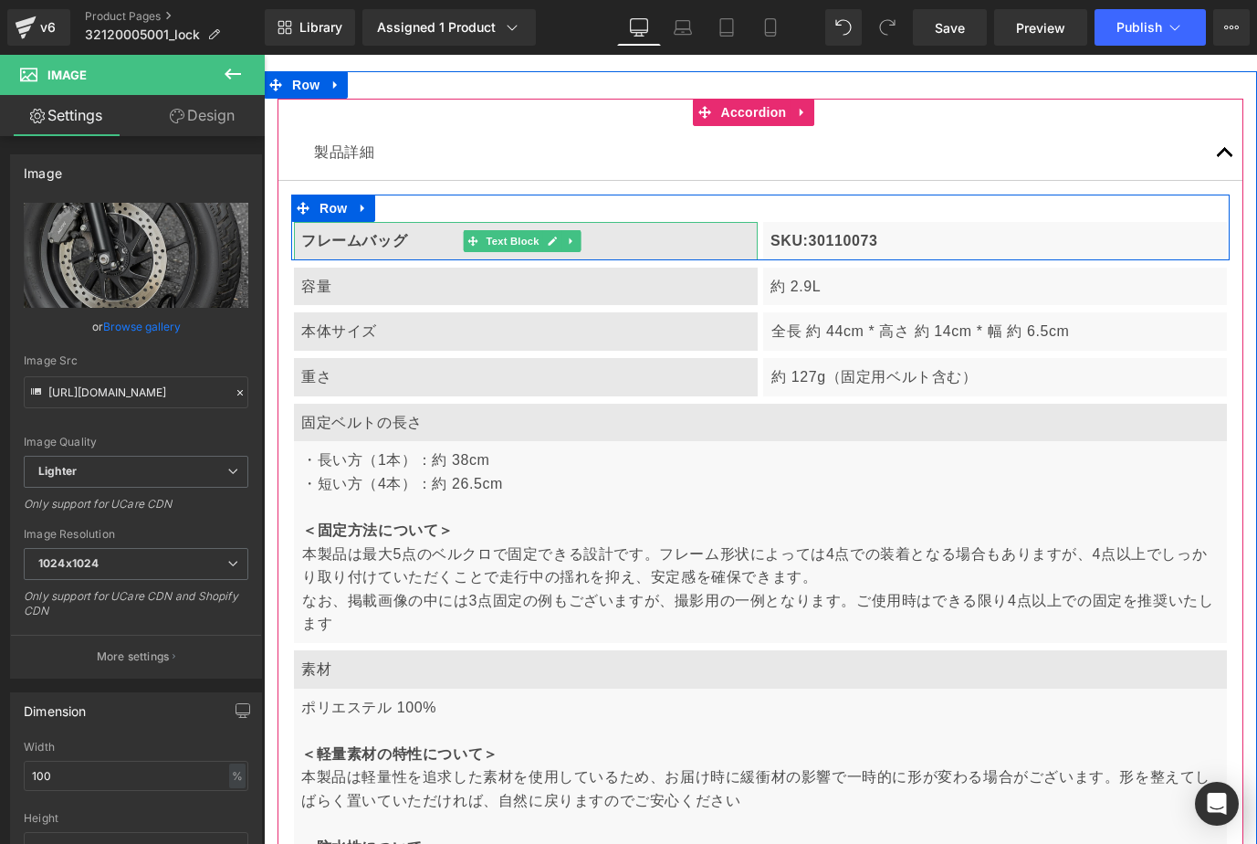
click at [362, 233] on b "フレームバッグ" at bounding box center [354, 241] width 106 height 16
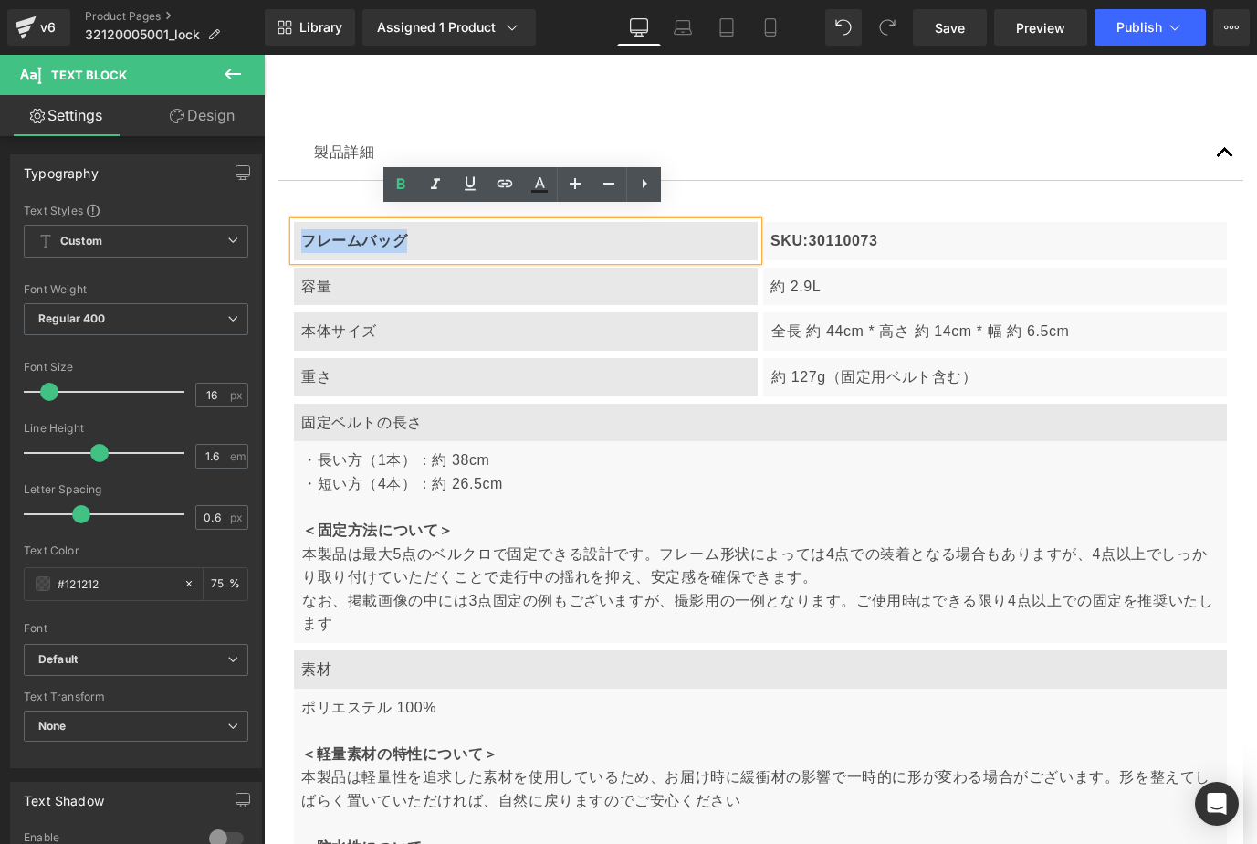
drag, startPoint x: 304, startPoint y: 228, endPoint x: 428, endPoint y: 229, distance: 124.2
click at [428, 229] on p "フレームバッグ" at bounding box center [525, 241] width 449 height 24
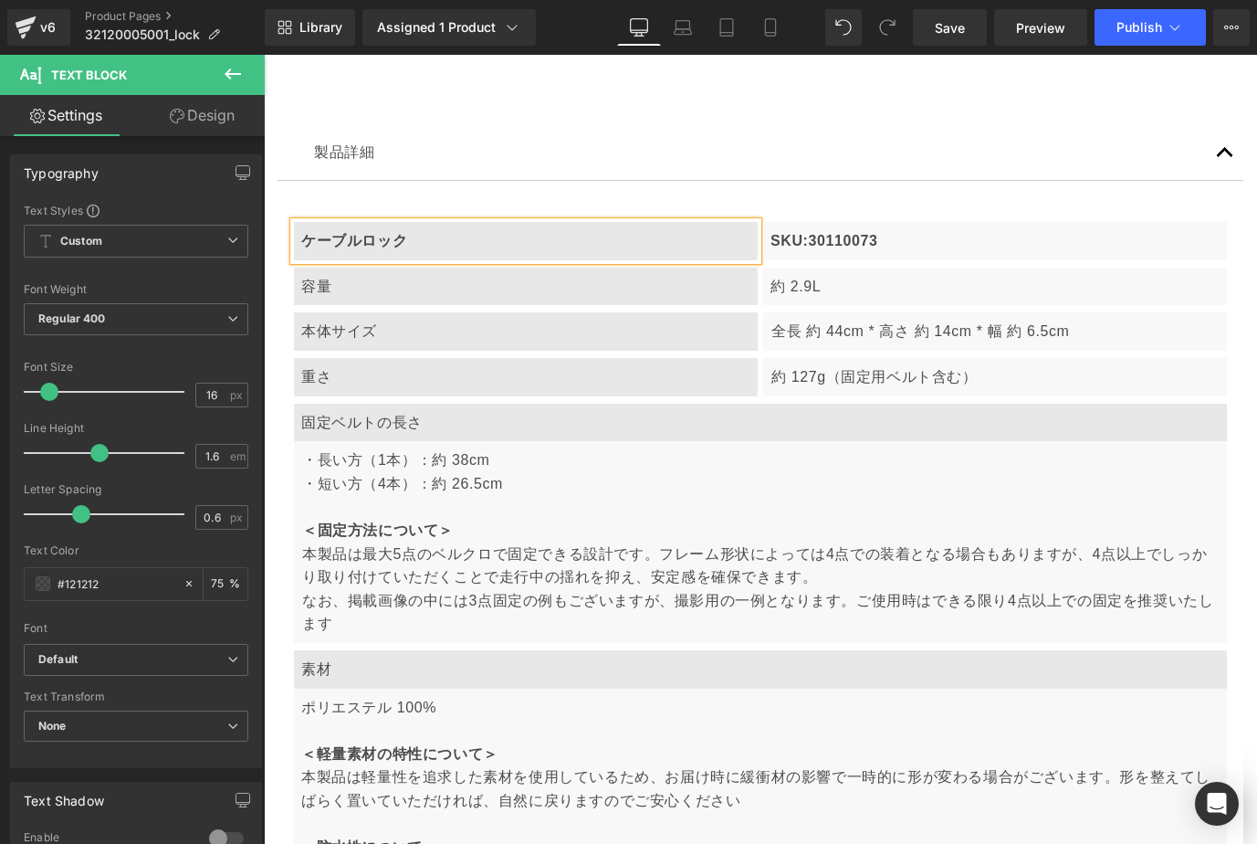
scroll to position [0, 930]
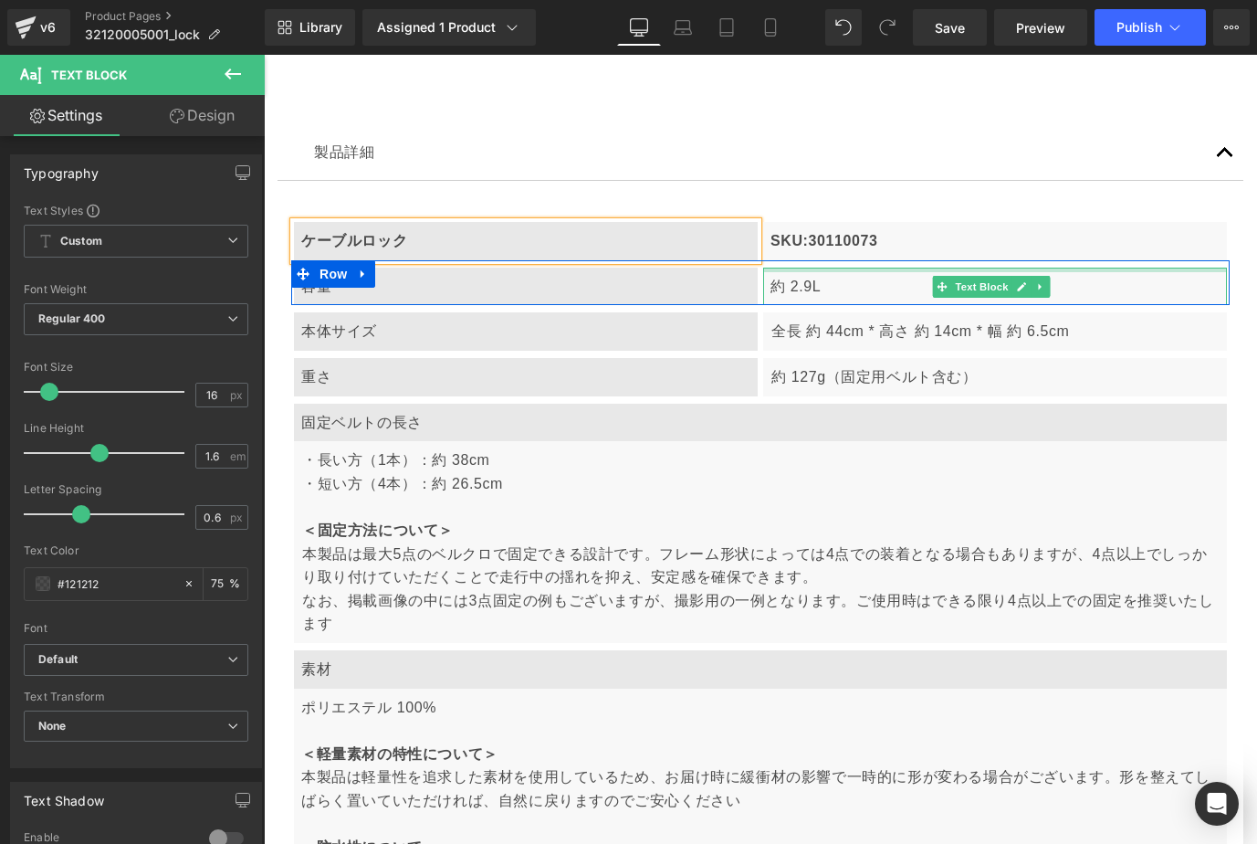
click at [810, 232] on p "SKU:30110073" at bounding box center [995, 241] width 449 height 24
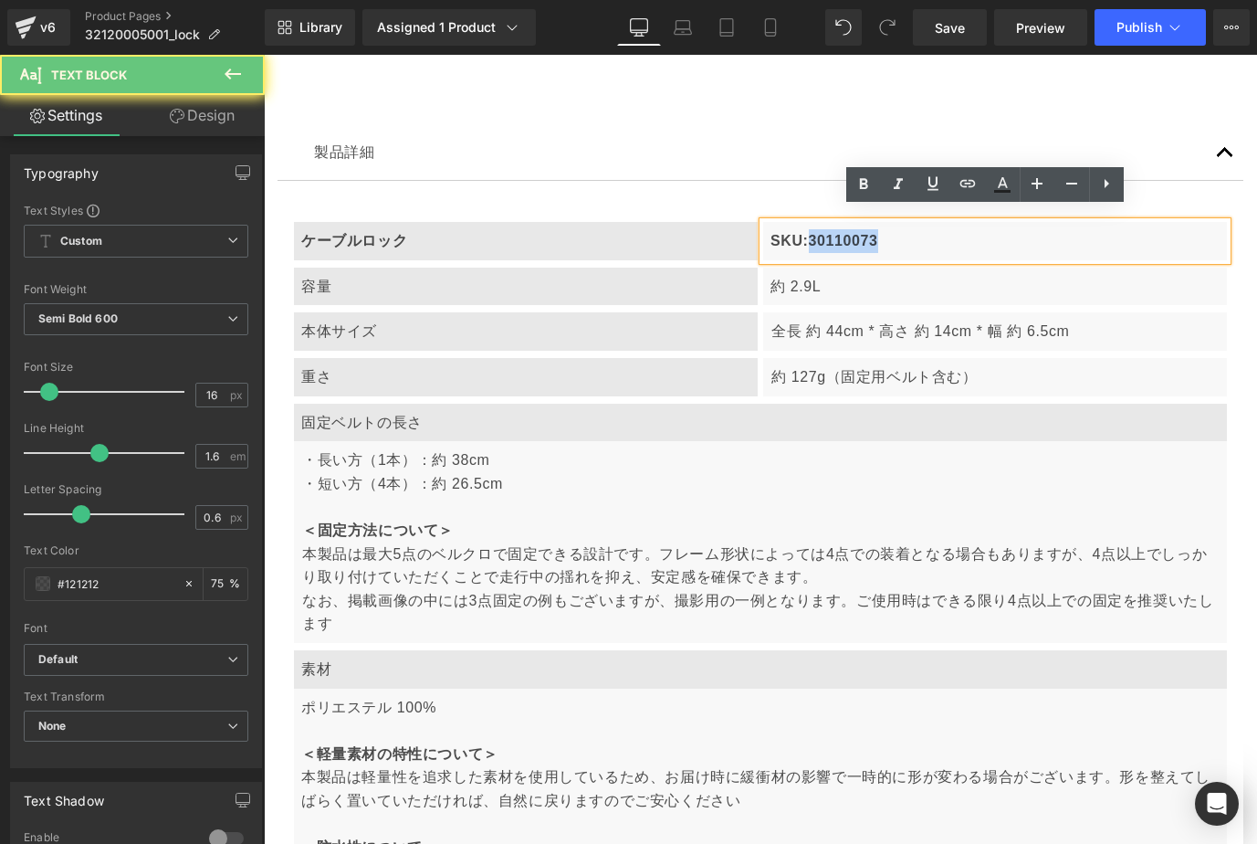
drag, startPoint x: 804, startPoint y: 222, endPoint x: 874, endPoint y: 227, distance: 69.6
click at [917, 229] on p "SKU:30110073" at bounding box center [995, 241] width 449 height 24
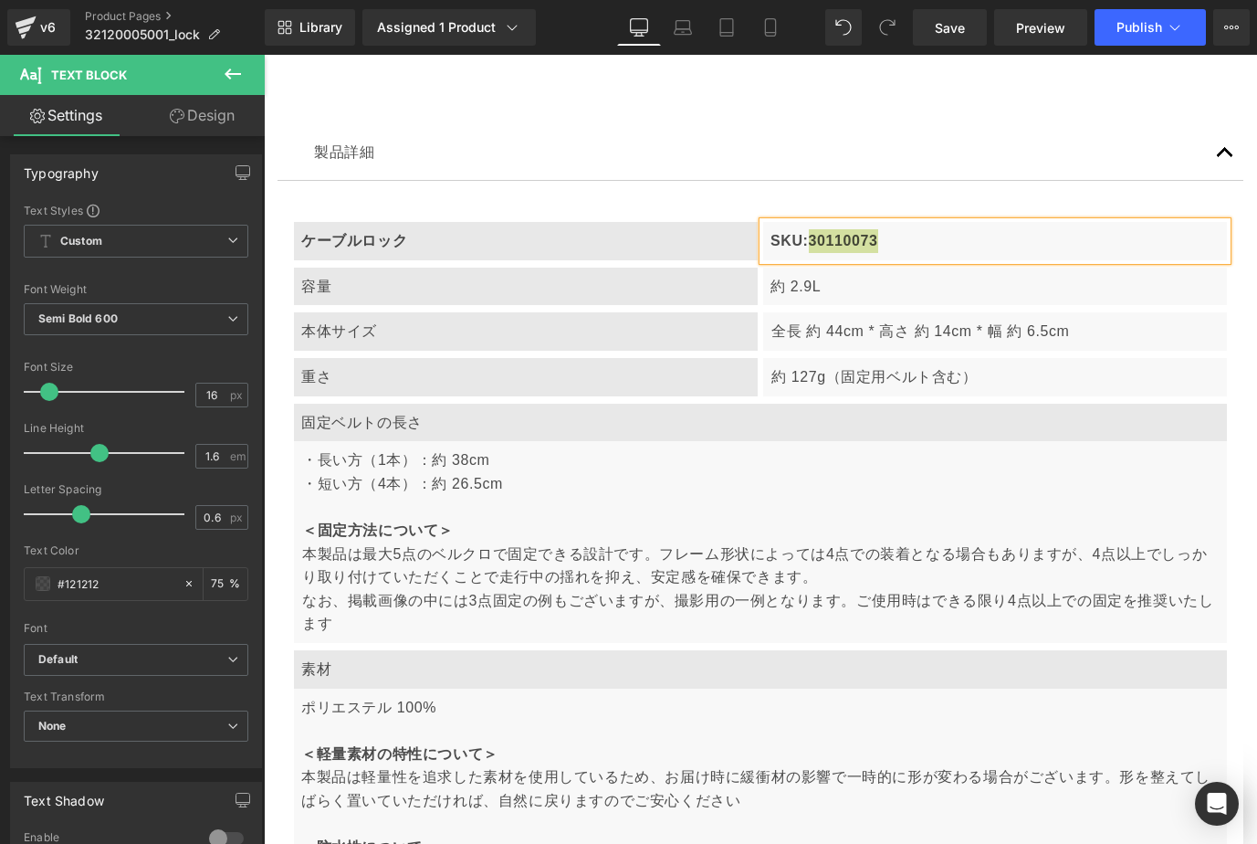
scroll to position [0, 0]
click at [891, 235] on p "SKU:30110073" at bounding box center [995, 241] width 449 height 24
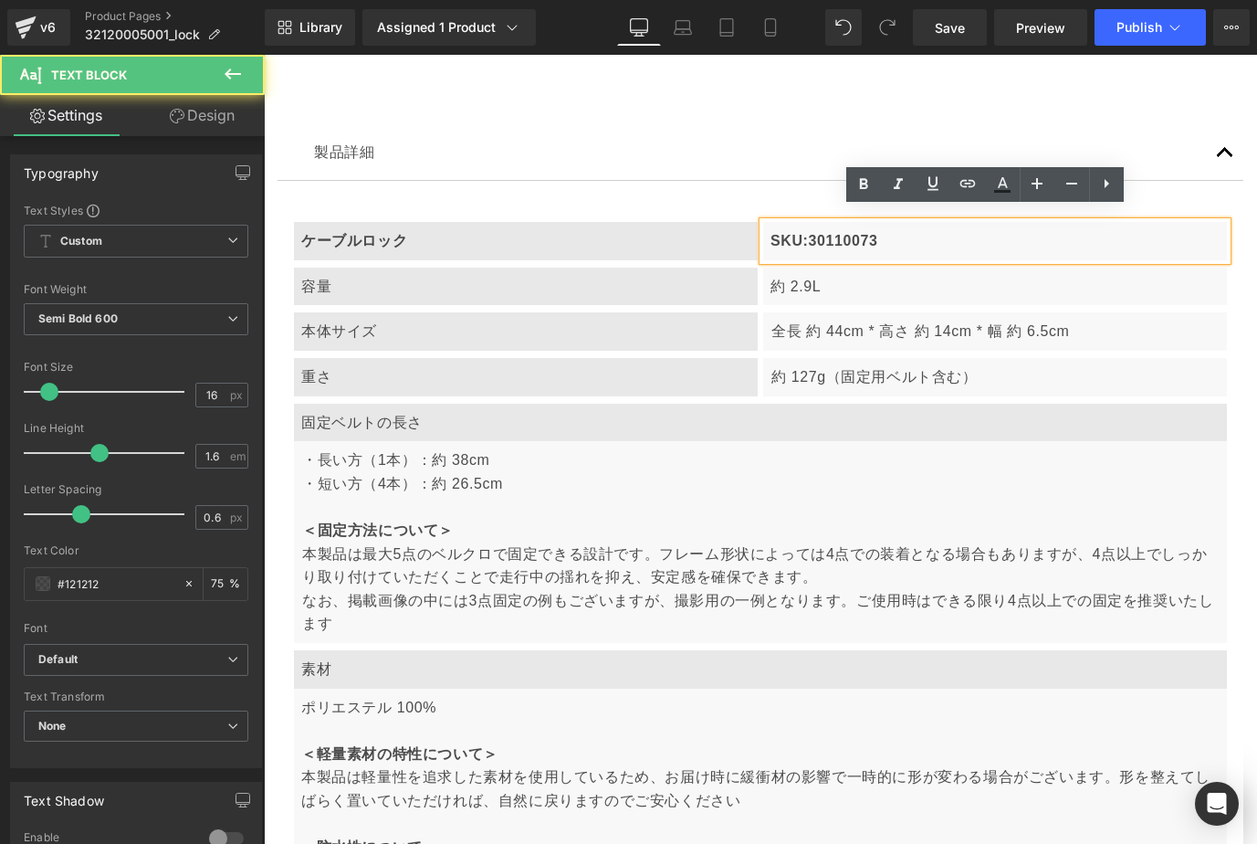
scroll to position [0, 310]
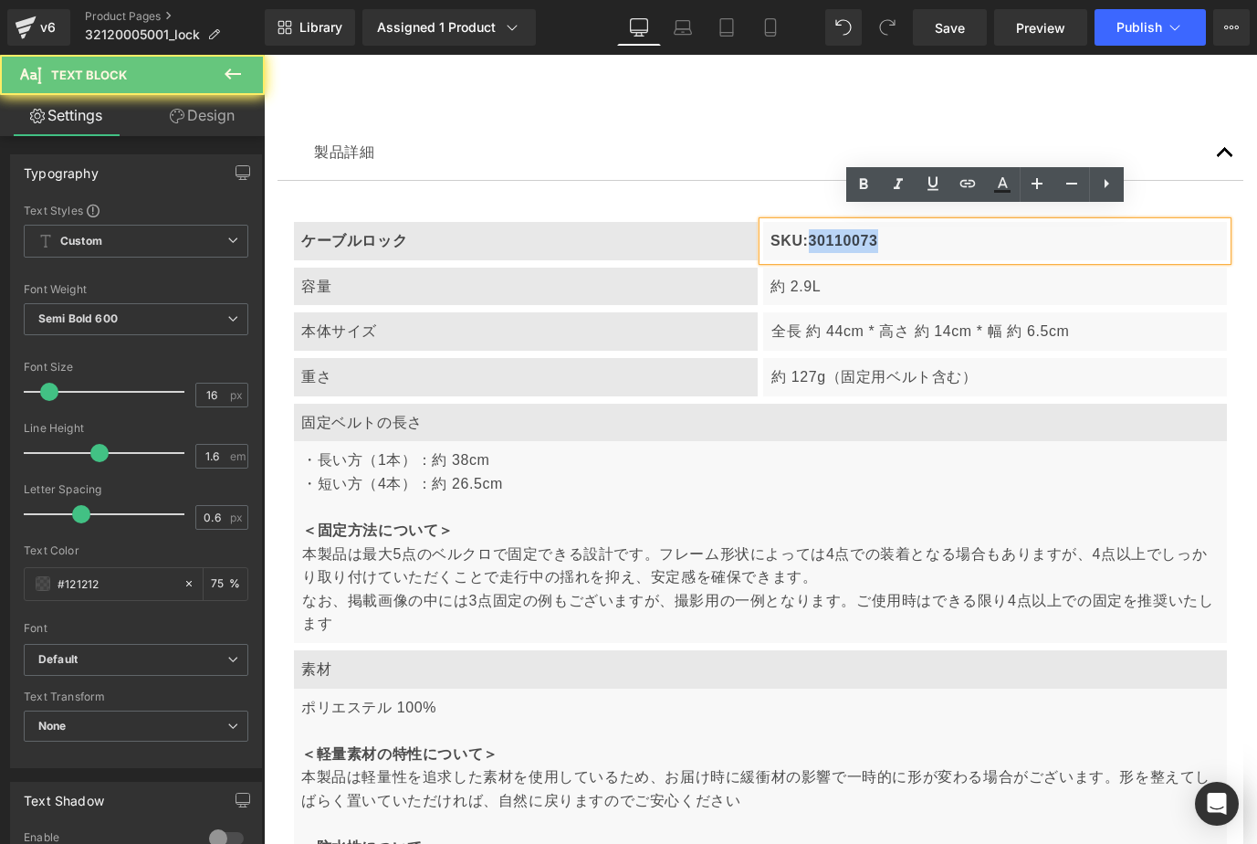
drag, startPoint x: 803, startPoint y: 224, endPoint x: 997, endPoint y: 254, distance: 196.8
click at [980, 251] on article "ケーブルロック Text Block SKU:30110073 Text Block Row 容量 Text Block 約 2.9L Text Block …" at bounding box center [761, 566] width 966 height 770
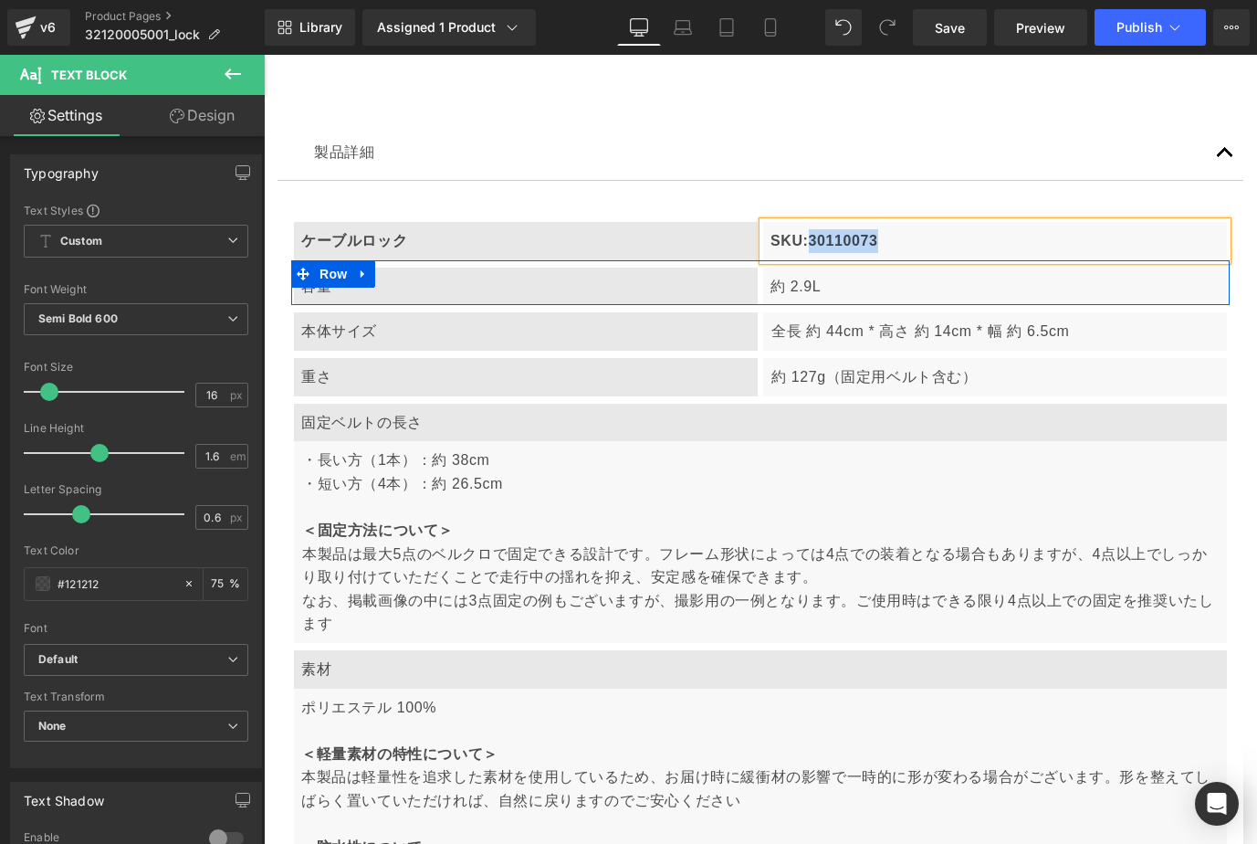
paste div
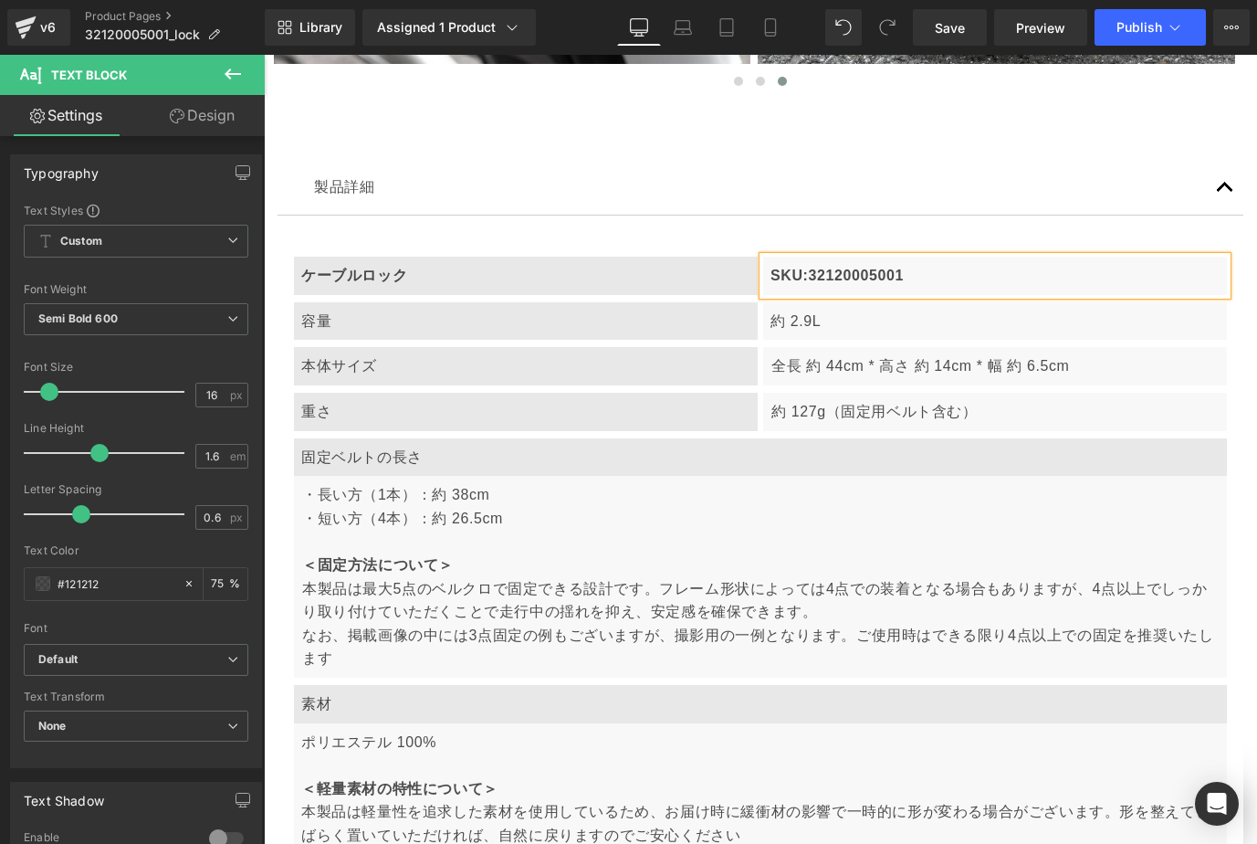
scroll to position [0, 619]
click at [423, 311] on p "容量" at bounding box center [525, 322] width 449 height 24
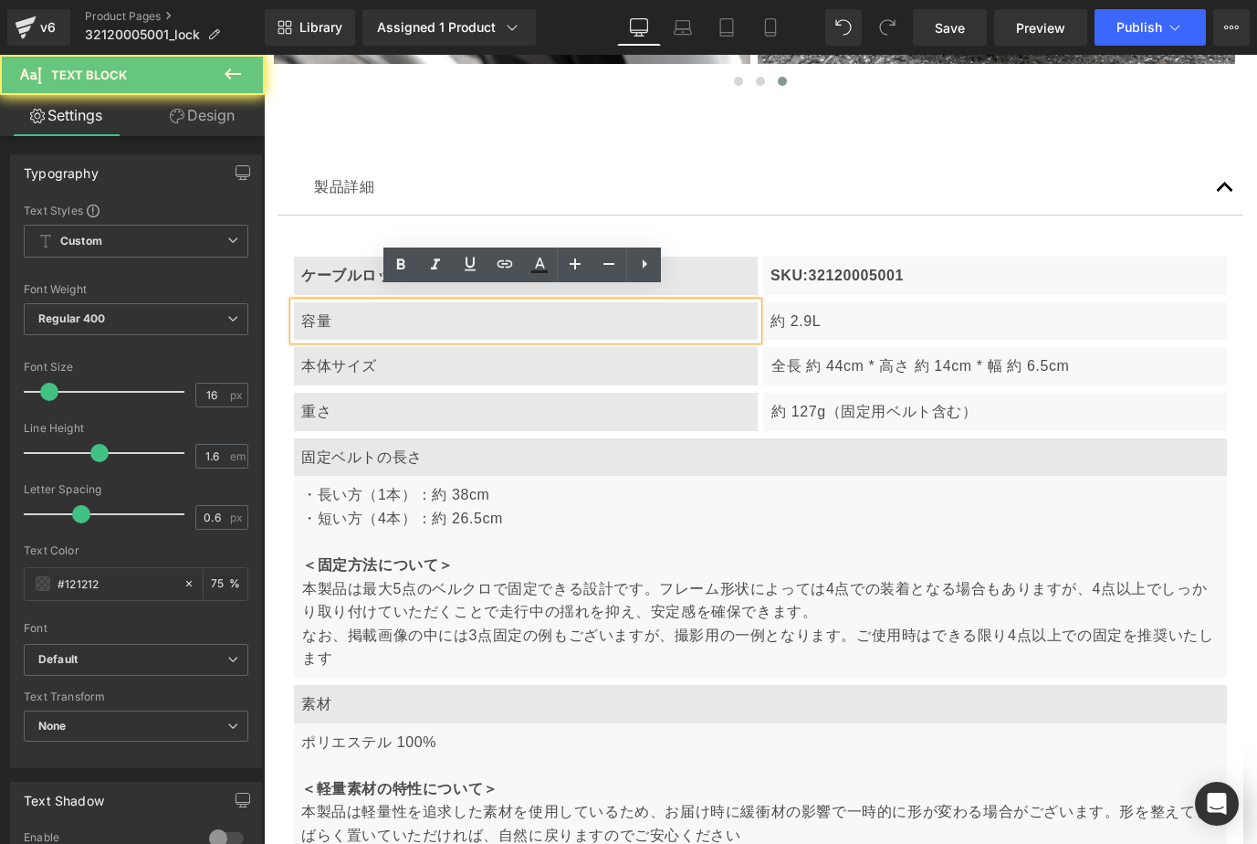
scroll to position [0, 930]
click at [359, 310] on p "容量" at bounding box center [525, 322] width 449 height 24
drag, startPoint x: 302, startPoint y: 304, endPoint x: 362, endPoint y: 310, distance: 59.7
click at [362, 310] on p "容量" at bounding box center [525, 322] width 449 height 24
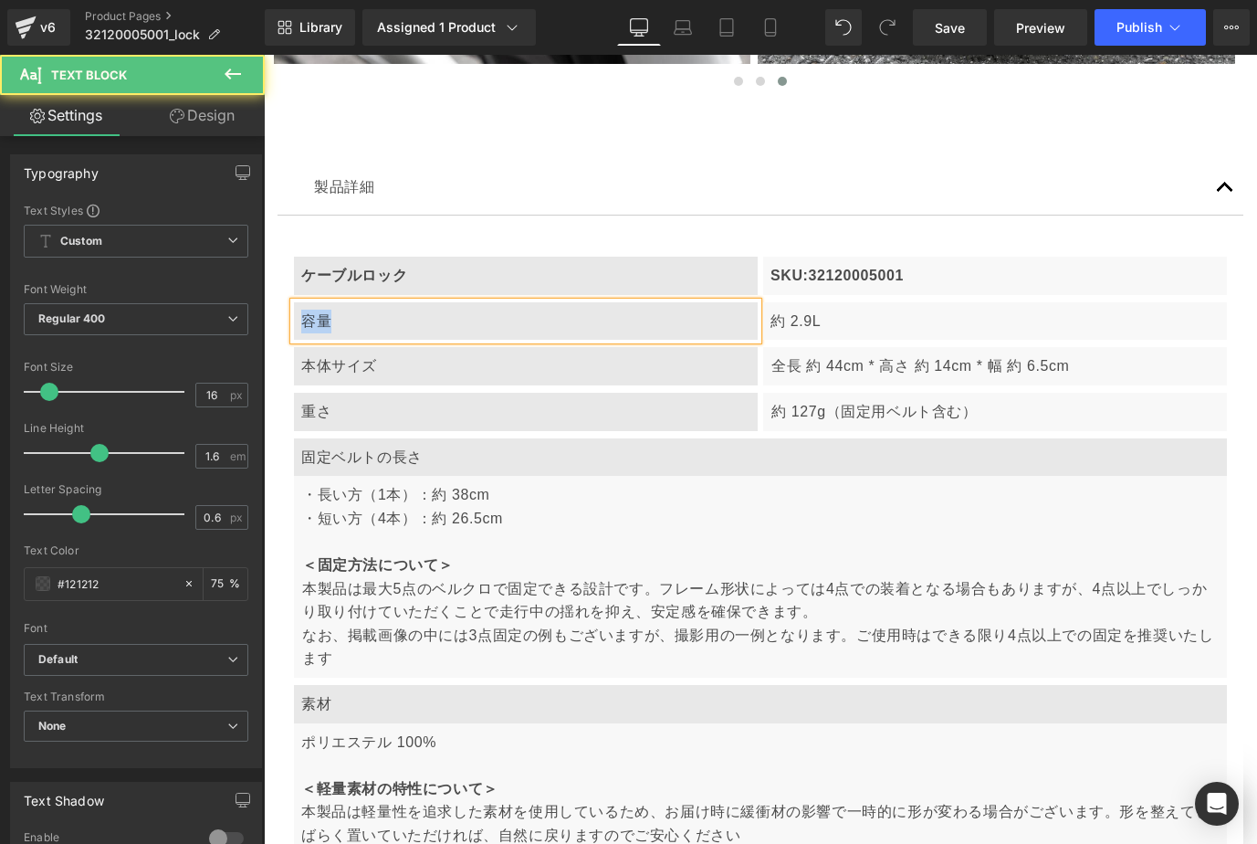
paste div
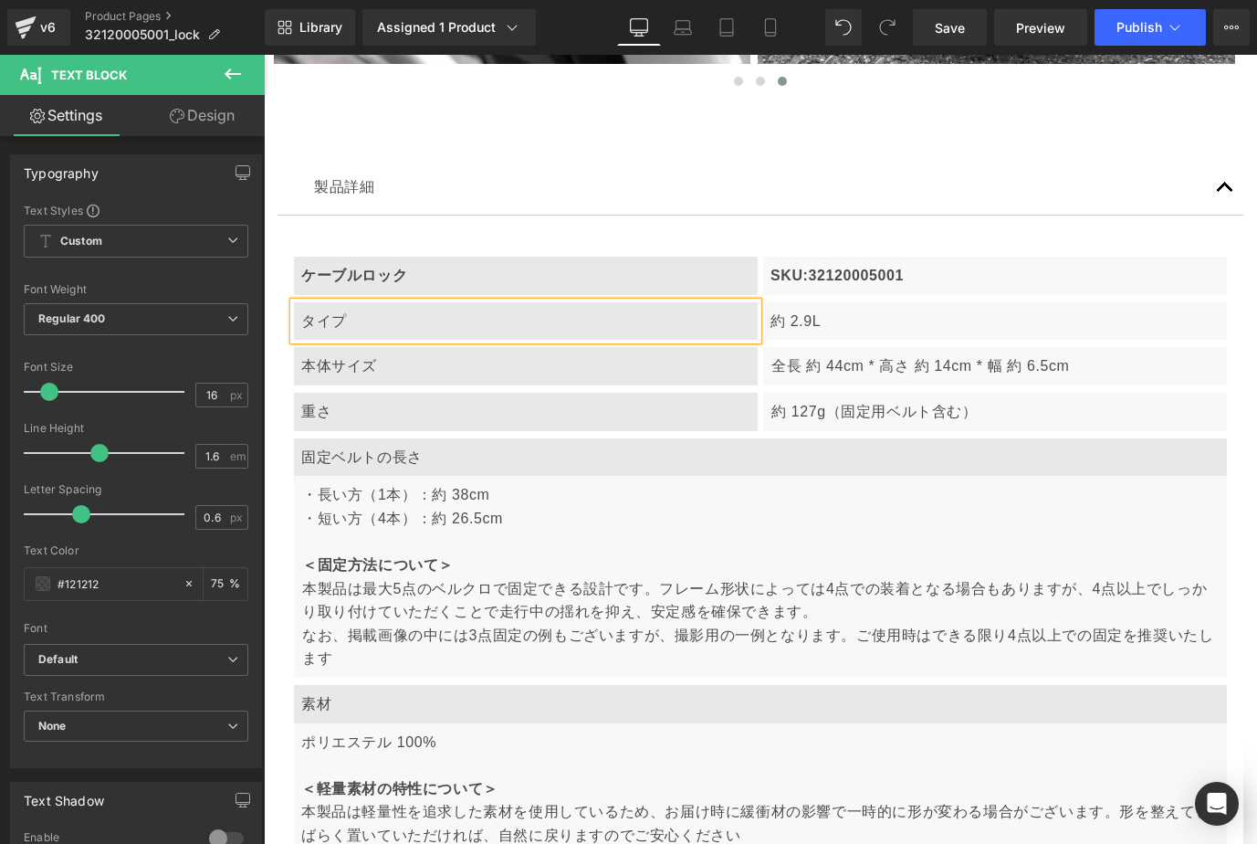
click at [825, 310] on p "約 2.9L" at bounding box center [995, 322] width 449 height 24
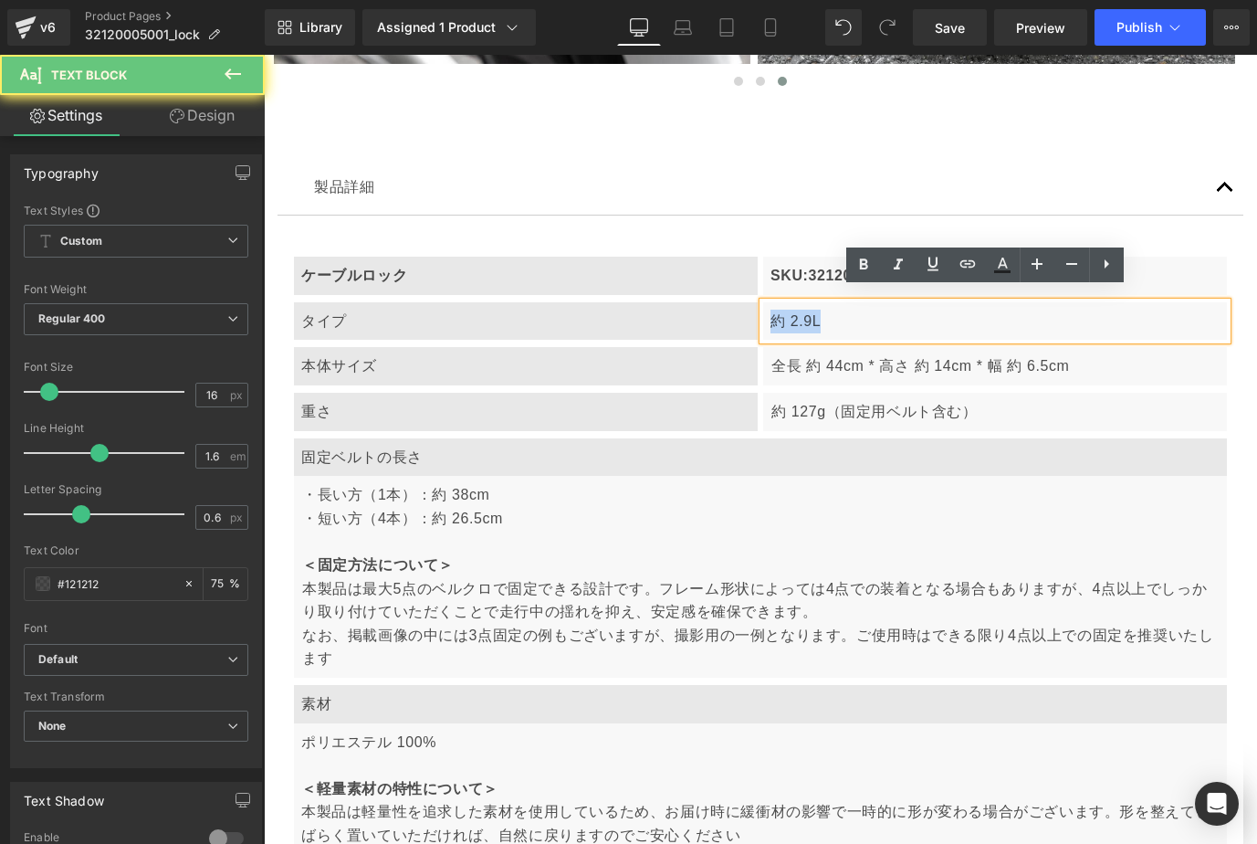
drag, startPoint x: 767, startPoint y: 305, endPoint x: 867, endPoint y: 316, distance: 101.0
click at [867, 316] on p "約 2.9L" at bounding box center [995, 322] width 449 height 24
paste div
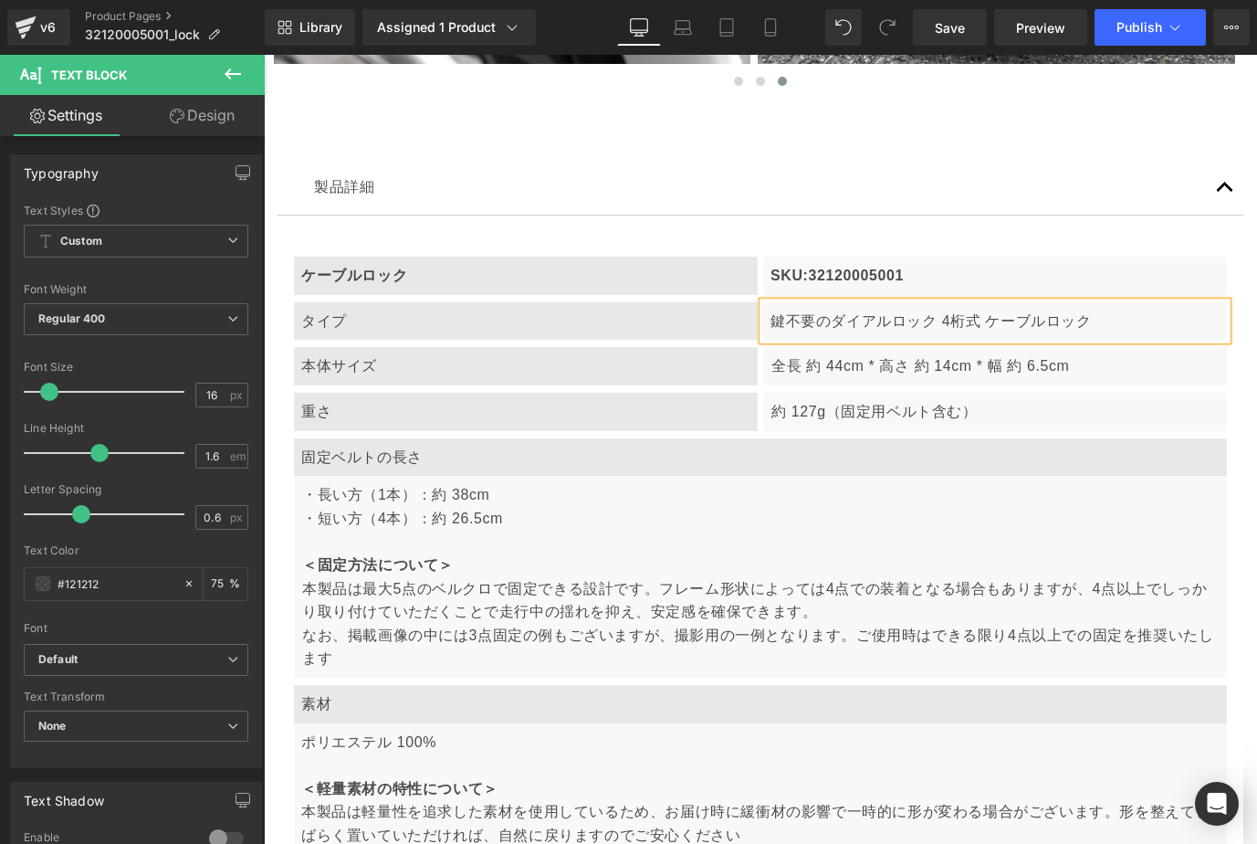
click at [819, 161] on div "製品詳細 Text Block" at bounding box center [761, 188] width 966 height 55
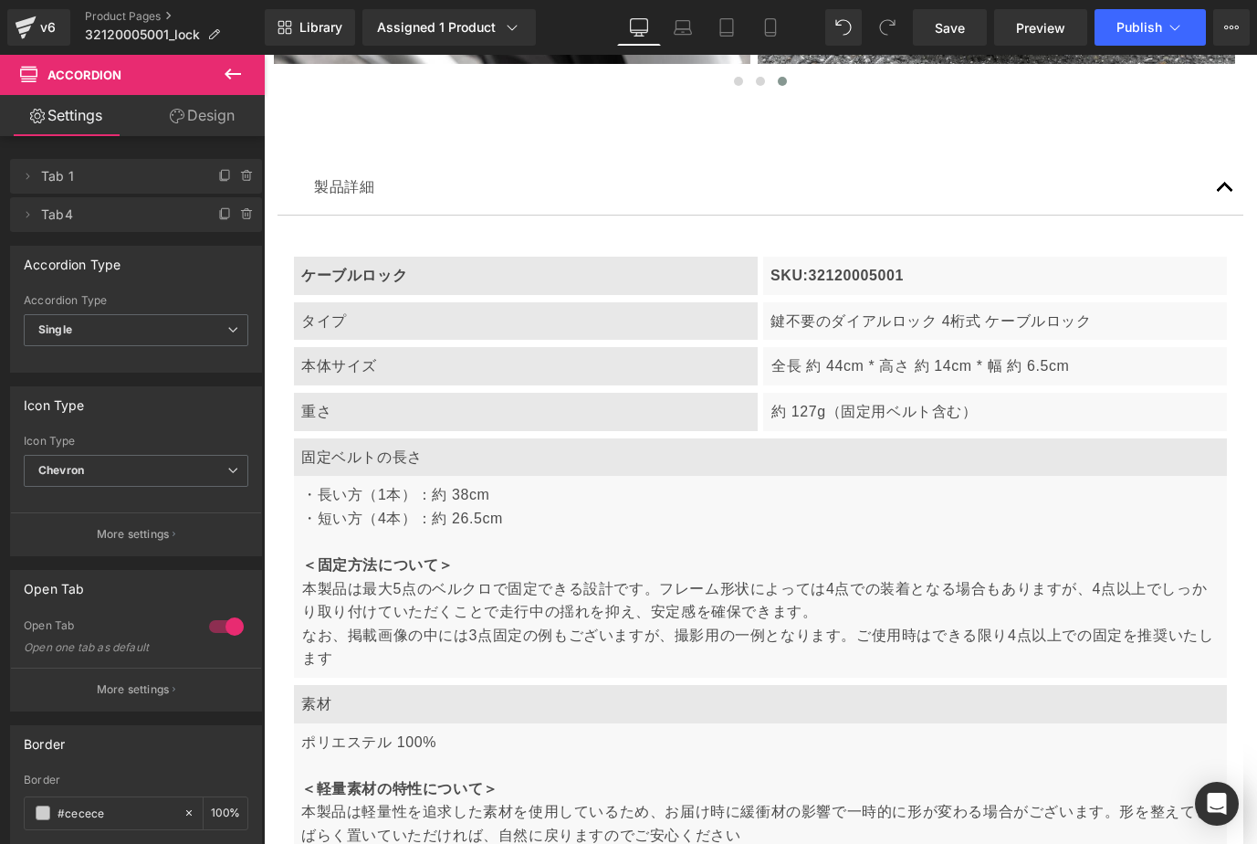
click at [381, 357] on div "本体サイズ" at bounding box center [526, 366] width 464 height 38
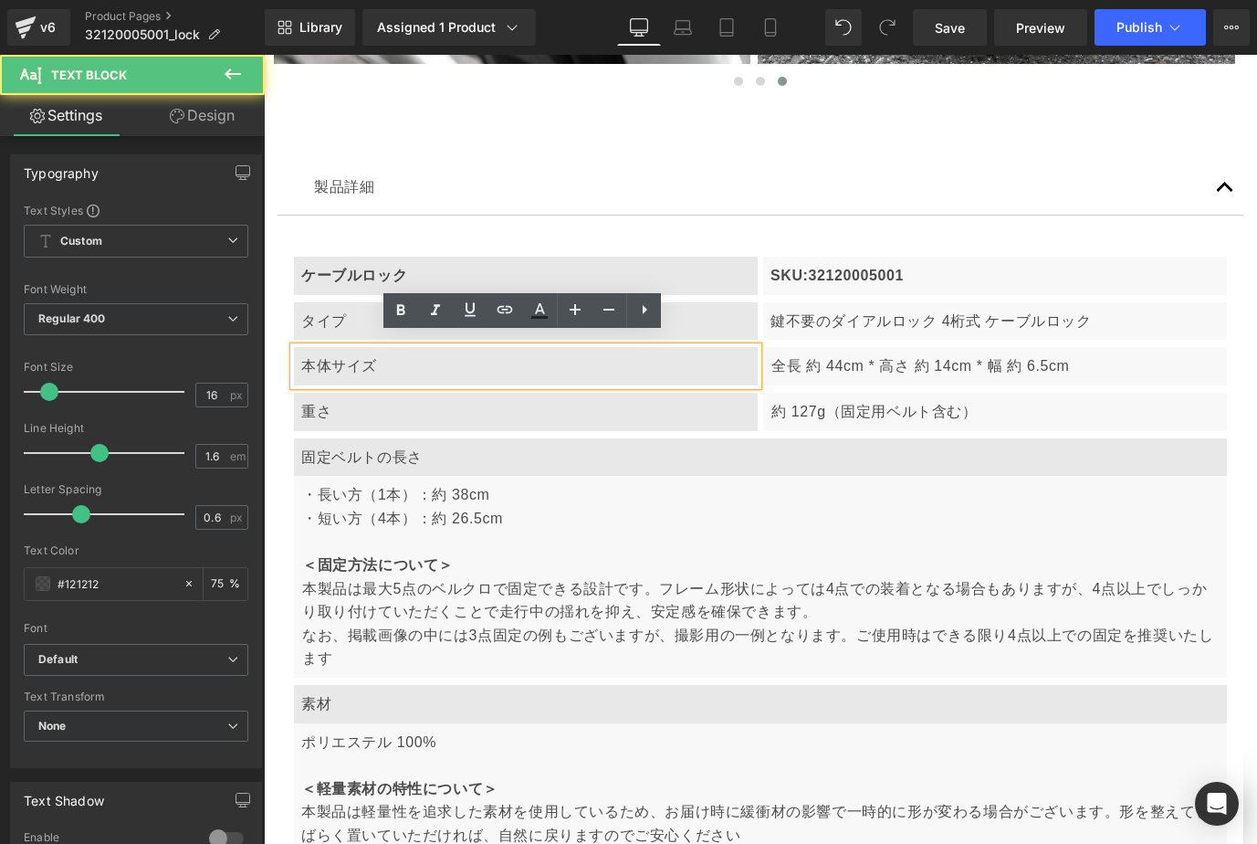
scroll to position [0, 310]
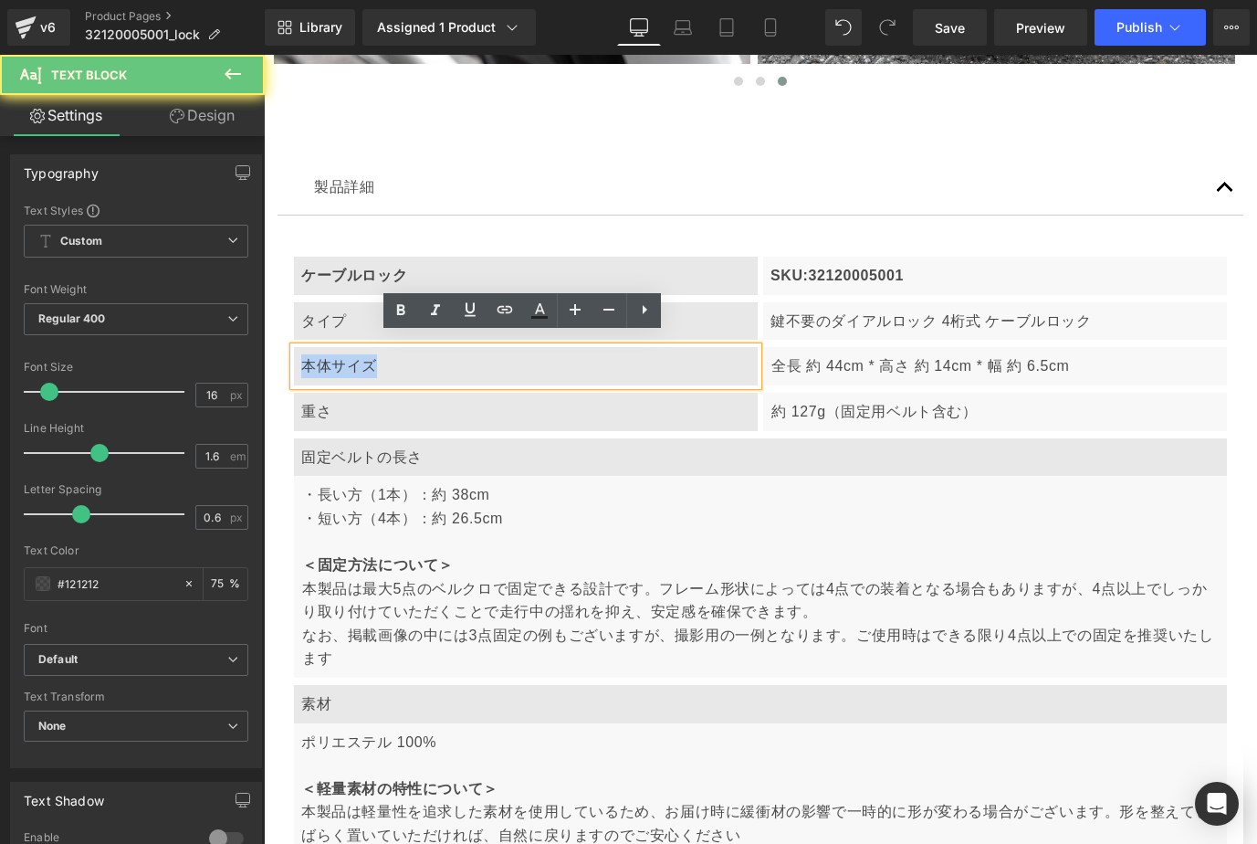
drag, startPoint x: 303, startPoint y: 356, endPoint x: 449, endPoint y: 354, distance: 146.1
click at [424, 355] on div "本体サイズ" at bounding box center [526, 366] width 464 height 38
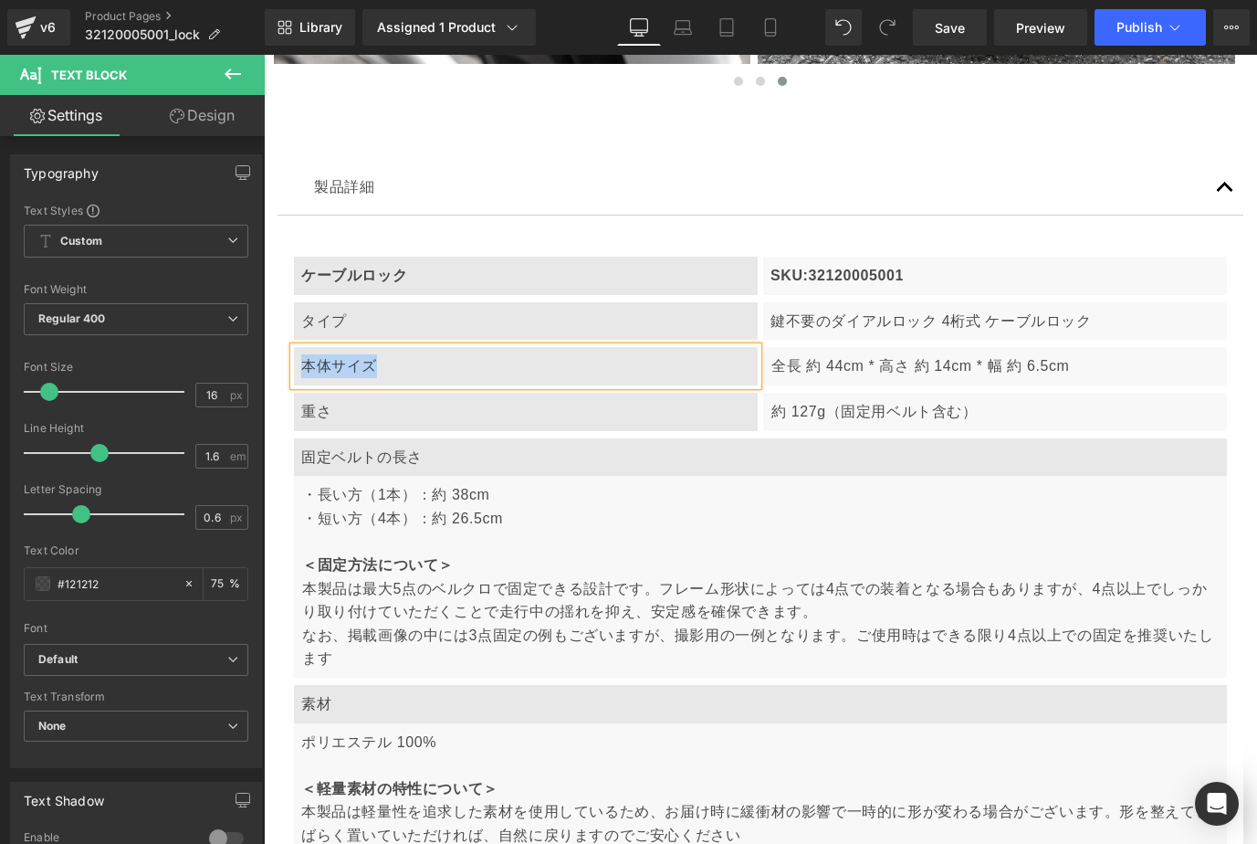
paste div
click at [836, 354] on p "全長 約 44cm * 高さ 約 14cm * 幅 約 6.5cm" at bounding box center [996, 366] width 448 height 24
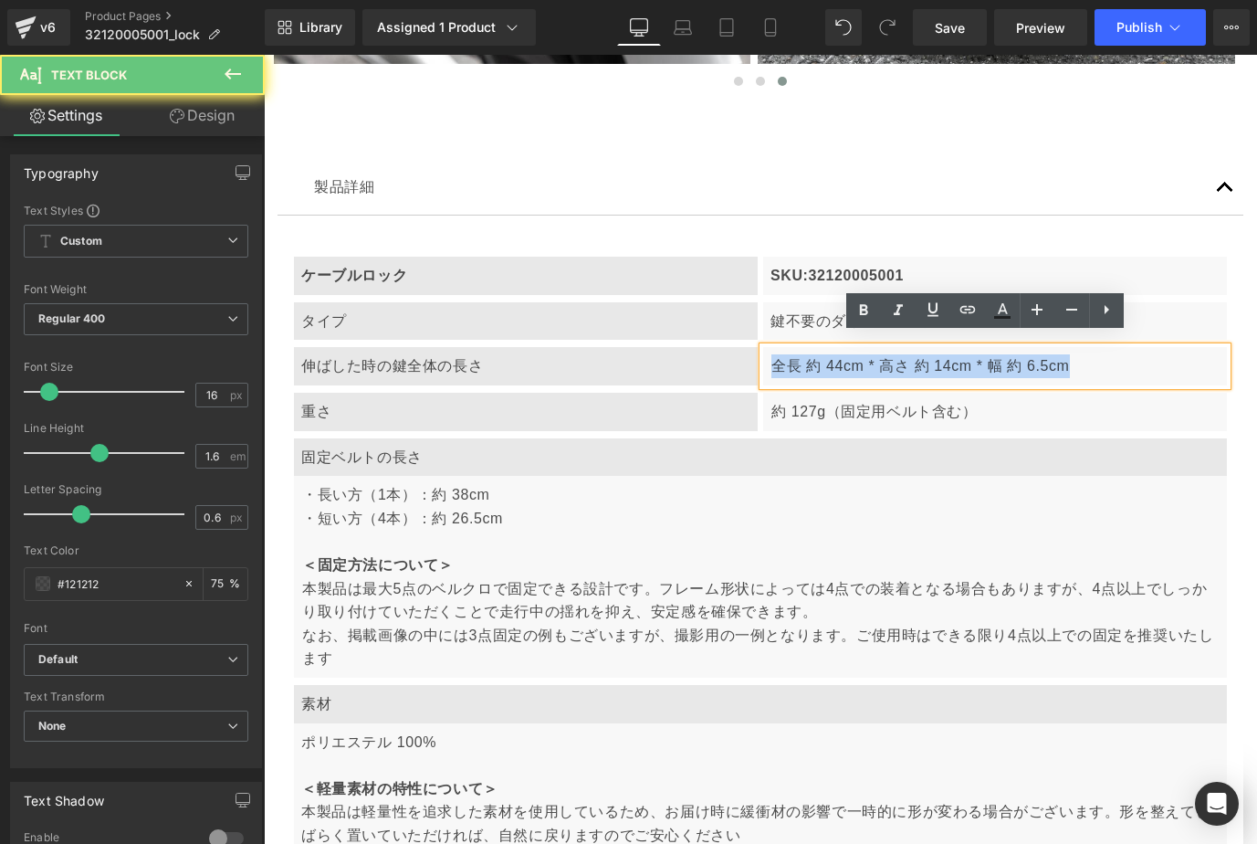
drag, startPoint x: 764, startPoint y: 351, endPoint x: 1059, endPoint y: 353, distance: 294.9
click at [1102, 354] on p "全長 約 44cm * 高さ 約 14cm * 幅 約 6.5cm" at bounding box center [996, 366] width 448 height 24
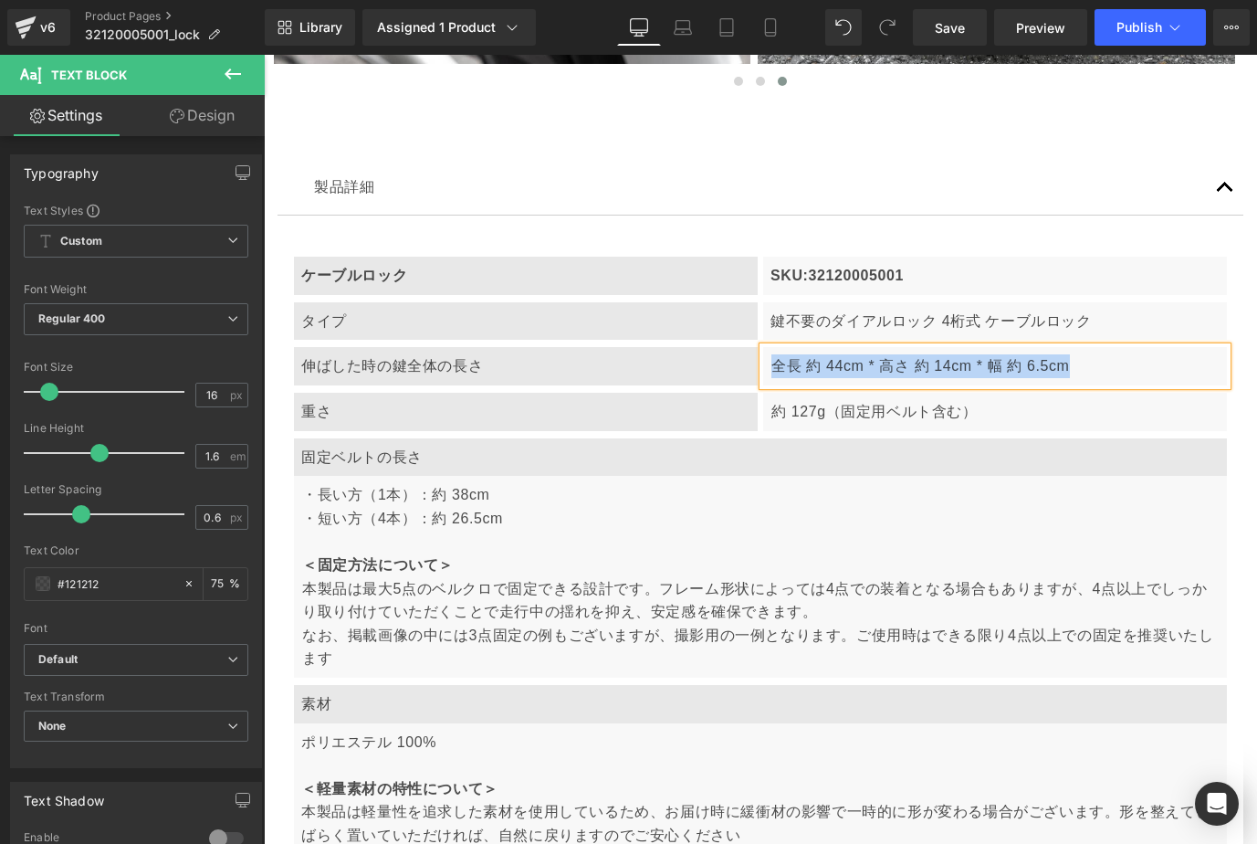
paste div
click at [448, 404] on div "重さ" at bounding box center [526, 412] width 464 height 38
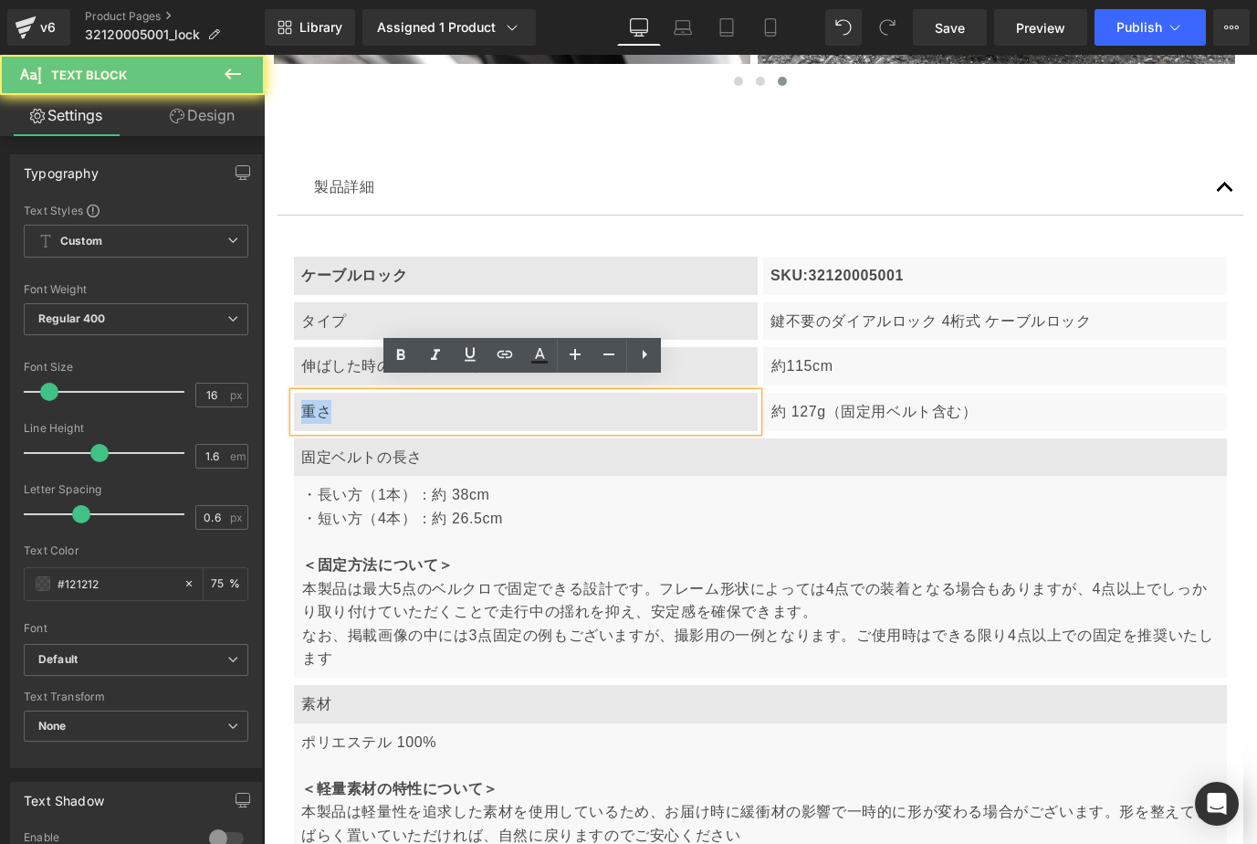
drag, startPoint x: 308, startPoint y: 397, endPoint x: 390, endPoint y: 403, distance: 82.4
click at [390, 403] on div "重さ" at bounding box center [526, 412] width 464 height 38
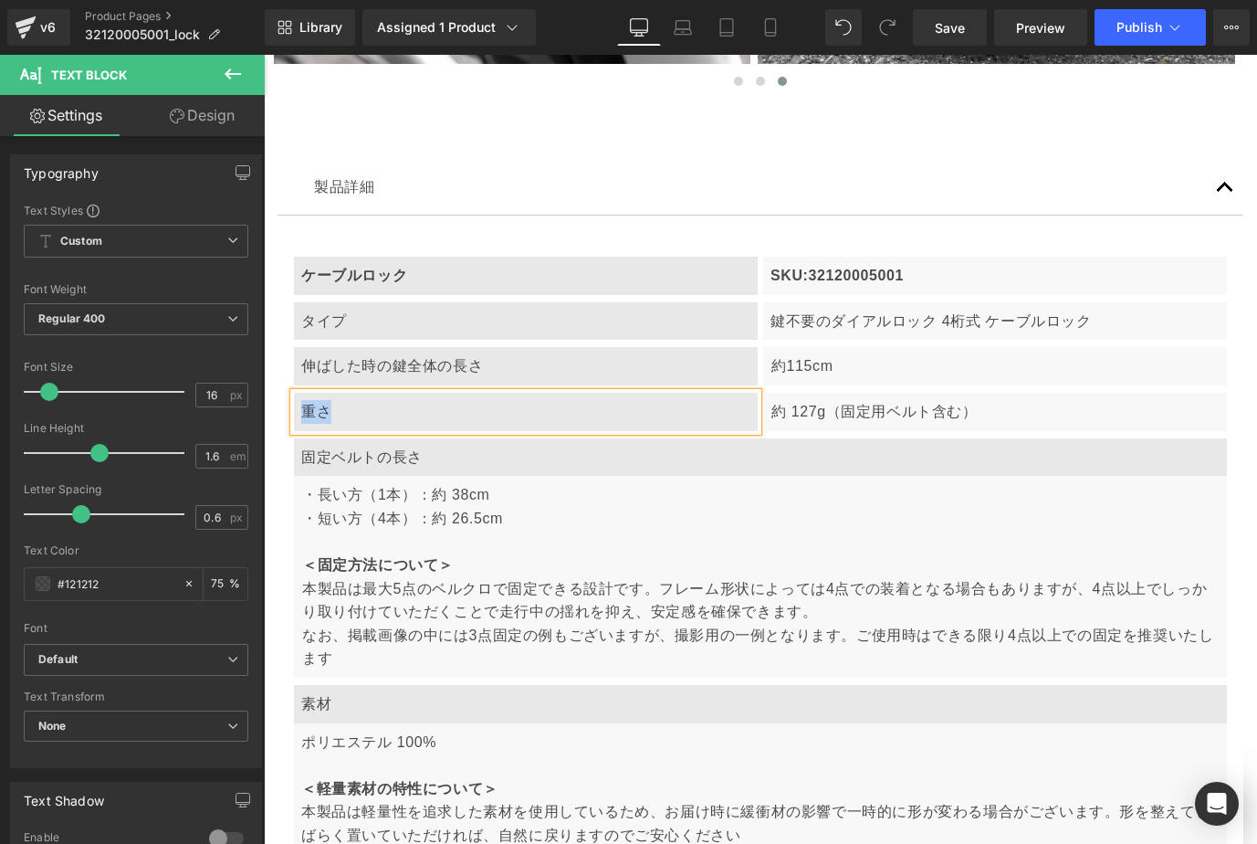
paste div
click at [841, 401] on p "約 127g（固定用ベルト含む）" at bounding box center [996, 412] width 448 height 24
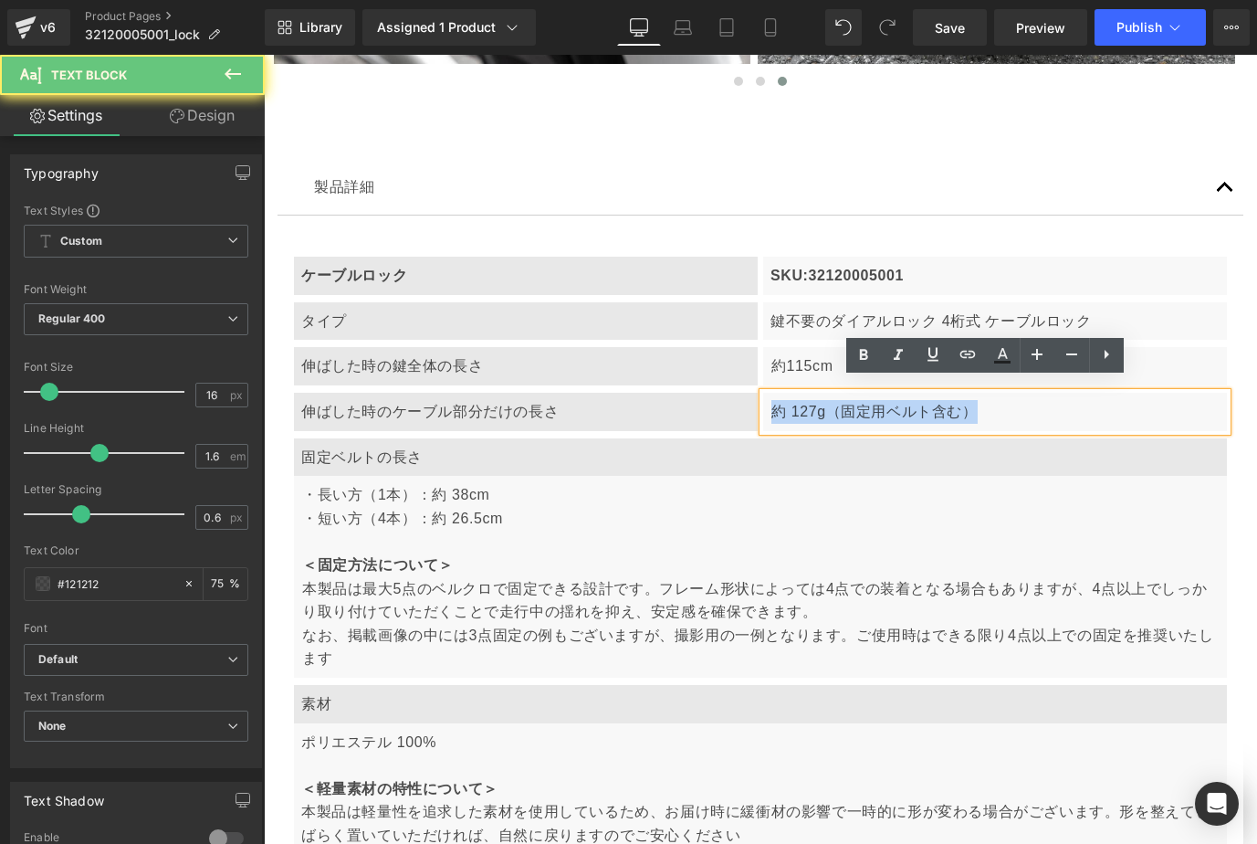
drag, startPoint x: 782, startPoint y: 395, endPoint x: 983, endPoint y: 415, distance: 201.8
click at [983, 415] on div "約 127g（固定用ベルト含む）" at bounding box center [995, 412] width 464 height 38
paste div
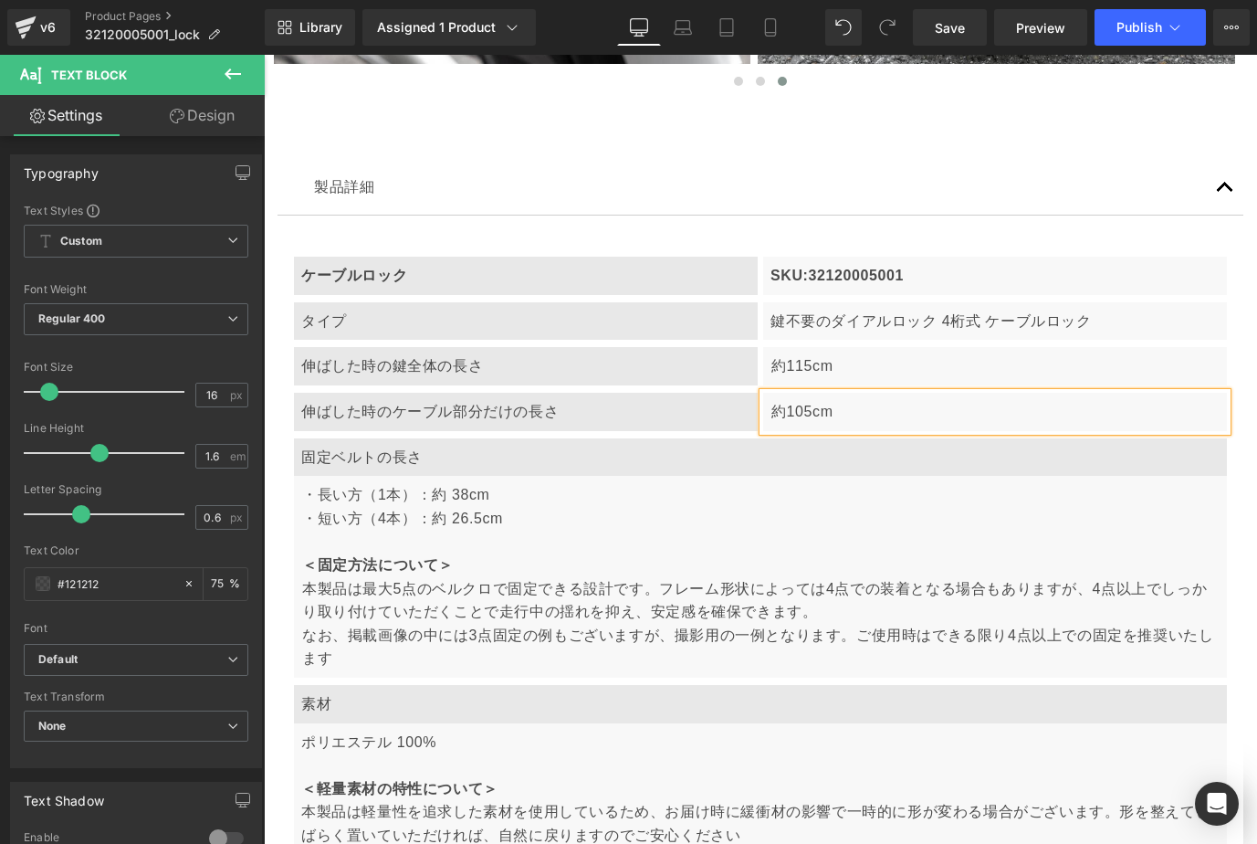
scroll to position [0, 0]
click at [280, 394] on article "ケーブルロック Text Block SKU:32120005001 Text Block Row タイプ Text Block 鍵不要のダイアルロック 4桁…" at bounding box center [761, 600] width 966 height 770
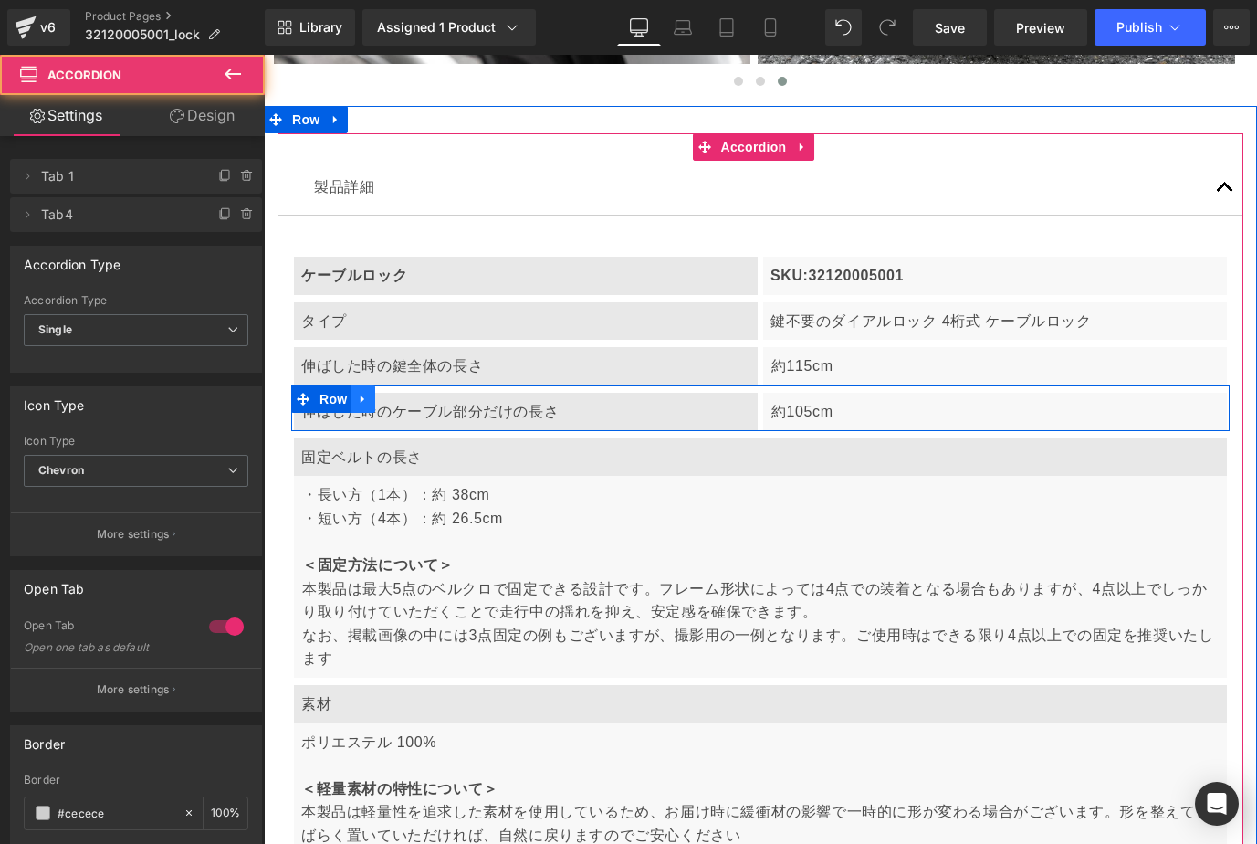
click at [365, 393] on icon at bounding box center [363, 400] width 13 height 14
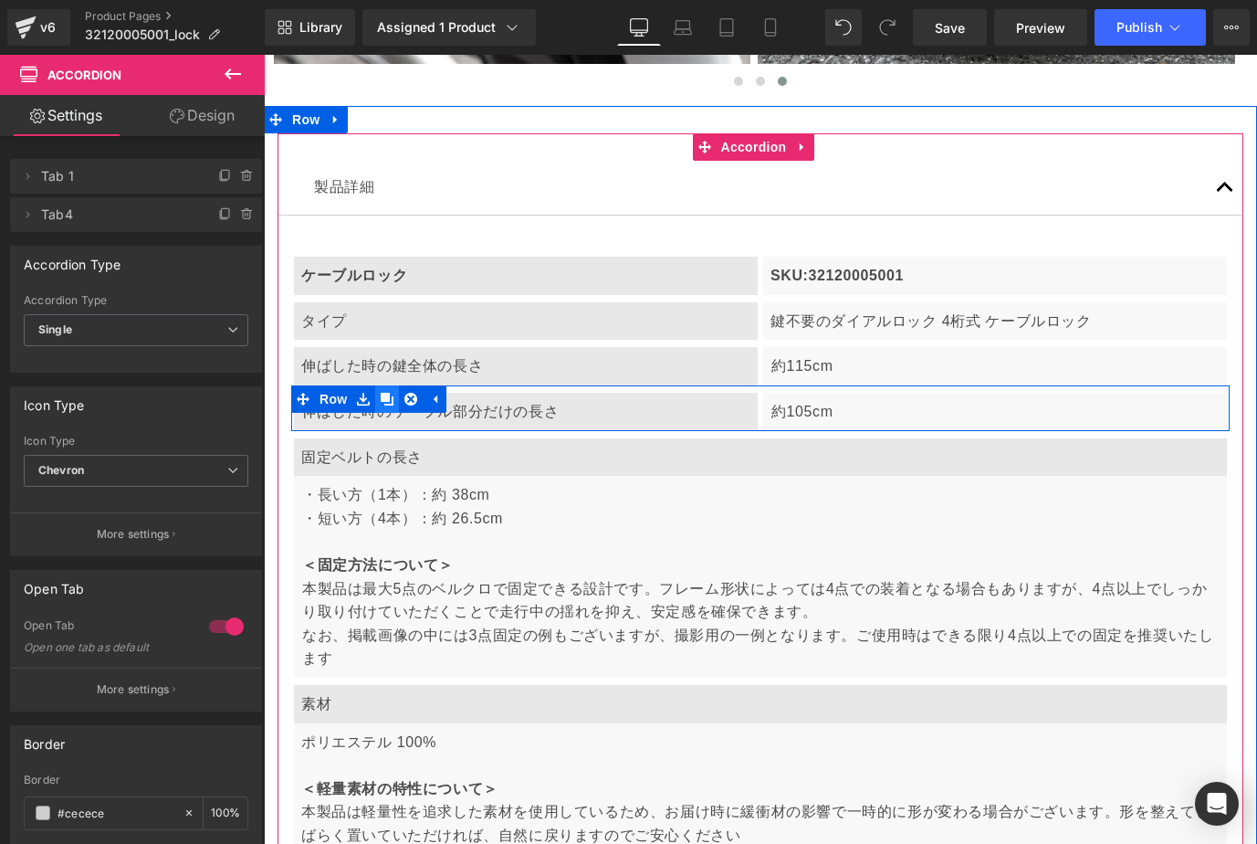
click at [389, 393] on icon at bounding box center [387, 400] width 13 height 14
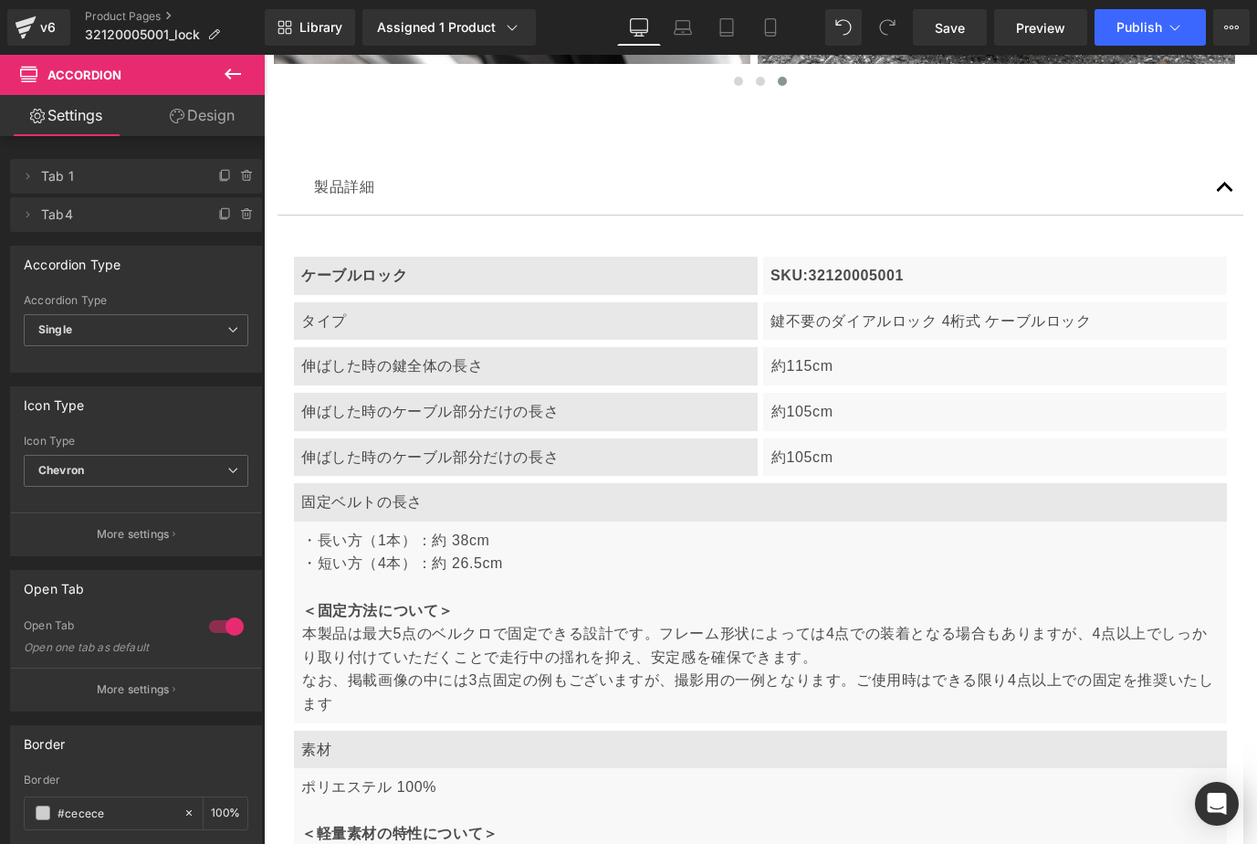
scroll to position [0, 310]
click at [367, 441] on link at bounding box center [357, 445] width 19 height 22
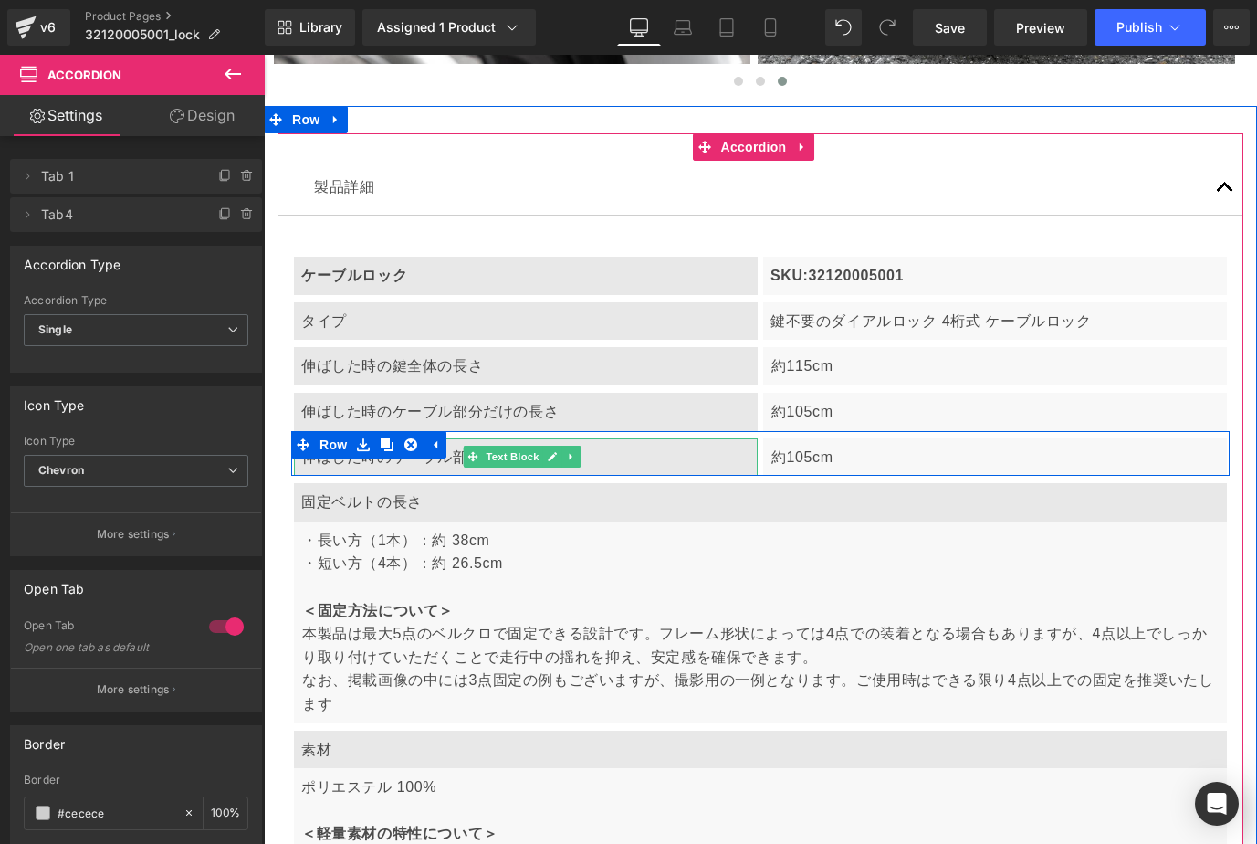
click at [327, 452] on div "伸ばした時のケーブル部分だけの長さ" at bounding box center [526, 457] width 464 height 38
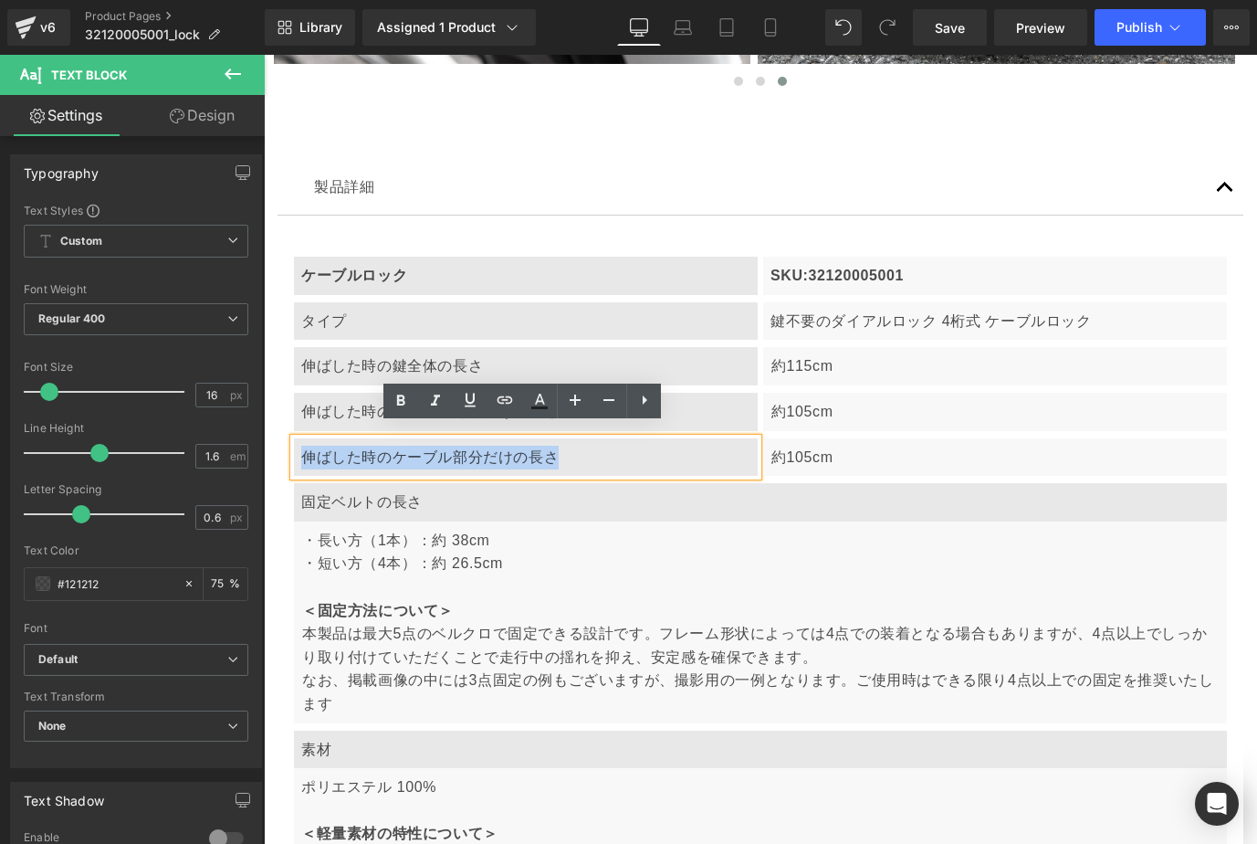
drag, startPoint x: 300, startPoint y: 445, endPoint x: 573, endPoint y: 451, distance: 272.2
click at [573, 451] on div "伸ばした時のケーブル部分だけの長さ" at bounding box center [526, 457] width 464 height 38
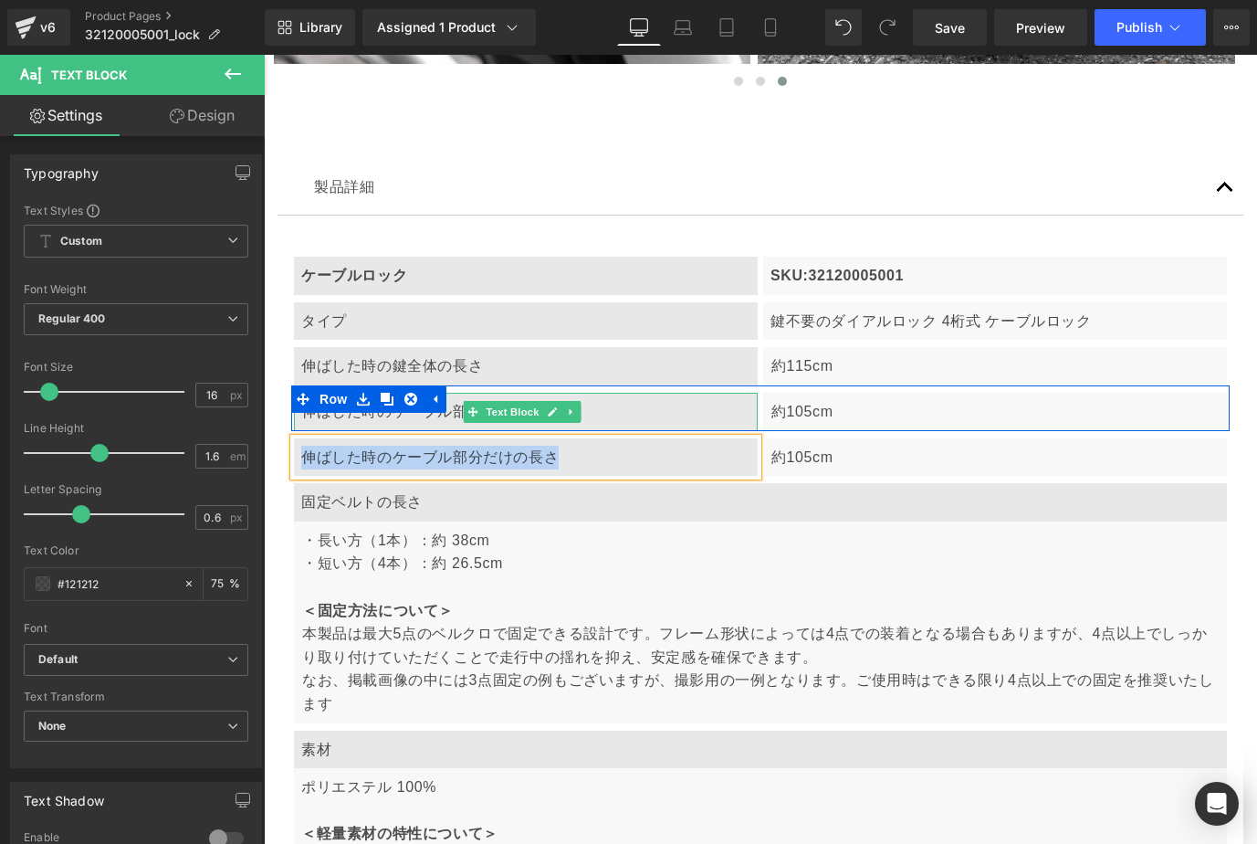
paste div
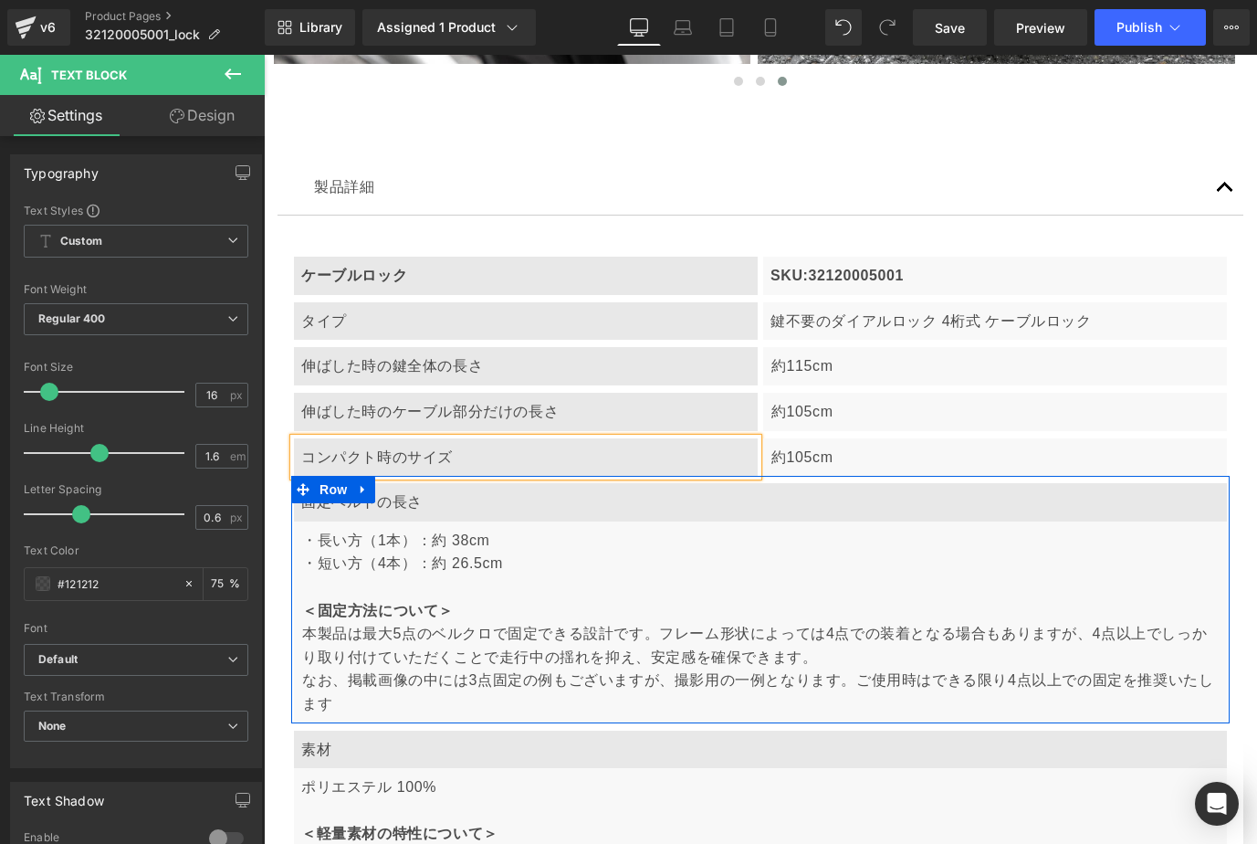
scroll to position [0, 619]
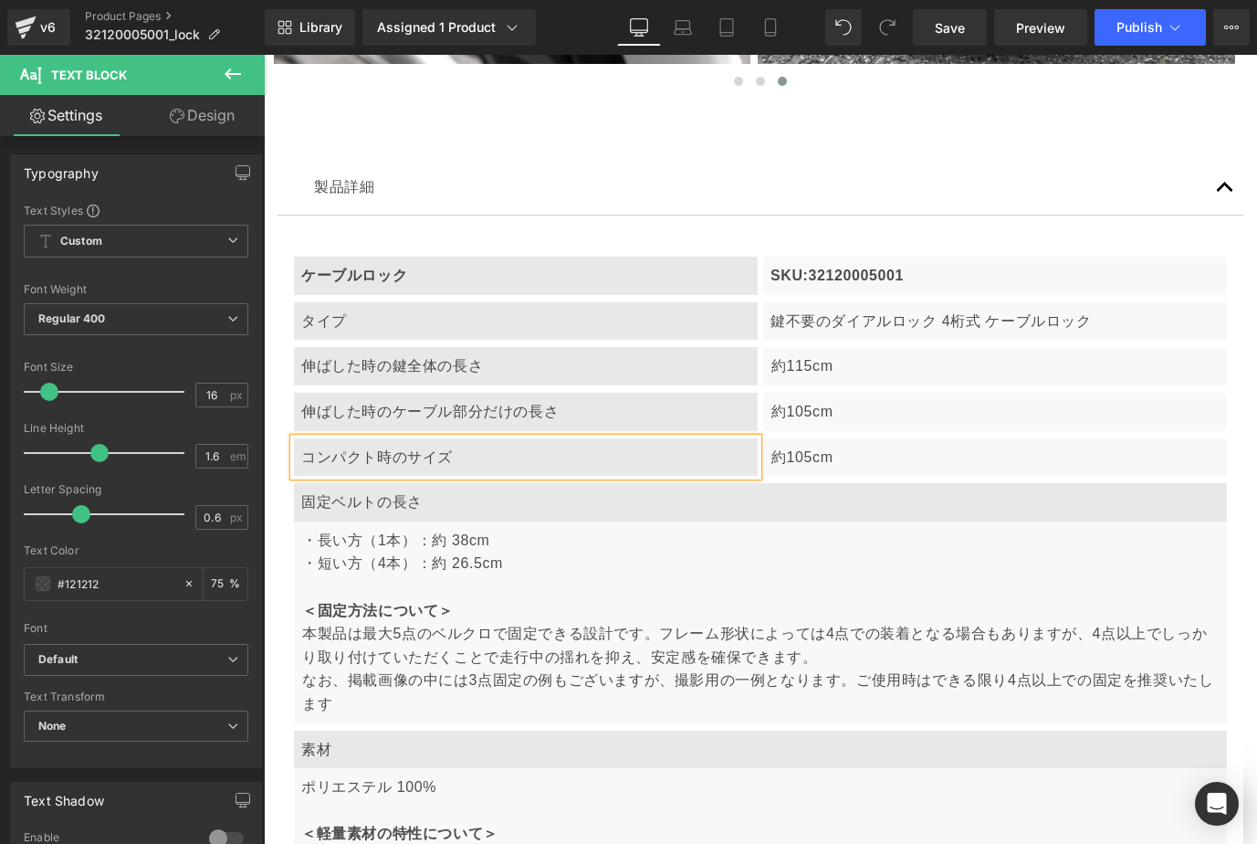
click at [837, 446] on p "約105cm" at bounding box center [996, 458] width 448 height 24
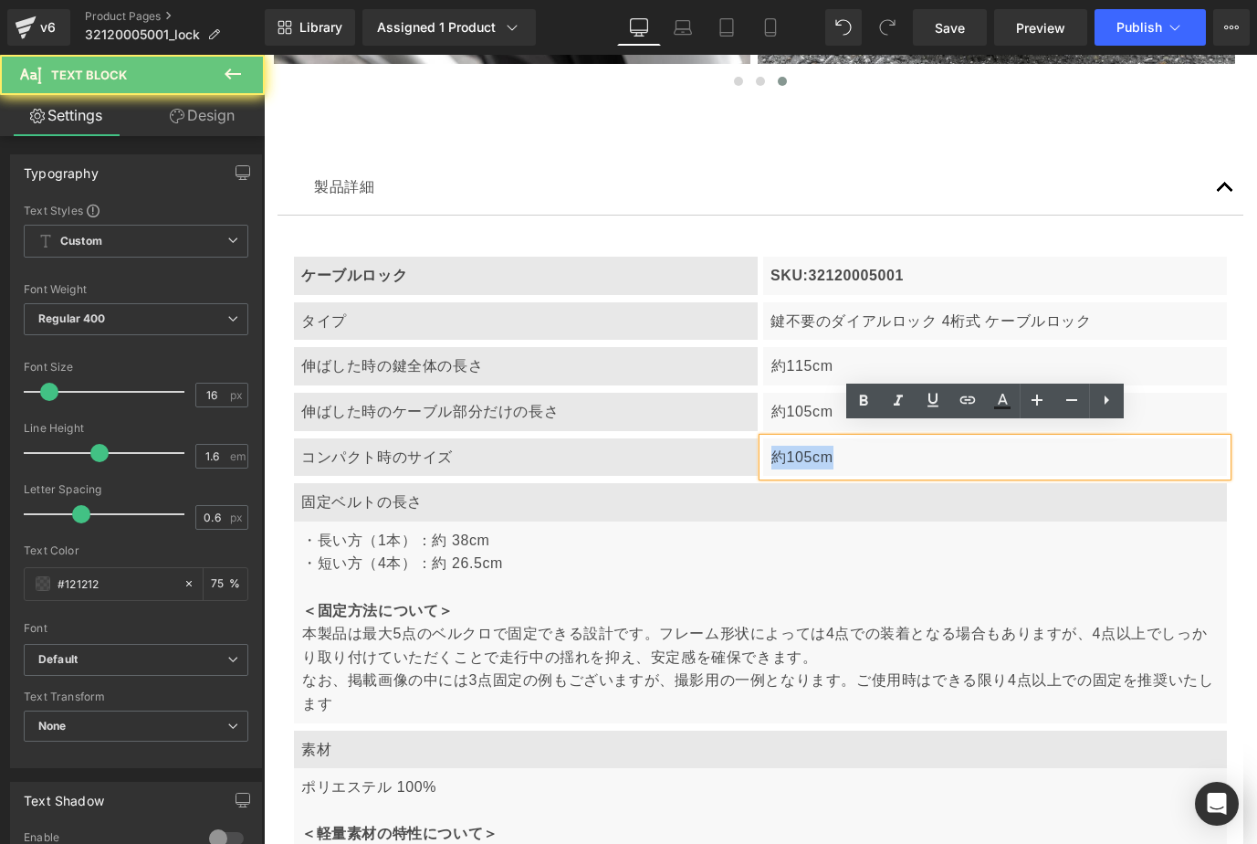
drag, startPoint x: 767, startPoint y: 438, endPoint x: 861, endPoint y: 453, distance: 95.2
click at [861, 453] on p "約105cm" at bounding box center [996, 458] width 448 height 24
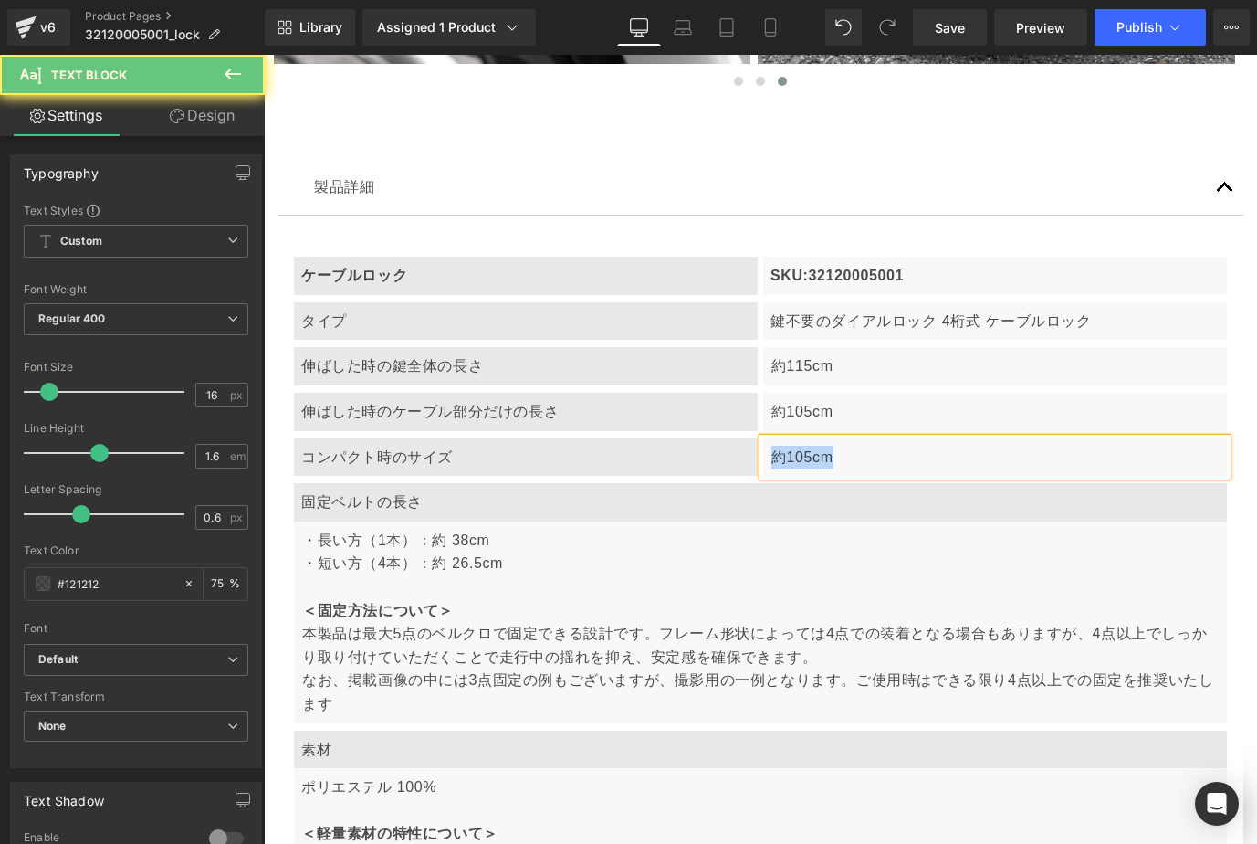
paste div
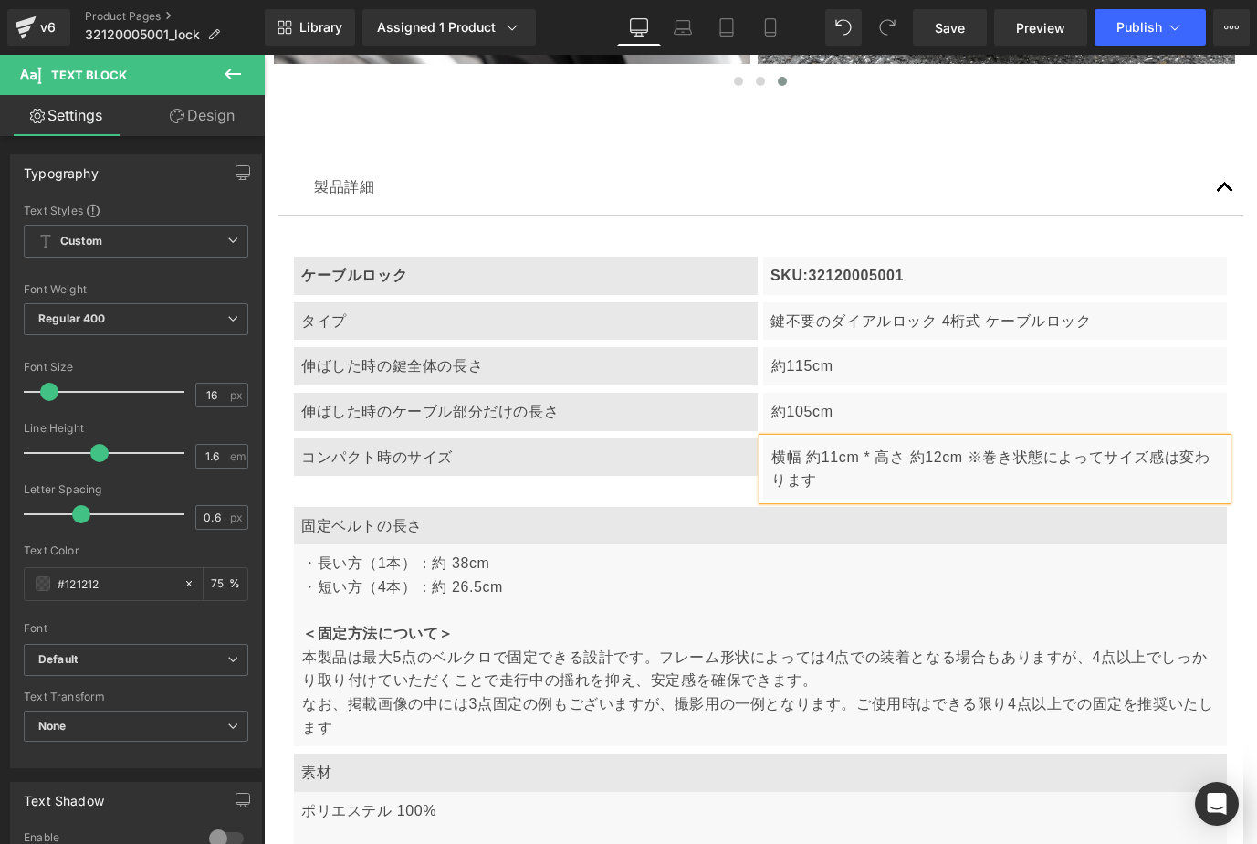
scroll to position [0, 930]
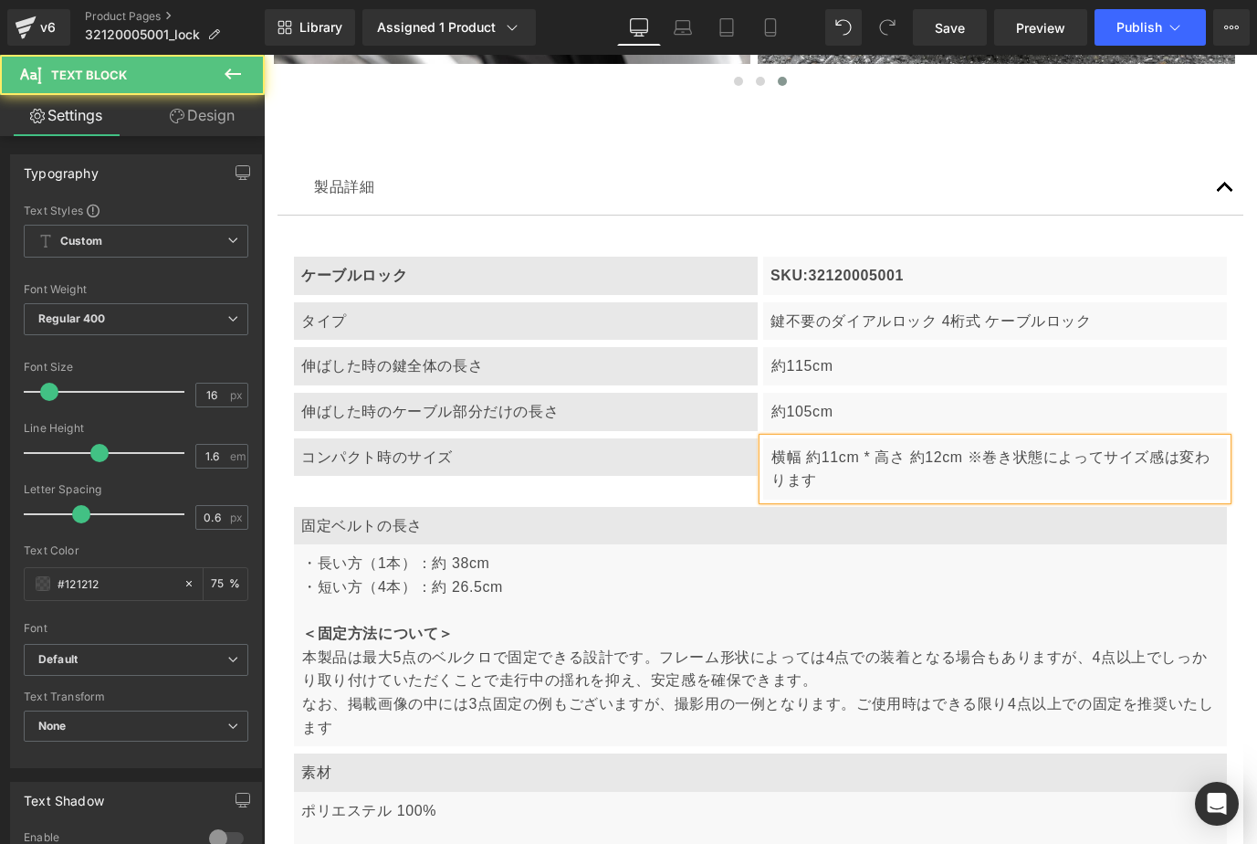
click at [962, 446] on p "横幅 約11cm * 高さ 約12cm ※巻き状態によってサイズ感は変わります" at bounding box center [996, 469] width 448 height 47
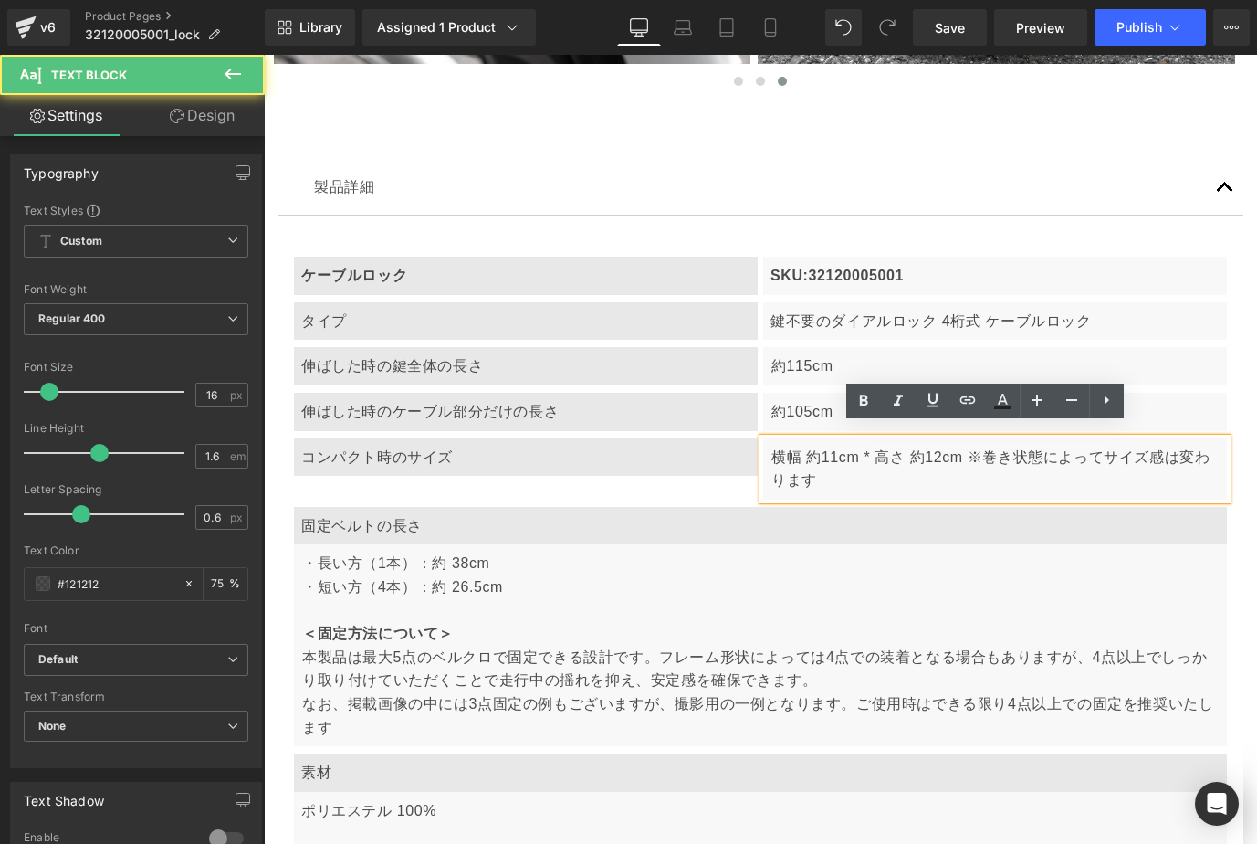
drag, startPoint x: 638, startPoint y: 488, endPoint x: 452, endPoint y: 426, distance: 196.1
click at [264, 55] on div at bounding box center [264, 55] width 0 height 0
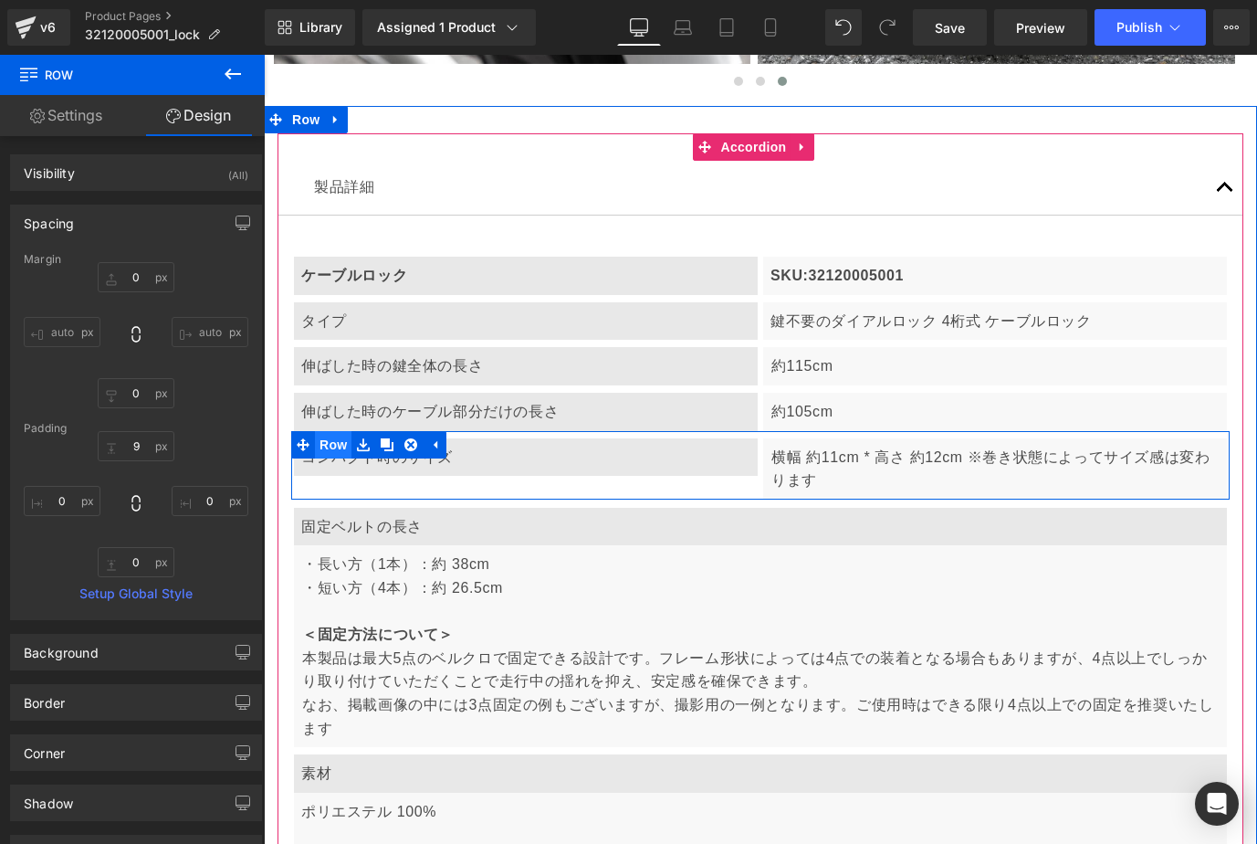
click at [336, 431] on span "Row" at bounding box center [333, 444] width 37 height 27
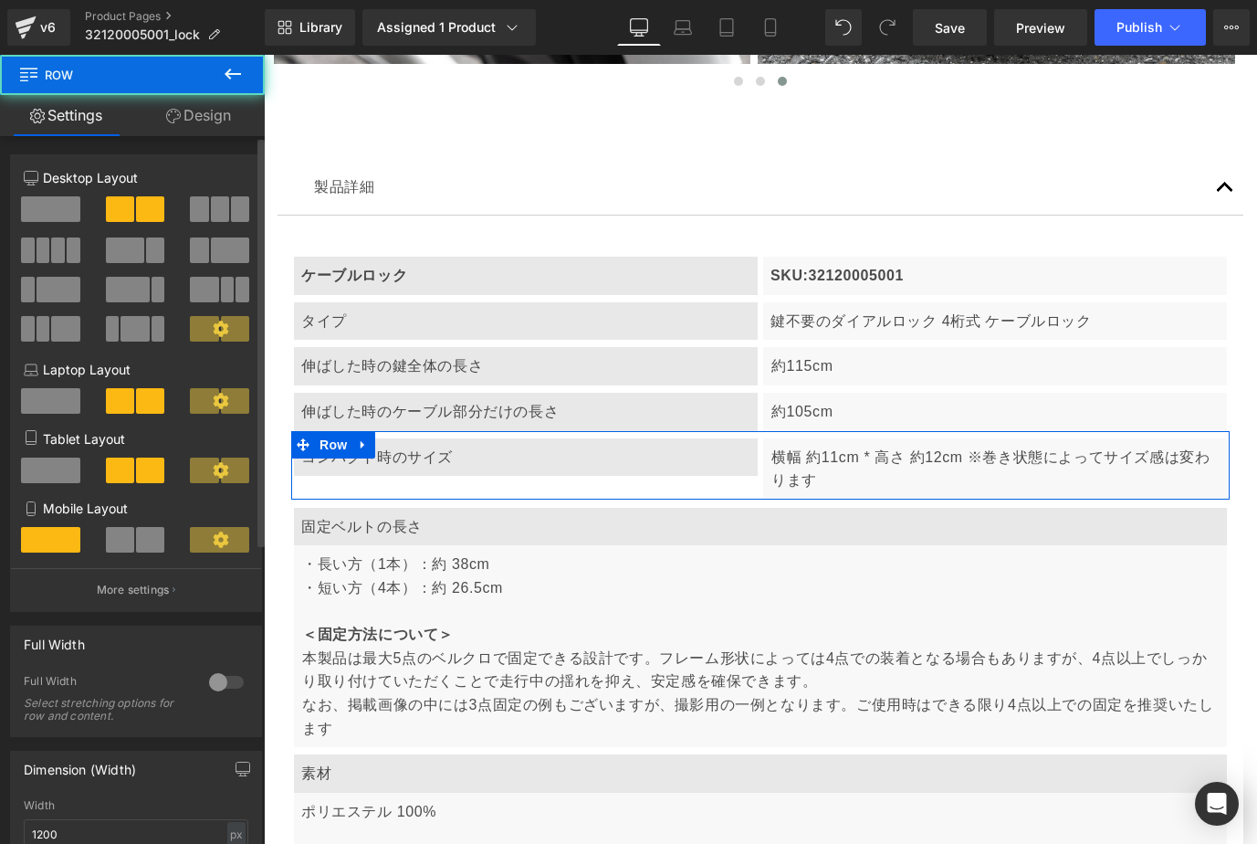
click at [65, 208] on span at bounding box center [50, 209] width 59 height 26
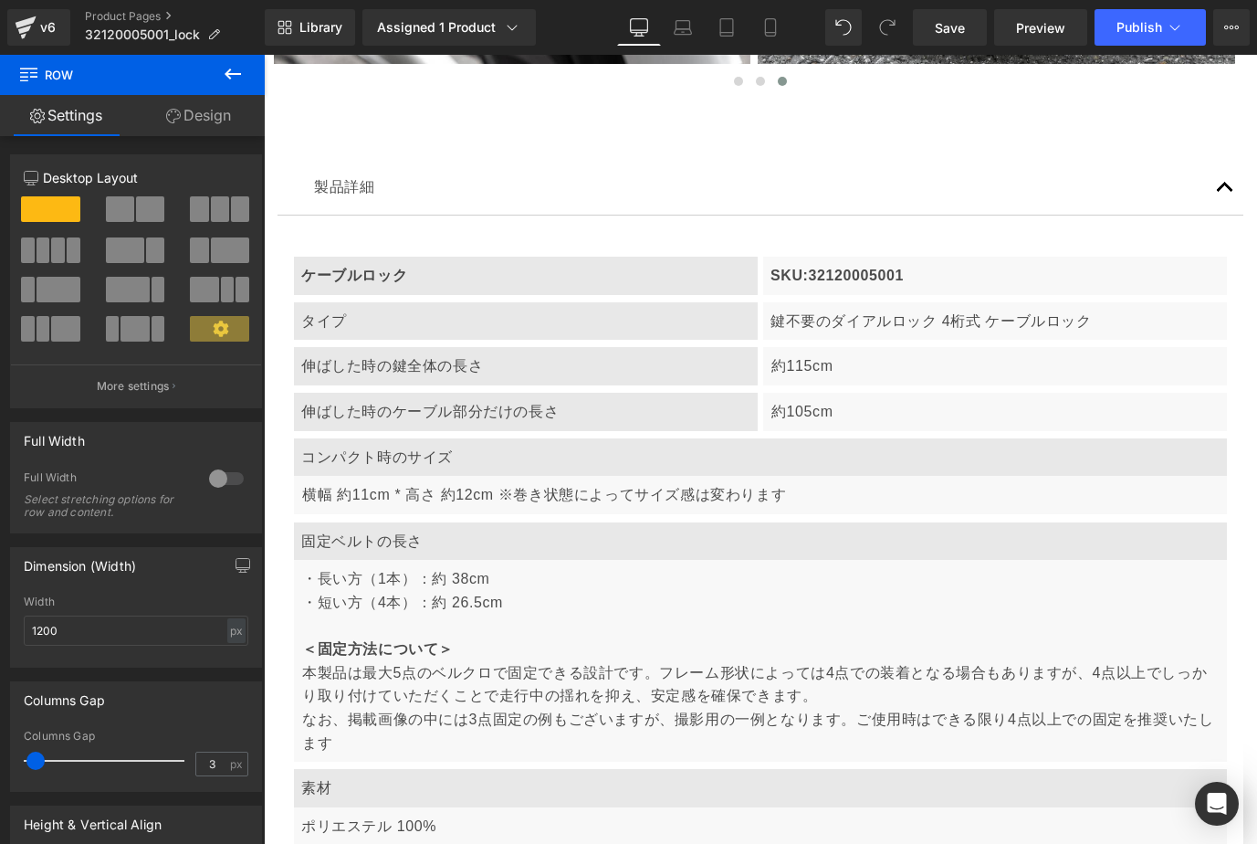
scroll to position [0, 0]
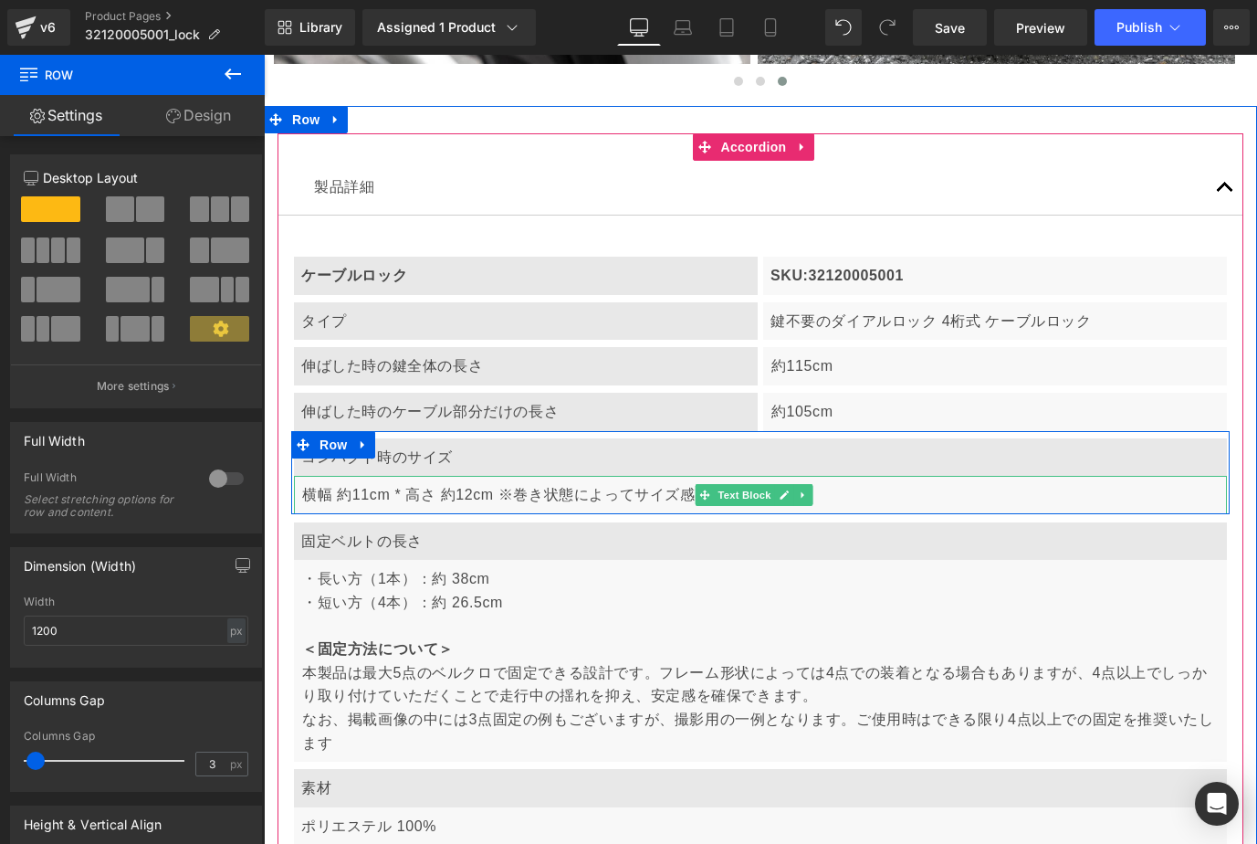
click at [535, 484] on p "横幅 約11cm * 高さ 約12cm ※巻き状態によってサイズ感は変わります" at bounding box center [761, 495] width 918 height 24
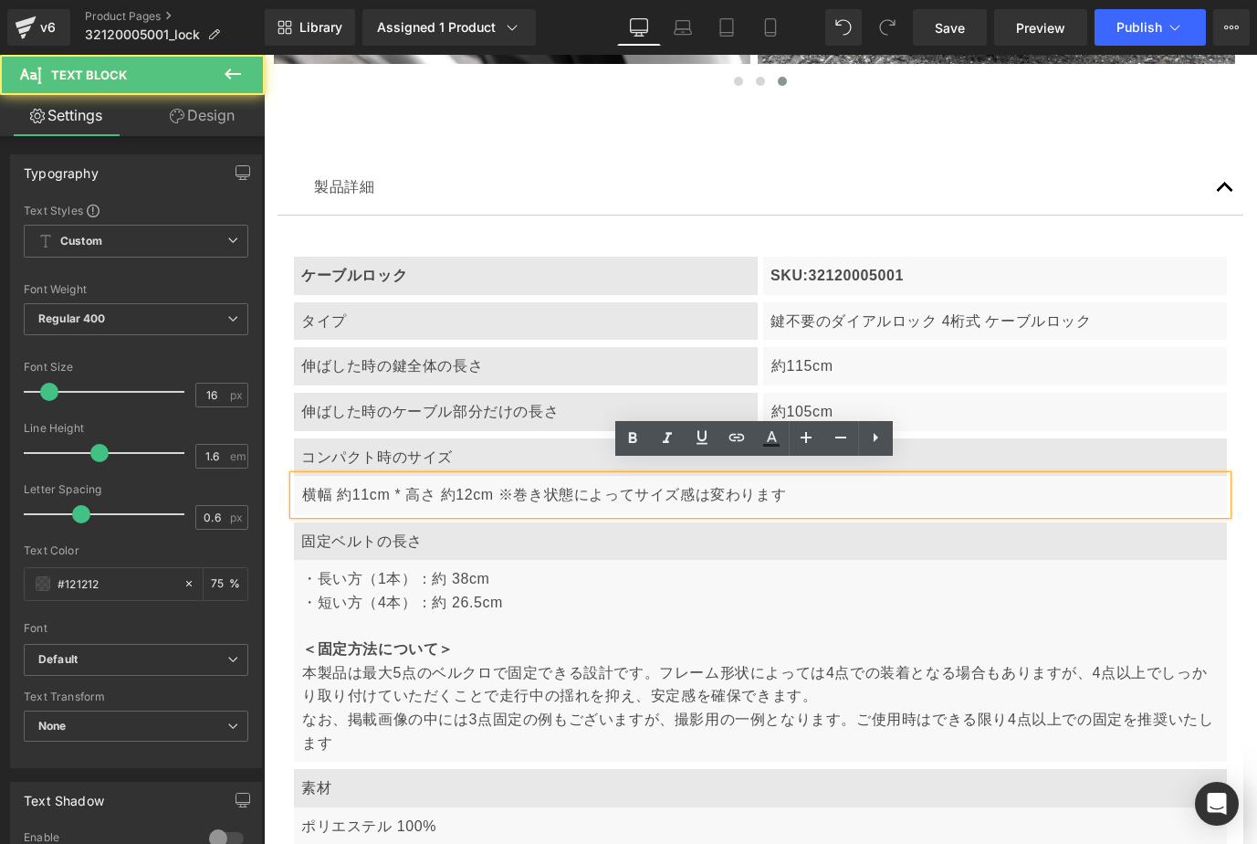
click at [500, 483] on p "横幅 約11cm * 高さ 約12cm ※巻き状態によってサイズ感は変わります" at bounding box center [761, 495] width 918 height 24
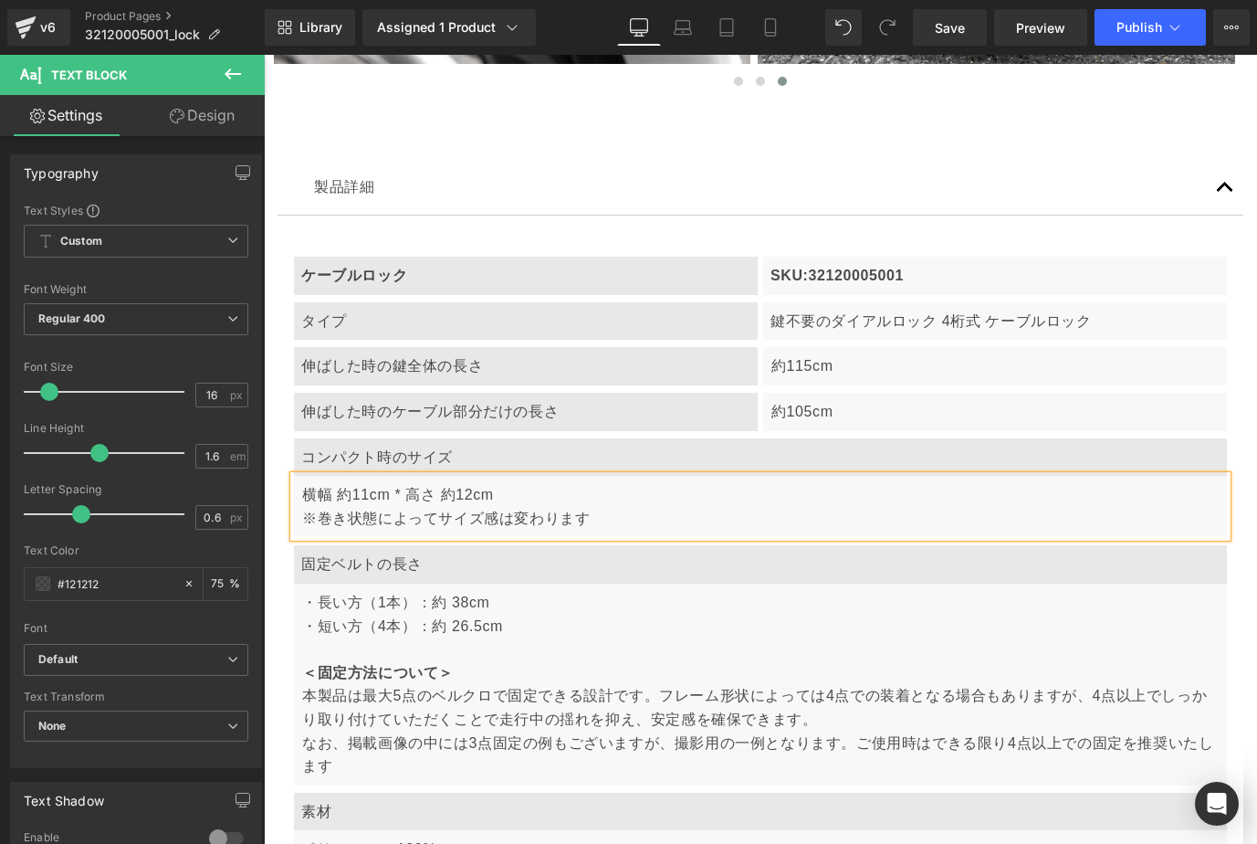
click at [1234, 525] on div "製品詳細 Text Block ケーブルロック Text Block SKU:32120005001 Text Block Row タイプ Text Bloc…" at bounding box center [760, 654] width 993 height 1042
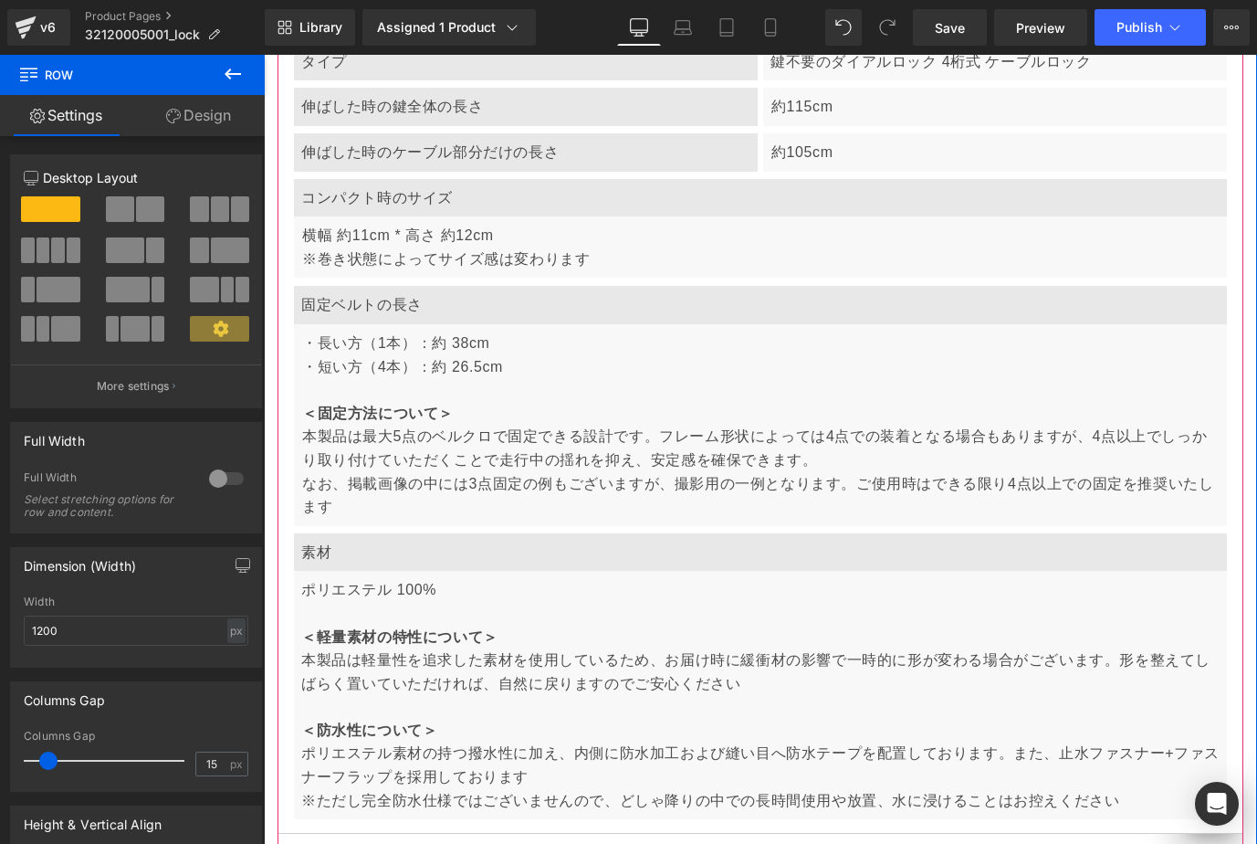
scroll to position [7106, 0]
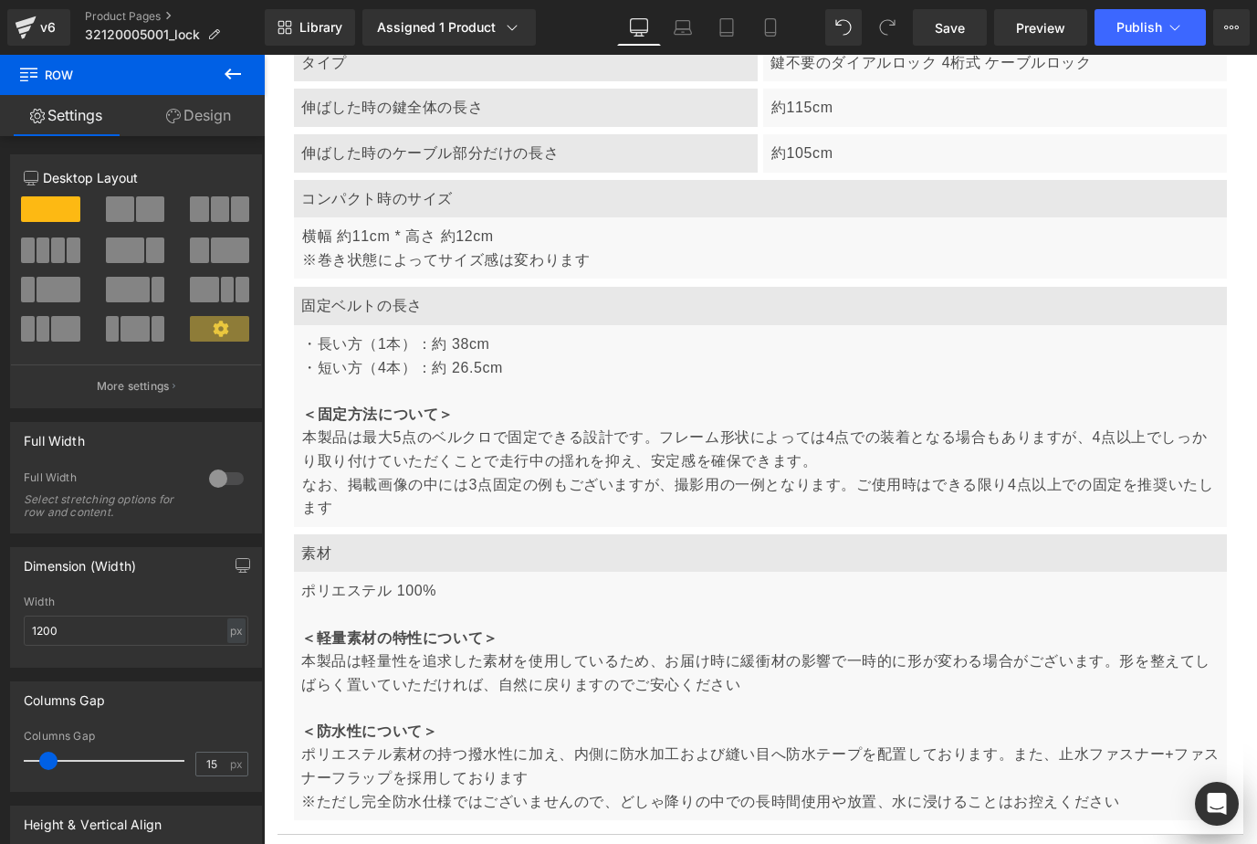
click at [397, 298] on div "固定ベルトの長さ" at bounding box center [760, 306] width 933 height 38
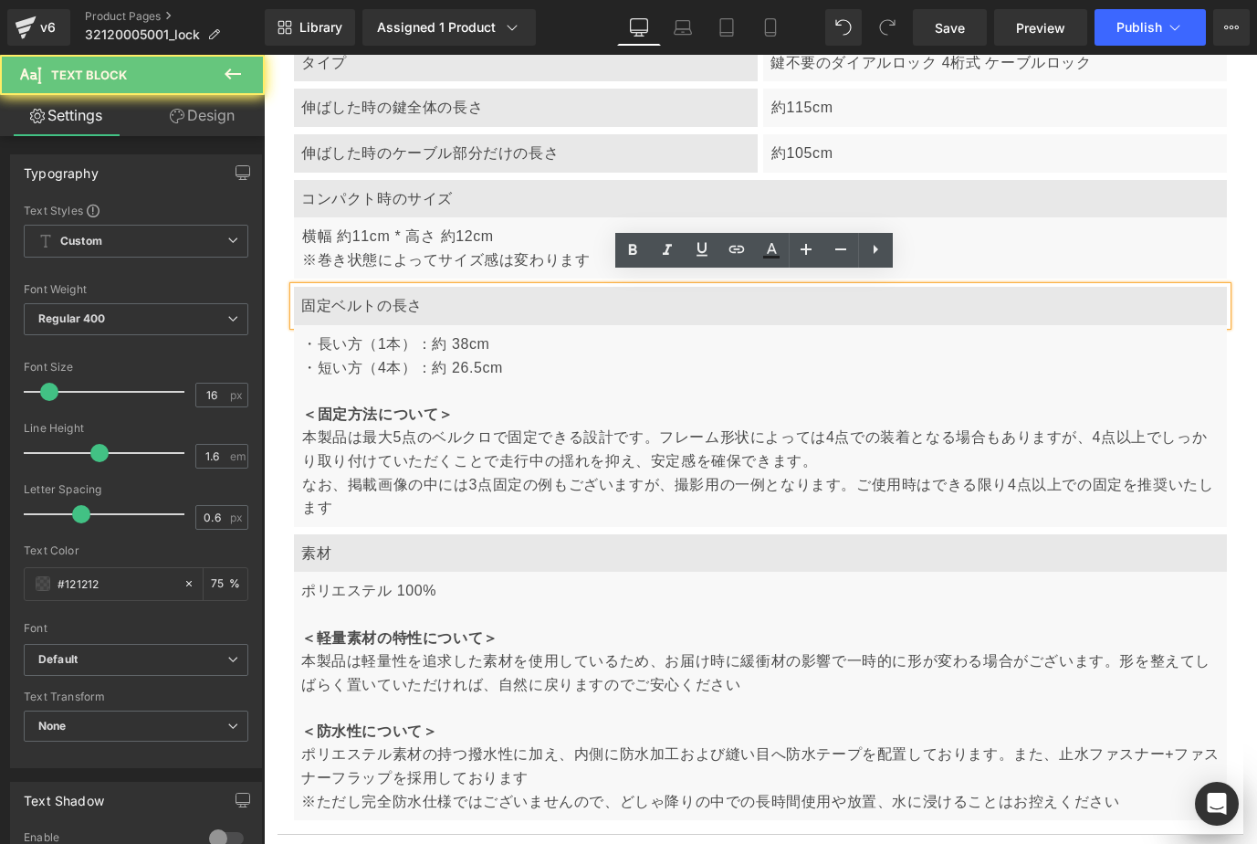
scroll to position [0, 619]
drag, startPoint x: 309, startPoint y: 296, endPoint x: 443, endPoint y: 312, distance: 135.2
click at [443, 312] on div "固定ベルトの長さ Text Block ・長い方（1本）：約 38cm ・短い方（4本）：約 26.5cm ＜固定方法について＞ 本製品は最大5点のベルクロで…" at bounding box center [760, 406] width 939 height 239
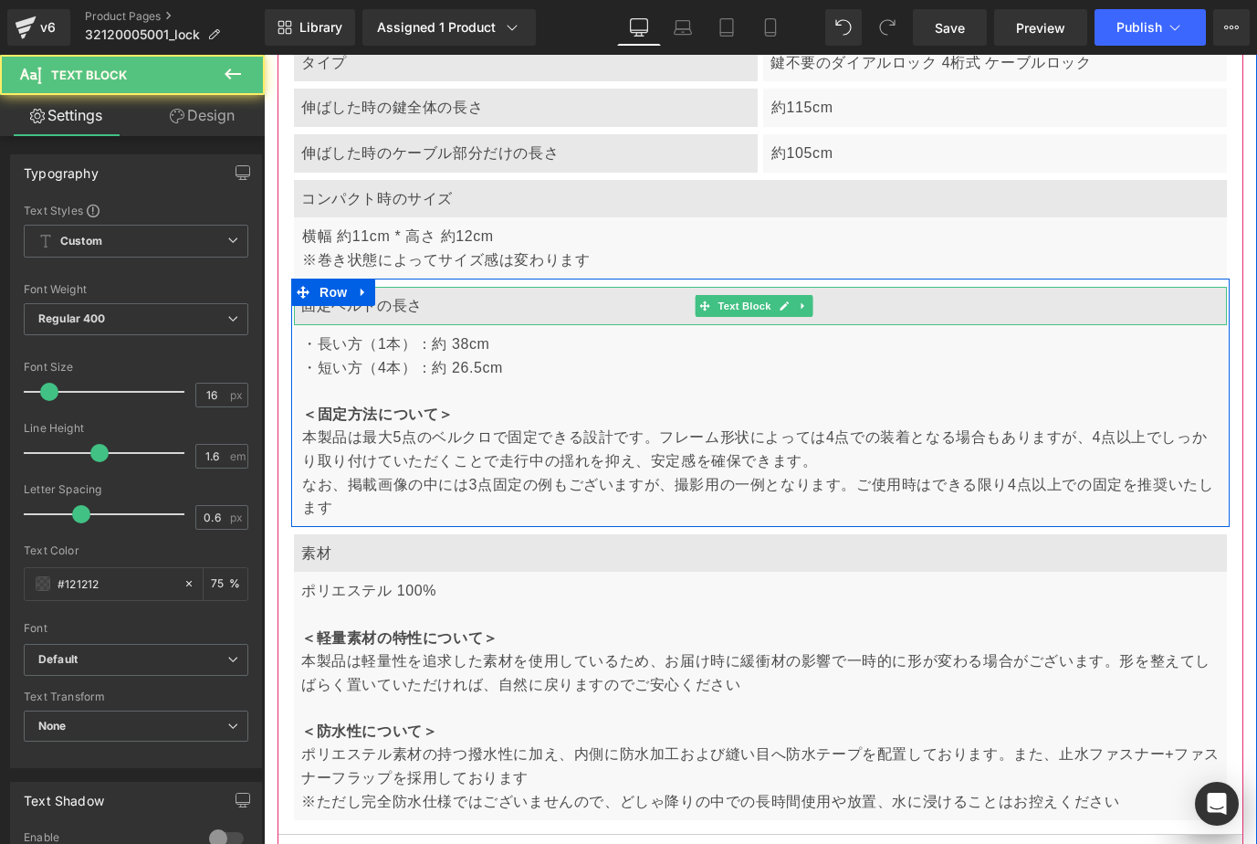
click at [323, 296] on div "固定ベルトの長さ" at bounding box center [760, 306] width 933 height 38
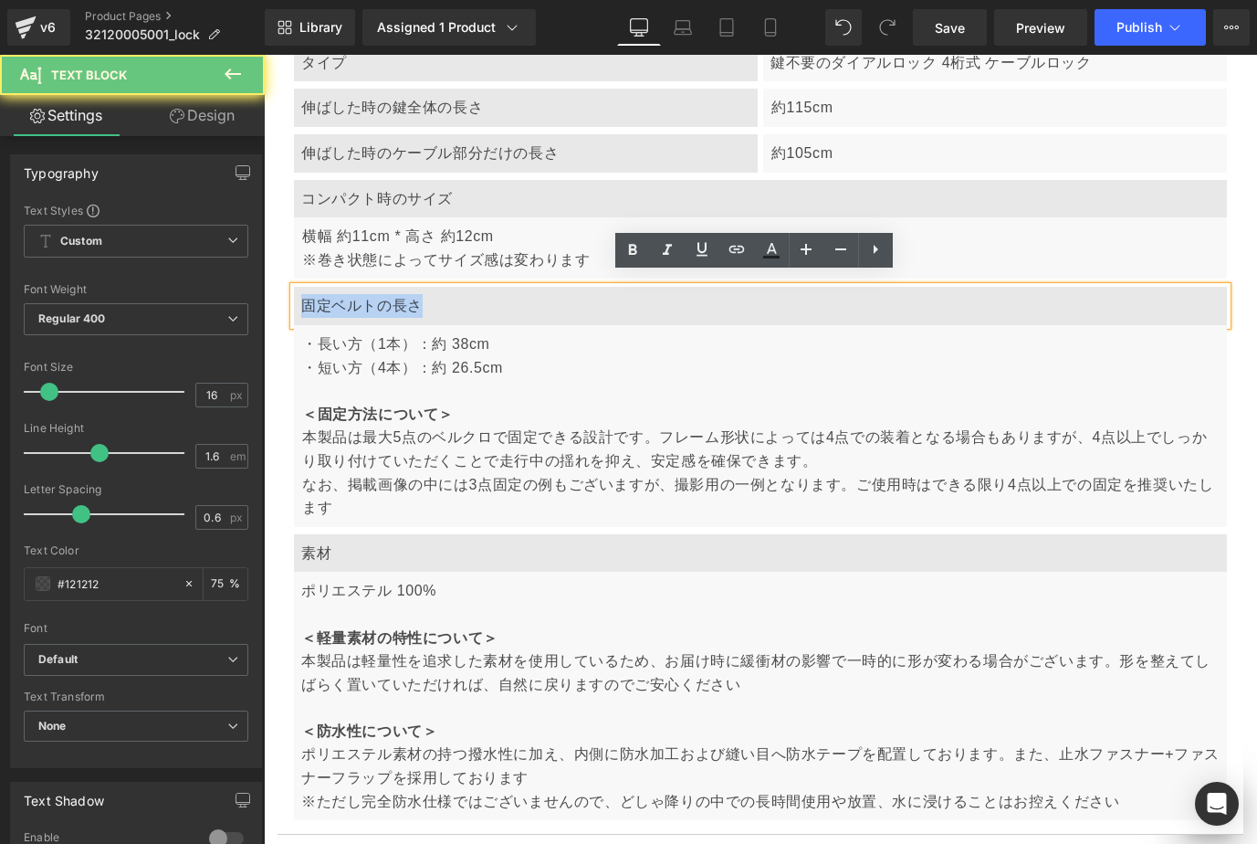
drag, startPoint x: 299, startPoint y: 294, endPoint x: 438, endPoint y: 302, distance: 139.9
click at [437, 303] on div "固定ベルトの長さ" at bounding box center [760, 306] width 933 height 38
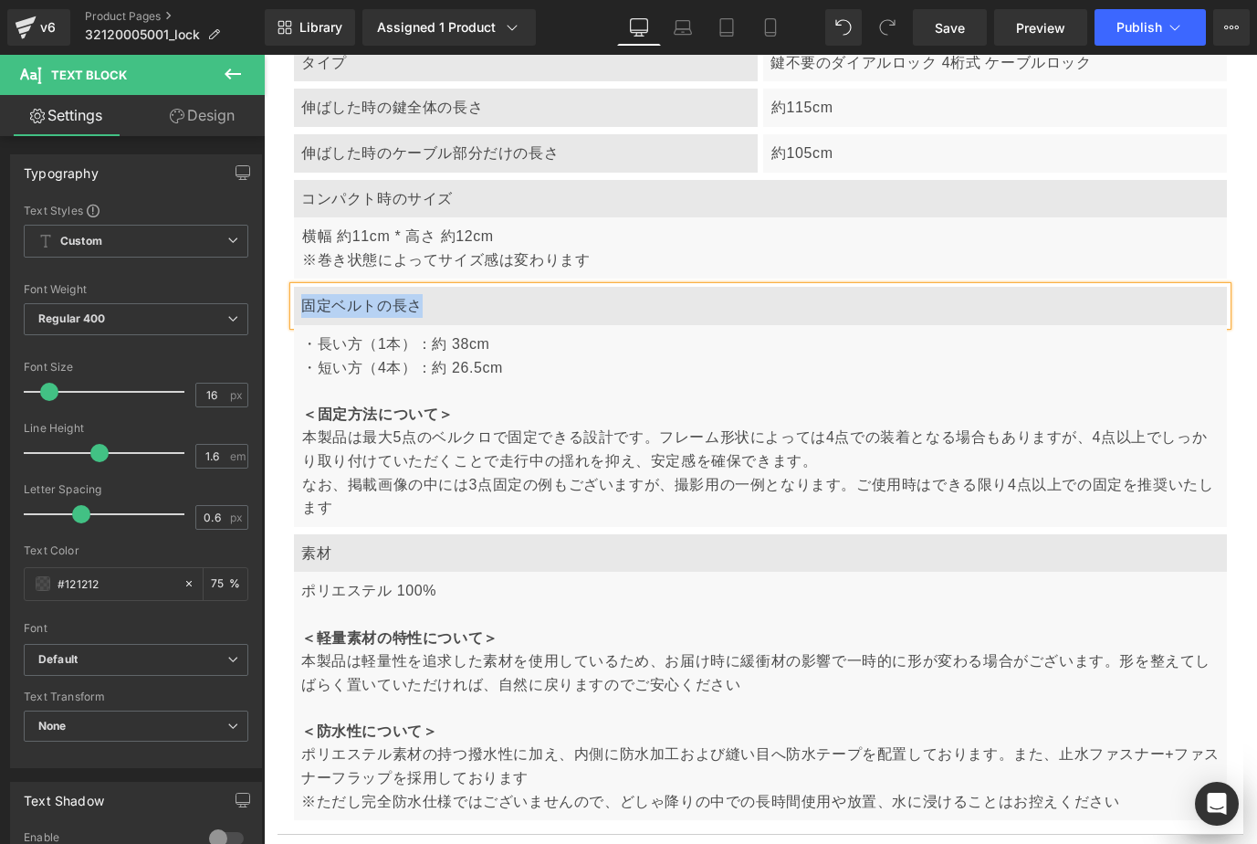
paste div
click at [305, 325] on div "・長い方（1本）：約 38cm ・短い方（4本）：約 26.5cm ＜固定方法について＞ 本製品は最大5点のベルクロで固定できる設計です。フレーム形状によって…" at bounding box center [760, 426] width 933 height 202
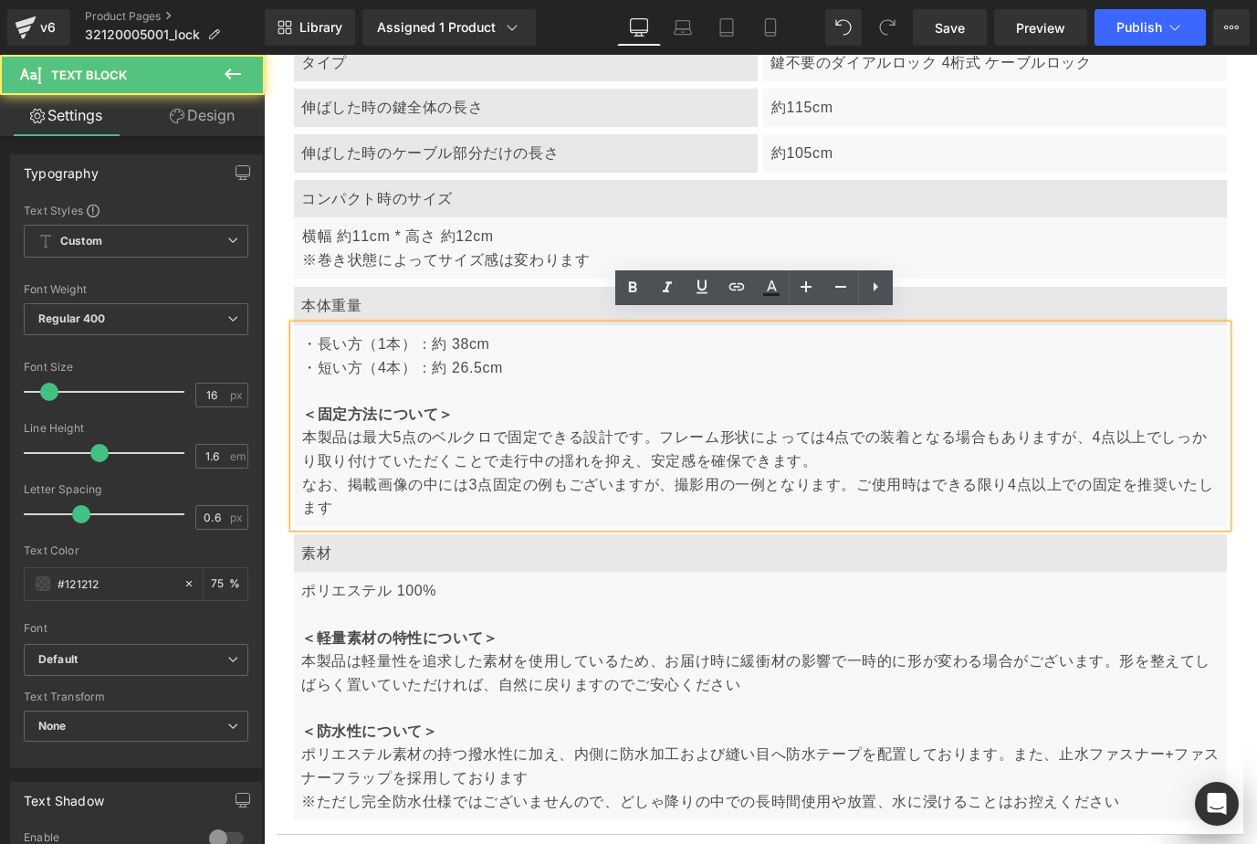
click at [322, 332] on p "・長い方（1本）：約 38cm ・短い方（4本）：約 26.5cm ＜固定方法について＞" at bounding box center [761, 378] width 918 height 93
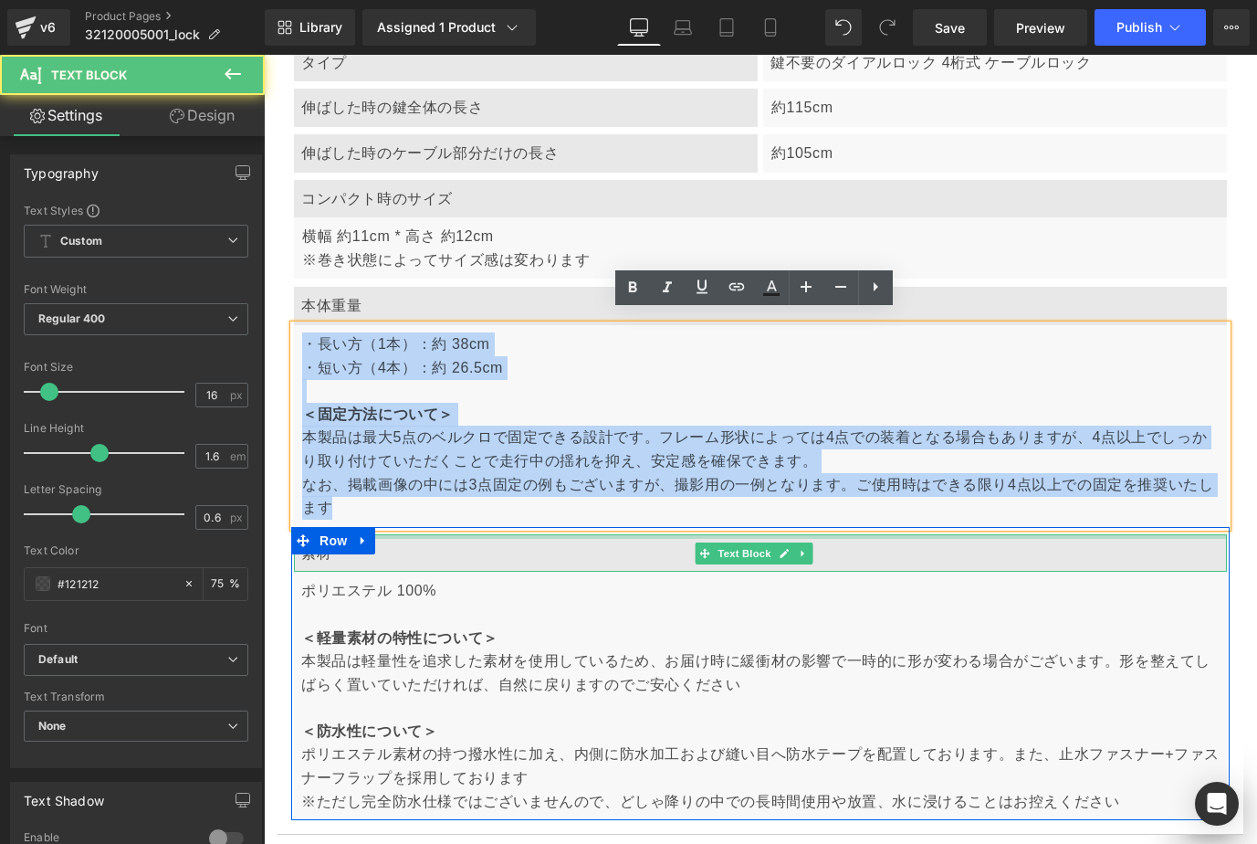
drag, startPoint x: 304, startPoint y: 325, endPoint x: 422, endPoint y: 521, distance: 228.9
click at [422, 521] on article "ケーブルロック Text Block SKU:32120005001 Text Block Row タイプ Text Block 鍵不要のダイアルロック 4桁…" at bounding box center [761, 396] width 966 height 878
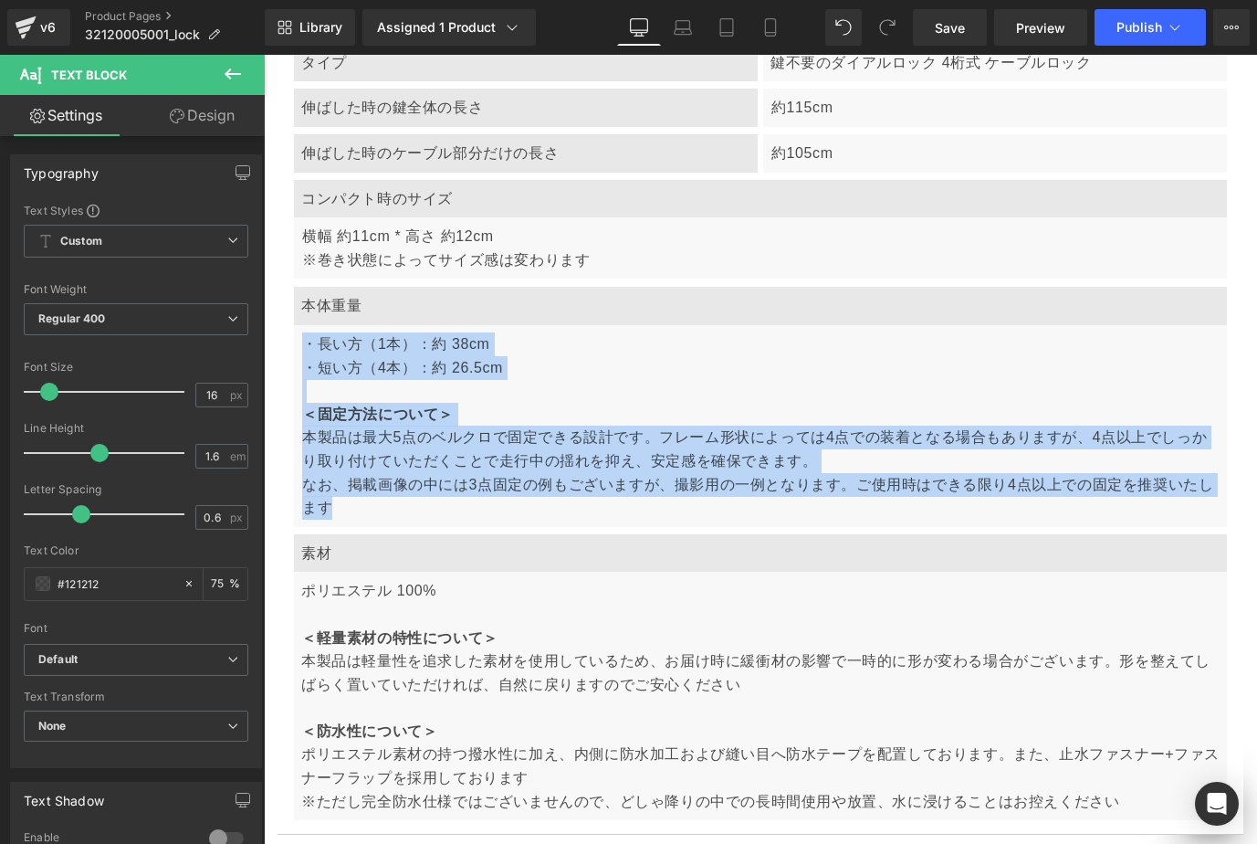
paste div
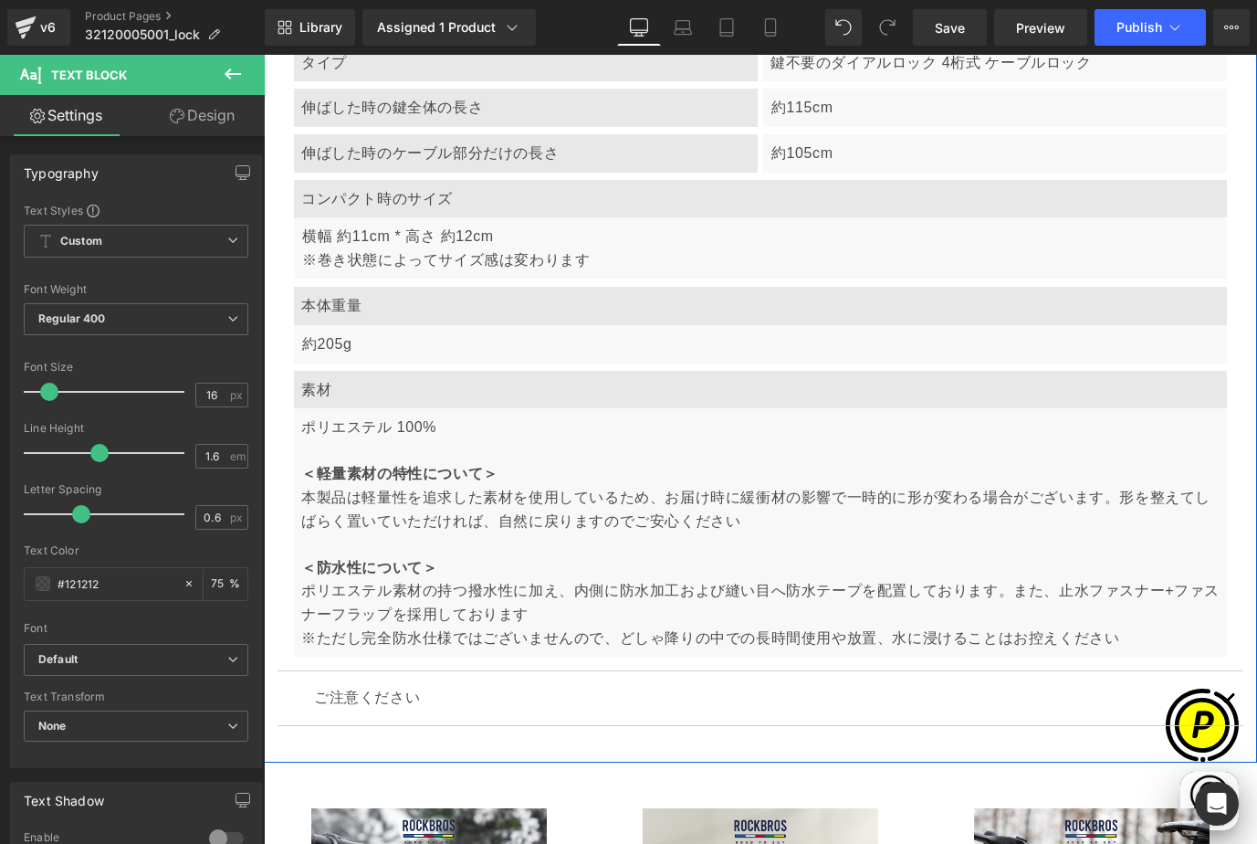
click at [276, 300] on div "製品詳細 Text Block ケーブルロック Text Block SKU:32120005001 Text Block Row タイプ Text Bloc…" at bounding box center [760, 314] width 993 height 878
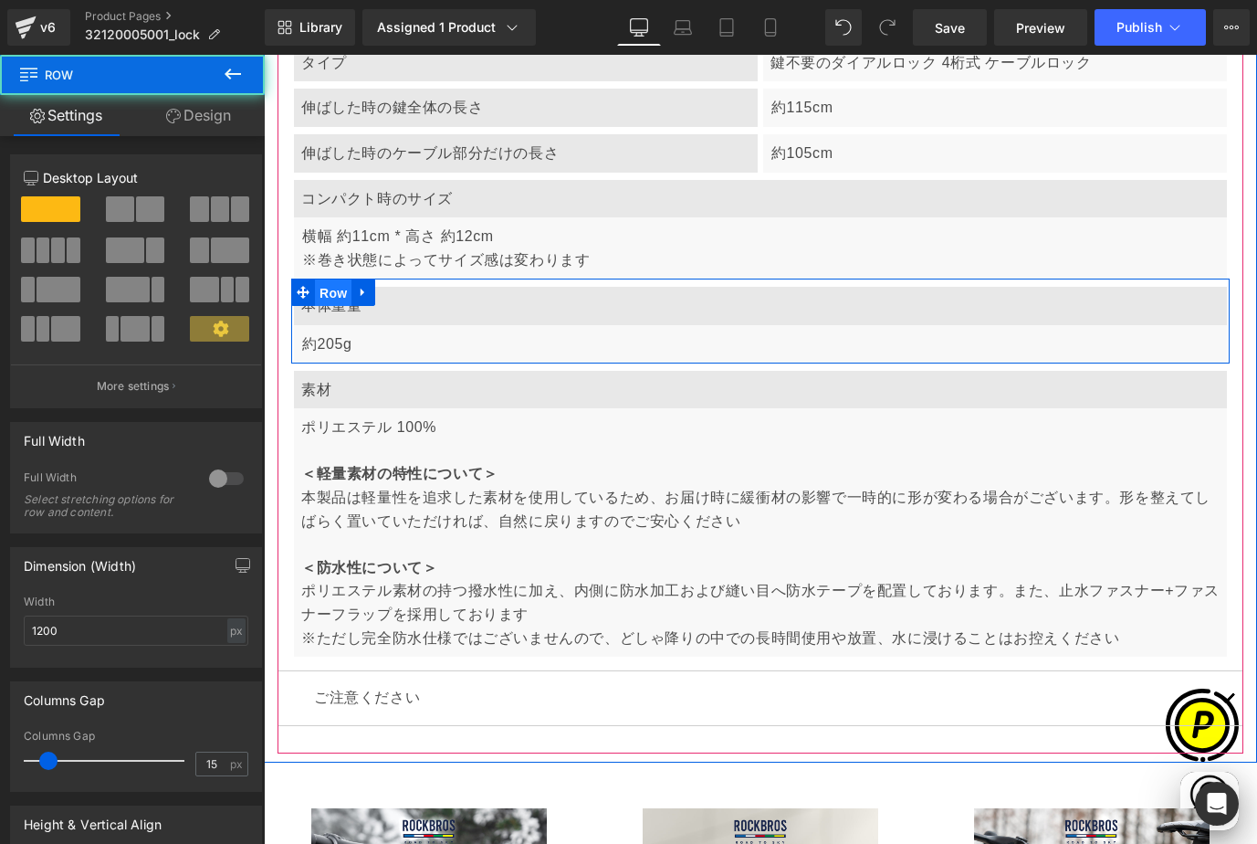
click at [337, 287] on span "Row" at bounding box center [333, 292] width 37 height 27
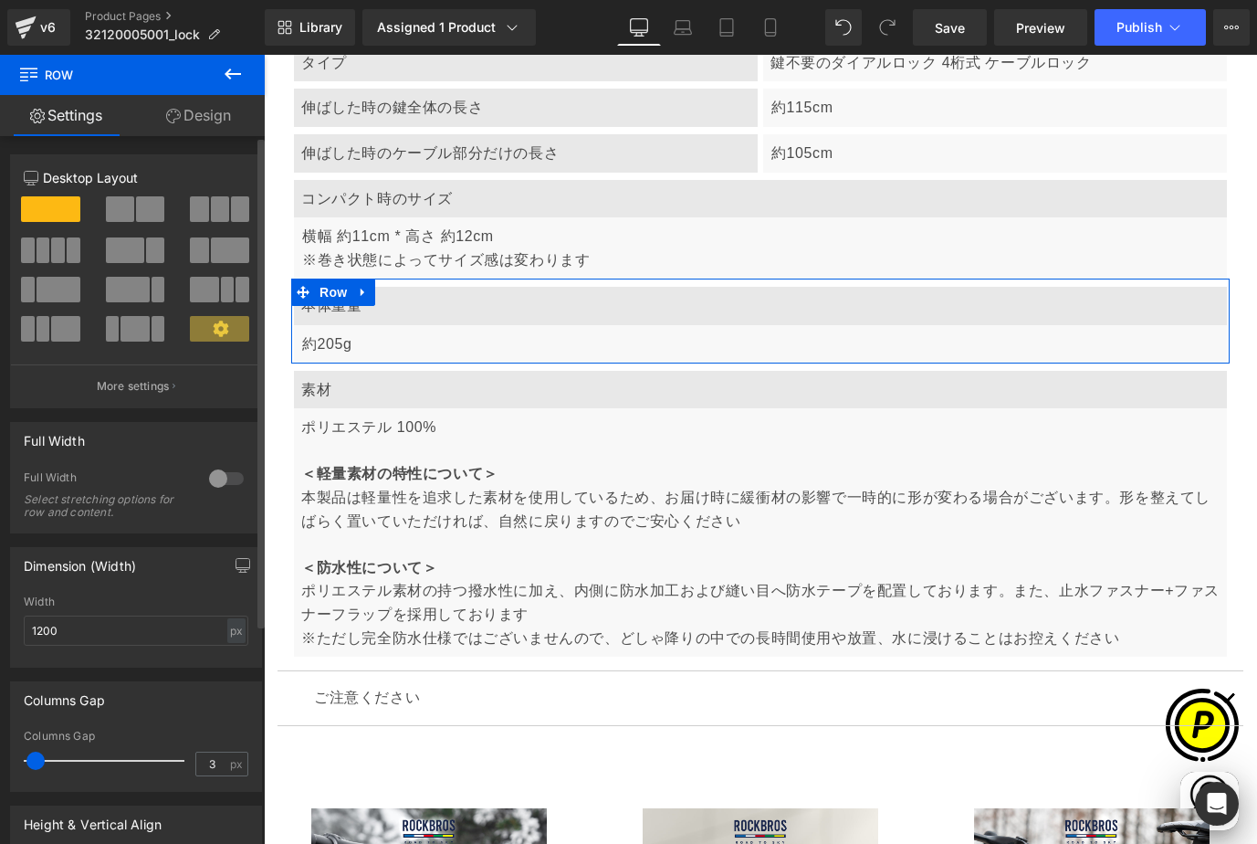
click at [116, 216] on span at bounding box center [120, 209] width 28 height 26
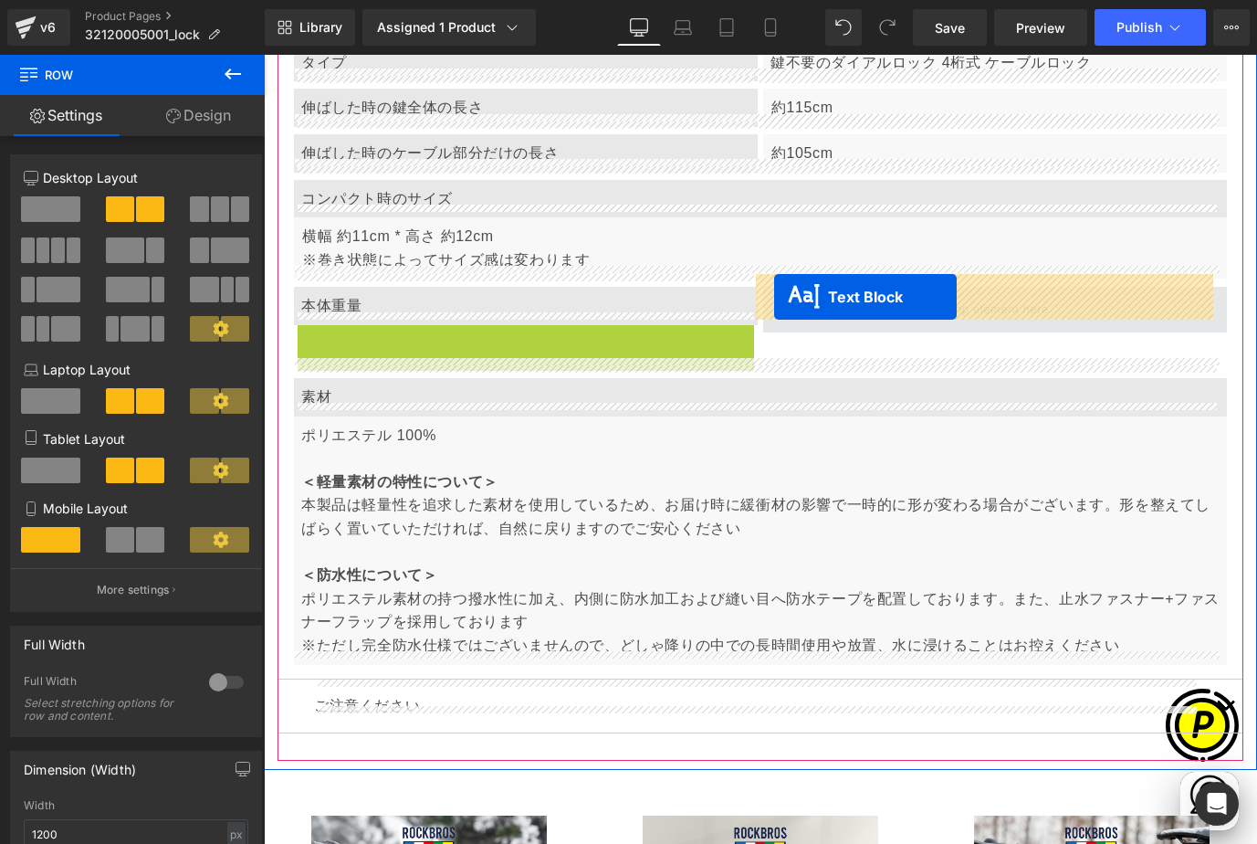
drag, startPoint x: 522, startPoint y: 333, endPoint x: 774, endPoint y: 297, distance: 254.7
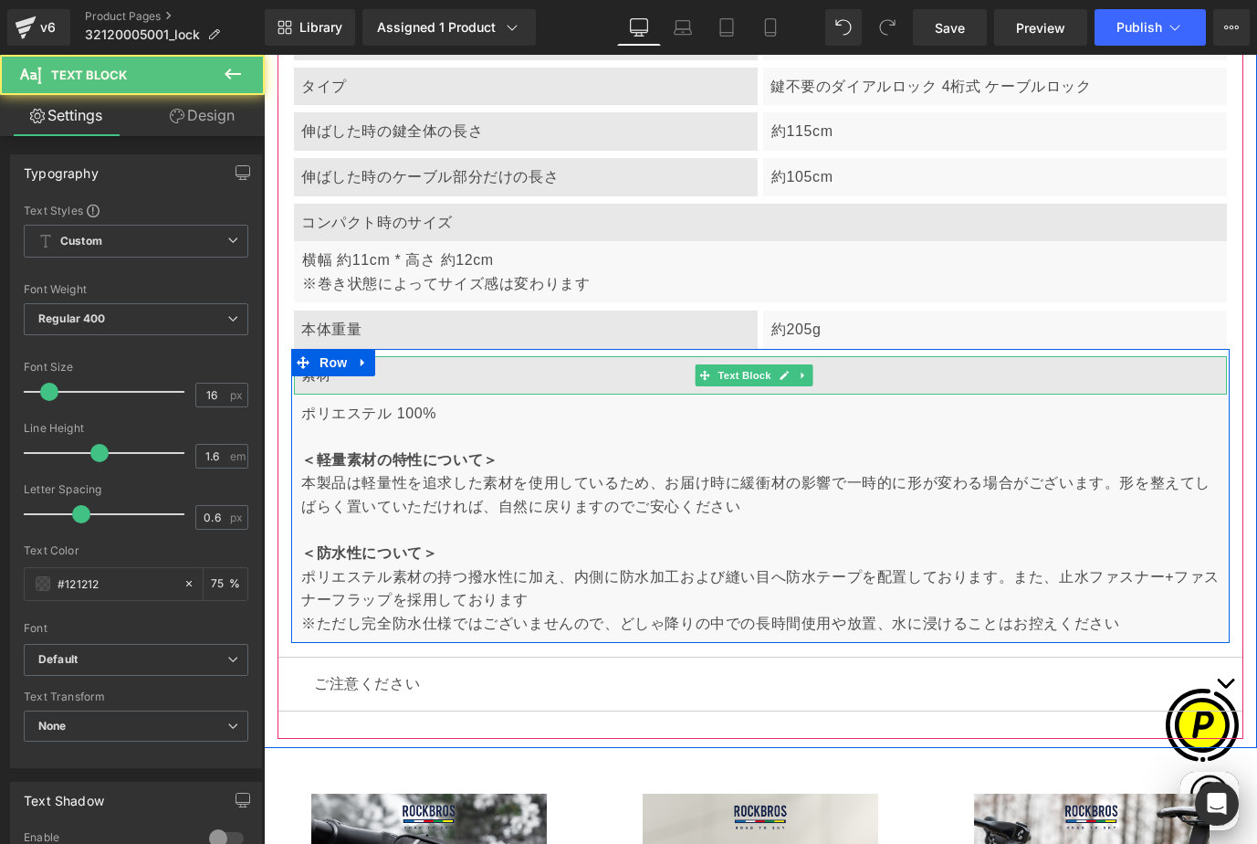
scroll to position [7041, 0]
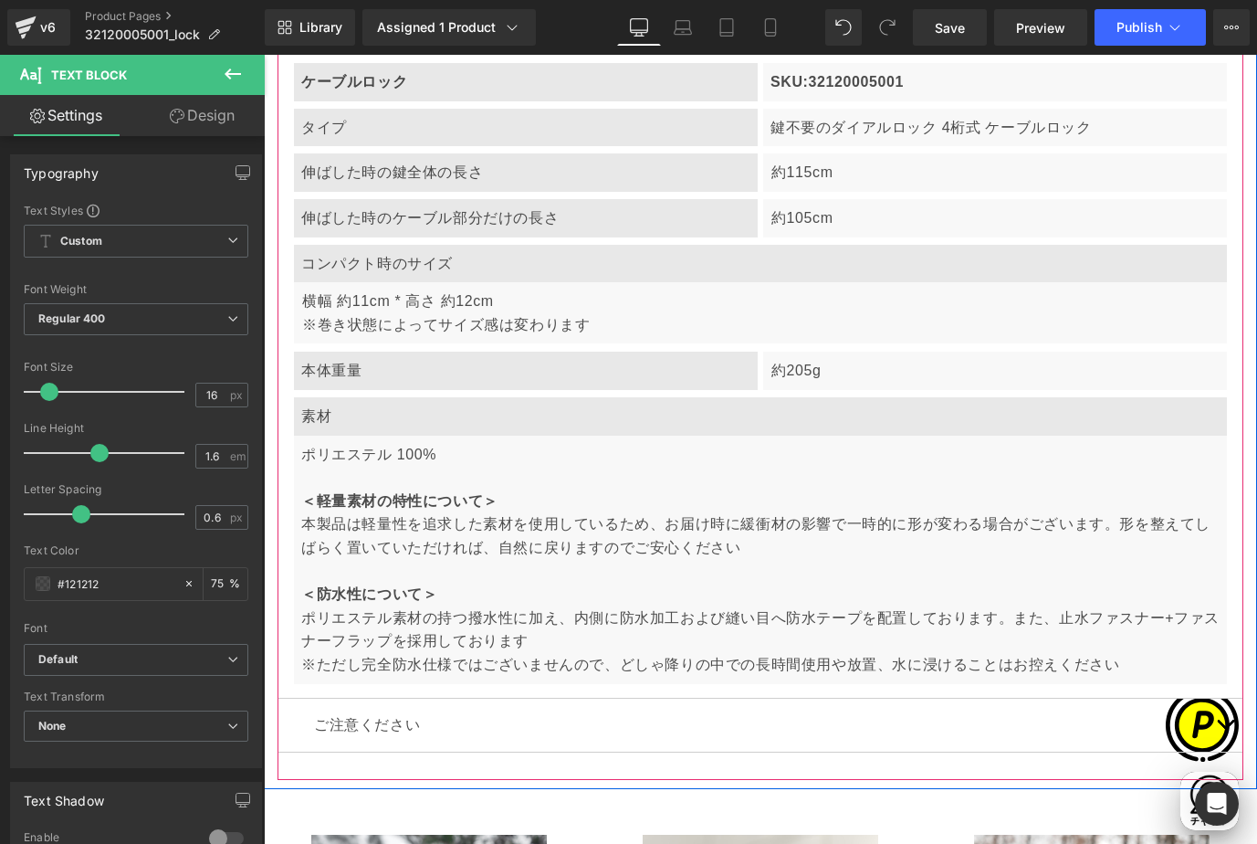
click at [344, 371] on div "本体重量" at bounding box center [526, 371] width 464 height 38
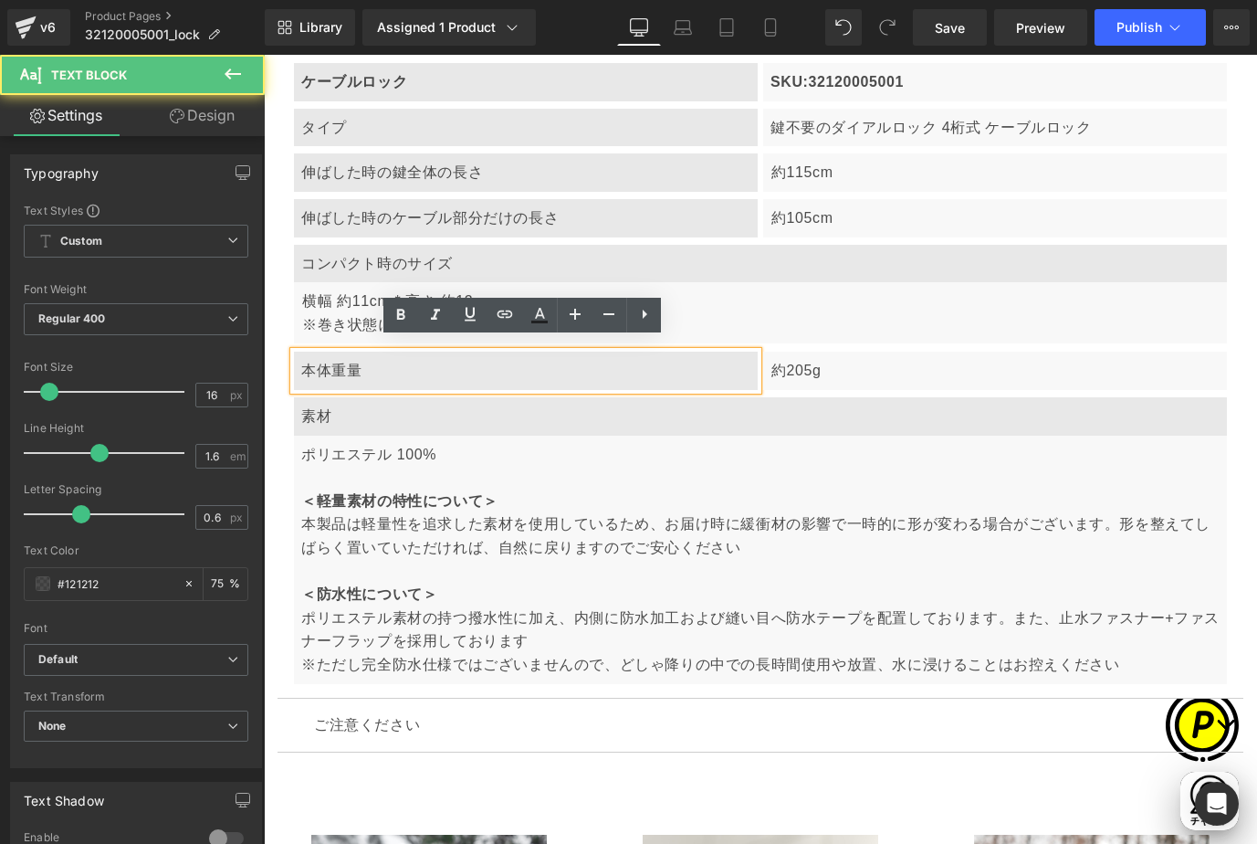
scroll to position [0, 310]
click at [281, 363] on article "ケーブルロック Text Block SKU:32120005001 Text Block Row タイプ Text Block 鍵不要のダイアルロック 4桁…" at bounding box center [761, 360] width 966 height 676
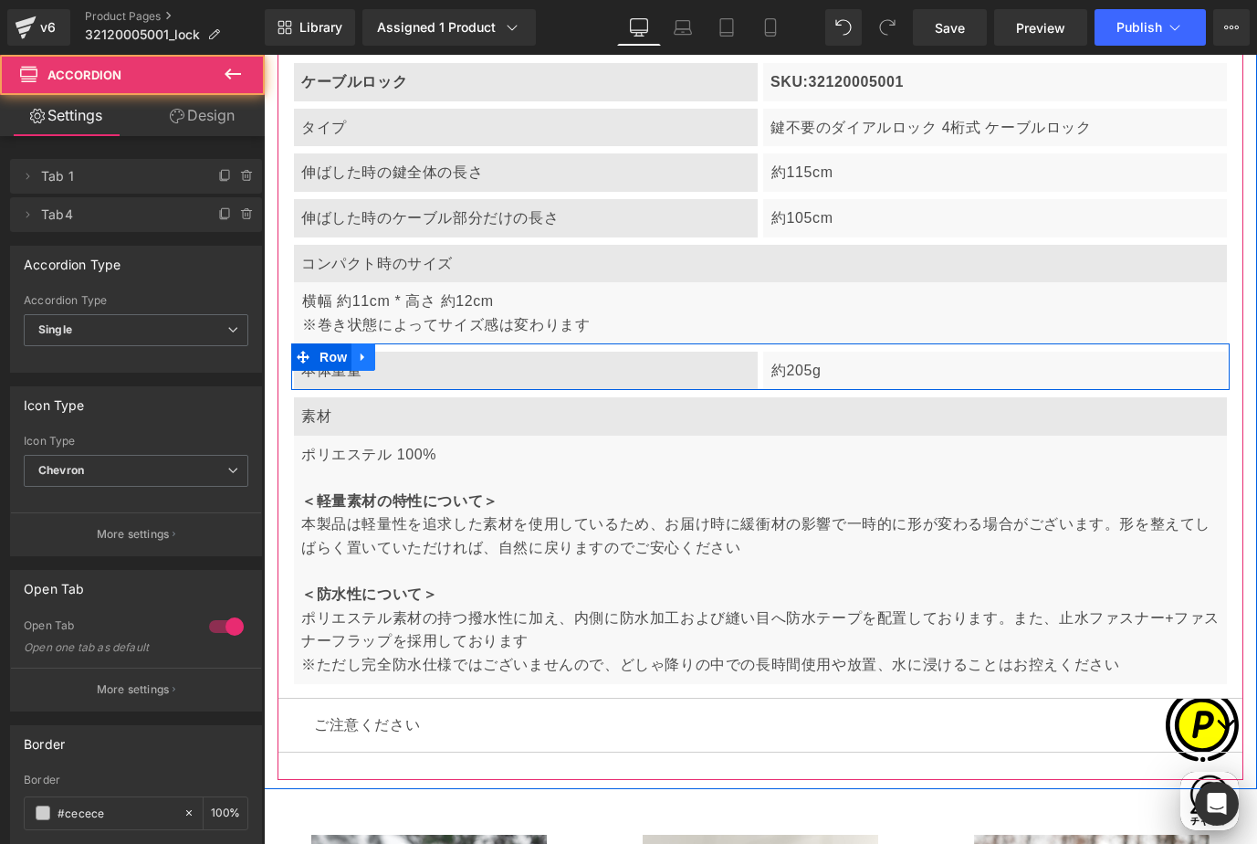
click at [369, 351] on icon at bounding box center [363, 358] width 13 height 14
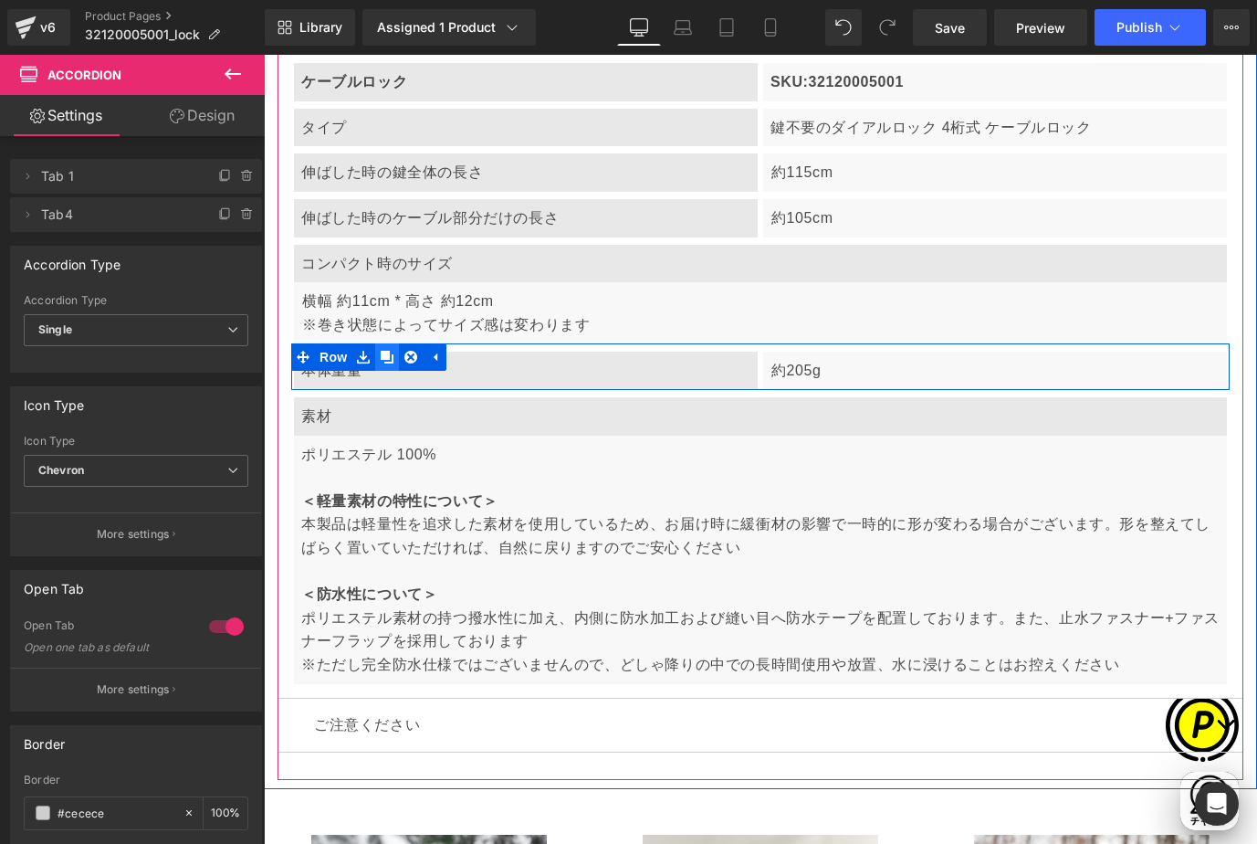
click at [384, 351] on icon at bounding box center [387, 357] width 13 height 13
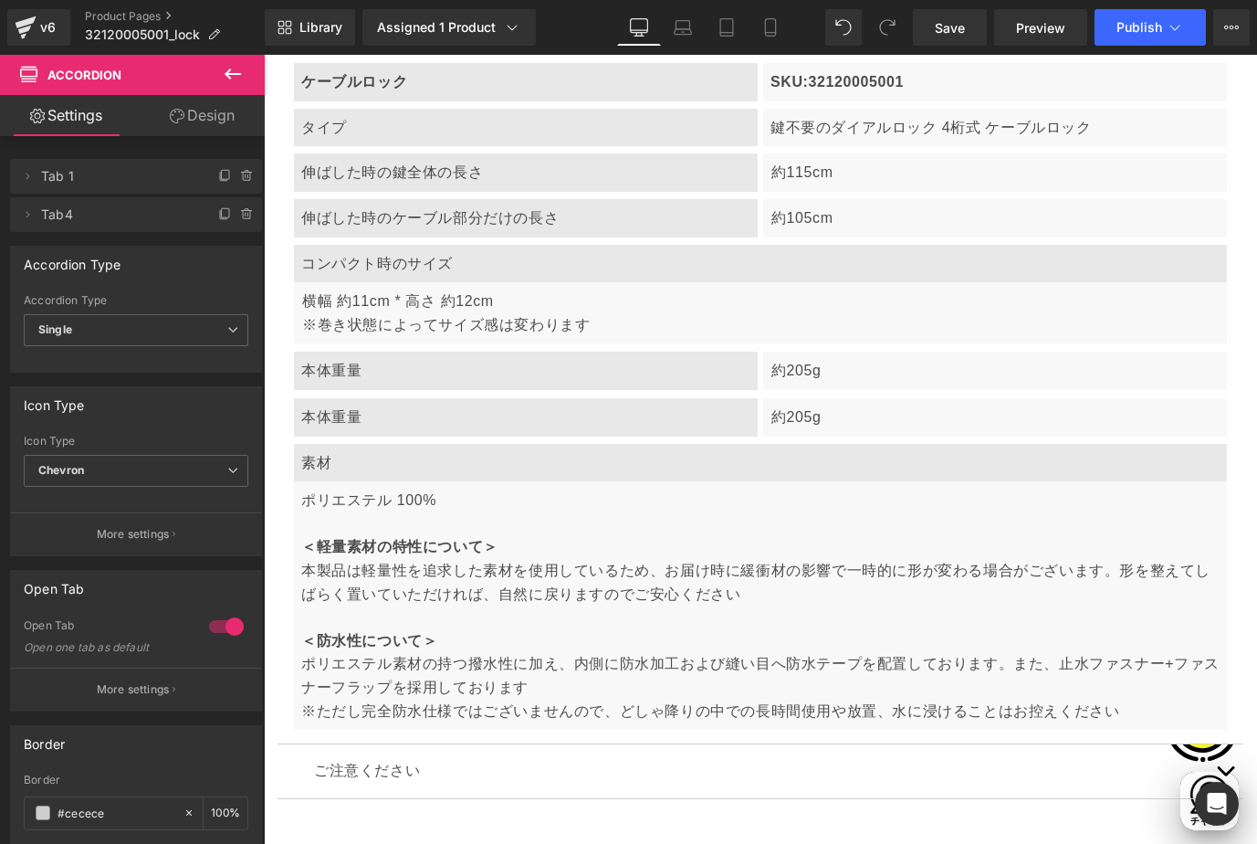
scroll to position [0, 619]
click at [457, 409] on div "本体重量" at bounding box center [526, 417] width 464 height 38
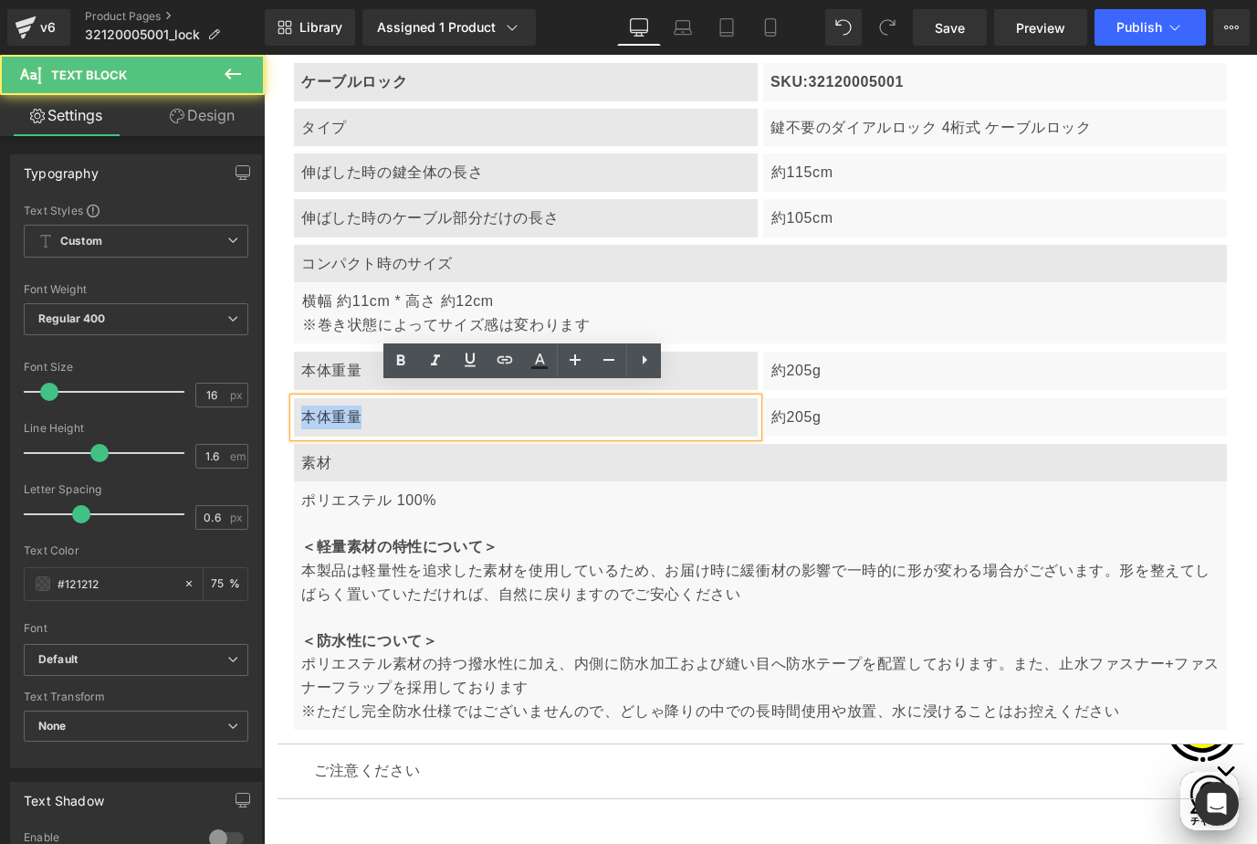
drag, startPoint x: 303, startPoint y: 399, endPoint x: 427, endPoint y: 400, distance: 124.2
click at [409, 410] on div "本体重量" at bounding box center [526, 417] width 464 height 38
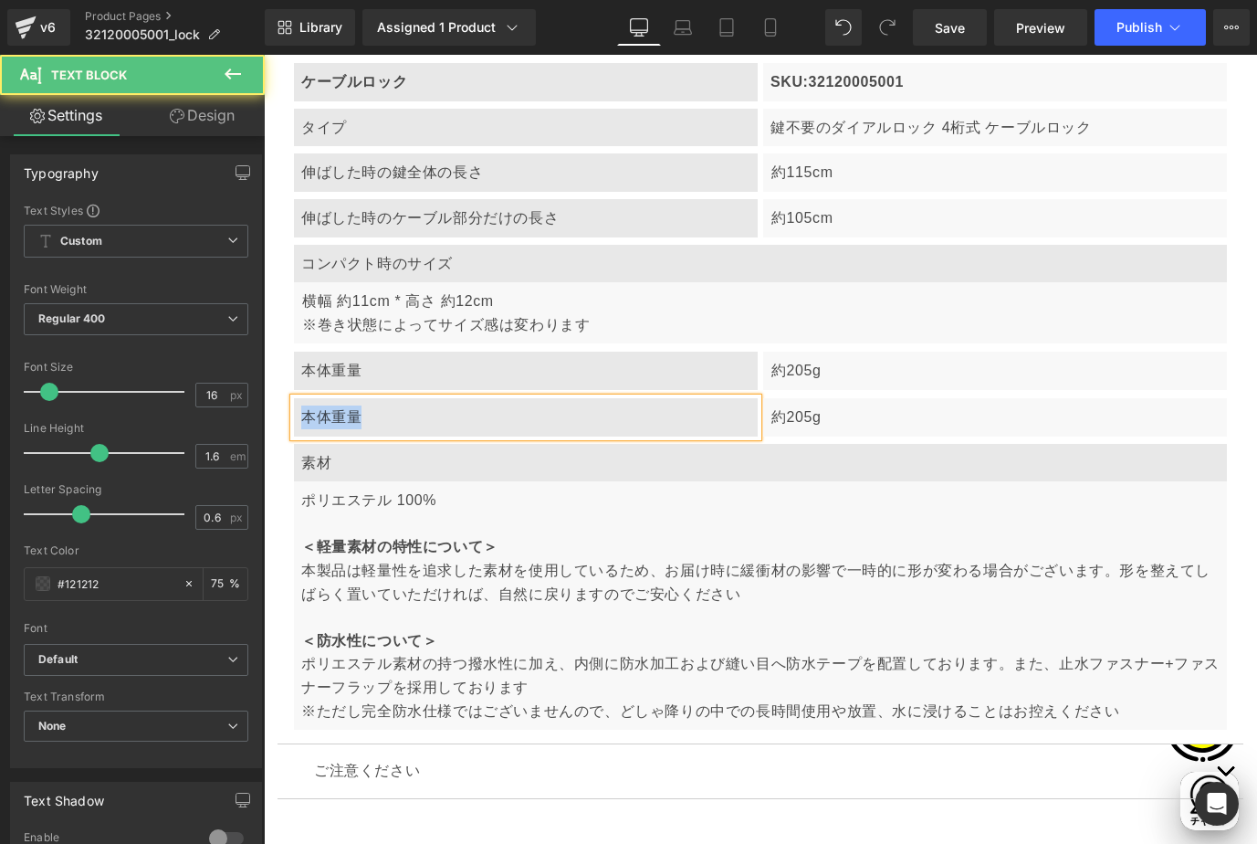
paste div
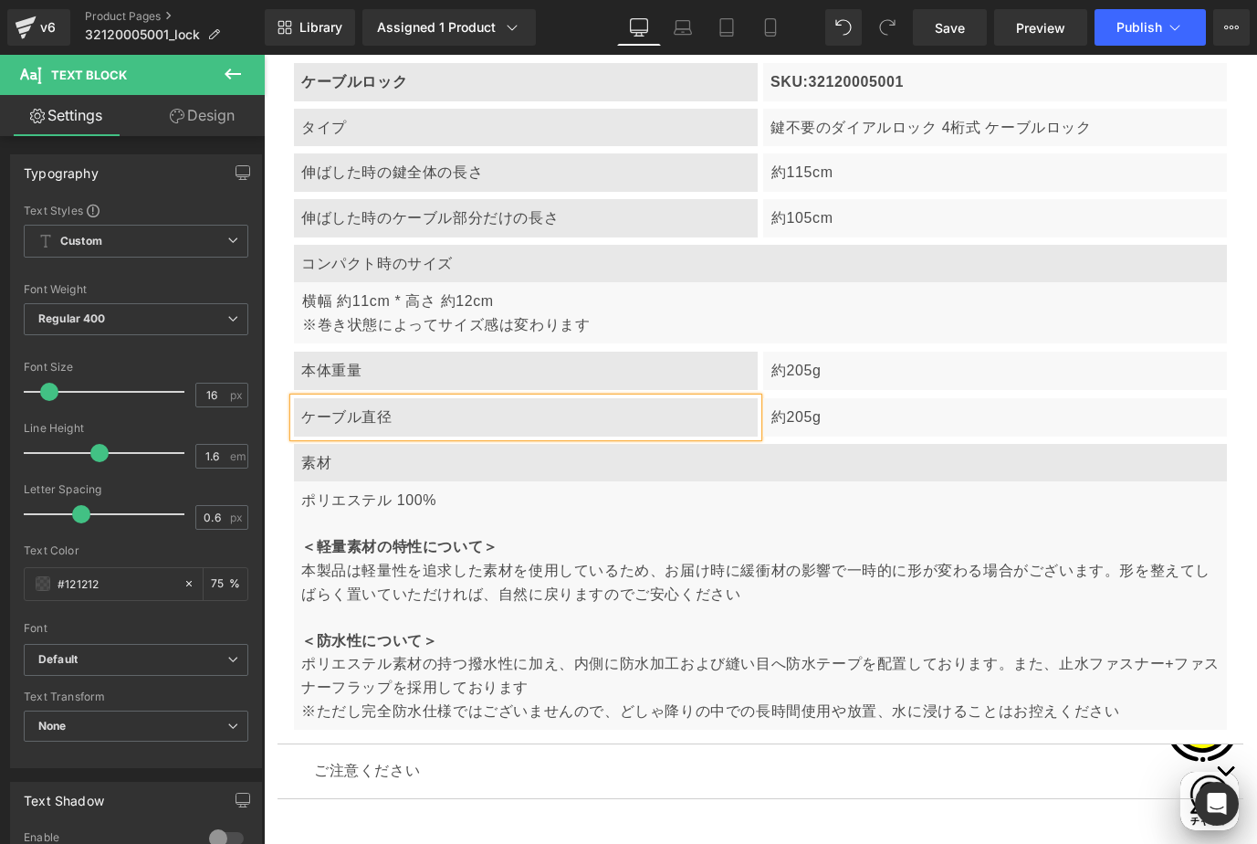
scroll to position [0, 930]
click at [828, 412] on p "約205g" at bounding box center [996, 417] width 448 height 24
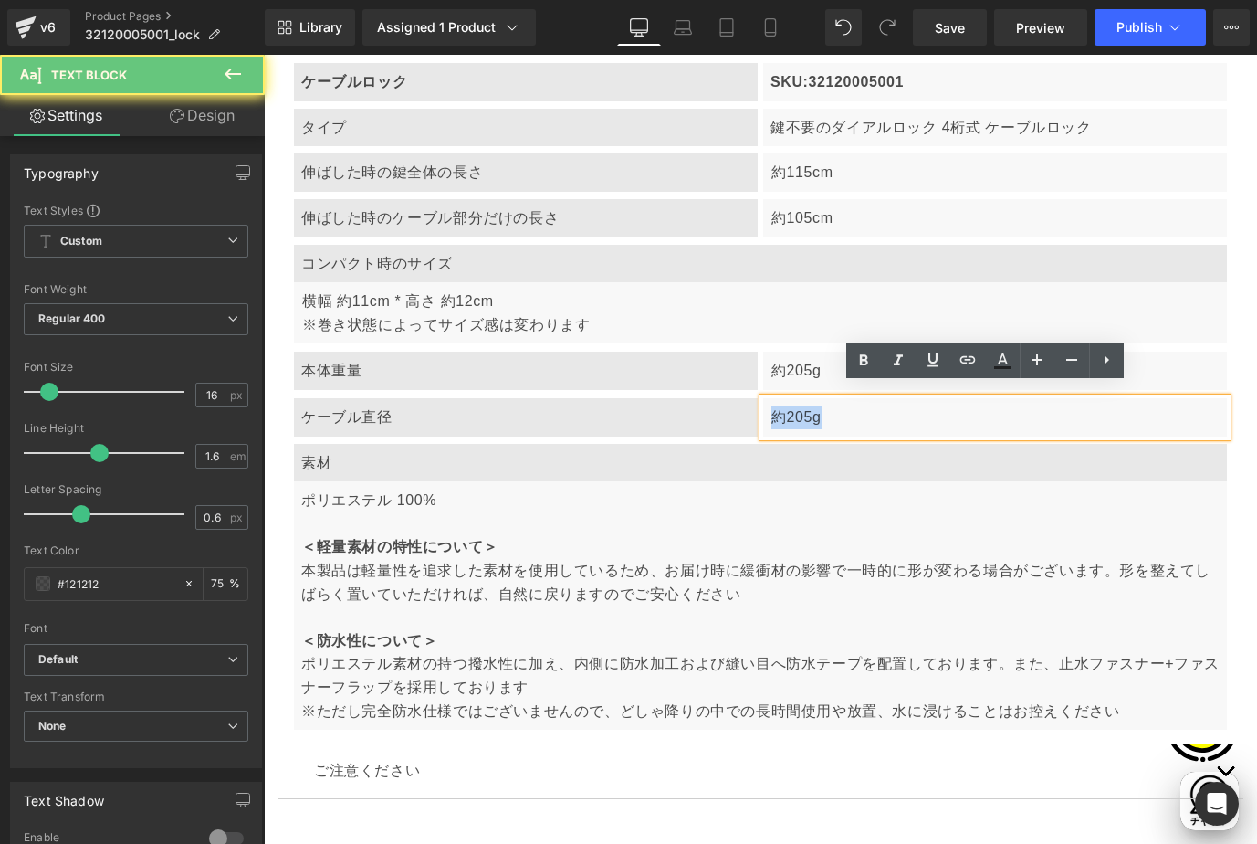
drag, startPoint x: 762, startPoint y: 400, endPoint x: 863, endPoint y: 411, distance: 101.9
click at [863, 411] on div "約205g" at bounding box center [995, 417] width 464 height 38
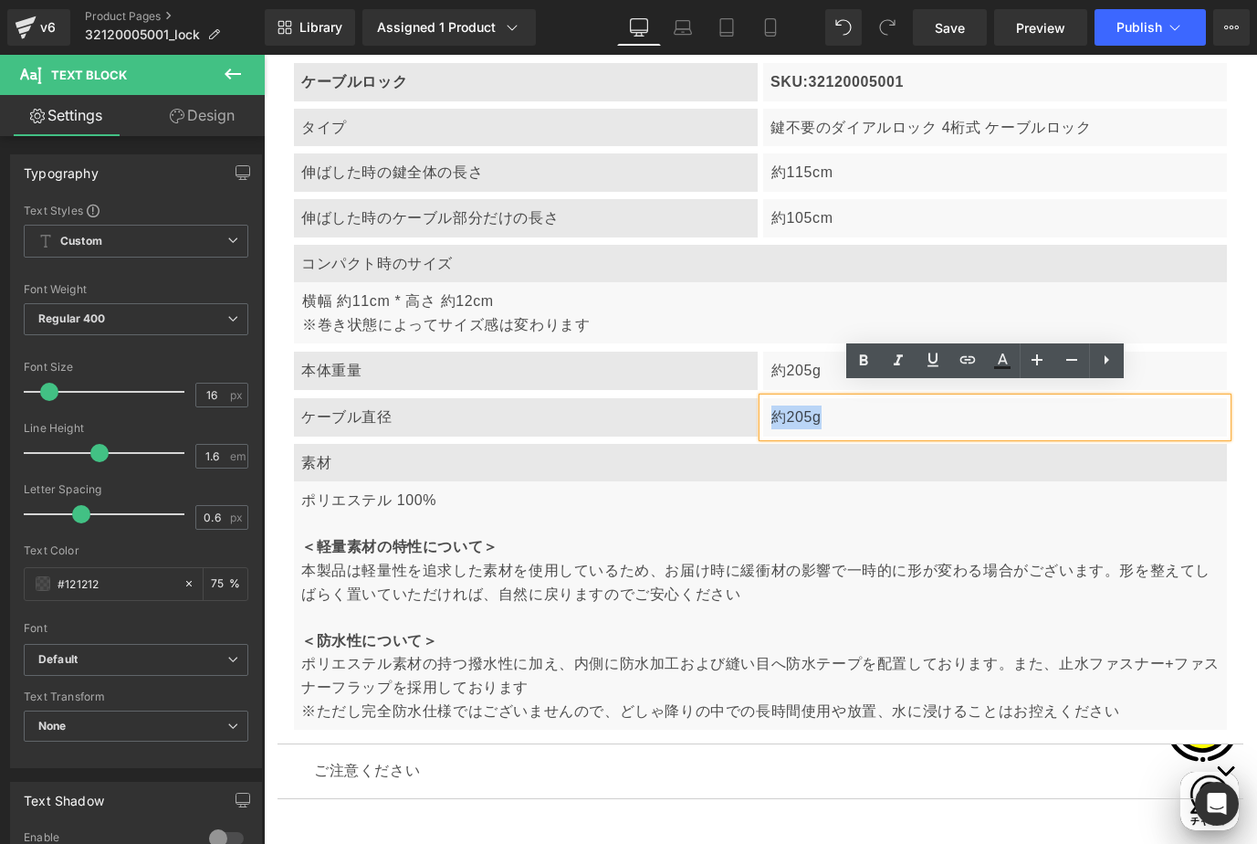
paste div
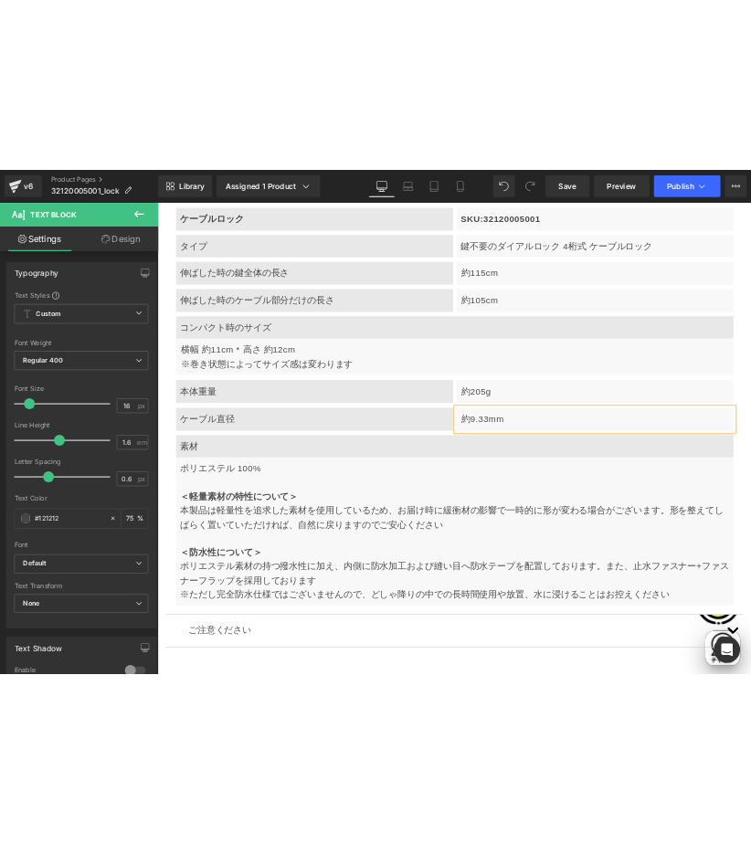
scroll to position [0, 0]
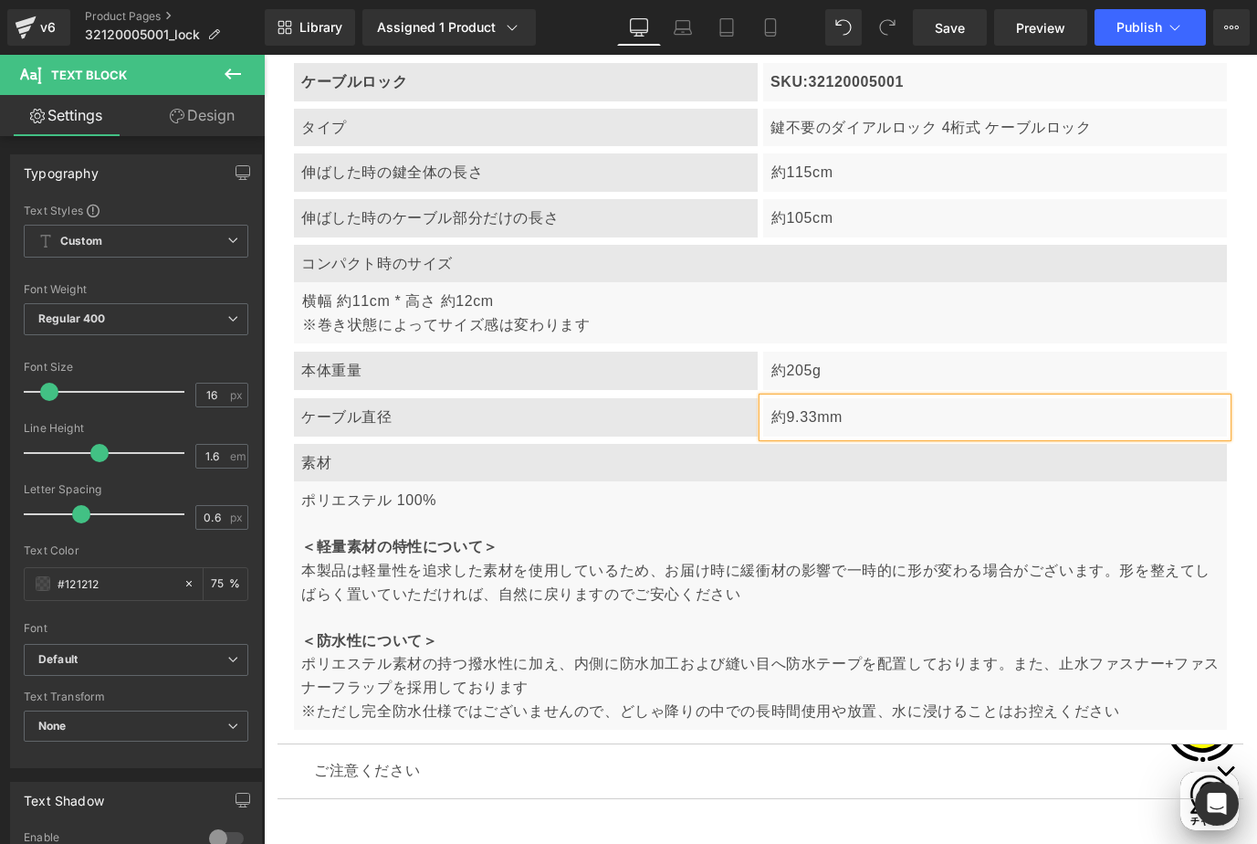
click at [355, 496] on p "ポリエステル 100% ＜軽量素材の特性について＞" at bounding box center [760, 524] width 919 height 70
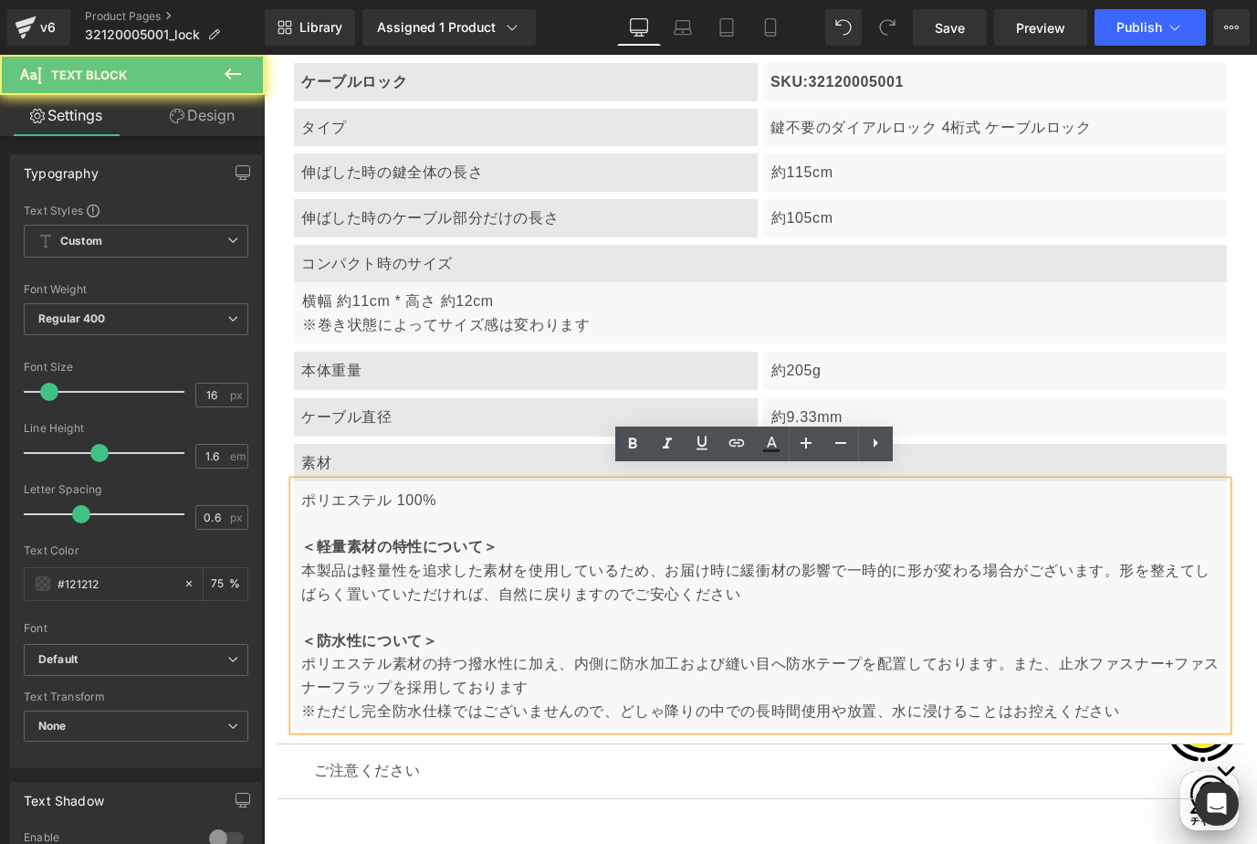
click at [308, 489] on p "ポリエステル 100% ＜軽量素材の特性について＞" at bounding box center [760, 524] width 919 height 70
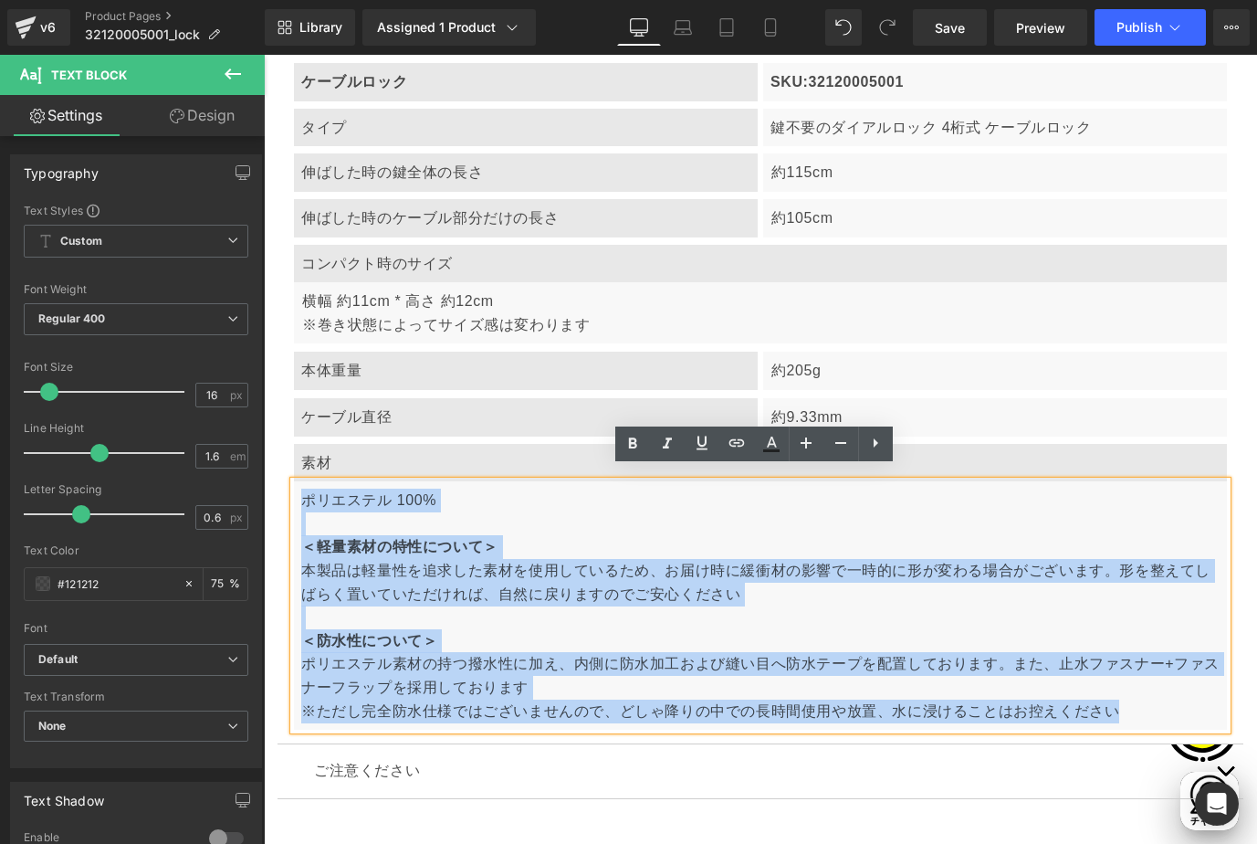
drag, startPoint x: 304, startPoint y: 482, endPoint x: 1144, endPoint y: 716, distance: 872.0
click at [1144, 716] on div "ポリエステル 100% ＜軽量素材の特性について＞ 本製品は軽量性を追求した素材を使用しているため、お届け時に緩衝材の影響で一時的に形が変わる場合がございます…" at bounding box center [760, 605] width 933 height 248
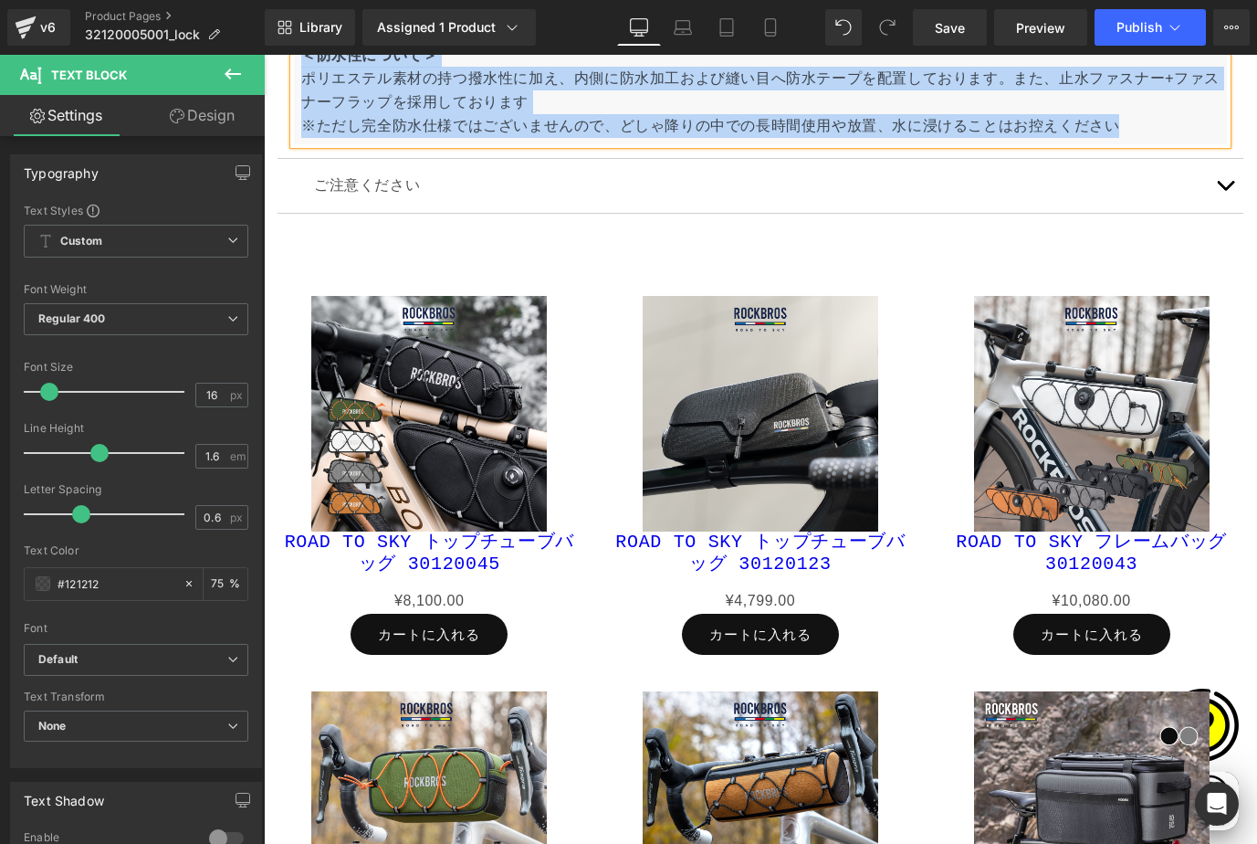
scroll to position [7209, 0]
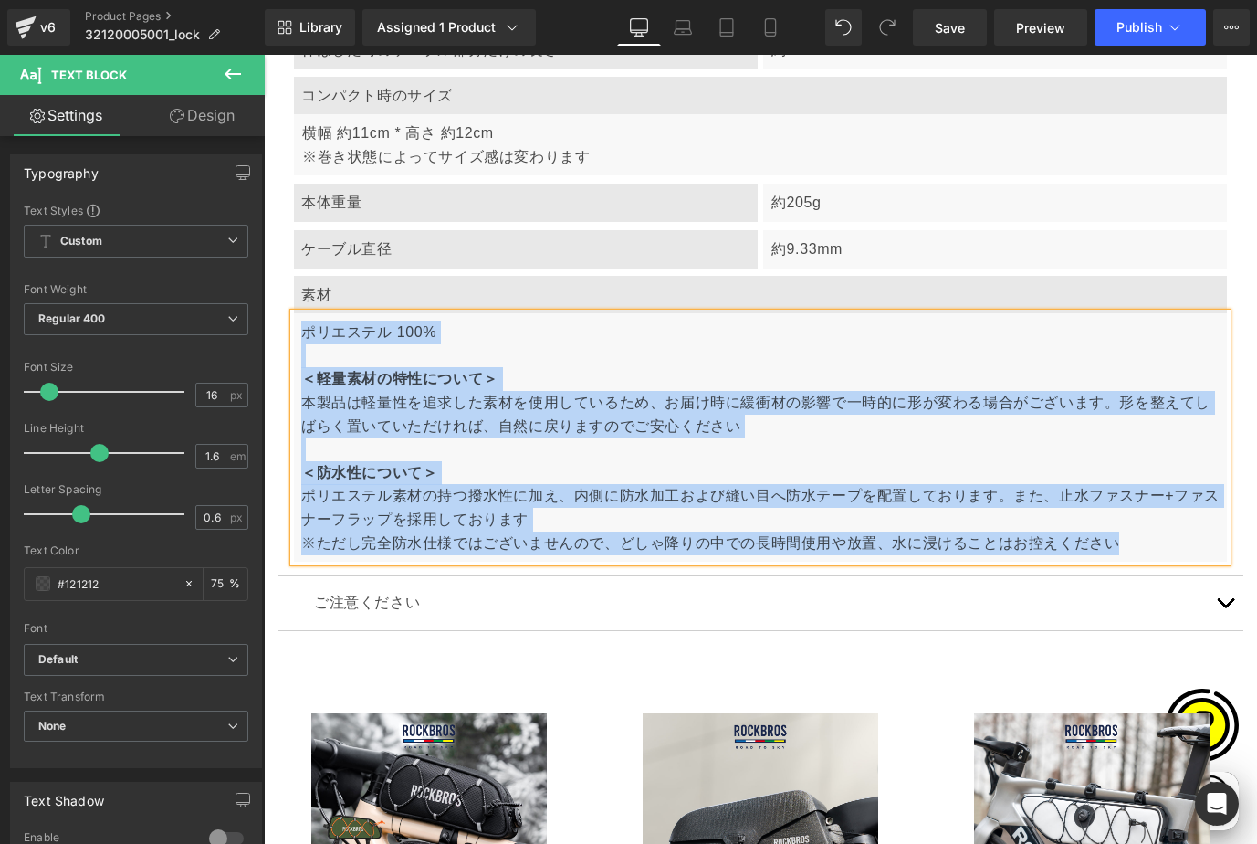
drag, startPoint x: 456, startPoint y: 451, endPoint x: 304, endPoint y: 330, distance: 194.2
click at [456, 450] on p "本製品は軽量性を追求した素材を使用しているため、お届け時に緩衝材の影響で一時的に形が変わる場合がございます。形を整えてしばらく置いていただければ、自然に戻りま…" at bounding box center [760, 437] width 919 height 93
drag, startPoint x: 305, startPoint y: 314, endPoint x: 1127, endPoint y: 545, distance: 853.7
click at [1127, 545] on div "ポリエステル 100% ＜軽量素材の特性について＞ 本製品は軽量性を追求した素材を使用しているため、お届け時に緩衝材の影響で一時的に形が変わる場合がございます…" at bounding box center [760, 437] width 933 height 248
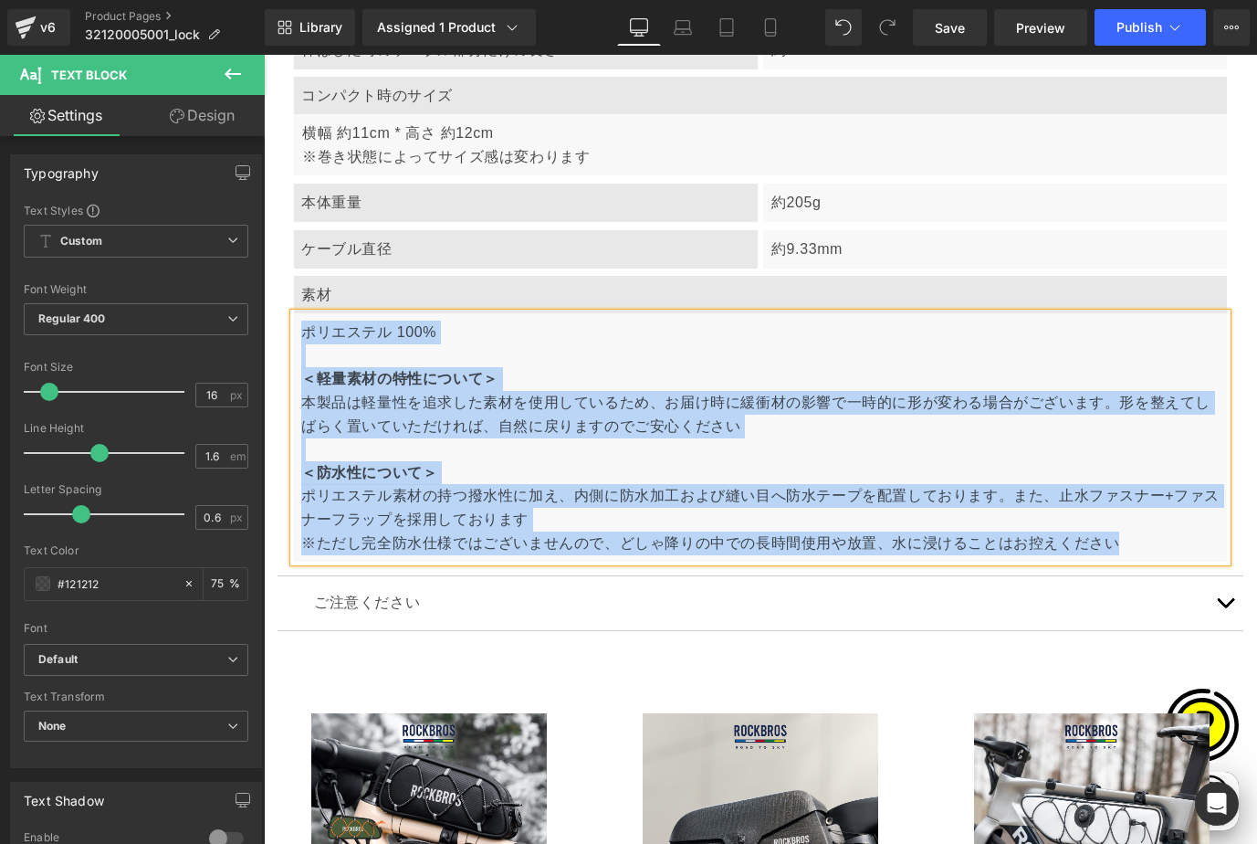
paste div
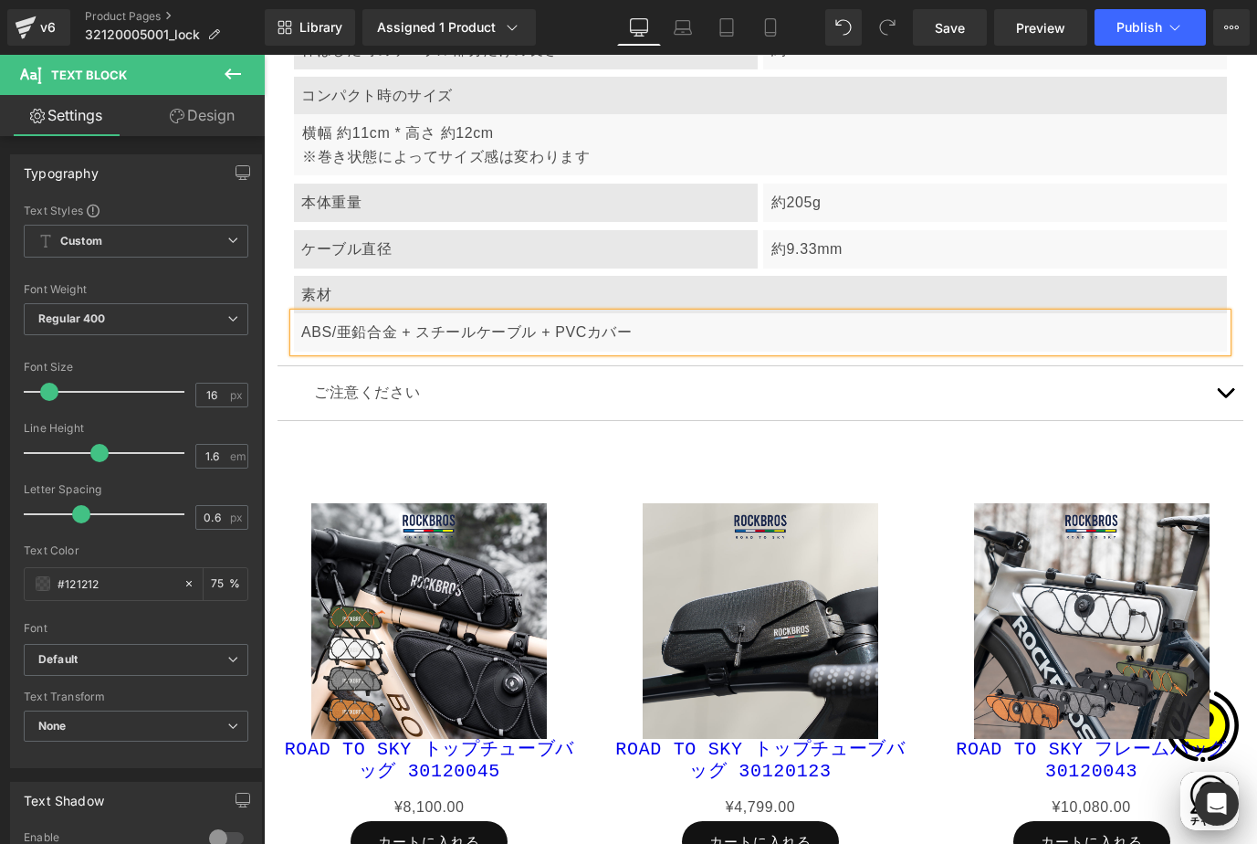
drag, startPoint x: 691, startPoint y: 460, endPoint x: 629, endPoint y: 369, distance: 110.4
click at [711, 466] on icon at bounding box center [716, 471] width 10 height 11
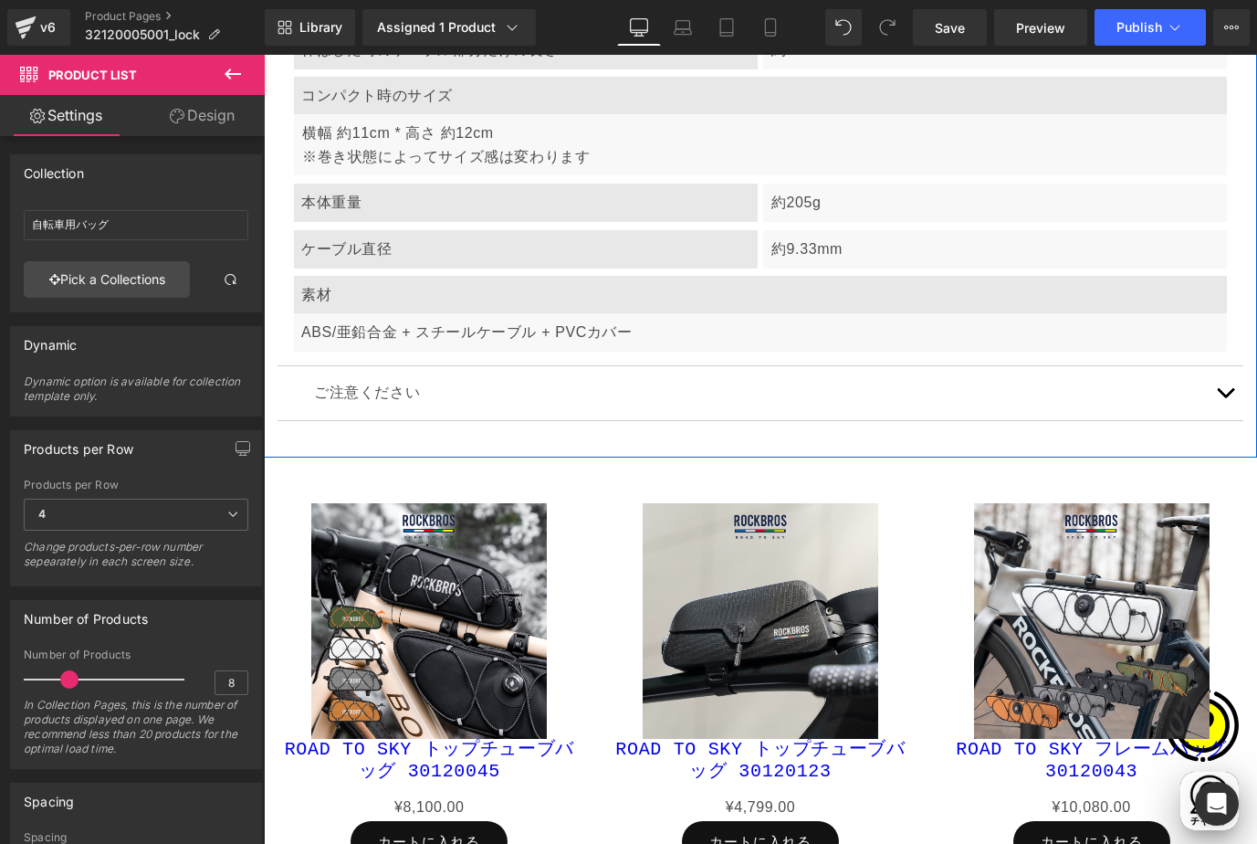
click at [264, 55] on div at bounding box center [264, 55] width 0 height 0
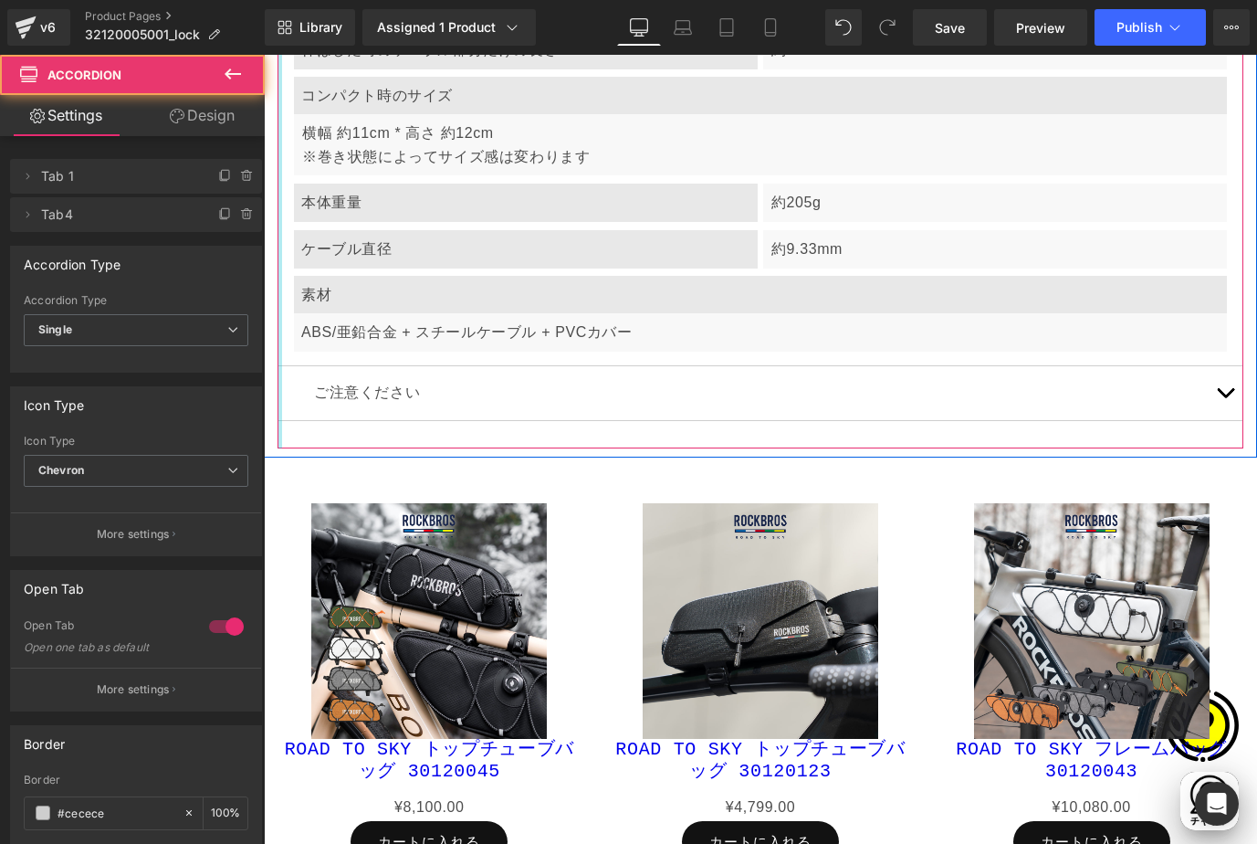
click at [280, 281] on div at bounding box center [280, 110] width 5 height 676
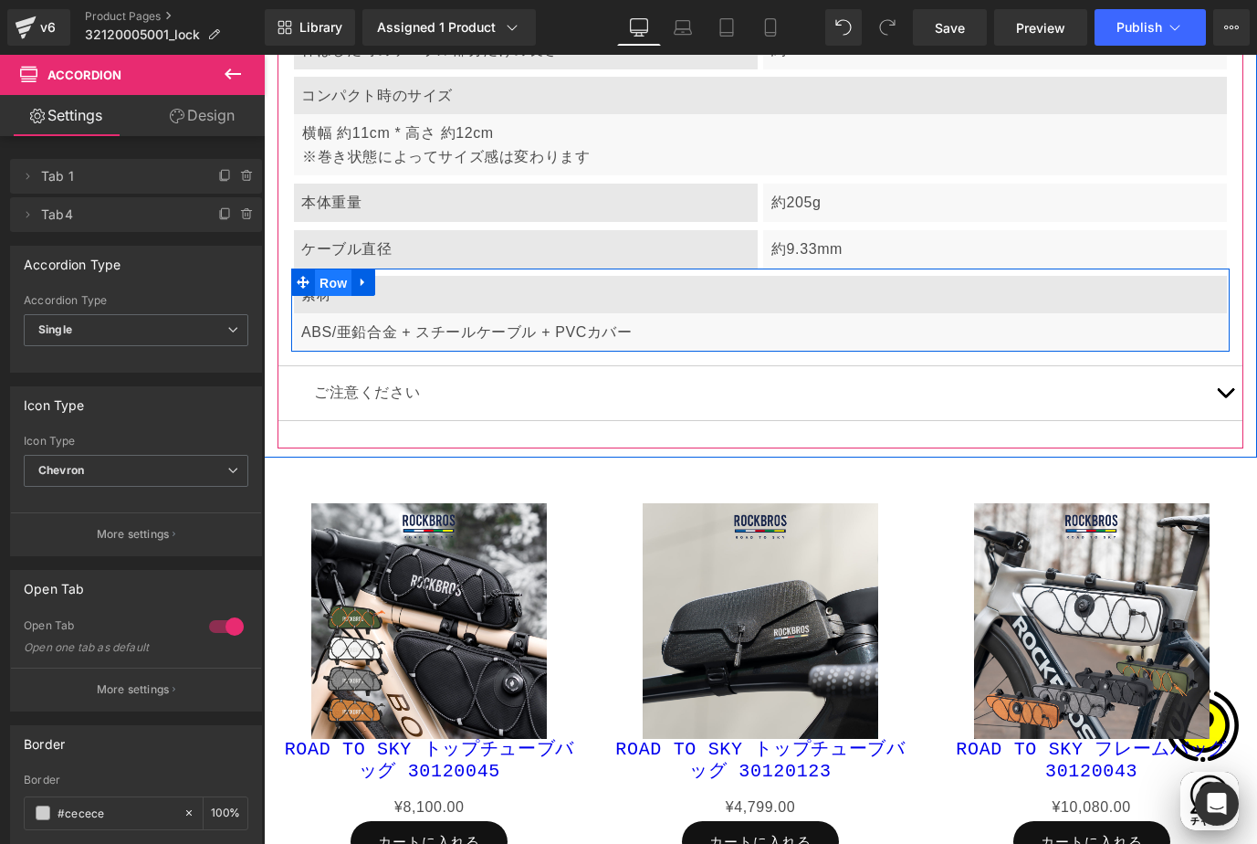
click at [323, 272] on span "Row" at bounding box center [333, 282] width 37 height 27
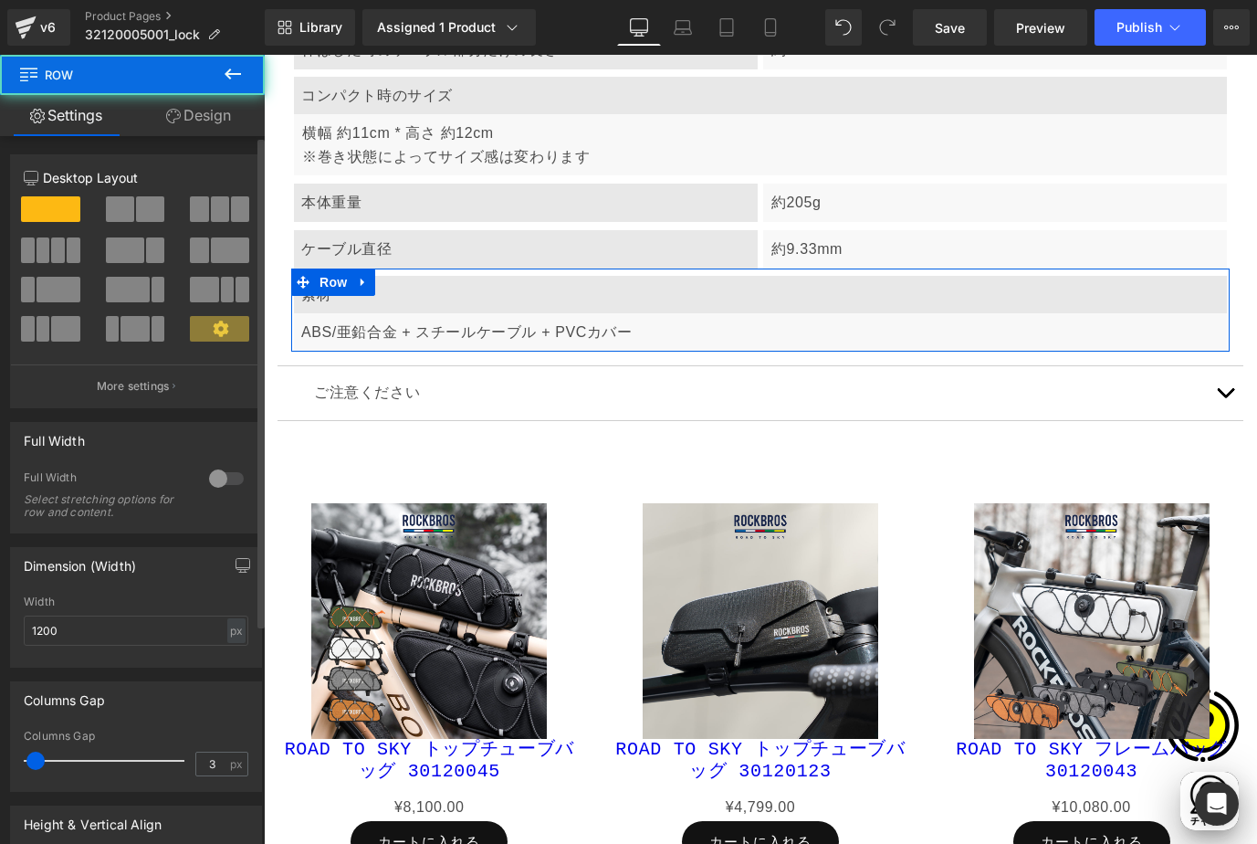
click at [113, 205] on span at bounding box center [120, 209] width 28 height 26
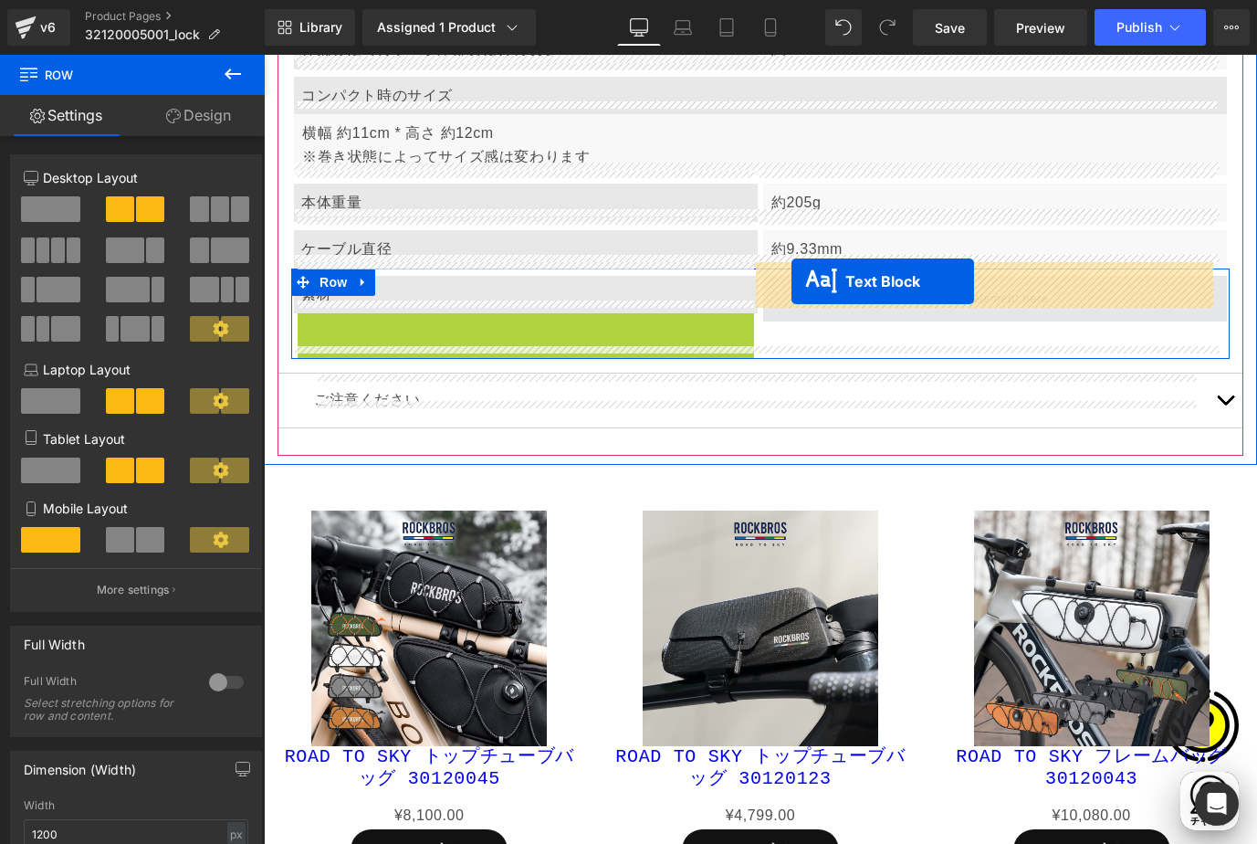
drag, startPoint x: 470, startPoint y: 320, endPoint x: 792, endPoint y: 281, distance: 323.7
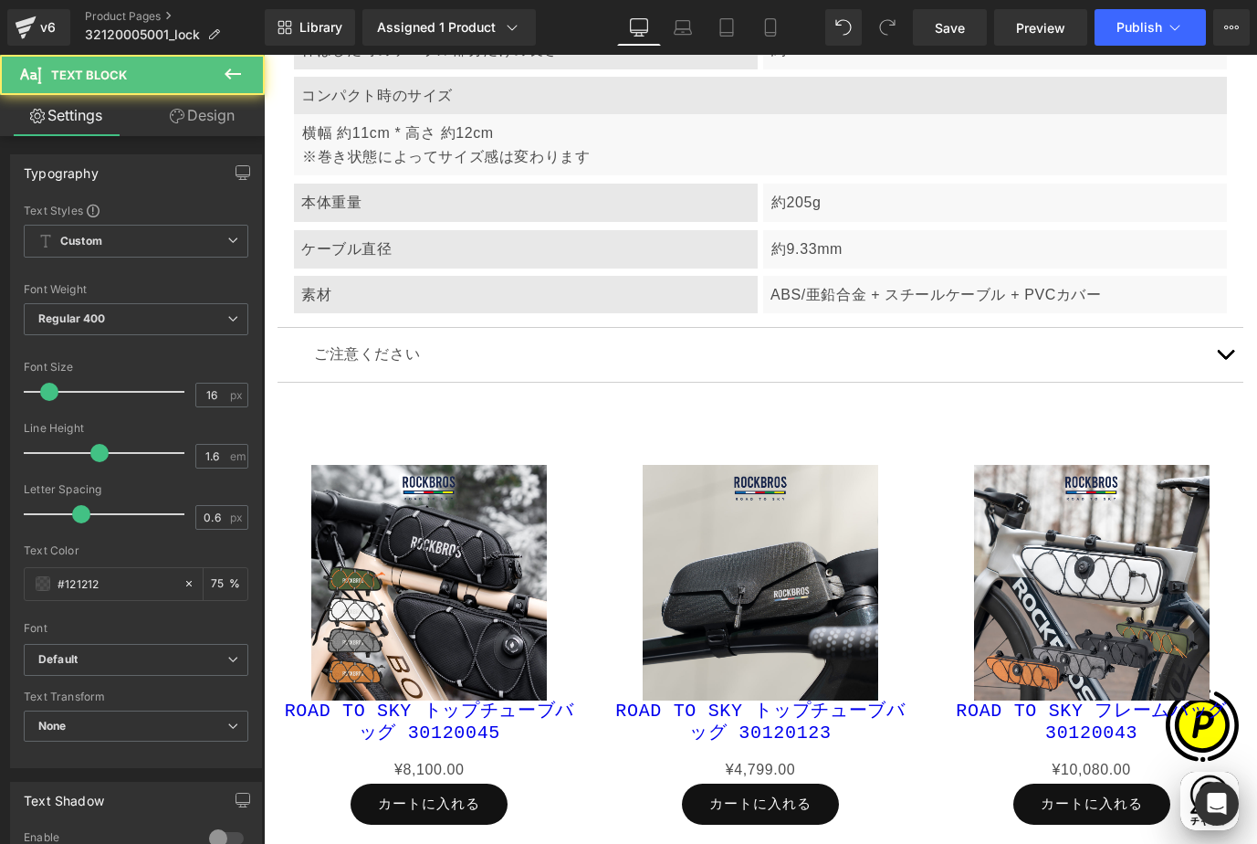
scroll to position [0, 0]
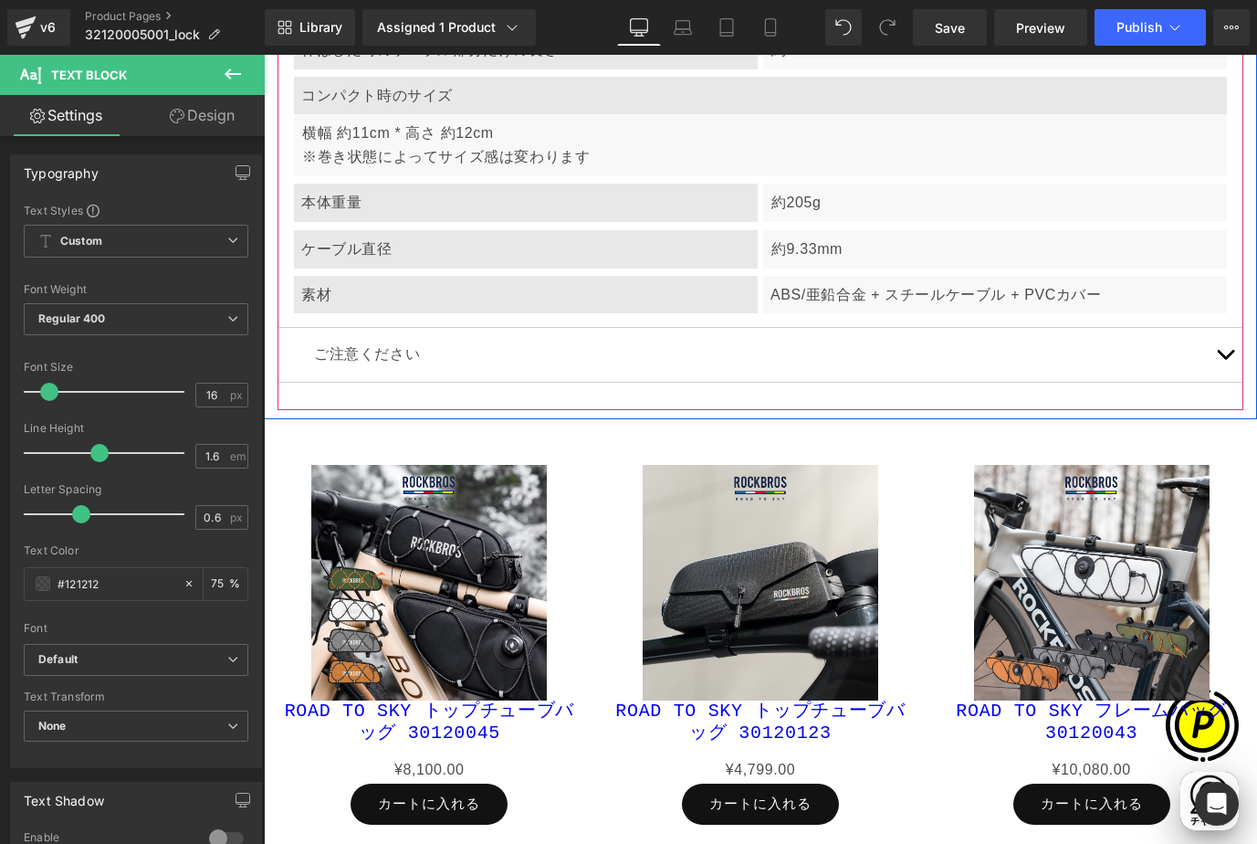
drag, startPoint x: 1216, startPoint y: 342, endPoint x: 1182, endPoint y: 342, distance: 34.7
click at [1216, 342] on button "button" at bounding box center [1225, 355] width 37 height 54
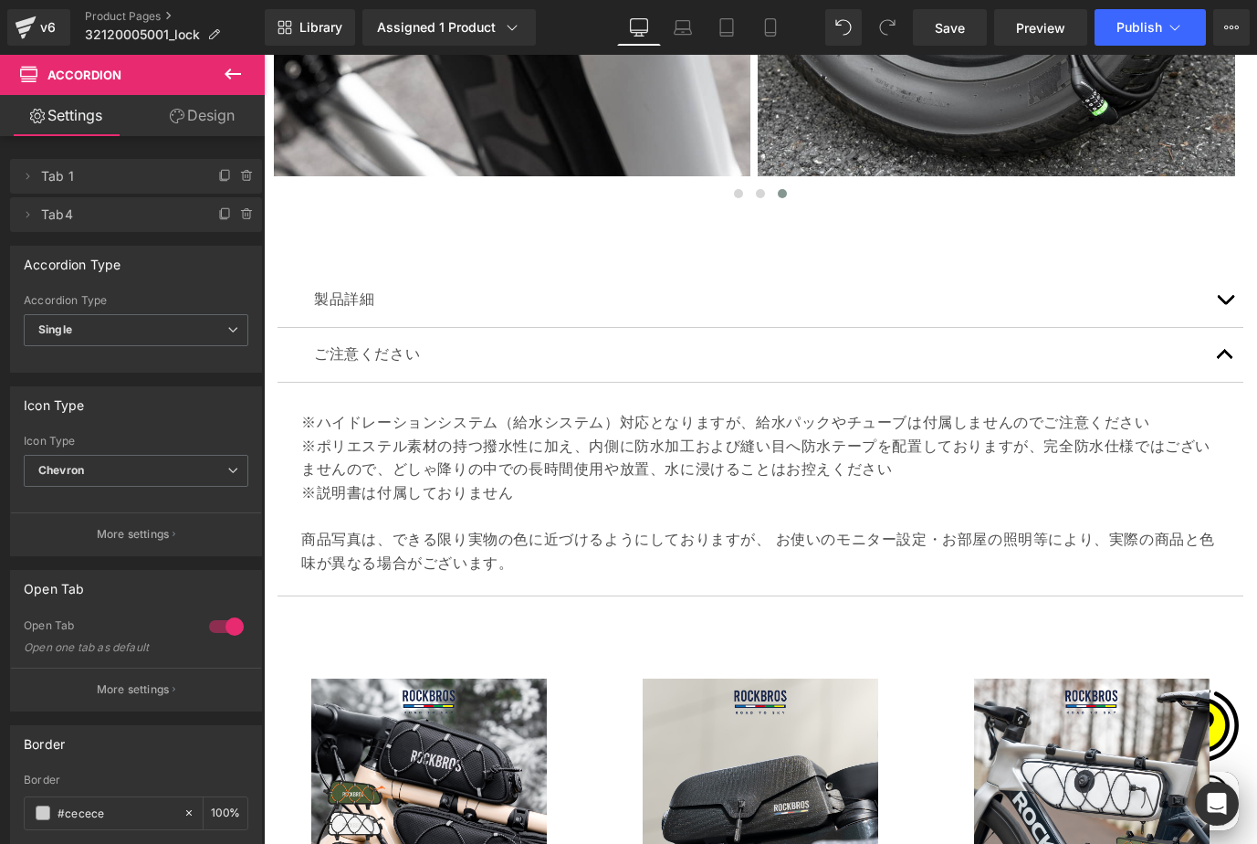
scroll to position [0, 310]
click at [409, 436] on p "※ポリエステル素材の持つ撥水性に加え、内側に防水加工および縫い目へ防水テープを配置しておりますが、完全防水仕様ではございませんので、どしゃ降りの中での長時間使…" at bounding box center [760, 470] width 919 height 70
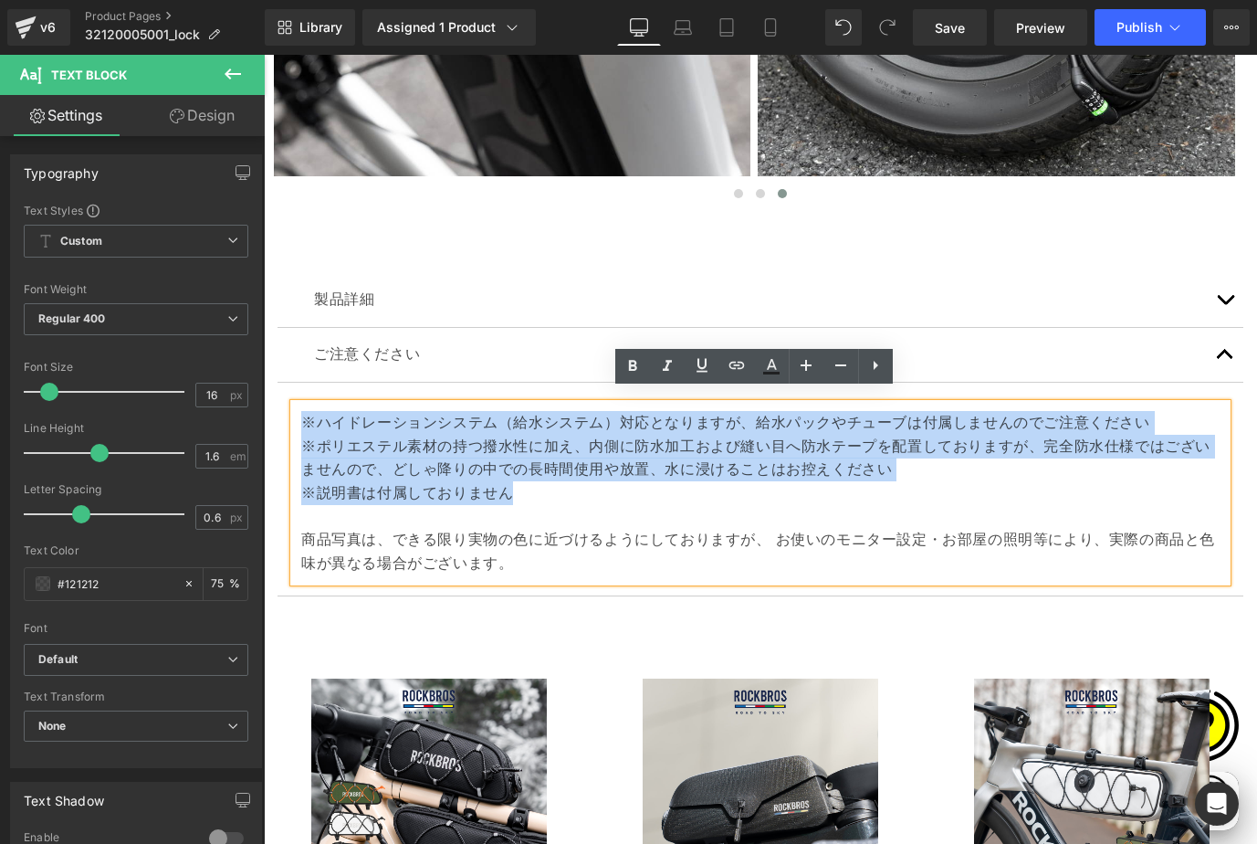
drag, startPoint x: 300, startPoint y: 404, endPoint x: 516, endPoint y: 475, distance: 227.8
click at [516, 475] on div "※ハイドレーションシステム（給水システム）対応となりますが、給水パックやチューブは付属しませんのでご注意ください ※ポリエステル素材の持つ撥水性に加え、内側に…" at bounding box center [760, 493] width 933 height 178
paste div
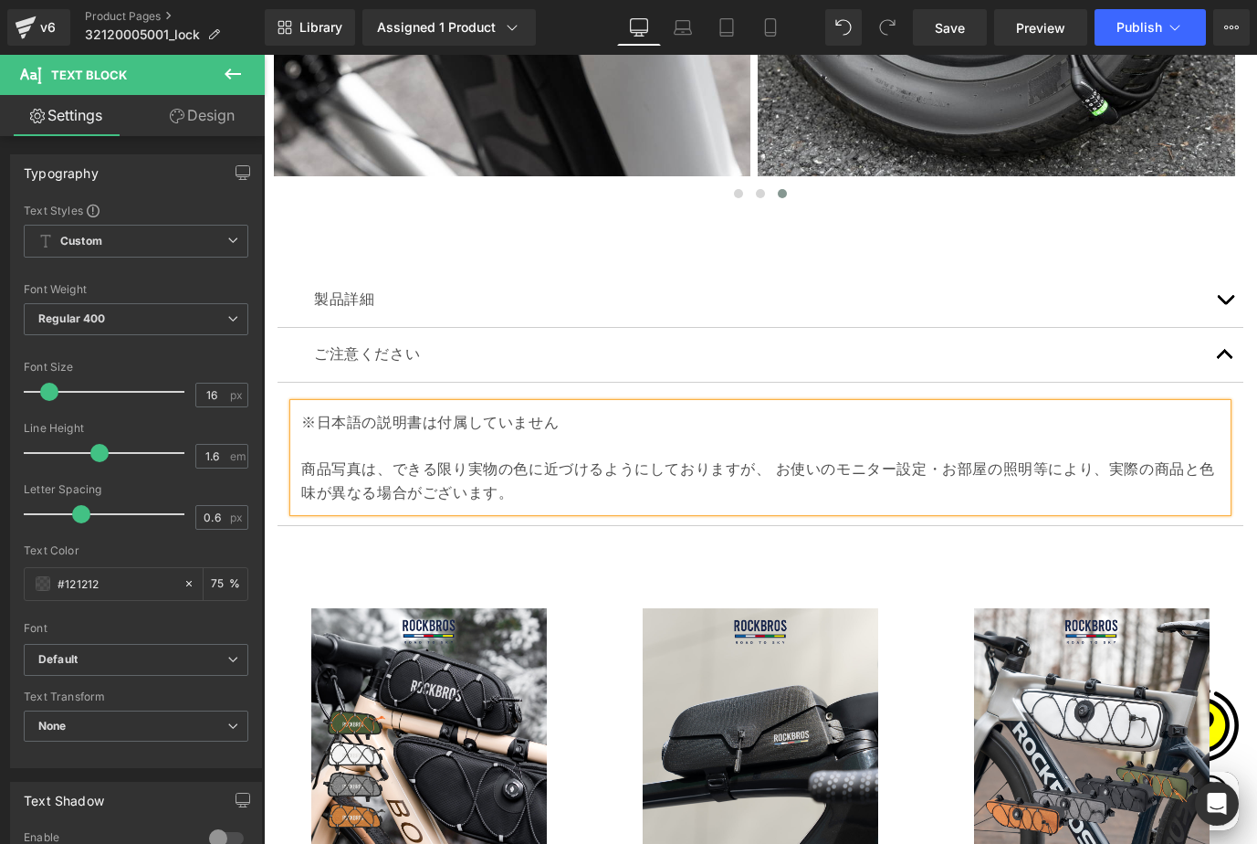
click at [1210, 294] on button "button" at bounding box center [1225, 300] width 37 height 54
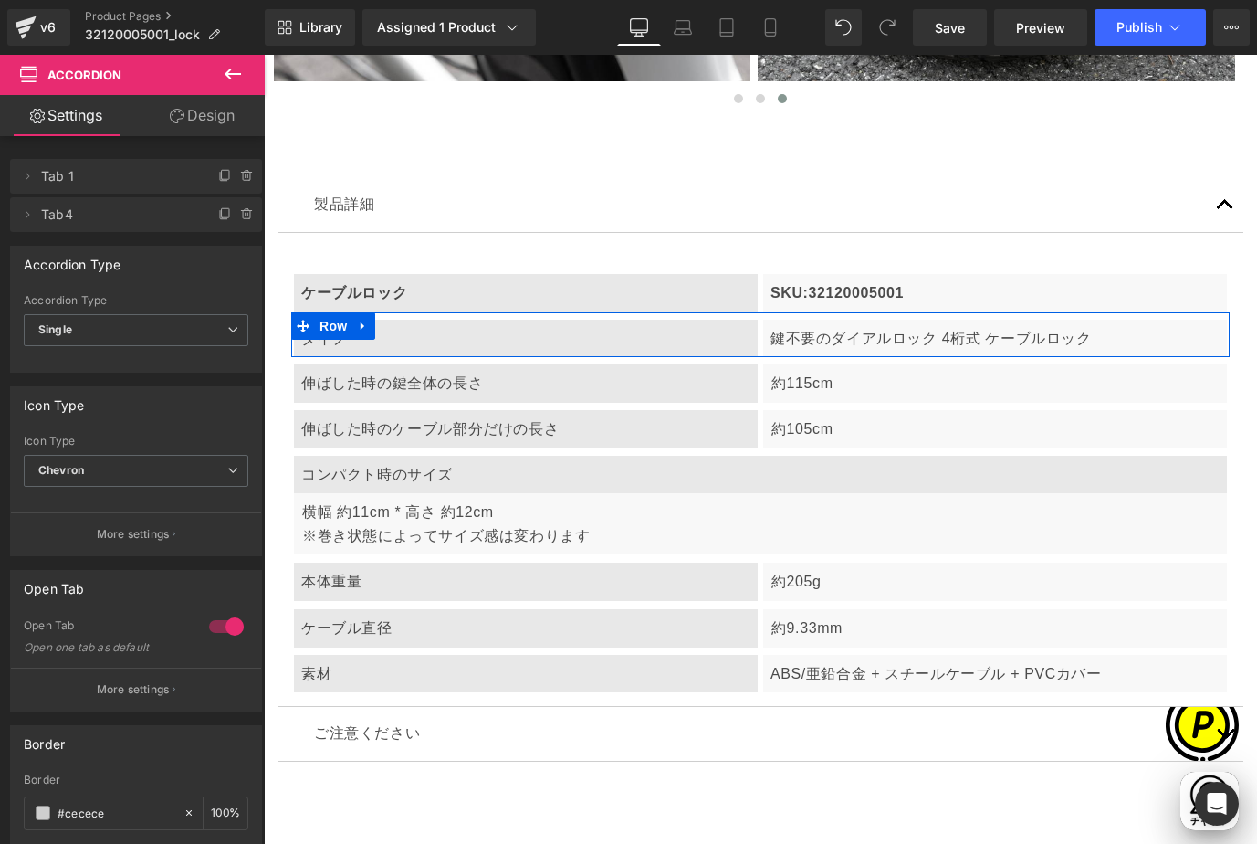
scroll to position [6867, 0]
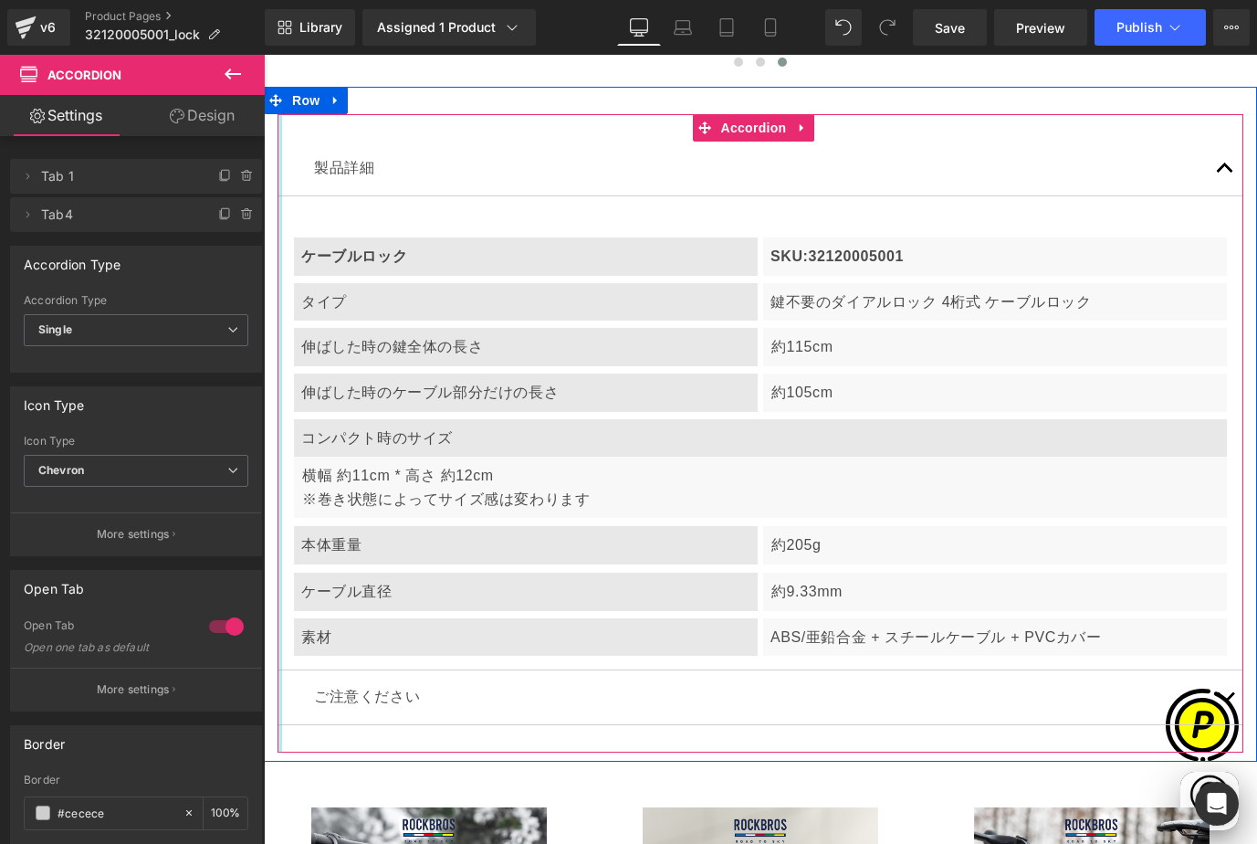
click at [281, 641] on div at bounding box center [280, 433] width 5 height 638
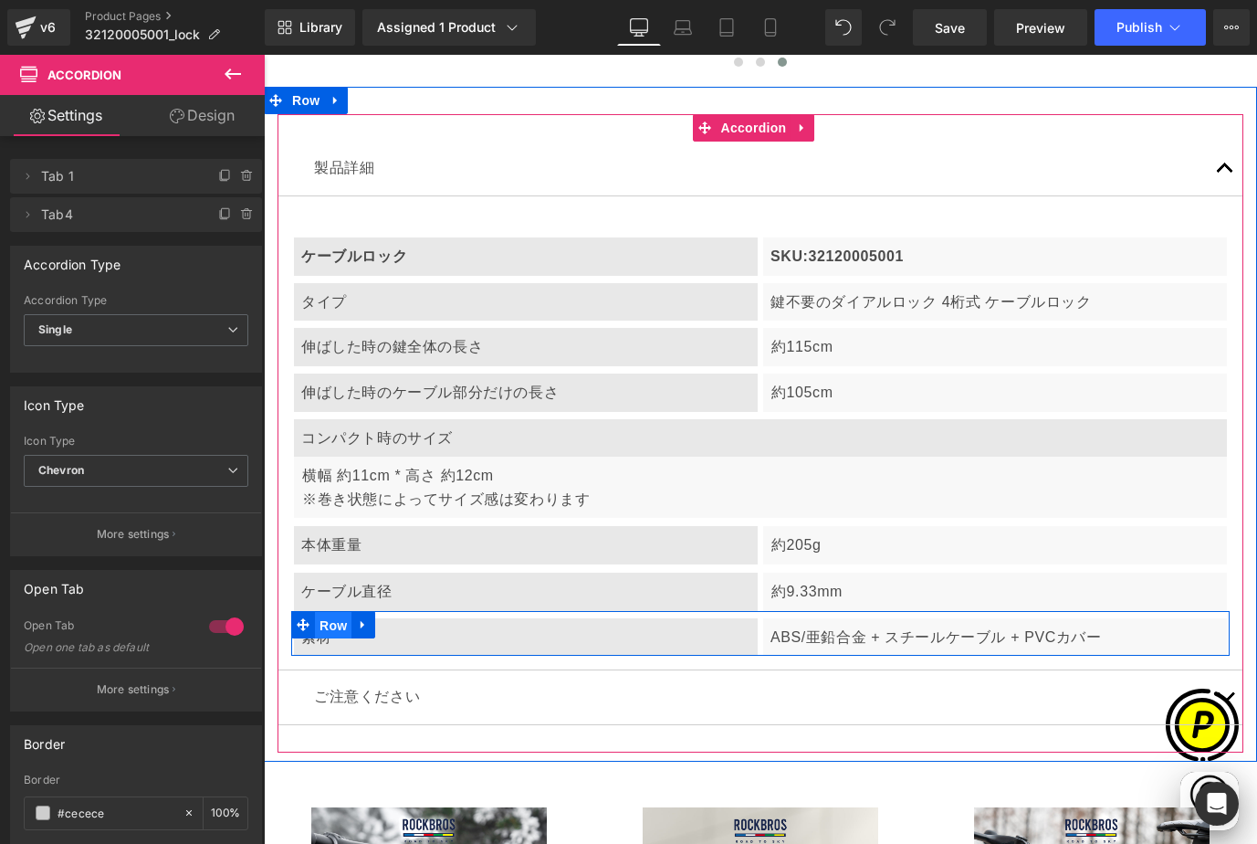
click at [326, 615] on span "Row" at bounding box center [333, 625] width 37 height 27
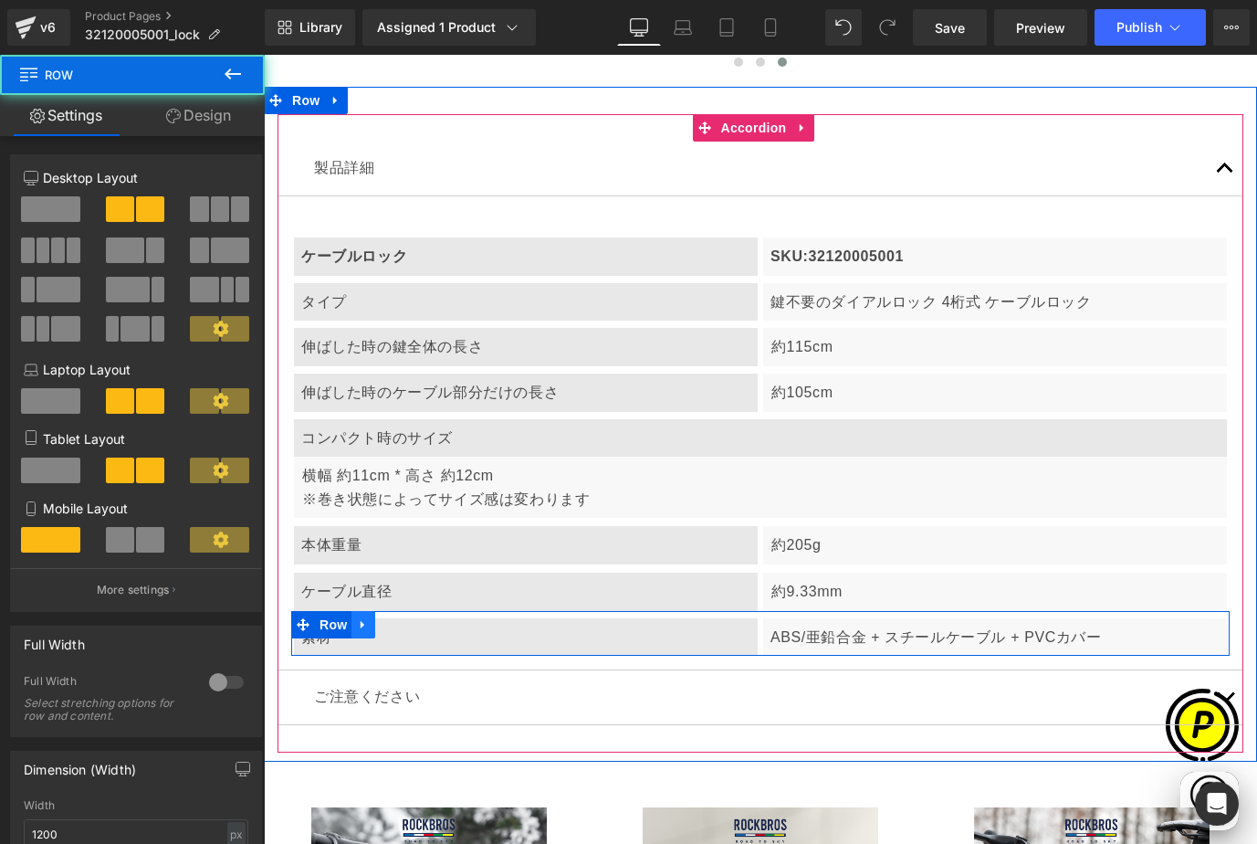
click at [373, 611] on link at bounding box center [364, 624] width 24 height 27
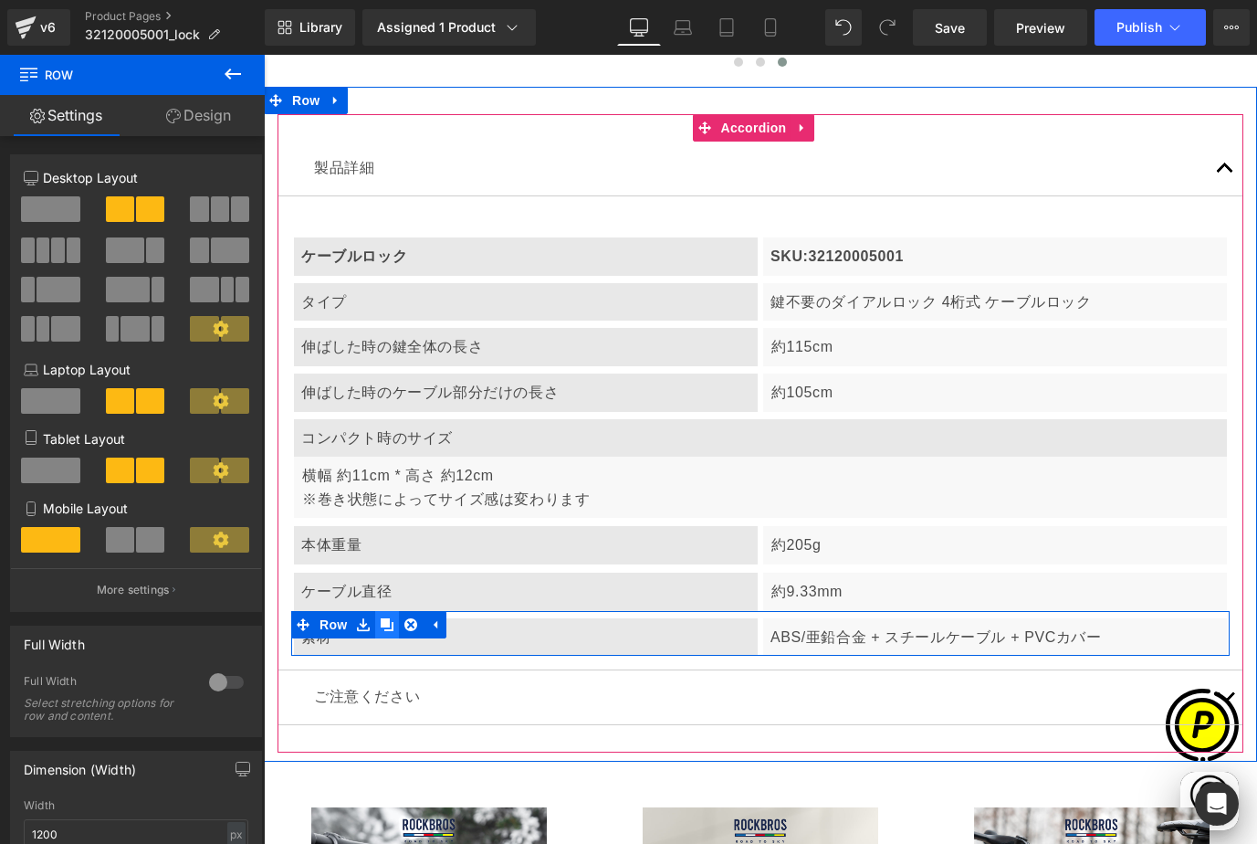
click at [388, 618] on icon at bounding box center [387, 624] width 13 height 13
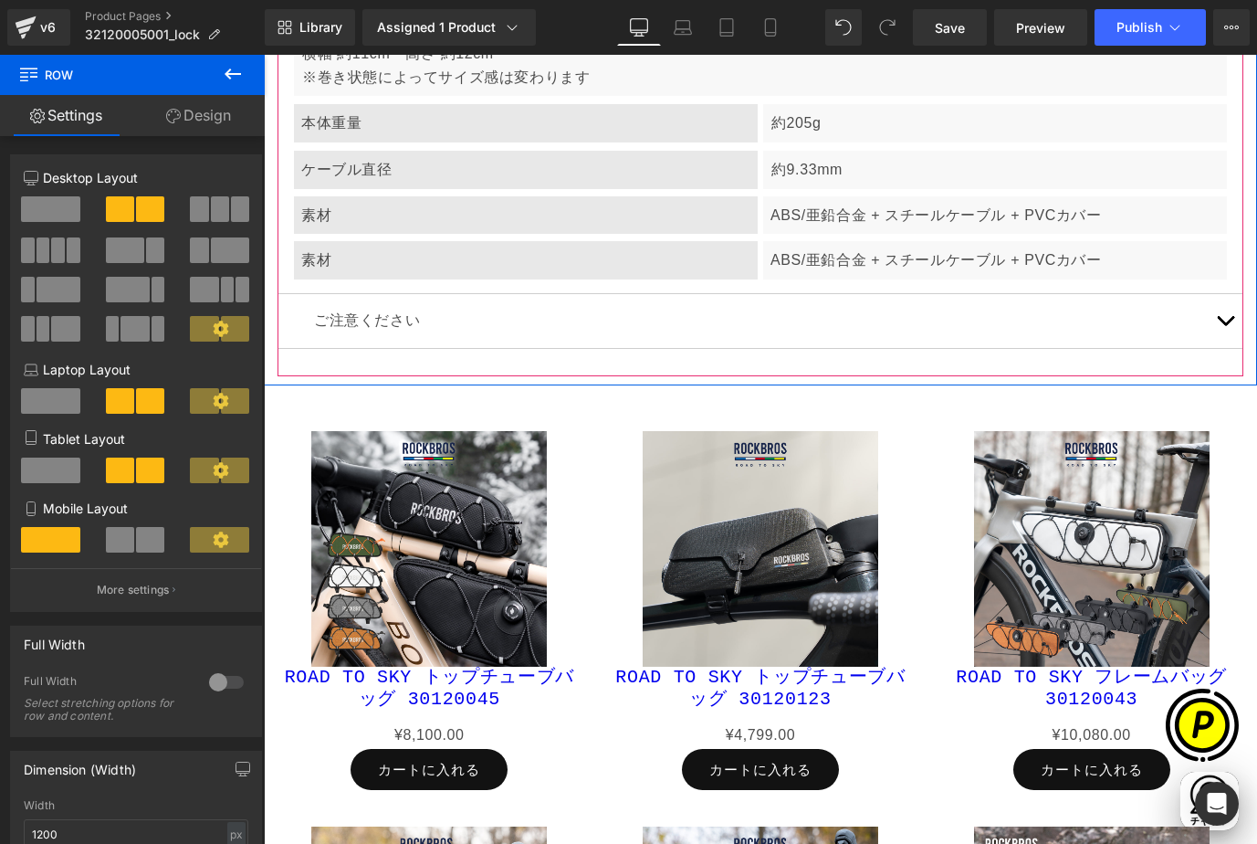
scroll to position [7250, 0]
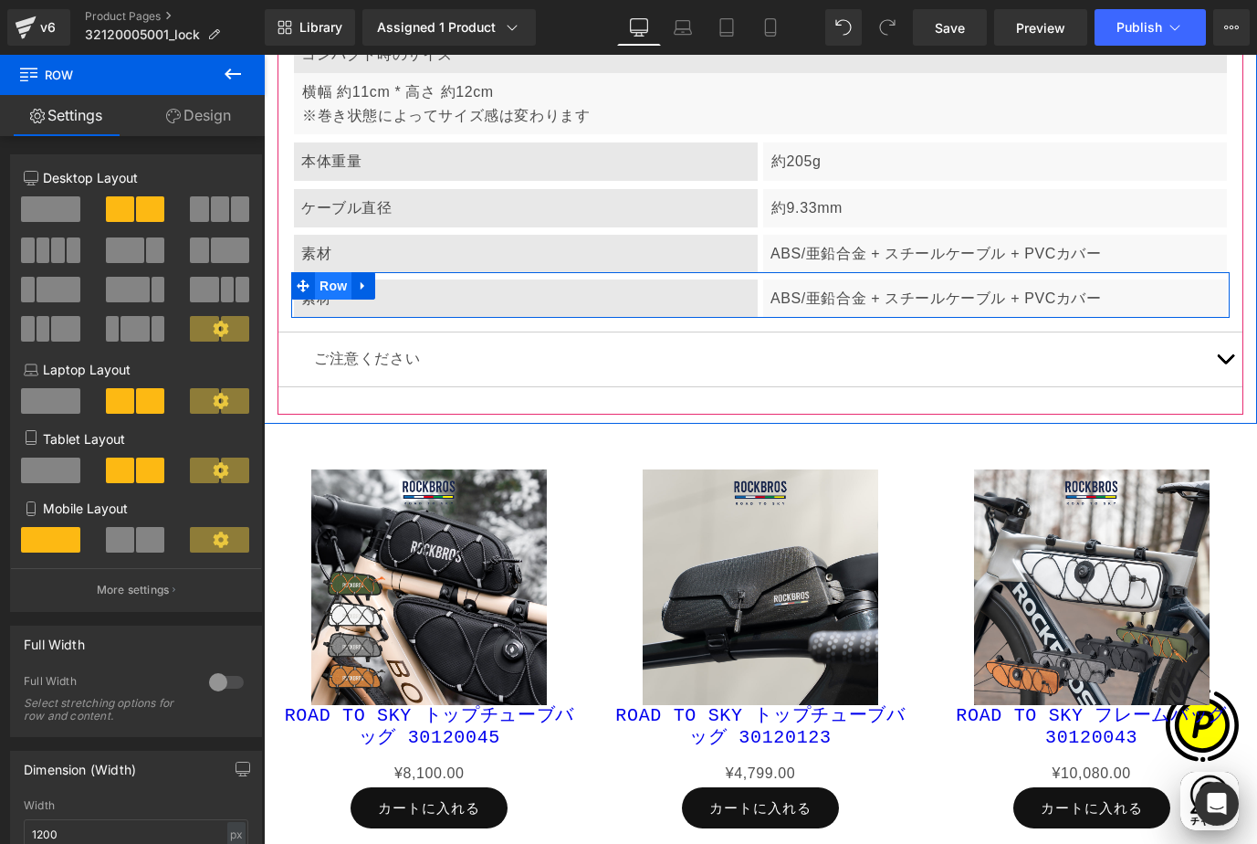
click at [324, 274] on span "Row" at bounding box center [333, 285] width 37 height 27
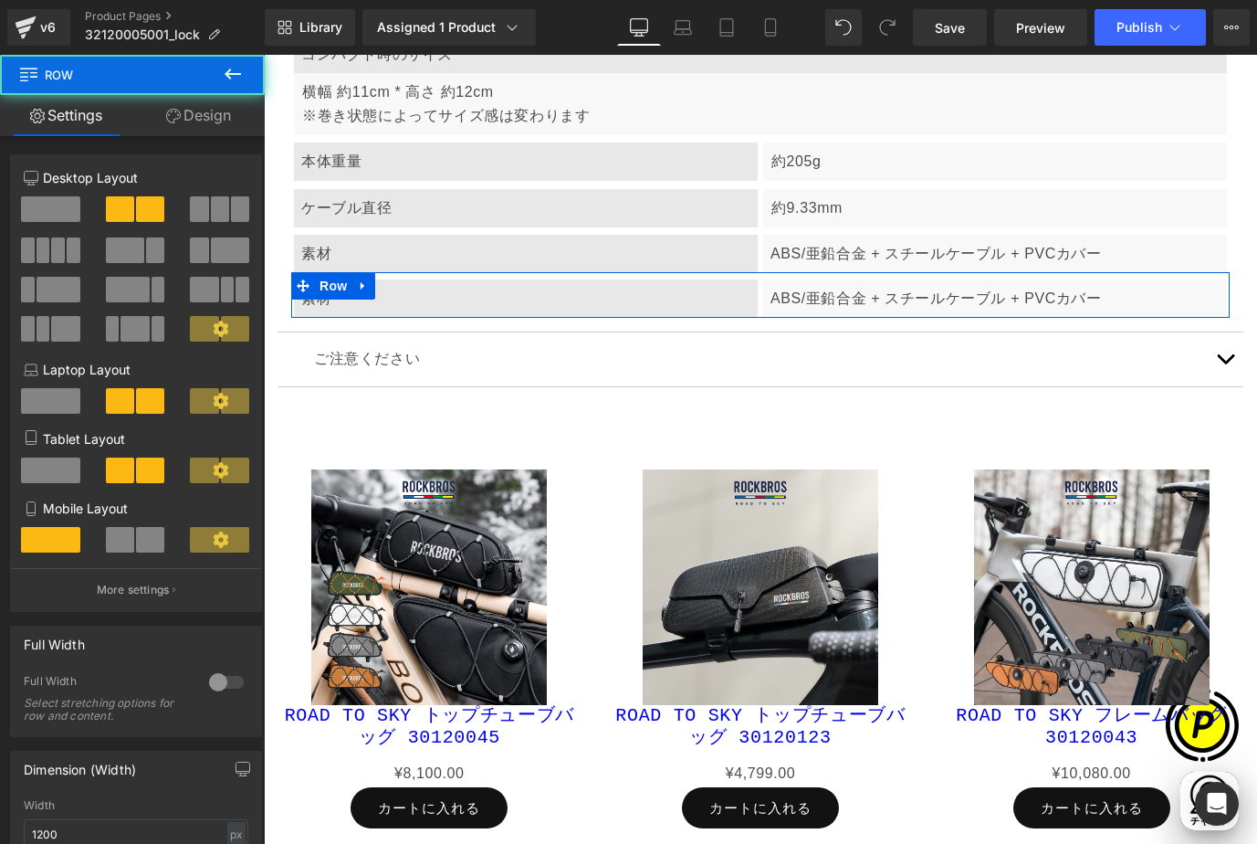
click at [212, 120] on link "Design" at bounding box center [198, 115] width 132 height 41
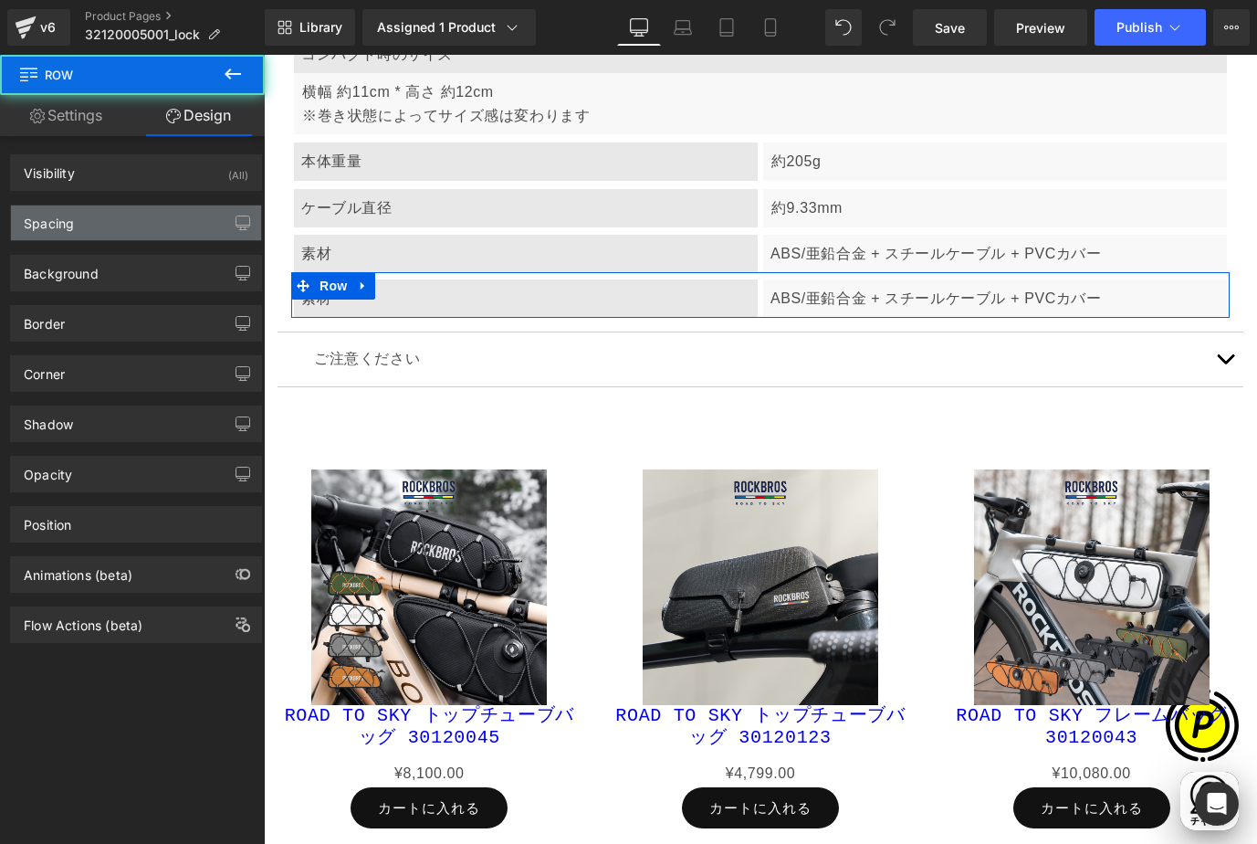
type input "0"
type input "8"
type input "0"
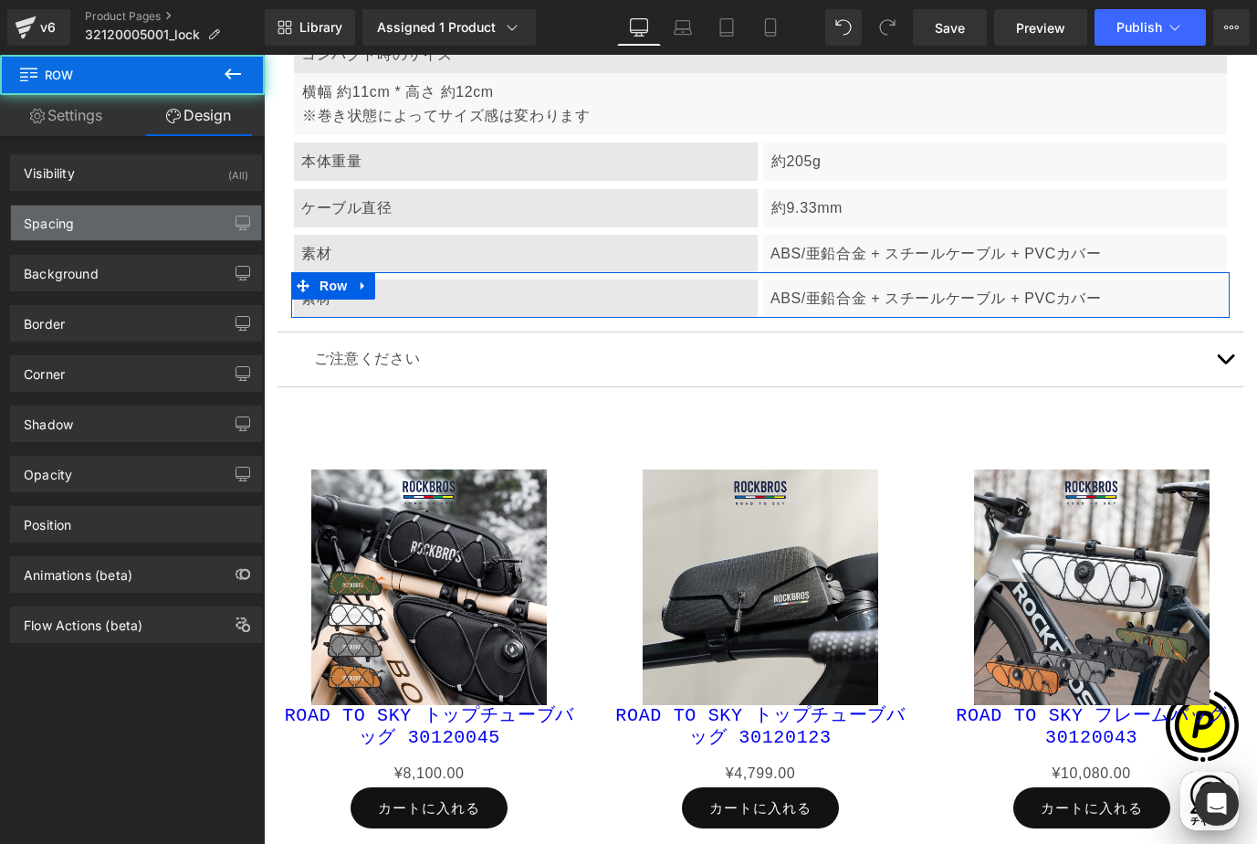
type input "0"
click at [64, 228] on div "Spacing" at bounding box center [49, 218] width 50 height 26
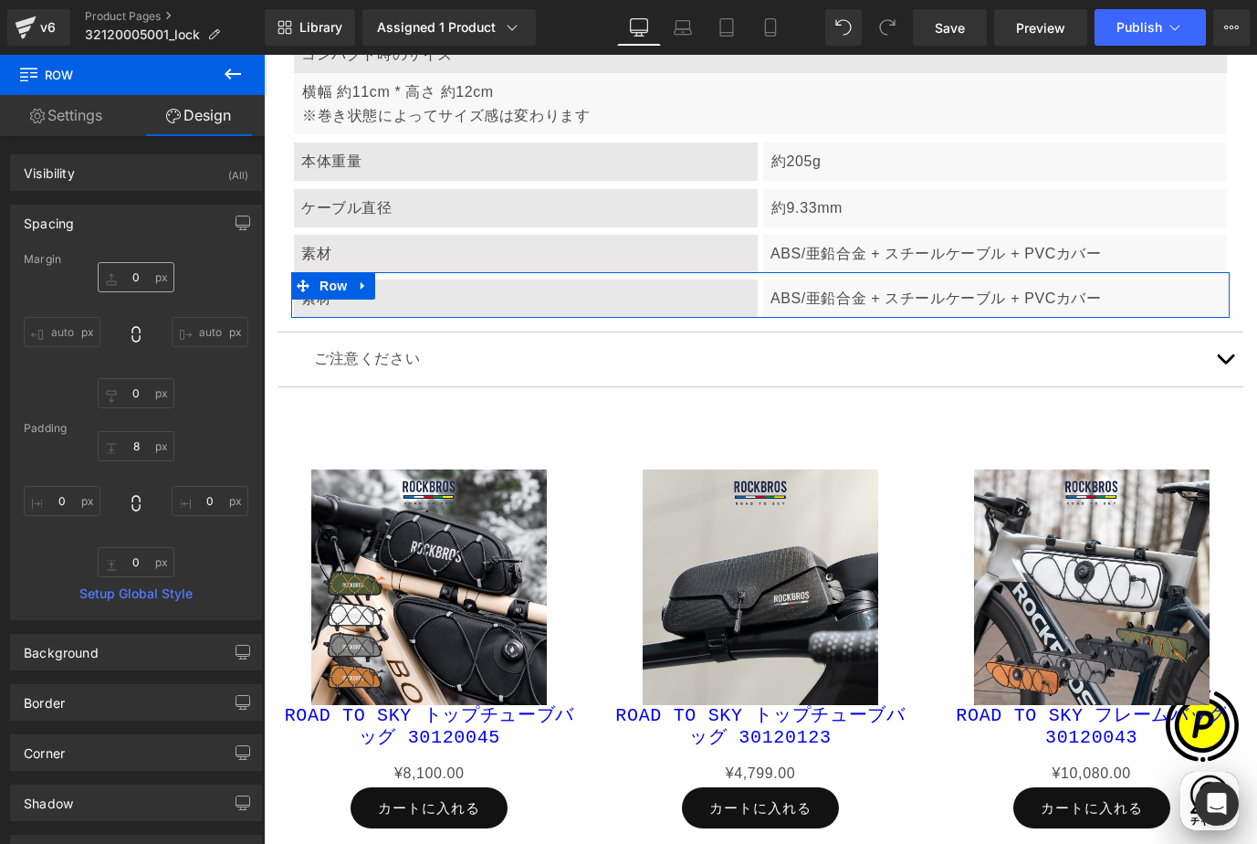
scroll to position [0, 0]
click at [137, 281] on input "0" at bounding box center [136, 277] width 77 height 30
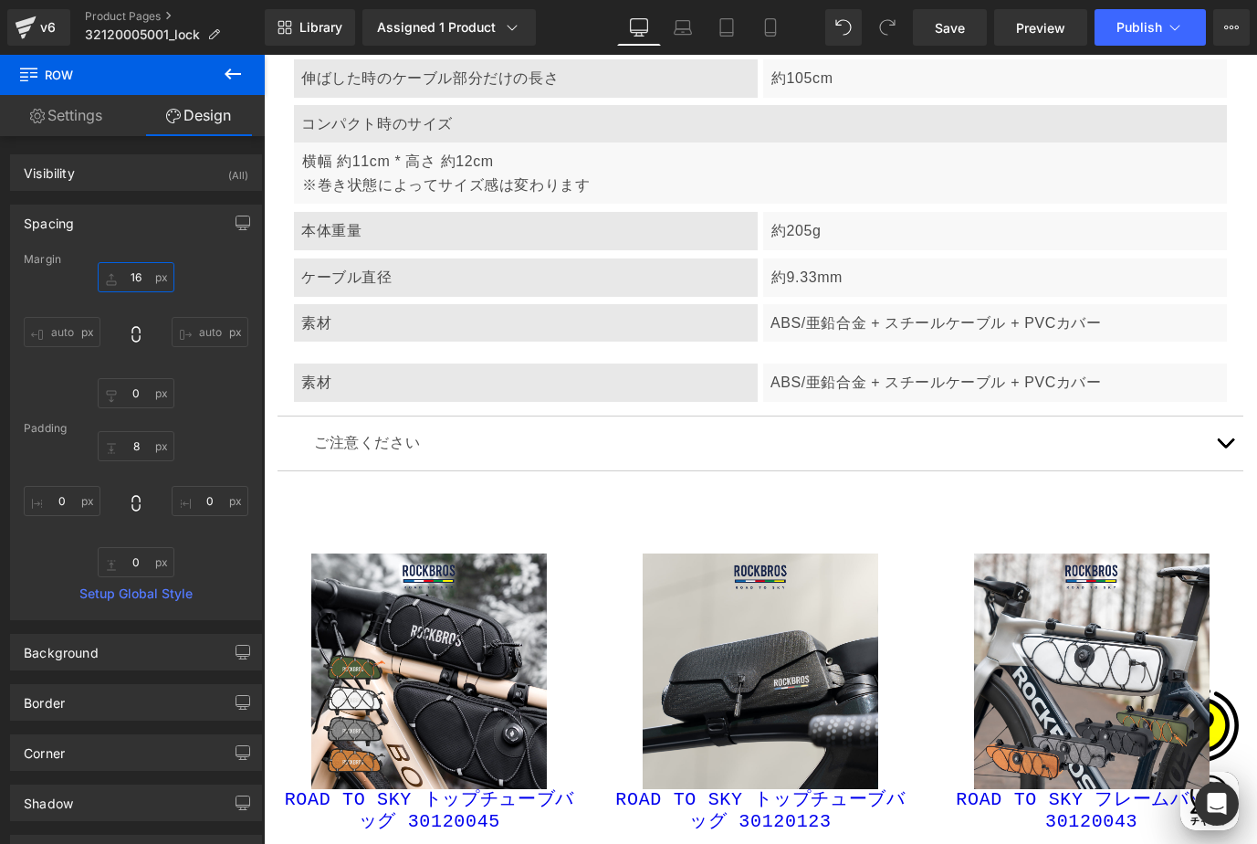
scroll to position [7120, 0]
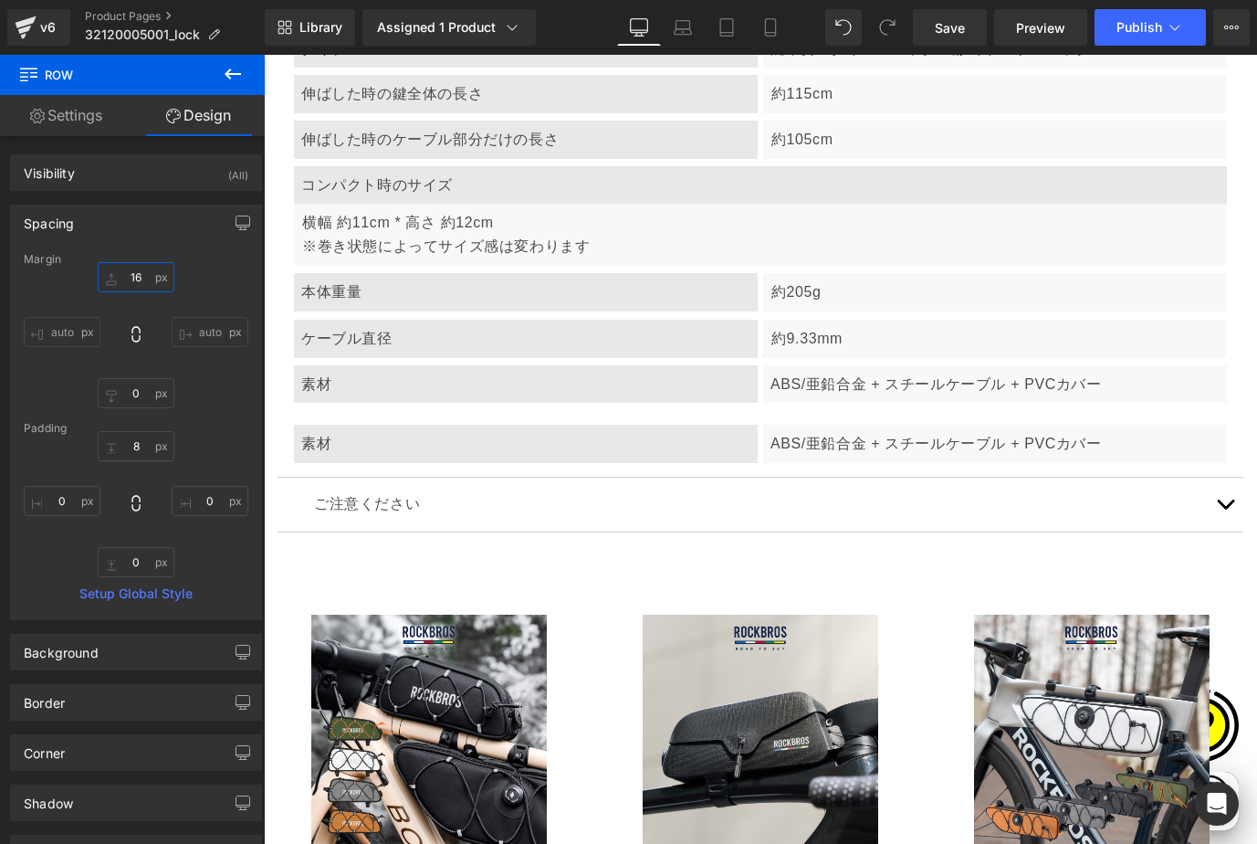
type input "16"
click at [411, 433] on p "素材" at bounding box center [525, 444] width 449 height 24
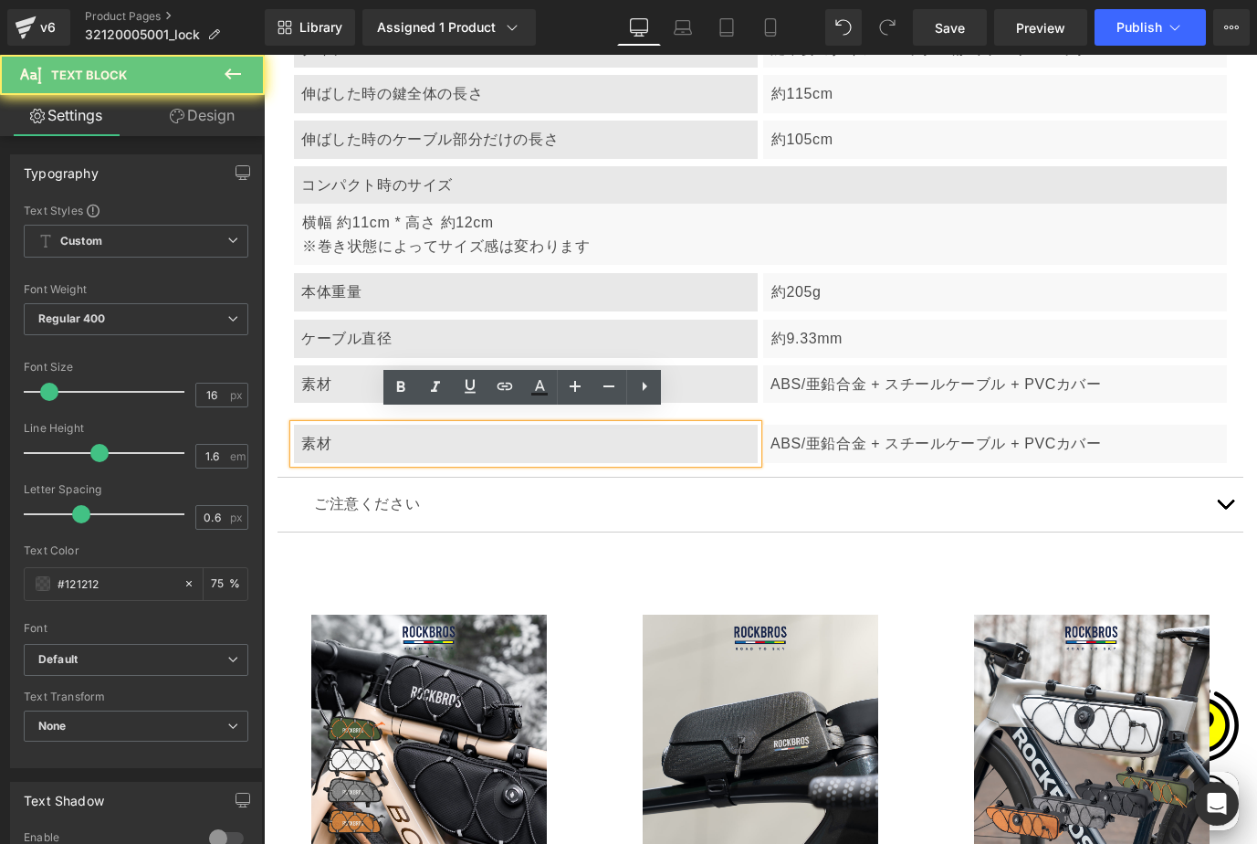
click at [331, 432] on p "素材" at bounding box center [525, 444] width 449 height 24
drag, startPoint x: 300, startPoint y: 428, endPoint x: 400, endPoint y: 434, distance: 99.7
click at [400, 434] on p "素材" at bounding box center [525, 444] width 449 height 24
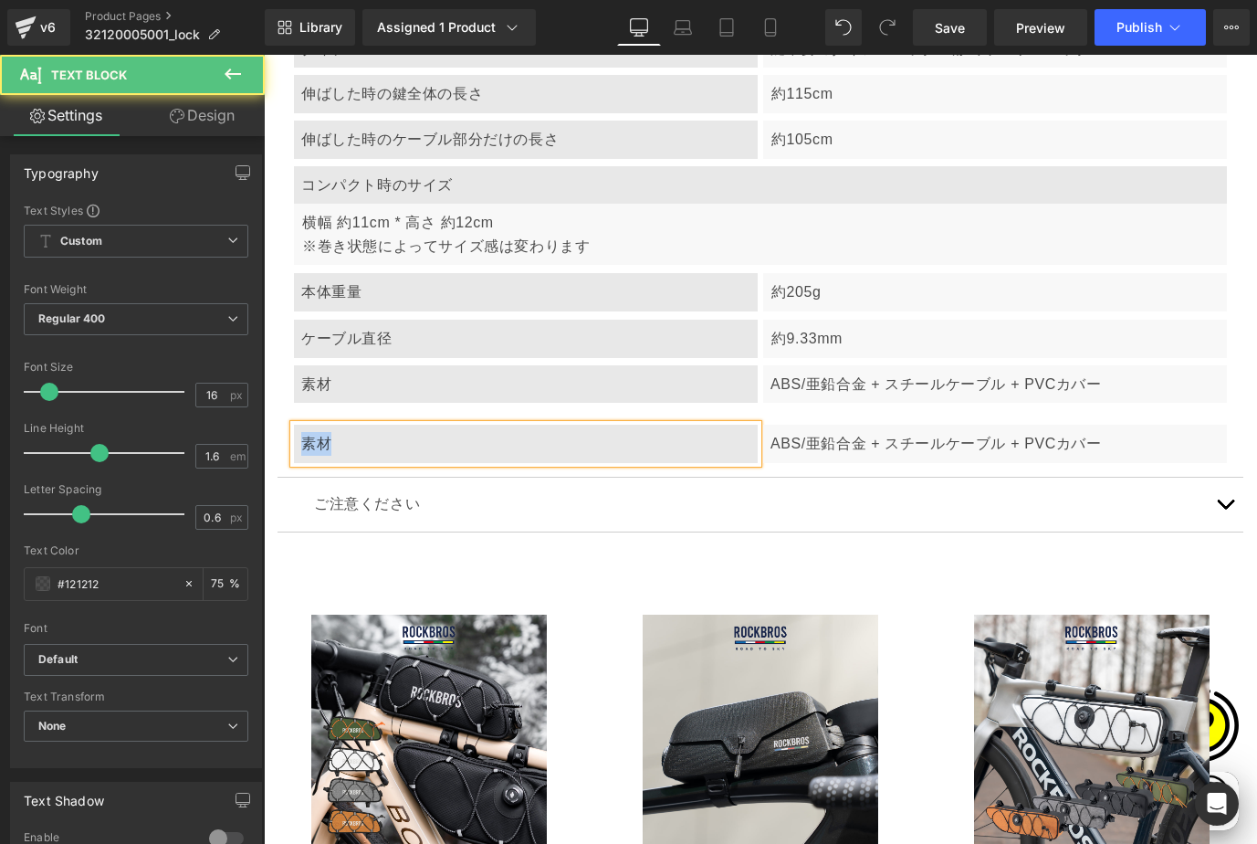
scroll to position [0, 619]
paste div
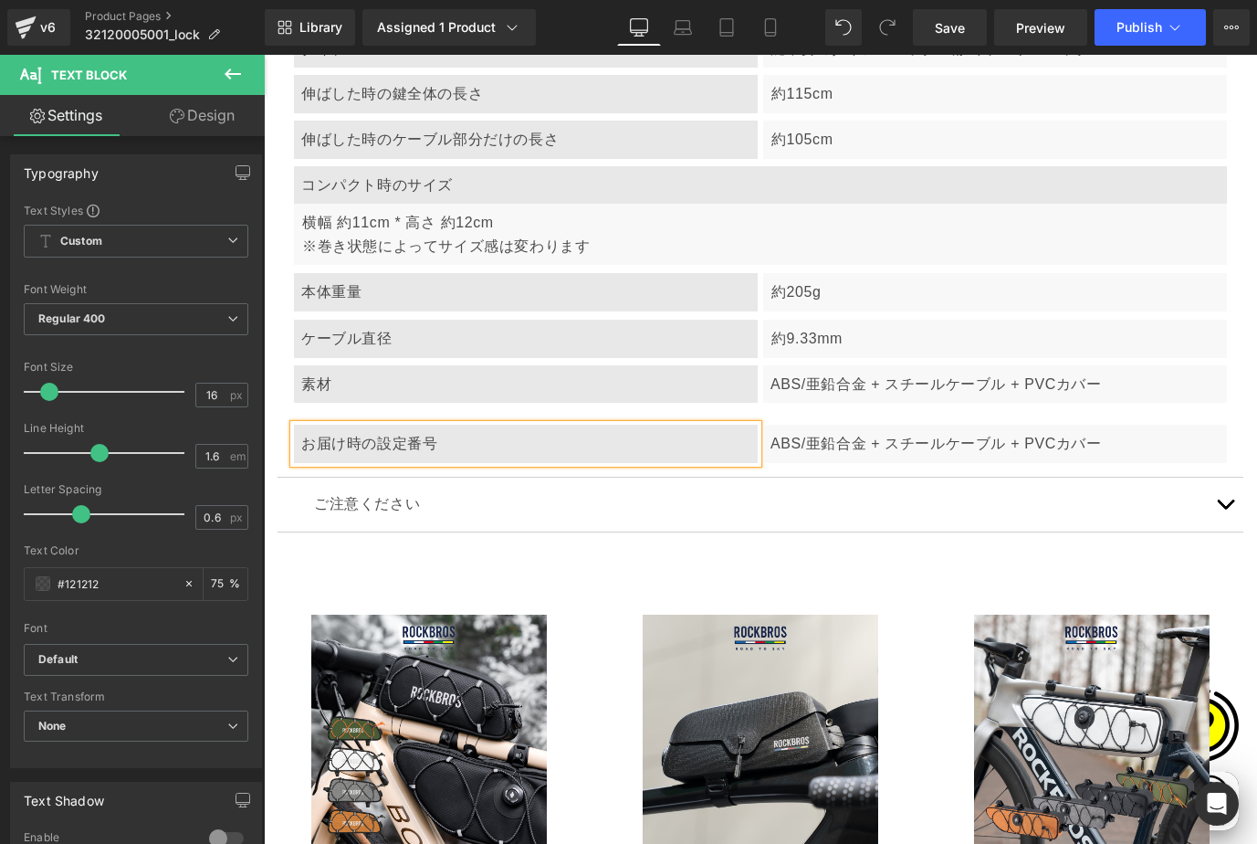
click at [822, 436] on p "ABS/亜鉛合金 + スチールケーブル + PVCカバー" at bounding box center [995, 444] width 449 height 24
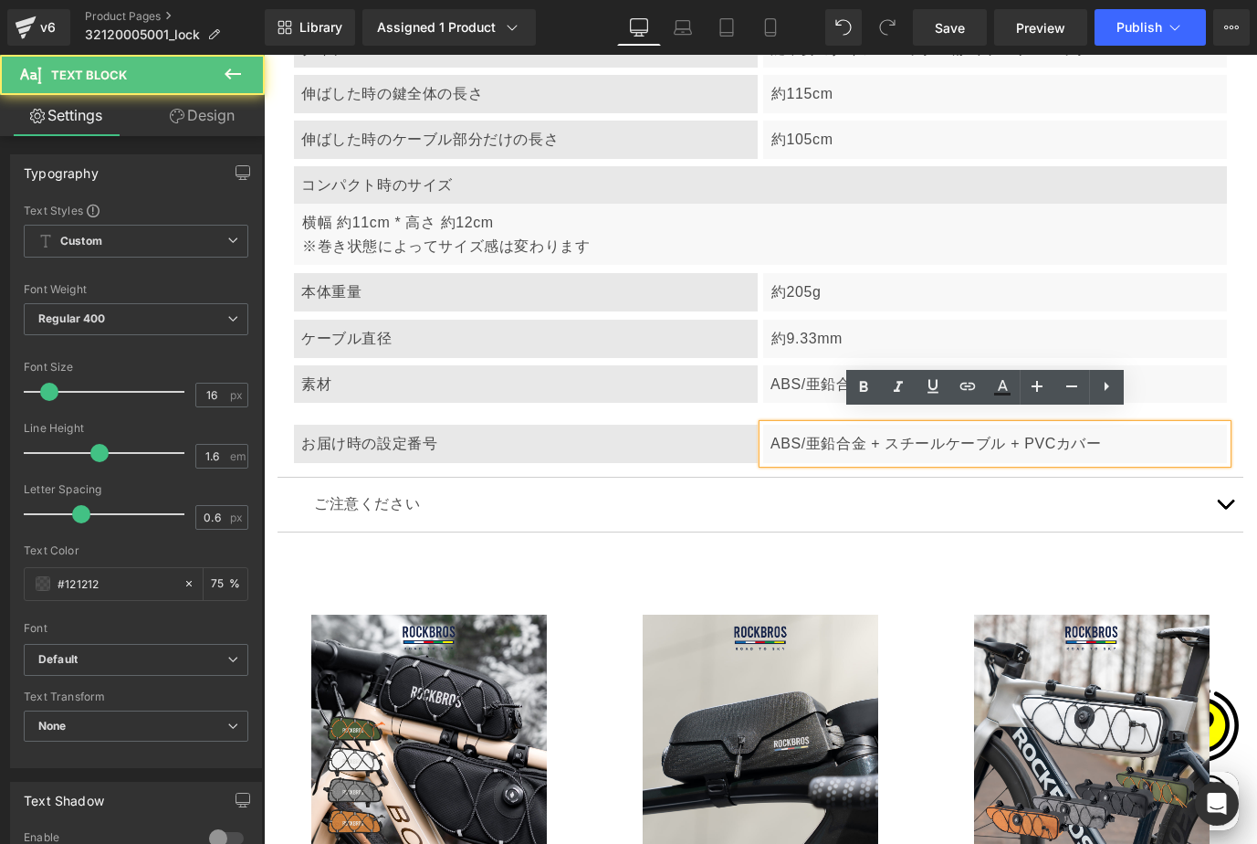
scroll to position [0, 930]
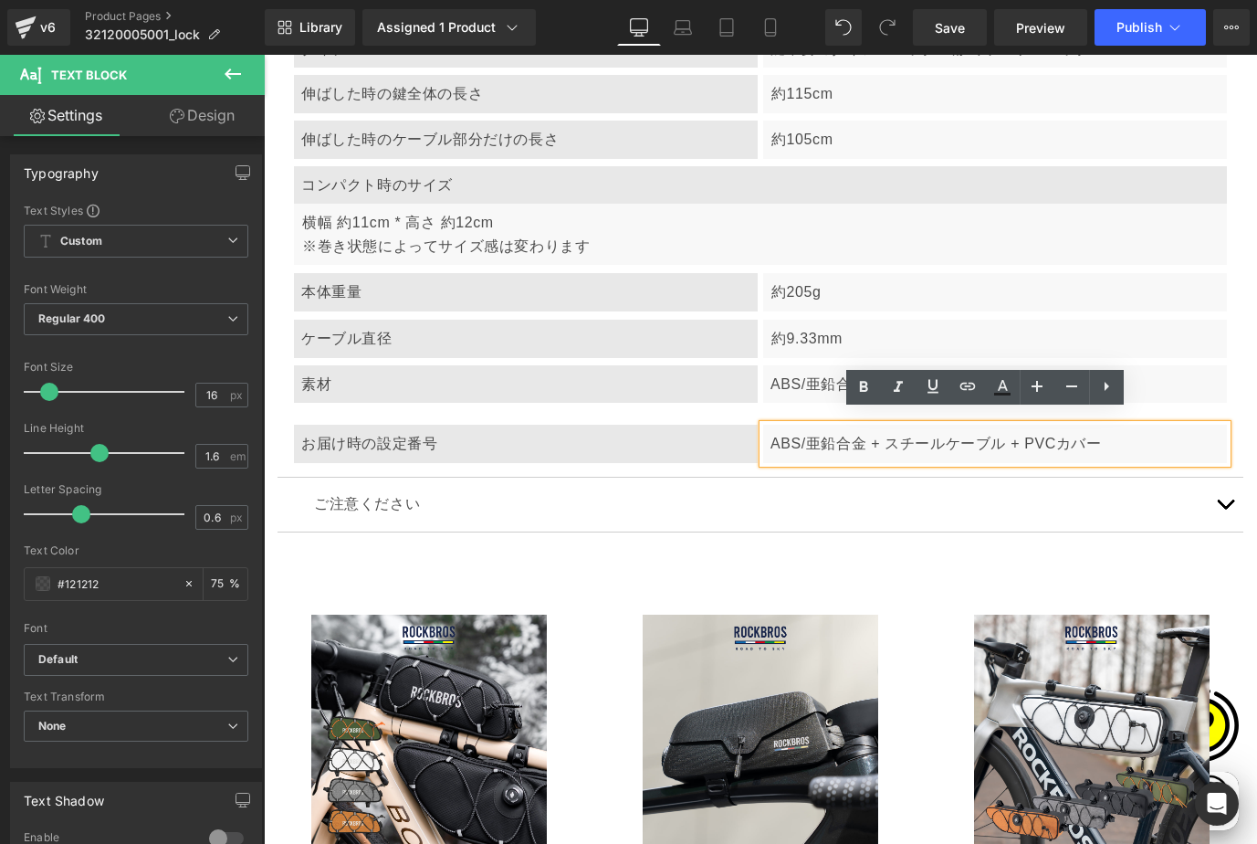
drag, startPoint x: 281, startPoint y: 452, endPoint x: 294, endPoint y: 436, distance: 20.8
click at [283, 452] on article "ケーブルロック Text Block SKU:32120005001 Text Block Row タイプ Text Block 鍵不要のダイアルロック 4桁…" at bounding box center [761, 210] width 966 height 534
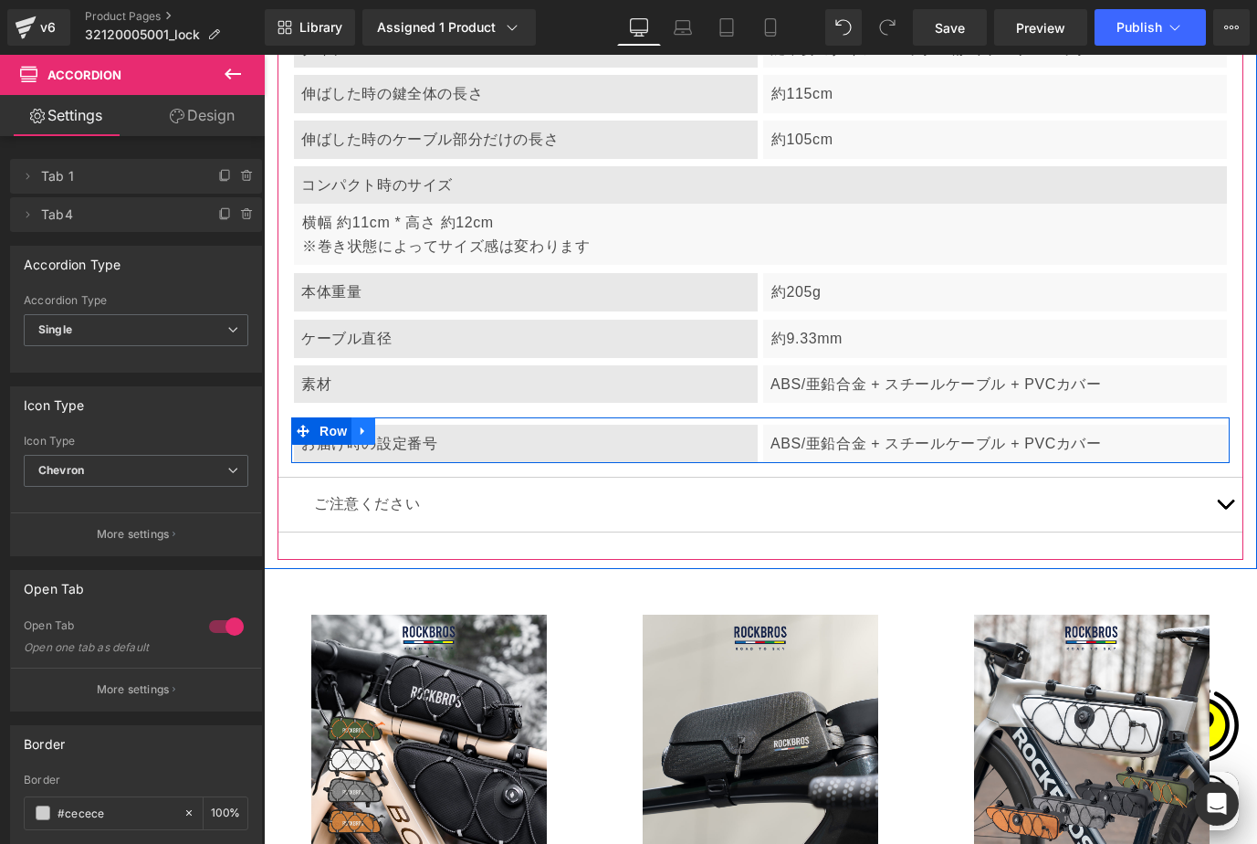
click at [367, 425] on icon at bounding box center [363, 432] width 13 height 14
click at [332, 418] on span "Row" at bounding box center [333, 431] width 37 height 27
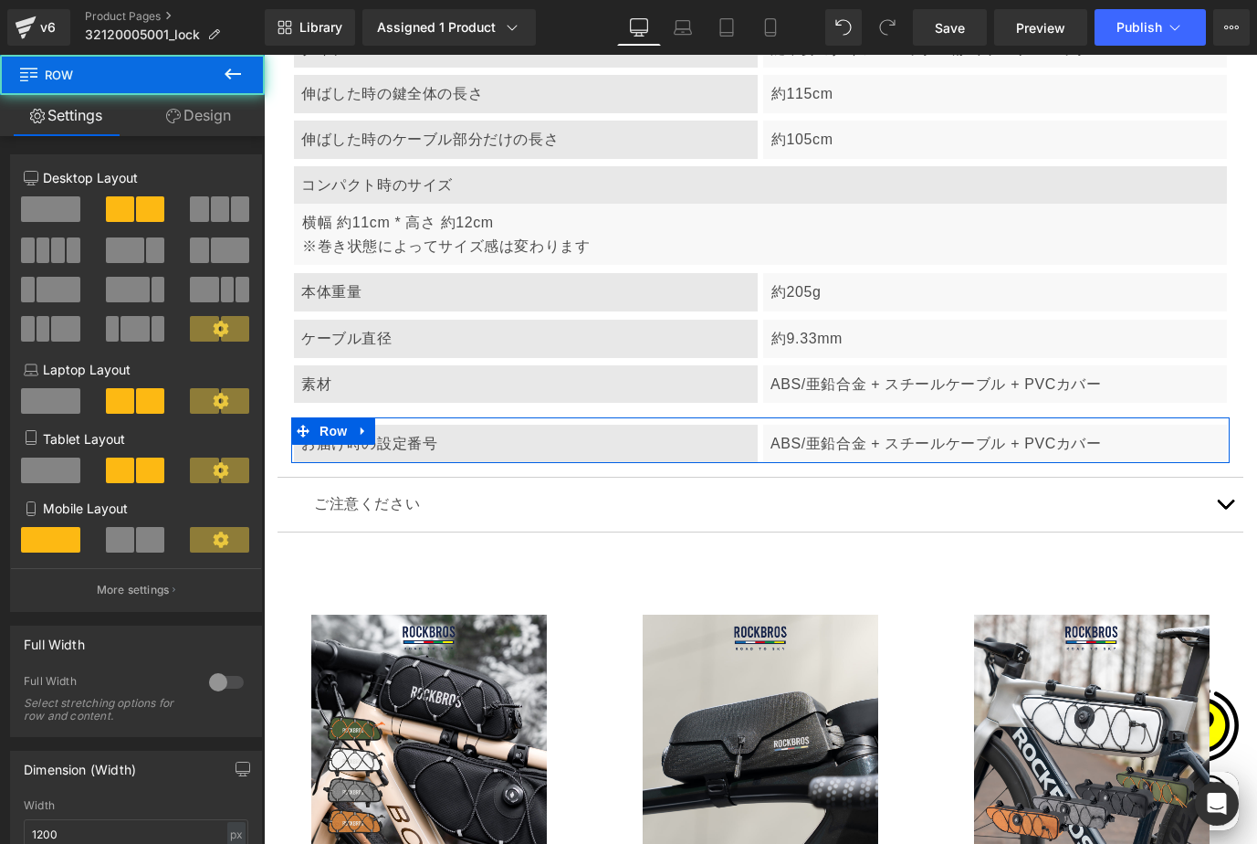
scroll to position [0, 0]
click at [48, 207] on span at bounding box center [50, 209] width 59 height 26
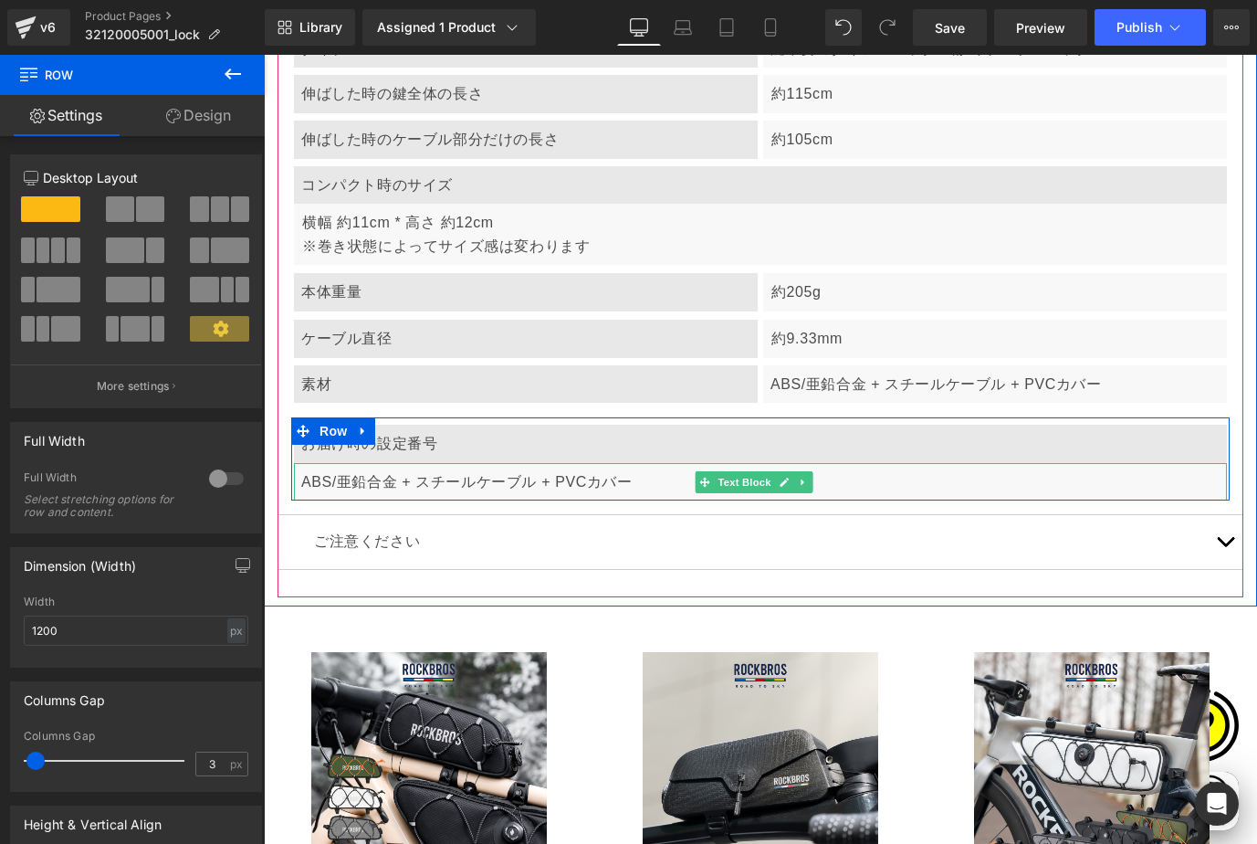
click at [420, 471] on p "ABS/亜鉛合金 + スチールケーブル + PVCカバー" at bounding box center [760, 482] width 919 height 24
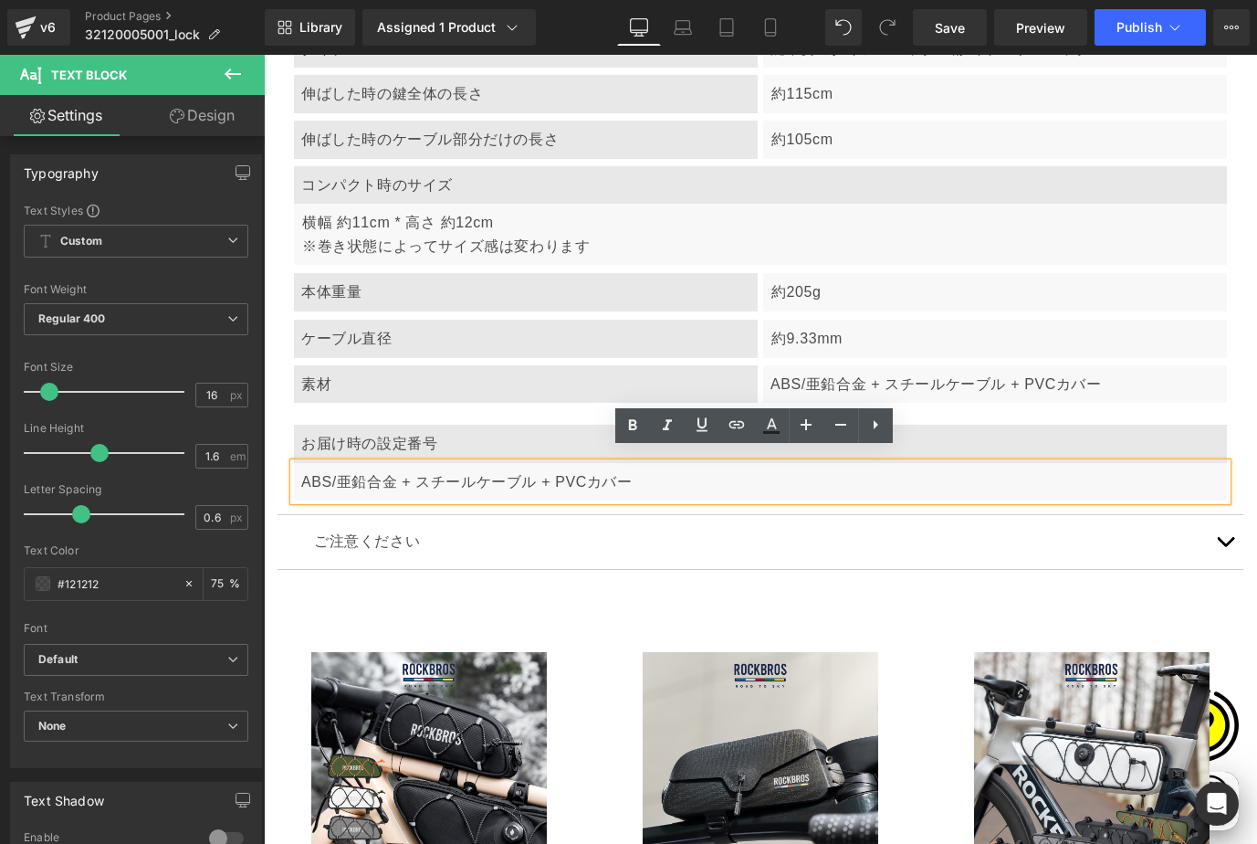
click at [352, 470] on p "ABS/亜鉛合金 + スチールケーブル + PVCカバー" at bounding box center [760, 482] width 919 height 24
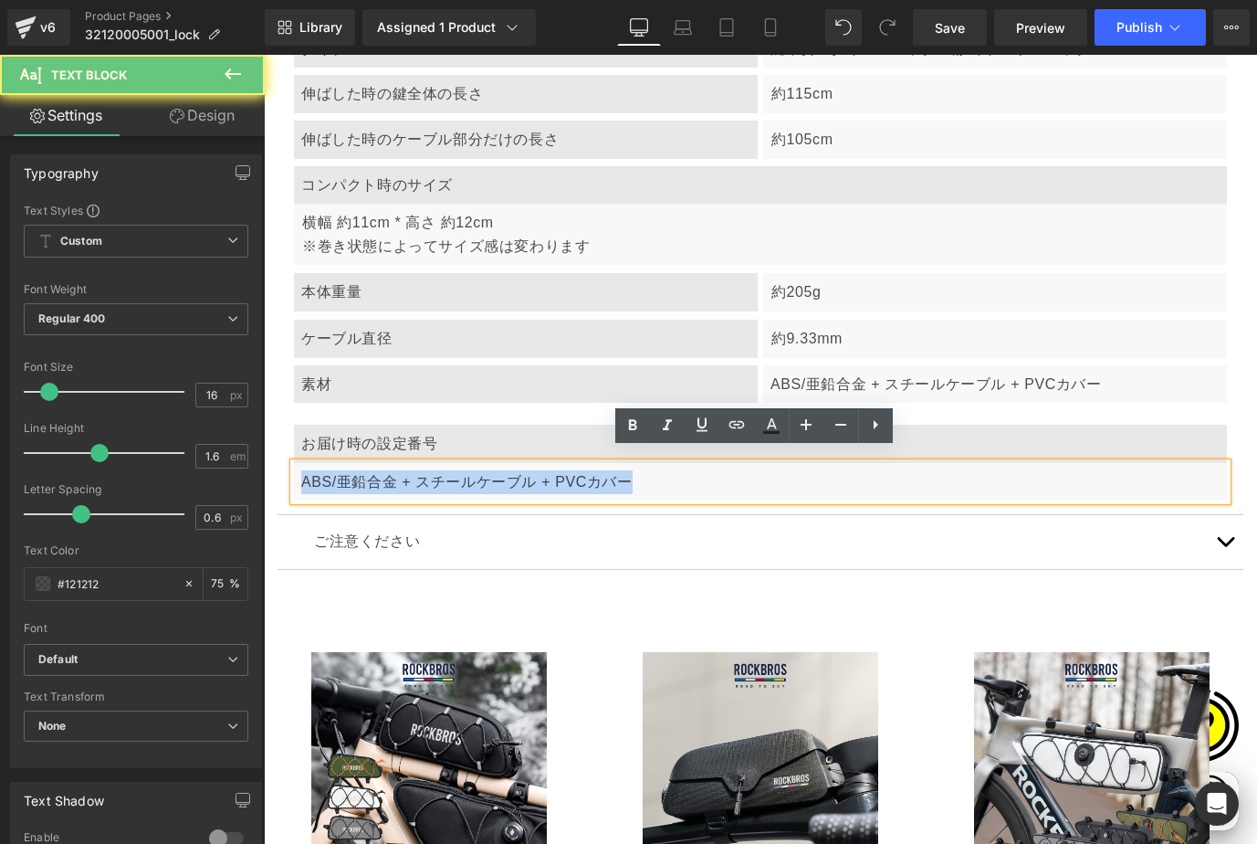
drag, startPoint x: 299, startPoint y: 466, endPoint x: 667, endPoint y: 487, distance: 369.5
click at [667, 487] on div "ABS/亜鉛合金 + スチールケーブル + PVCカバー" at bounding box center [760, 482] width 933 height 38
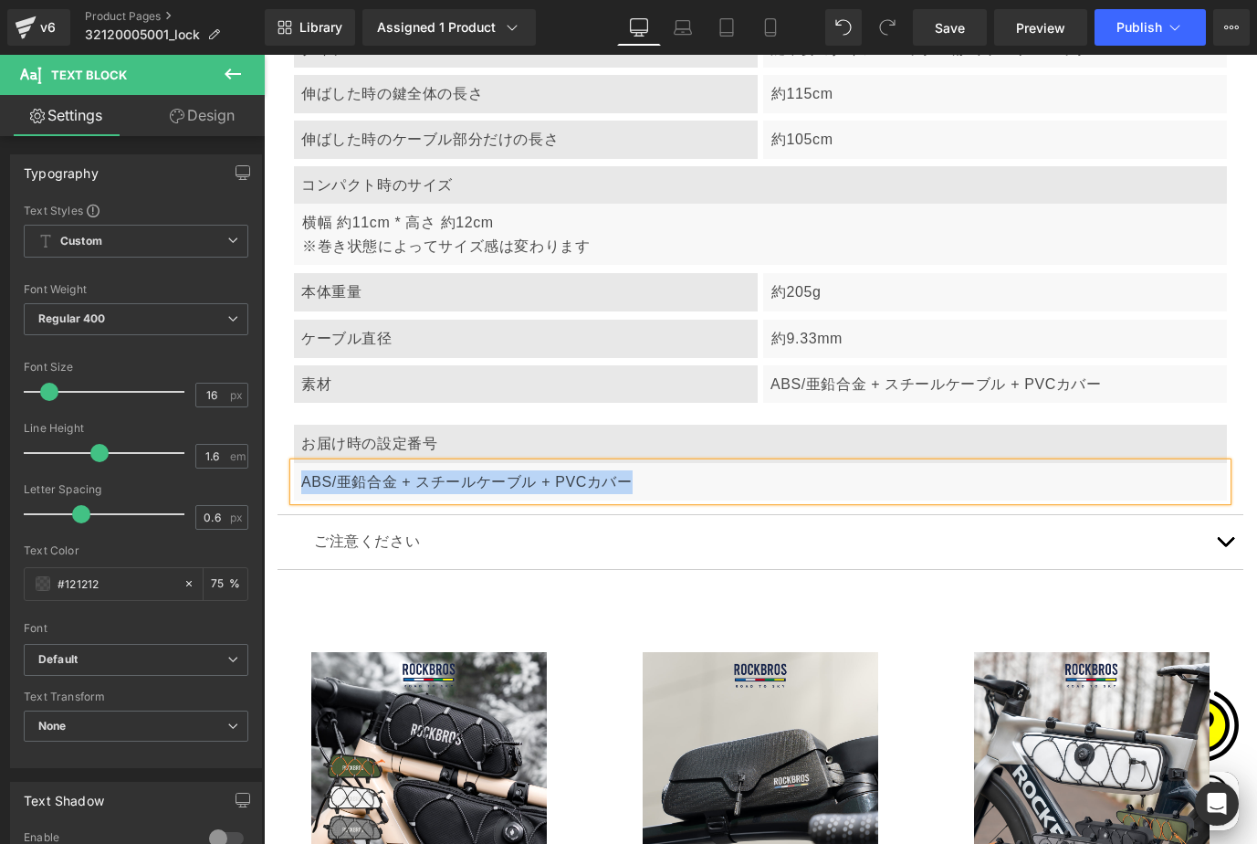
paste div
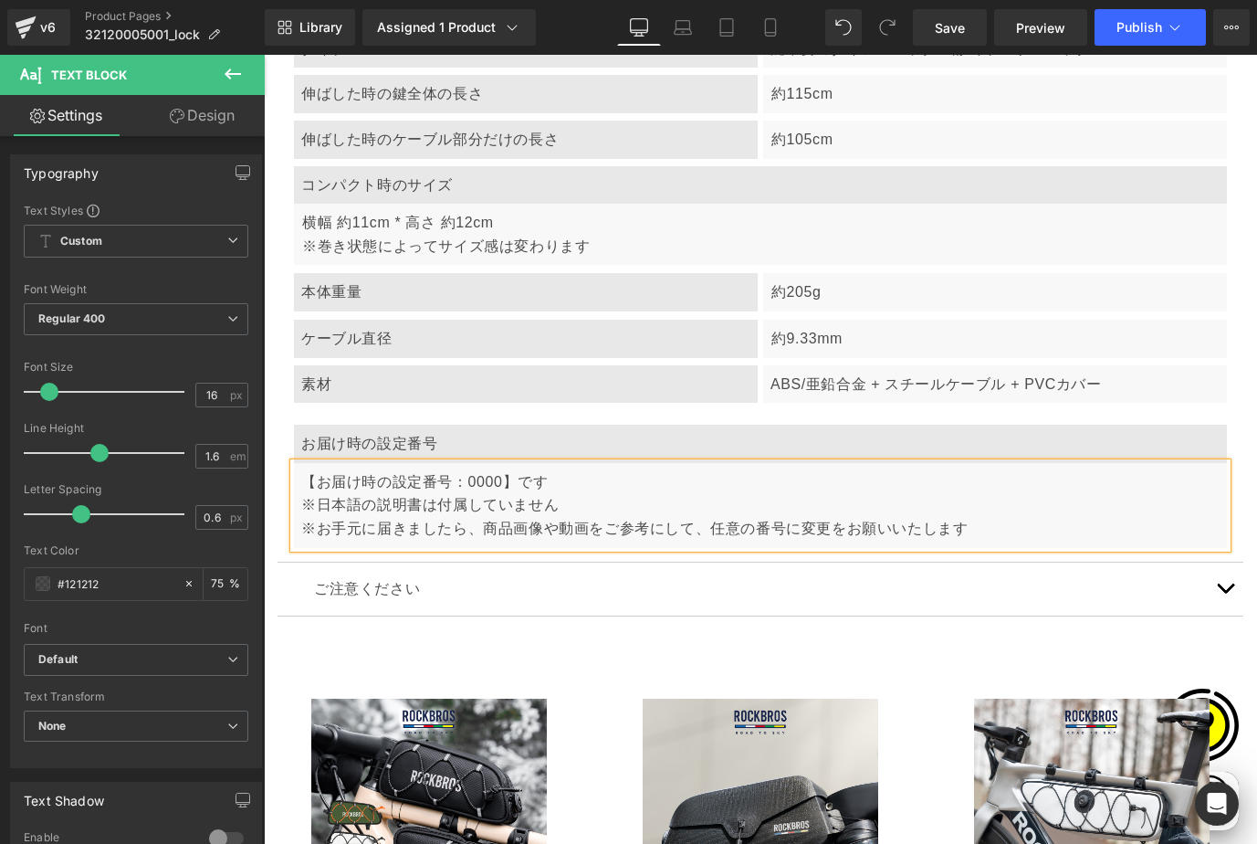
click at [1226, 480] on article "ケーブルロック Text Block SKU:32120005001 Text Block Row タイプ Text Block 鍵不要のダイアルロック 4桁…" at bounding box center [761, 252] width 966 height 618
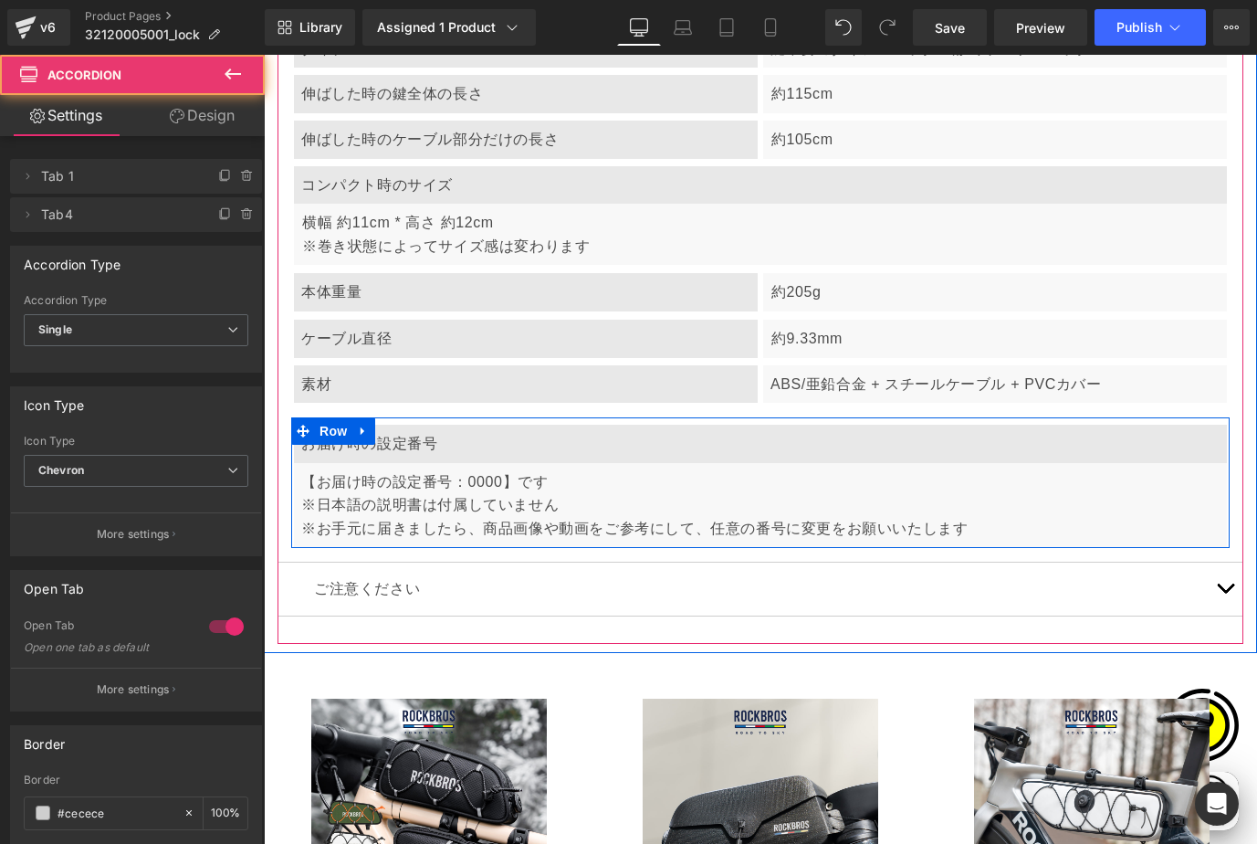
click at [390, 432] on p "お届け時の設定番号" at bounding box center [760, 444] width 919 height 24
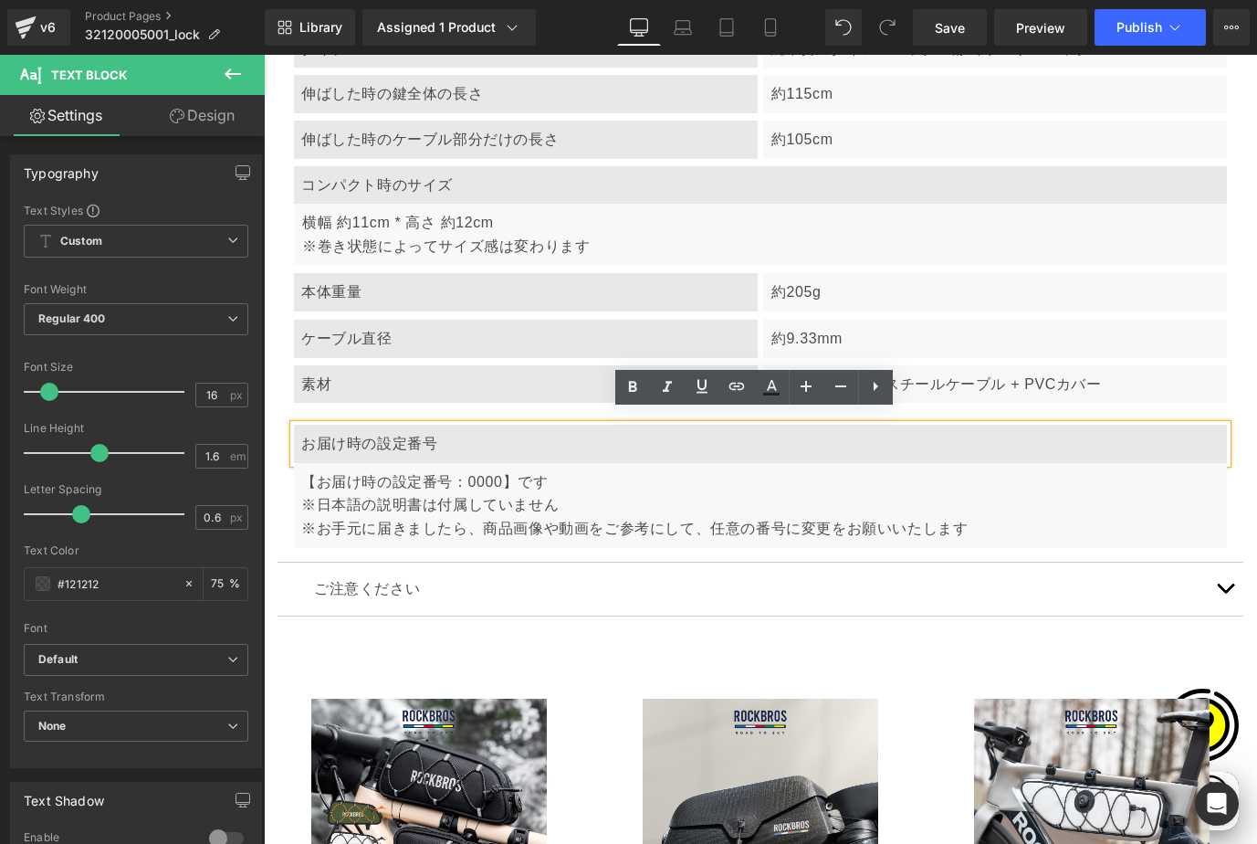
scroll to position [0, 619]
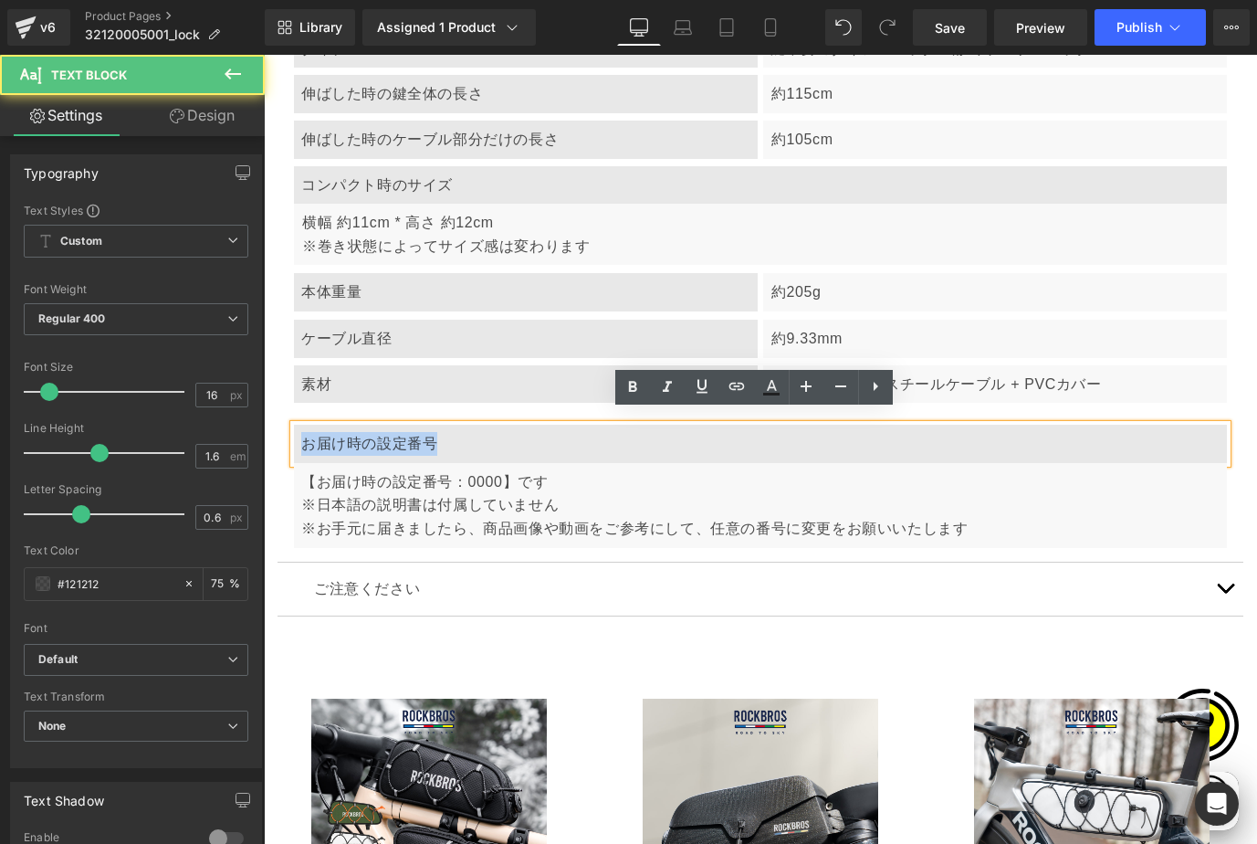
drag, startPoint x: 301, startPoint y: 430, endPoint x: 468, endPoint y: 431, distance: 166.2
click at [468, 432] on p "お届け時の設定番号" at bounding box center [760, 444] width 919 height 24
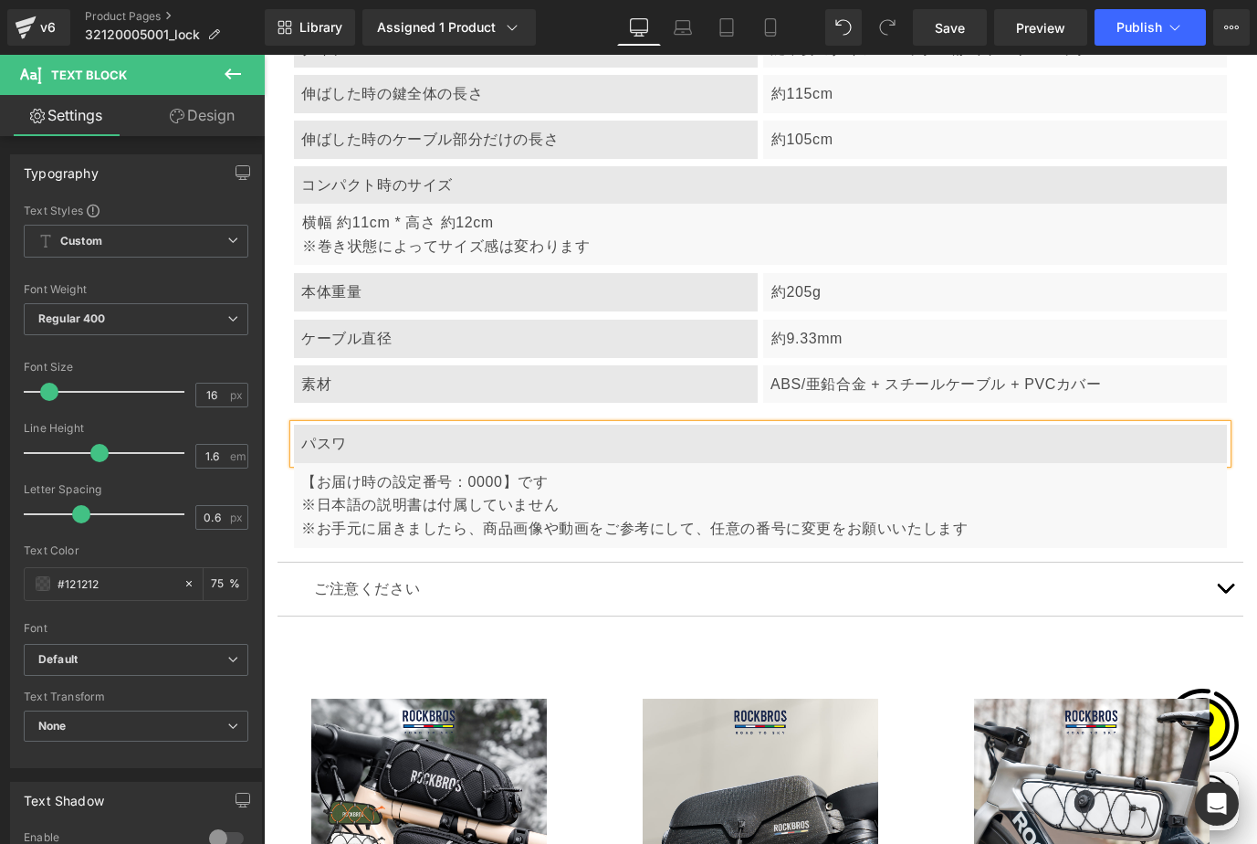
scroll to position [0, 0]
click at [1235, 451] on div "製品詳細 Text Block ケーブルロック Text Block SKU:32120005001 Text Block Row タイプ Text Bloc…" at bounding box center [760, 252] width 993 height 783
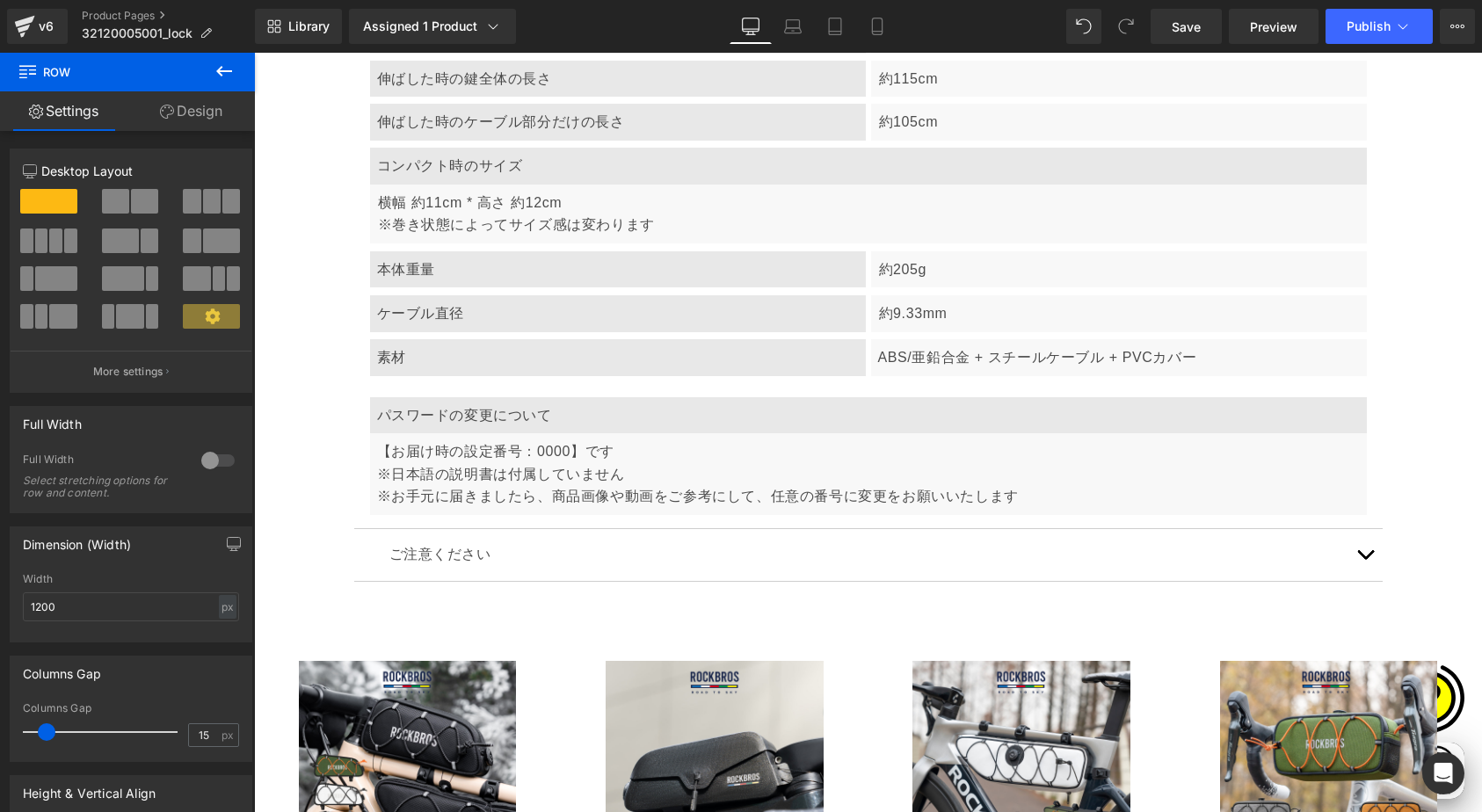
scroll to position [7469, 0]
click at [848, 624] on span "Product List" at bounding box center [860, 629] width 84 height 26
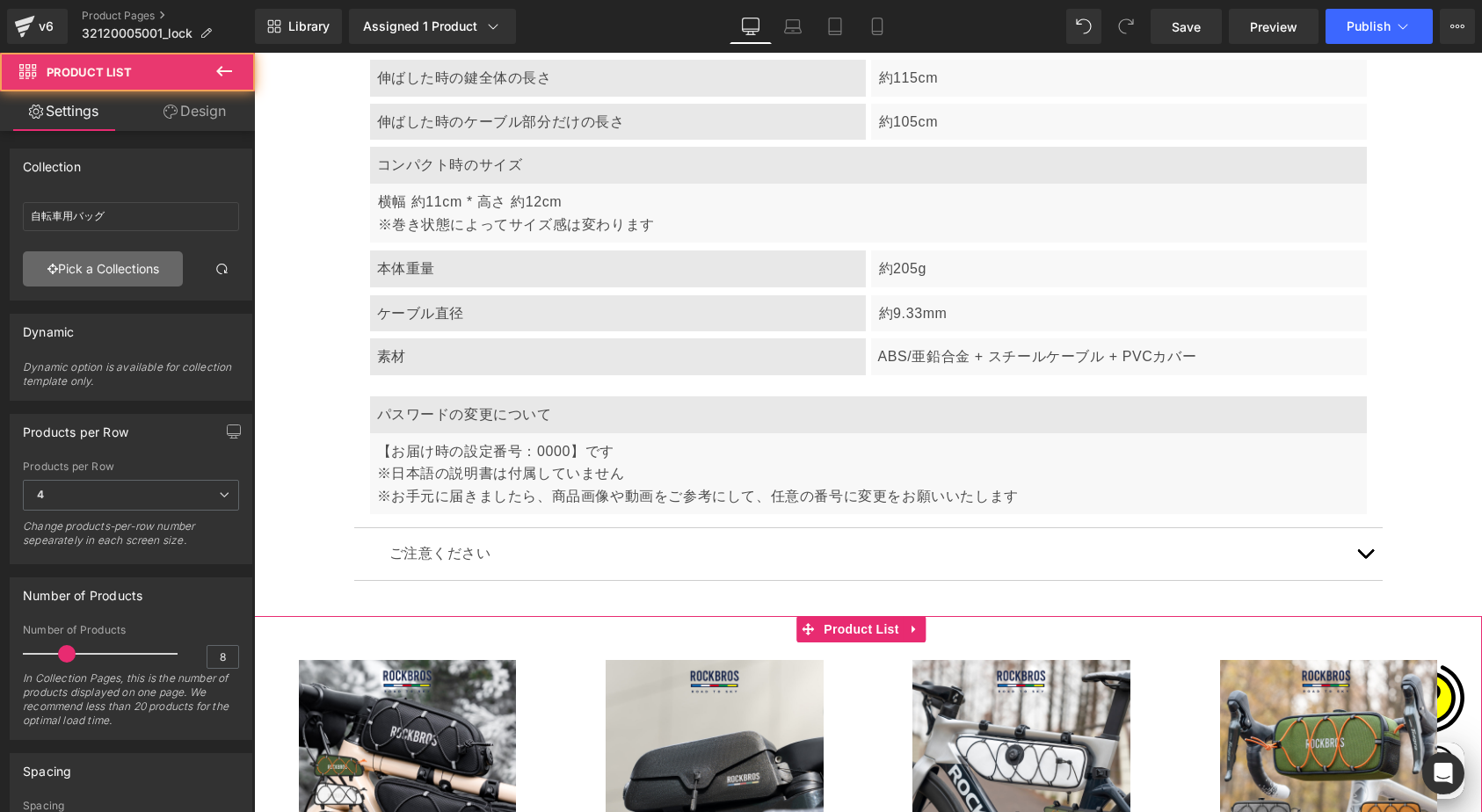
click at [65, 261] on link "Pick a Collections" at bounding box center [103, 268] width 160 height 36
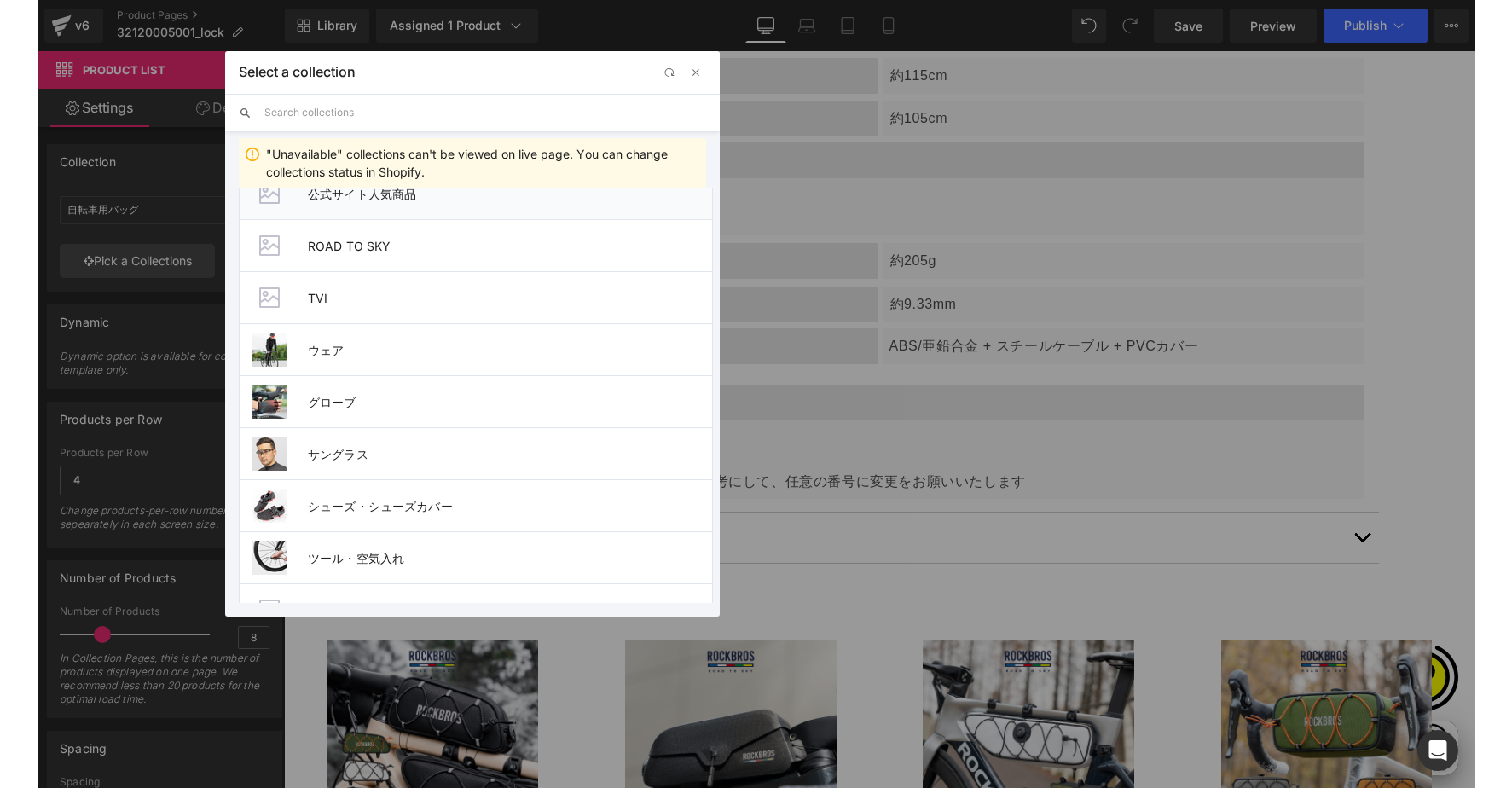
scroll to position [528, 0]
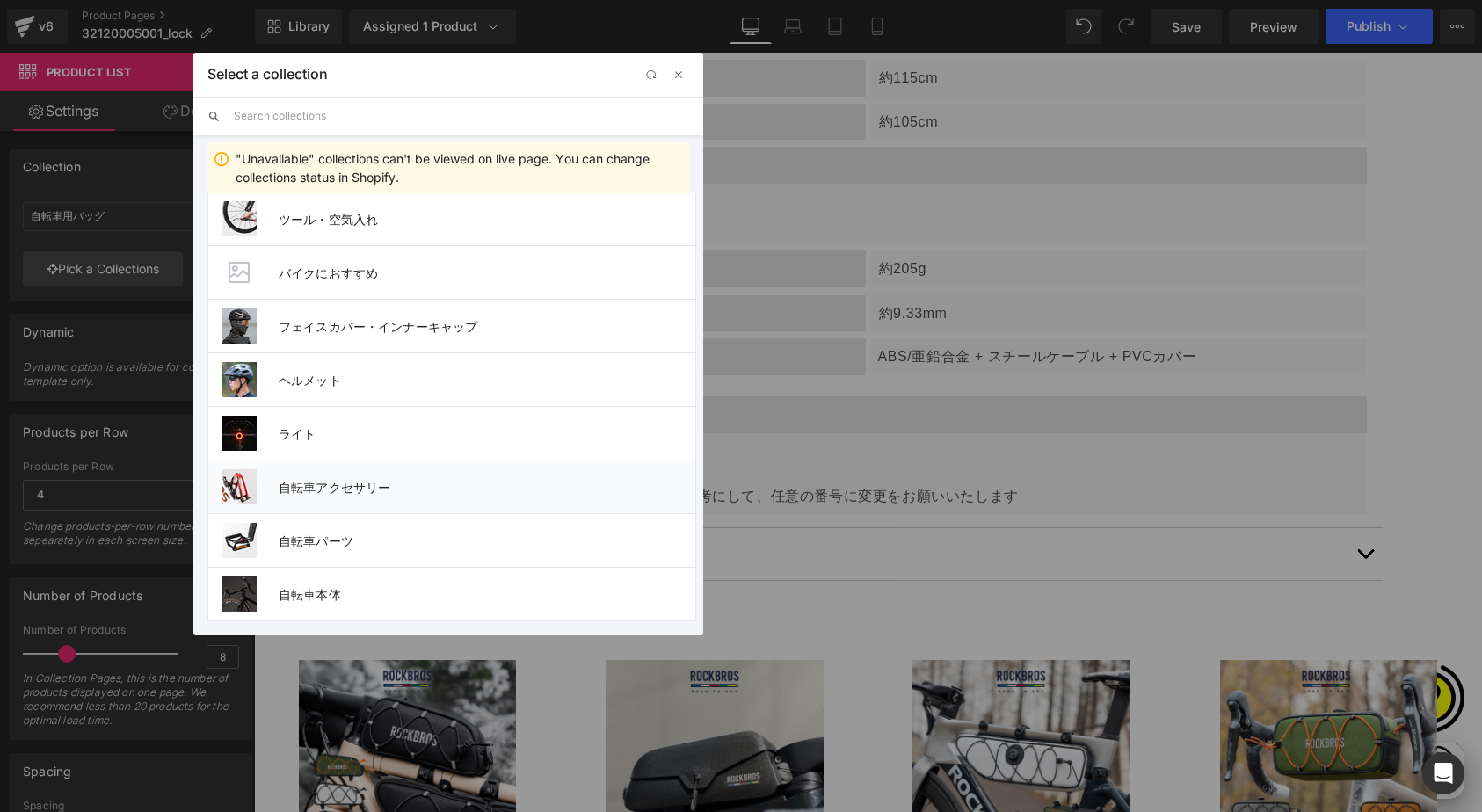
click at [352, 480] on span "自転車アクセサリー" at bounding box center [486, 488] width 417 height 15
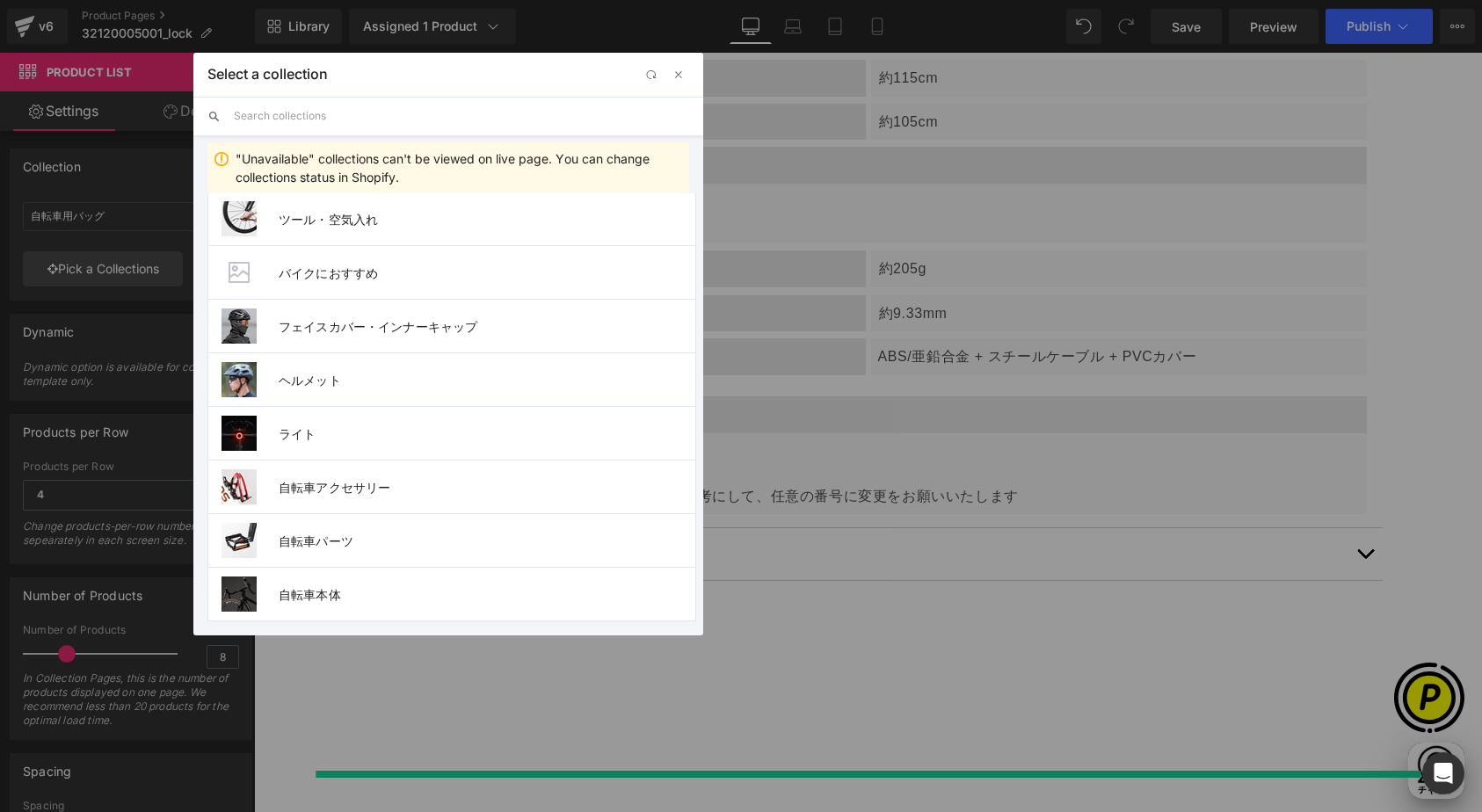
type input "自転車アクセサリー"
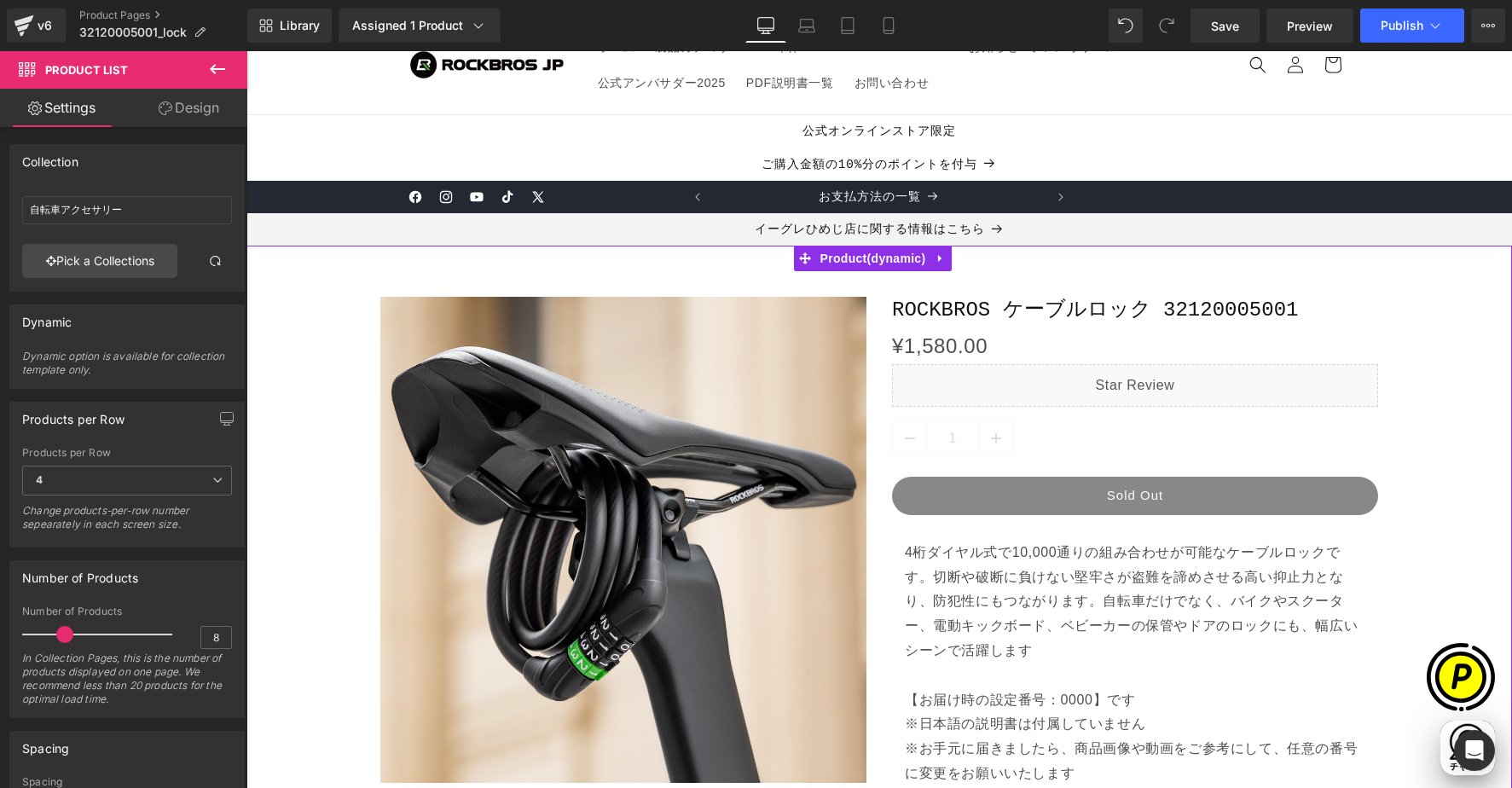
scroll to position [0, 0]
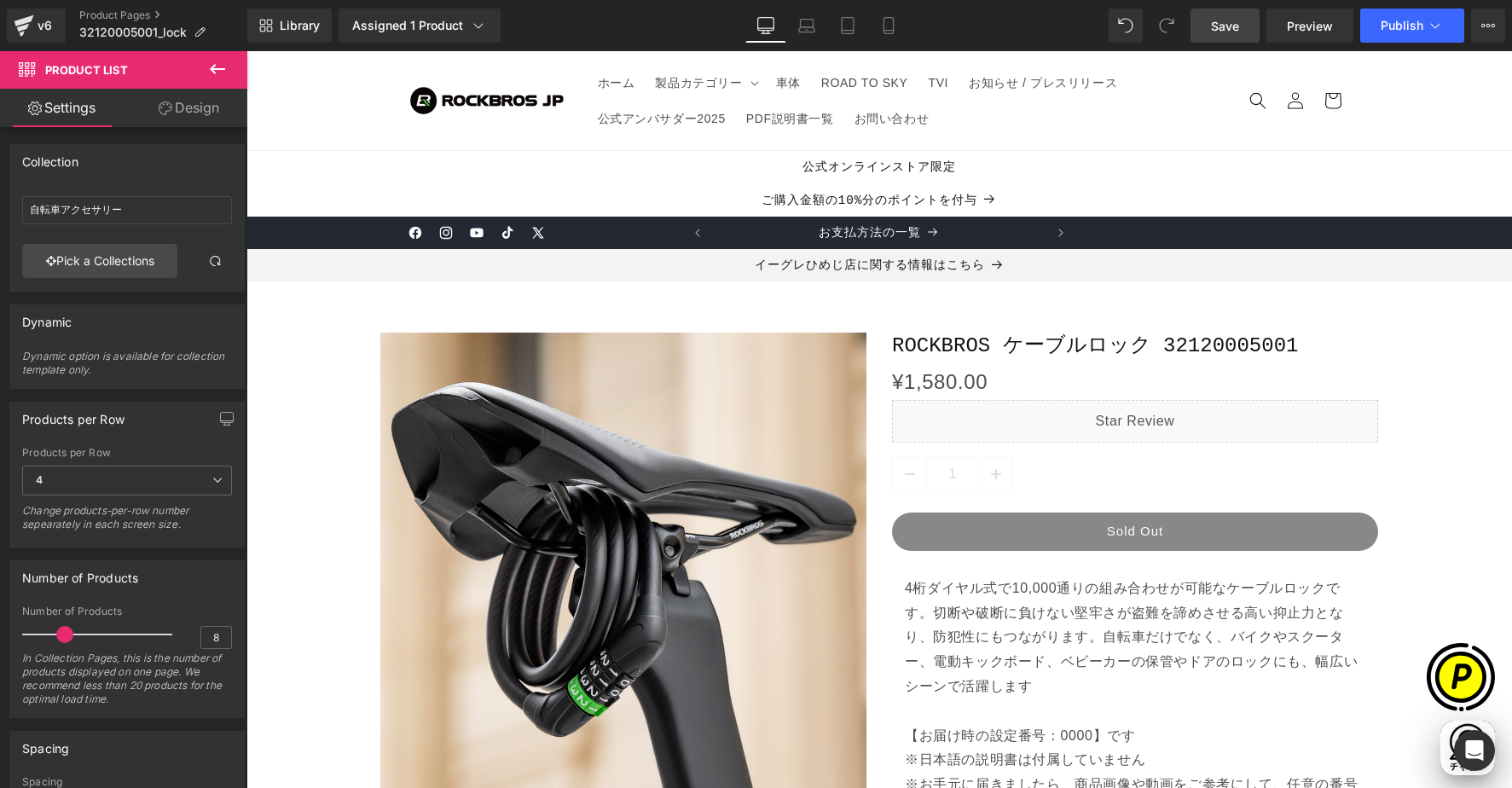
click at [1217, 30] on span "Save" at bounding box center [1225, 25] width 28 height 18
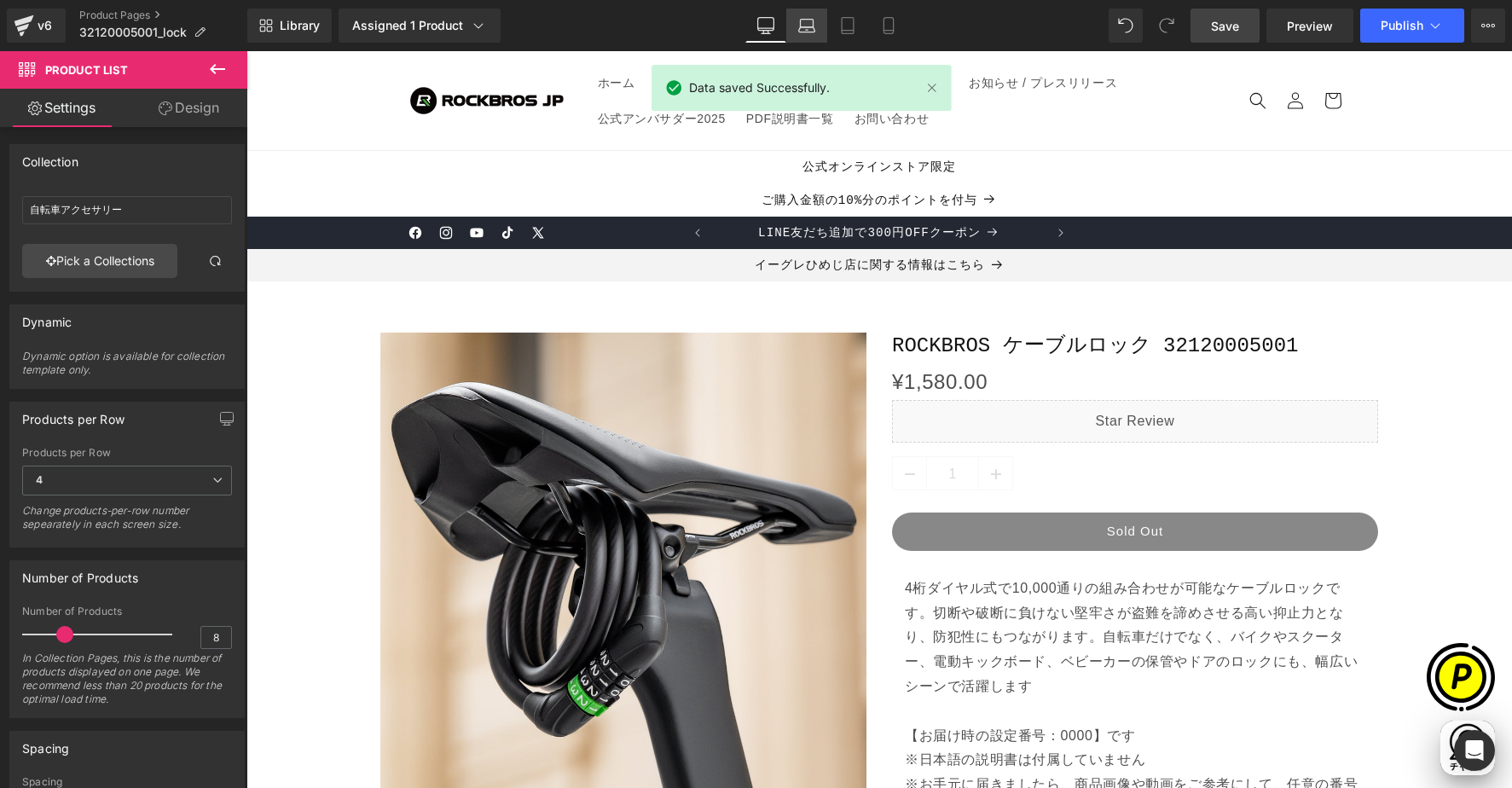
click at [800, 32] on icon at bounding box center [806, 29] width 16 height 5
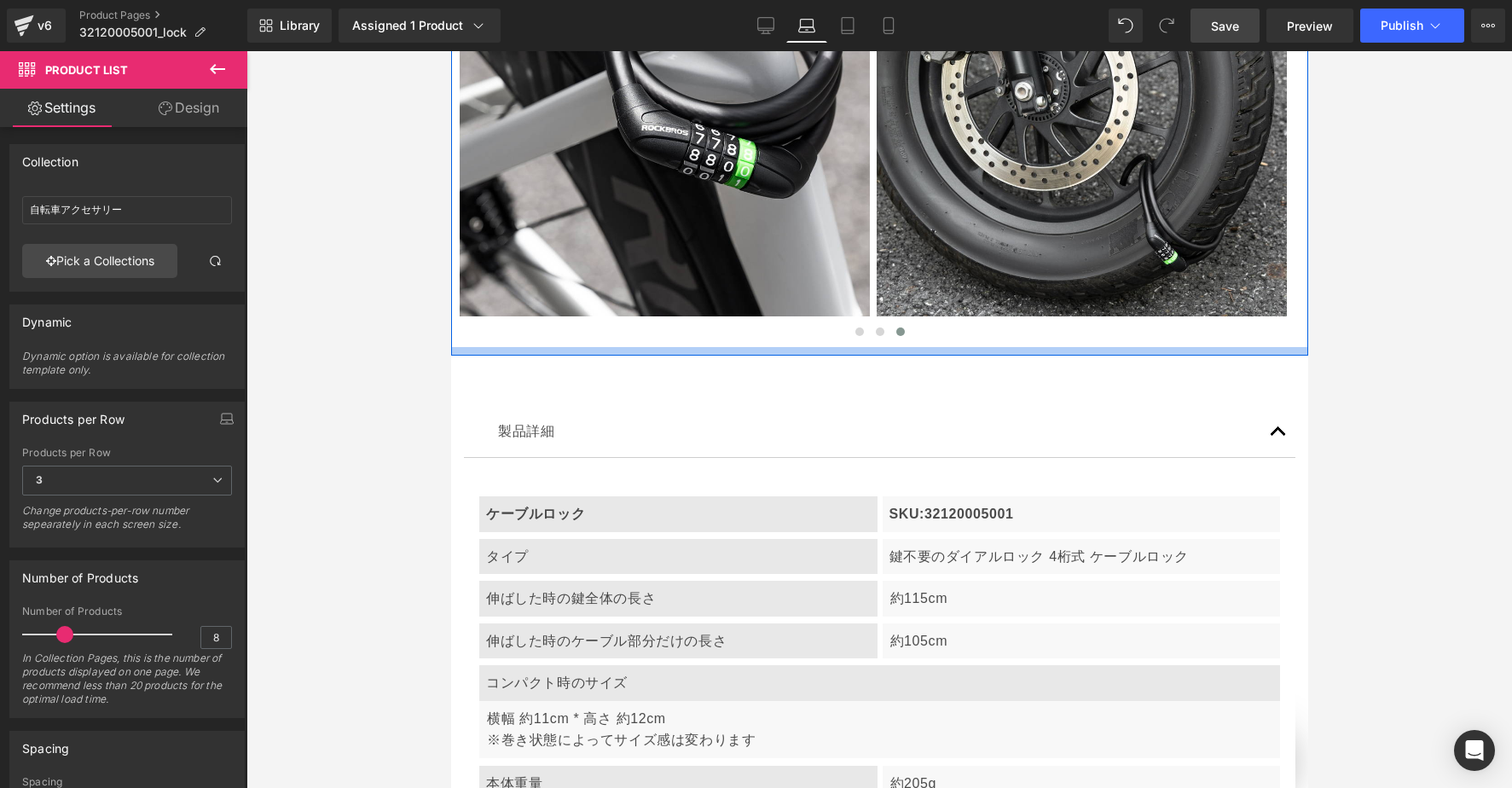
scroll to position [5936, 0]
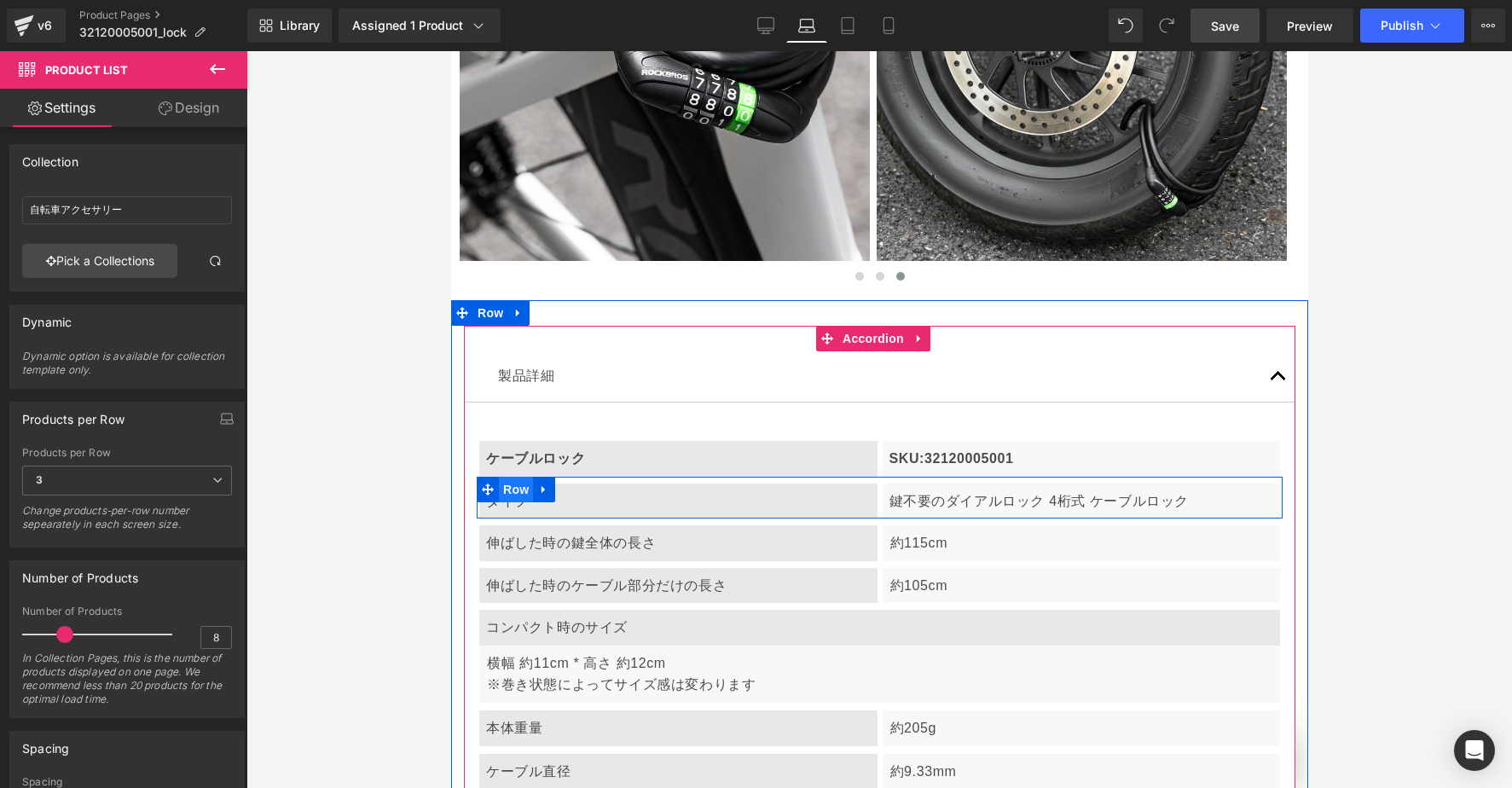
drag, startPoint x: 511, startPoint y: 450, endPoint x: 791, endPoint y: 443, distance: 280.1
click at [511, 476] on span "Row" at bounding box center [515, 488] width 35 height 25
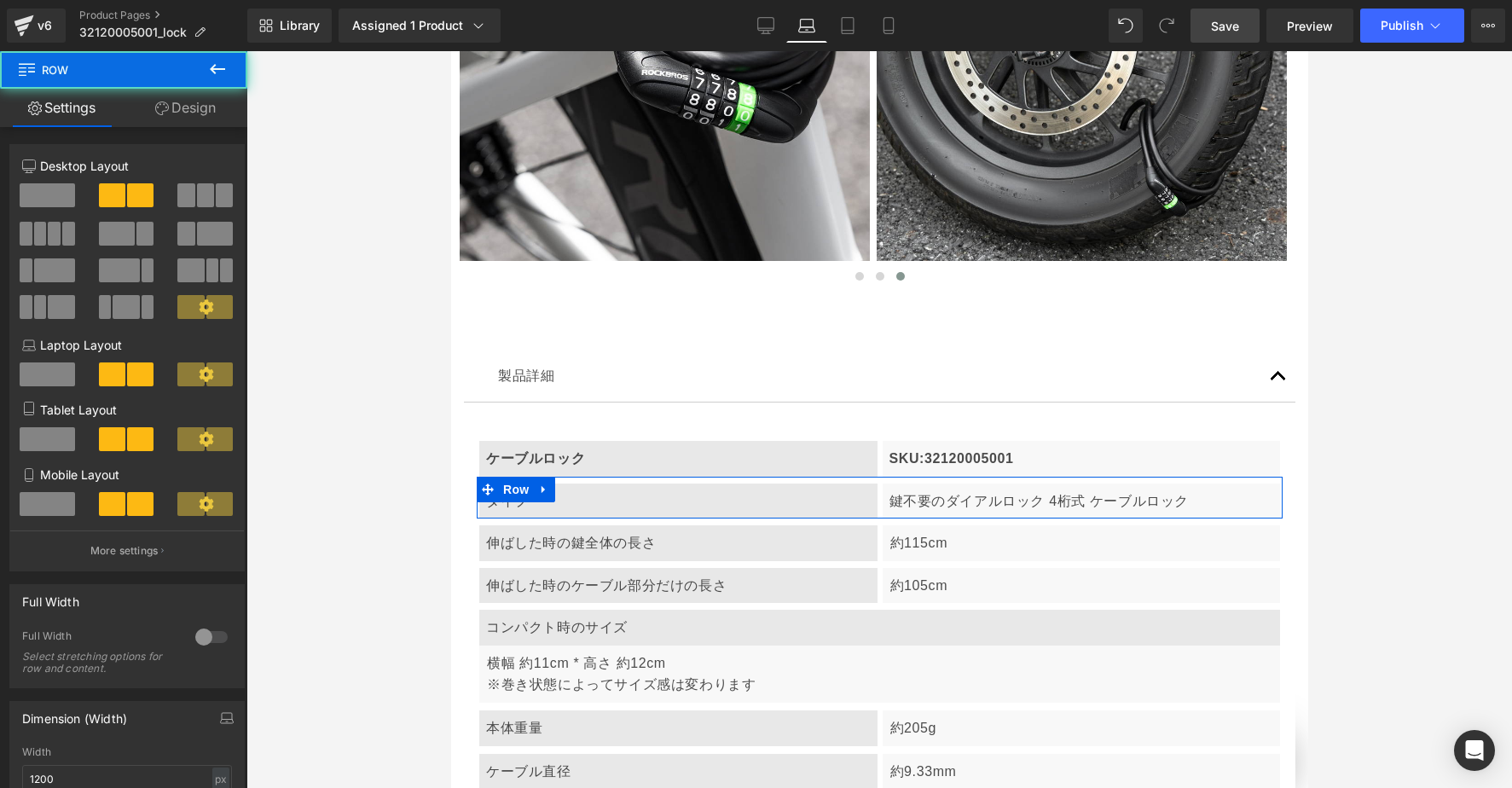
scroll to position [0, 522]
click at [54, 368] on span at bounding box center [47, 374] width 55 height 24
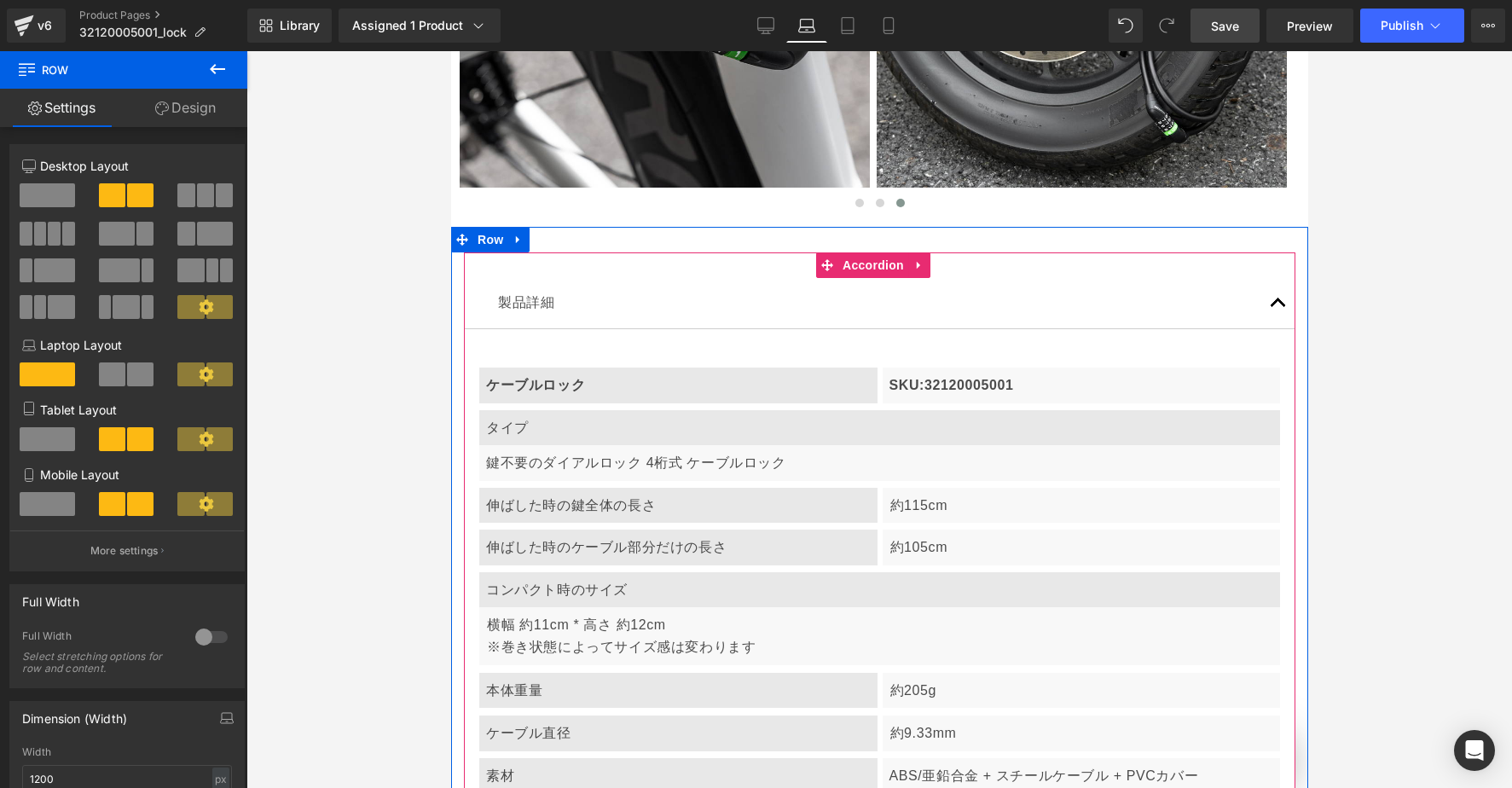
scroll to position [6039, 0]
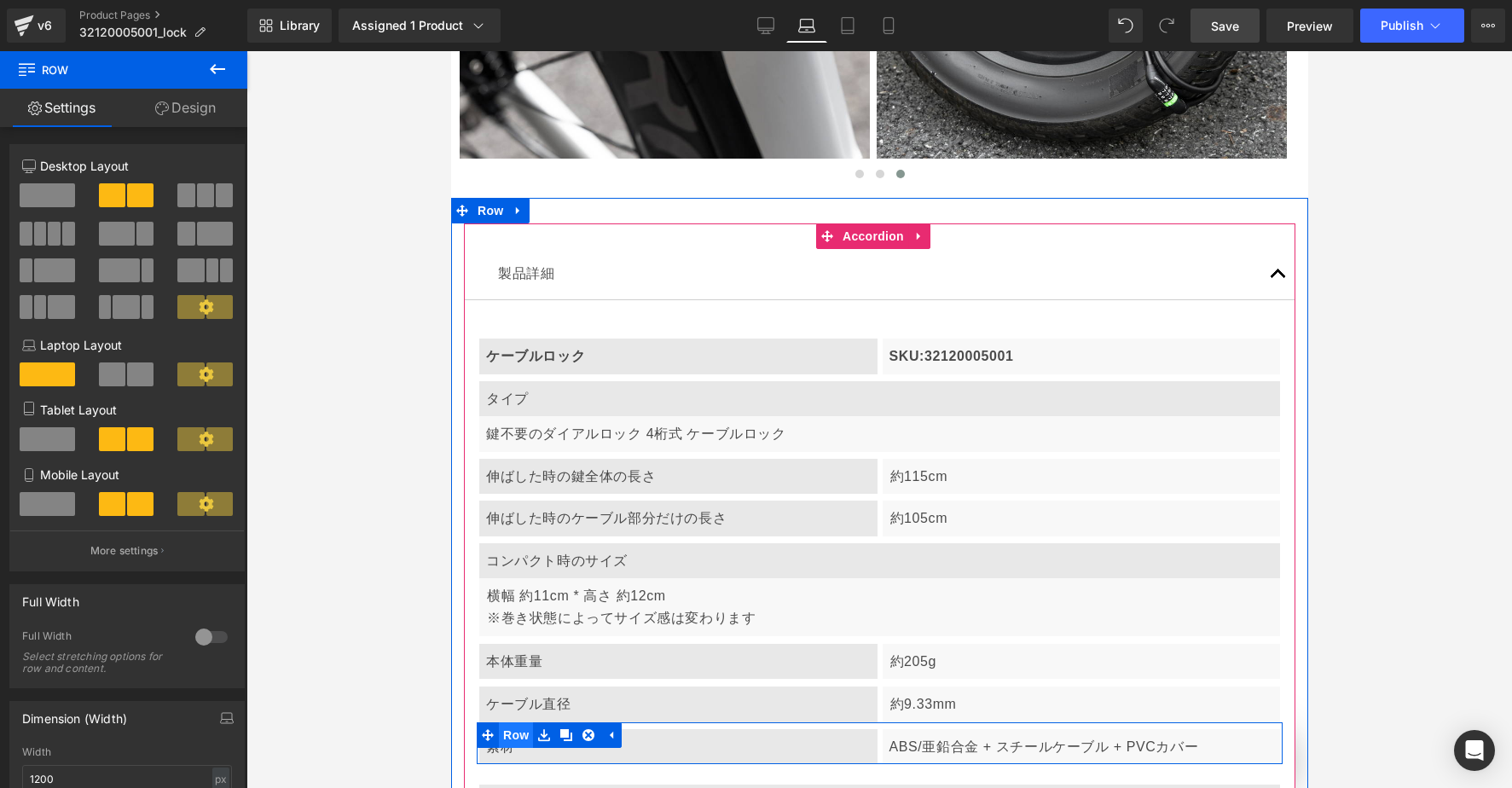
click at [511, 722] on span "Row" at bounding box center [515, 734] width 35 height 25
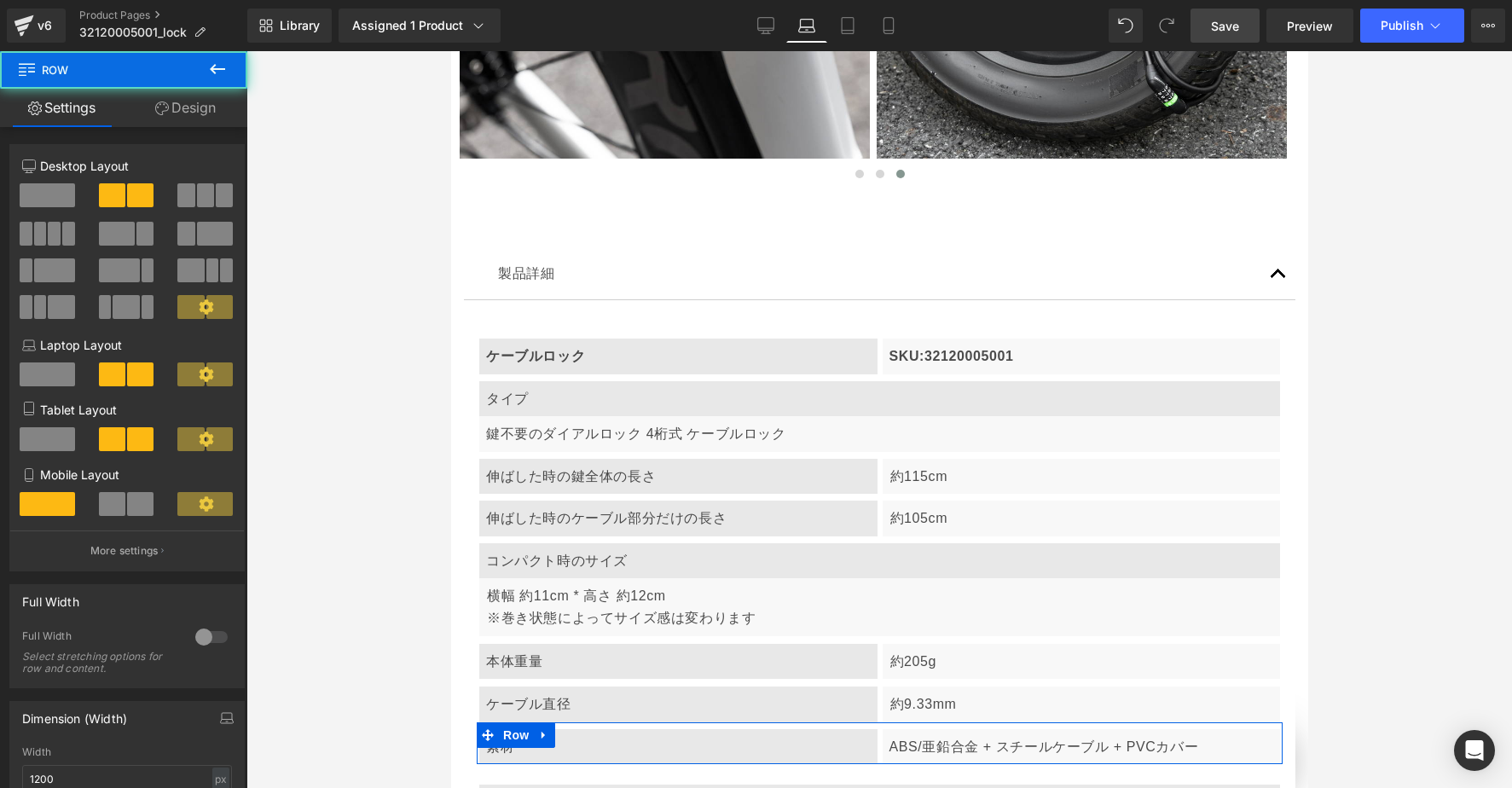
click at [54, 376] on span at bounding box center [47, 374] width 55 height 24
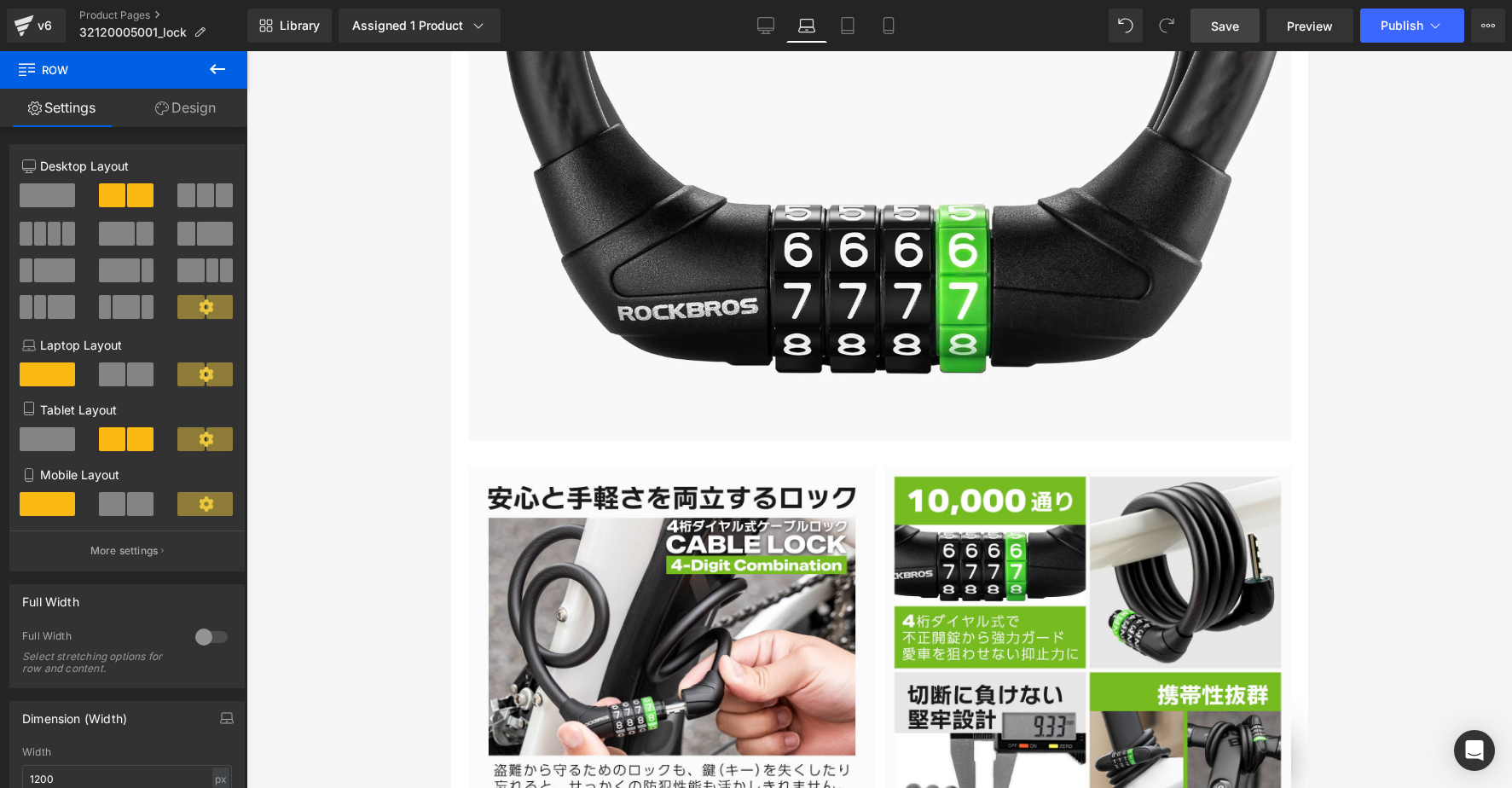
scroll to position [0, 0]
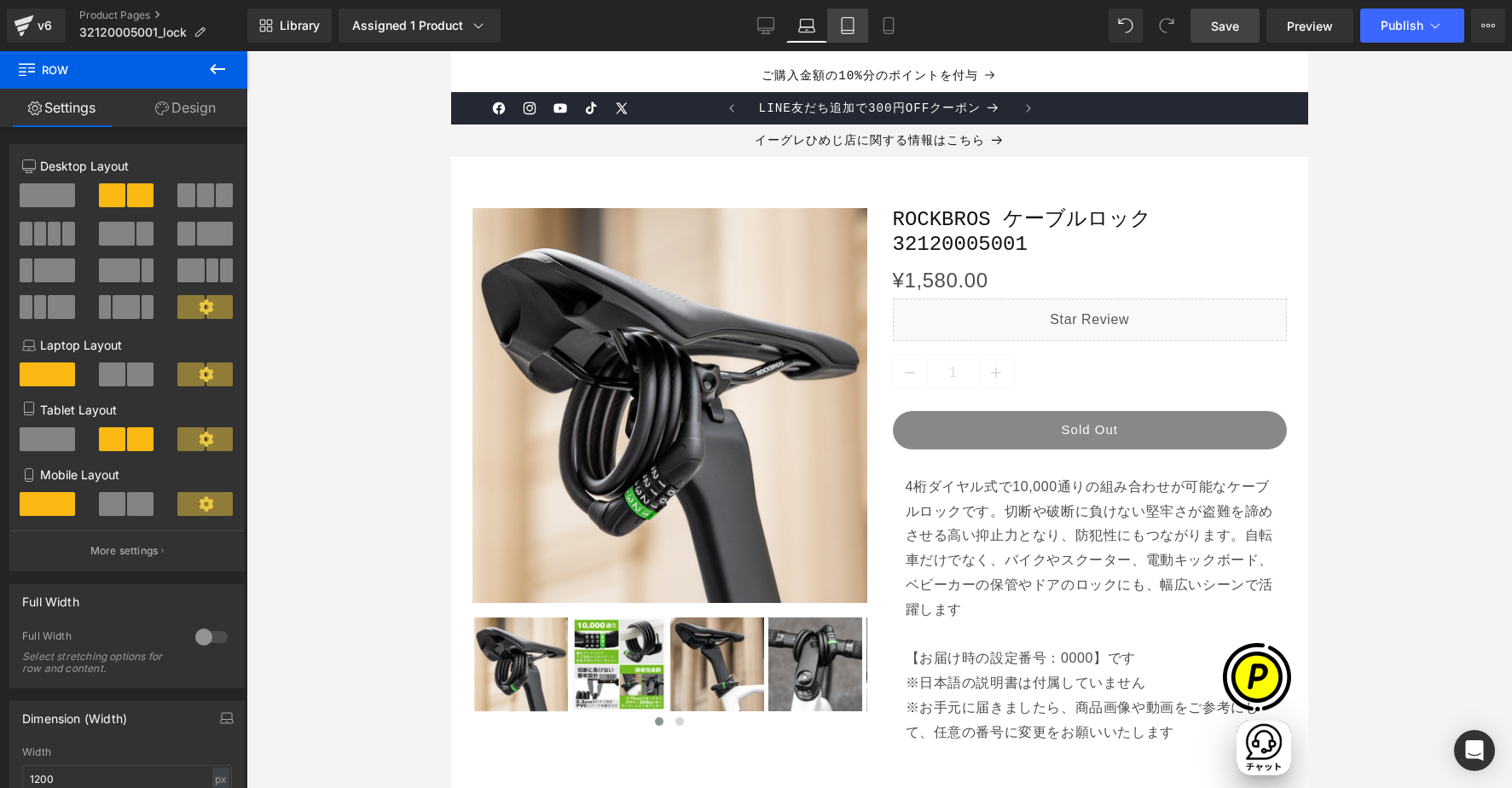
drag, startPoint x: 848, startPoint y: 32, endPoint x: 346, endPoint y: 12, distance: 502.4
click at [848, 32] on icon at bounding box center [848, 25] width 17 height 17
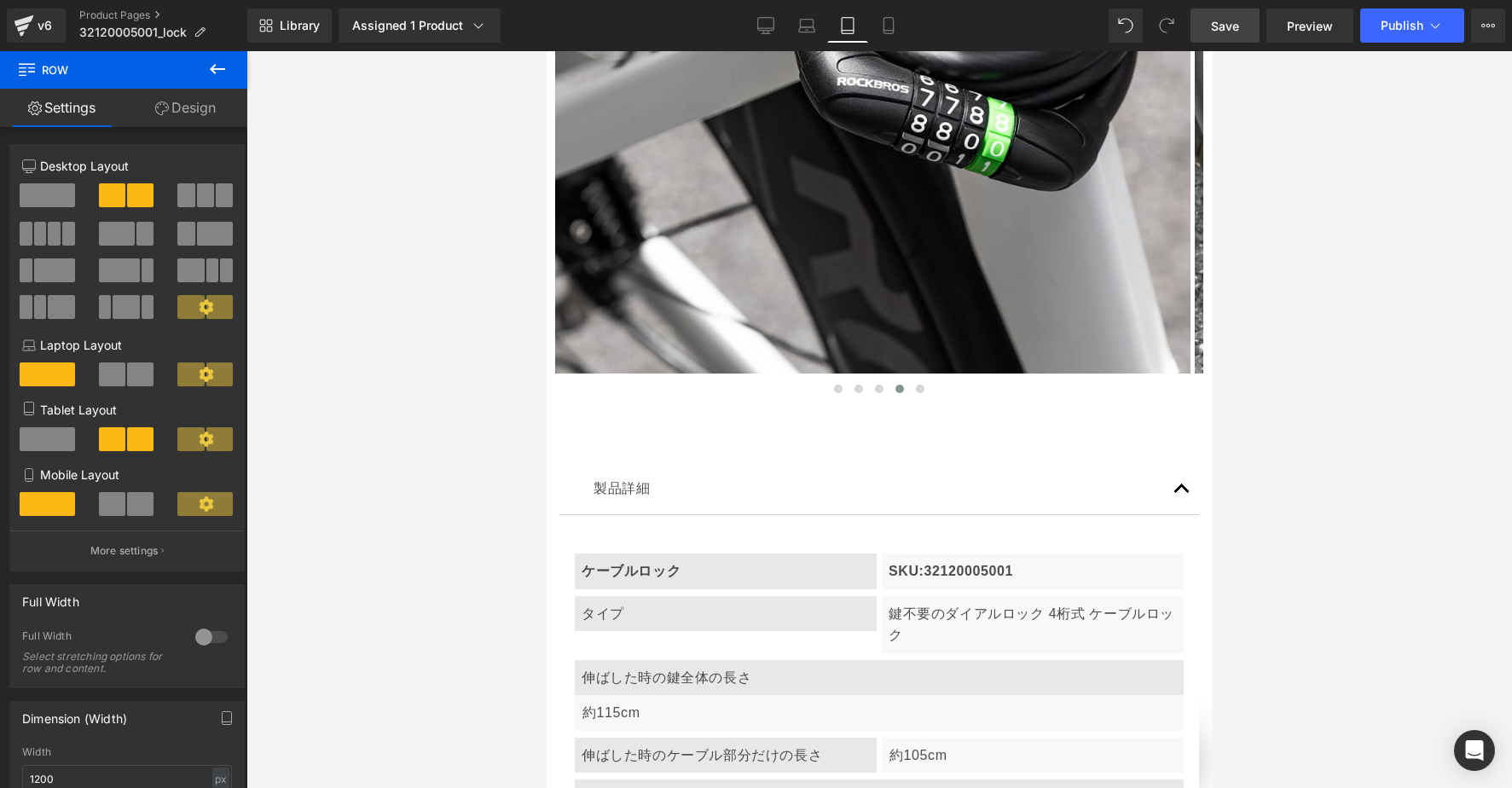
scroll to position [9994, 0]
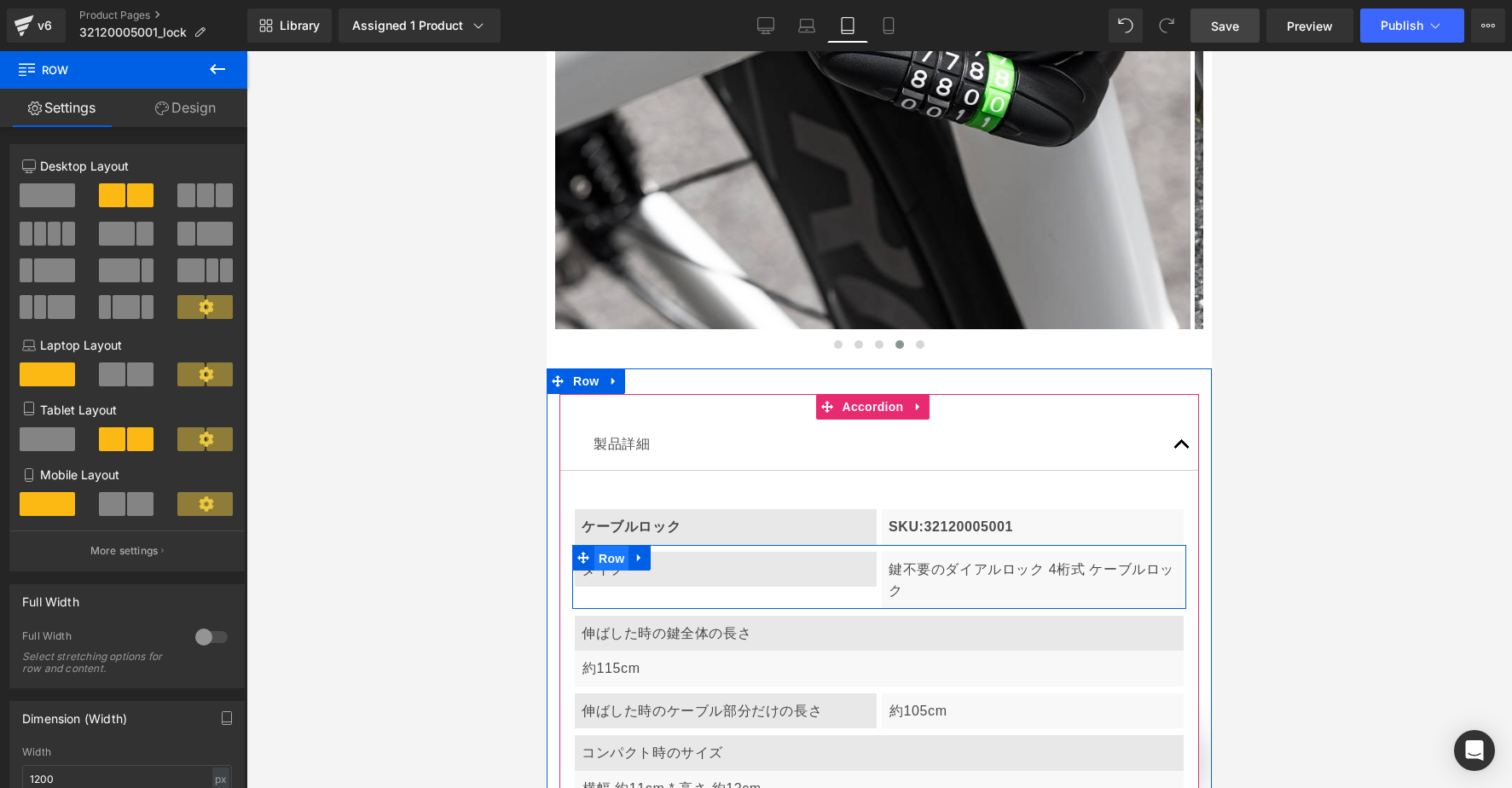
drag, startPoint x: 611, startPoint y: 447, endPoint x: 810, endPoint y: 489, distance: 203.4
click at [611, 545] on span "Row" at bounding box center [611, 557] width 35 height 25
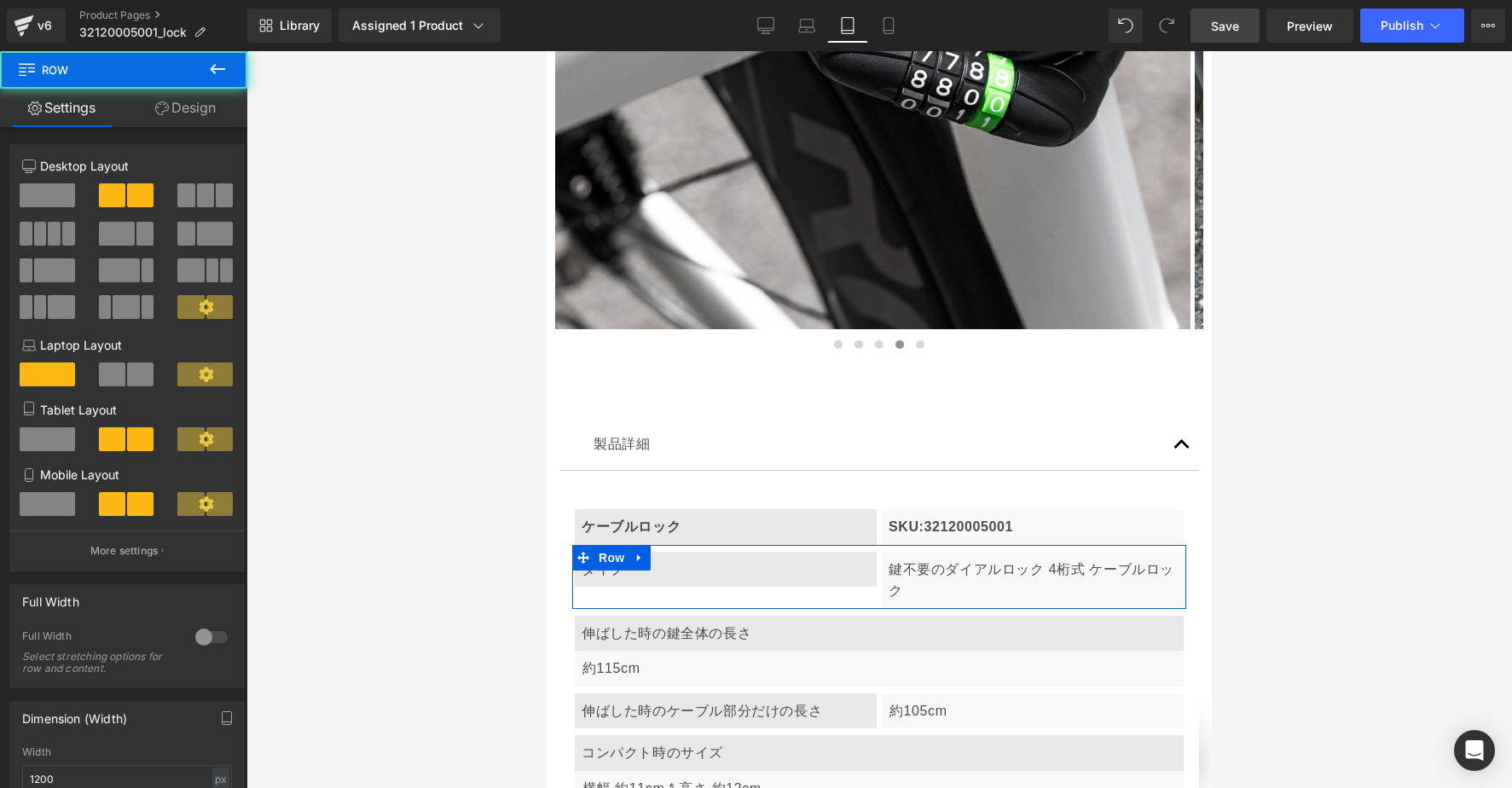
scroll to position [0, 0]
drag, startPoint x: 49, startPoint y: 433, endPoint x: 68, endPoint y: 437, distance: 19.4
click at [49, 431] on span at bounding box center [47, 439] width 55 height 24
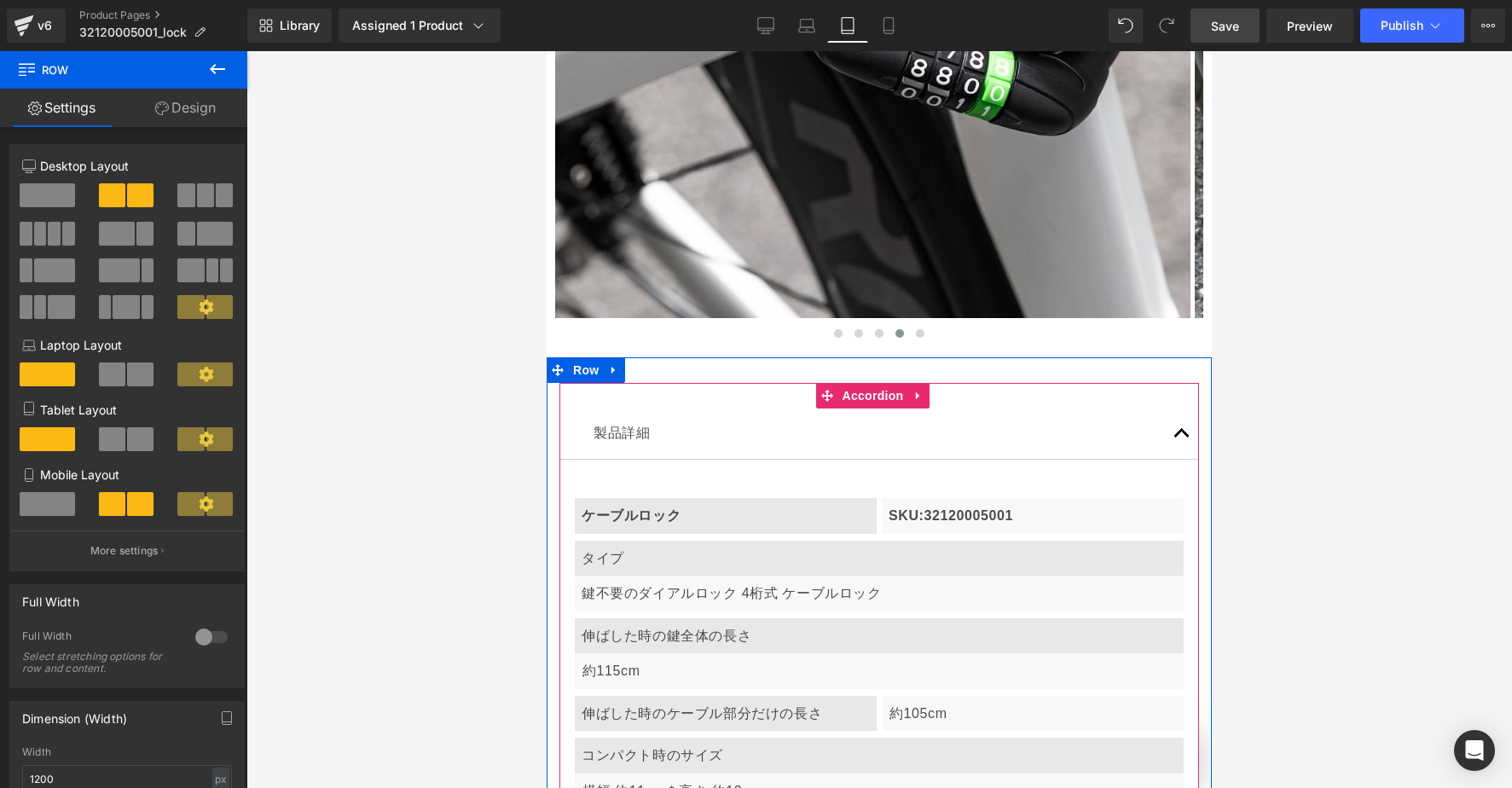
scroll to position [10289, 0]
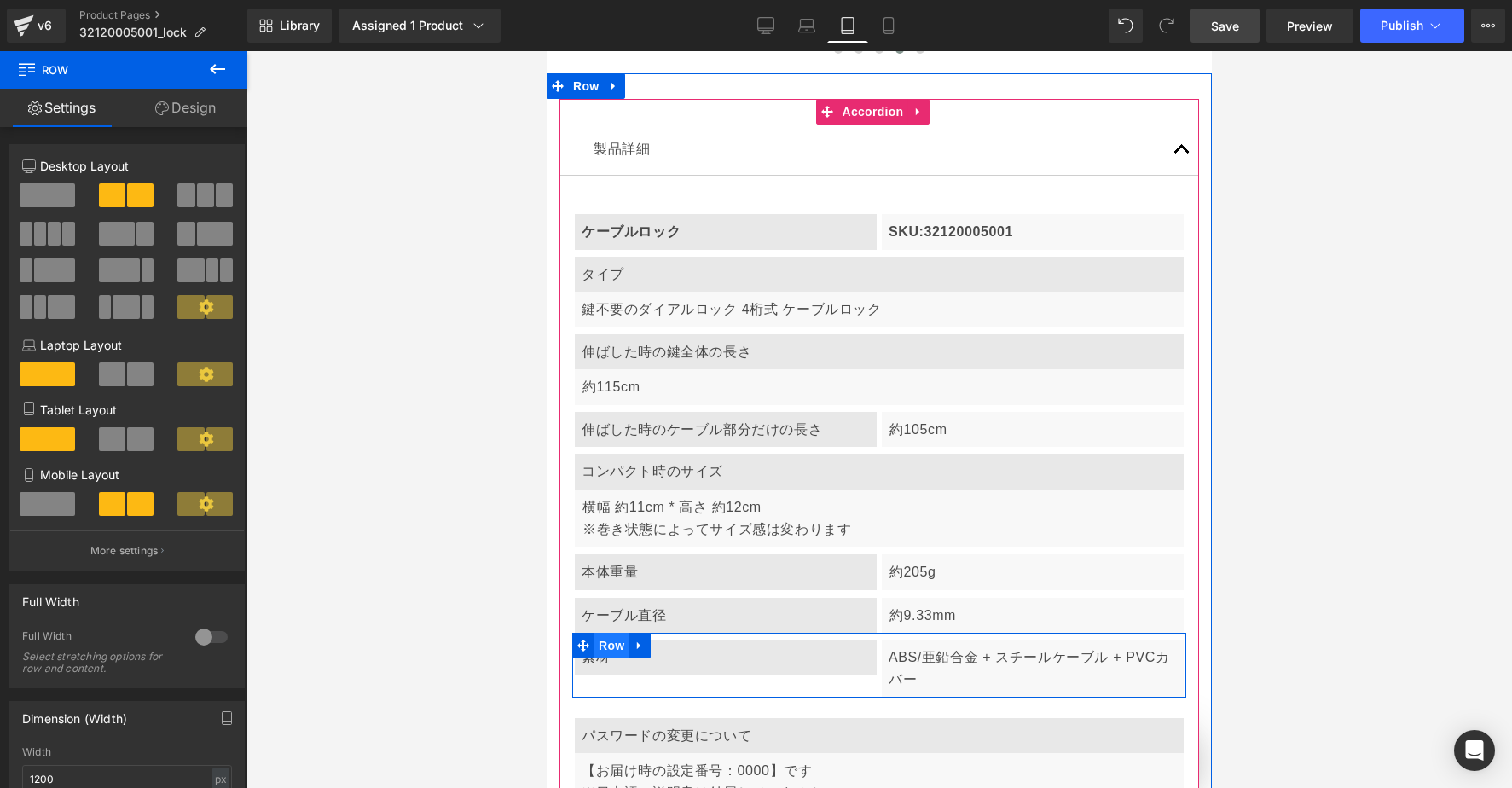
drag, startPoint x: 865, startPoint y: 555, endPoint x: 610, endPoint y: 535, distance: 255.8
click at [610, 633] on span "Row" at bounding box center [611, 645] width 35 height 25
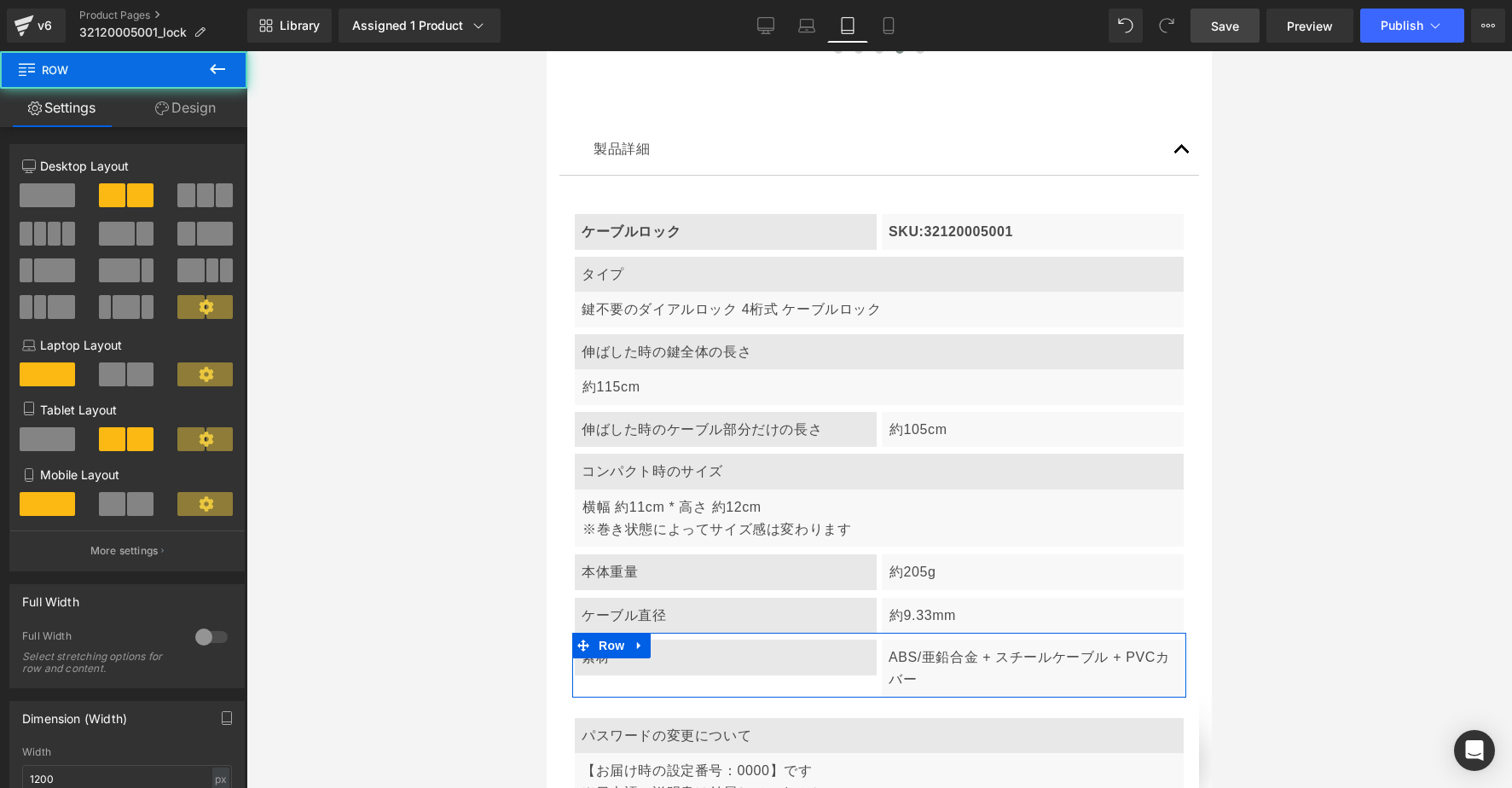
click at [50, 500] on span at bounding box center [47, 504] width 55 height 24
click at [50, 438] on span at bounding box center [47, 439] width 55 height 24
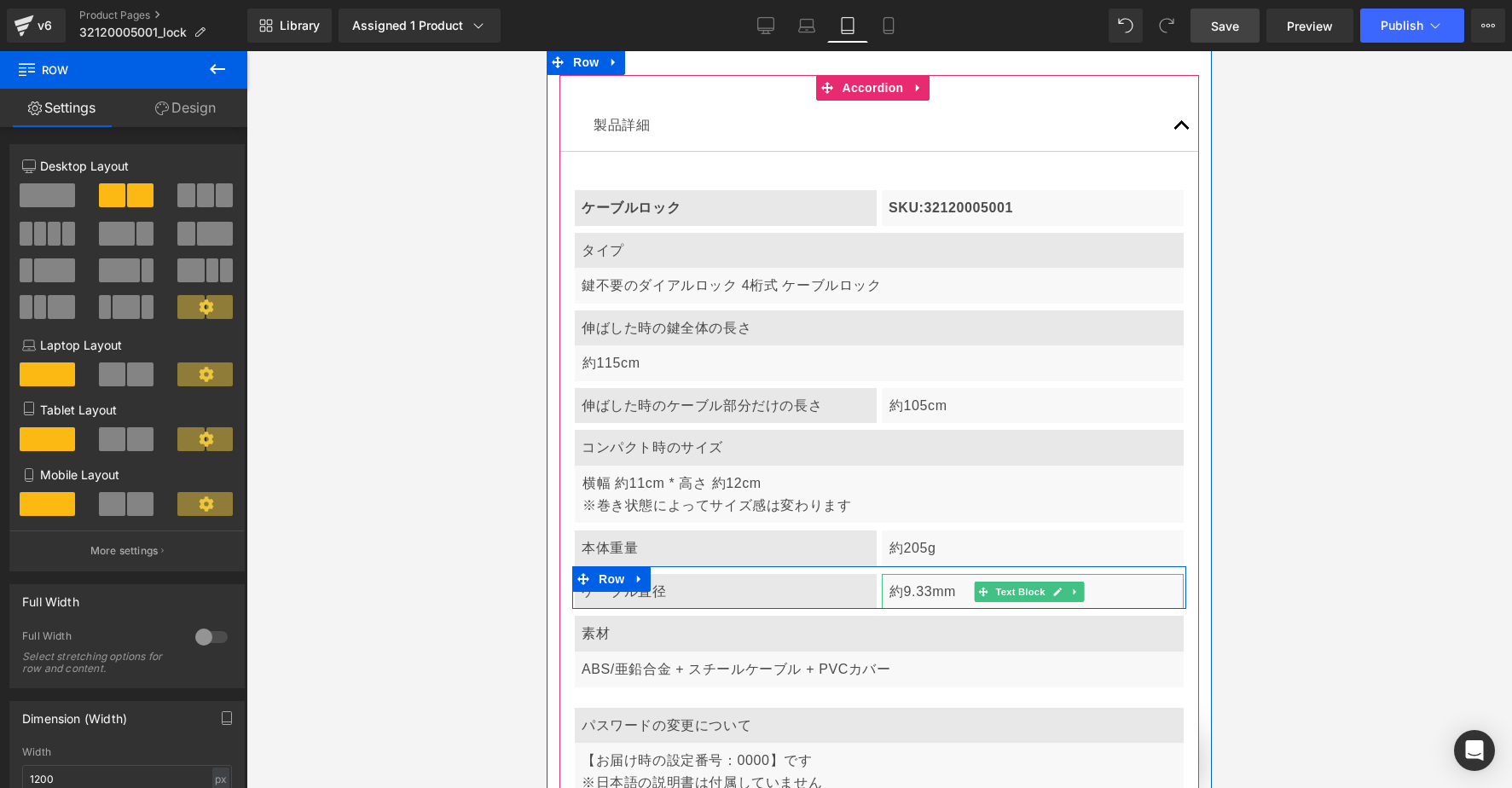
scroll to position [10339, 0]
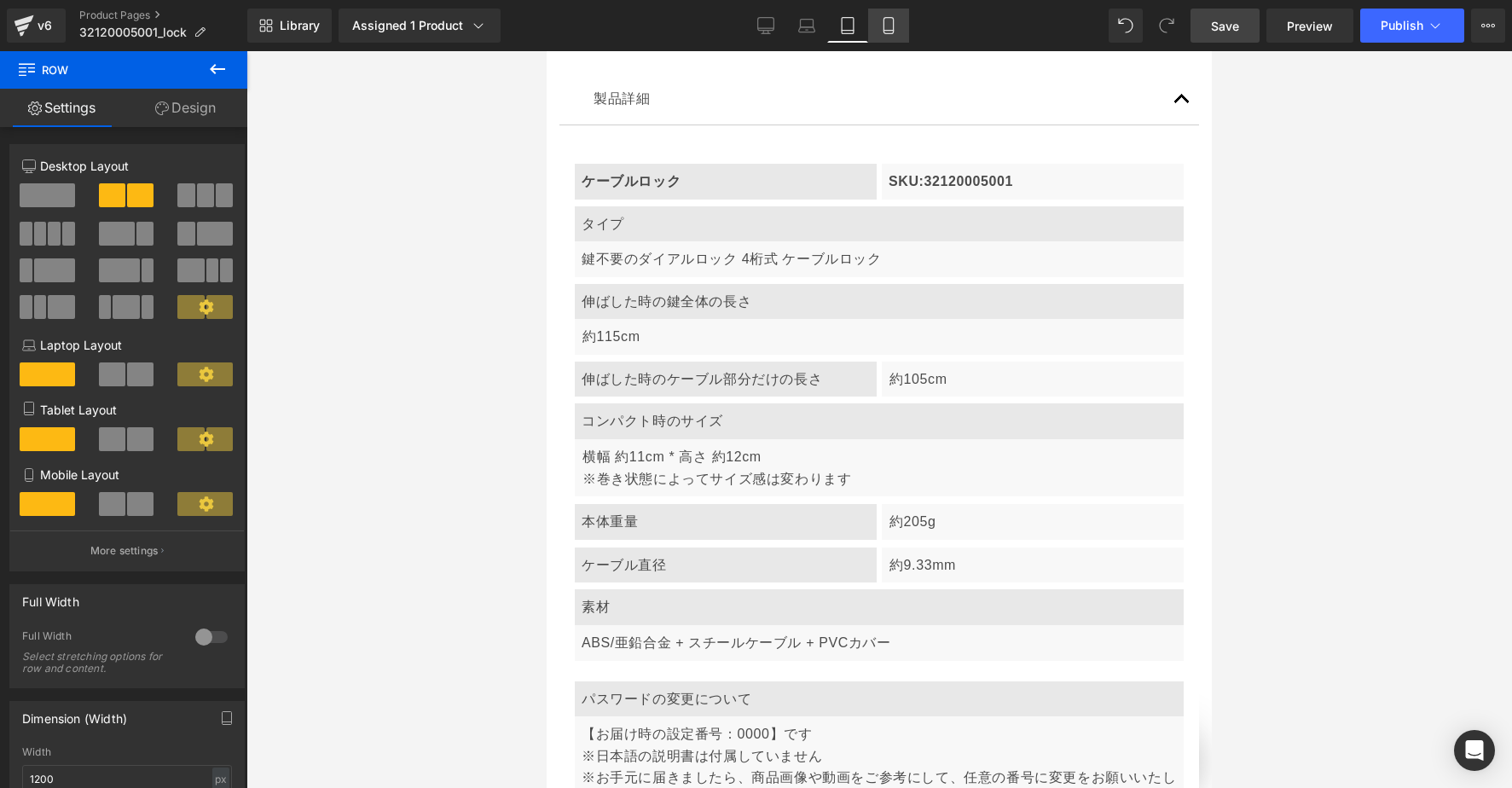
click at [893, 19] on icon at bounding box center [888, 25] width 9 height 16
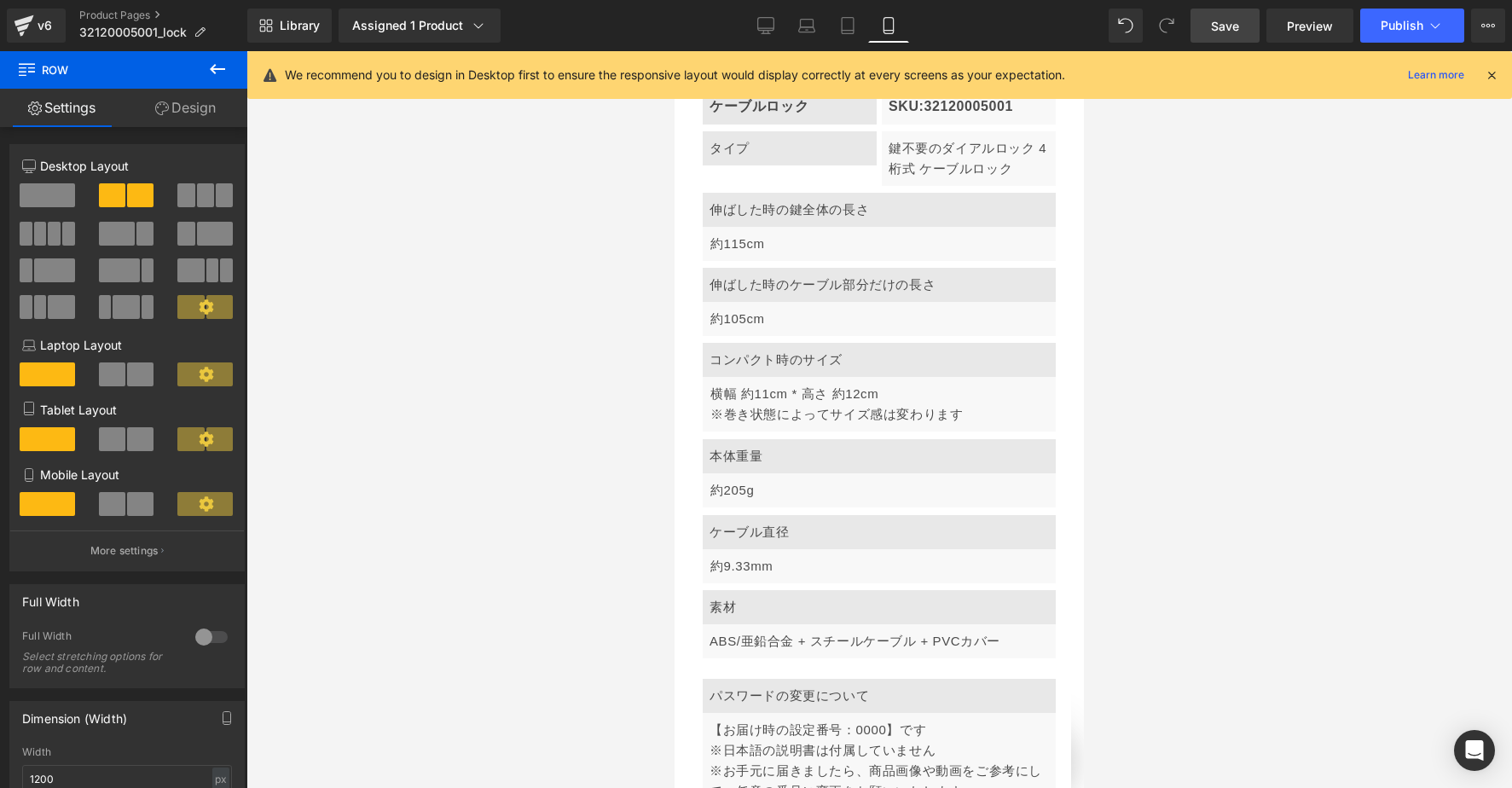
scroll to position [6987, 0]
click at [1424, 74] on icon at bounding box center [1491, 75] width 15 height 15
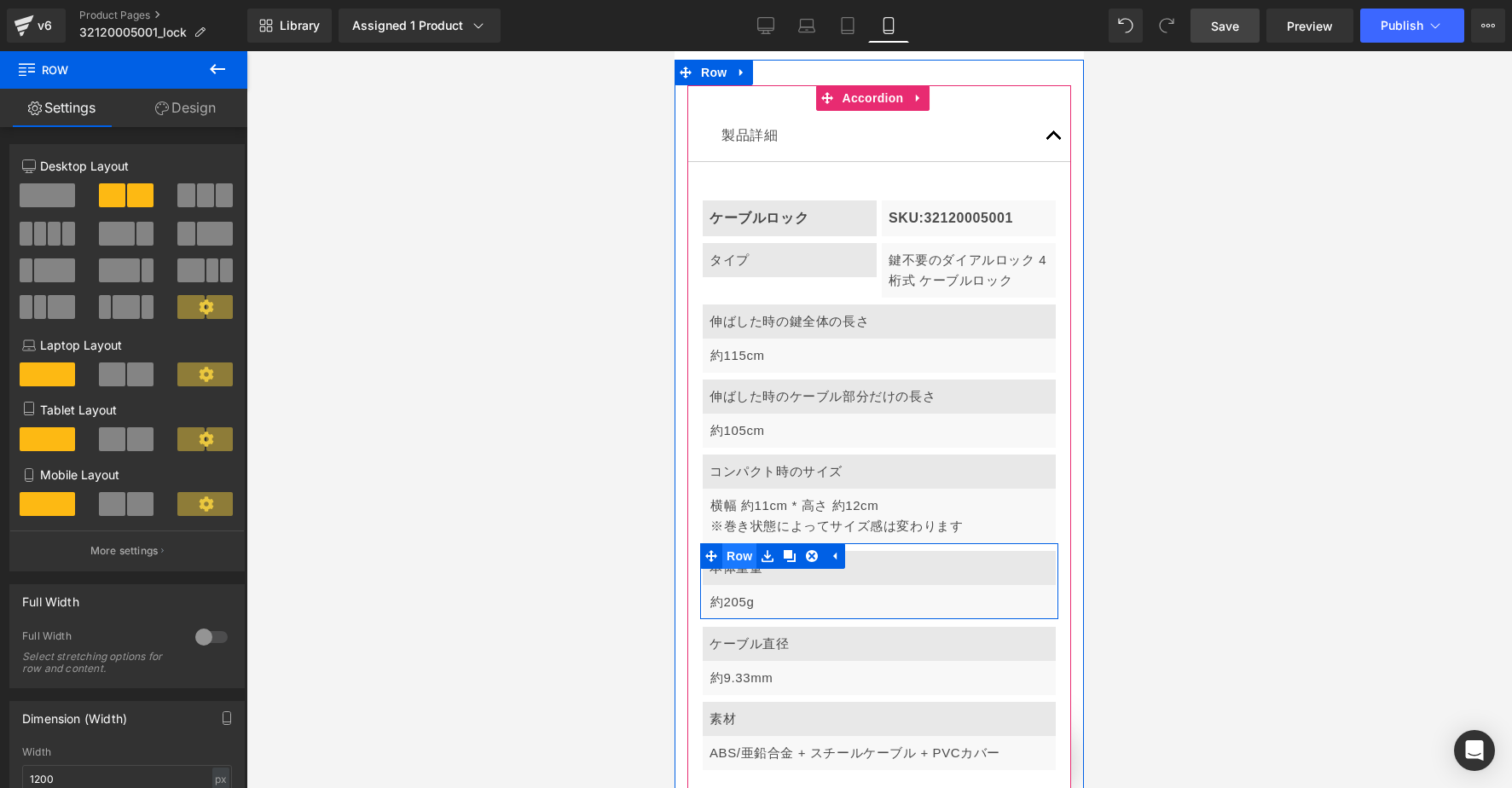
click at [728, 543] on span "Row" at bounding box center [739, 556] width 35 height 25
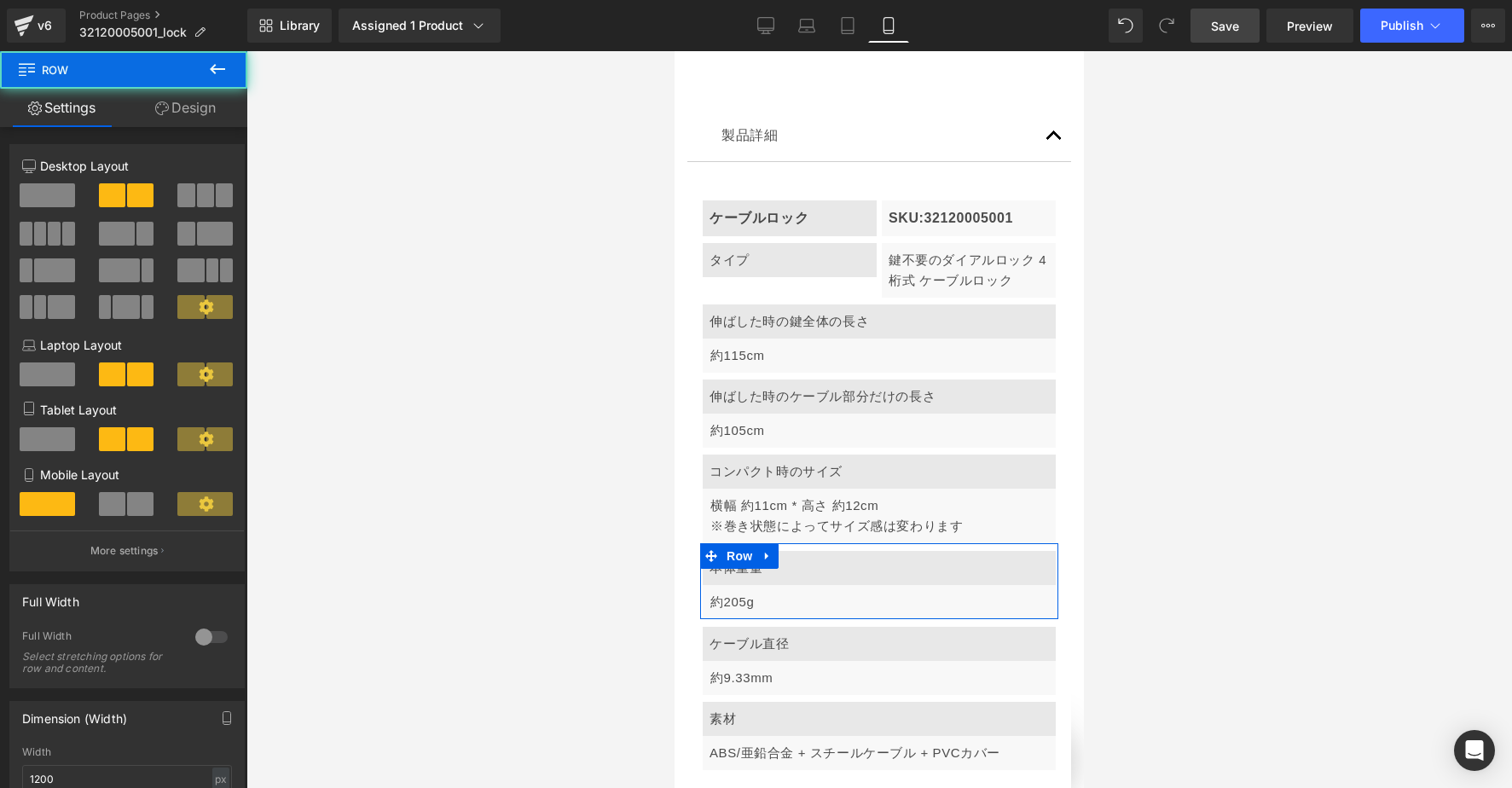
drag, startPoint x: 103, startPoint y: 501, endPoint x: 578, endPoint y: 535, distance: 476.2
click at [103, 501] on span at bounding box center [112, 504] width 26 height 24
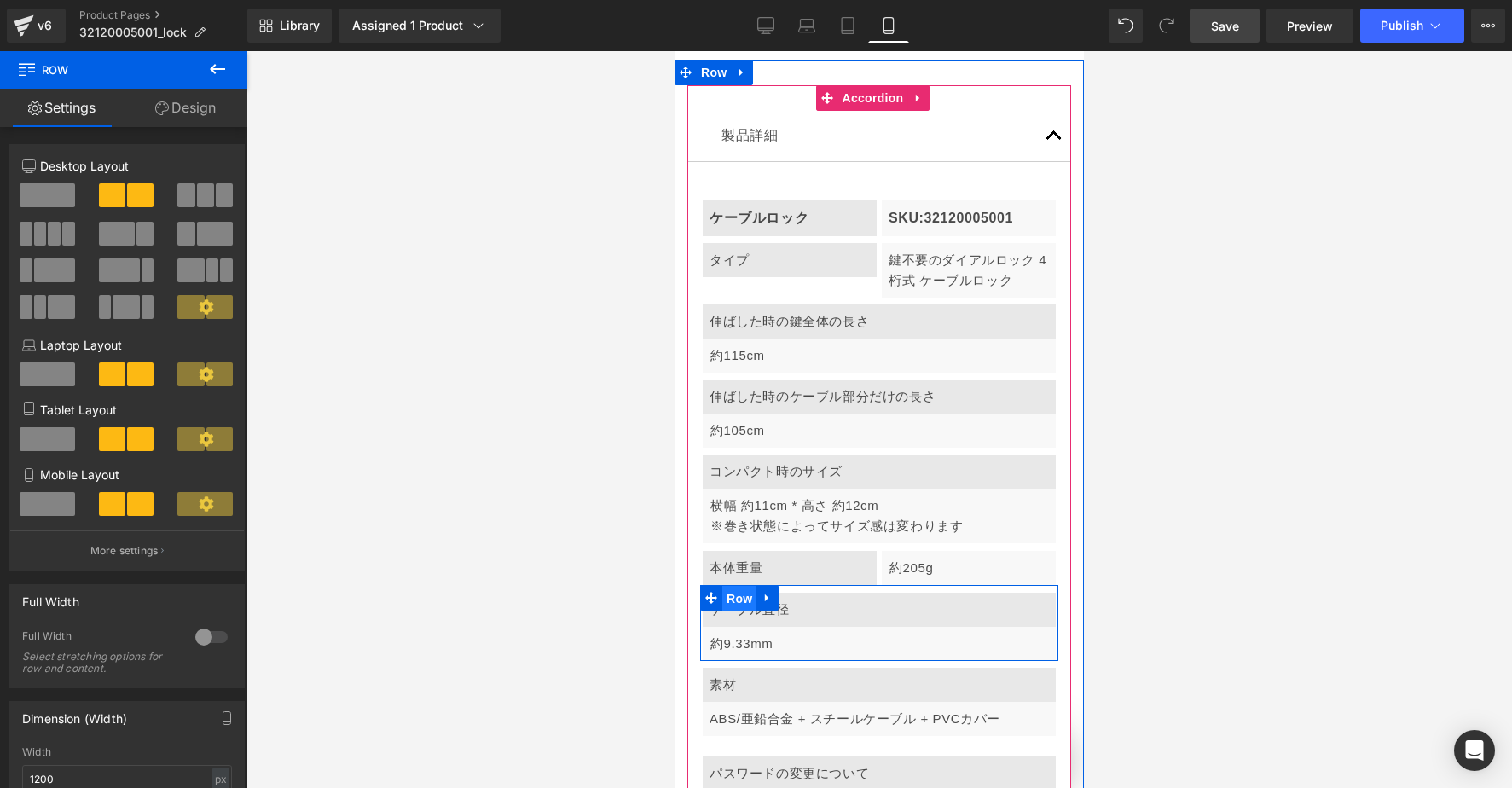
click at [734, 585] on span "Row" at bounding box center [739, 598] width 35 height 25
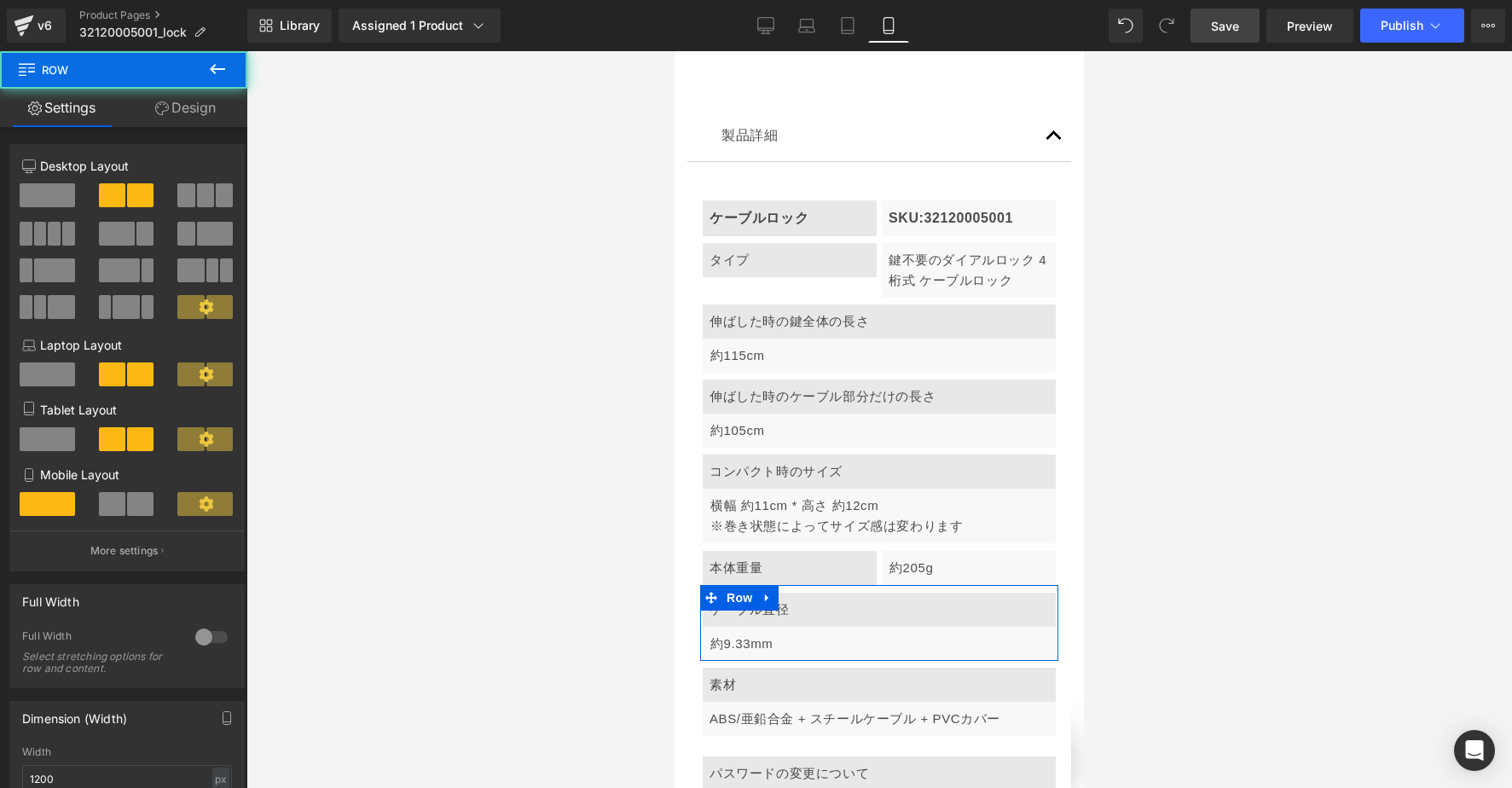
click at [106, 501] on span at bounding box center [112, 504] width 26 height 24
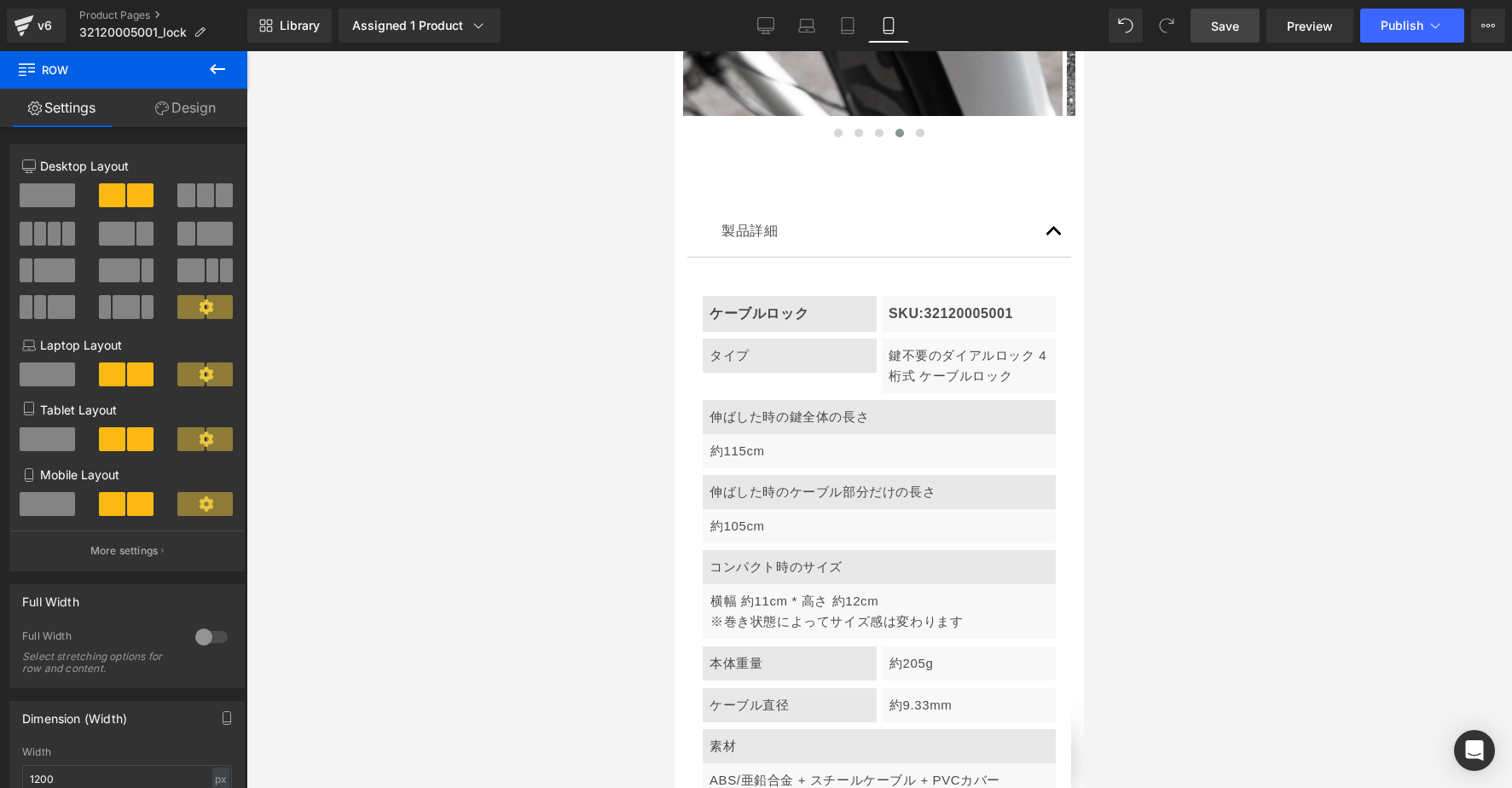
scroll to position [6828, 0]
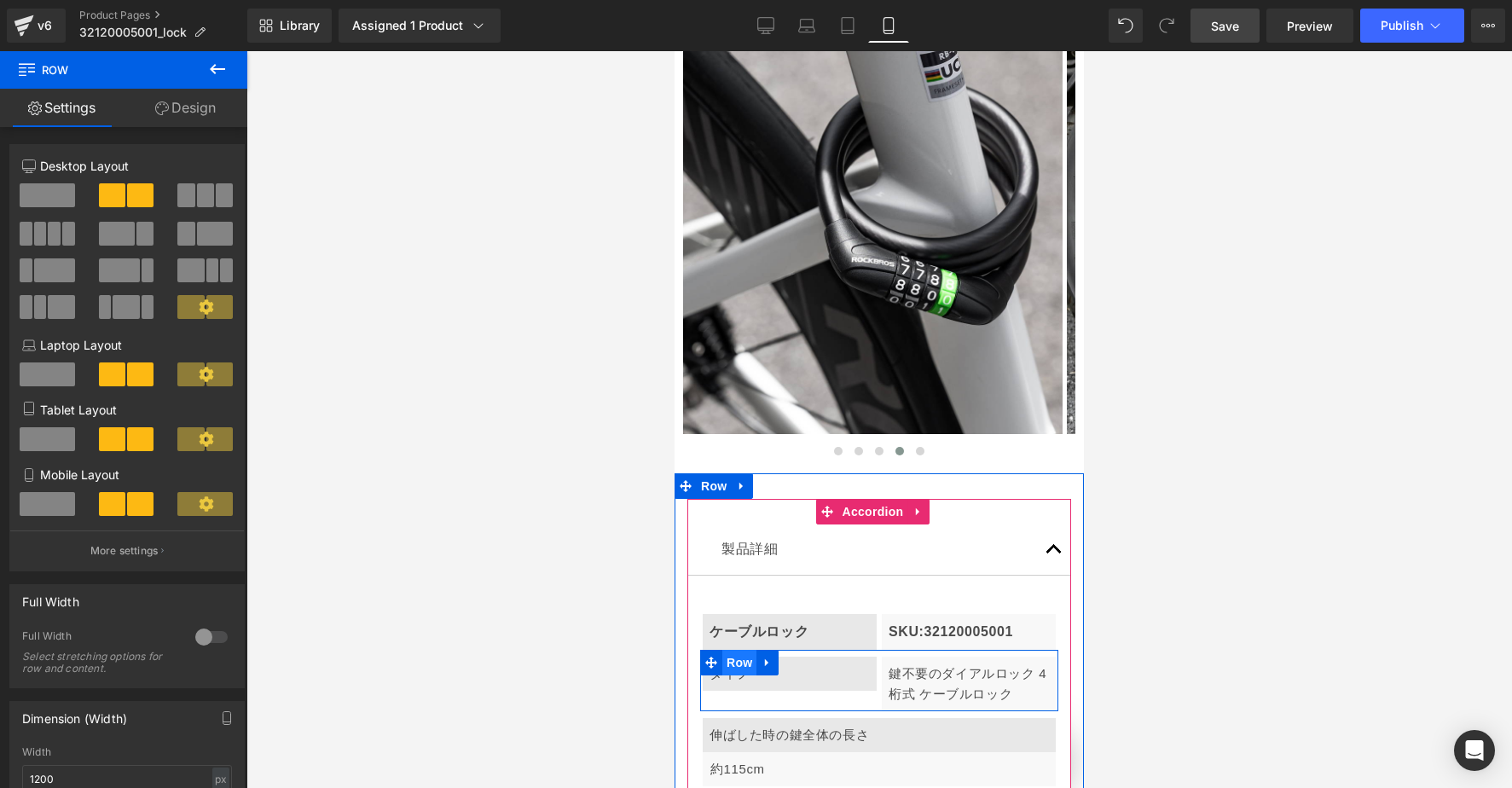
click at [743, 650] on span "Row" at bounding box center [739, 662] width 35 height 25
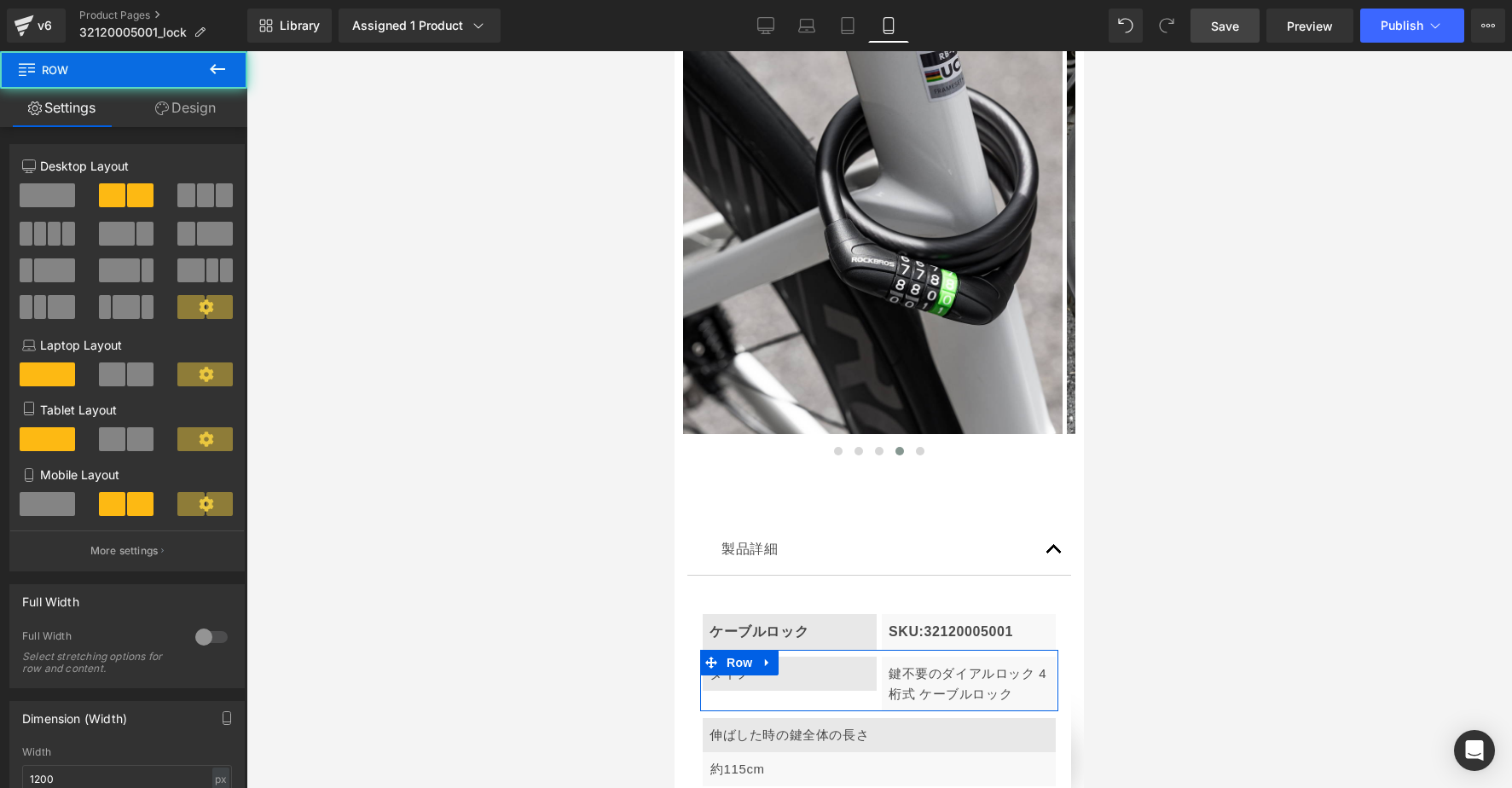
click at [64, 510] on span at bounding box center [47, 504] width 55 height 24
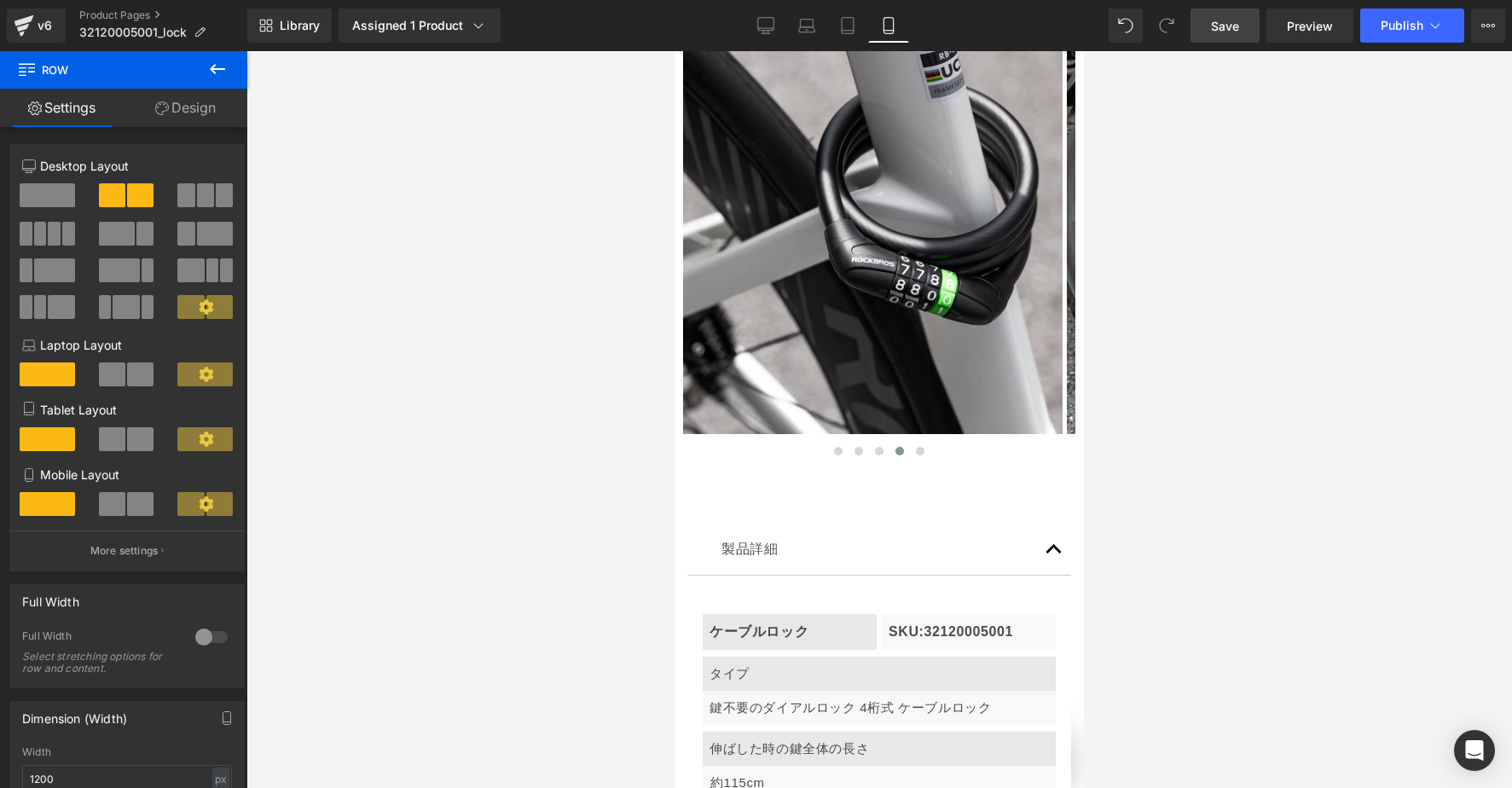
scroll to position [0, 300]
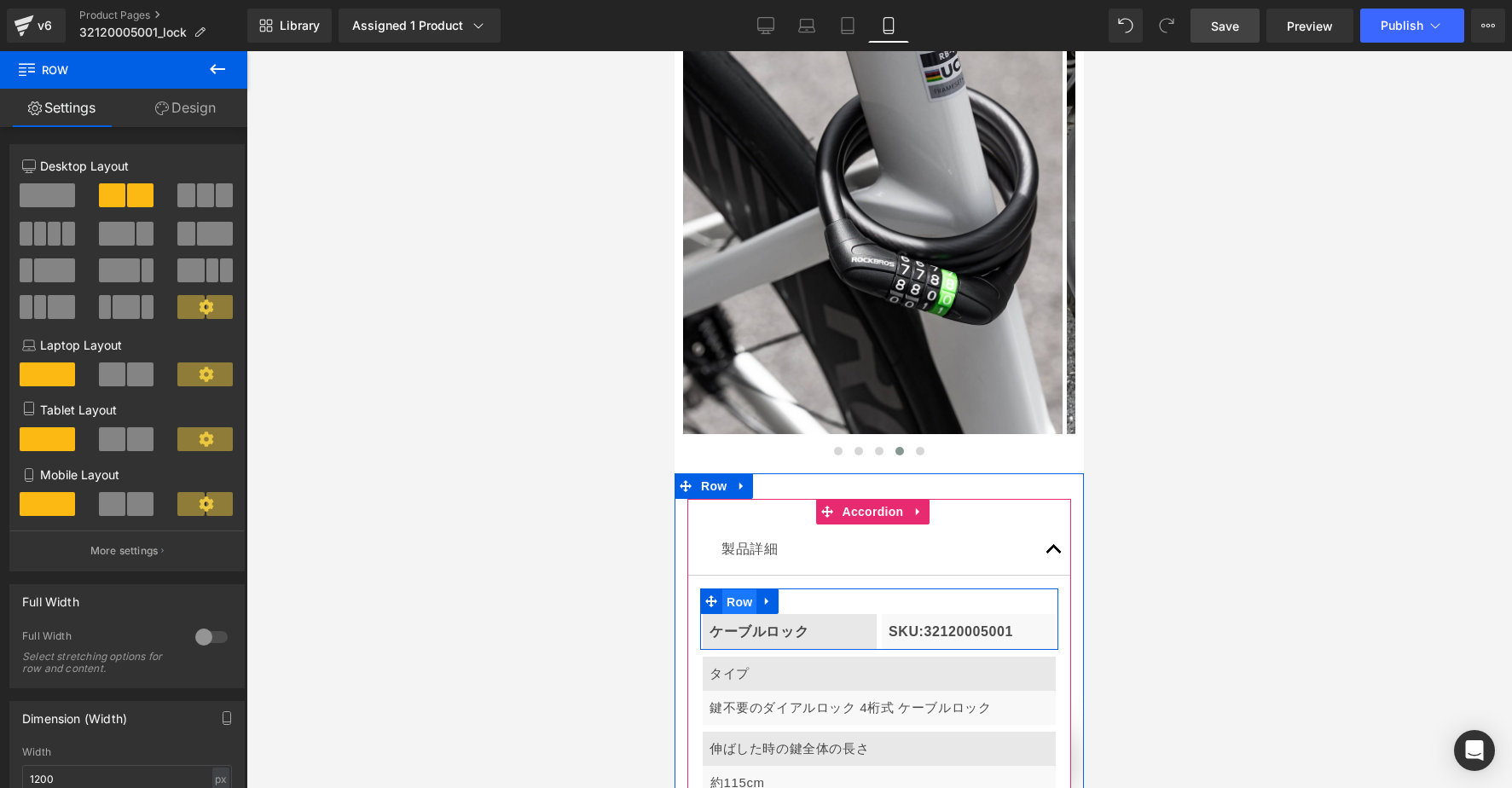
click at [740, 589] on span "Row" at bounding box center [739, 601] width 35 height 25
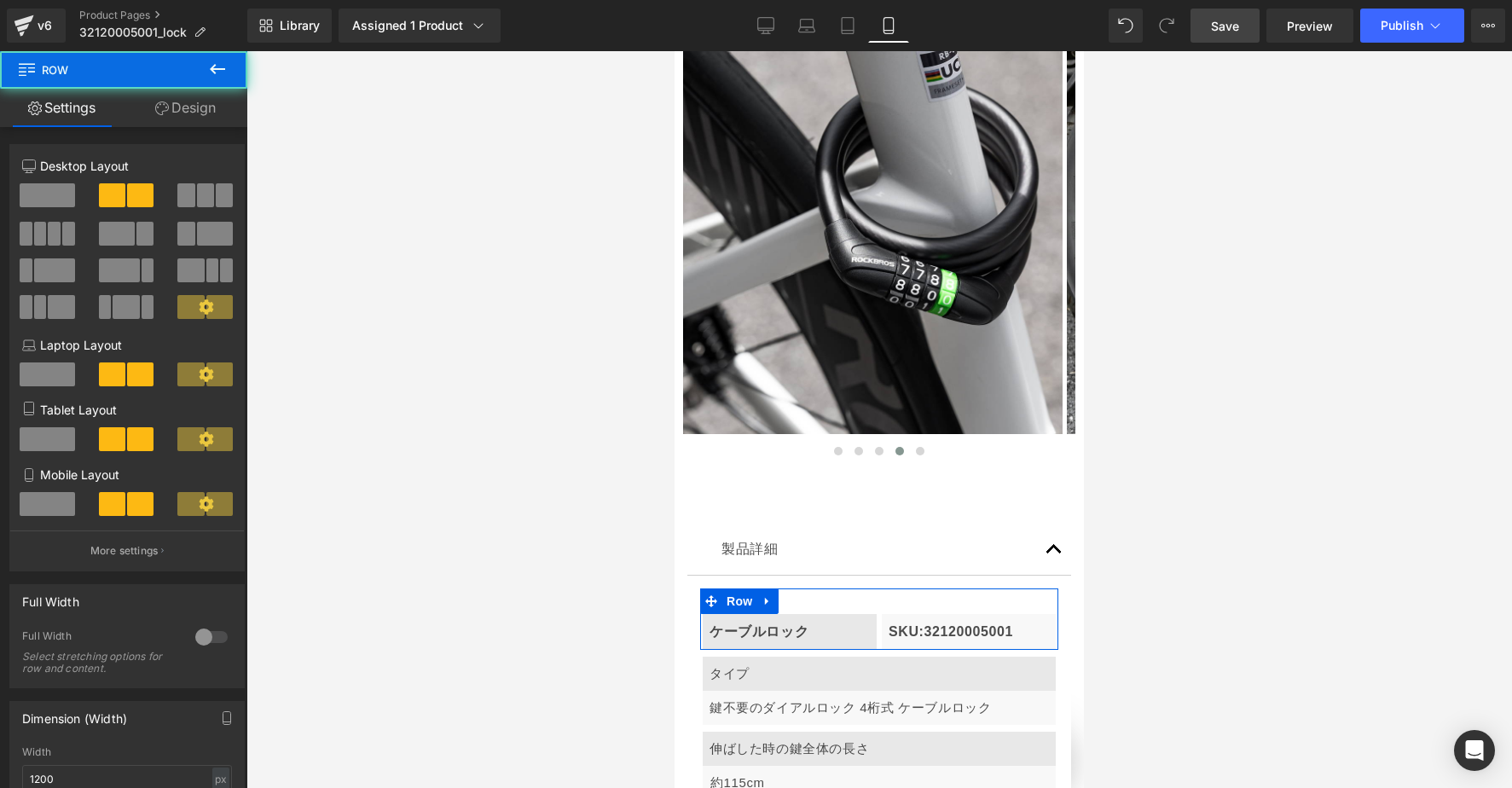
click at [45, 497] on span at bounding box center [47, 504] width 55 height 24
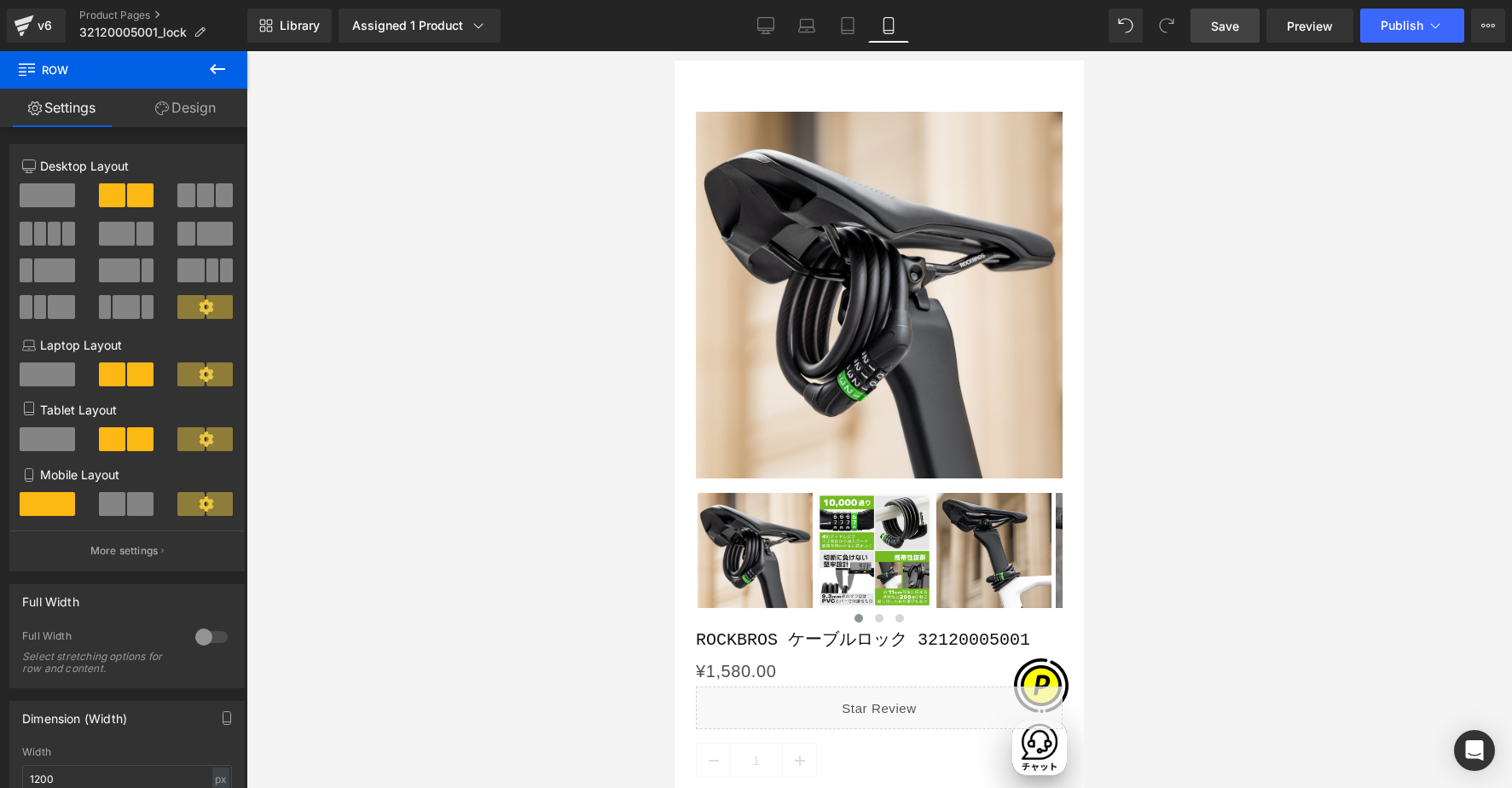
scroll to position [169, 0]
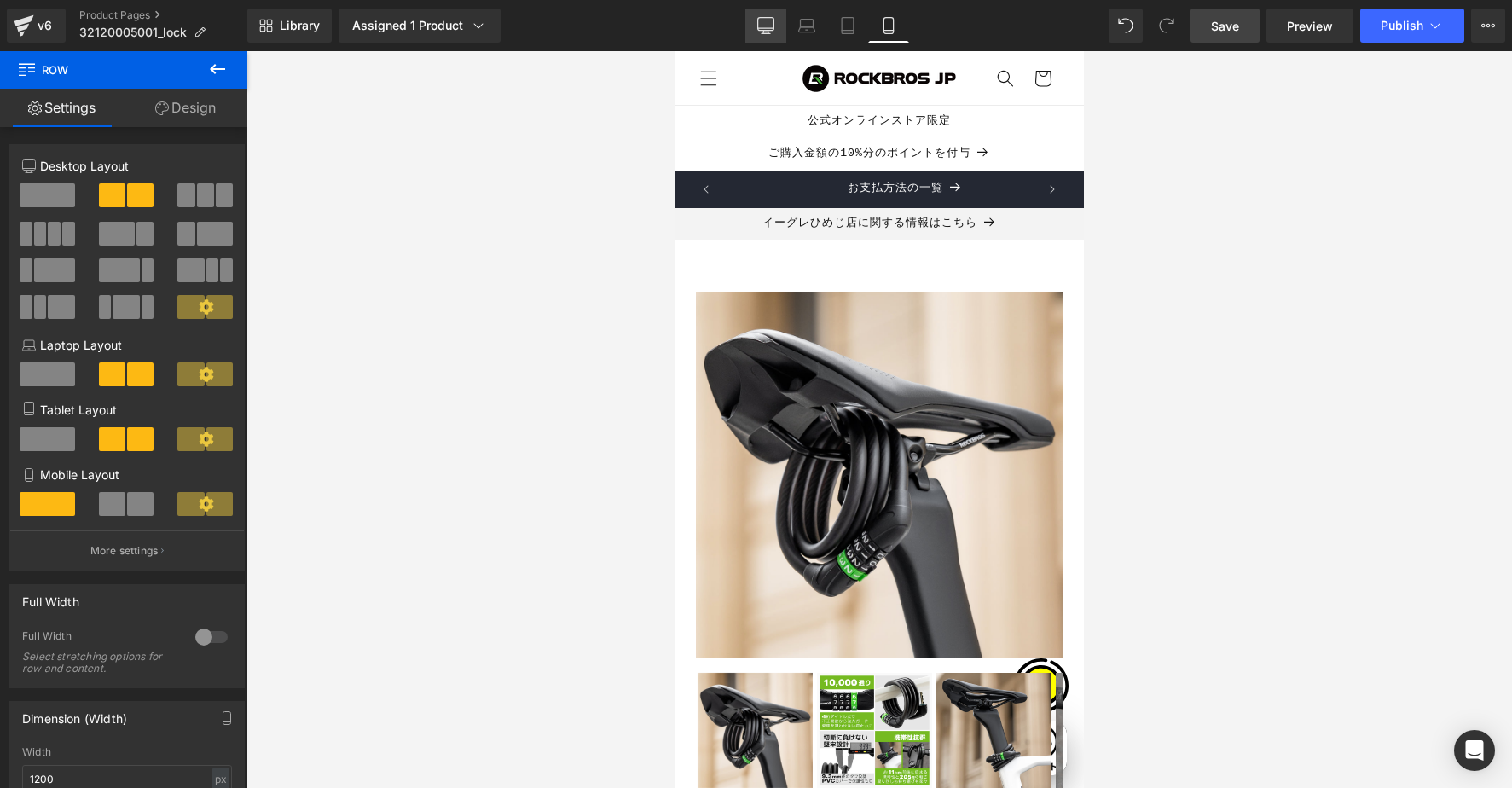
click at [762, 21] on icon at bounding box center [766, 25] width 17 height 17
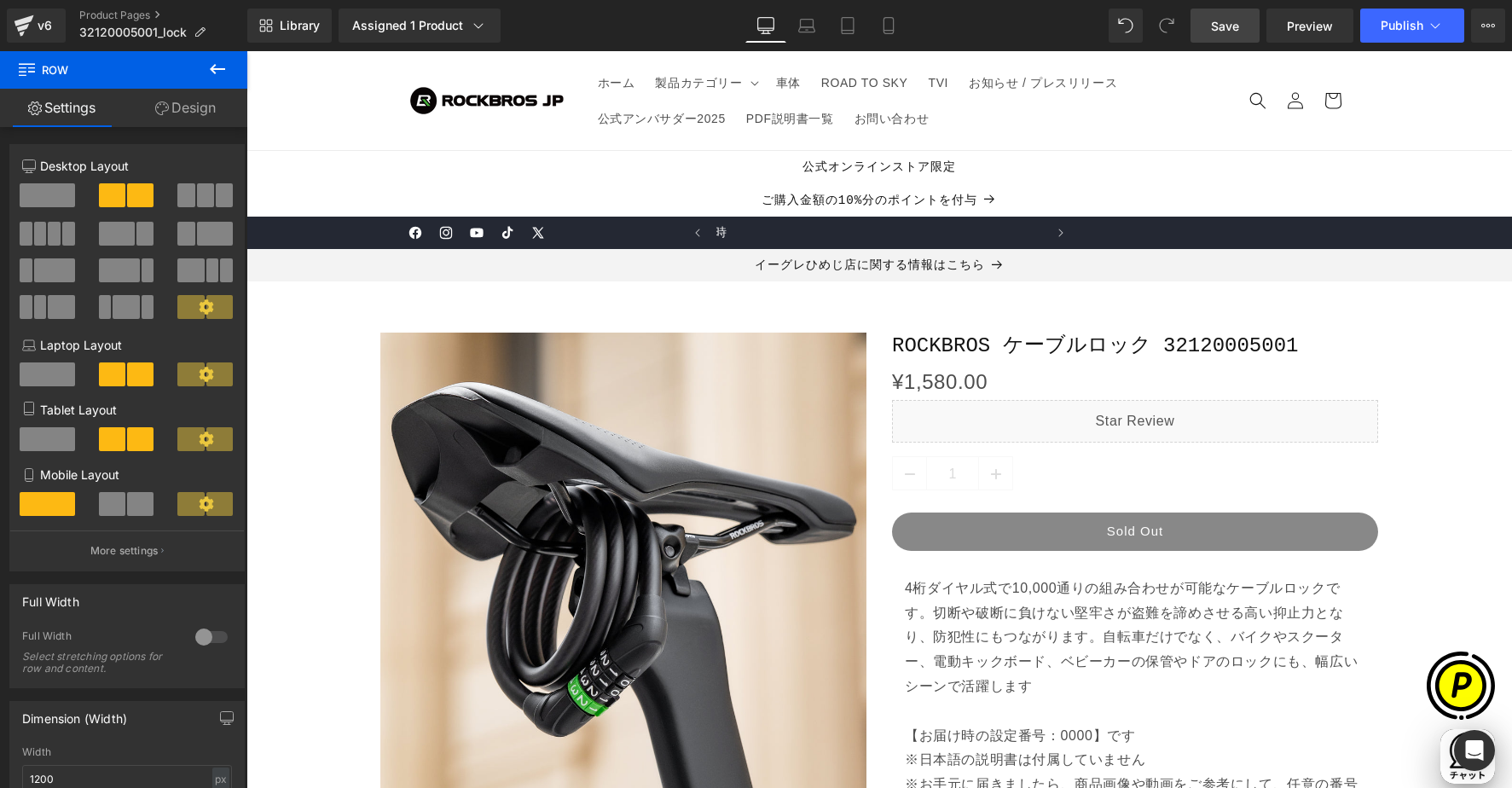
scroll to position [0, 997]
click at [1217, 20] on span "Save" at bounding box center [1225, 25] width 28 height 18
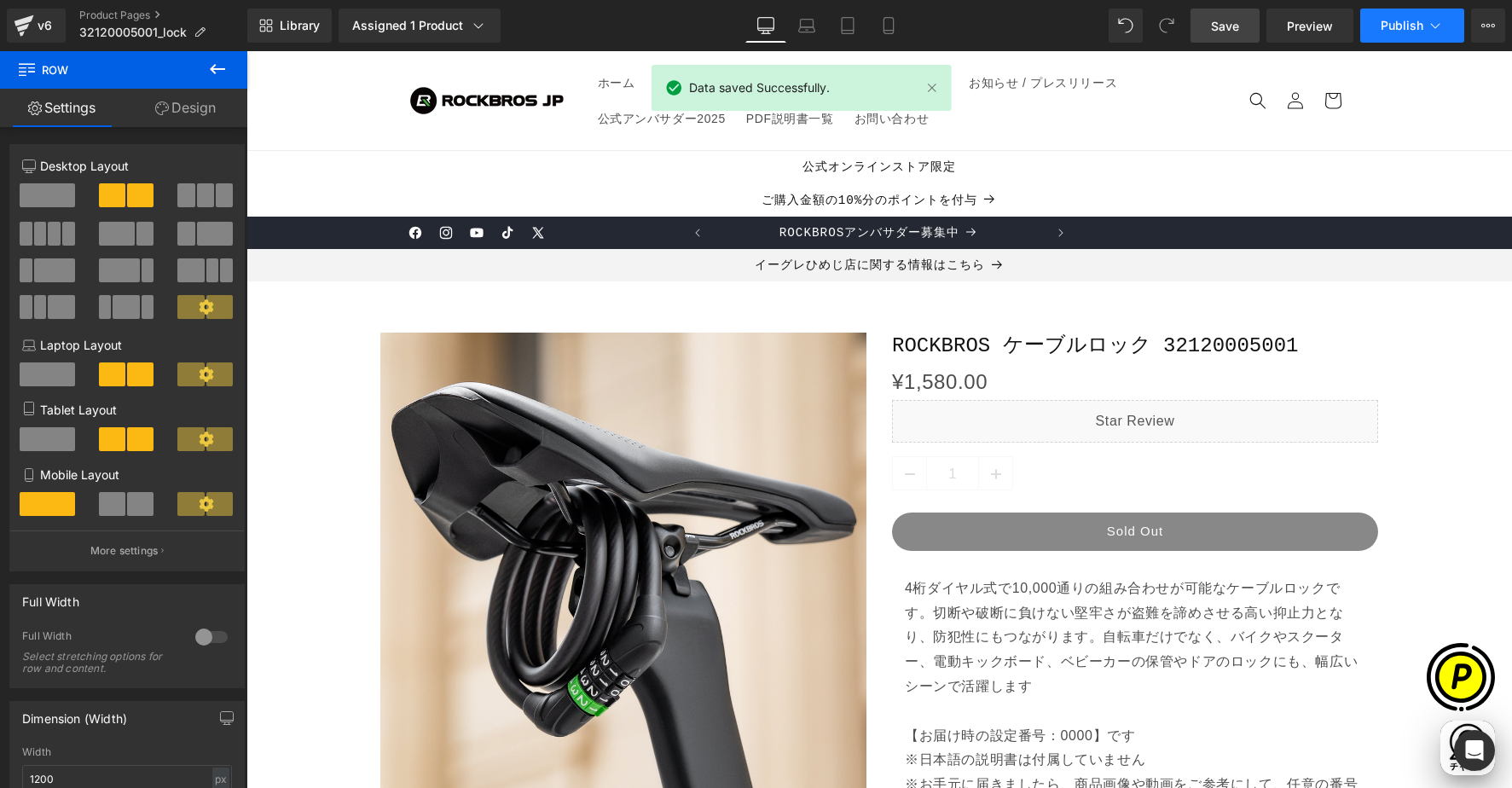
click at [1399, 19] on span "Publish" at bounding box center [1402, 25] width 43 height 14
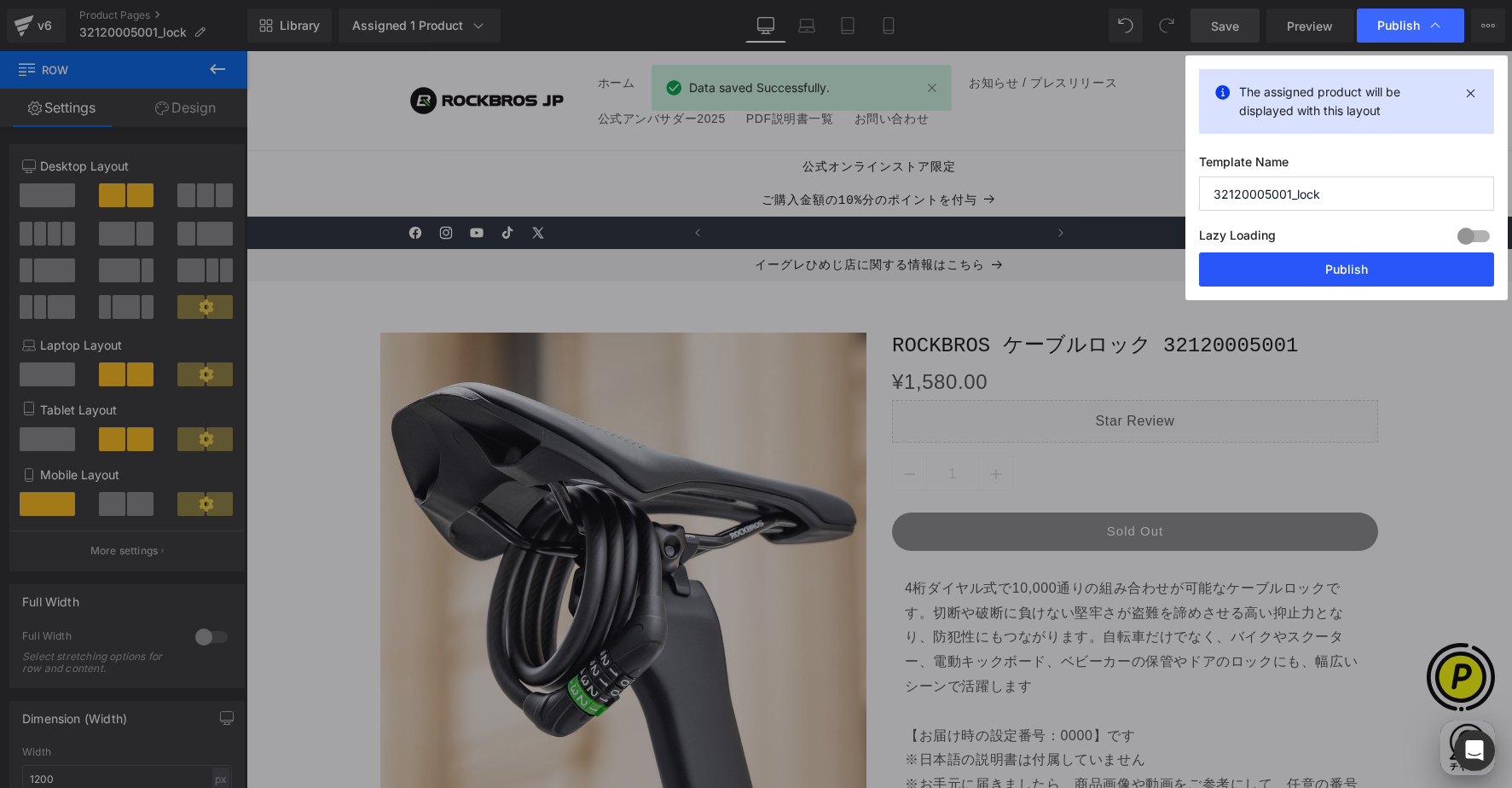
scroll to position [0, 0]
drag, startPoint x: 1333, startPoint y: 268, endPoint x: 1260, endPoint y: 9, distance: 269.1
click at [1333, 268] on button "Publish" at bounding box center [1347, 269] width 295 height 35
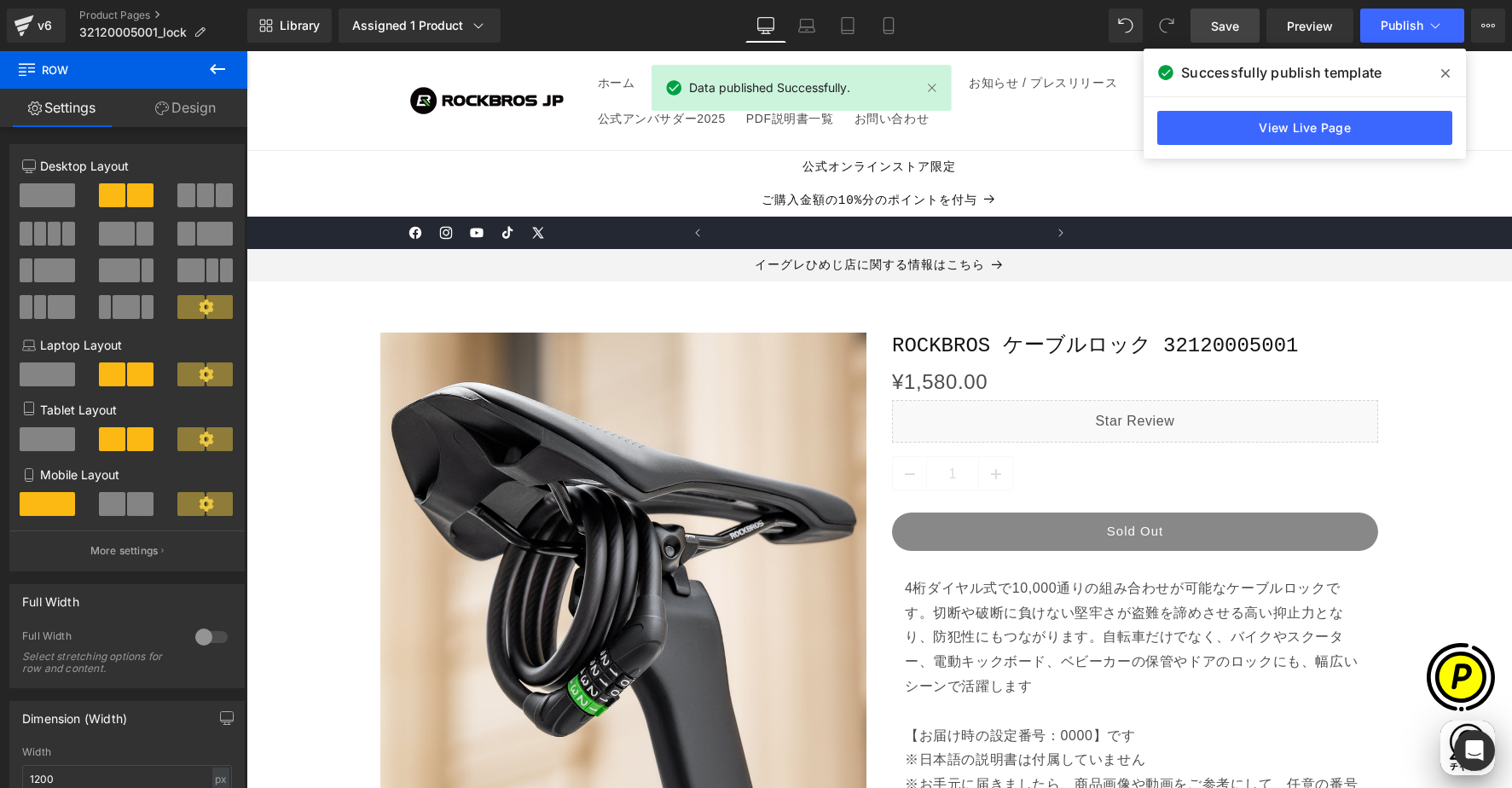
scroll to position [0, 665]
click at [131, 16] on link "Product Pages" at bounding box center [163, 15] width 168 height 14
